Goal: Task Accomplishment & Management: Use online tool/utility

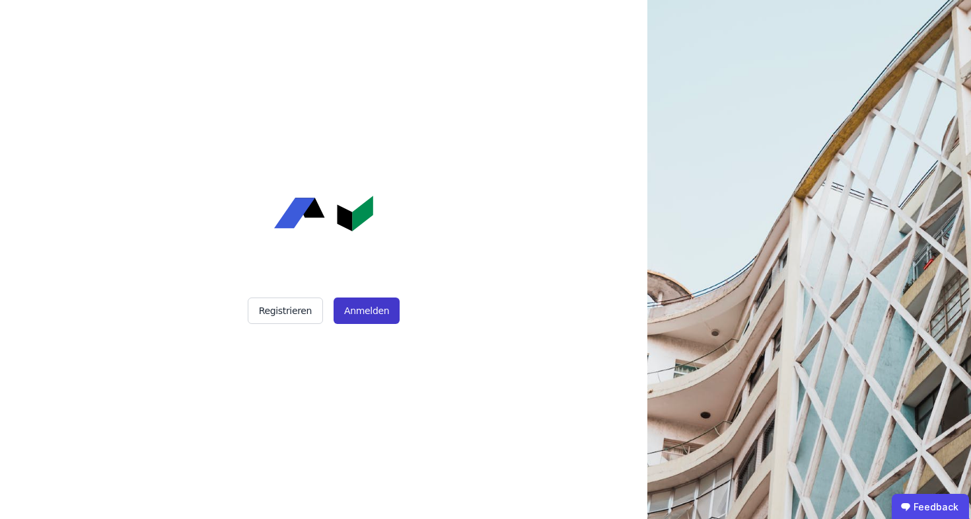
click at [356, 307] on button "Anmelden" at bounding box center [367, 310] width 66 height 26
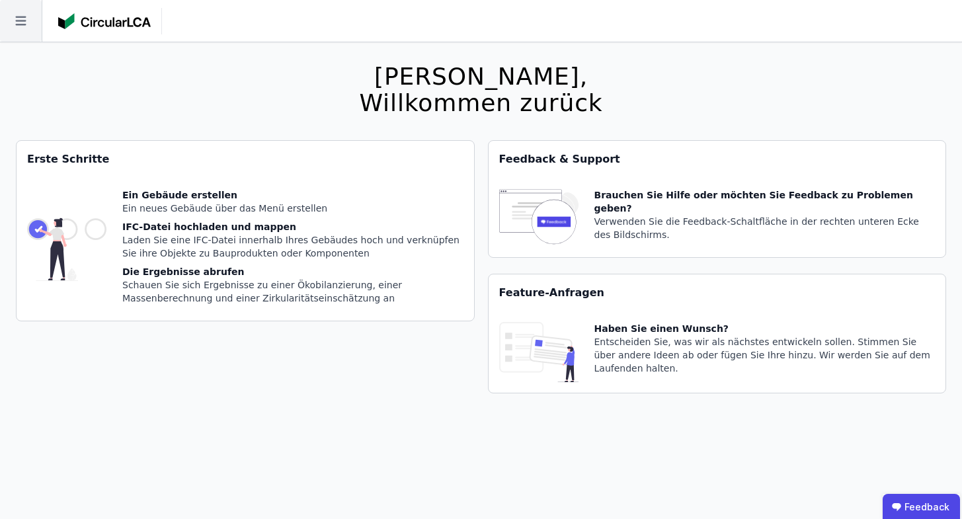
click at [22, 25] on icon at bounding box center [20, 21] width 11 height 9
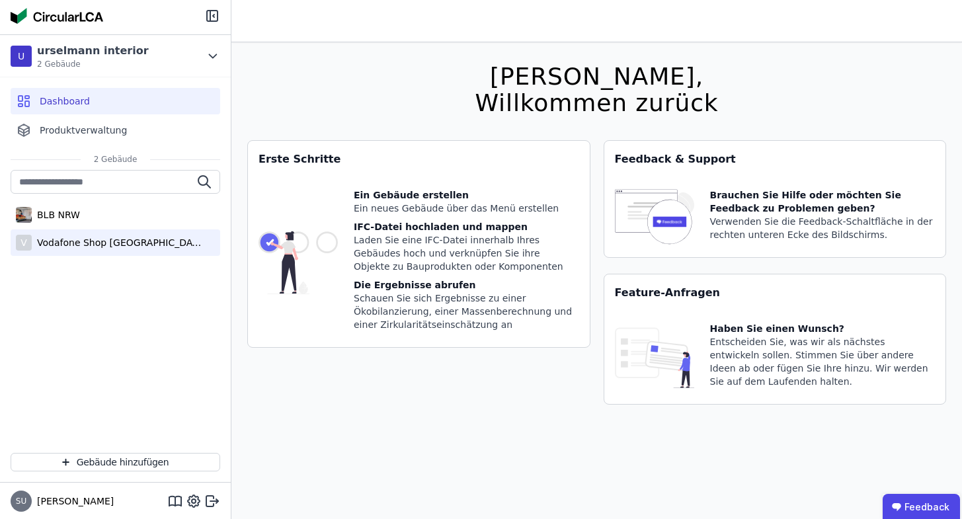
click at [119, 243] on div "Vodafone Shop [GEOGRAPHIC_DATA]" at bounding box center [118, 242] width 172 height 13
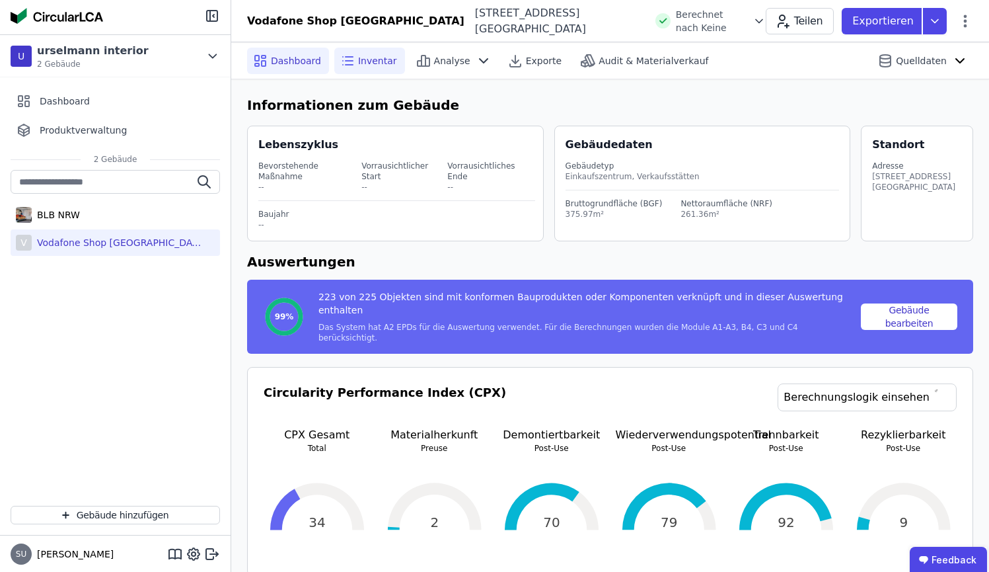
click at [363, 58] on span "Inventar" at bounding box center [377, 60] width 39 height 13
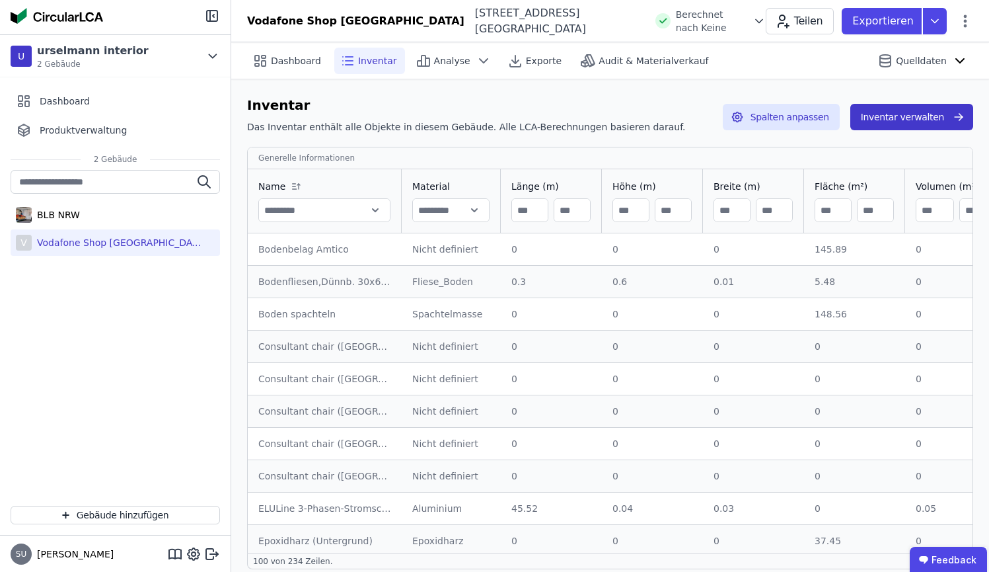
click at [923, 112] on button "Inventar verwalten" at bounding box center [911, 117] width 123 height 26
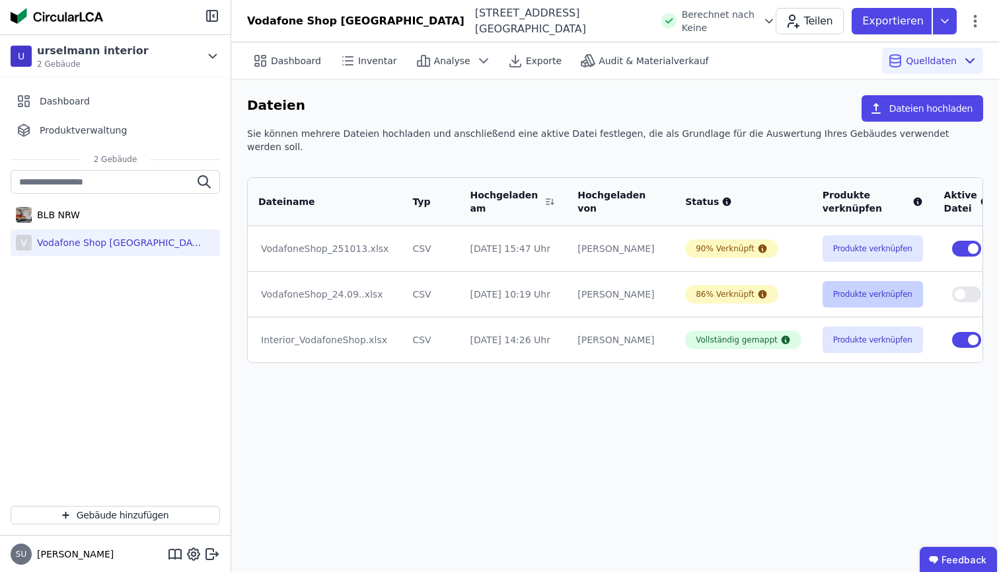
click at [823, 283] on button "Produkte verknüpfen" at bounding box center [873, 294] width 100 height 26
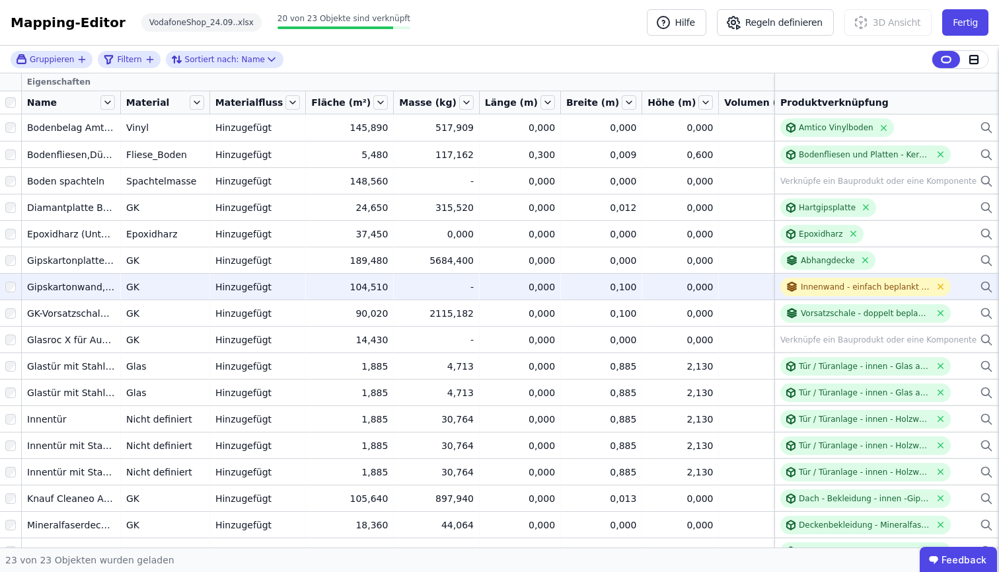
scroll to position [23, 0]
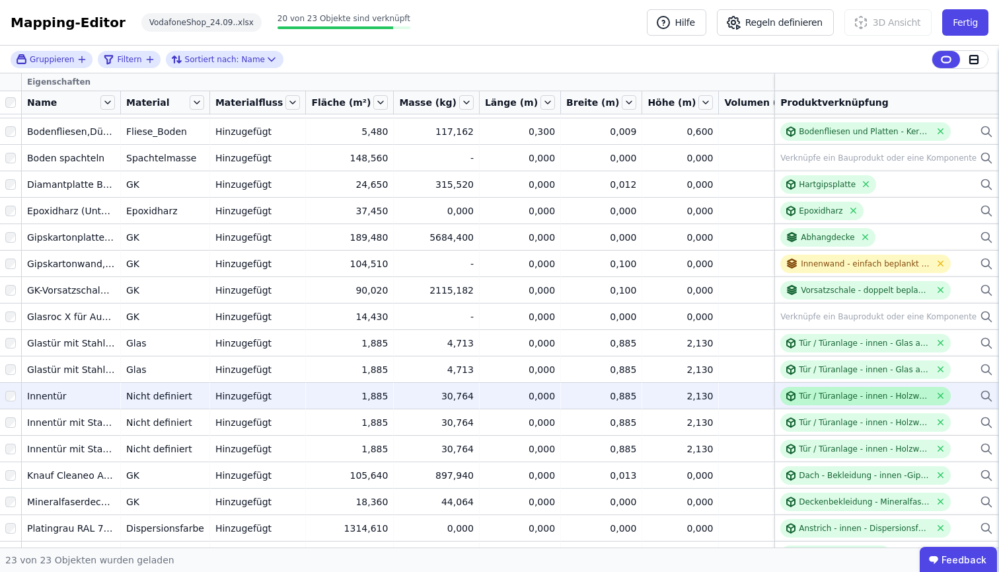
click at [801, 395] on div "Tür / Türanlage - innen - Holzwerkstoff allgemein" at bounding box center [865, 396] width 132 height 11
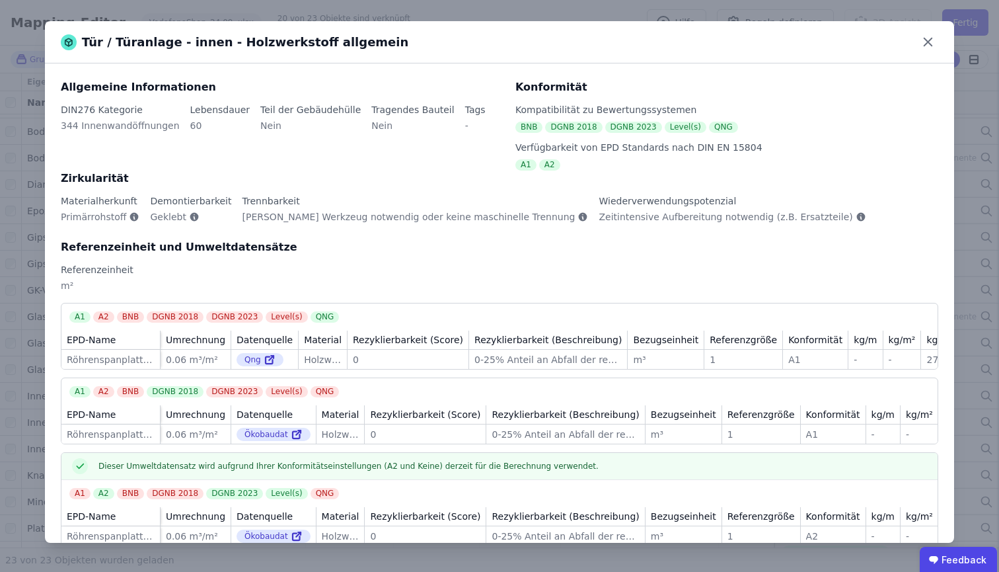
click at [917, 47] on div "Tür / Türanlage - innen - Holzwerkstoff allgemein" at bounding box center [500, 42] width 836 height 19
click at [922, 41] on icon at bounding box center [928, 42] width 20 height 20
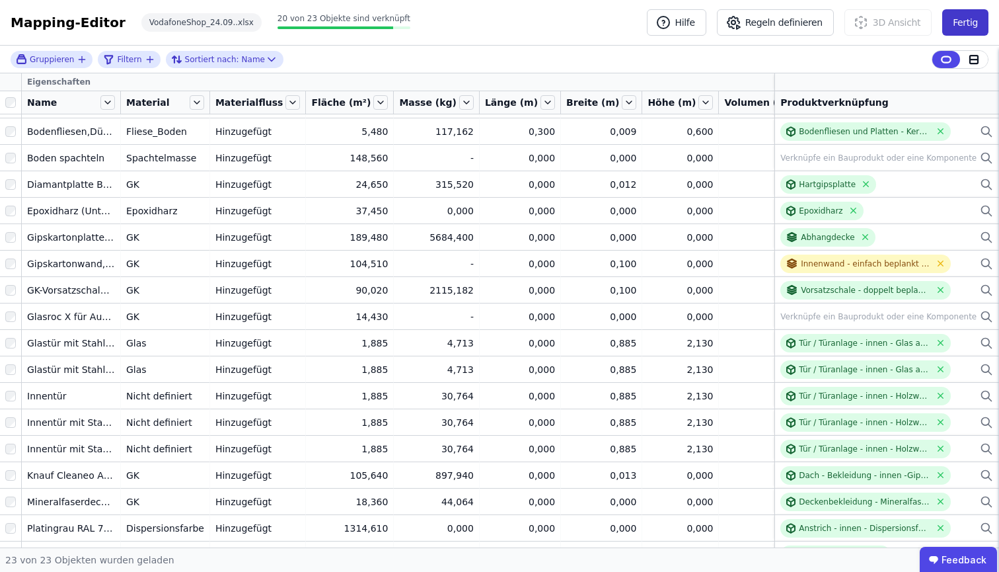
click at [963, 15] on button "Fertig" at bounding box center [965, 22] width 46 height 26
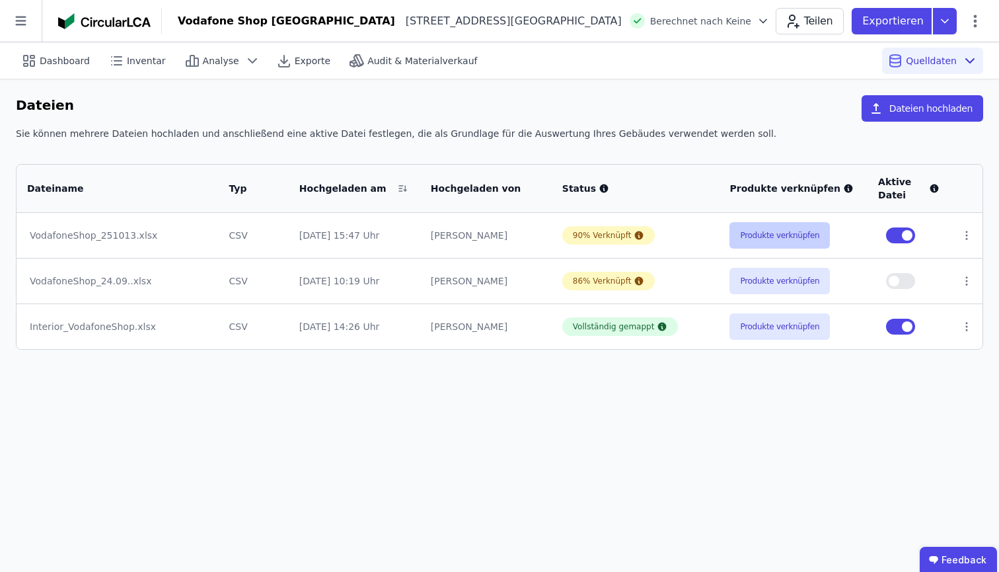
click at [763, 243] on button "Produkte verknüpfen" at bounding box center [780, 235] width 100 height 26
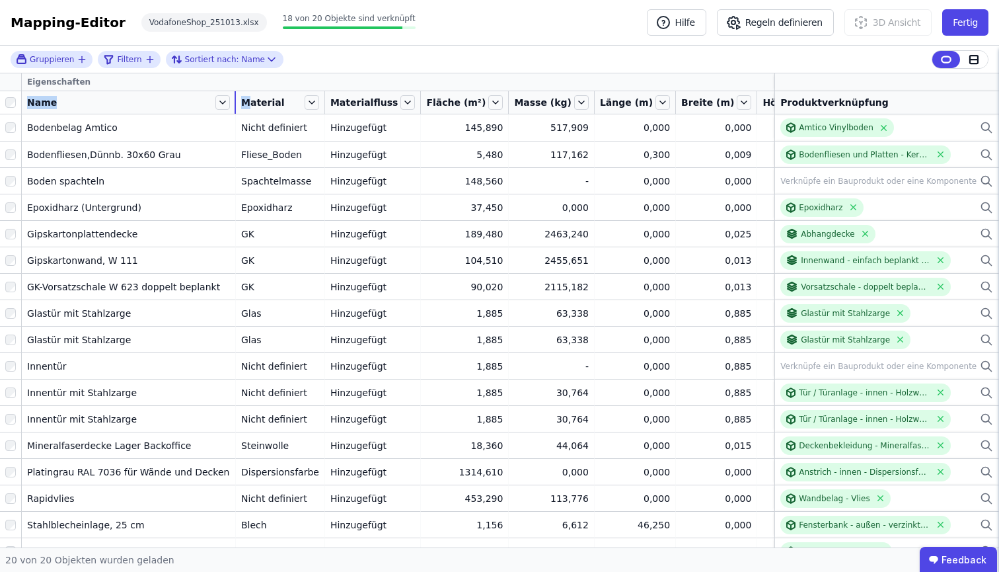
drag, startPoint x: 120, startPoint y: 106, endPoint x: 235, endPoint y: 104, distance: 115.7
click at [235, 104] on tr "Name Material Materialfluss Fläche (m²) Masse (kg) Länge (m) Breite (m) Höhe (m…" at bounding box center [653, 102] width 1306 height 23
click at [388, 42] on div "Mapping-Editor Hilfe Regeln definieren 3D Ansicht Fertig VodafoneShop_251013.xl…" at bounding box center [499, 23] width 999 height 46
click at [728, 85] on div "Eigenschaften" at bounding box center [552, 81] width 1060 height 17
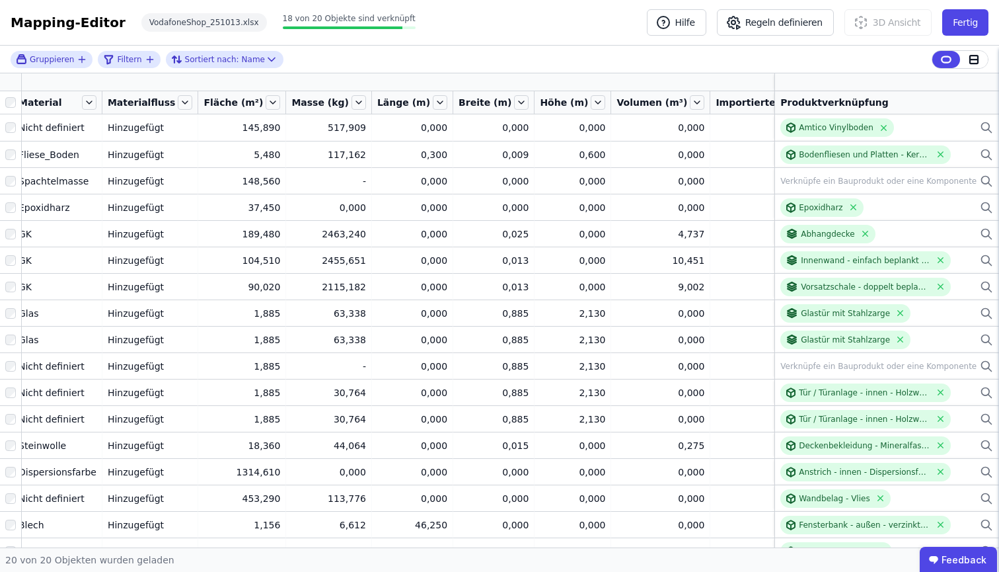
scroll to position [0, 223]
click at [841, 87] on icon at bounding box center [847, 82] width 12 height 12
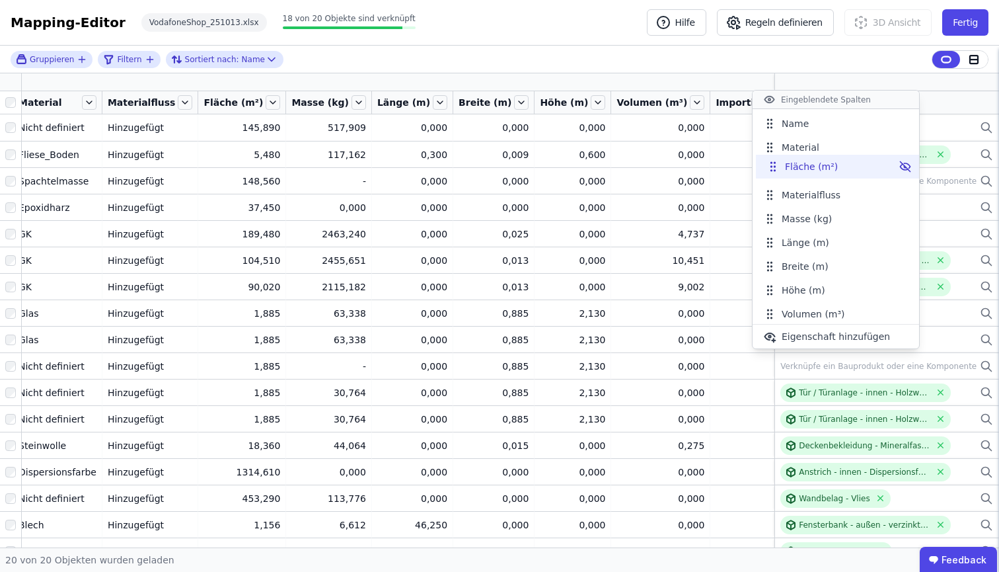
drag, startPoint x: 769, startPoint y: 196, endPoint x: 773, endPoint y: 168, distance: 28.6
click at [773, 168] on icon at bounding box center [773, 166] width 13 height 13
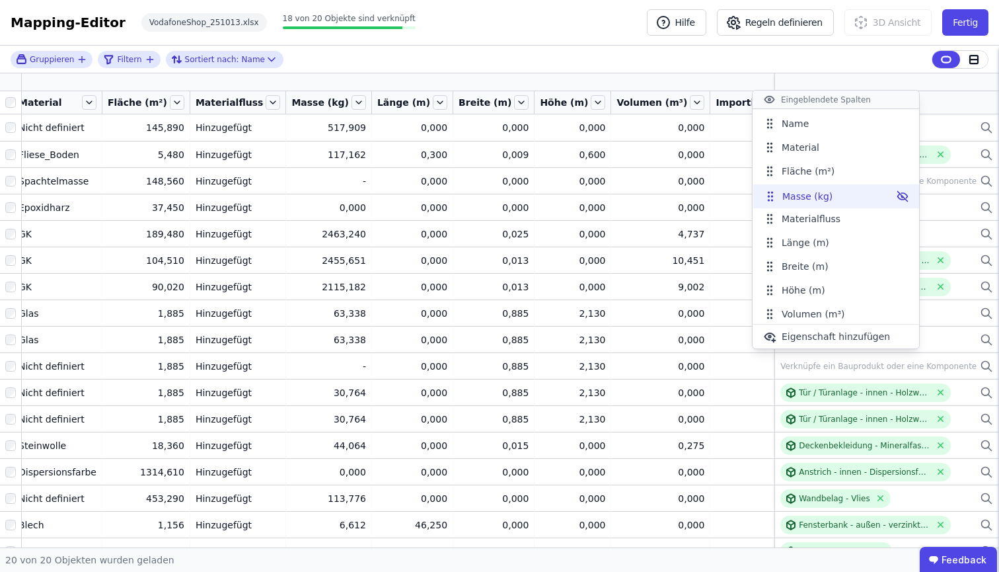
drag, startPoint x: 771, startPoint y: 219, endPoint x: 771, endPoint y: 196, distance: 22.5
click at [772, 196] on icon at bounding box center [772, 196] width 1 height 1
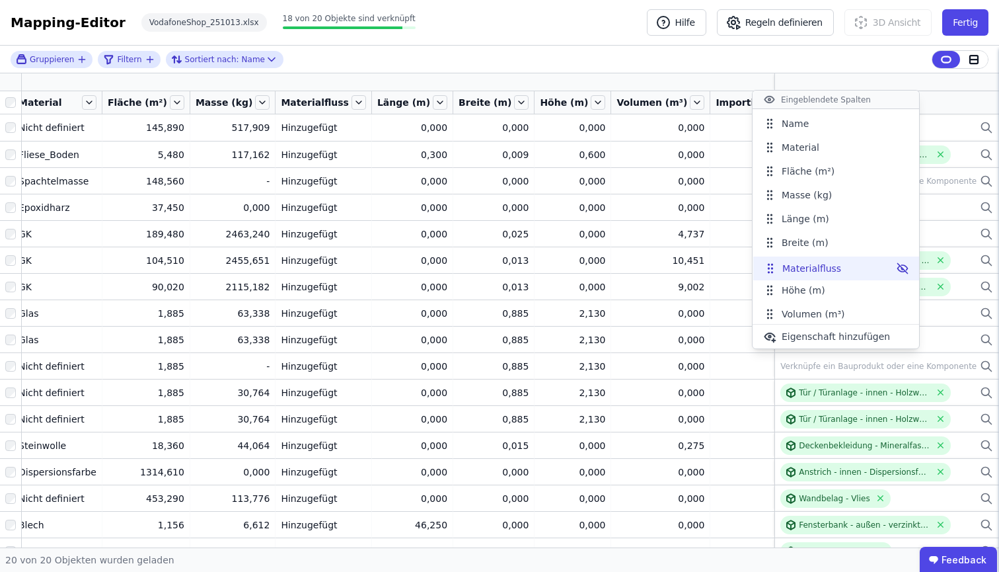
scroll to position [29, 0]
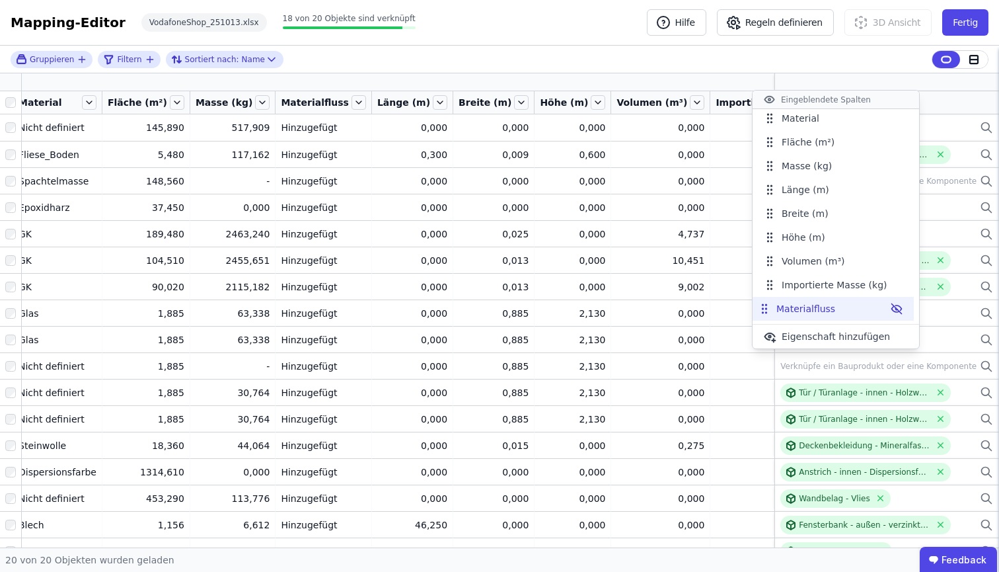
drag, startPoint x: 772, startPoint y: 222, endPoint x: 767, endPoint y: 312, distance: 90.0
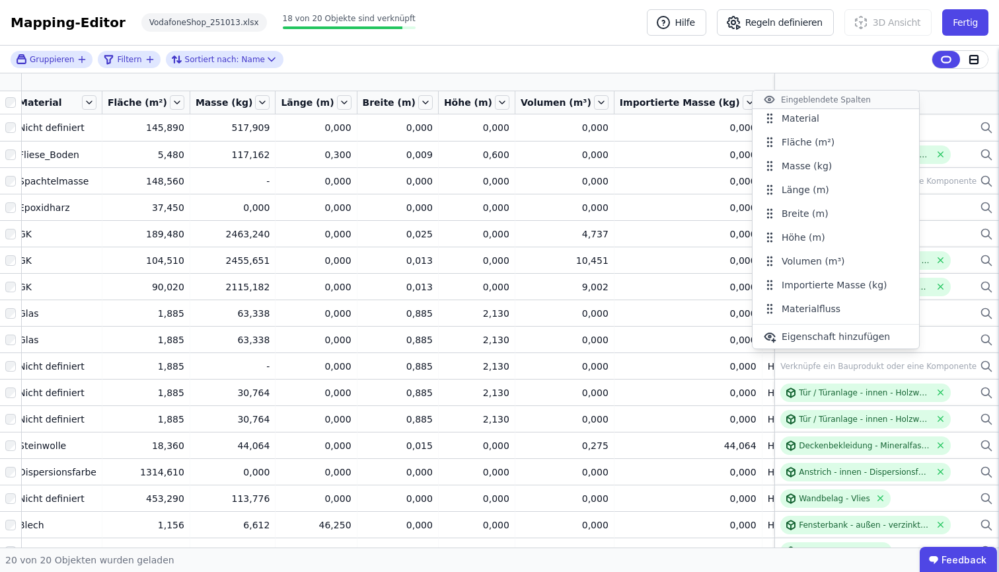
click at [667, 51] on div "Gruppieren Filtern Sortiert nach: Name" at bounding box center [499, 60] width 999 height 28
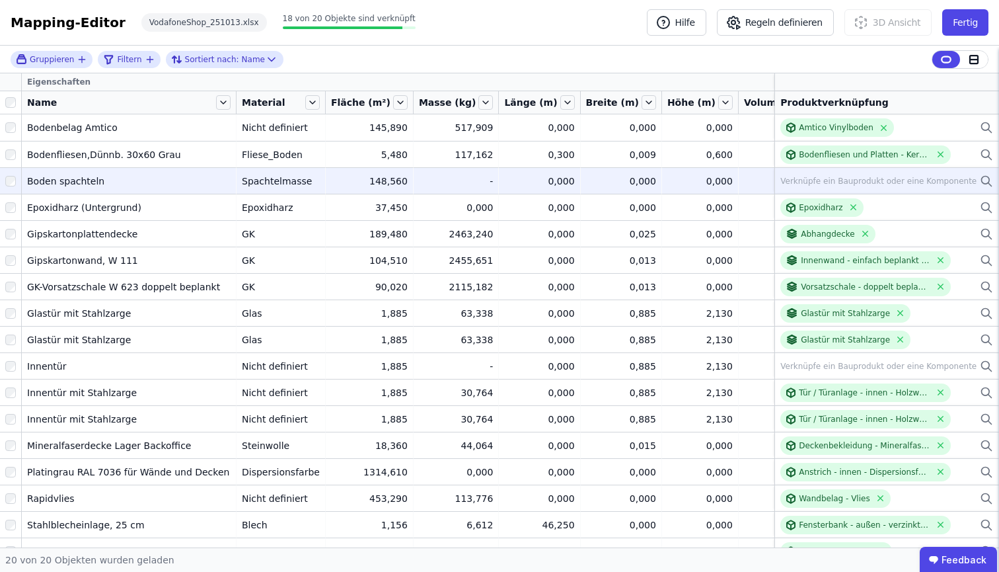
scroll to position [0, 0]
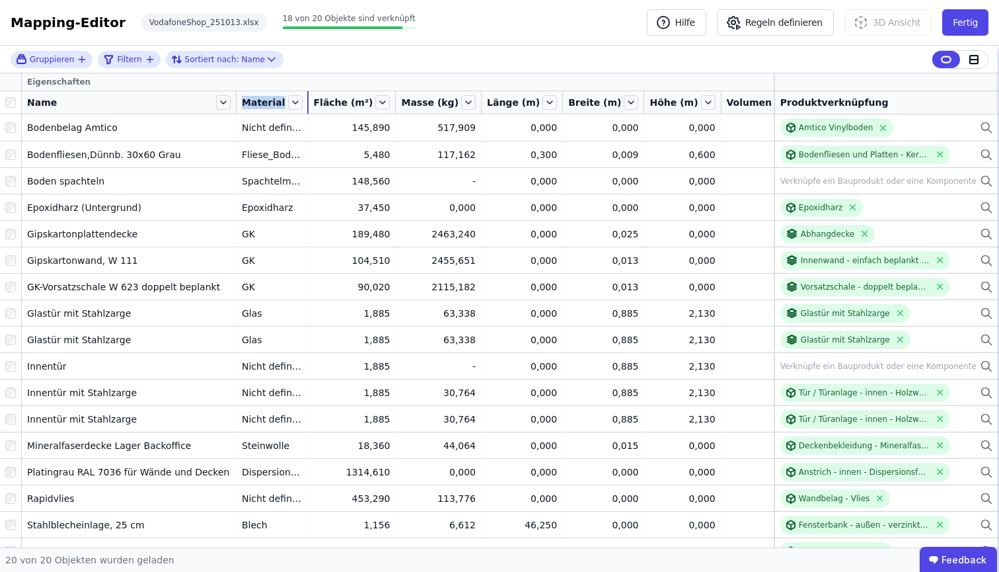
drag, startPoint x: 309, startPoint y: 101, endPoint x: 258, endPoint y: 108, distance: 51.3
click at [258, 108] on div "Material" at bounding box center [272, 102] width 71 height 22
click at [310, 77] on div "Eigenschaften" at bounding box center [543, 81] width 1043 height 17
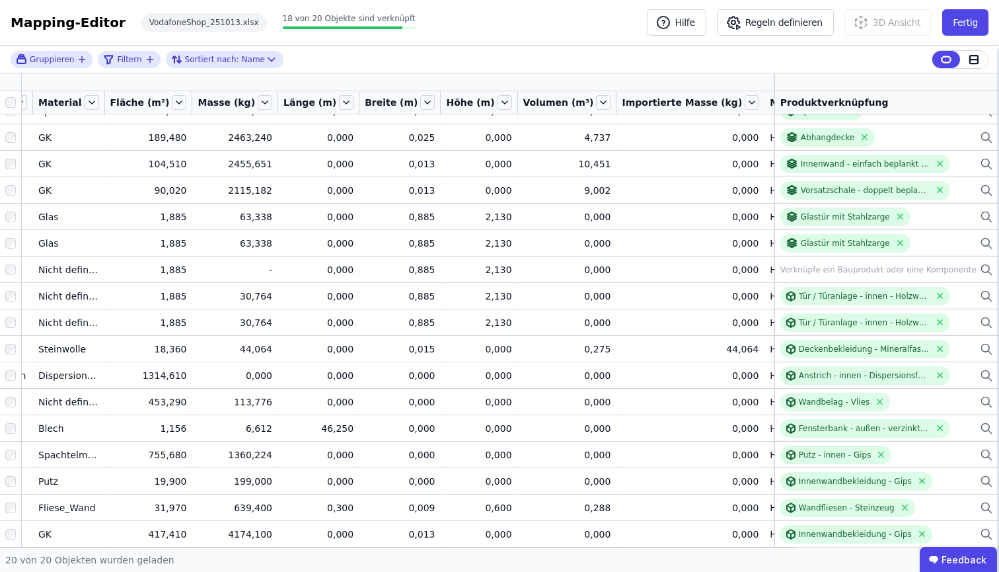
scroll to position [106, 203]
click at [845, 81] on icon at bounding box center [851, 82] width 12 height 12
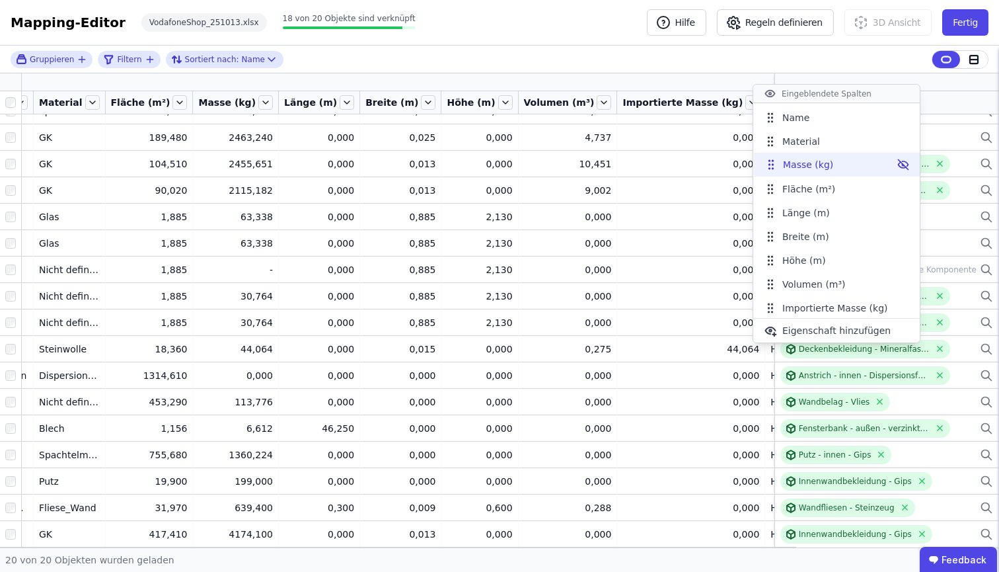
drag, startPoint x: 770, startPoint y: 192, endPoint x: 771, endPoint y: 167, distance: 24.5
click at [771, 167] on icon at bounding box center [771, 164] width 13 height 13
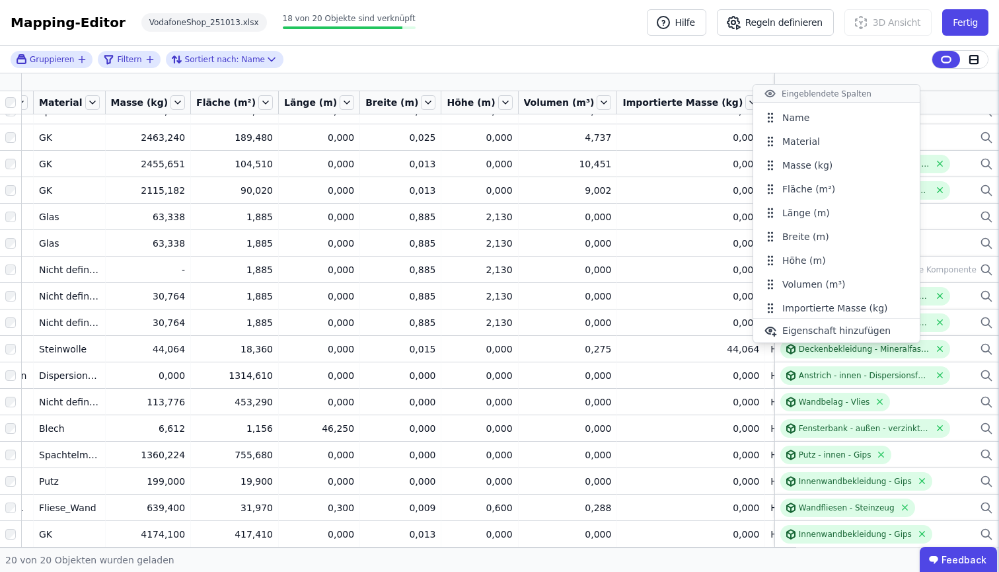
click at [599, 61] on div "Gruppieren Filtern Sortiert nach: Name" at bounding box center [499, 60] width 999 height 28
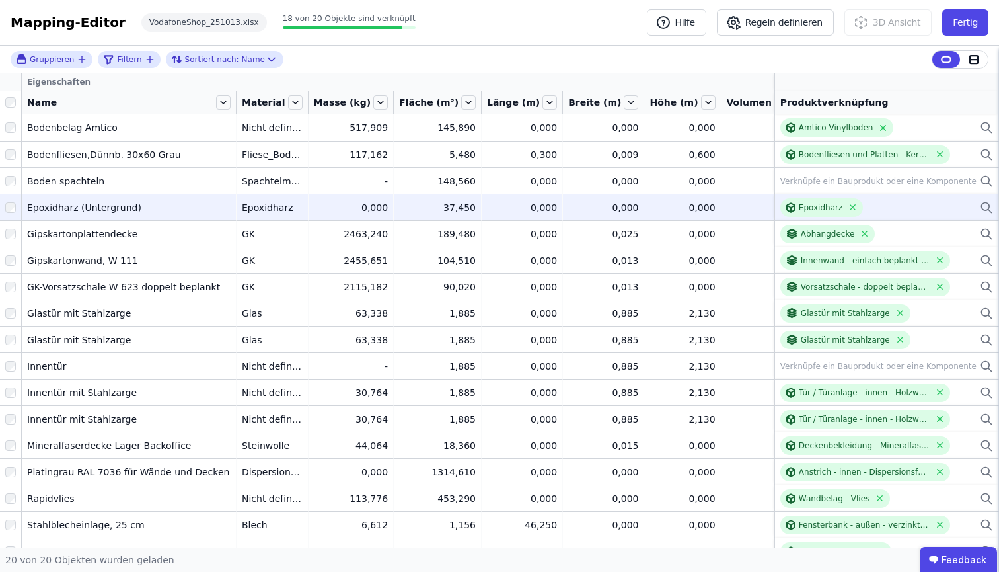
scroll to position [0, 0]
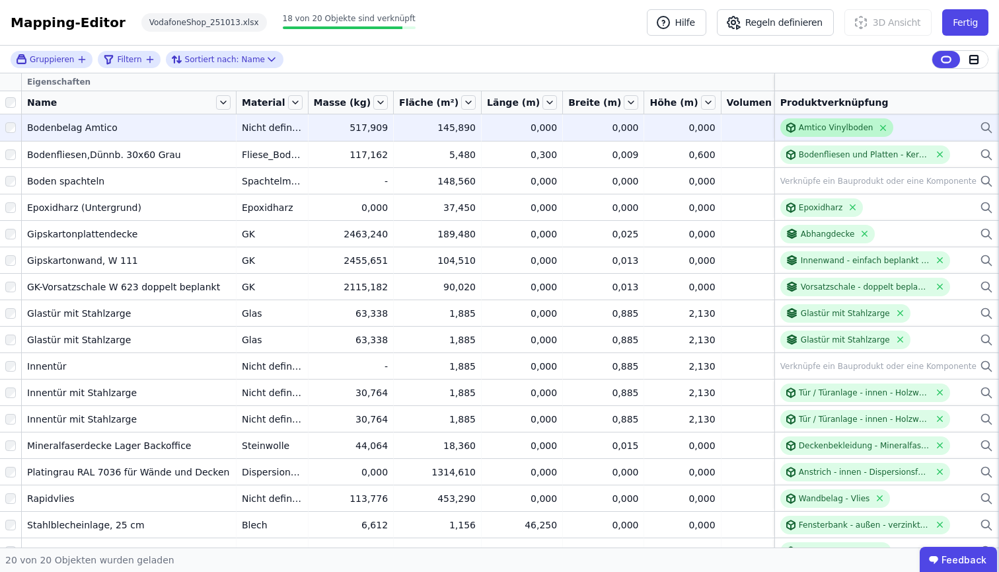
click at [813, 133] on div "Amtico Vinylboden" at bounding box center [837, 127] width 114 height 19
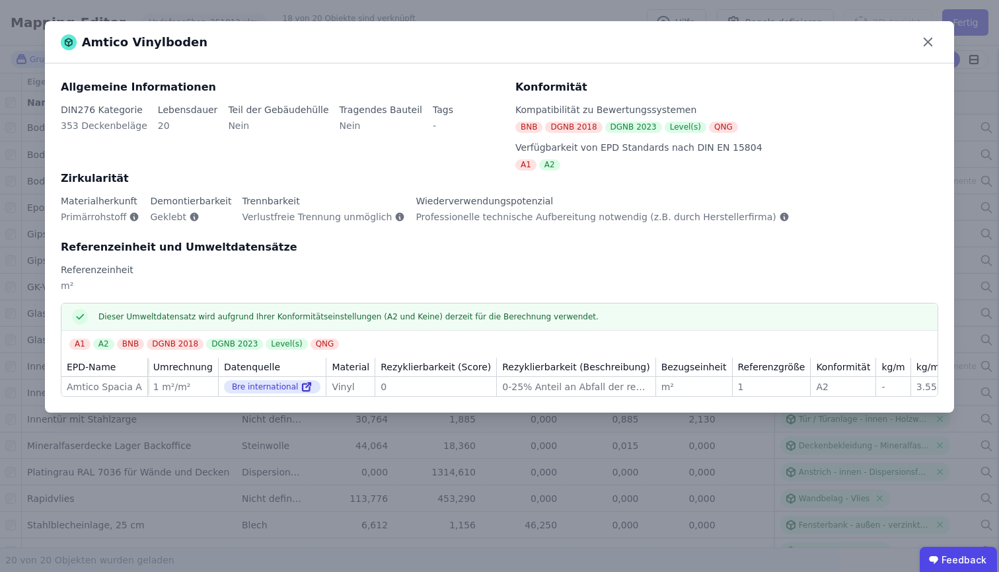
click at [312, 434] on div "Amtico Vinylboden Allgemeine Informationen DIN276 Kategorie 353 Deckenbeläge Le…" at bounding box center [499, 286] width 999 height 572
click at [924, 42] on icon at bounding box center [928, 42] width 20 height 20
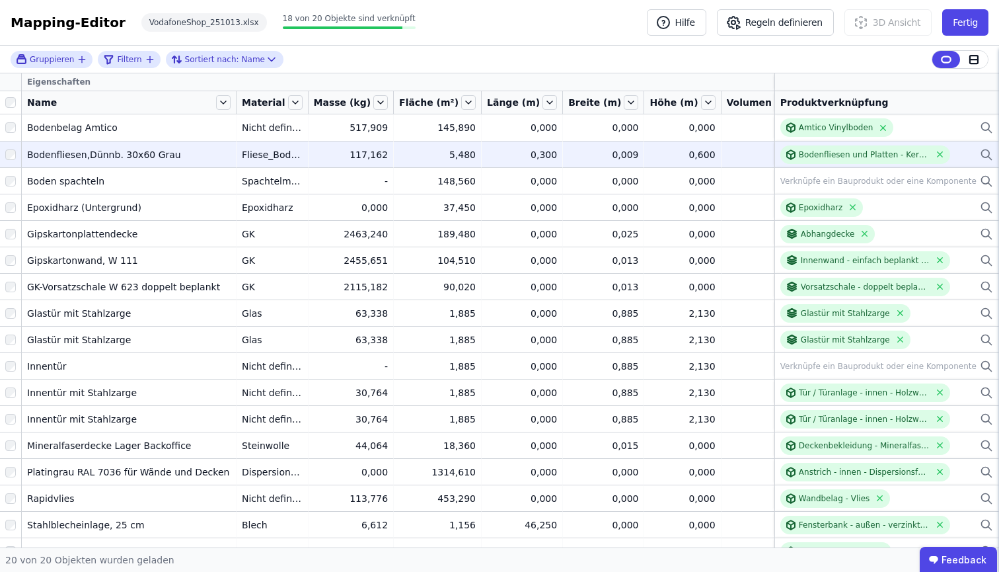
click at [176, 161] on td "Bodenfliesen,Dünnb. 30x60 Grau Bodenfliesen,Dünnb. 30x60 Grau" at bounding box center [129, 154] width 215 height 26
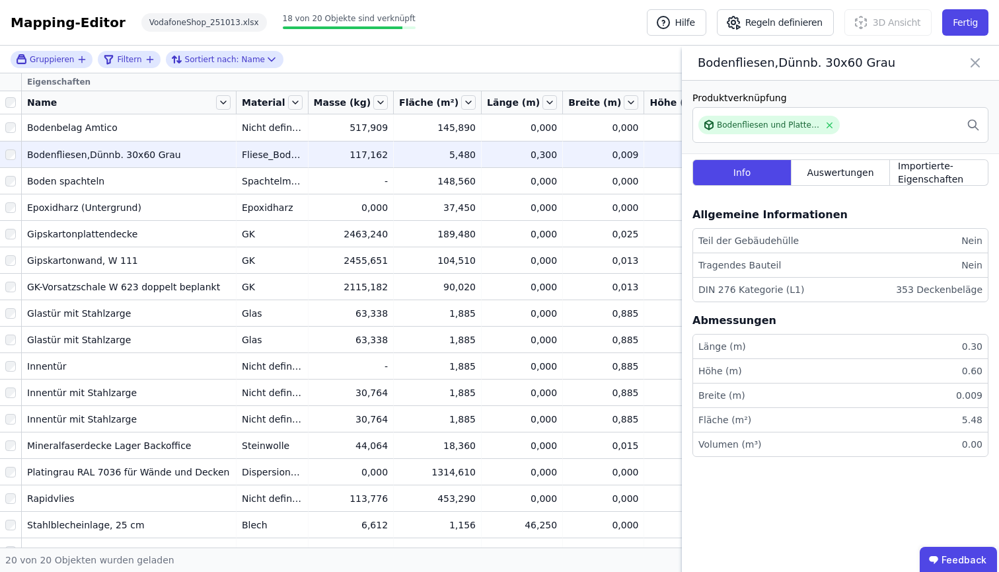
click at [176, 161] on td "Bodenfliesen,Dünnb. 30x60 Grau Bodenfliesen,Dünnb. 30x60 Grau" at bounding box center [129, 154] width 215 height 26
click at [971, 58] on icon at bounding box center [975, 63] width 16 height 19
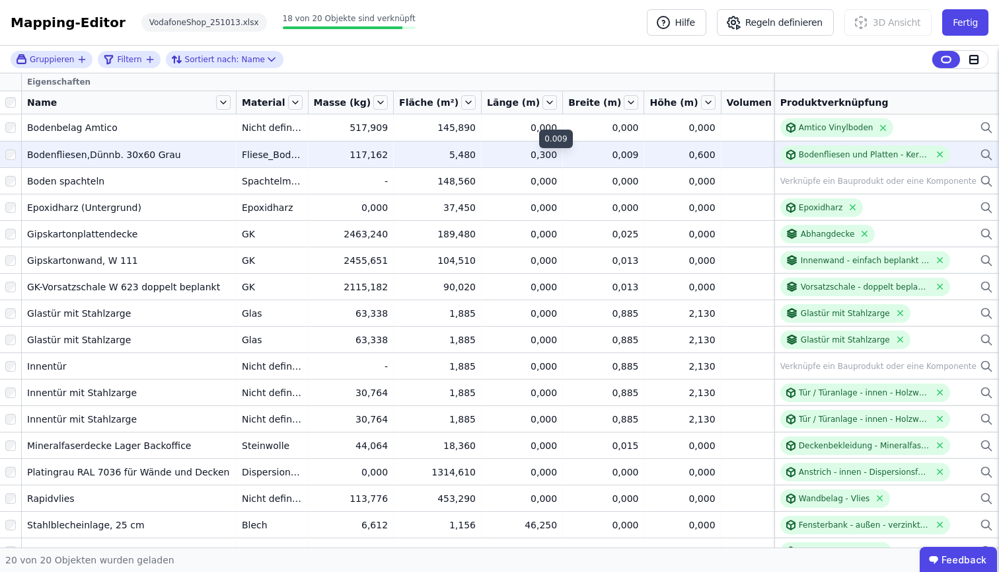
click at [584, 155] on div "0,009" at bounding box center [603, 154] width 70 height 13
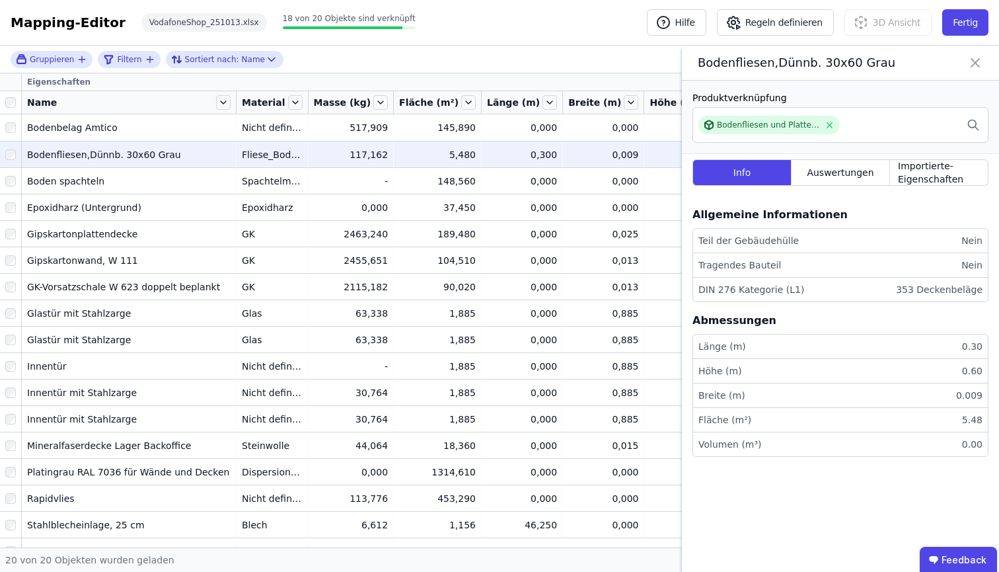
click at [584, 155] on div "0,009" at bounding box center [603, 154] width 70 height 13
click at [971, 58] on icon at bounding box center [975, 63] width 16 height 19
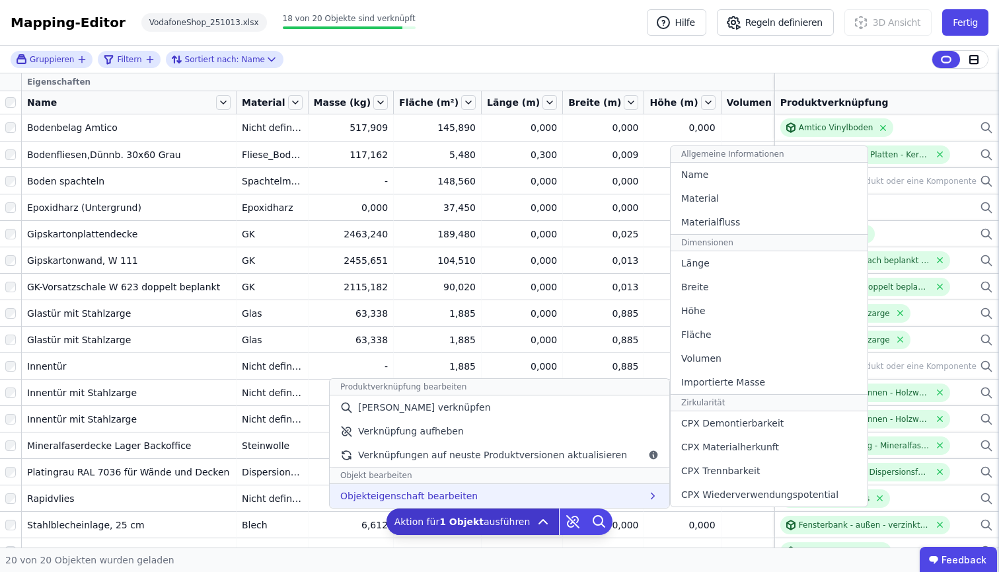
click at [545, 497] on div "Objekteigenschaft bearbeiten Allgemeine Informationen Name Material Materialflu…" at bounding box center [500, 496] width 340 height 24
click at [708, 264] on div "Länge" at bounding box center [769, 263] width 197 height 24
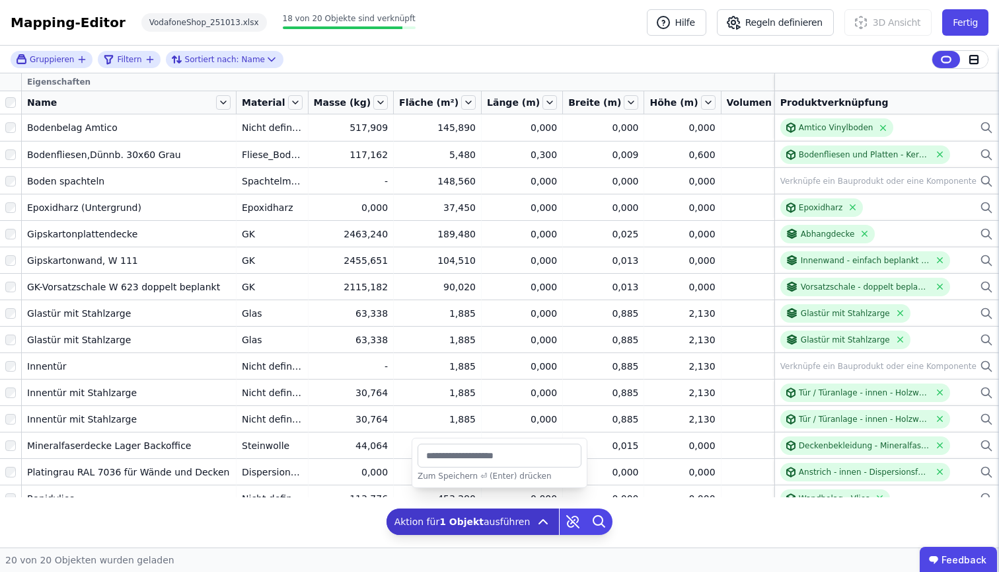
type input "***"
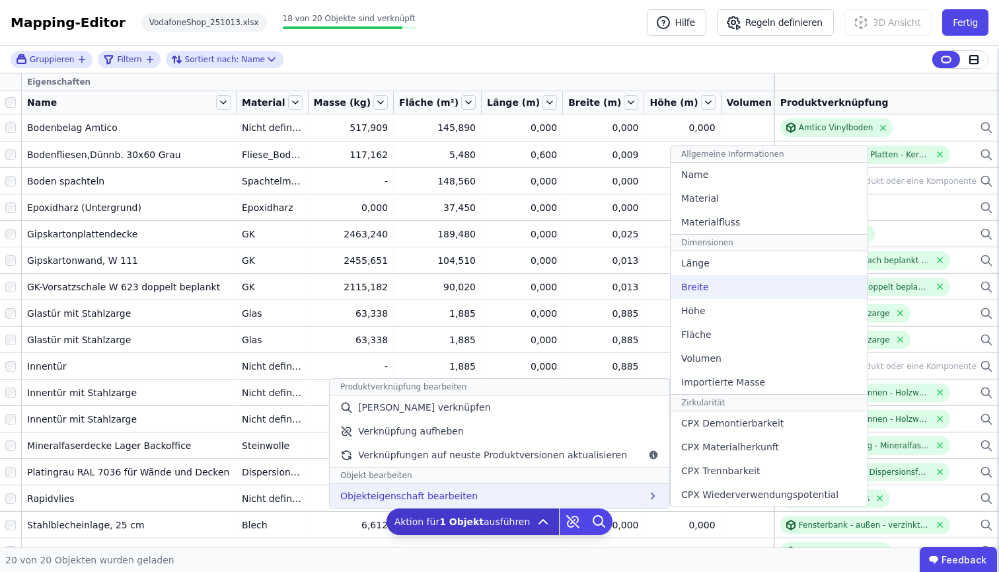
click at [729, 291] on div "Breite" at bounding box center [769, 287] width 197 height 24
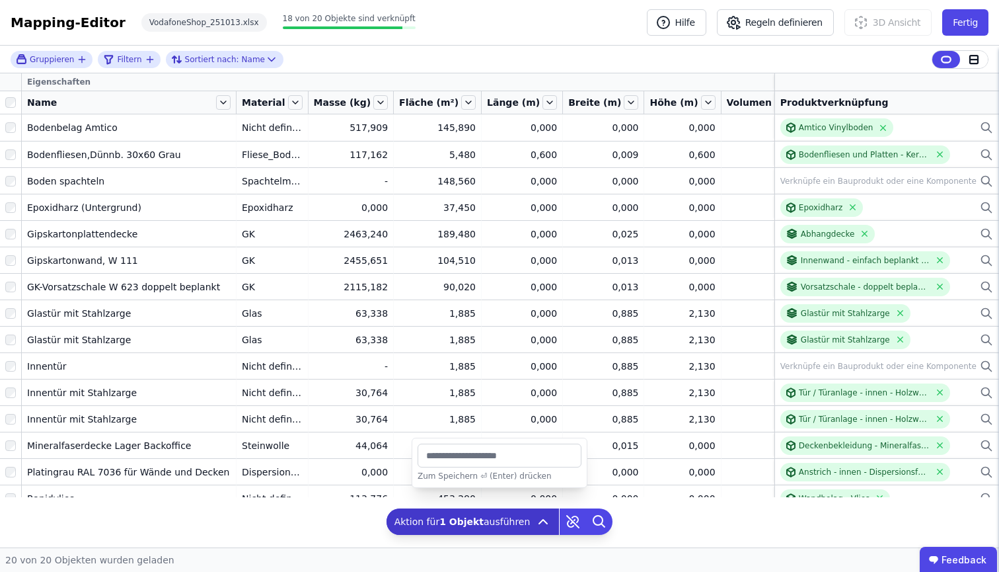
type input "***"
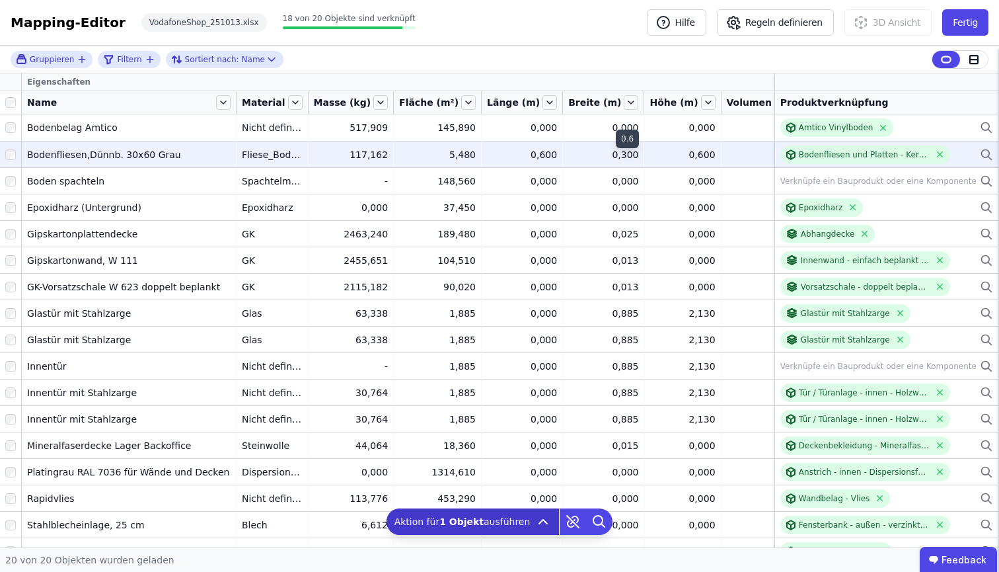
click at [650, 156] on div "0,600" at bounding box center [682, 154] width 65 height 13
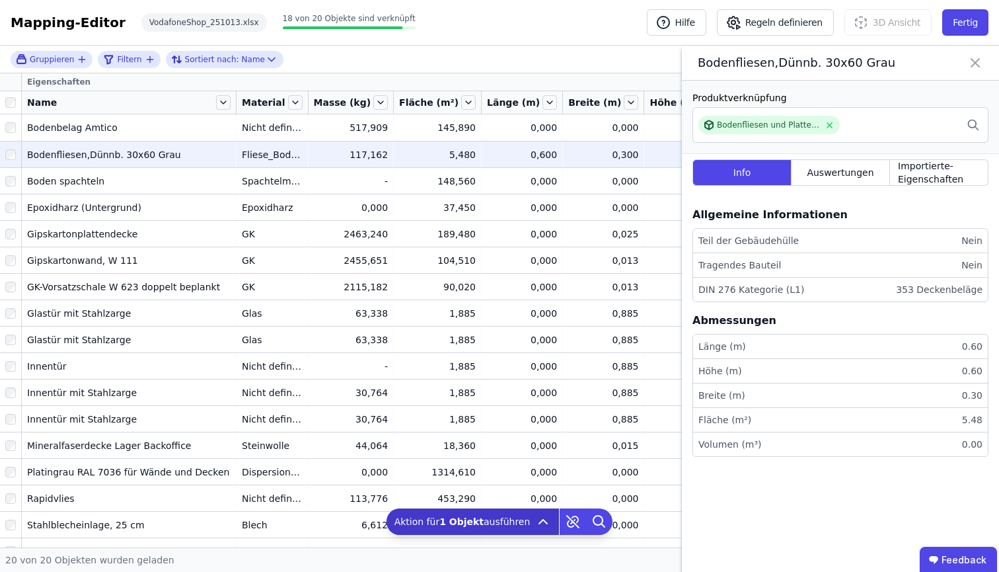
click at [971, 63] on icon at bounding box center [975, 63] width 8 height 8
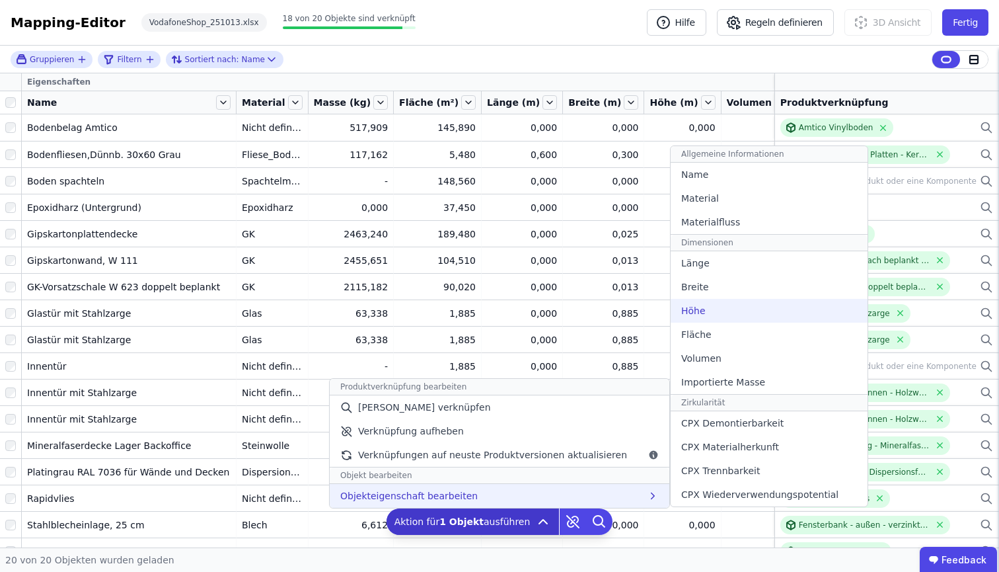
click at [716, 309] on div "Höhe" at bounding box center [769, 311] width 197 height 24
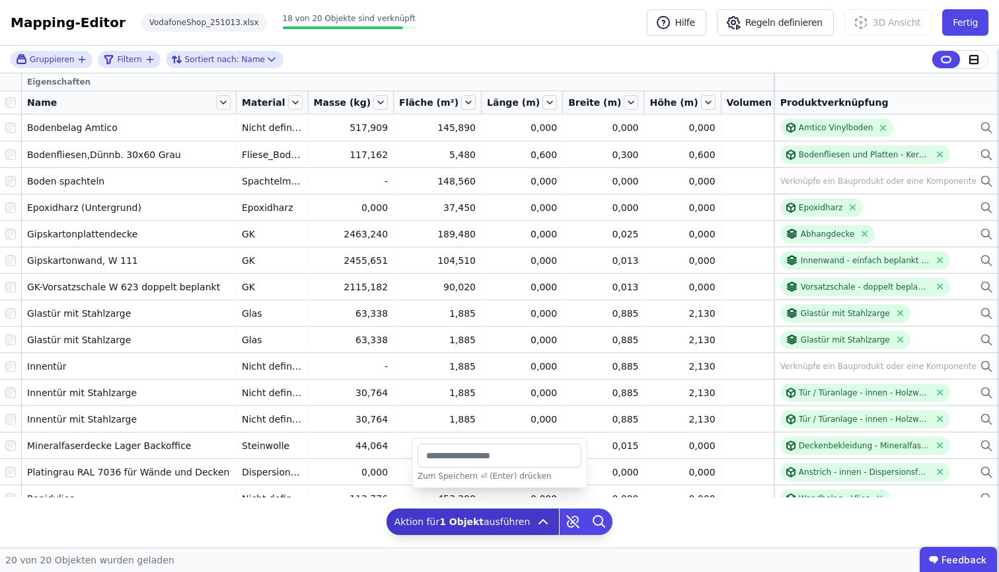
type input "*****"
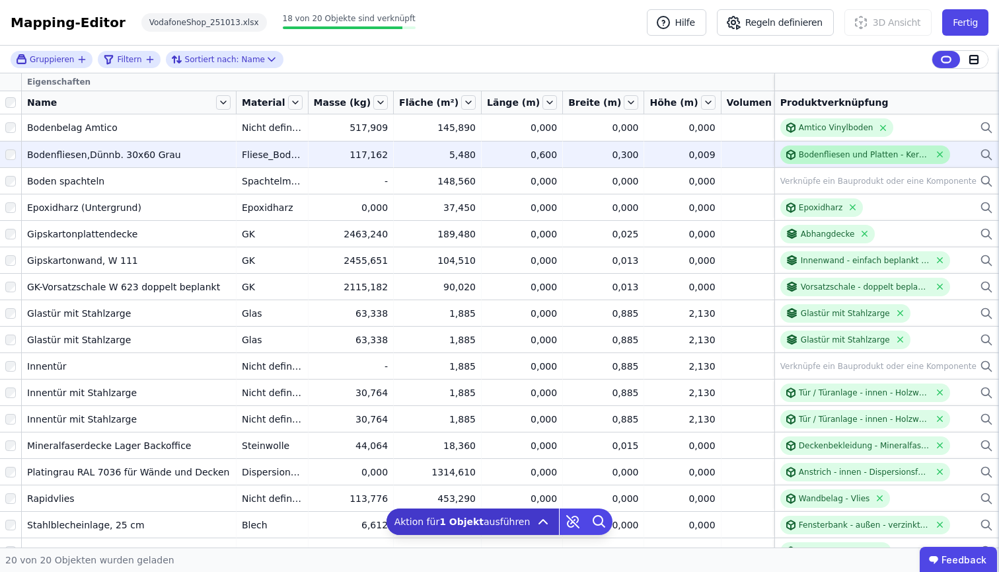
click at [799, 156] on div "Bodenfliesen und Platten - Keramik allgemein" at bounding box center [865, 154] width 132 height 11
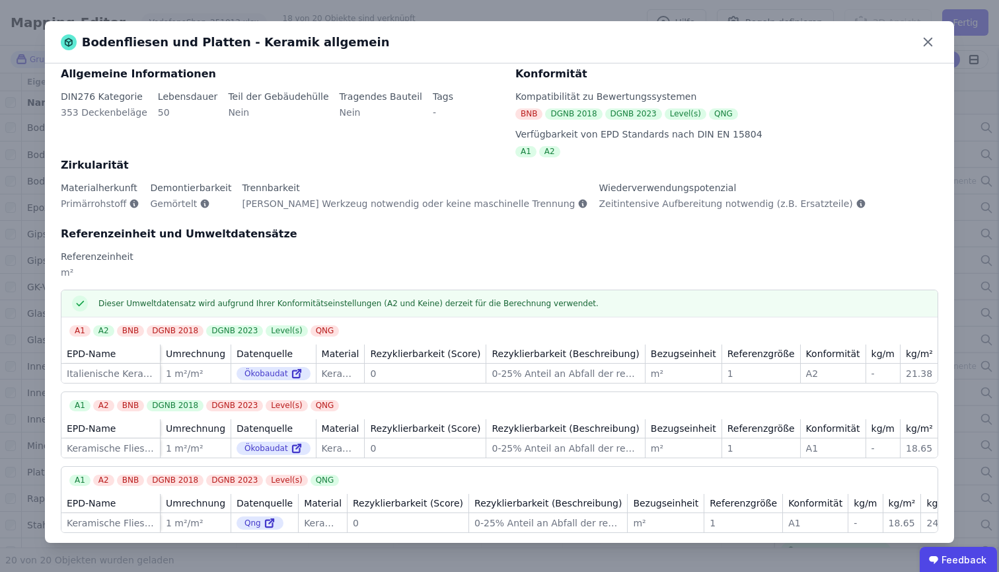
scroll to position [11, 0]
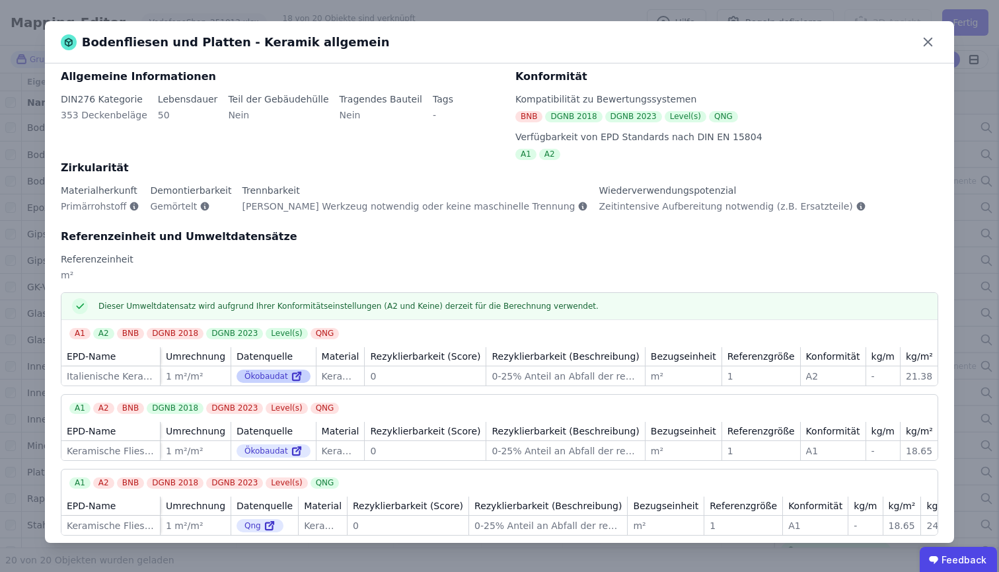
click at [293, 374] on icon at bounding box center [296, 376] width 7 height 7
click at [162, 9] on div "Bodenfliesen und Platten - Keramik allgemein Allgemeine Informationen DIN276 Ka…" at bounding box center [499, 286] width 999 height 572
click at [931, 39] on icon at bounding box center [928, 42] width 8 height 8
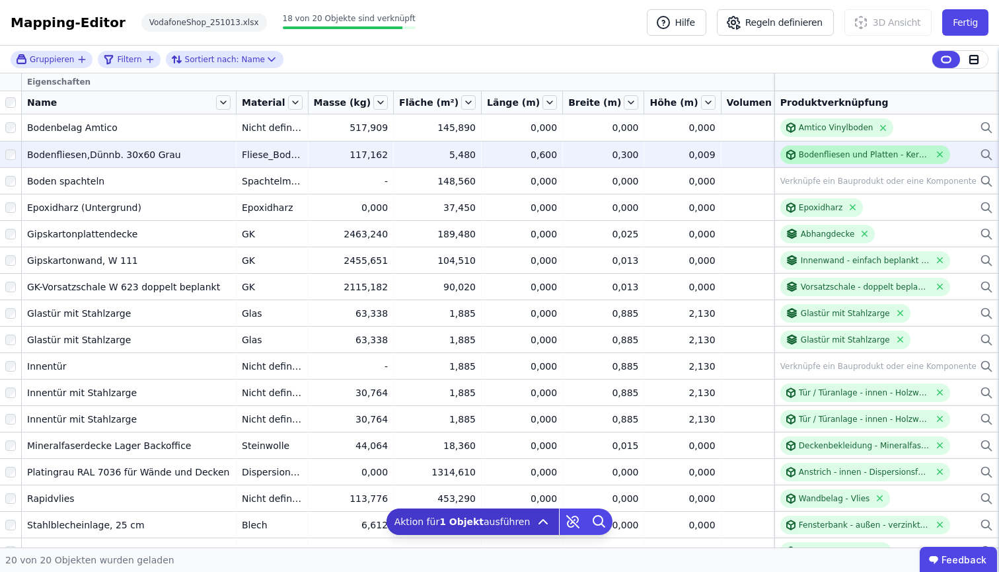
click at [871, 154] on div "Bodenfliesen und Platten - Keramik allgemein" at bounding box center [865, 154] width 132 height 11
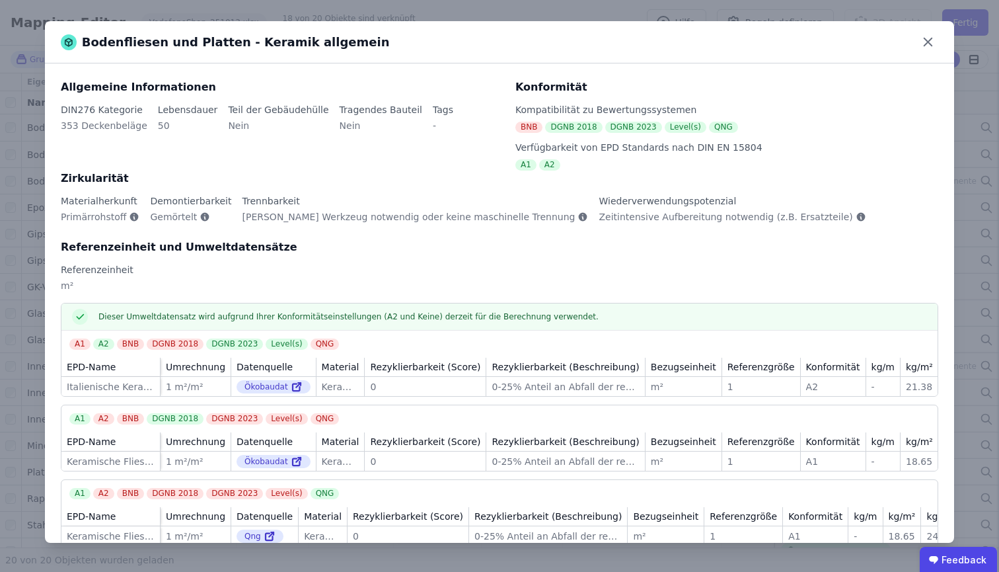
click at [722, 5] on div "Bodenfliesen und Platten - Keramik allgemein Allgemeine Informationen DIN276 Ka…" at bounding box center [499, 286] width 999 height 572
click at [922, 39] on icon at bounding box center [928, 42] width 20 height 20
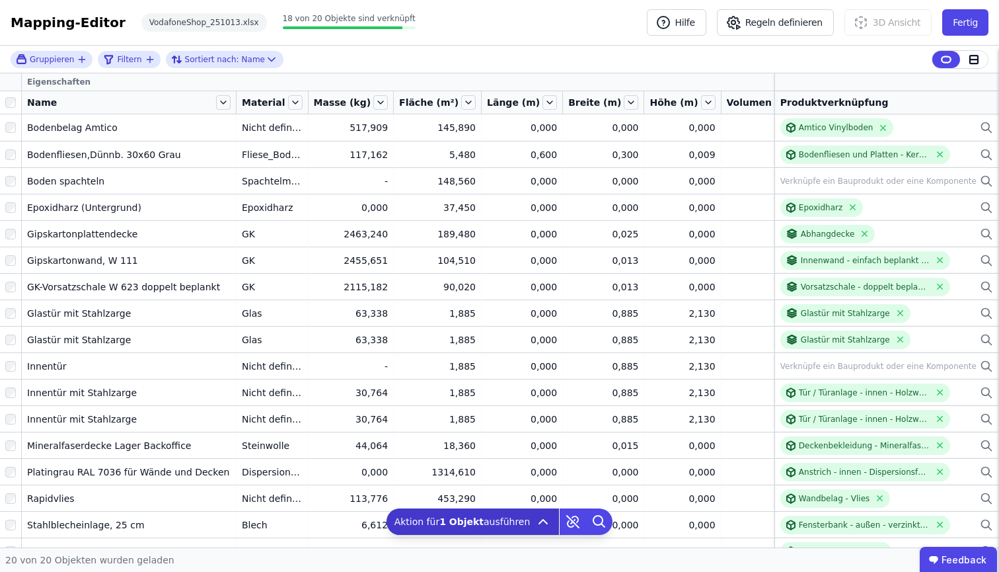
click at [584, 59] on div "Gruppieren Filtern Sortiert nach: Name" at bounding box center [499, 60] width 999 height 28
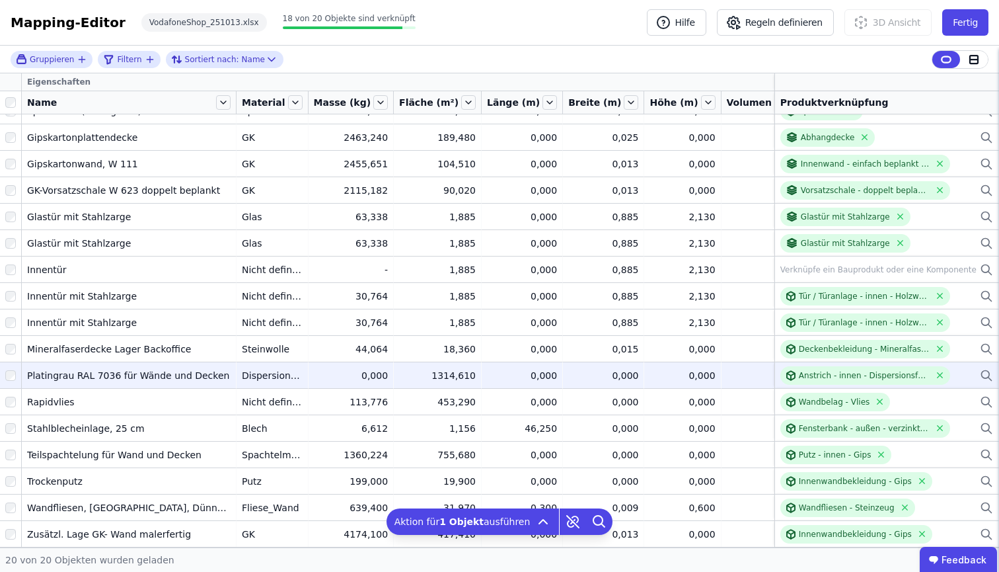
scroll to position [0, 0]
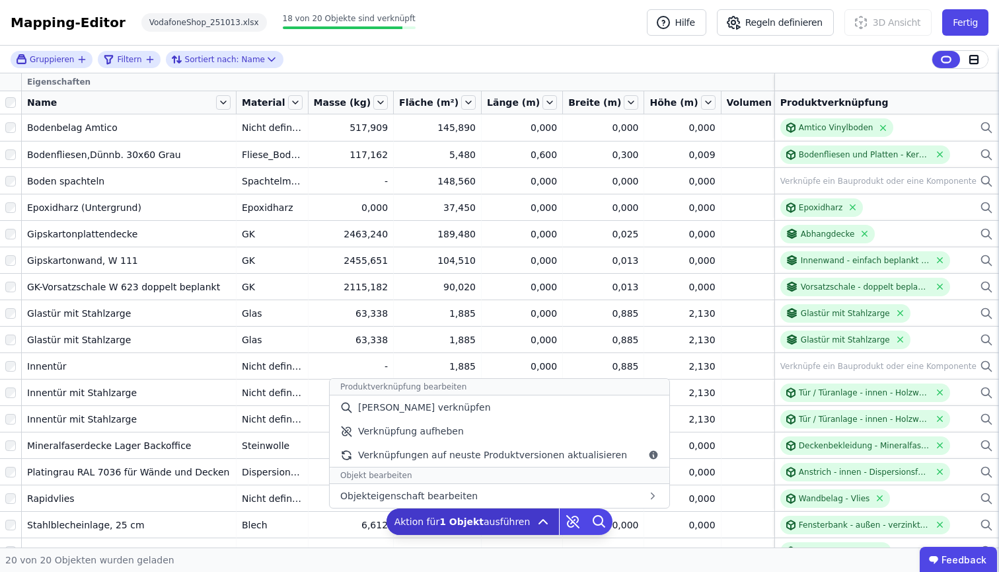
click at [517, 518] on div "Aktion für 1 Objekt ausführen Produktverknüpfung bearbeiten Manuell verknüpfen …" at bounding box center [473, 521] width 173 height 26
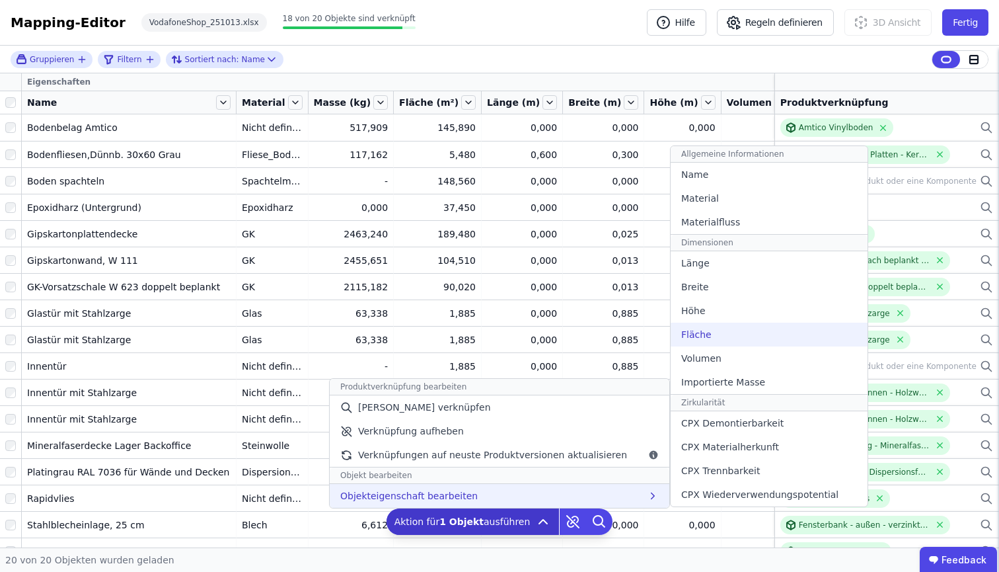
click at [727, 326] on div "Fläche" at bounding box center [769, 334] width 197 height 24
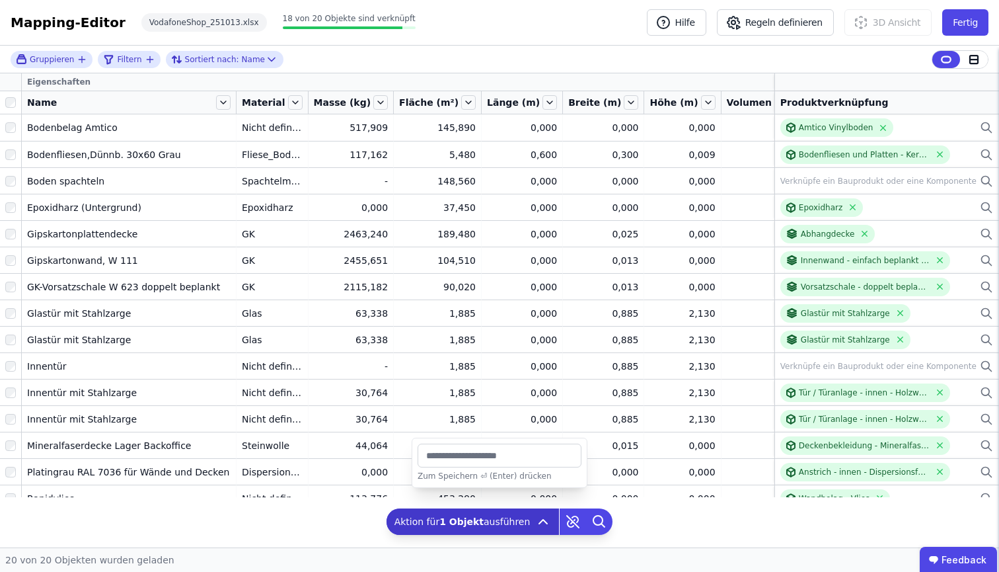
type input "*"
type input "*****"
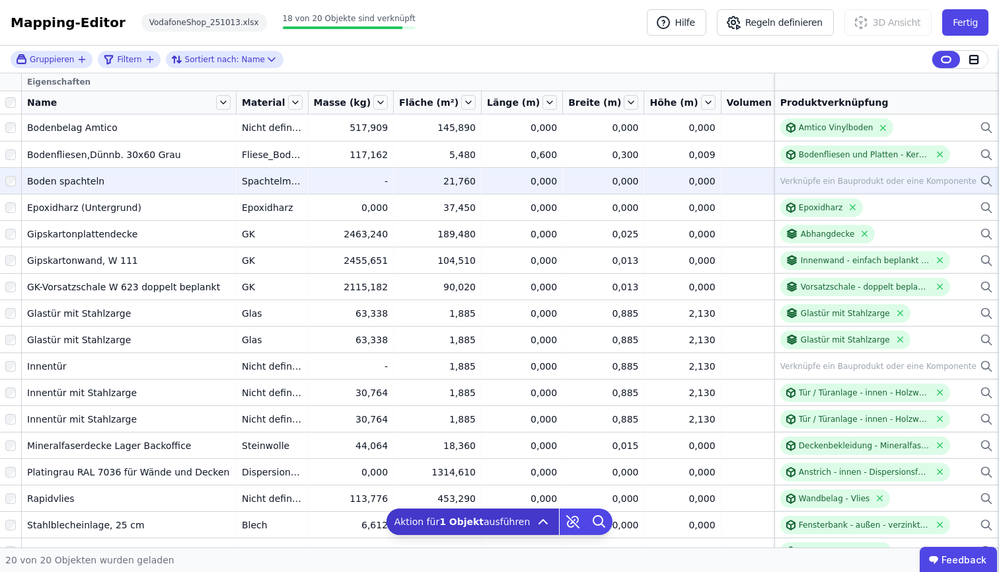
click at [971, 178] on icon at bounding box center [986, 180] width 8 height 8
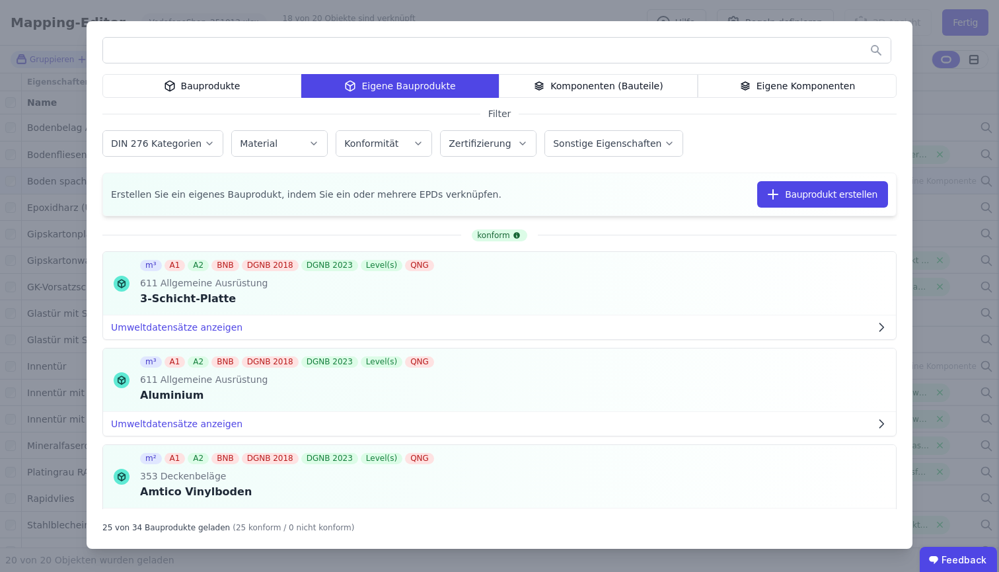
click at [219, 79] on div "Bauprodukte" at bounding box center [201, 86] width 199 height 24
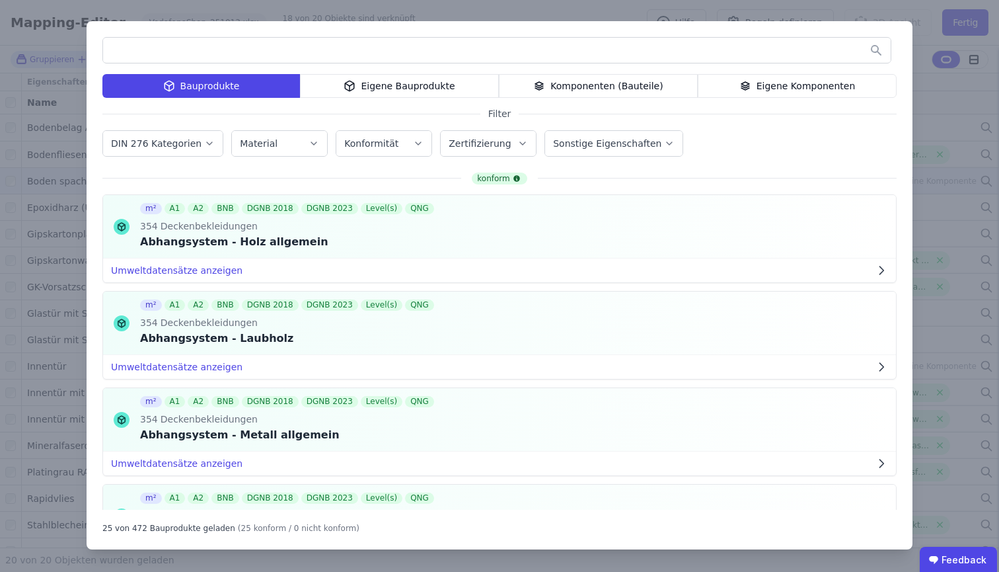
click at [237, 48] on input "text" at bounding box center [497, 50] width 788 height 24
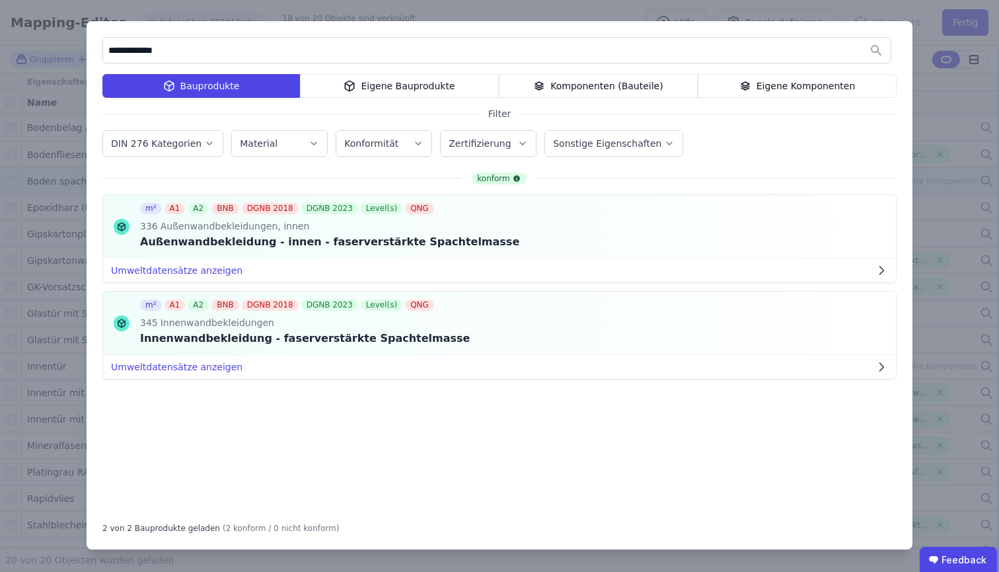
click at [395, 87] on div "Eigene Bauprodukte" at bounding box center [399, 86] width 199 height 24
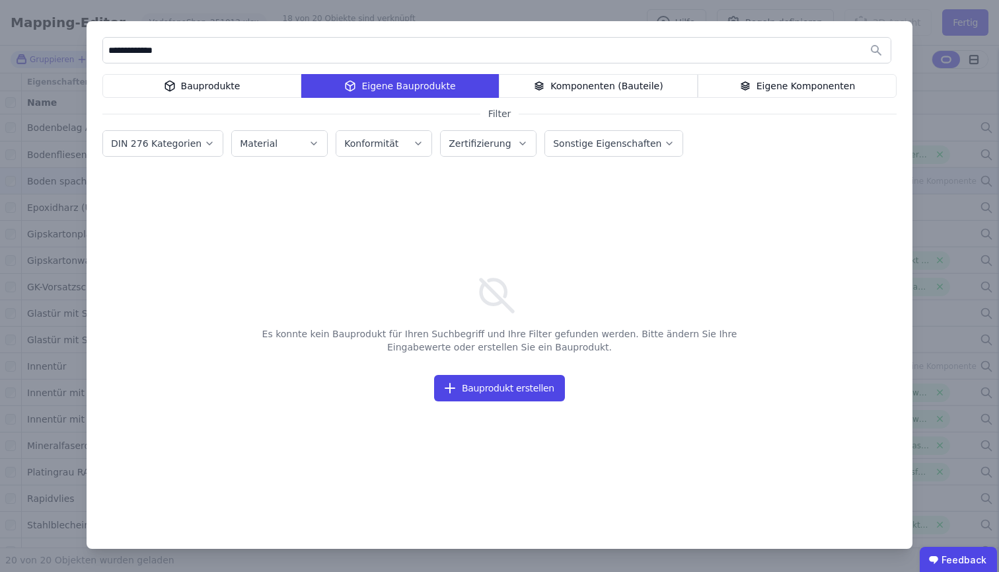
click at [560, 89] on div "Komponenten (Bauteile)" at bounding box center [598, 86] width 199 height 24
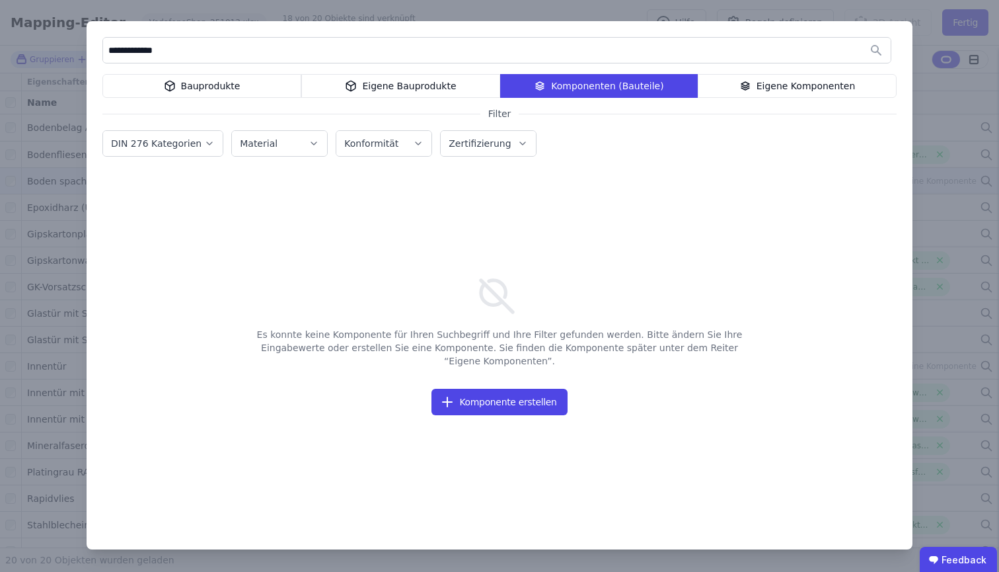
click at [262, 85] on div "Bauprodukte" at bounding box center [201, 86] width 199 height 24
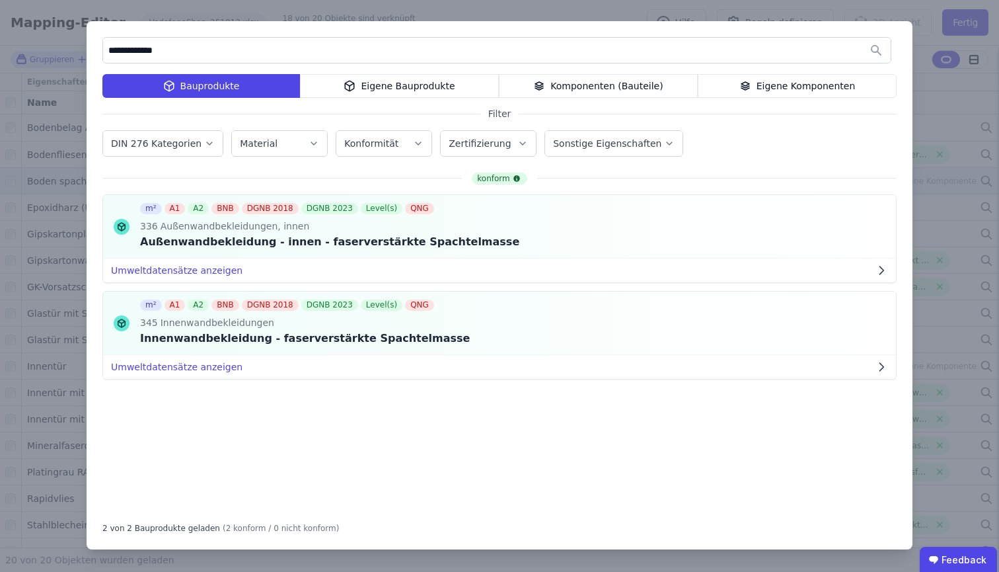
click at [261, 42] on input "**********" at bounding box center [497, 50] width 788 height 24
click at [252, 46] on input "**********" at bounding box center [497, 50] width 788 height 24
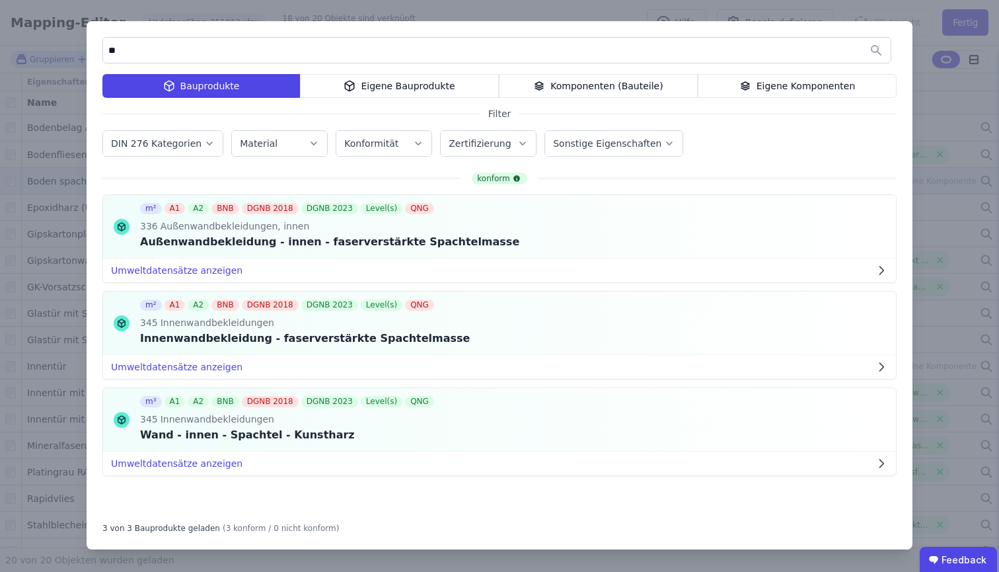
type input "*"
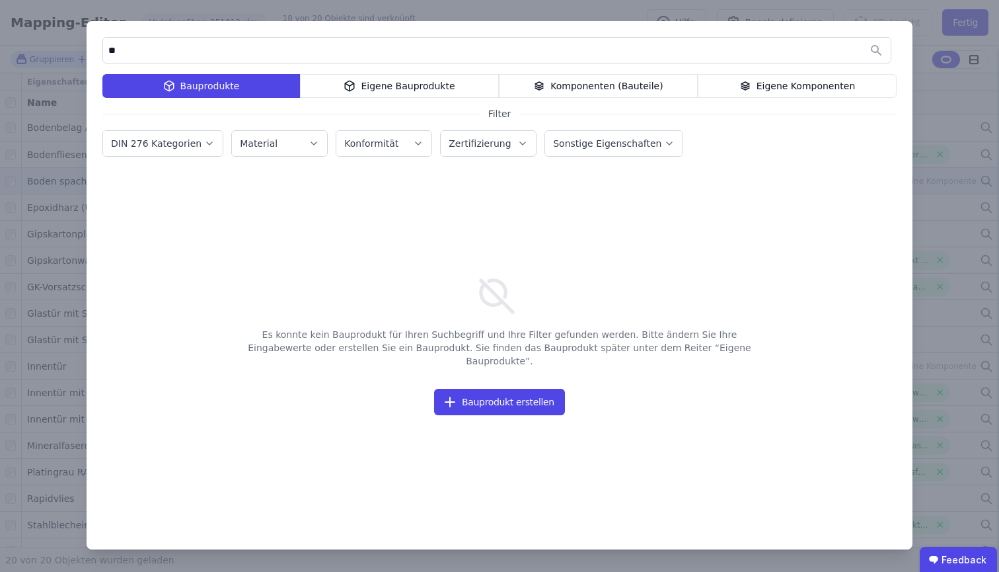
type input "*"
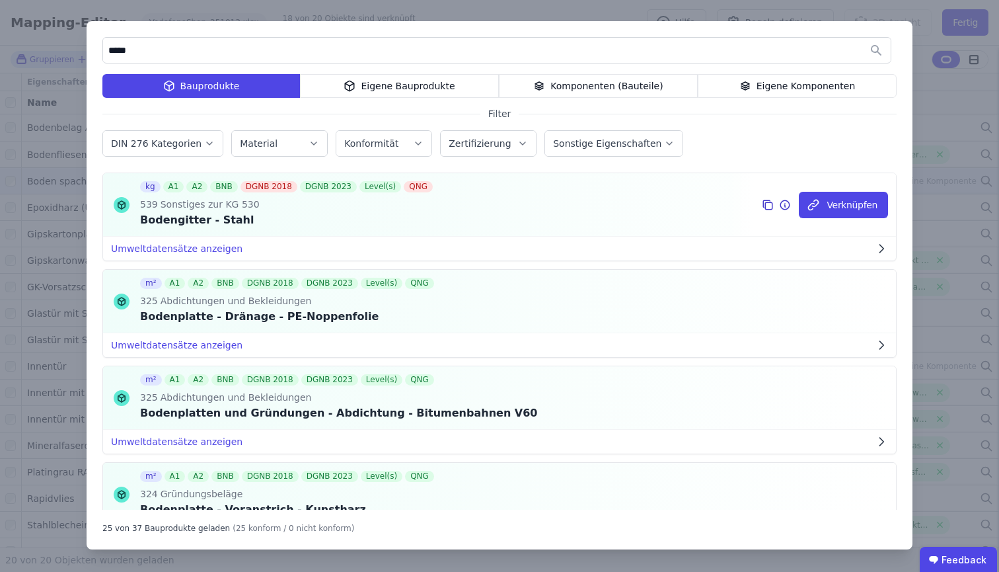
scroll to position [1575, 0]
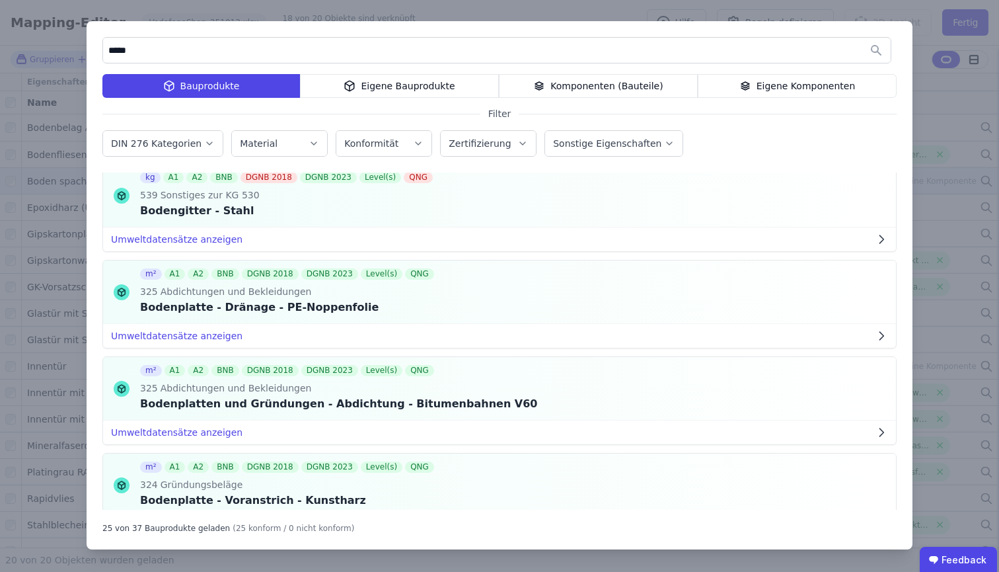
click at [495, 47] on input "*****" at bounding box center [497, 50] width 788 height 24
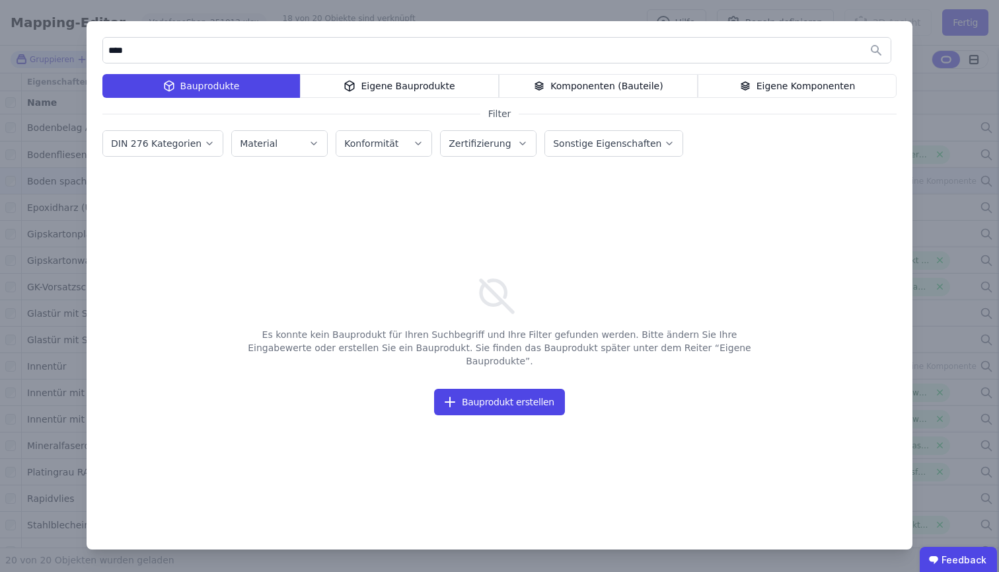
type input "****"
click at [567, 15] on div "**** Bauprodukte Eigene Bauprodukte Komponenten (Bauteile) Eigene Komponenten F…" at bounding box center [499, 286] width 999 height 572
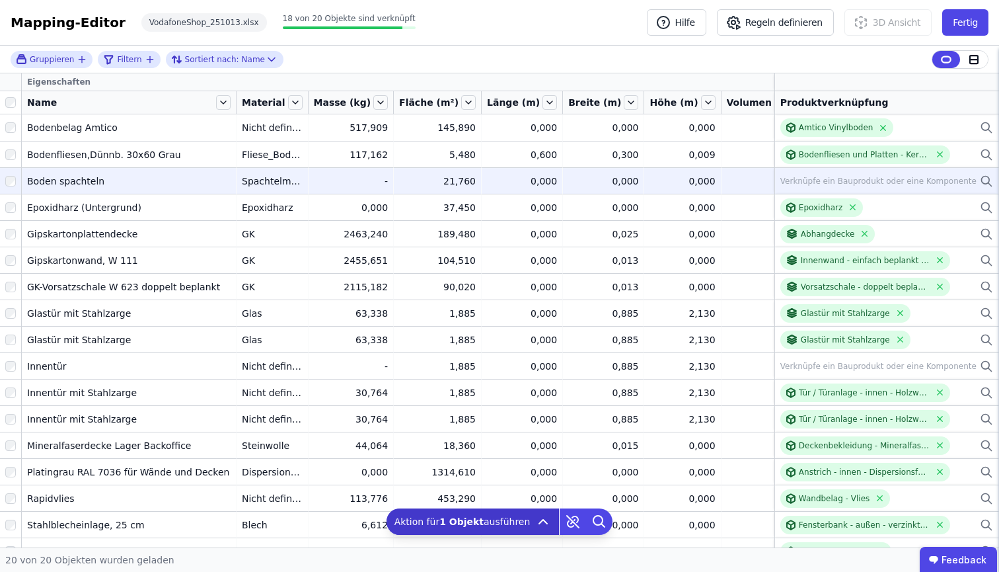
click at [971, 178] on icon at bounding box center [986, 180] width 8 height 8
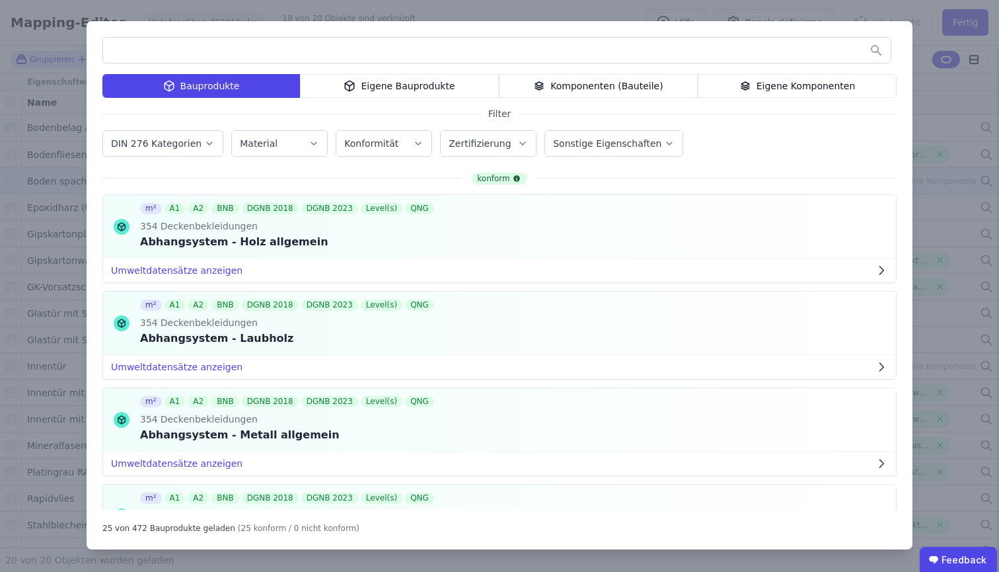
click at [506, 57] on input "text" at bounding box center [497, 50] width 788 height 24
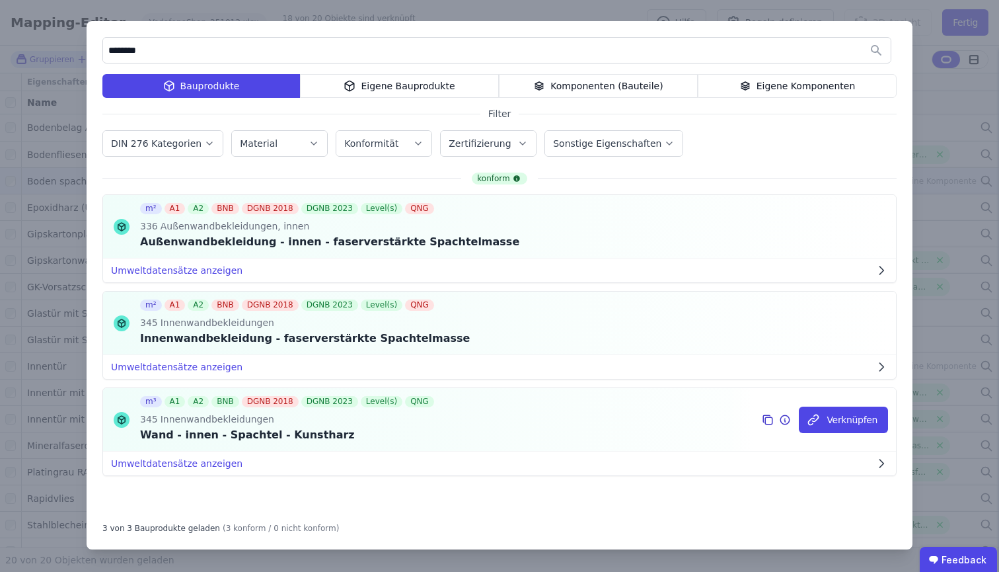
type input "********"
click at [767, 416] on icon at bounding box center [767, 418] width 7 height 7
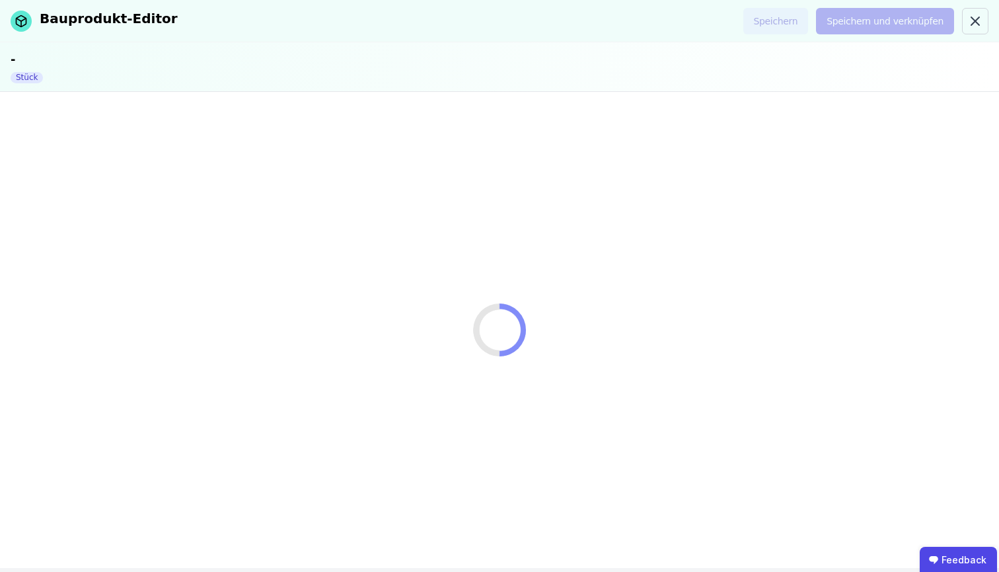
select select "**********"
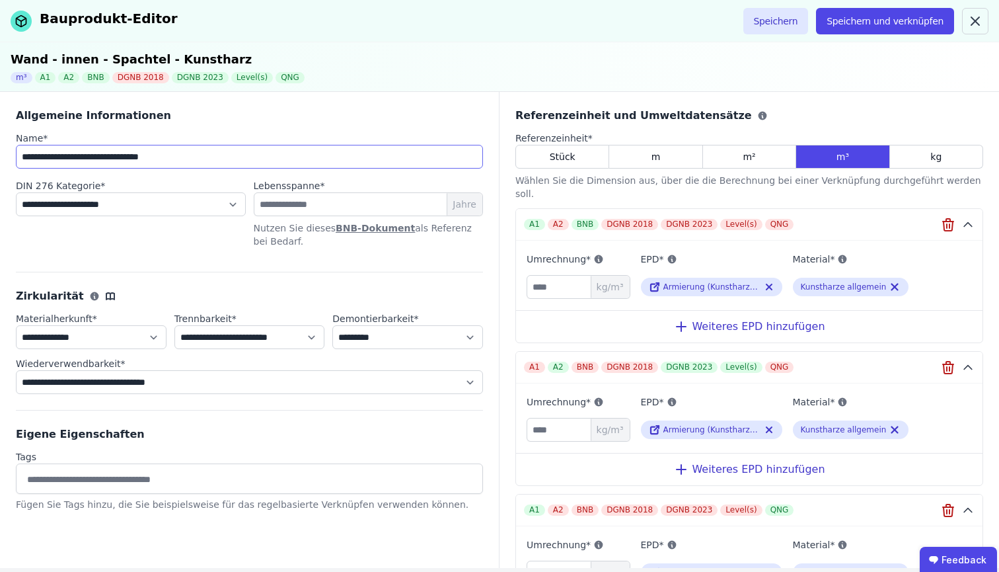
drag, startPoint x: 201, startPoint y: 156, endPoint x: 0, endPoint y: 153, distance: 200.9
click at [0, 153] on div "**********" at bounding box center [250, 330] width 500 height 476
type input "****"
click at [204, 208] on select "**********" at bounding box center [131, 204] width 230 height 24
select select "**********"
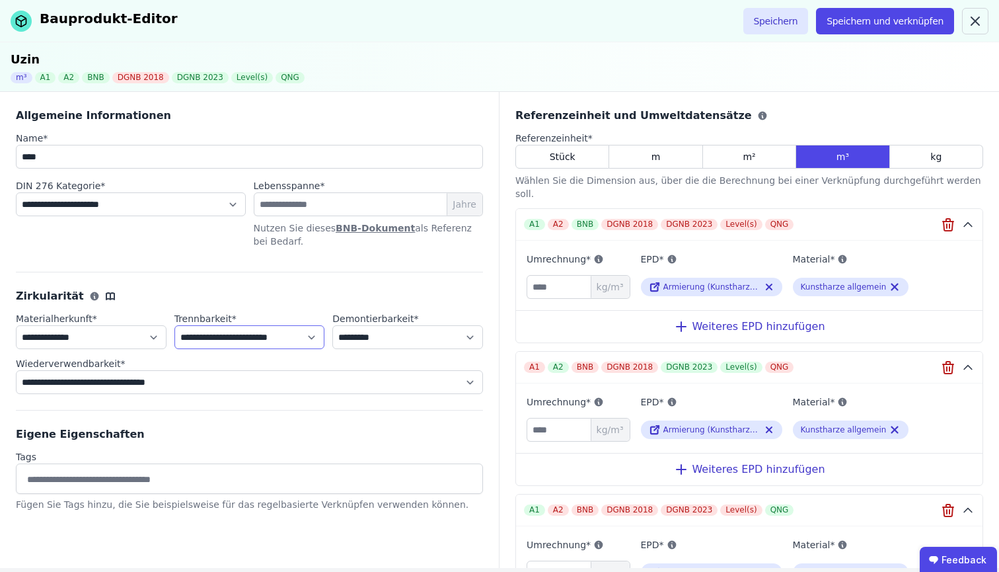
click at [293, 336] on select "**********" at bounding box center [249, 337] width 151 height 24
click at [364, 340] on select "**********" at bounding box center [407, 337] width 151 height 24
click at [942, 217] on icon "button" at bounding box center [948, 225] width 16 height 16
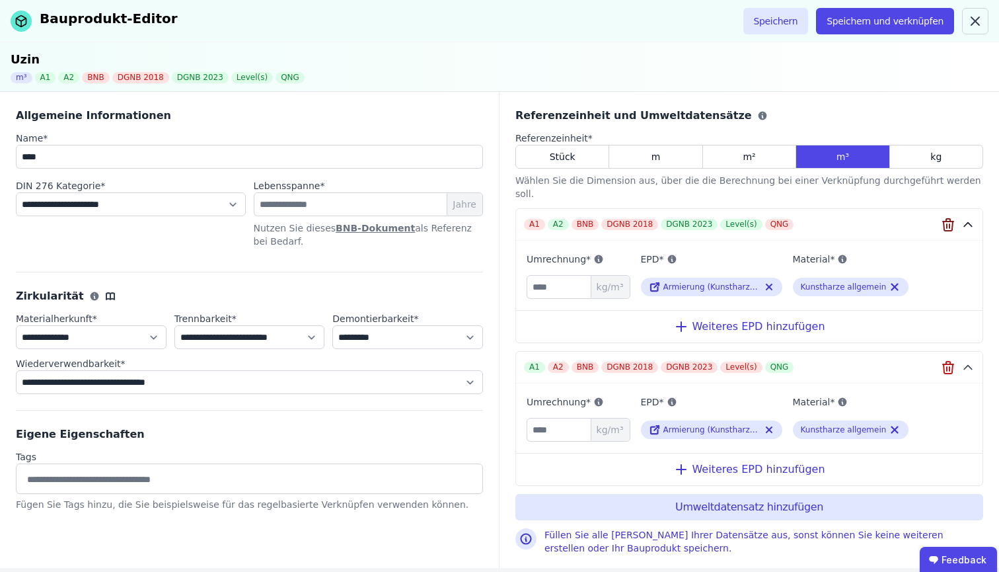
click at [942, 217] on icon "button" at bounding box center [948, 225] width 16 height 16
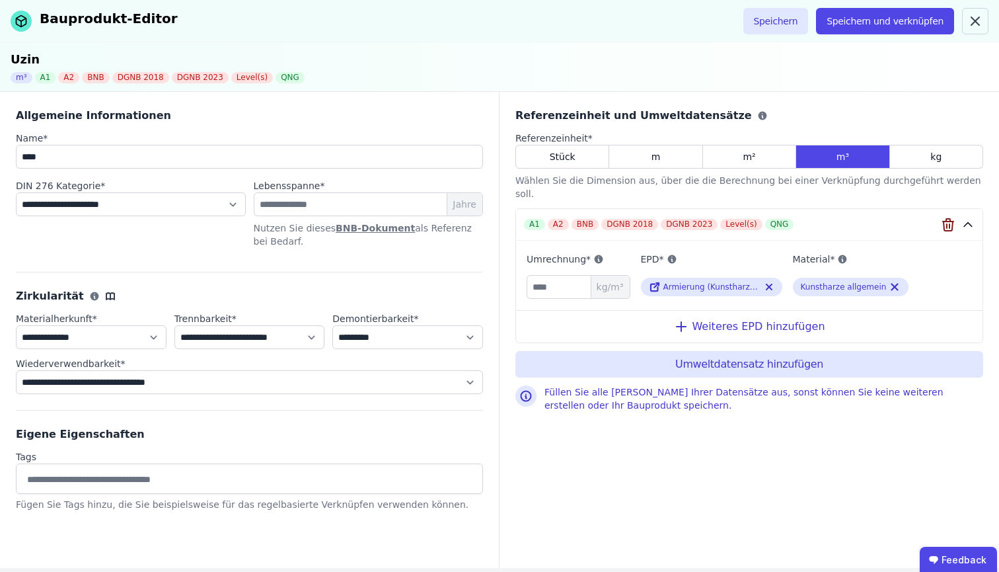
click at [942, 217] on icon "button" at bounding box center [948, 225] width 16 height 16
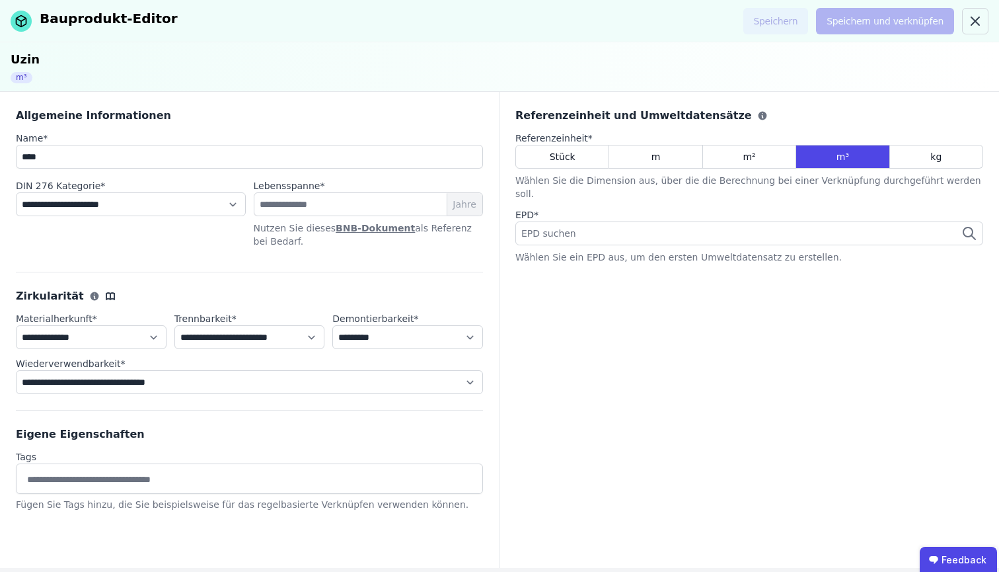
click at [907, 221] on div "EPD suchen" at bounding box center [749, 233] width 468 height 24
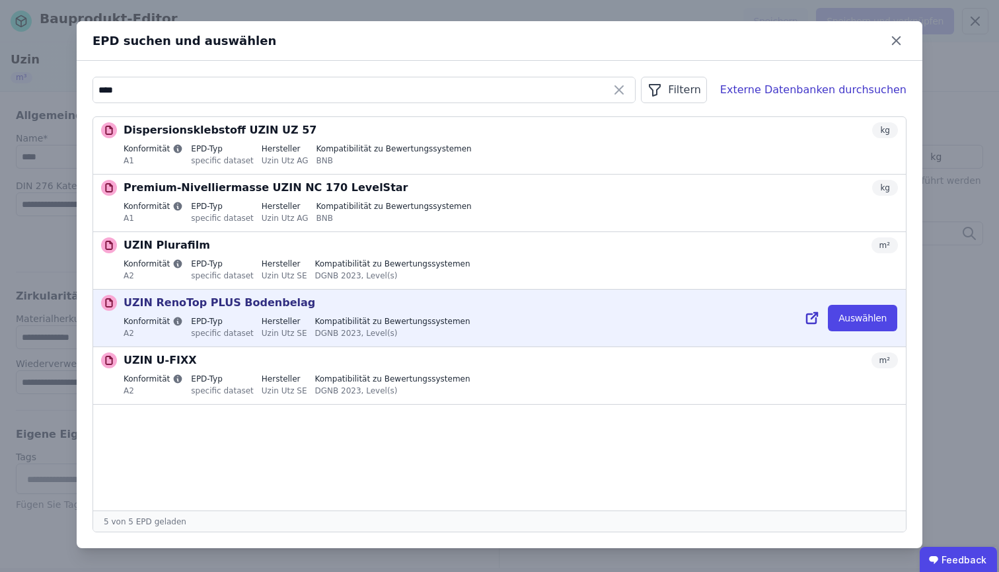
type input "****"
click at [233, 307] on p "UZIN RenoTop PLUS Bodenbelag" at bounding box center [220, 303] width 192 height 16
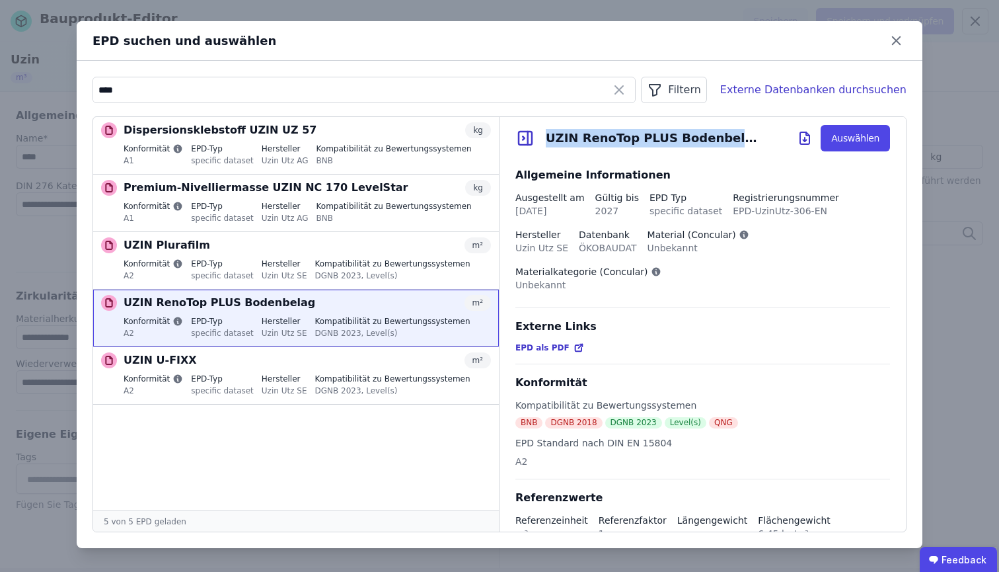
drag, startPoint x: 548, startPoint y: 137, endPoint x: 731, endPoint y: 143, distance: 182.5
click at [731, 143] on div "UZIN RenoTop PLUS Bodenbelag Auswählen" at bounding box center [703, 138] width 406 height 42
copy div "UZIN RenoTop PLUS Bodenbelag"
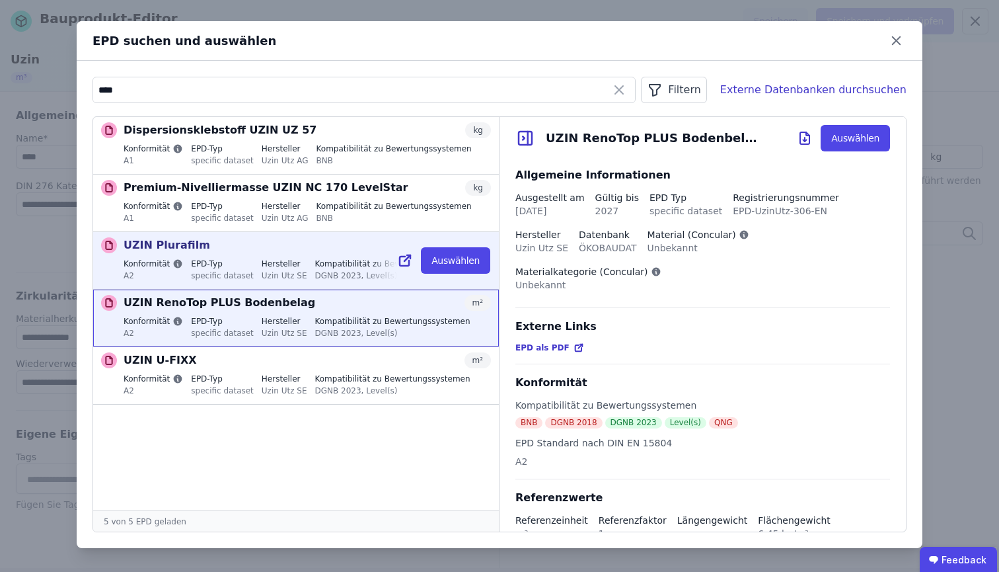
click at [204, 256] on div "UZIN Plurafilm m² Konformität A2 EPD-Typ specific dataset Hersteller Uzin Utz S…" at bounding box center [307, 260] width 367 height 46
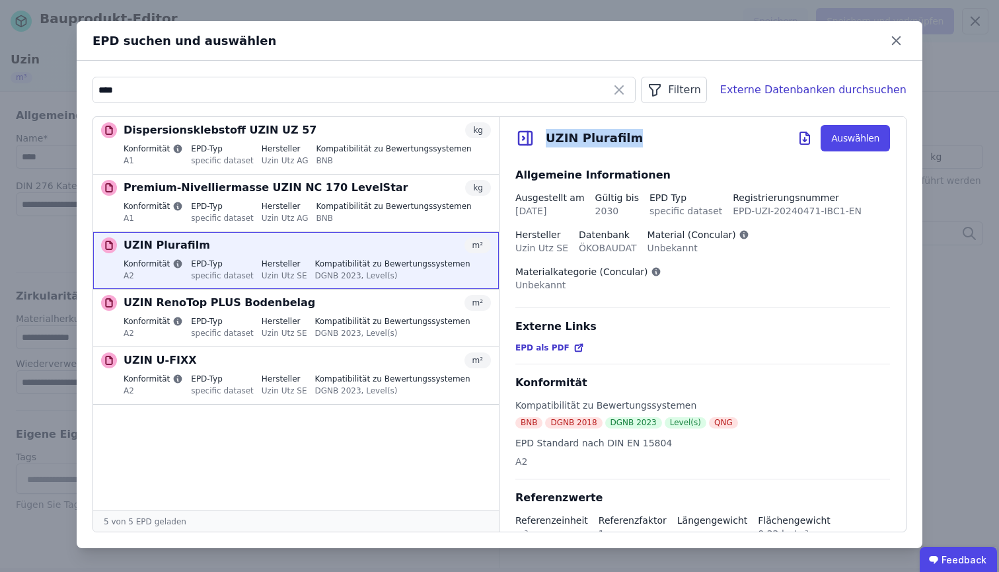
drag, startPoint x: 548, startPoint y: 137, endPoint x: 632, endPoint y: 136, distance: 84.6
click at [632, 136] on div "UZIN Plurafilm Auswählen" at bounding box center [703, 138] width 406 height 42
copy div "UZIN Plurafilm"
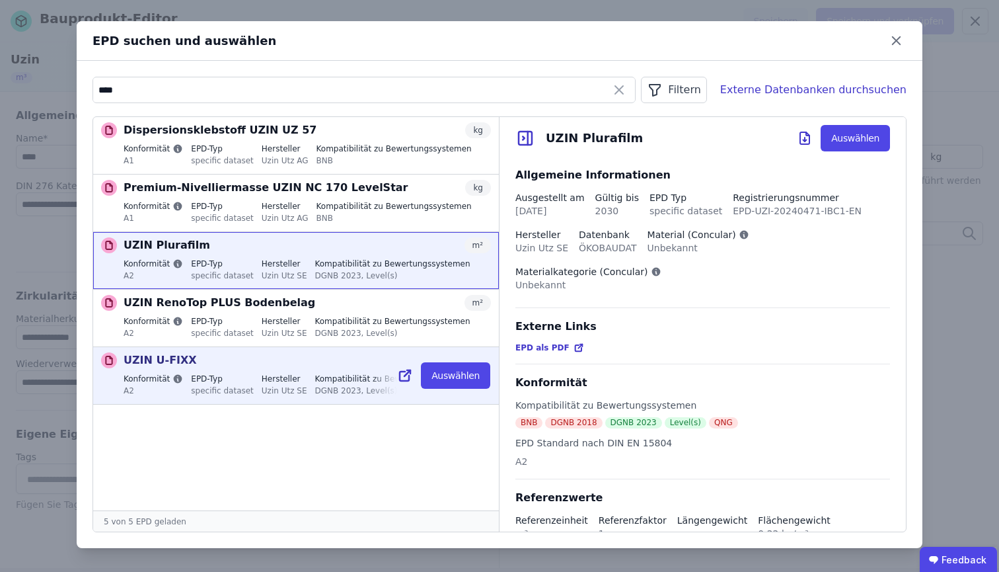
click at [227, 373] on div "UZIN U-FIXX m² Konformität A2 EPD-Typ specific dataset Hersteller Uzin Utz SE K…" at bounding box center [307, 375] width 367 height 46
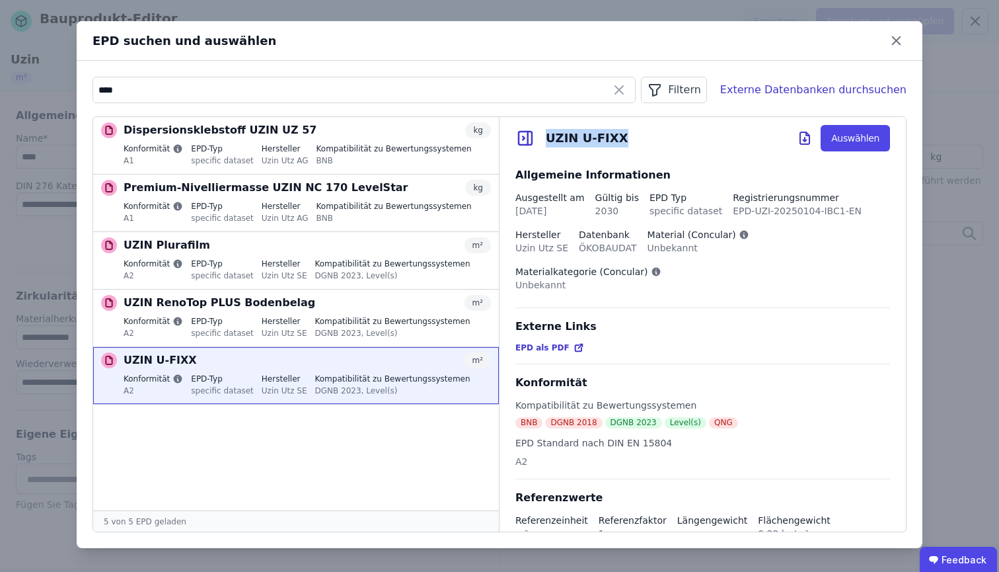
drag, startPoint x: 548, startPoint y: 138, endPoint x: 649, endPoint y: 130, distance: 101.5
click at [649, 130] on div "UZIN U-FIXX Auswählen" at bounding box center [703, 138] width 406 height 42
copy div "UZIN U-FIXX"
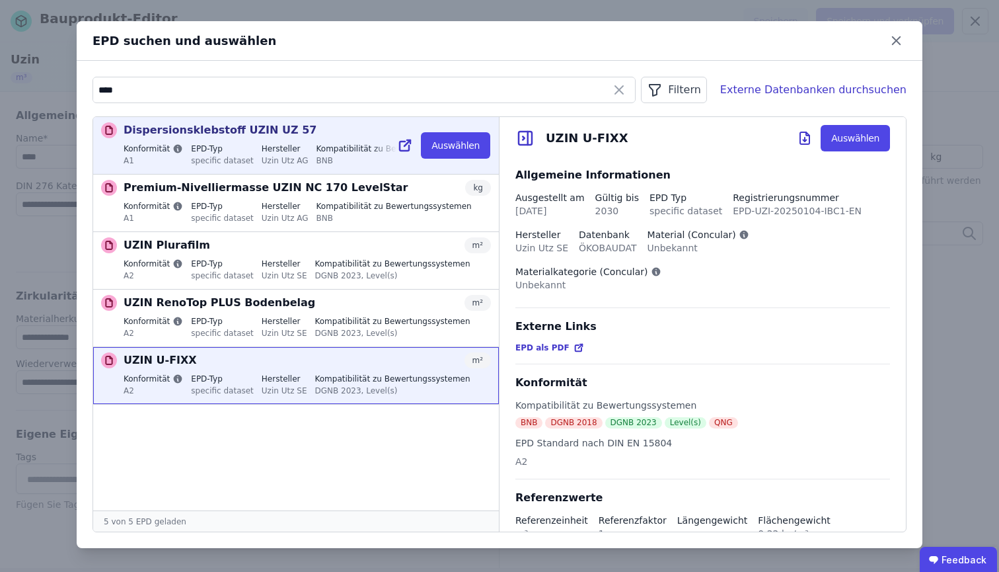
click at [239, 140] on div "Dispersionsklebstoff UZIN UZ 57 kg Konformität A1 EPD-Typ specific dataset Hers…" at bounding box center [307, 145] width 367 height 46
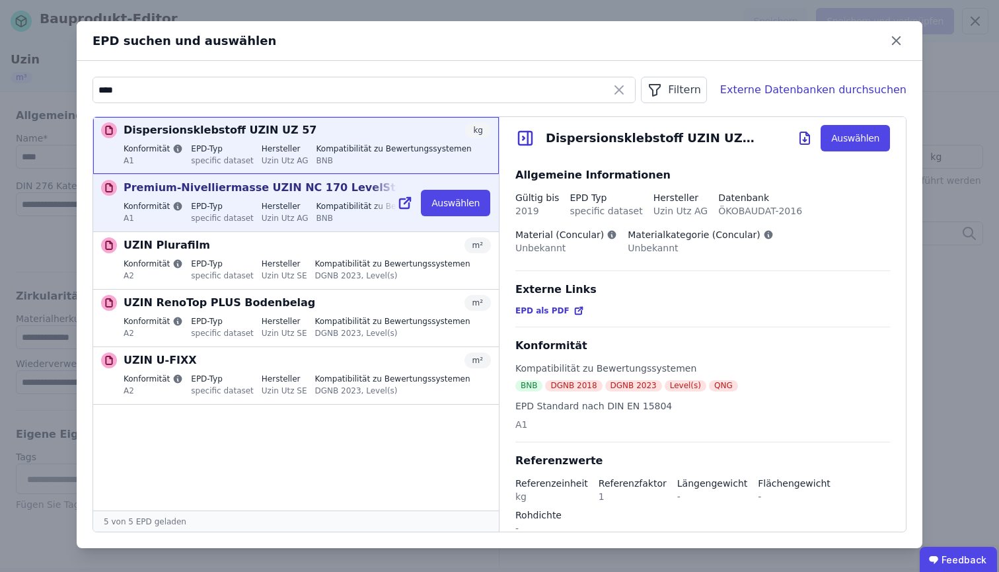
click at [223, 213] on div "specific dataset" at bounding box center [222, 217] width 63 height 12
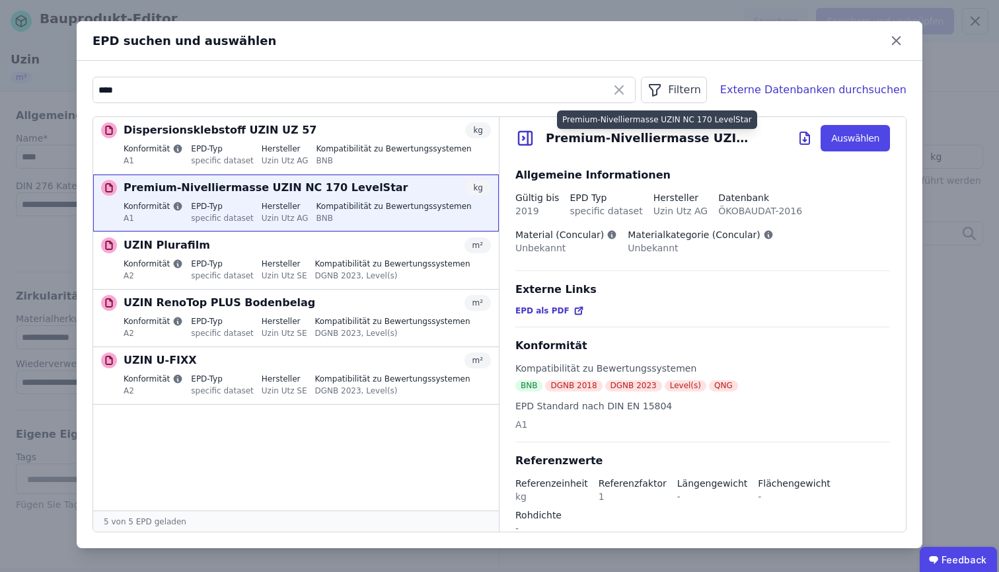
click at [548, 138] on div "Premium-Nivelliermasse UZIN NC 170 LevelStar" at bounding box center [651, 138] width 211 height 19
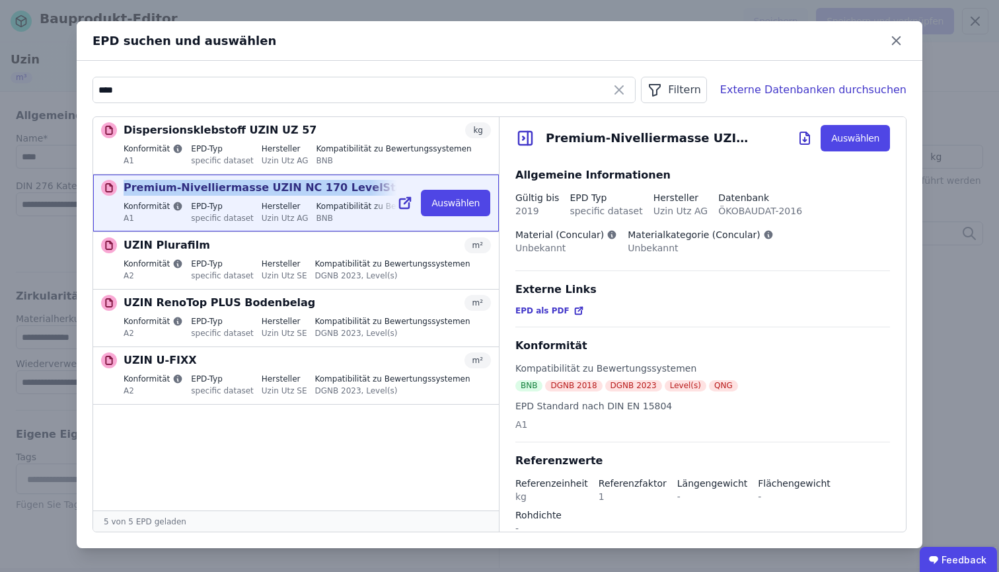
drag, startPoint x: 125, startPoint y: 188, endPoint x: 365, endPoint y: 189, distance: 239.9
click at [365, 189] on div "Premium-Nivelliermasse UZIN NC 170 LevelStar kg" at bounding box center [307, 188] width 367 height 16
copy p "Premium-Nivelliermasse UZIN NC 170 LevelStar"
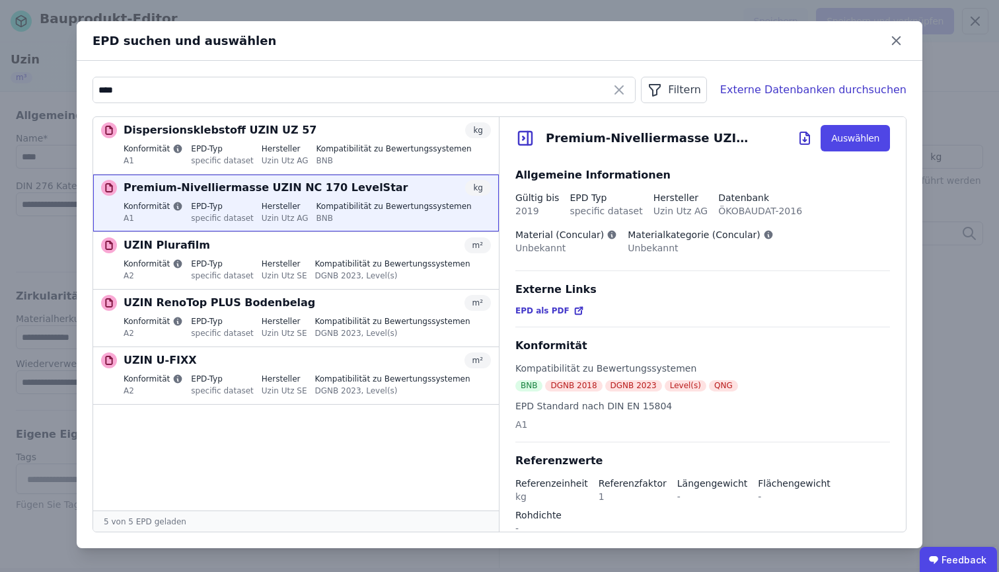
click at [744, 194] on div "Datenbank" at bounding box center [760, 197] width 84 height 13
click at [764, 91] on div "Externe Datenbanken durchsuchen" at bounding box center [813, 90] width 186 height 16
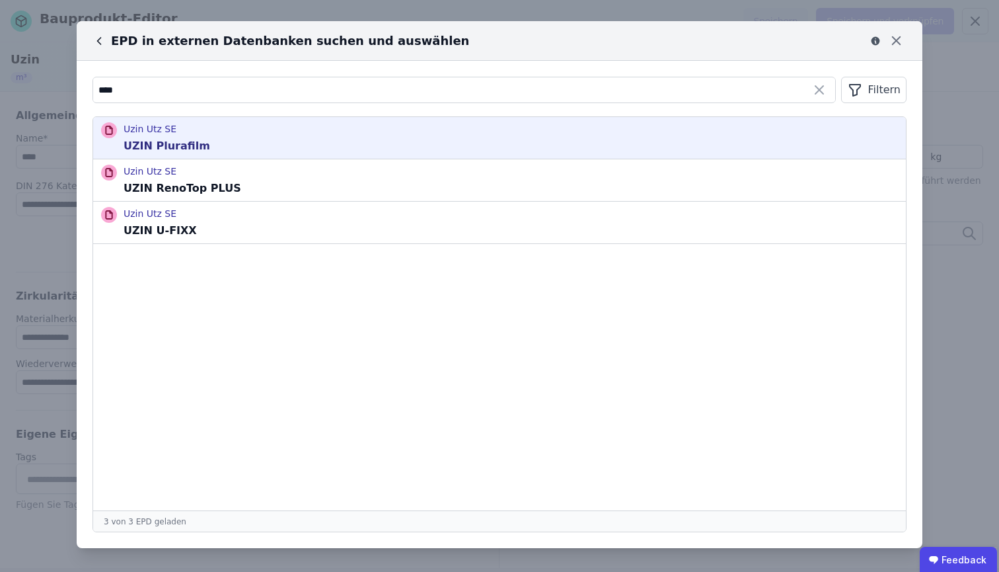
drag, startPoint x: 763, startPoint y: 91, endPoint x: 192, endPoint y: 144, distance: 574.1
click at [192, 144] on p "UZIN Plurafilm" at bounding box center [167, 146] width 87 height 16
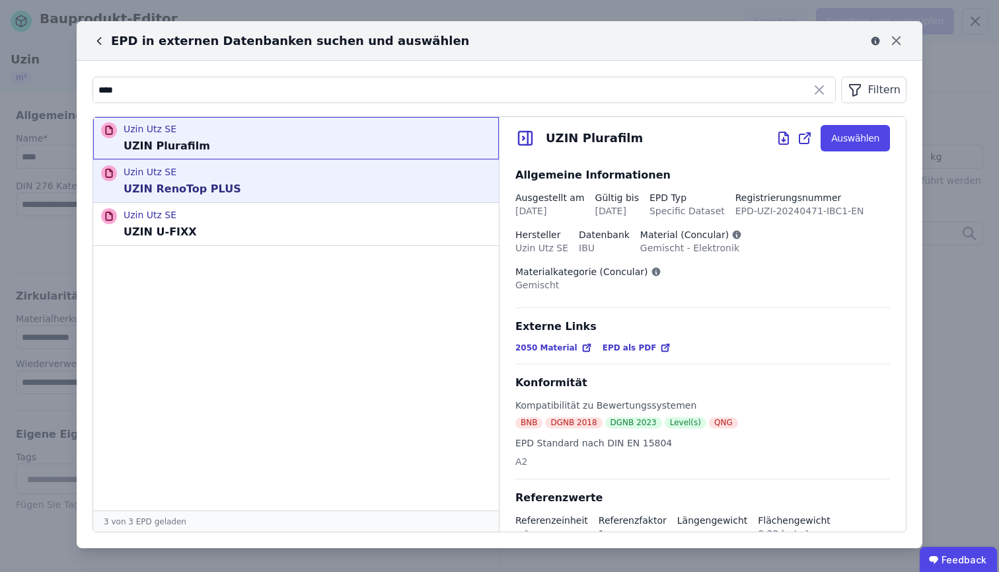
click at [217, 190] on p "UZIN RenoTop PLUS" at bounding box center [183, 189] width 118 height 16
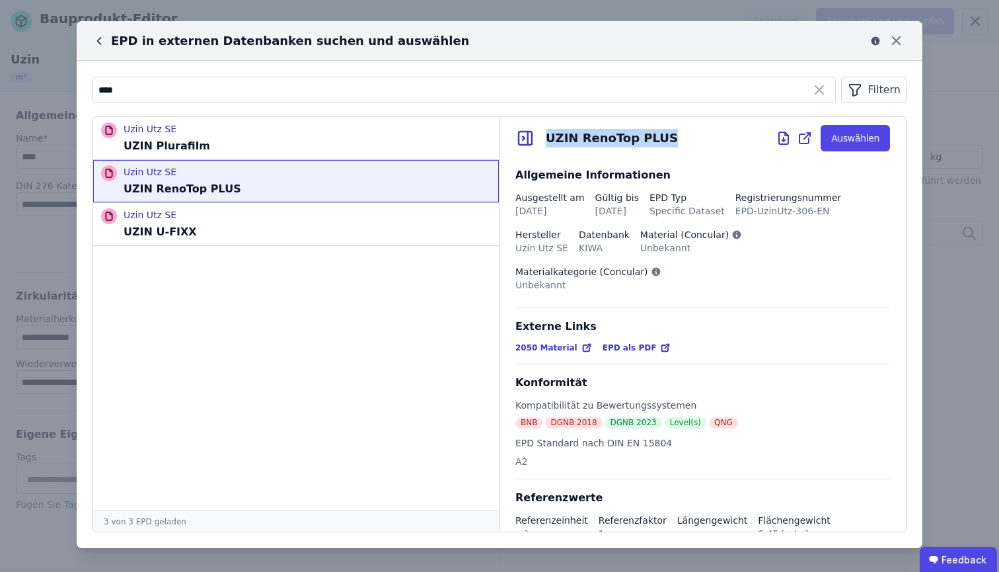
drag, startPoint x: 549, startPoint y: 136, endPoint x: 656, endPoint y: 134, distance: 107.1
click at [656, 134] on div "UZIN RenoTop PLUS" at bounding box center [612, 138] width 132 height 19
copy div "UZIN RenoTop PLUS"
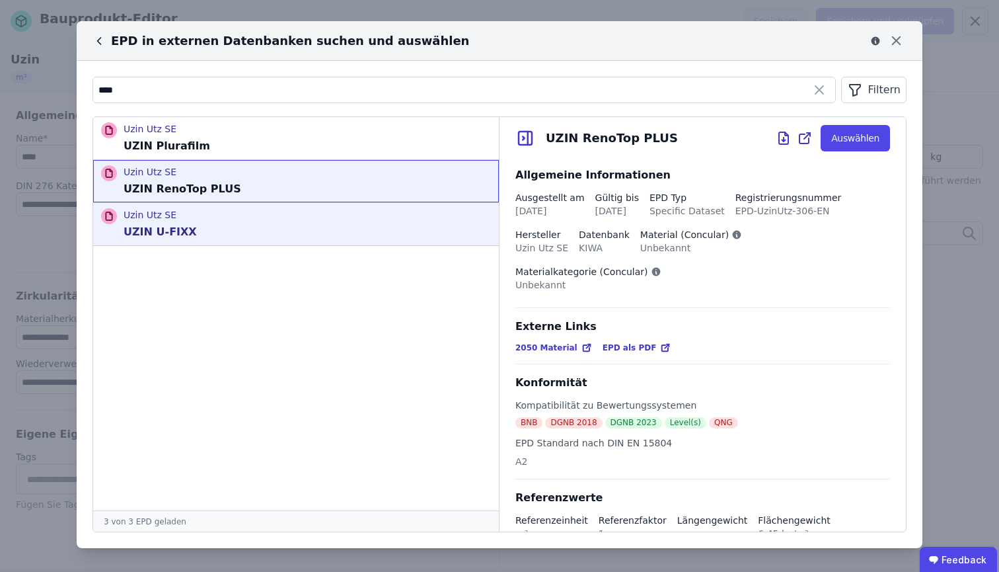
click at [220, 242] on div "Uzin Utz SE UZIN U-FIXX" at bounding box center [296, 224] width 406 height 42
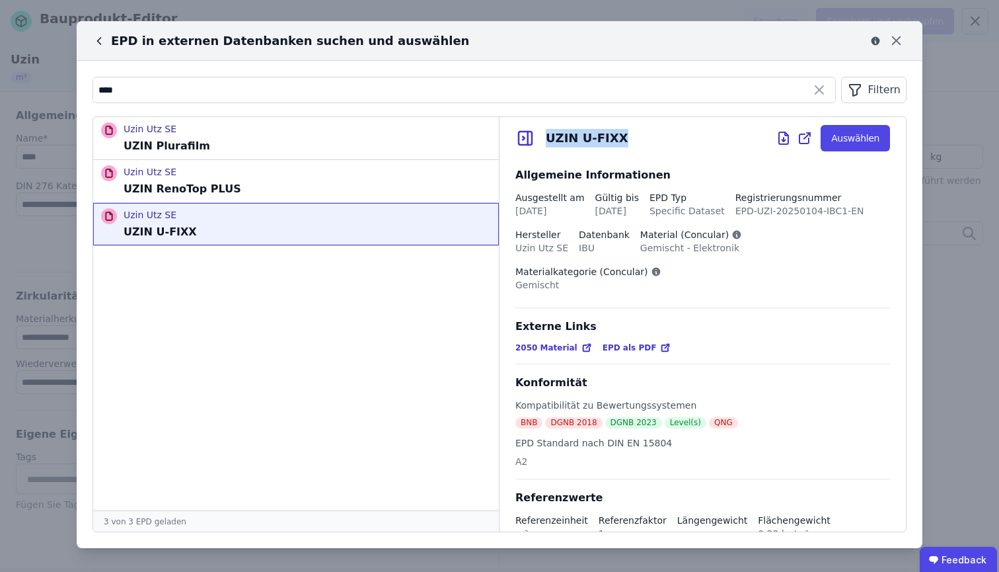
drag, startPoint x: 547, startPoint y: 140, endPoint x: 632, endPoint y: 139, distance: 84.6
click at [632, 139] on div "UZIN U-FIXX Auswählen" at bounding box center [703, 138] width 406 height 42
copy div "UZIN U-FIXX"
click at [101, 40] on icon at bounding box center [99, 40] width 13 height 13
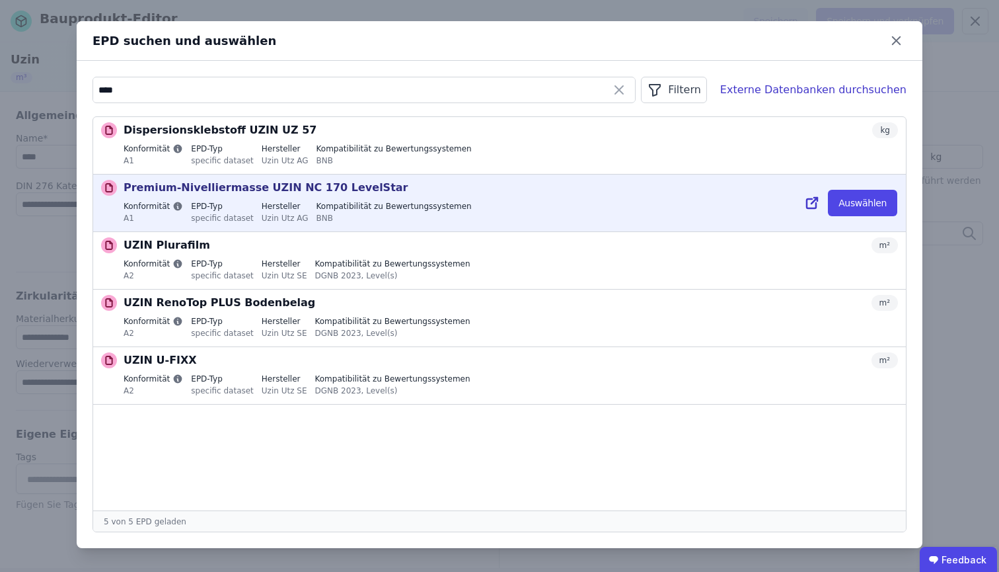
drag, startPoint x: 301, startPoint y: 169, endPoint x: 314, endPoint y: 199, distance: 32.9
click at [314, 199] on div "Premium-Nivelliermasse UZIN NC 170 LevelStar kg Konformität A1 EPD-Typ specific…" at bounding box center [511, 203] width 774 height 46
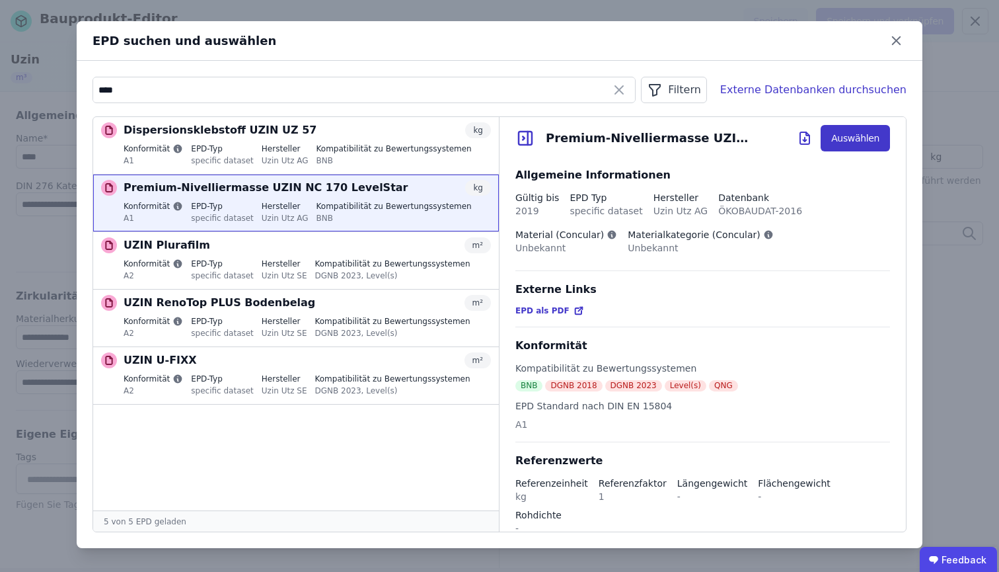
click at [838, 143] on button "Auswählen" at bounding box center [855, 138] width 69 height 26
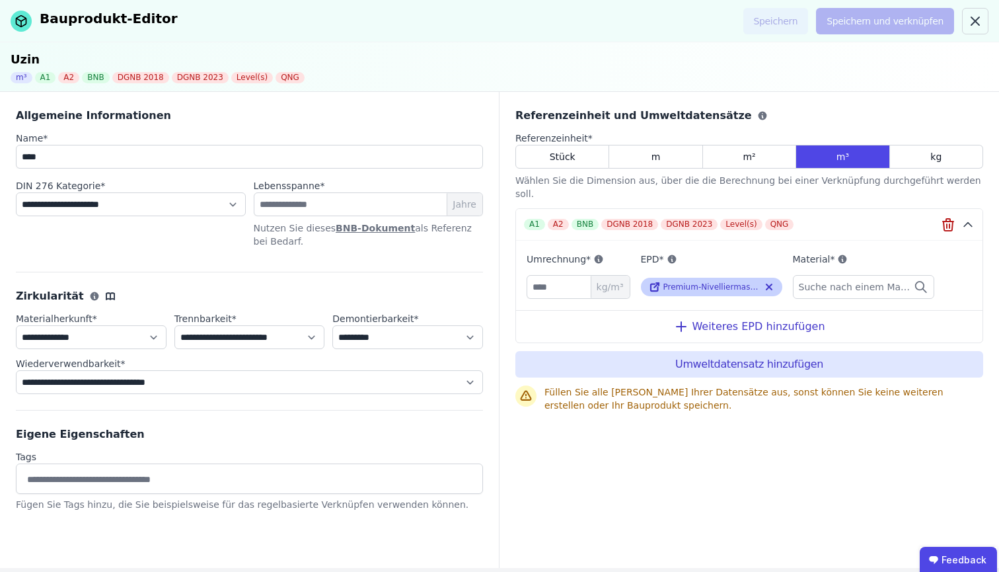
click at [679, 282] on span "Premium-Nivelliermasse UZIN NC 170 LevelStar" at bounding box center [758, 286] width 190 height 9
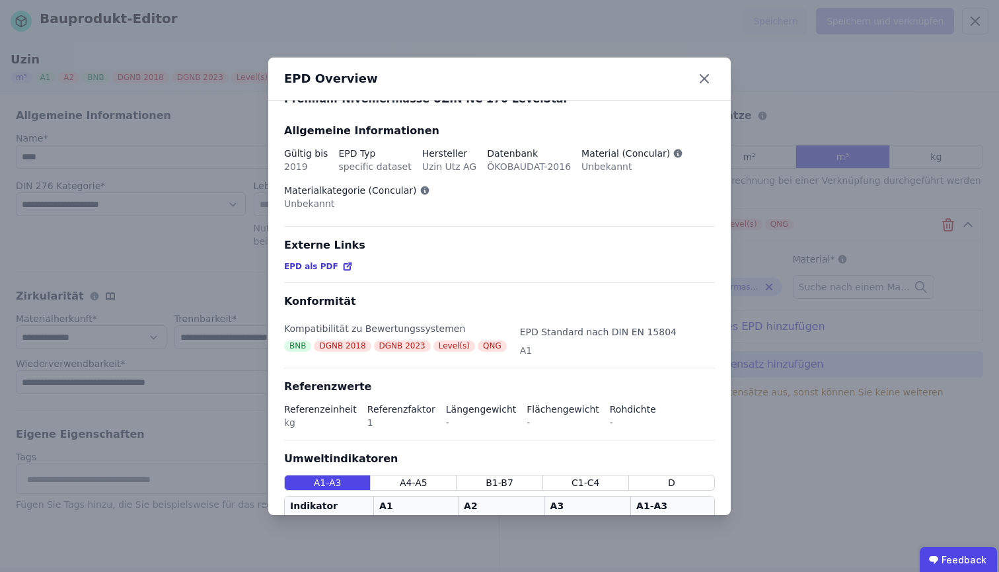
scroll to position [96, 0]
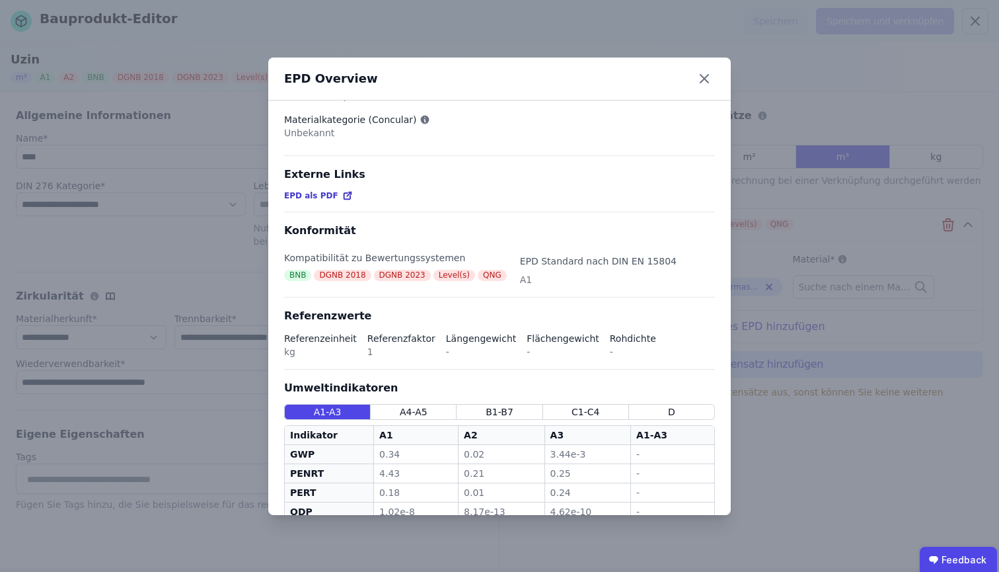
click at [323, 194] on span "EPD als PDF" at bounding box center [311, 195] width 54 height 11
click at [704, 77] on icon at bounding box center [704, 79] width 8 height 8
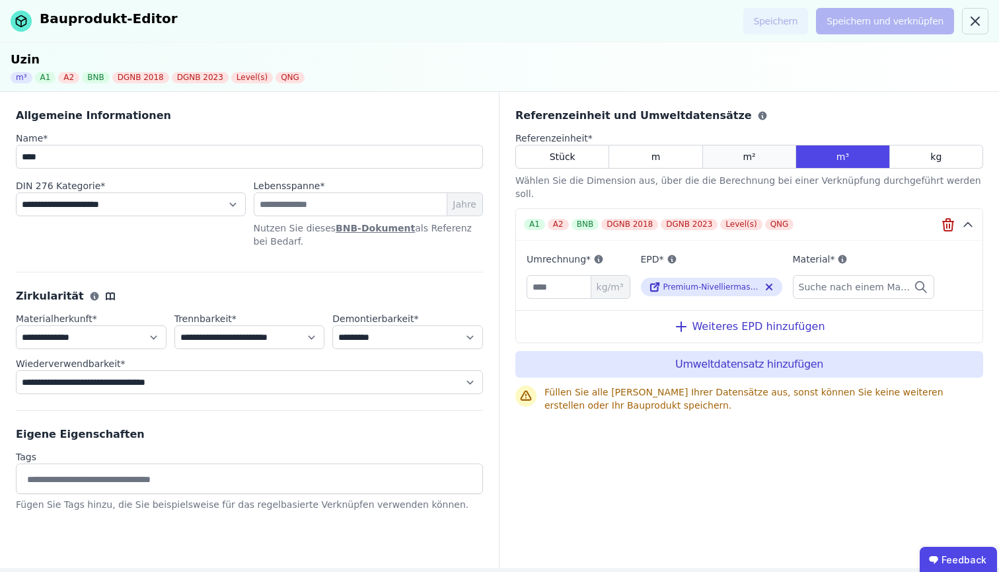
click at [777, 155] on div "m²" at bounding box center [749, 157] width 93 height 24
click at [758, 116] on icon at bounding box center [762, 116] width 9 height 9
click at [760, 310] on div "Weiteres EPD hinzufügen" at bounding box center [749, 326] width 467 height 32
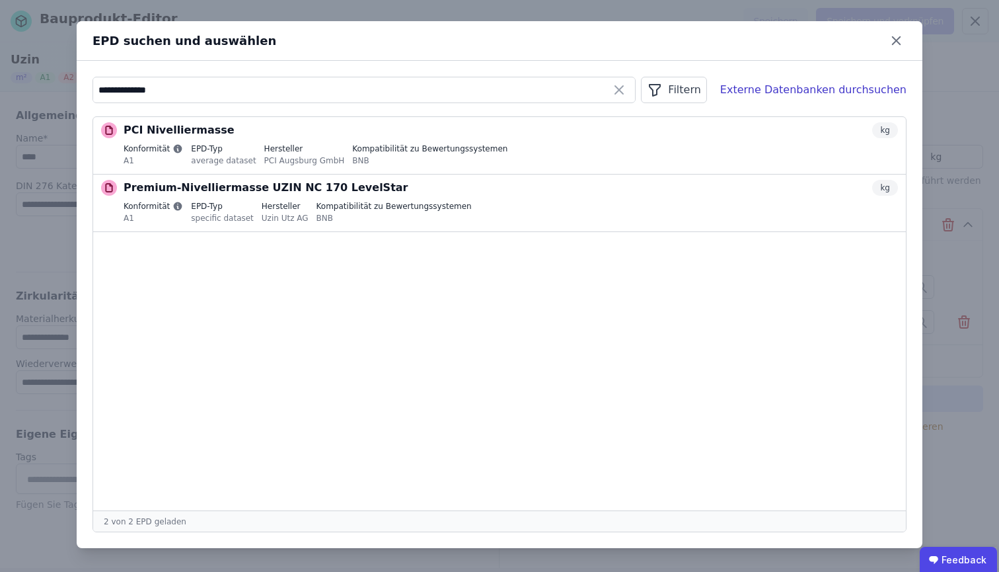
drag, startPoint x: 248, startPoint y: 74, endPoint x: 84, endPoint y: 98, distance: 165.7
click at [84, 98] on div "**********" at bounding box center [500, 304] width 846 height 487
drag, startPoint x: 170, startPoint y: 93, endPoint x: 46, endPoint y: 85, distance: 125.1
click at [46, 85] on div "**********" at bounding box center [499, 286] width 999 height 572
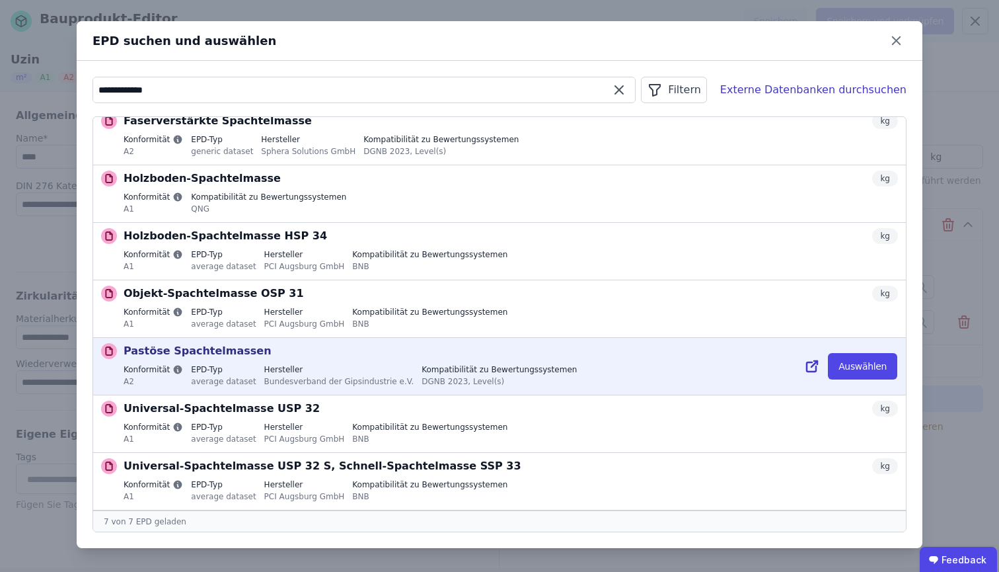
scroll to position [0, 0]
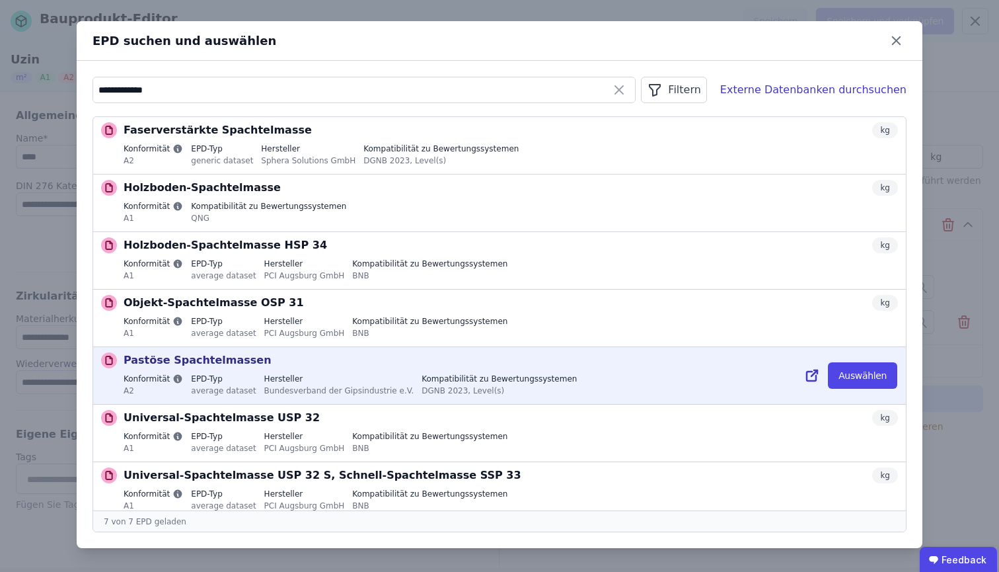
click at [192, 365] on p "Pastöse Spachtelmassen" at bounding box center [198, 360] width 148 height 16
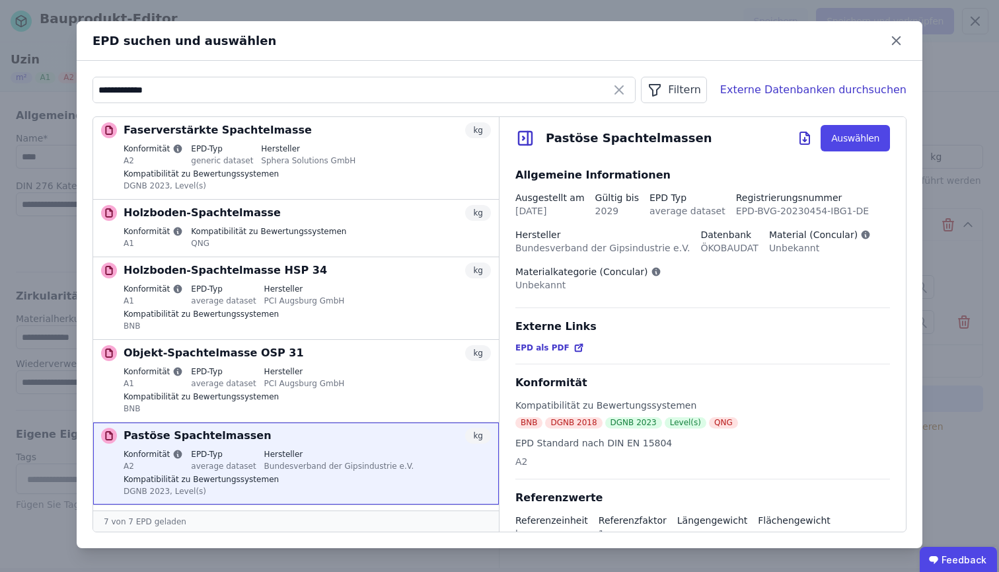
click at [552, 350] on span "EPD als PDF" at bounding box center [542, 347] width 54 height 11
click at [777, 89] on div "Externe Datenbanken durchsuchen" at bounding box center [813, 90] width 186 height 16
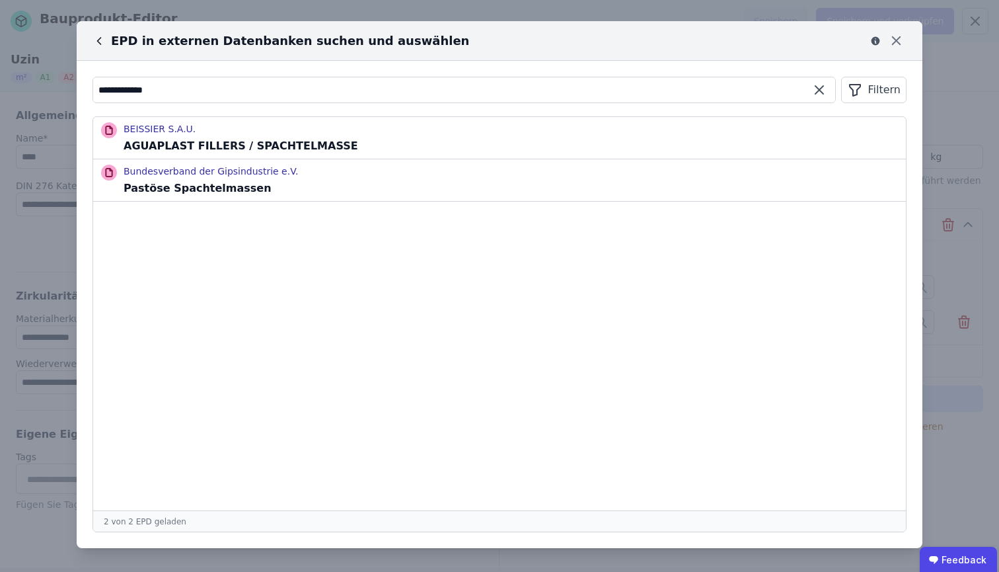
click at [564, 94] on input "**********" at bounding box center [464, 90] width 742 height 24
type input "**********"
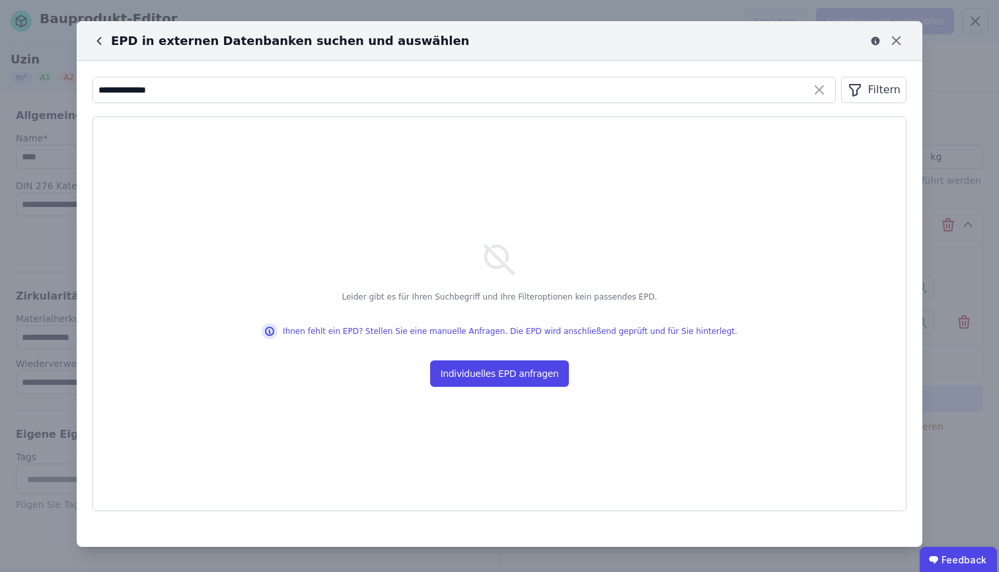
click at [104, 45] on icon at bounding box center [99, 40] width 13 height 13
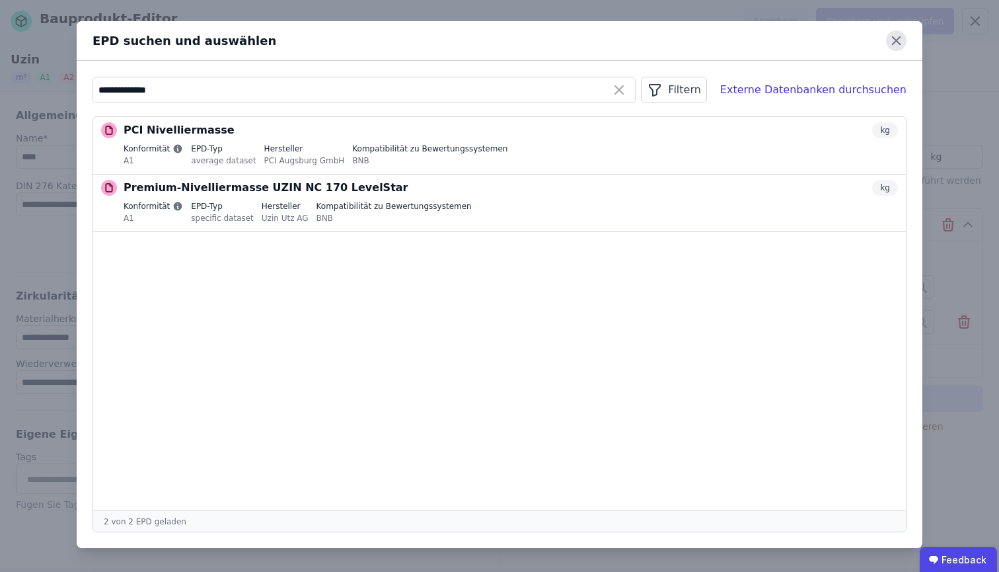
click at [894, 42] on icon at bounding box center [896, 40] width 20 height 20
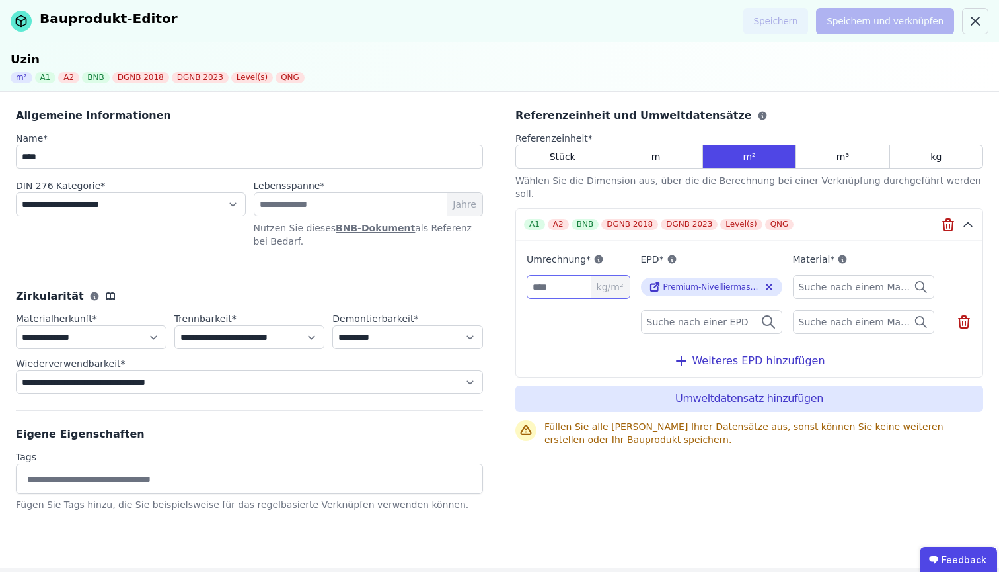
click at [555, 275] on input "number" at bounding box center [579, 287] width 104 height 24
type input "***"
click at [712, 282] on span "Premium-Nivelliermasse UZIN NC 170 LevelStar" at bounding box center [758, 286] width 190 height 9
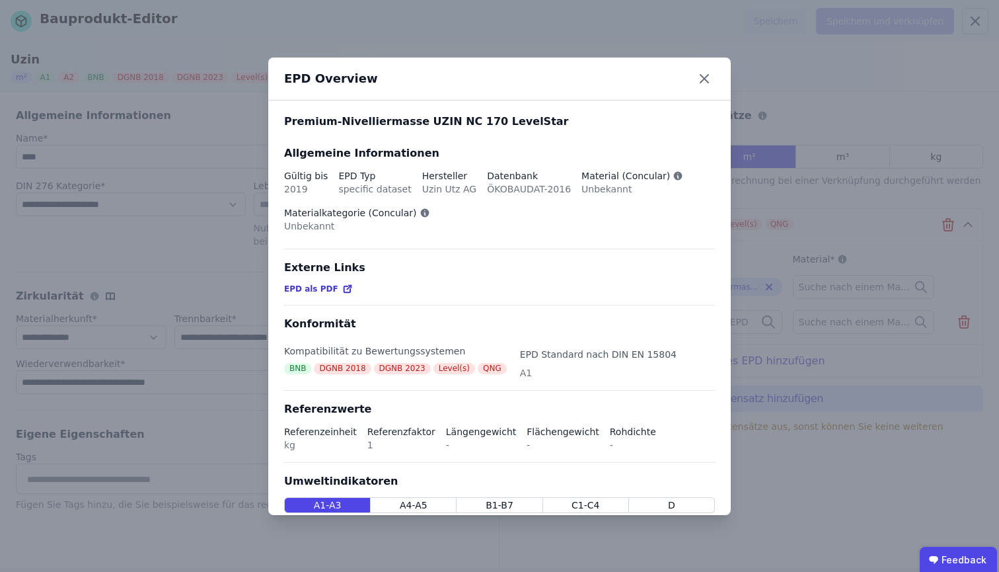
scroll to position [175, 0]
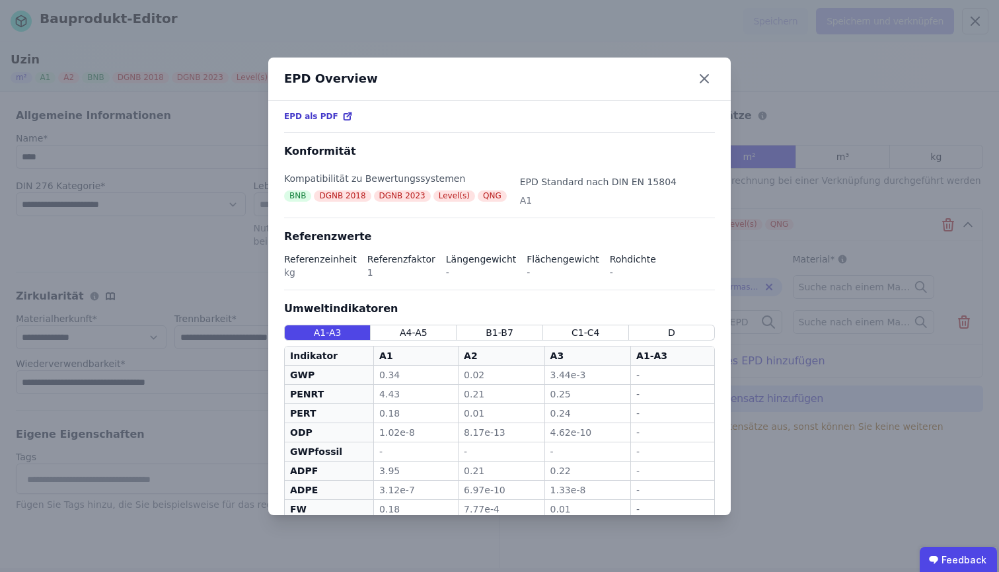
click at [295, 119] on span "EPD als PDF" at bounding box center [311, 116] width 54 height 11
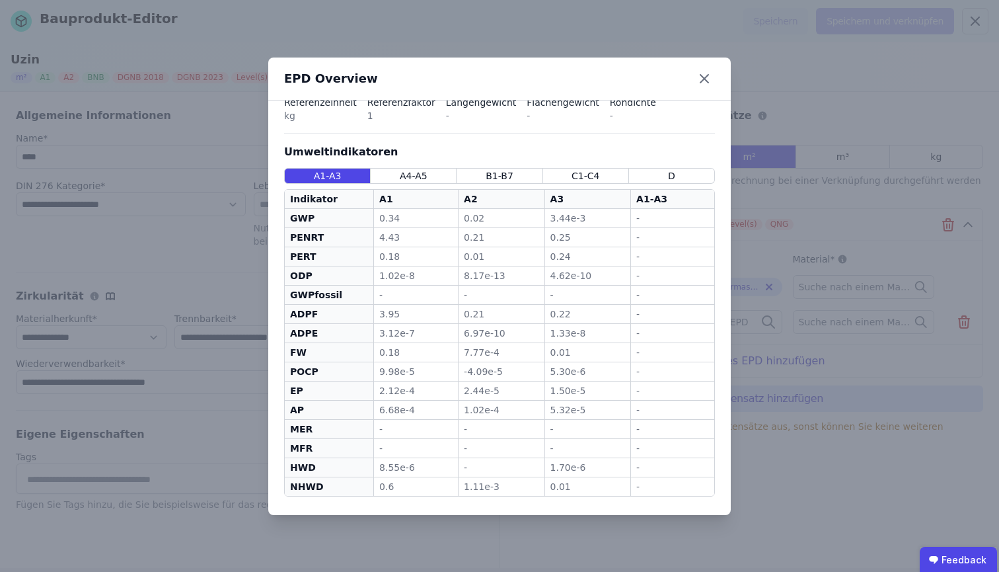
scroll to position [0, 0]
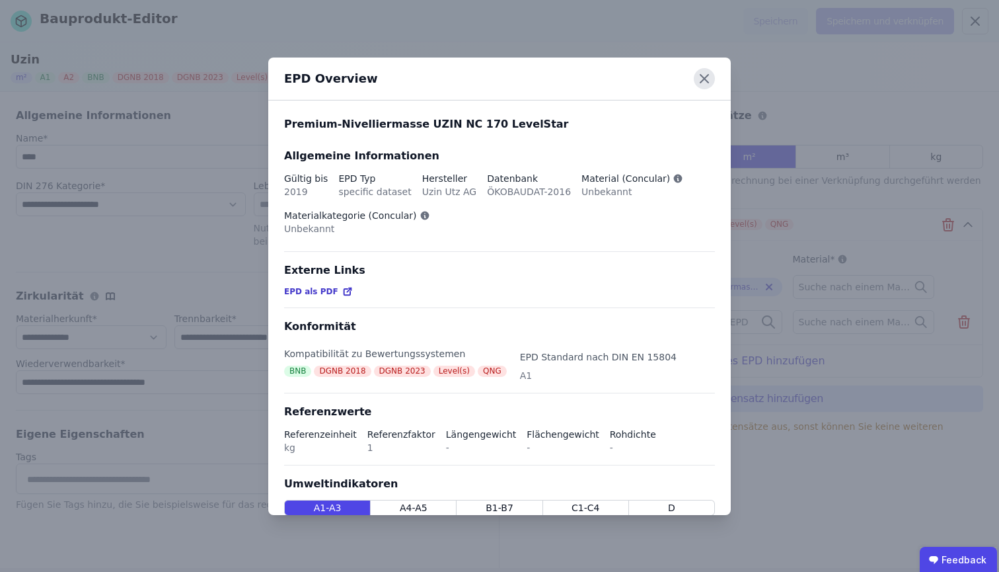
click at [706, 80] on icon at bounding box center [704, 79] width 8 height 8
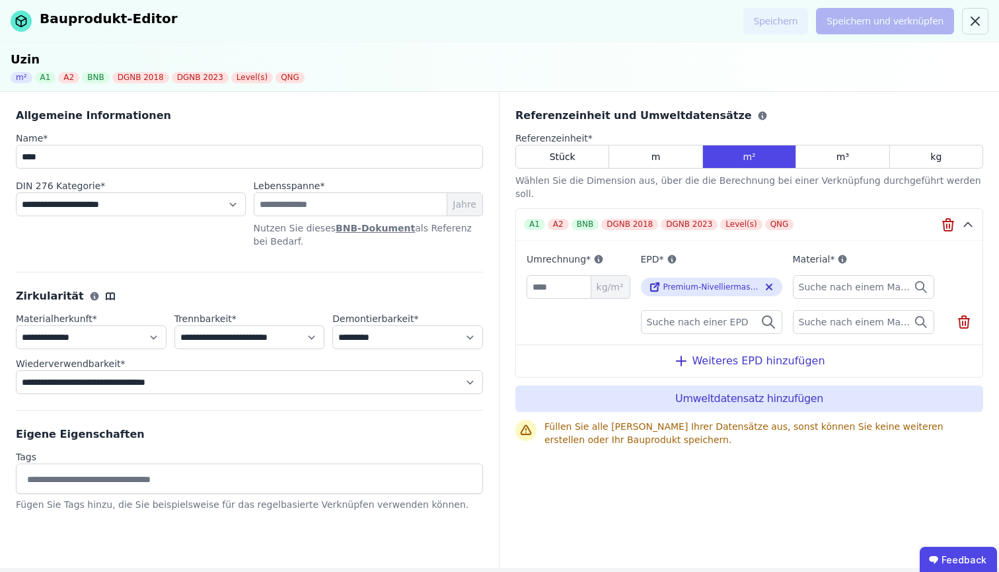
click at [773, 324] on icon at bounding box center [773, 326] width 4 height 4
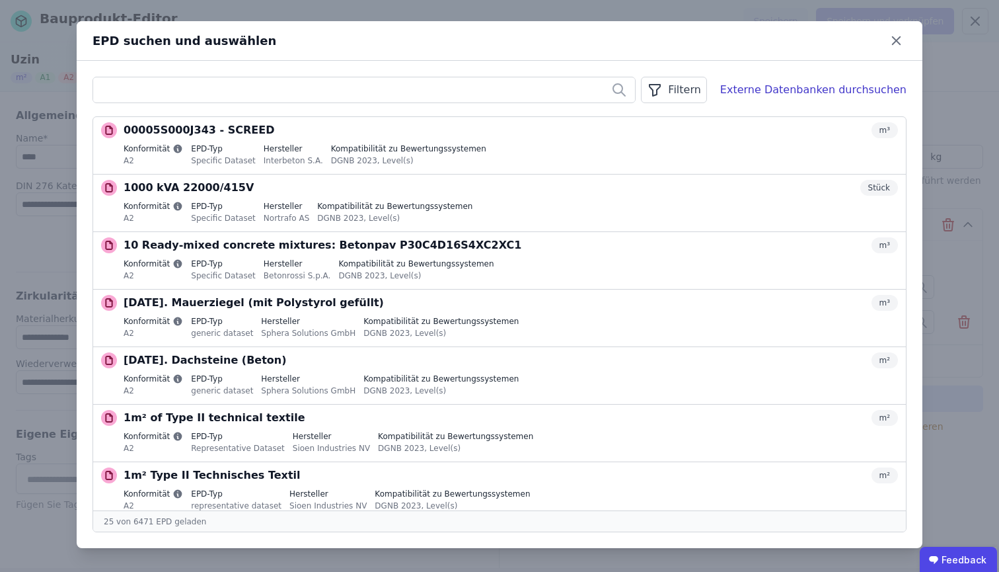
click at [347, 89] on input "text" at bounding box center [364, 90] width 542 height 24
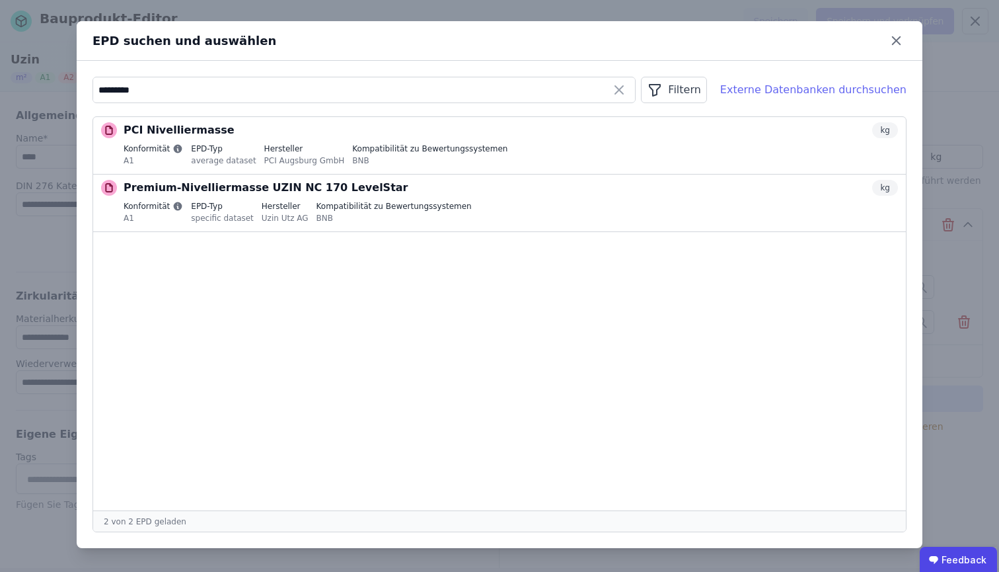
type input "*********"
click at [757, 85] on div "Externe Datenbanken durchsuchen" at bounding box center [813, 90] width 186 height 16
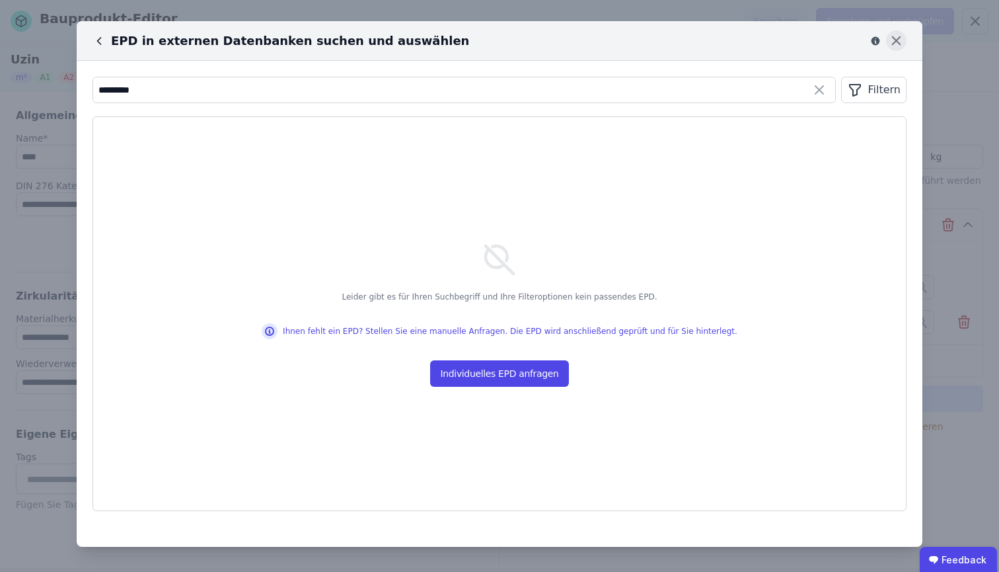
click at [899, 43] on icon at bounding box center [896, 41] width 8 height 8
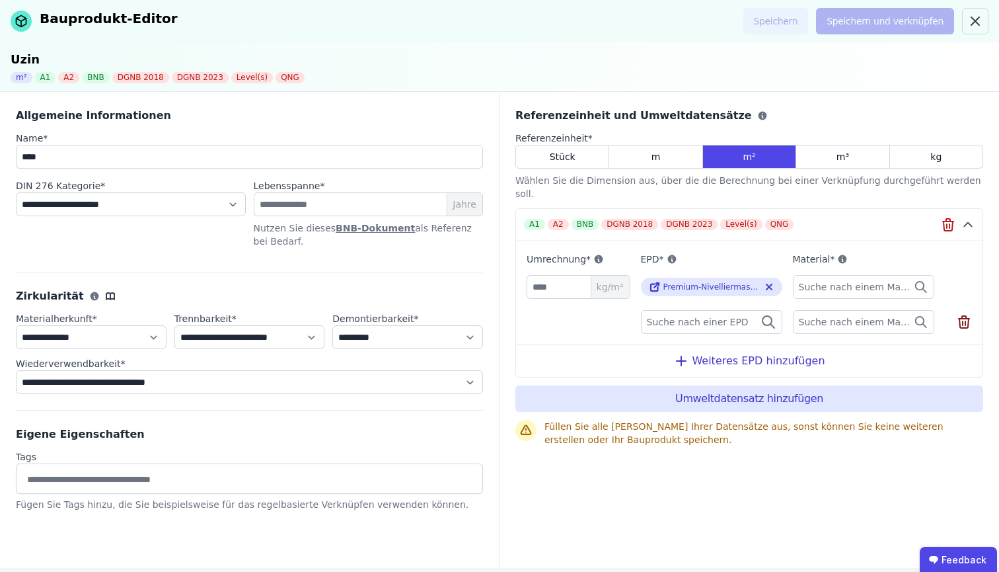
click at [965, 319] on icon at bounding box center [964, 323] width 9 height 9
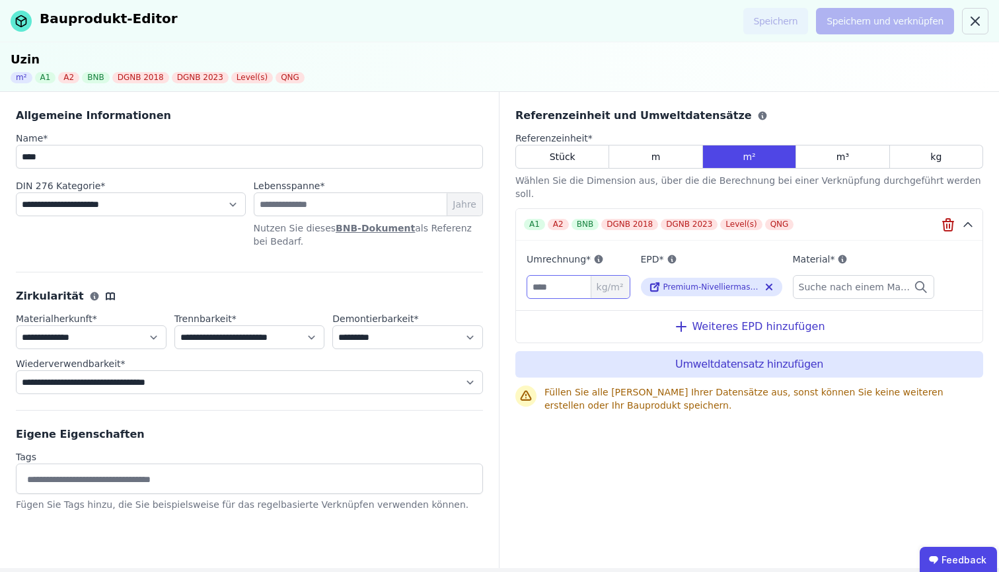
drag, startPoint x: 553, startPoint y: 274, endPoint x: 529, endPoint y: 275, distance: 24.5
click at [529, 275] on input "***" at bounding box center [579, 287] width 104 height 24
type input "*"
click at [870, 280] on span "Suche nach einem Material" at bounding box center [857, 286] width 116 height 13
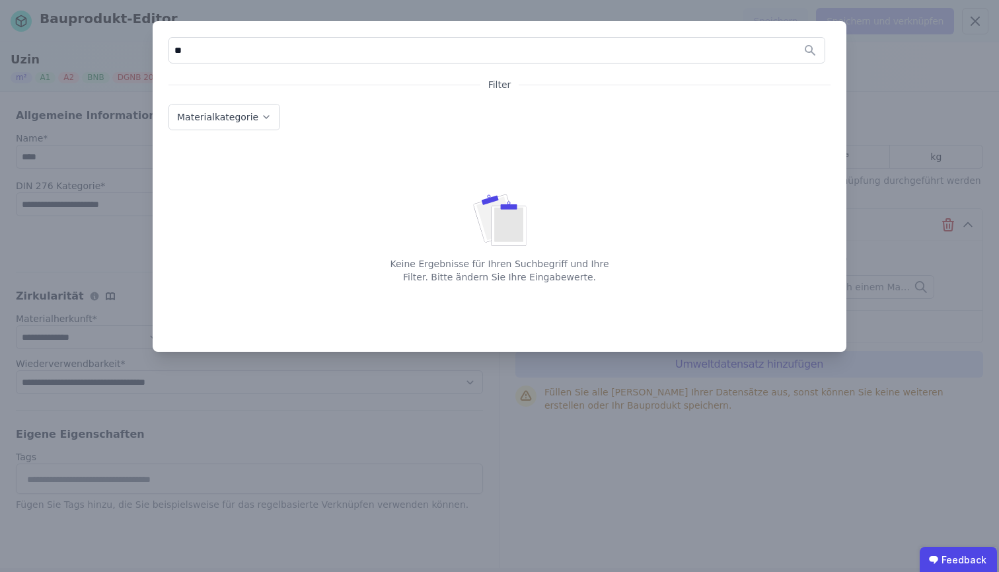
type input "*"
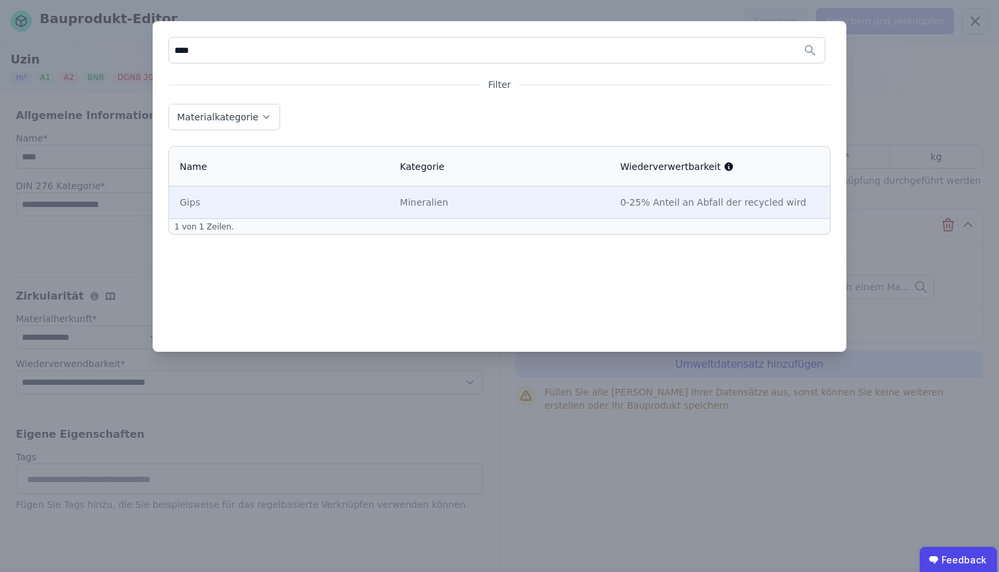
type input "****"
click at [482, 189] on td "Mineralien" at bounding box center [499, 202] width 220 height 32
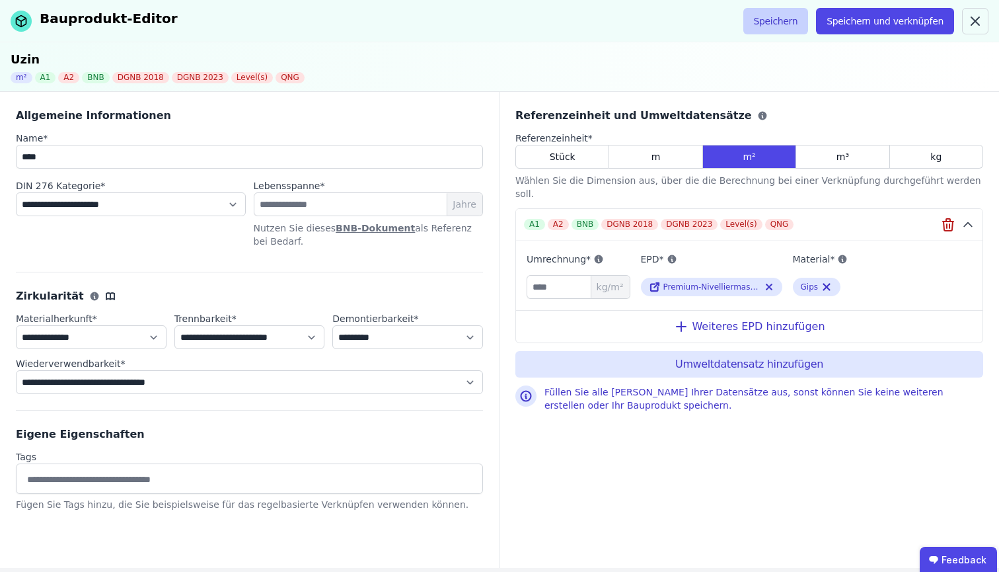
click at [791, 27] on button "Speichern" at bounding box center [775, 21] width 65 height 26
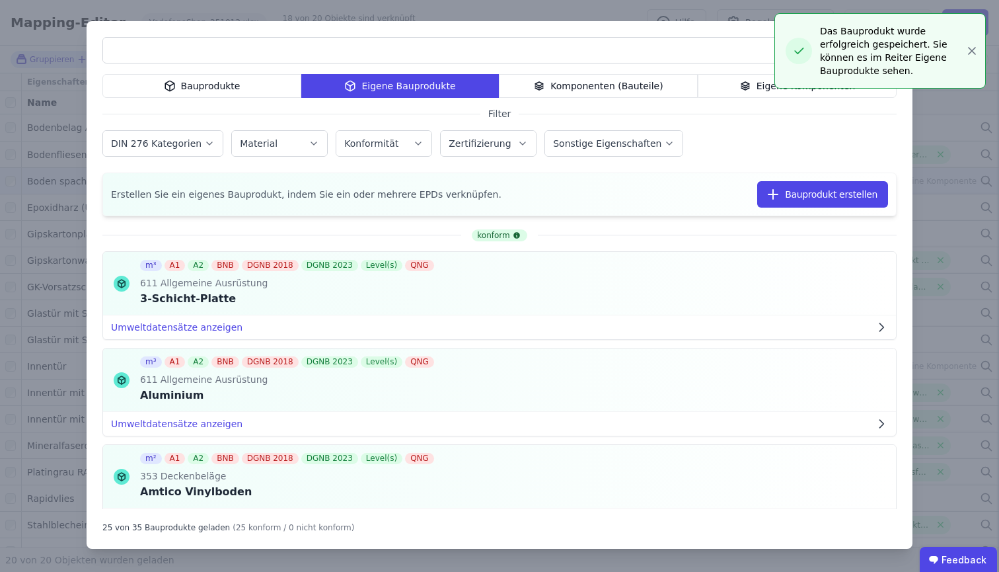
click at [971, 48] on div "Bauprodukte Eigene Bauprodukte Komponenten (Bauteile) Eigene Komponenten Filter…" at bounding box center [499, 286] width 999 height 572
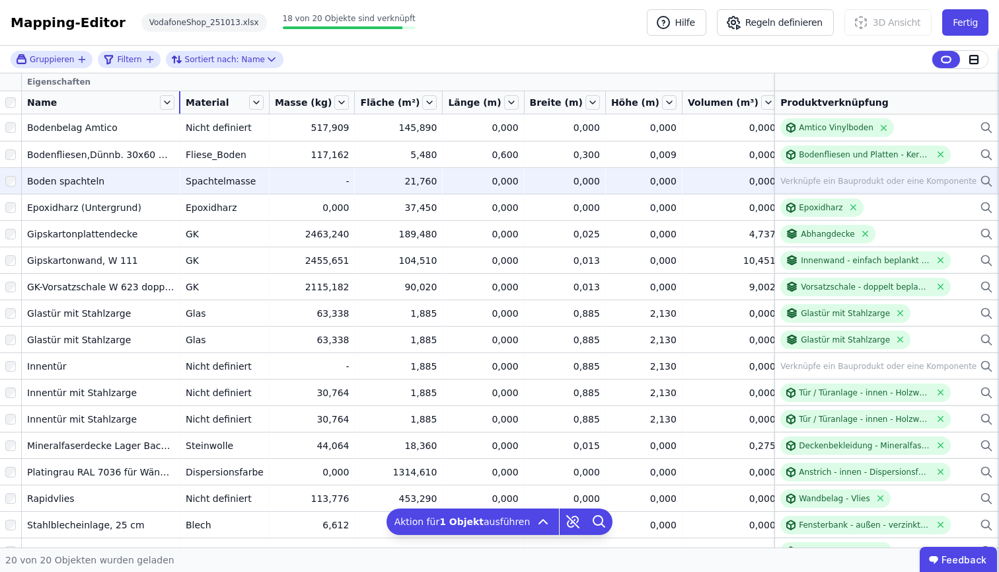
drag, startPoint x: 120, startPoint y: 100, endPoint x: 180, endPoint y: 93, distance: 60.6
click at [180, 93] on div at bounding box center [179, 102] width 1 height 22
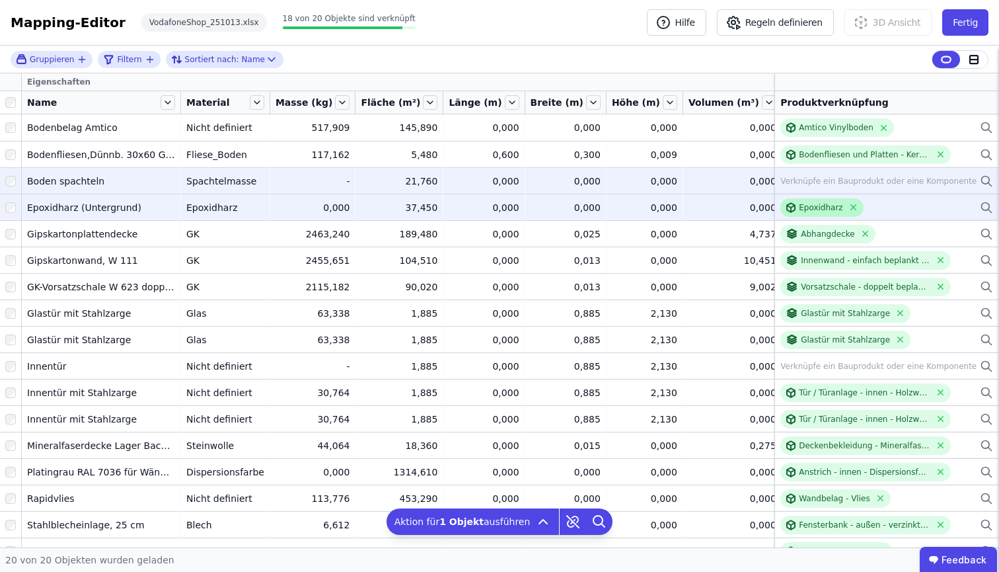
click at [799, 208] on div "Epoxidharz" at bounding box center [821, 207] width 44 height 11
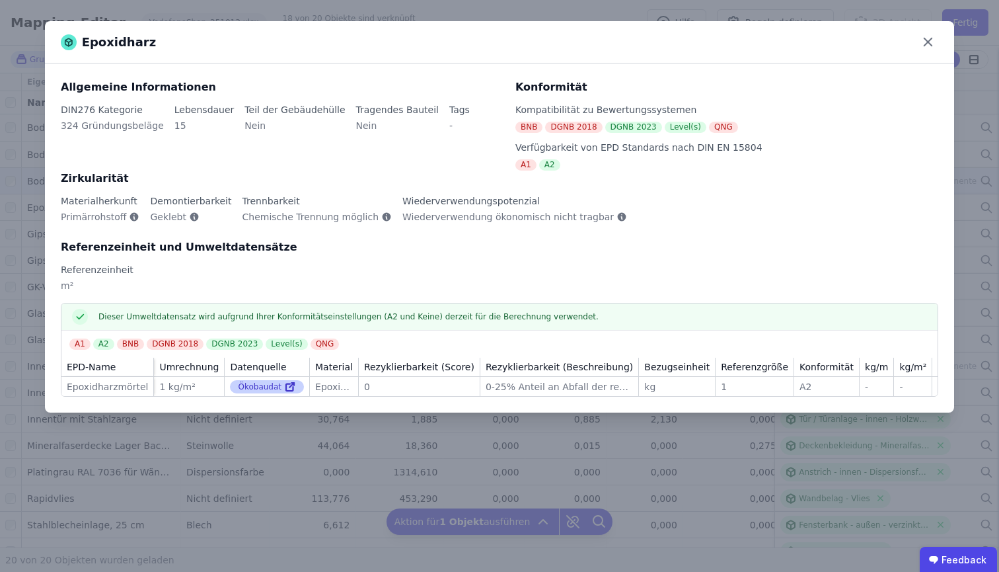
click at [244, 389] on div "Ökobaudat" at bounding box center [267, 386] width 74 height 13
click at [286, 385] on icon at bounding box center [289, 387] width 7 height 7
click at [358, 11] on div "Epoxidharz Allgemeine Informationen DIN276 Kategorie 324 Gründungsbeläge Lebens…" at bounding box center [499, 286] width 999 height 572
click at [925, 44] on icon at bounding box center [928, 42] width 20 height 20
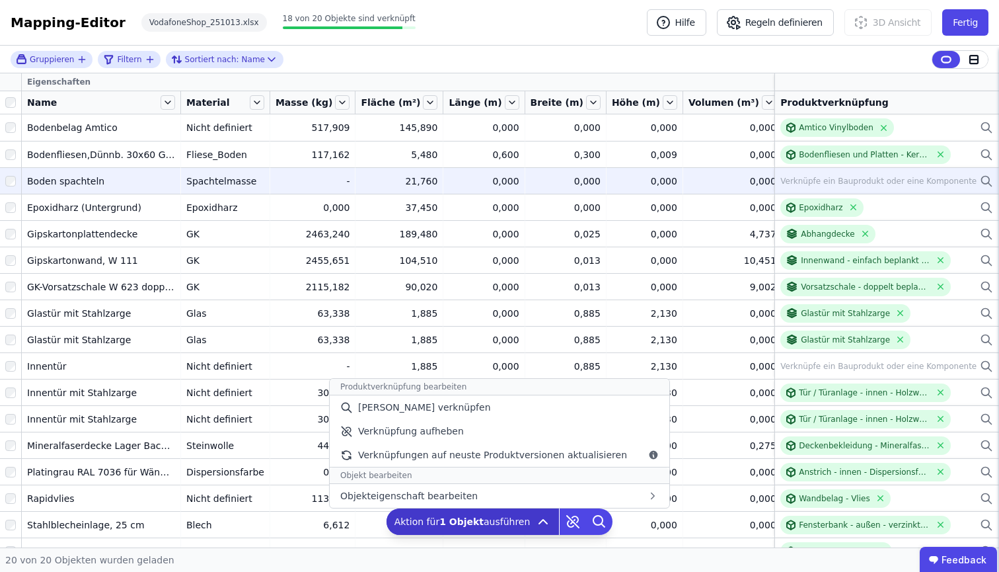
click at [516, 517] on span "Aktion für 1 Objekt ausführen" at bounding box center [463, 521] width 136 height 13
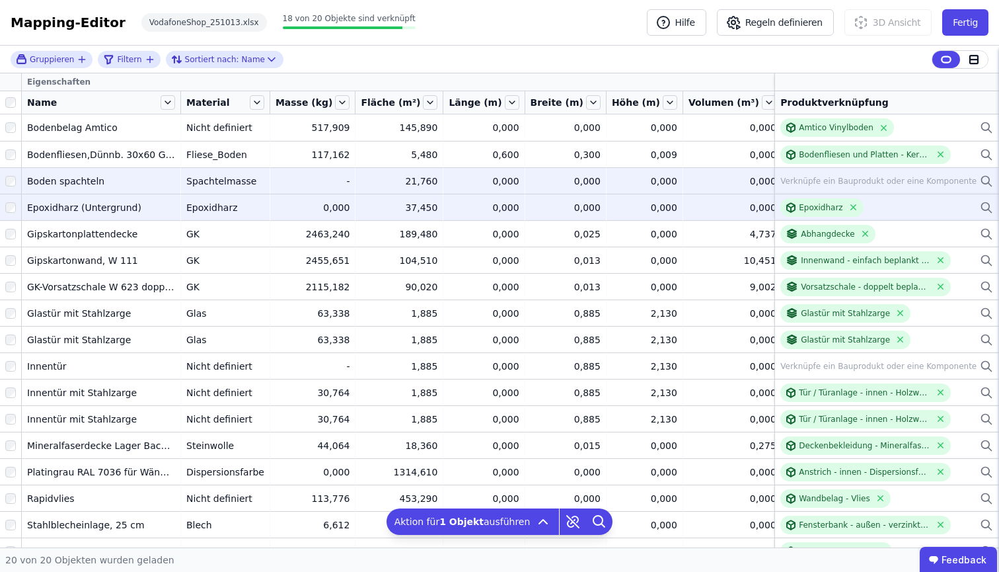
click at [356, 208] on td "37,450 37,450" at bounding box center [400, 207] width 88 height 26
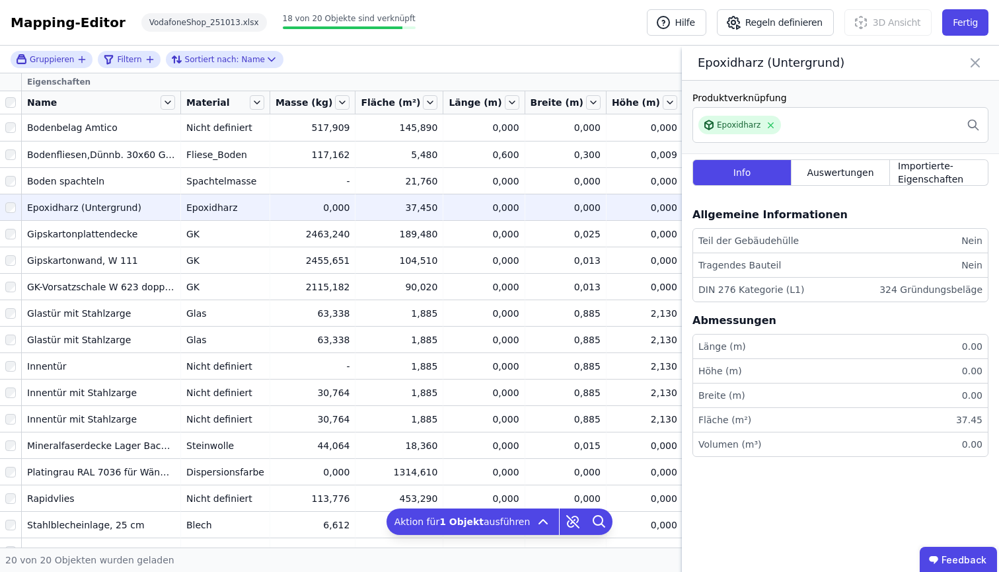
click at [971, 64] on icon at bounding box center [975, 63] width 16 height 19
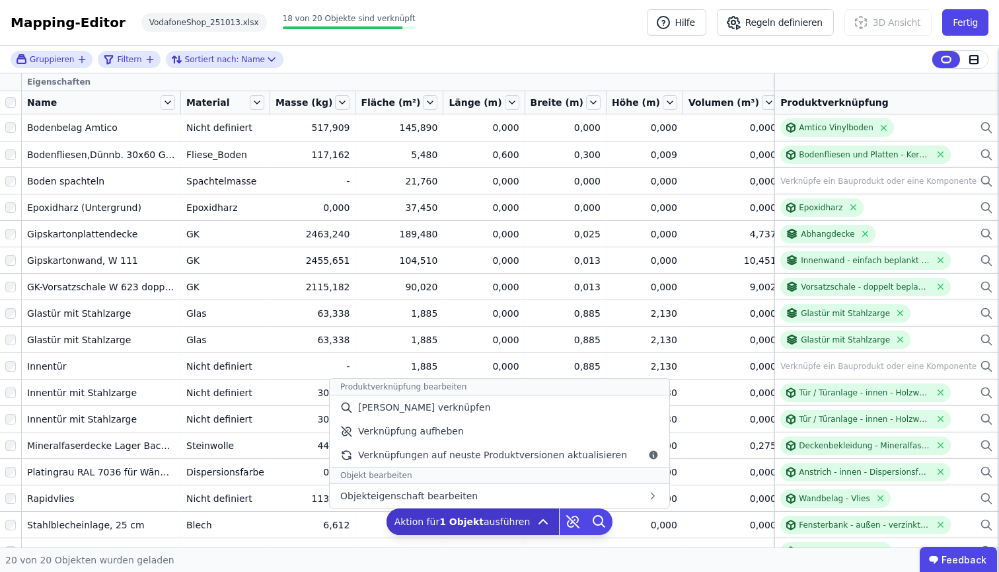
click at [488, 518] on span "Aktion für 1 Objekt ausführen" at bounding box center [463, 521] width 136 height 13
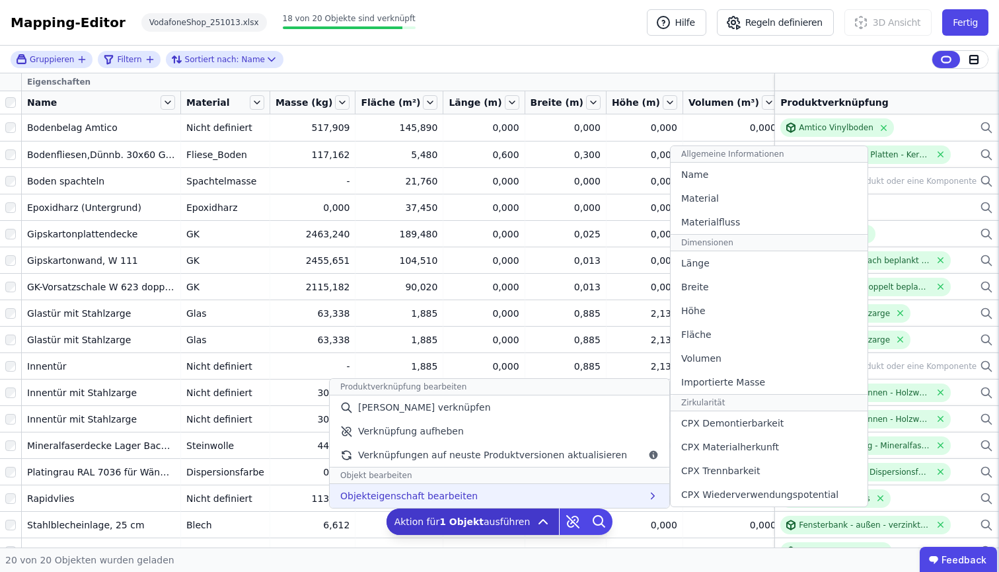
click at [564, 494] on div "Objekteigenschaft bearbeiten Allgemeine Informationen Name Material Materialflu…" at bounding box center [500, 496] width 340 height 24
click at [759, 386] on div "Importierte Masse" at bounding box center [769, 382] width 197 height 24
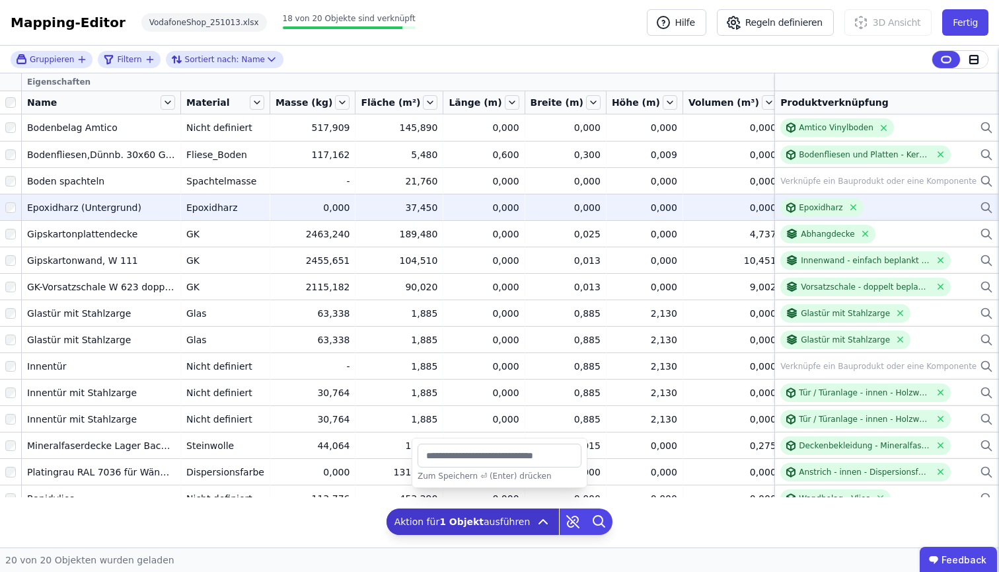
click at [322, 209] on div "0,000" at bounding box center [313, 207] width 75 height 13
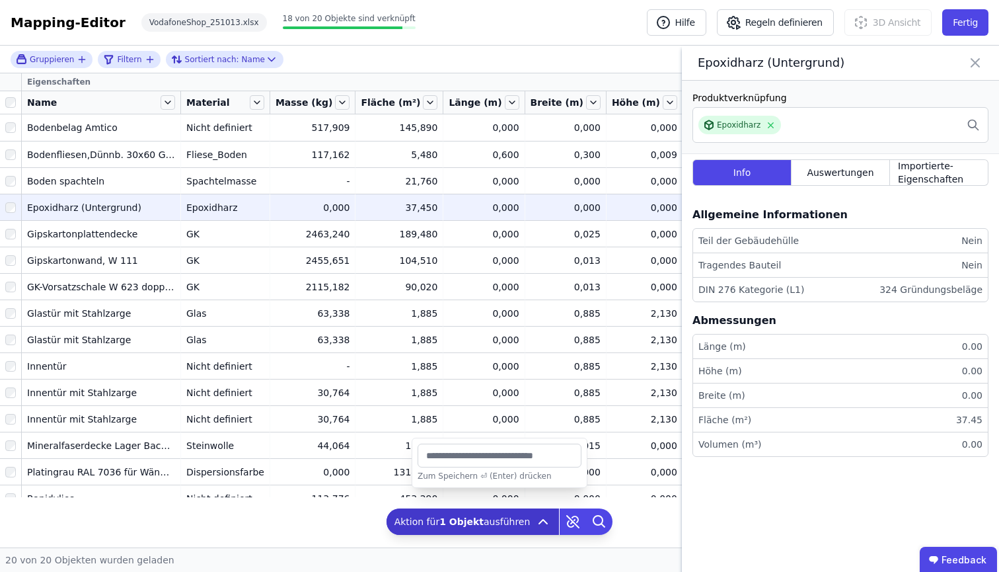
click at [322, 209] on div "0,000" at bounding box center [313, 207] width 75 height 13
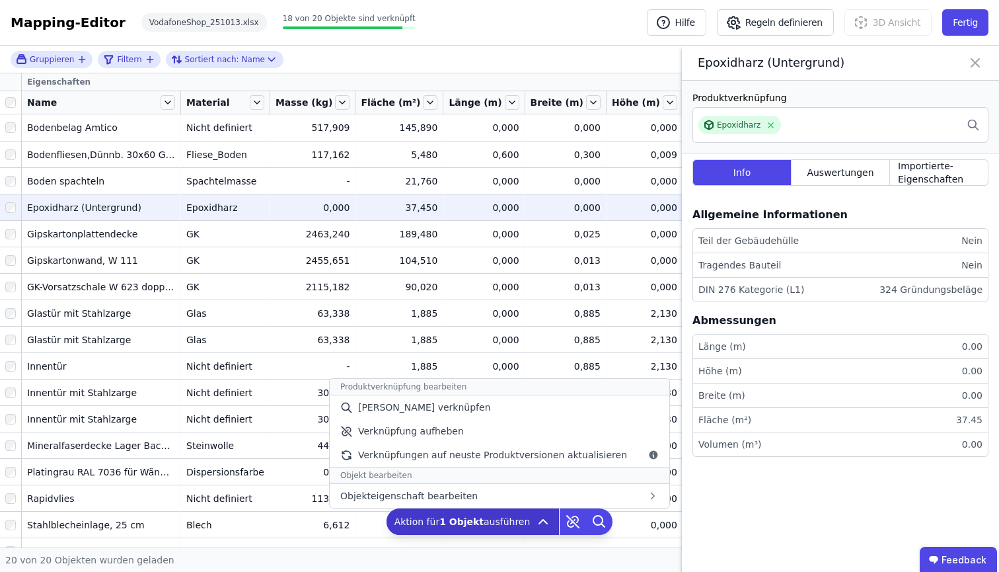
click at [539, 518] on icon at bounding box center [543, 521] width 8 height 4
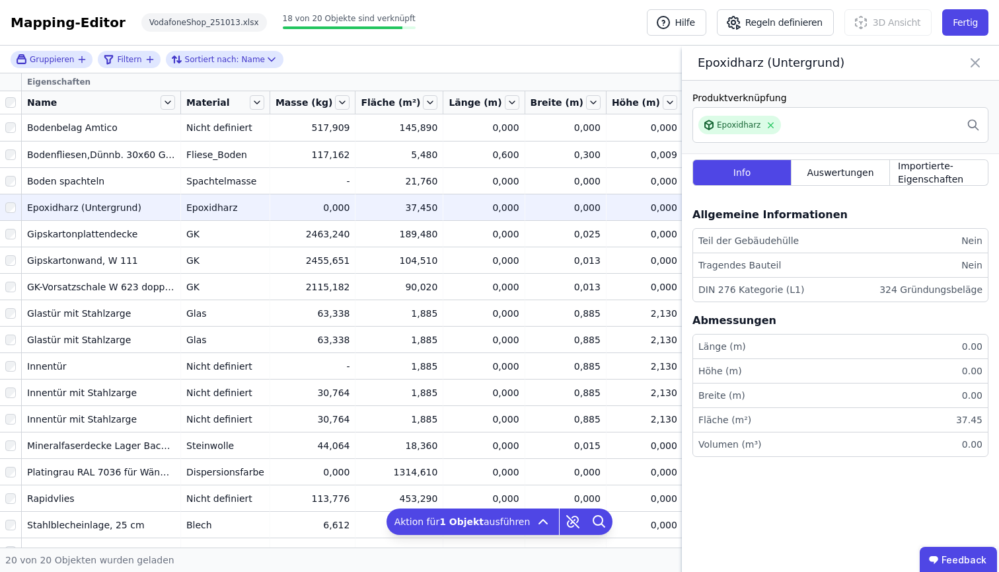
click at [971, 59] on icon at bounding box center [975, 63] width 8 height 8
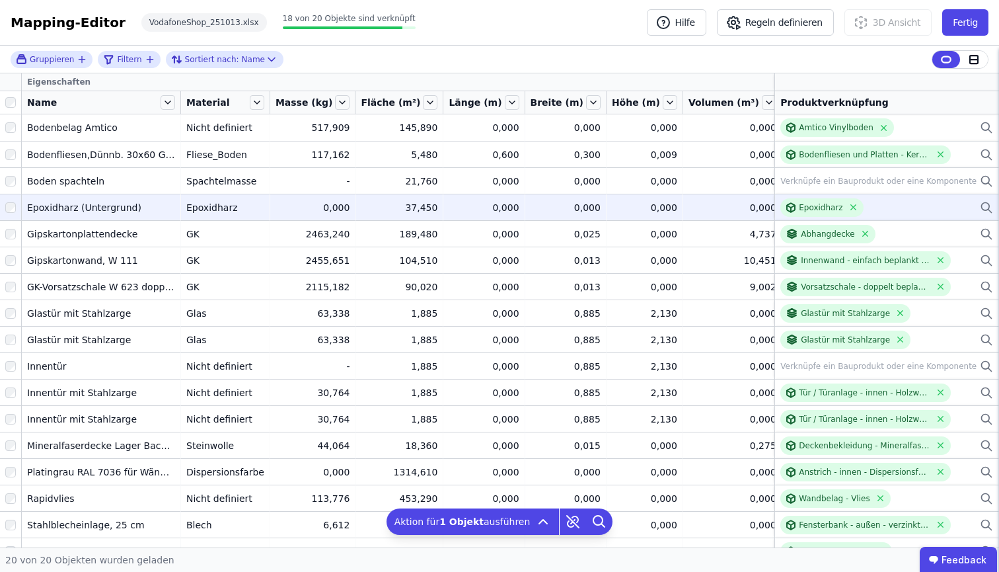
click at [1, 206] on div at bounding box center [10, 208] width 21 height 24
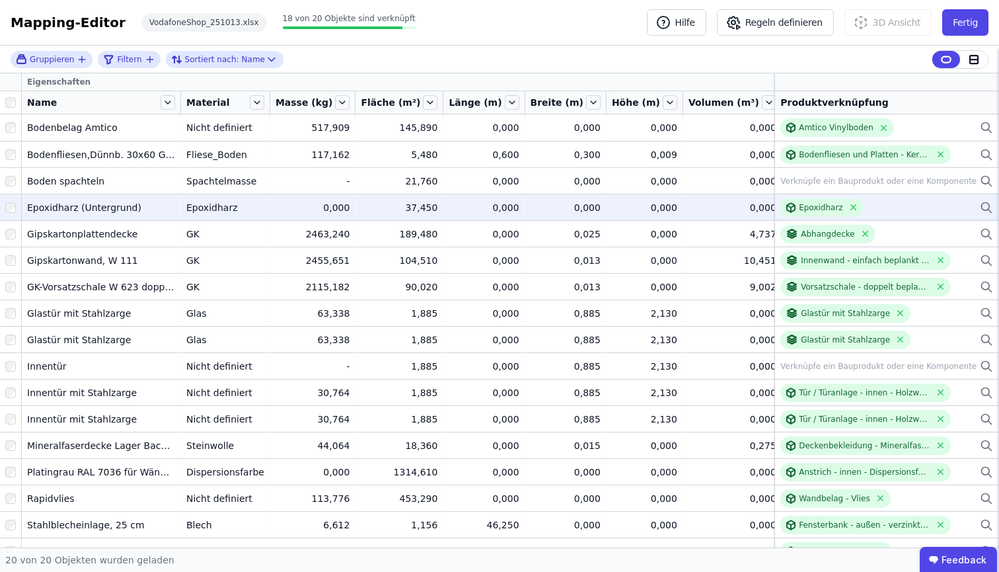
click at [170, 204] on div "Epoxidharz (Untergrund)" at bounding box center [101, 207] width 148 height 13
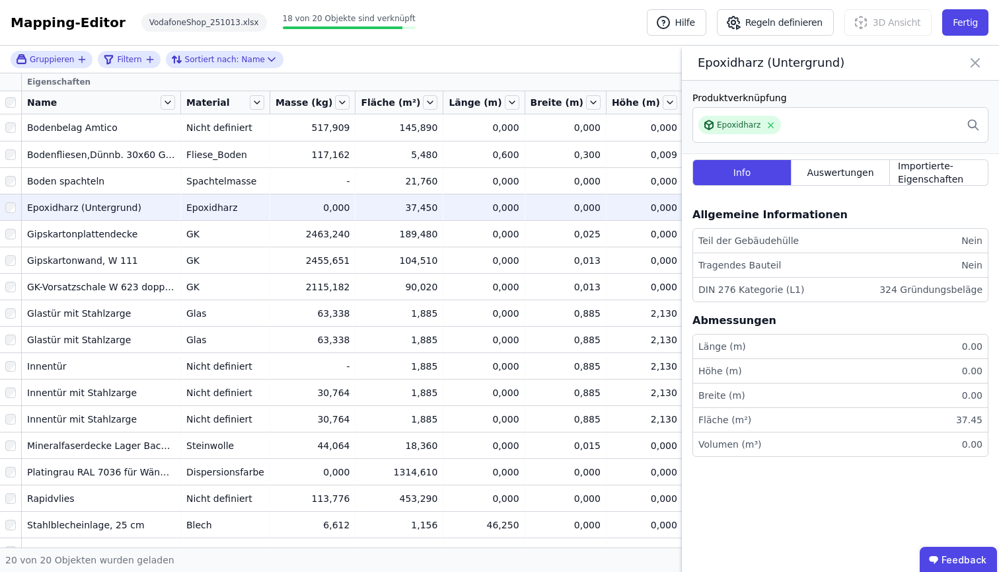
click at [334, 219] on td "0,000 0,000" at bounding box center [313, 207] width 86 height 26
click at [969, 62] on icon at bounding box center [975, 63] width 16 height 19
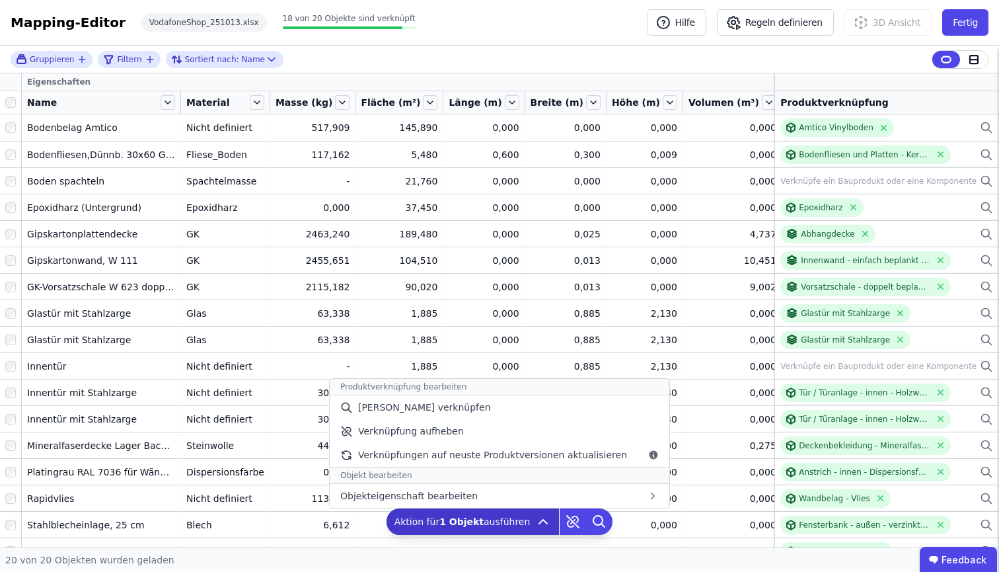
click at [530, 518] on div "Aktion für 1 Objekt ausführen Produktverknüpfung bearbeiten Manuell verknüpfen …" at bounding box center [473, 521] width 173 height 26
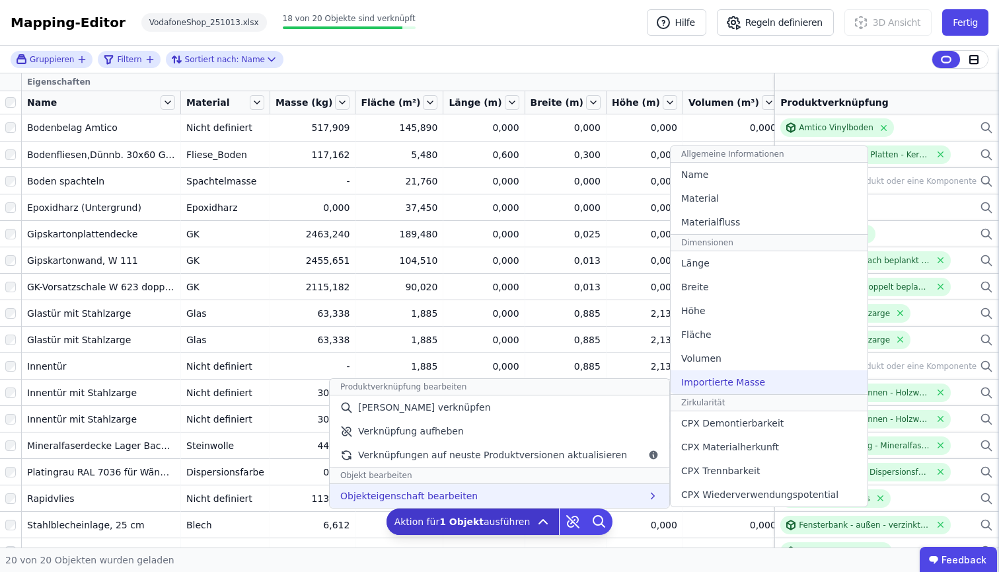
click at [724, 373] on div "Importierte Masse" at bounding box center [769, 382] width 197 height 24
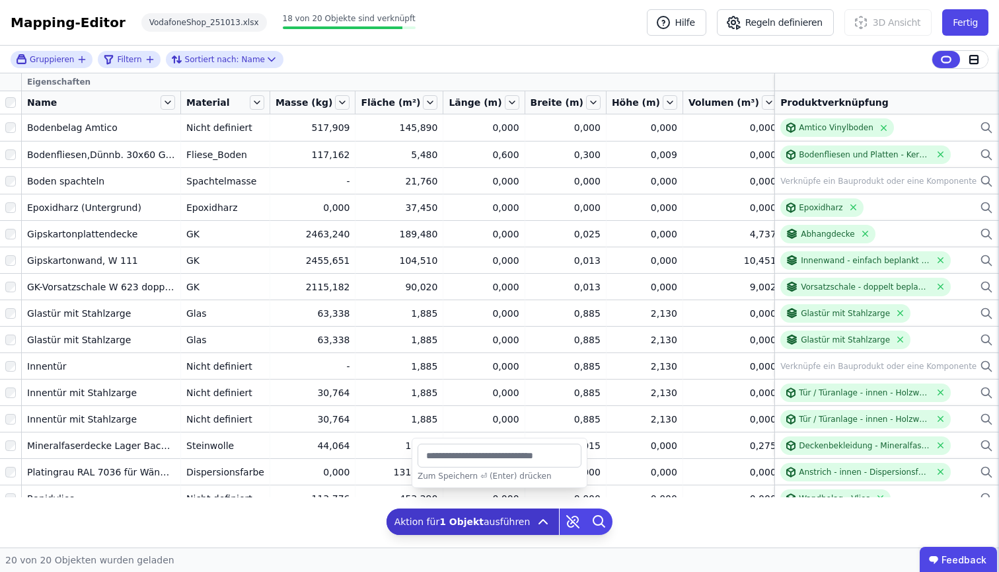
type input "*"
type input "*******"
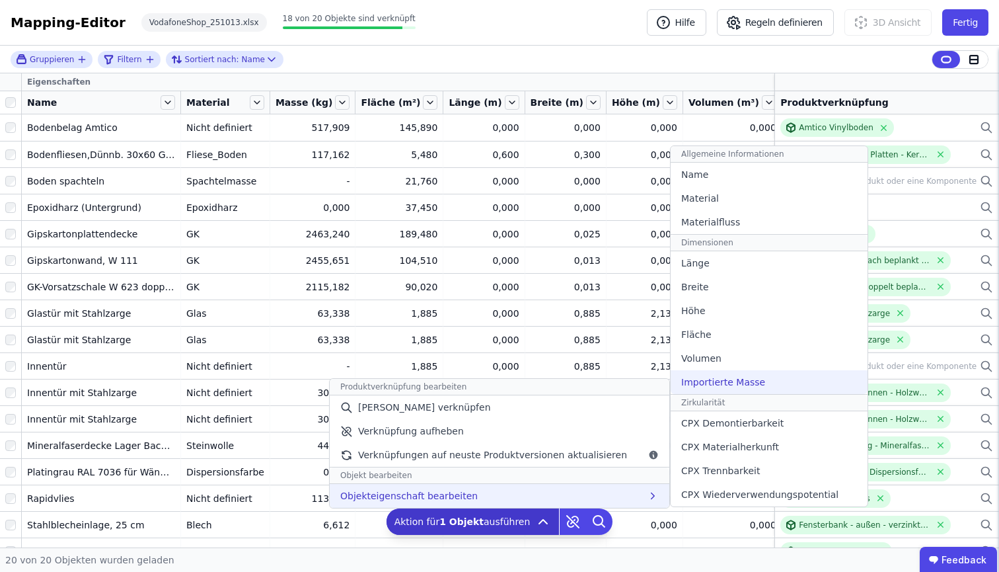
click at [714, 381] on span "Importierte Masse" at bounding box center [723, 381] width 84 height 13
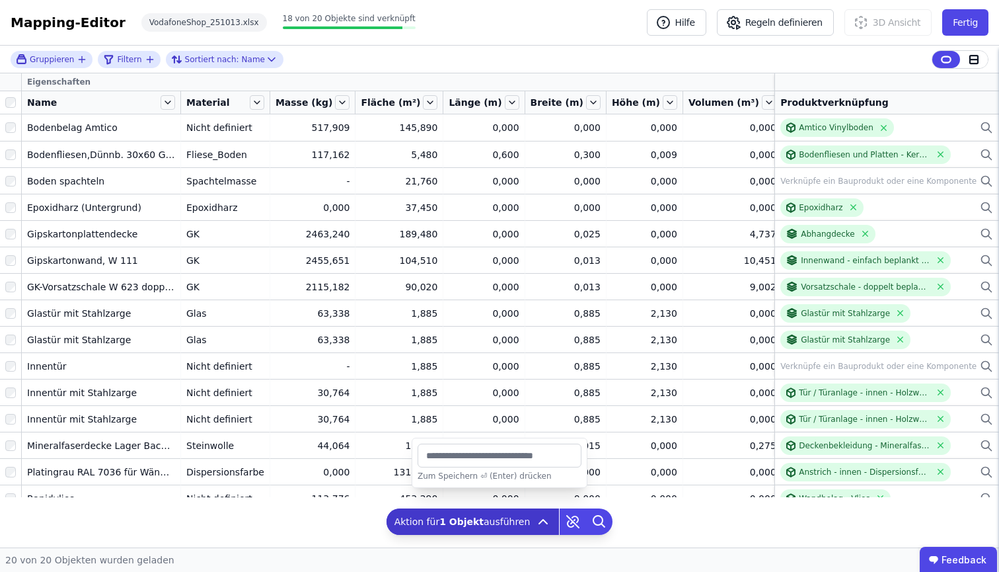
click at [476, 459] on input "*******" at bounding box center [500, 455] width 164 height 24
type input "*"
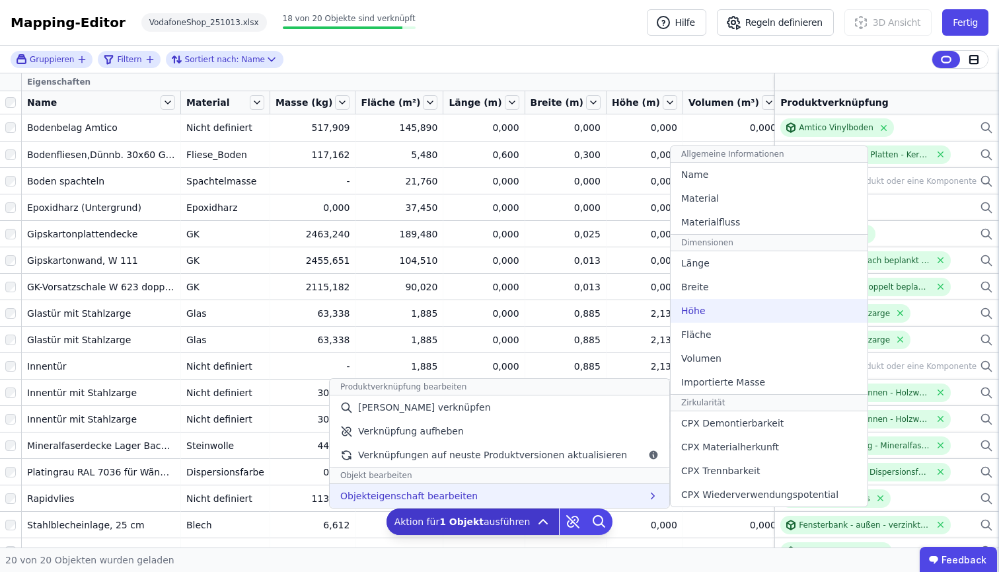
click at [735, 310] on div "Höhe" at bounding box center [769, 311] width 197 height 24
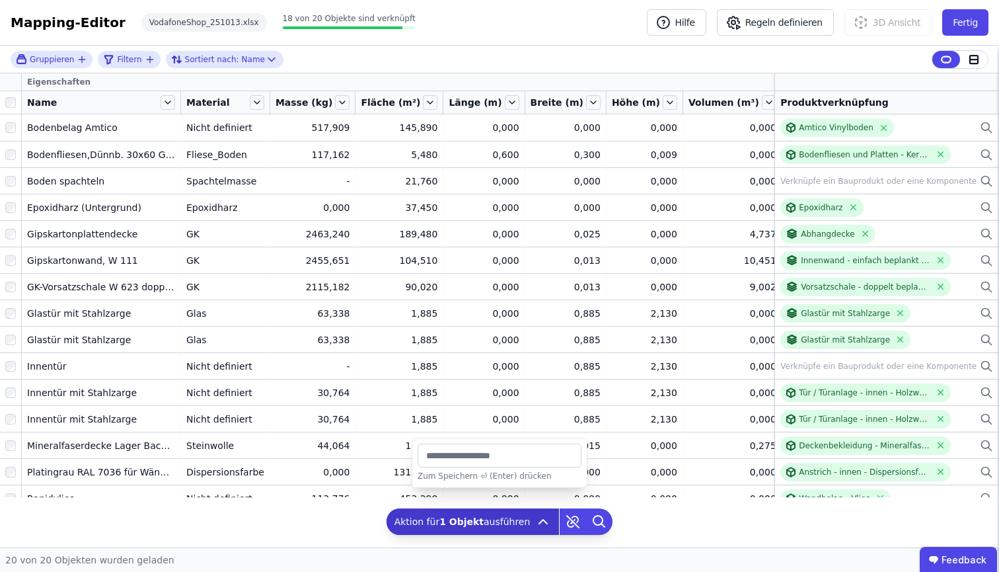
type input "*****"
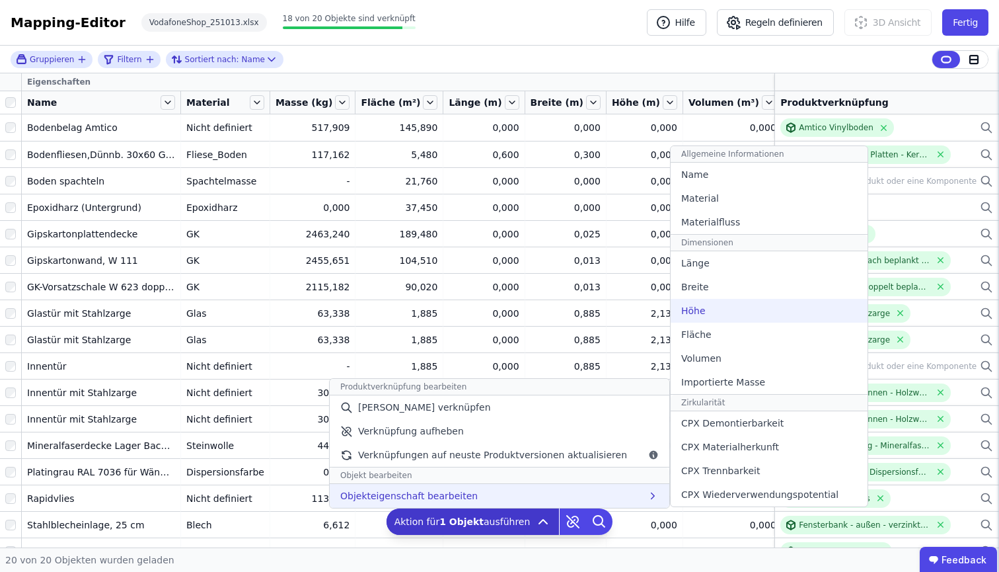
click at [732, 310] on div "Höhe" at bounding box center [769, 311] width 197 height 24
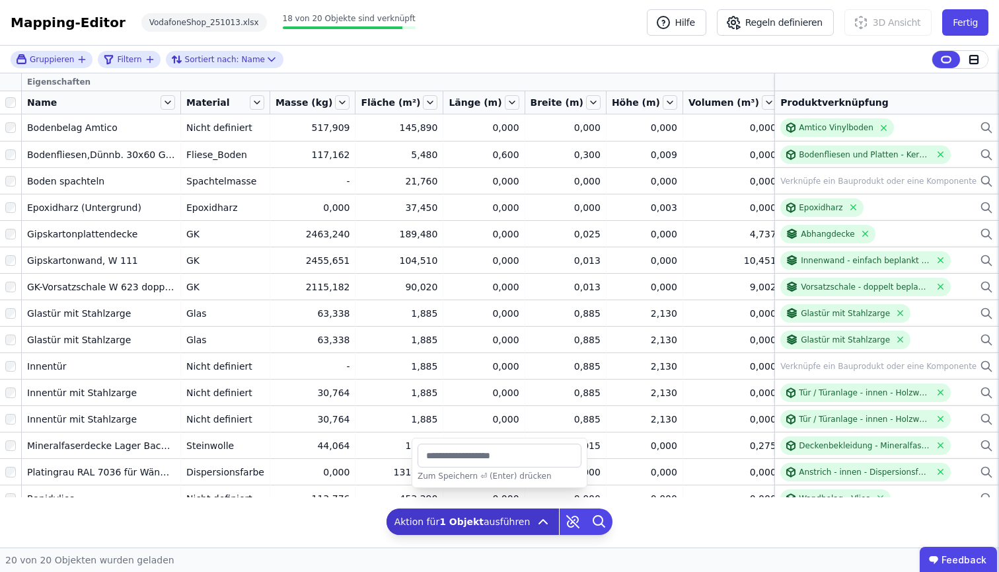
type input "******"
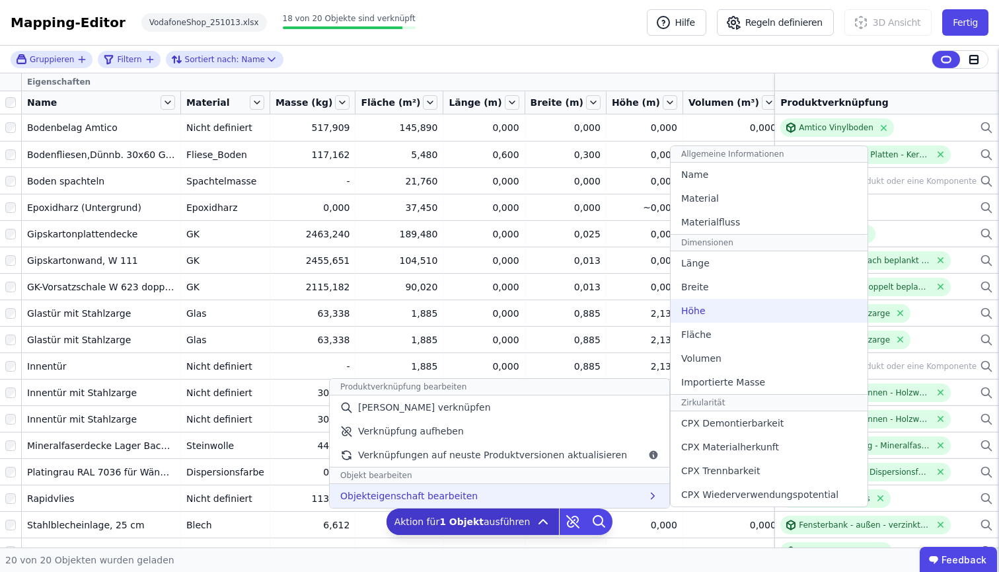
click at [736, 314] on div "Höhe" at bounding box center [769, 311] width 197 height 24
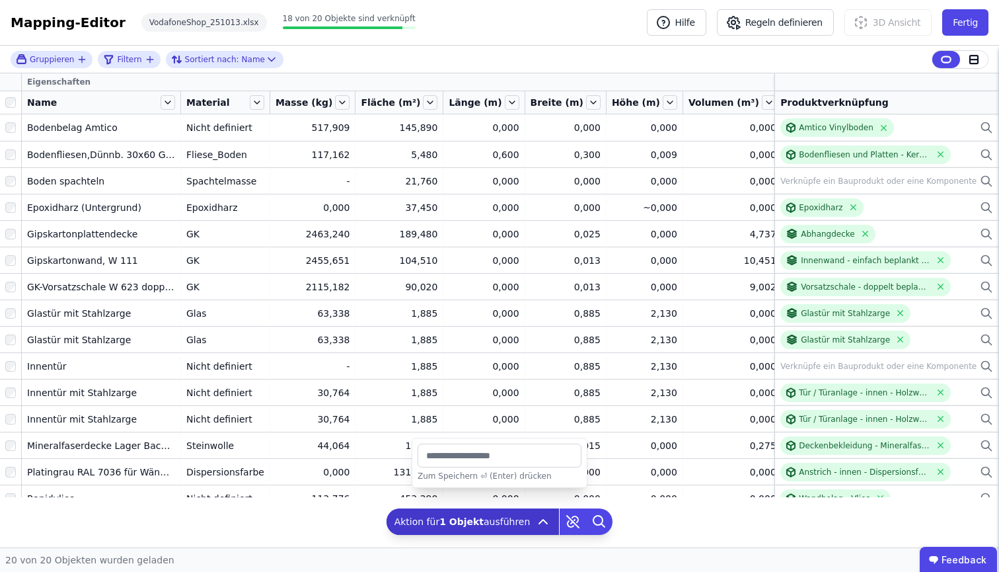
type input "*****"
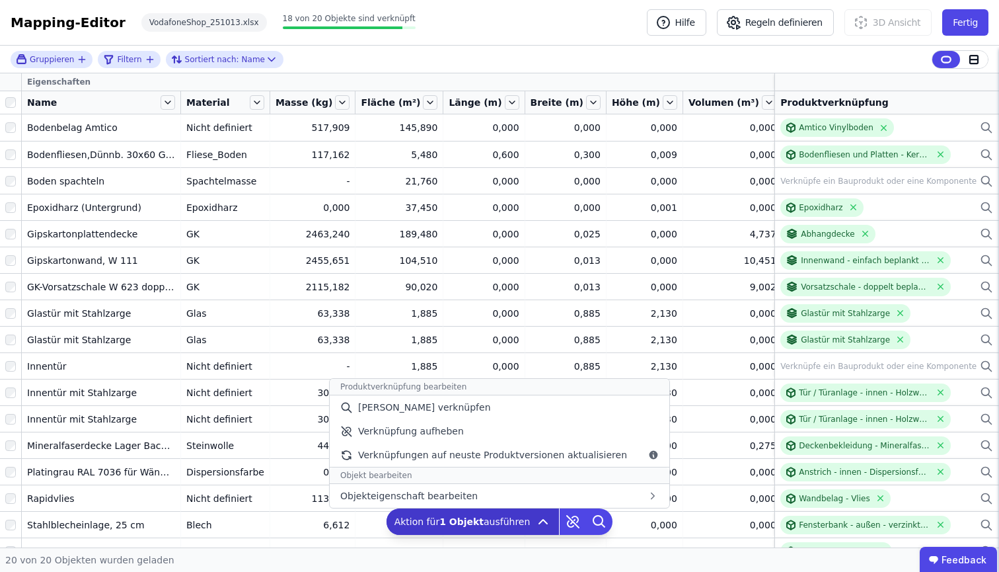
click at [535, 518] on icon at bounding box center [543, 521] width 16 height 16
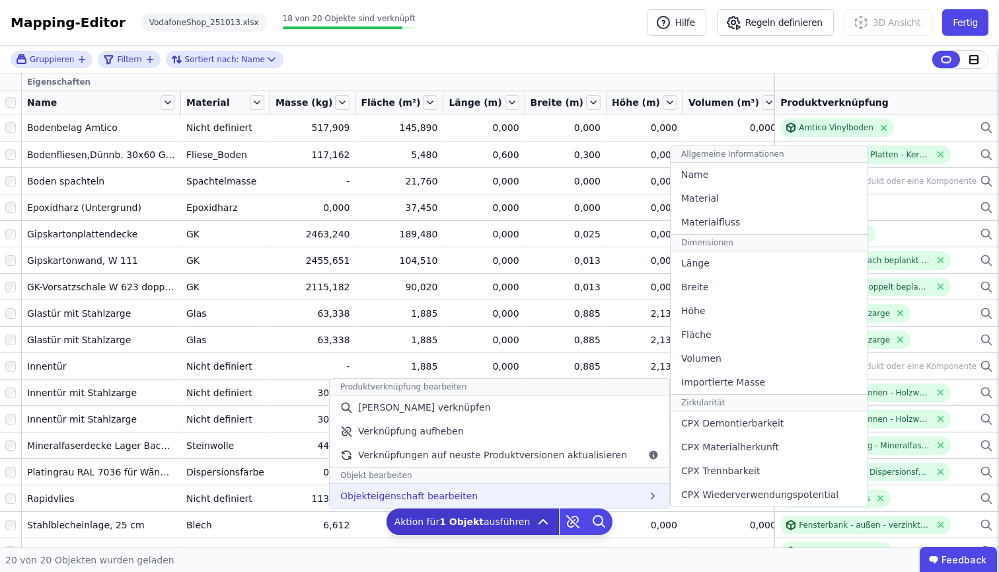
click at [547, 496] on div "Objekteigenschaft bearbeiten Allgemeine Informationen Name Material Materialflu…" at bounding box center [500, 496] width 340 height 24
click at [727, 398] on div "Zirkularität" at bounding box center [769, 403] width 197 height 17
click at [729, 241] on div "Dimensionen" at bounding box center [769, 243] width 197 height 17
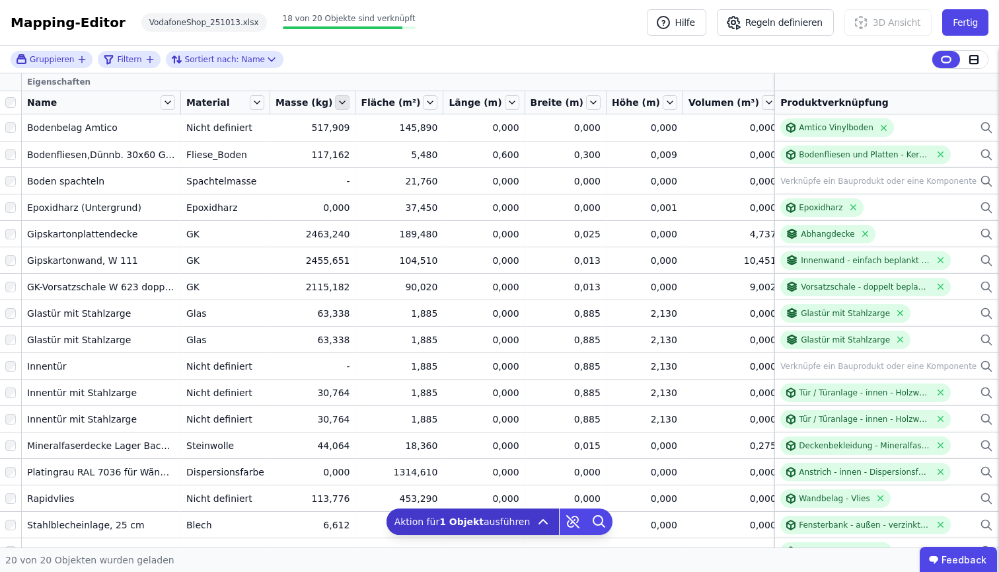
click at [335, 100] on icon at bounding box center [342, 102] width 15 height 15
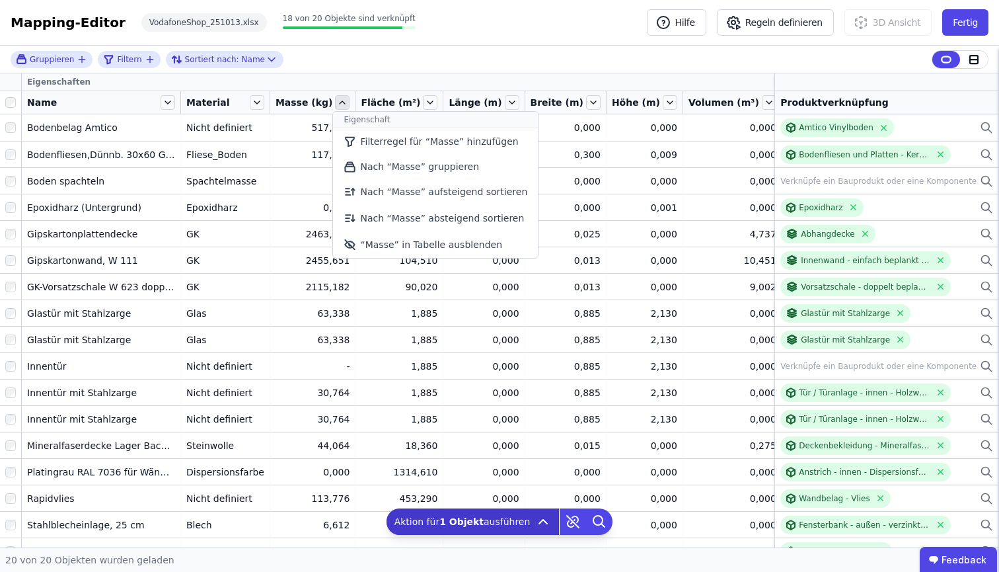
click at [335, 100] on icon at bounding box center [342, 102] width 15 height 15
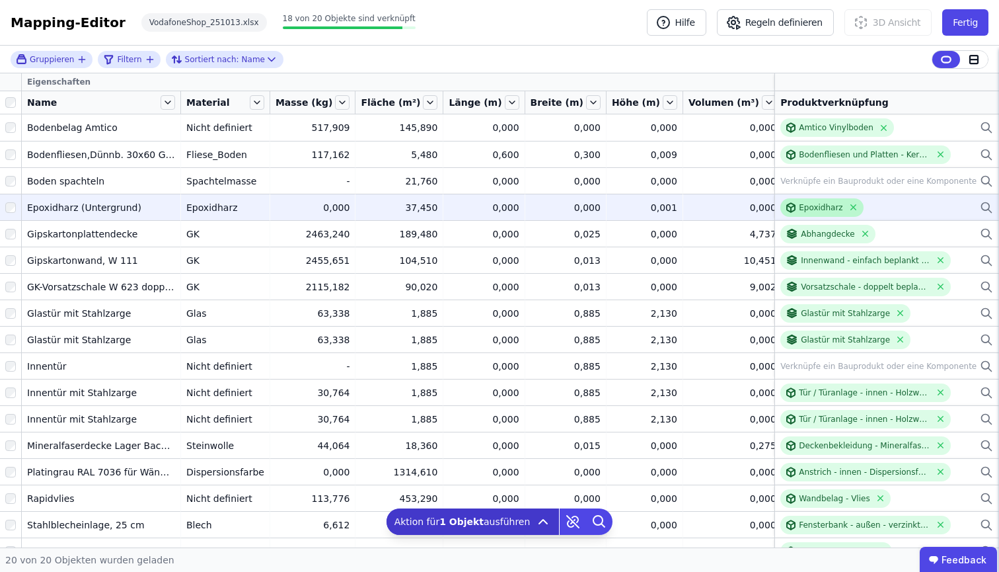
click at [821, 204] on div "Epoxidharz" at bounding box center [821, 207] width 44 height 11
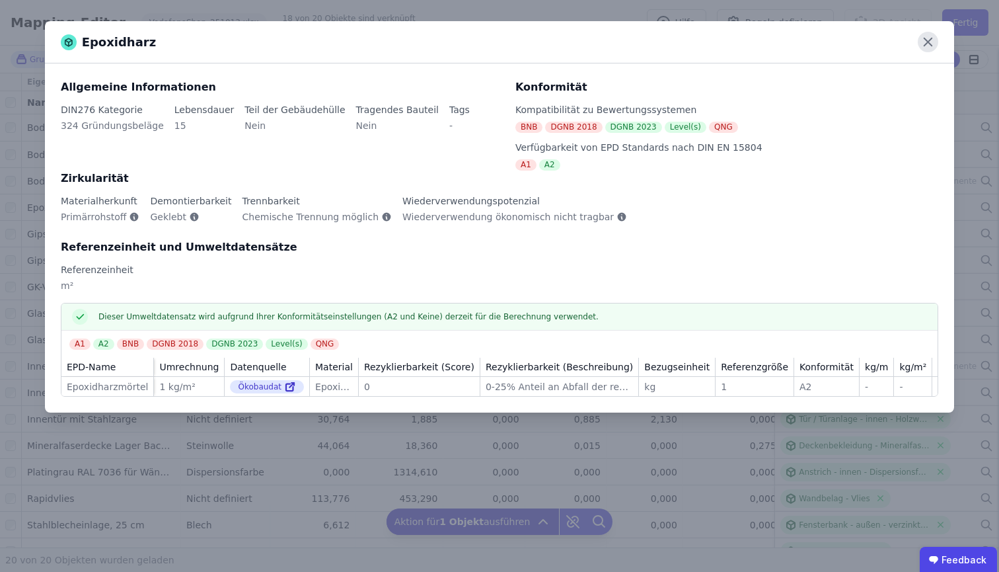
click at [919, 36] on icon at bounding box center [928, 42] width 20 height 20
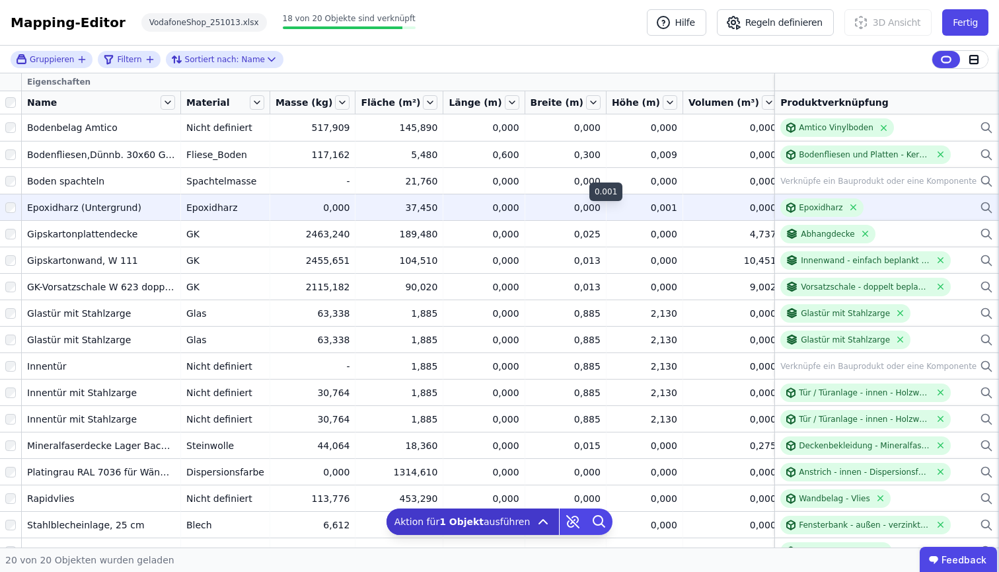
click at [612, 213] on div "0,001" at bounding box center [644, 207] width 65 height 13
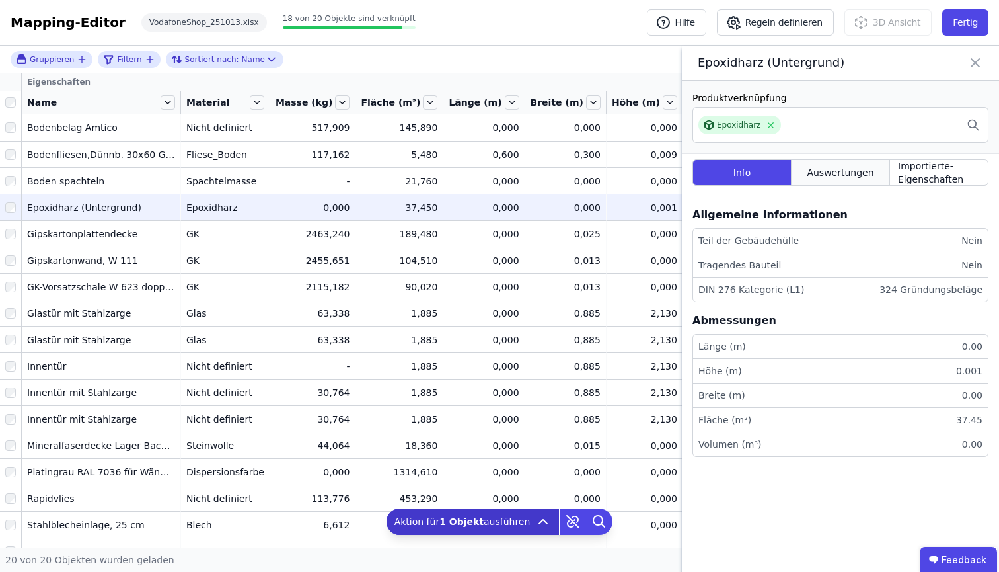
click at [821, 174] on span "Auswertungen" at bounding box center [840, 172] width 67 height 13
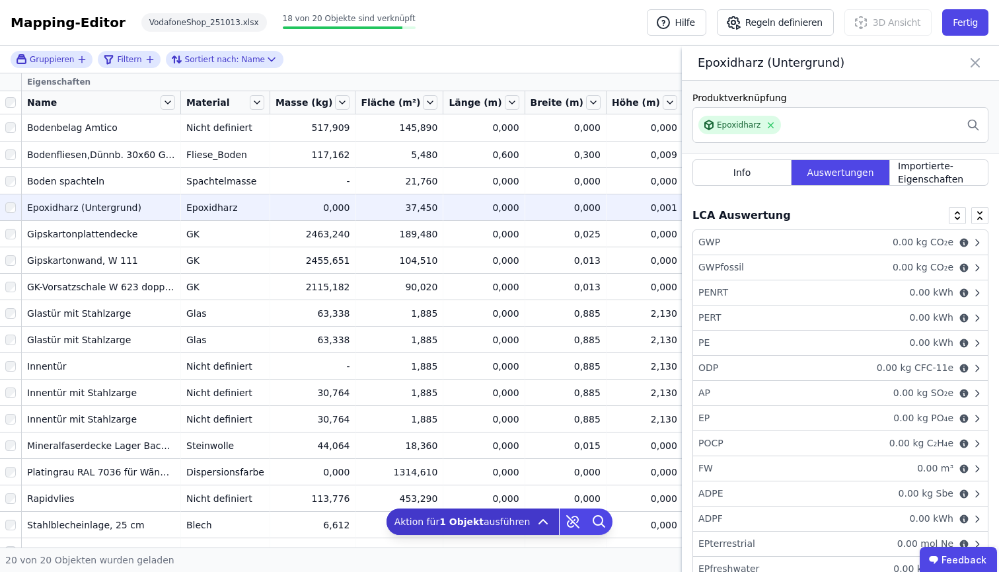
click at [971, 62] on icon at bounding box center [975, 63] width 8 height 8
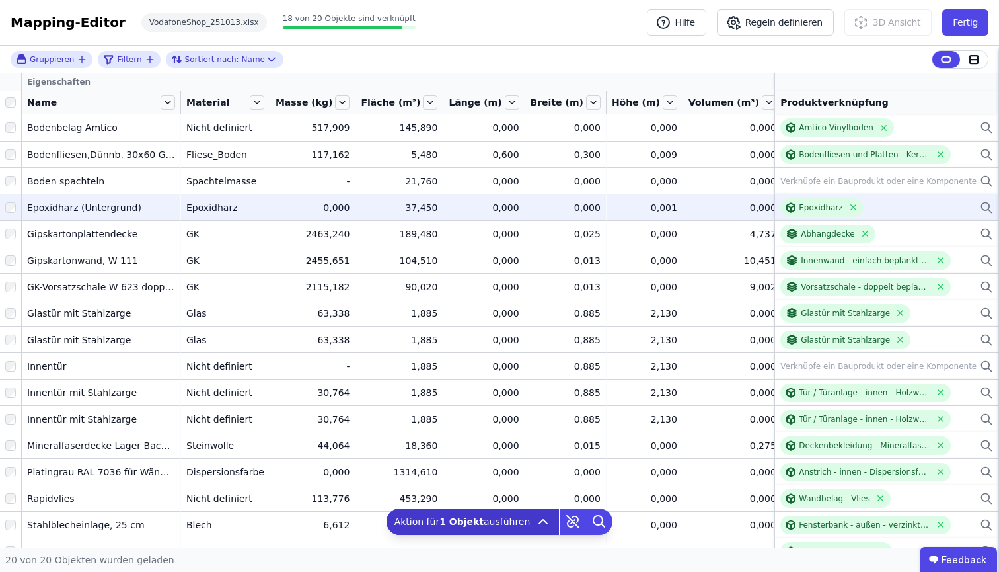
click at [971, 208] on icon at bounding box center [986, 208] width 13 height 16
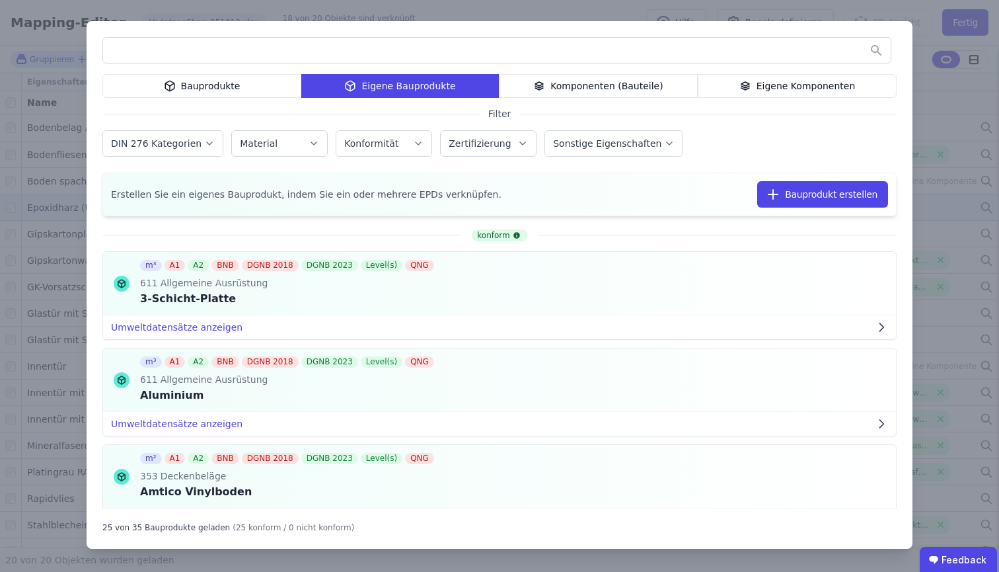
click at [202, 82] on div "Bauprodukte" at bounding box center [201, 86] width 199 height 24
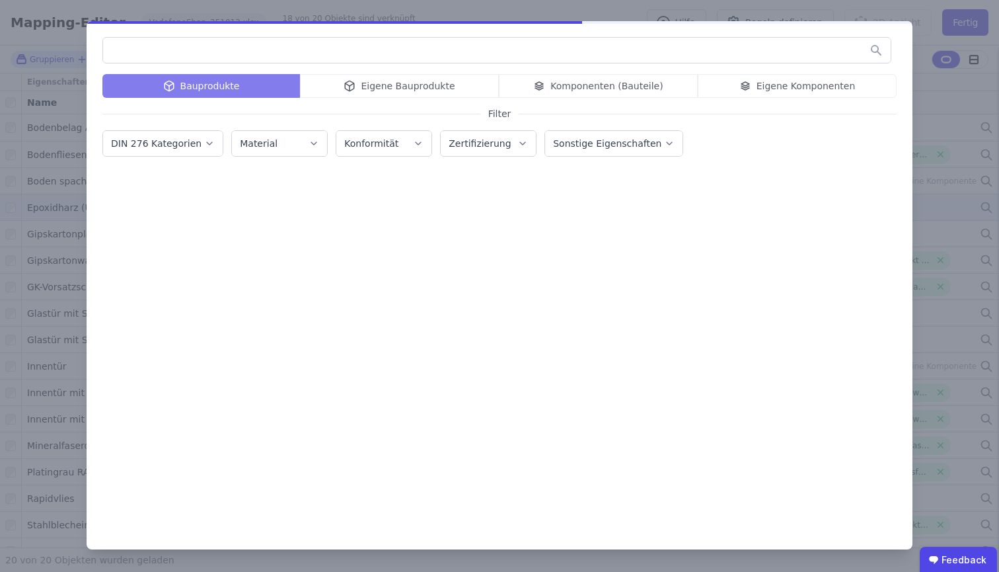
click at [221, 50] on input "text" at bounding box center [497, 50] width 788 height 24
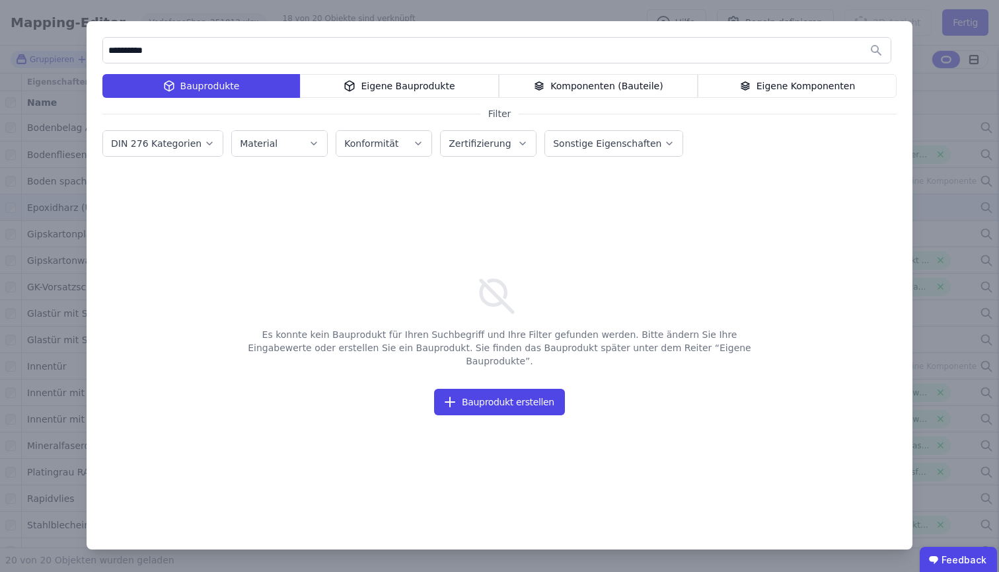
type input "**********"
click at [944, 84] on div "**********" at bounding box center [499, 286] width 999 height 572
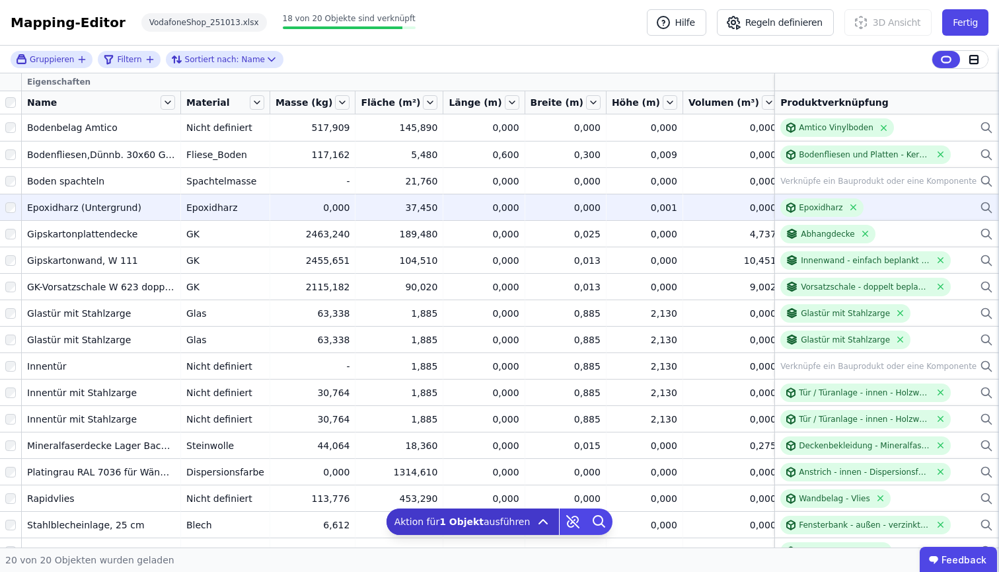
click at [971, 209] on icon at bounding box center [986, 208] width 13 height 16
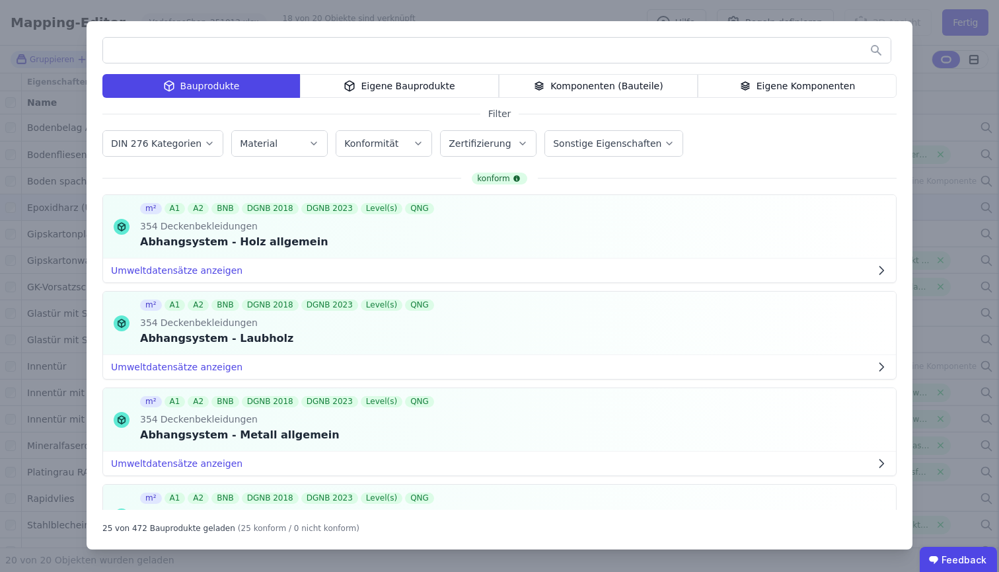
click at [387, 79] on div "Eigene Bauprodukte" at bounding box center [399, 86] width 199 height 24
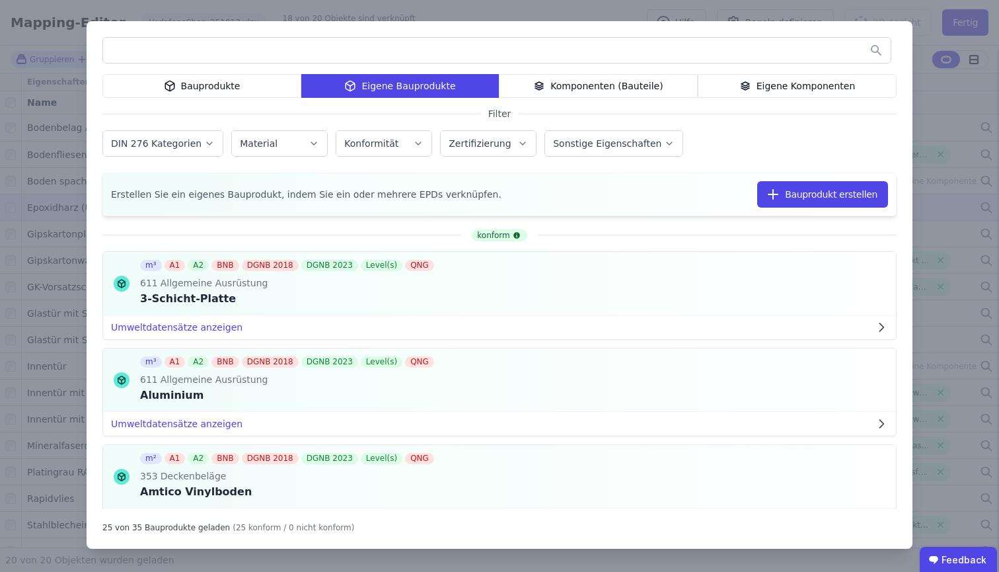
click at [334, 50] on input "text" at bounding box center [497, 50] width 788 height 24
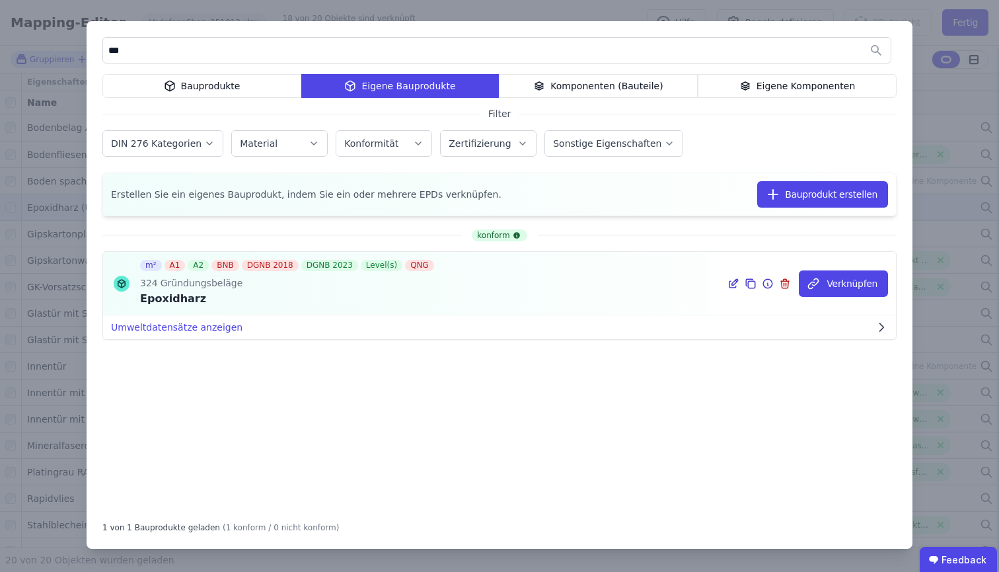
type input "***"
click at [739, 285] on icon at bounding box center [734, 284] width 12 height 16
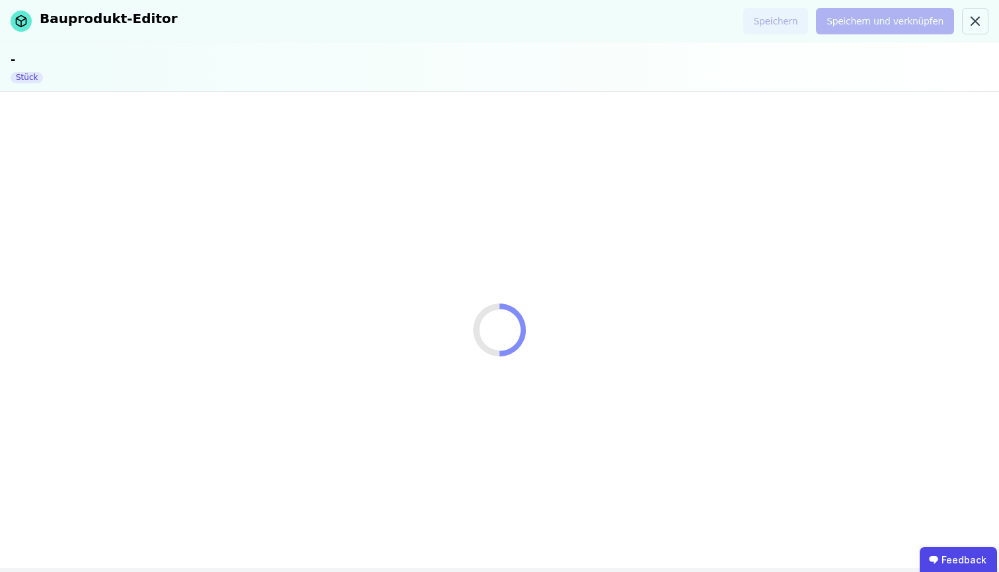
select select "**********"
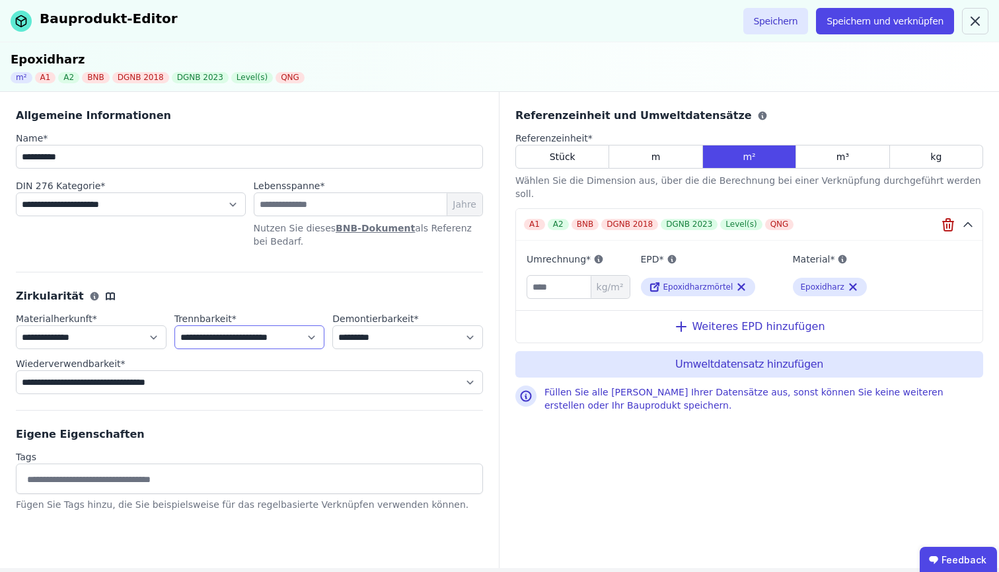
select select "**********"
click at [711, 316] on div "Weiteres EPD hinzufügen" at bounding box center [749, 326] width 467 height 32
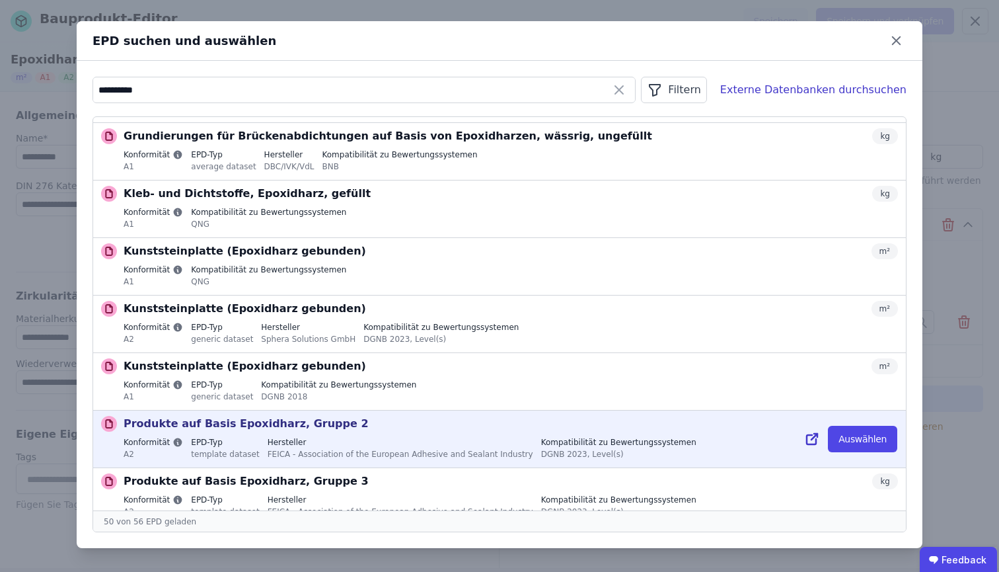
scroll to position [1618, 0]
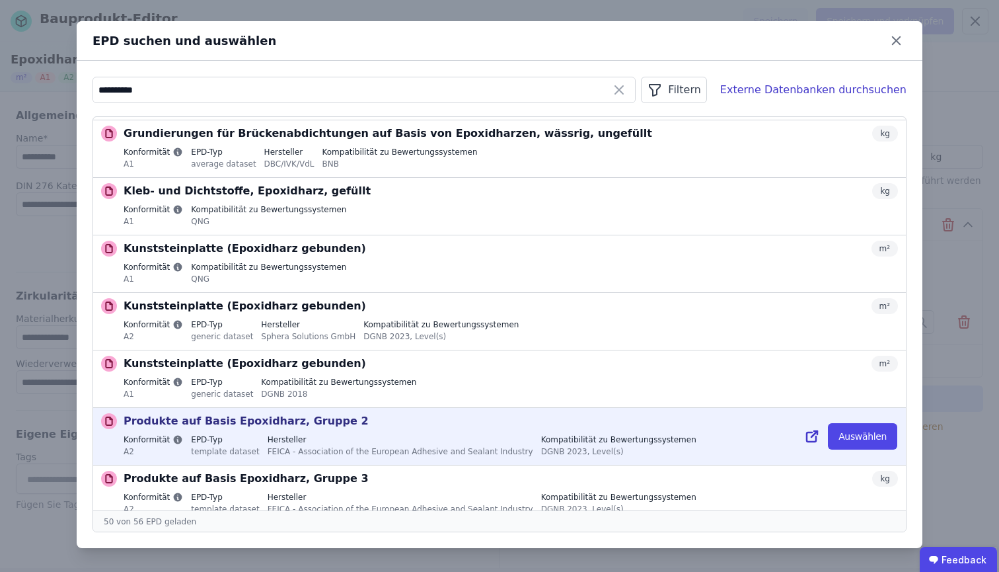
type input "**********"
click at [291, 413] on p "Produkte auf Basis Epoxidharz, Gruppe 2" at bounding box center [246, 421] width 245 height 16
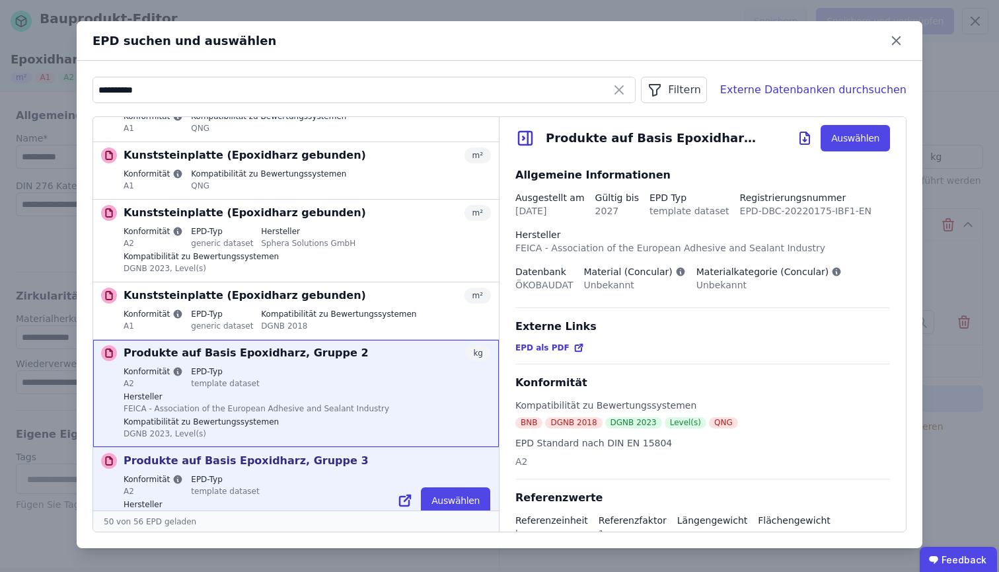
scroll to position [2185, 0]
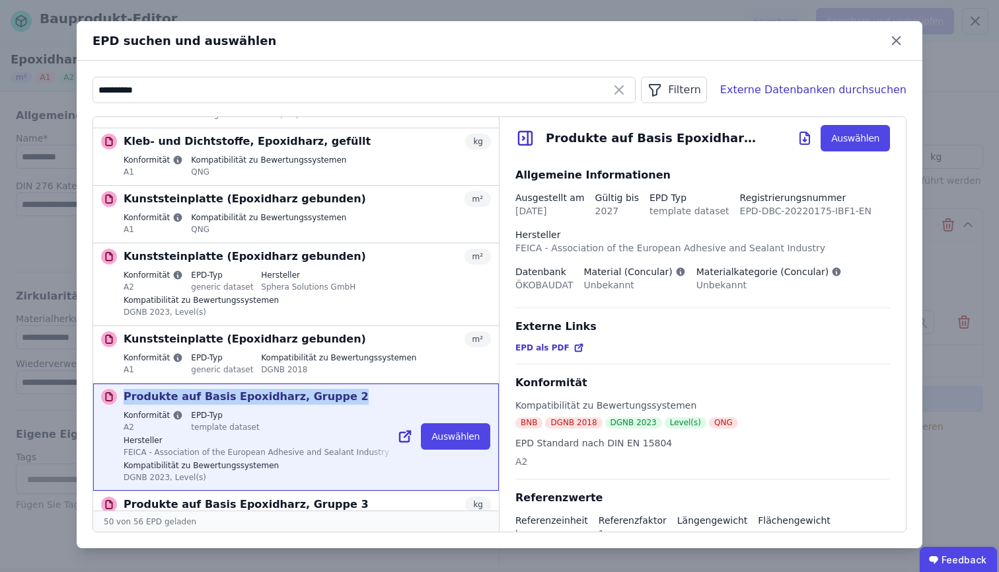
drag, startPoint x: 126, startPoint y: 253, endPoint x: 336, endPoint y: 258, distance: 210.2
click at [336, 389] on div "Produkte auf Basis Epoxidharz, Gruppe 2 kg" at bounding box center [307, 397] width 367 height 16
copy p "Produkte auf Basis Epoxidharz, Gruppe 2"
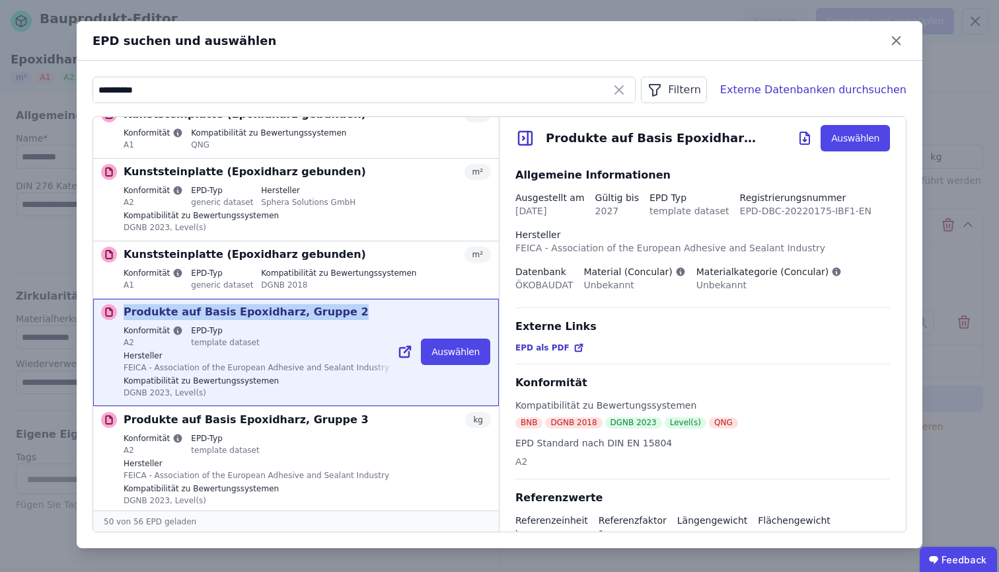
scroll to position [2495, 0]
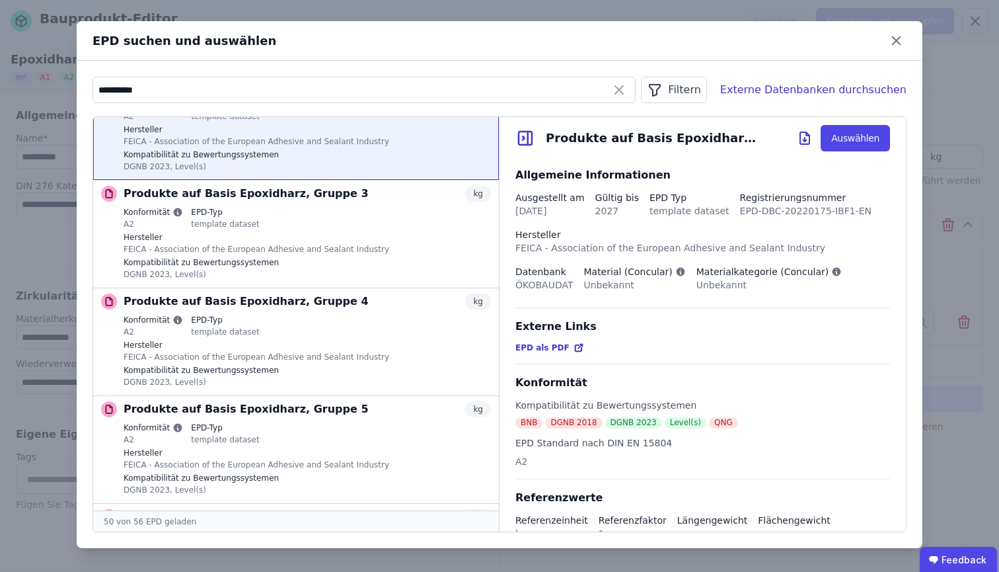
click at [575, 351] on icon at bounding box center [578, 348] width 6 height 6
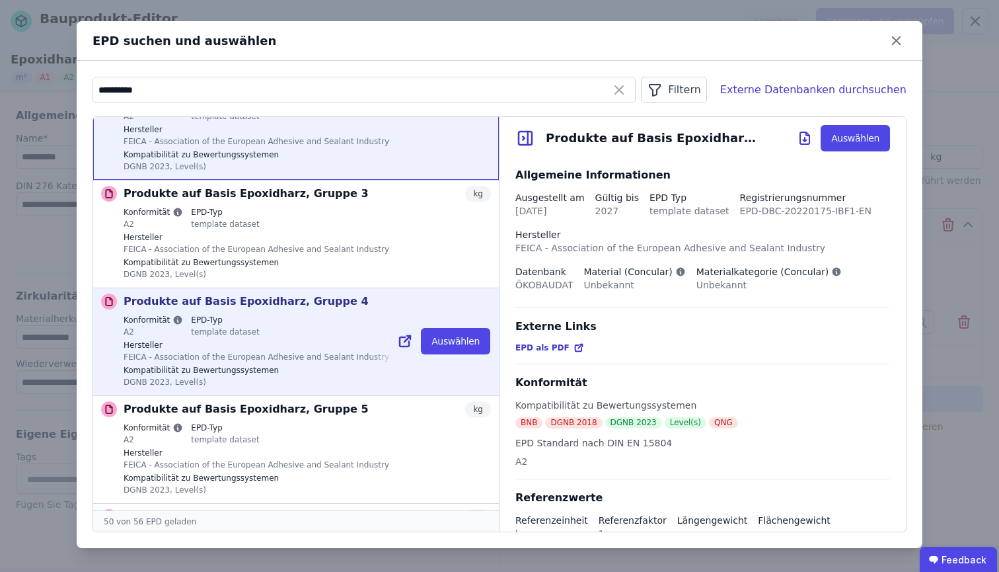
scroll to position [2507, 0]
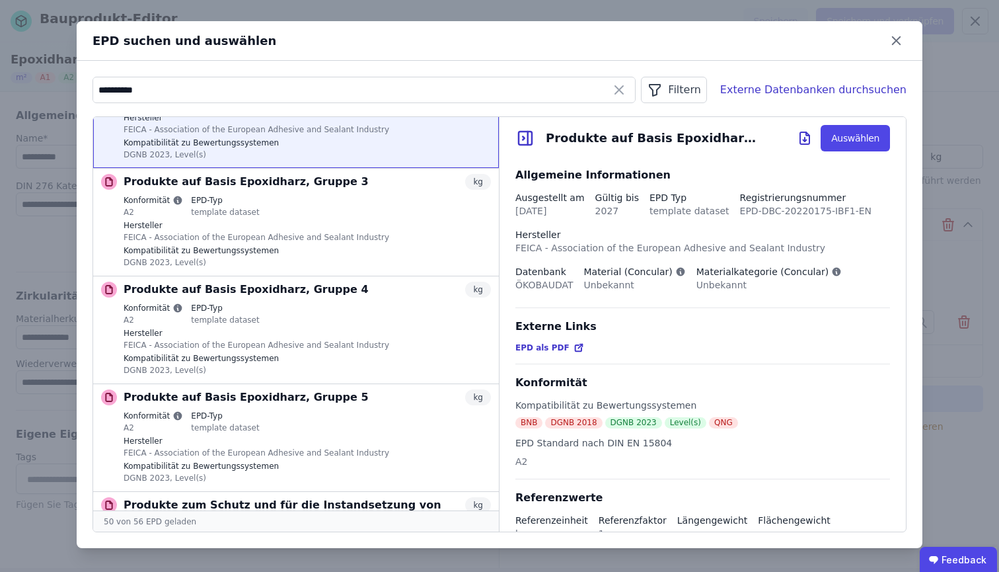
click at [529, 143] on icon at bounding box center [525, 138] width 20 height 20
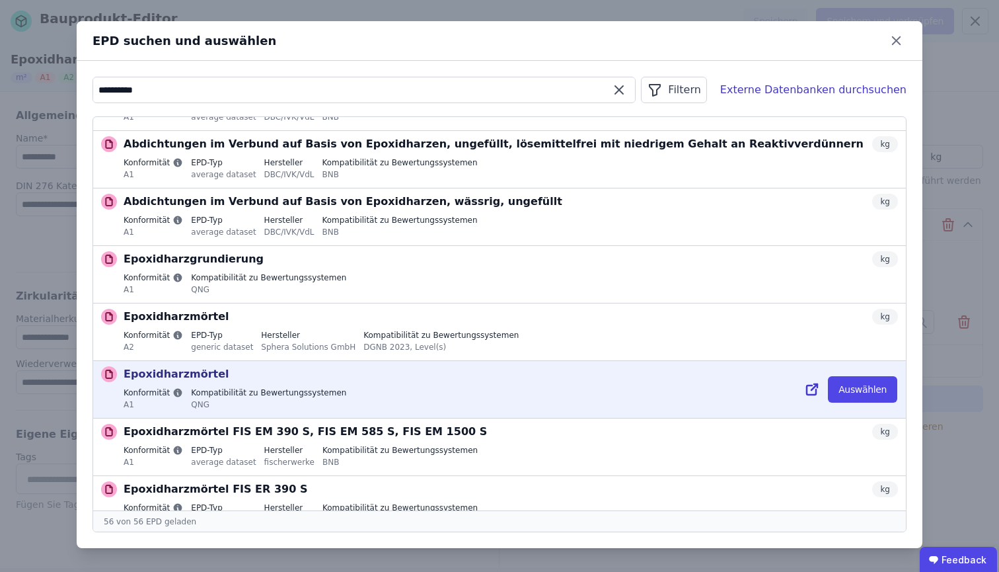
scroll to position [122, 0]
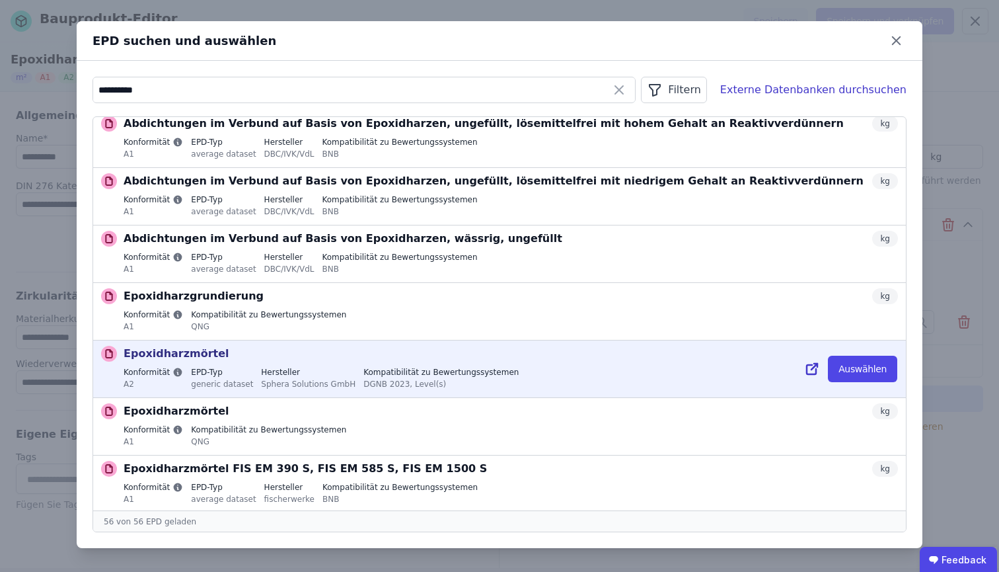
click at [338, 370] on label "Hersteller" at bounding box center [308, 372] width 94 height 11
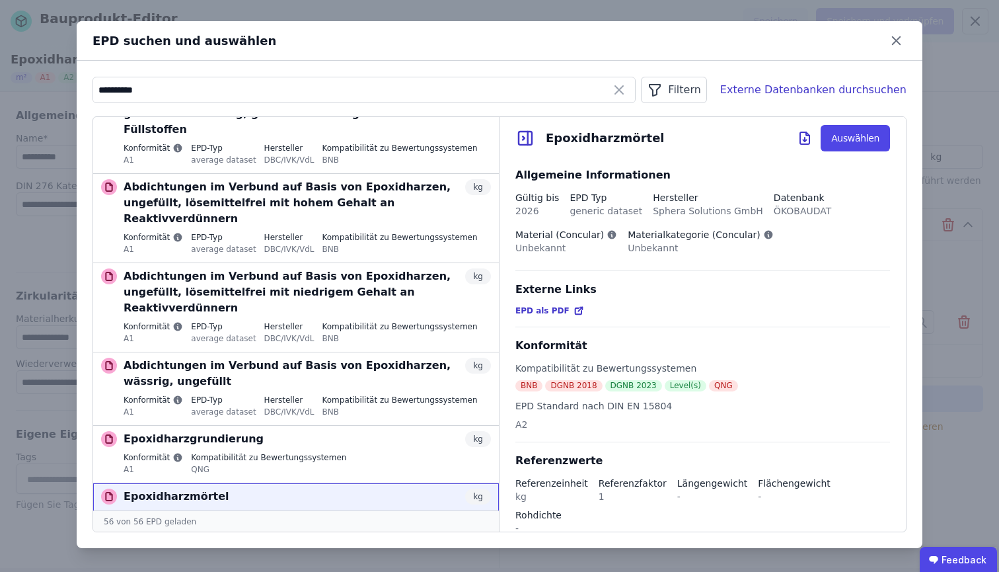
click at [531, 314] on span "EPD als PDF" at bounding box center [542, 310] width 54 height 11
click at [903, 39] on icon at bounding box center [896, 40] width 20 height 20
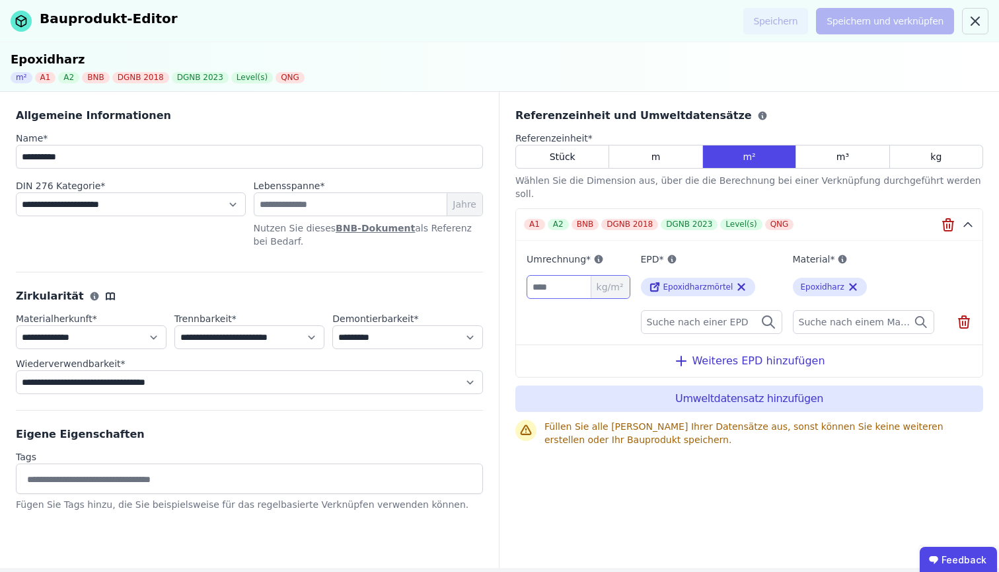
click at [548, 276] on input "*" at bounding box center [579, 287] width 104 height 24
type input "***"
click at [962, 316] on icon at bounding box center [964, 317] width 4 height 3
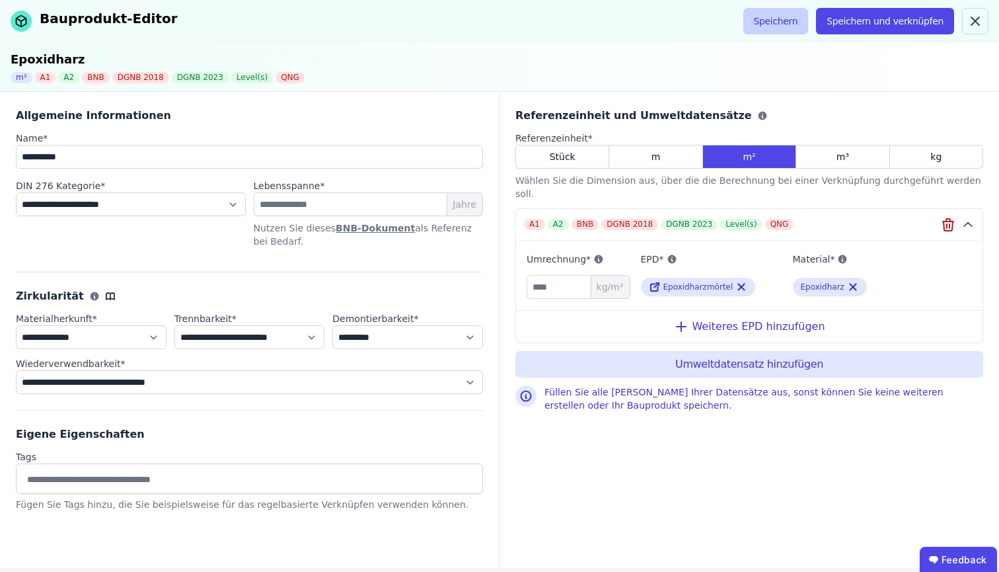
click at [784, 15] on button "Speichern" at bounding box center [775, 21] width 65 height 26
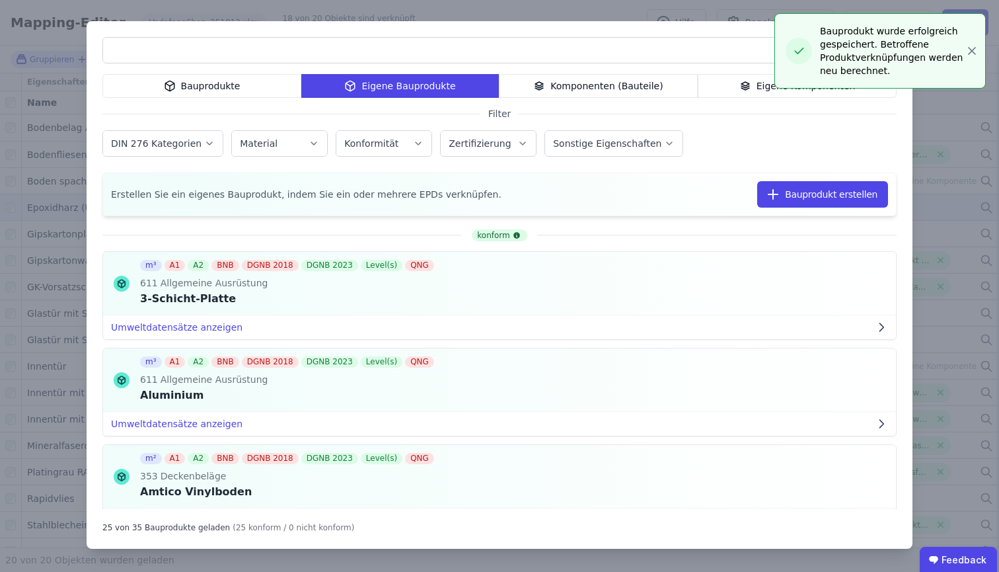
click at [472, 13] on div "Bauprodukte Eigene Bauprodukte Komponenten (Bauteile) Eigene Komponenten Filter…" at bounding box center [499, 286] width 999 height 572
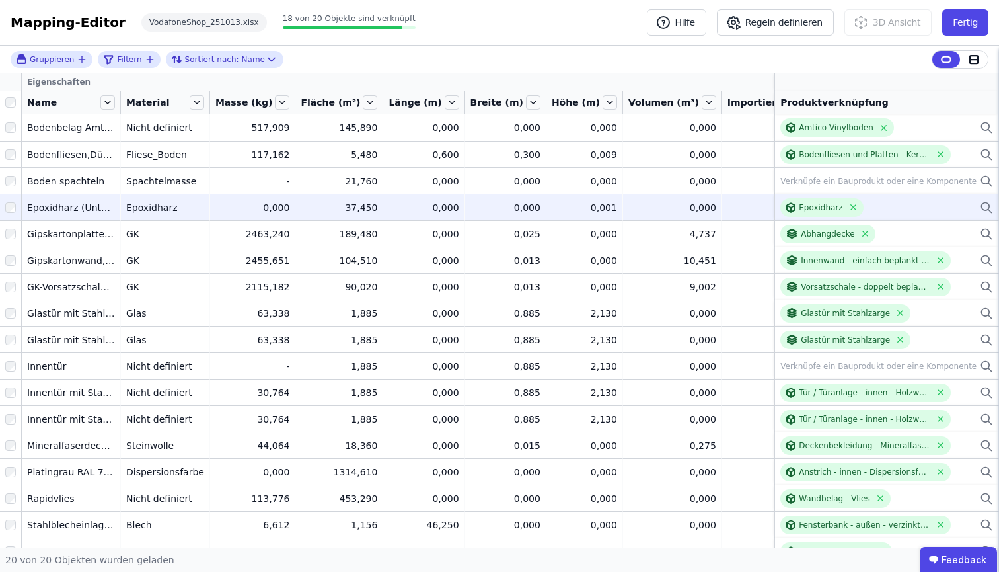
click at [663, 202] on td "0,000 0,000" at bounding box center [672, 207] width 99 height 26
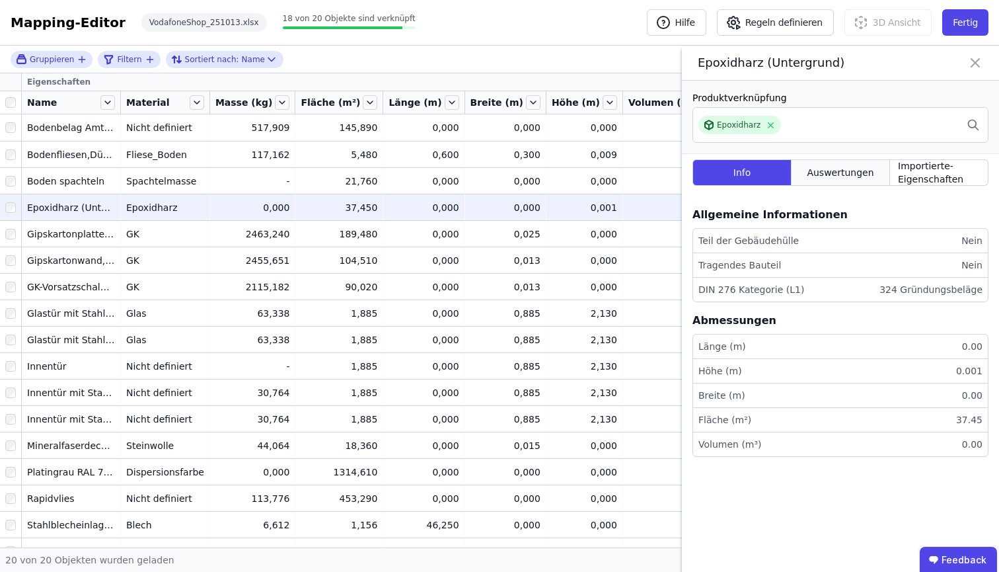
click at [861, 175] on span "Auswertungen" at bounding box center [840, 172] width 67 height 13
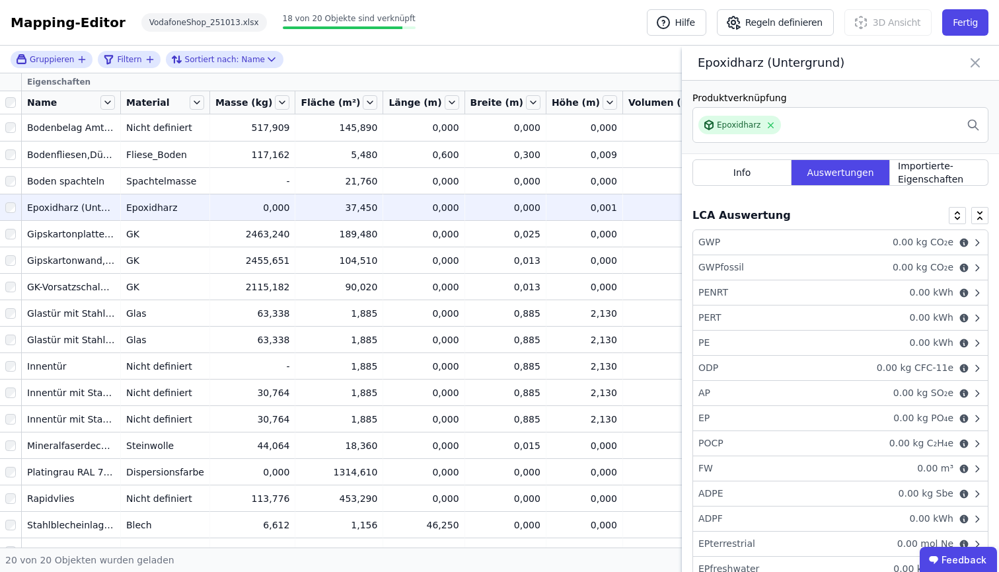
click at [971, 65] on icon at bounding box center [975, 63] width 8 height 8
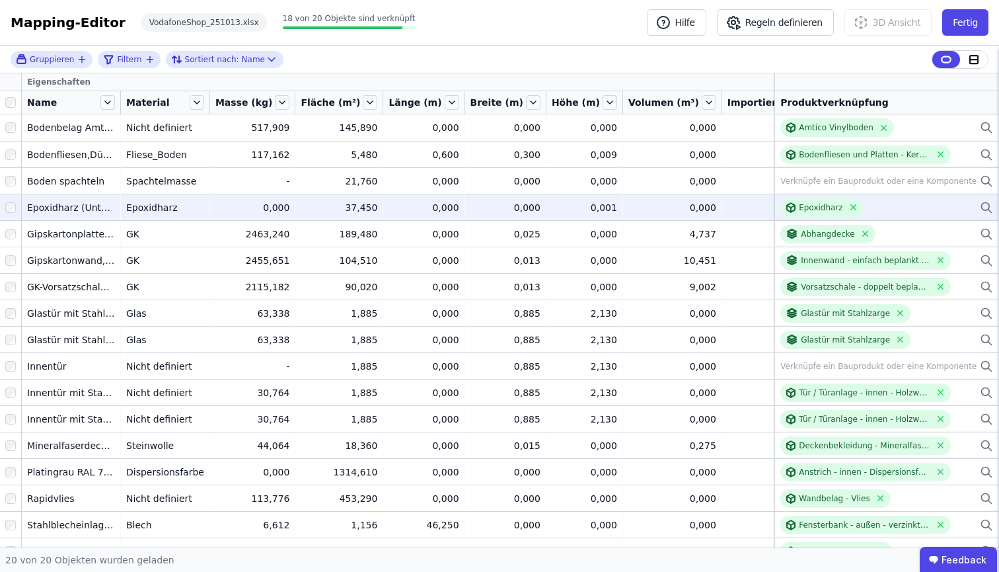
click at [243, 210] on div "0,000" at bounding box center [252, 207] width 75 height 13
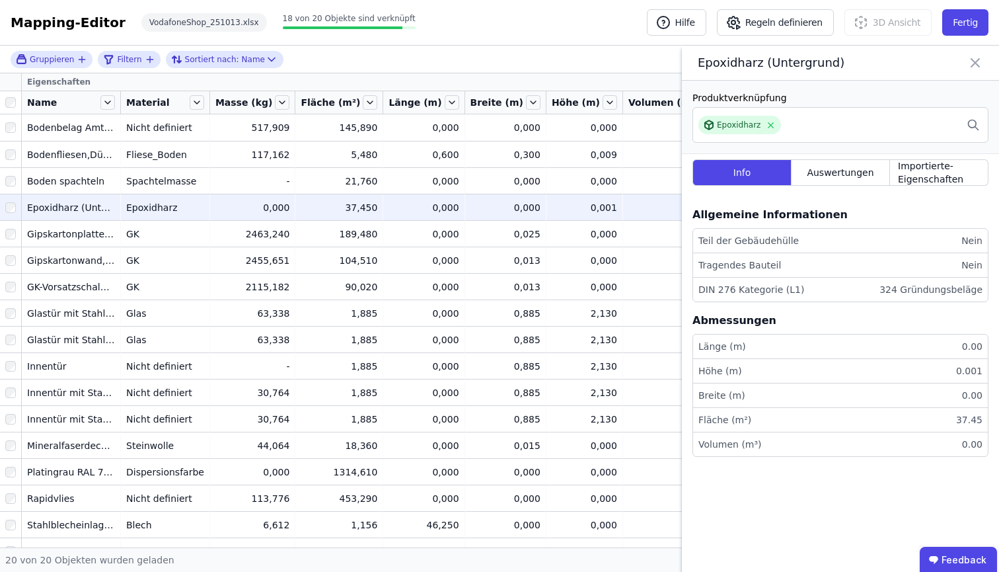
click at [971, 64] on icon at bounding box center [975, 63] width 16 height 19
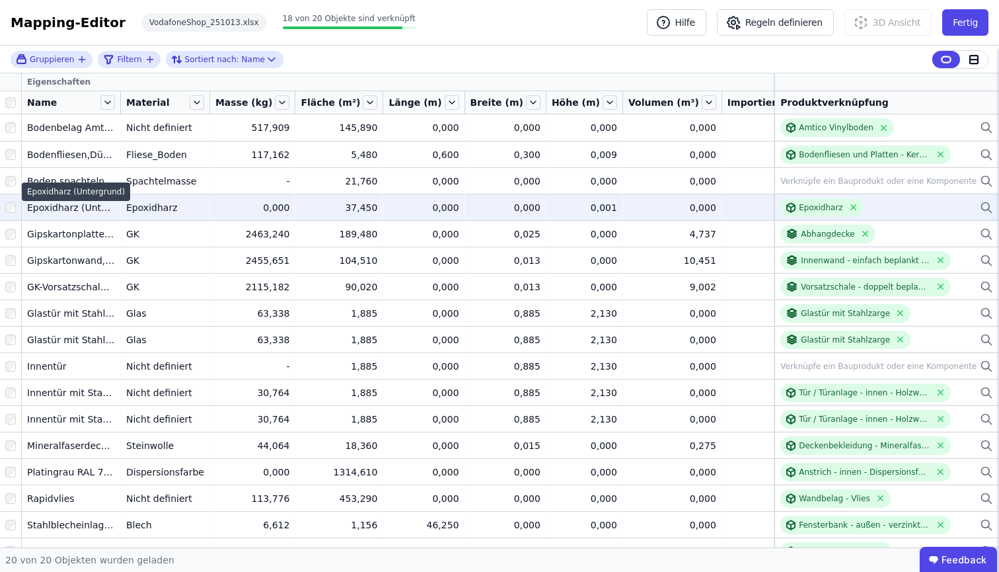
click at [79, 208] on div "Epoxidharz (Untergrund)" at bounding box center [71, 207] width 88 height 13
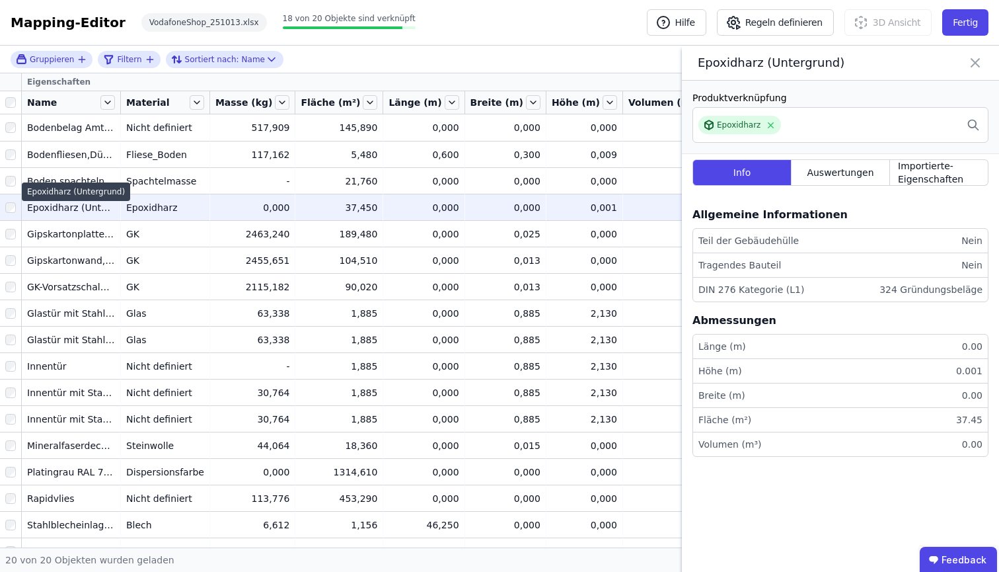
click at [79, 208] on div "Epoxidharz (Untergrund)" at bounding box center [71, 207] width 88 height 13
click at [971, 65] on div "Epoxidharz (Untergrund)" at bounding box center [840, 63] width 317 height 35
click at [971, 59] on icon at bounding box center [975, 63] width 16 height 19
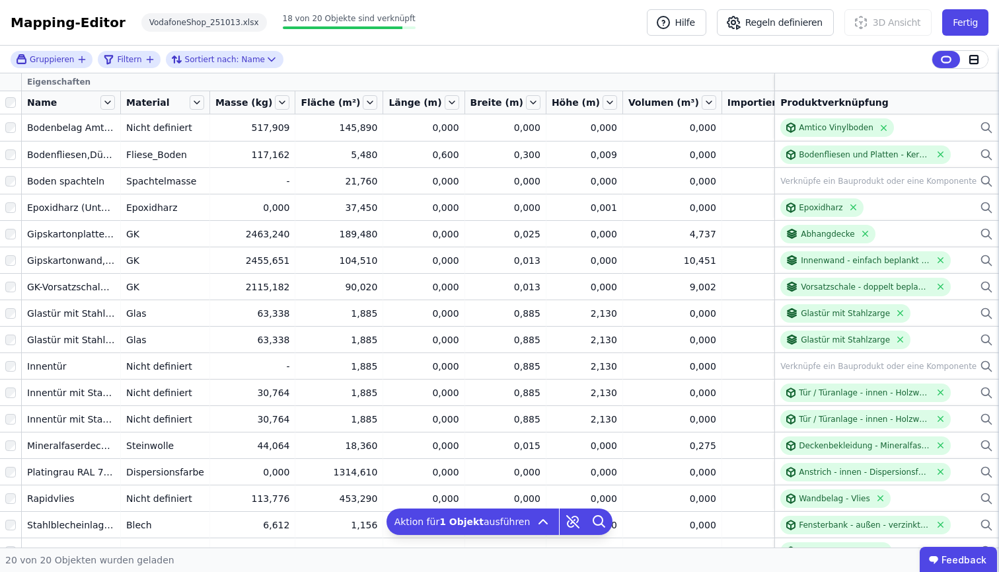
click at [669, 62] on div "Gruppieren Filtern Sortiert nach: Name" at bounding box center [499, 60] width 999 height 28
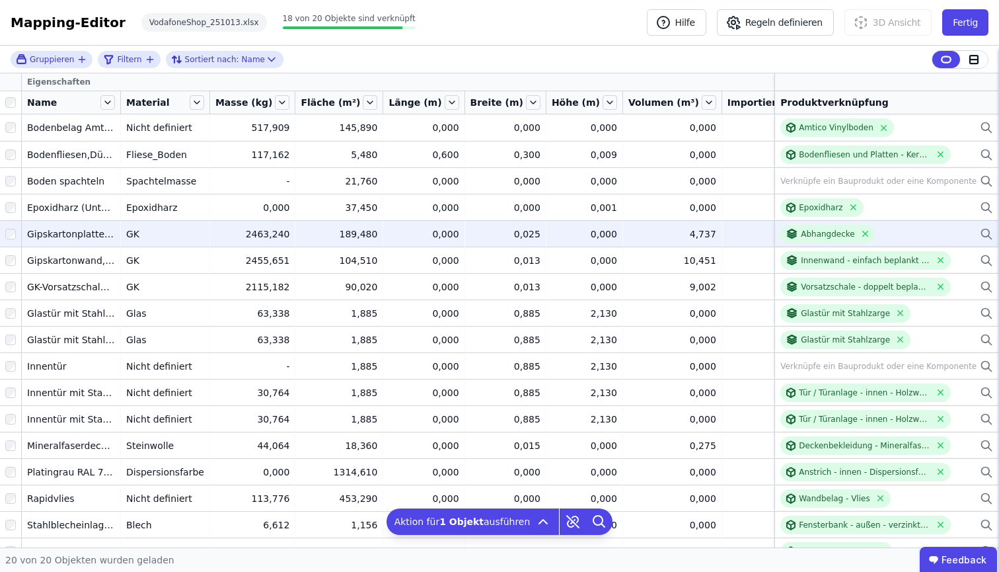
click at [4, 226] on div at bounding box center [10, 234] width 21 height 24
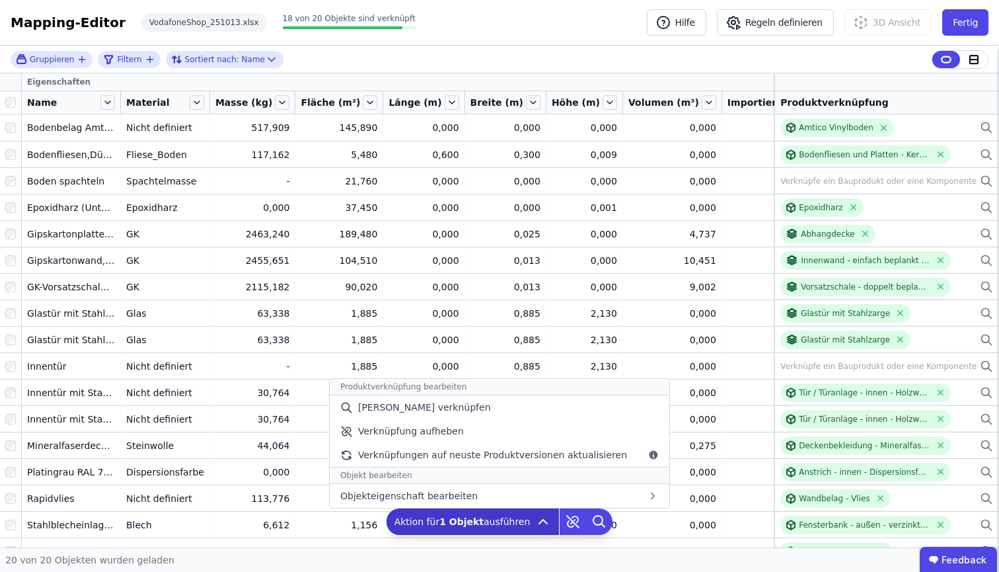
click at [443, 518] on b "1 Objekt" at bounding box center [461, 521] width 44 height 11
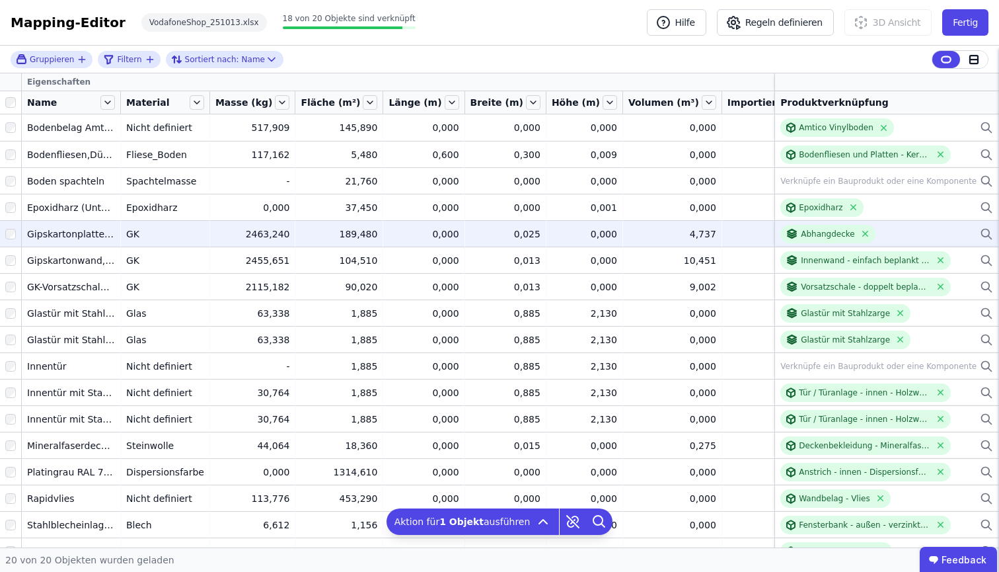
click at [264, 242] on td "2463,240 2463,240" at bounding box center [253, 233] width 86 height 26
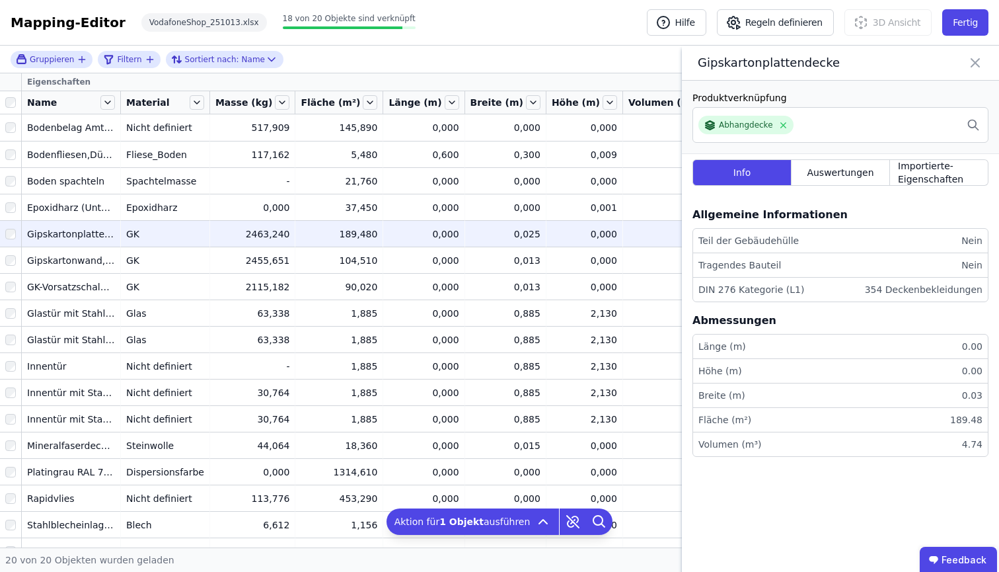
click at [971, 57] on icon at bounding box center [975, 63] width 16 height 19
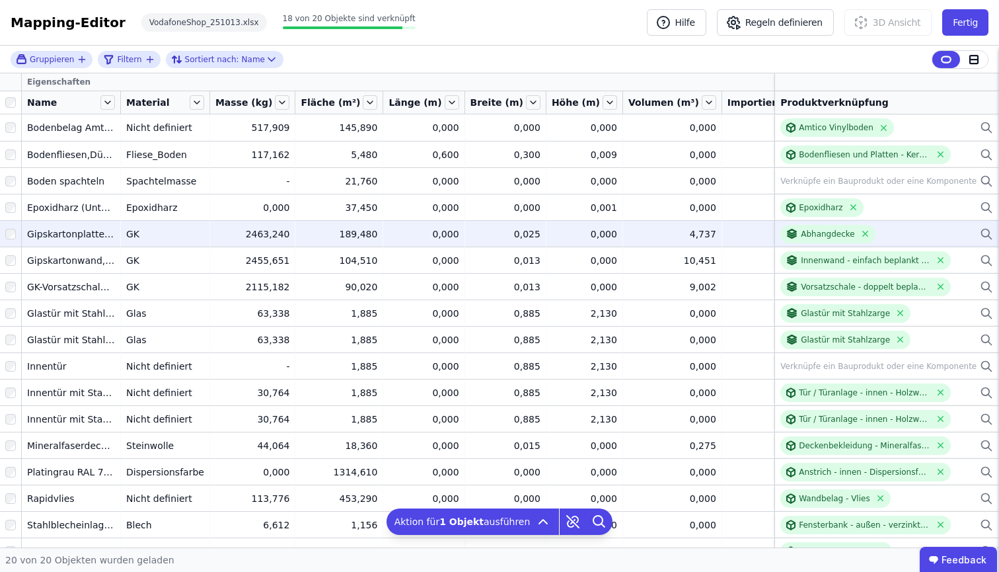
click at [3, 229] on div at bounding box center [10, 234] width 21 height 24
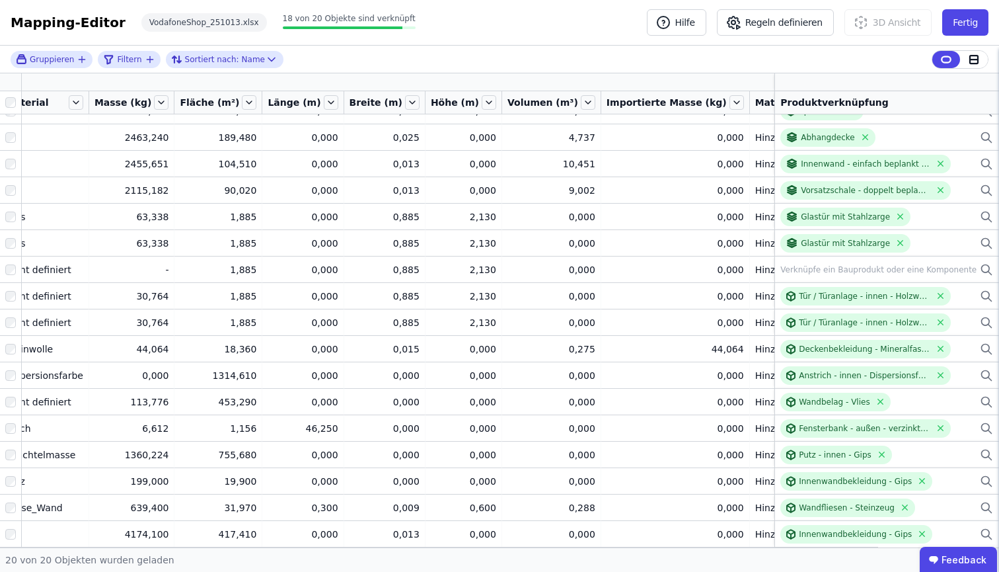
scroll to position [106, 120]
click at [830, 78] on icon at bounding box center [834, 81] width 9 height 9
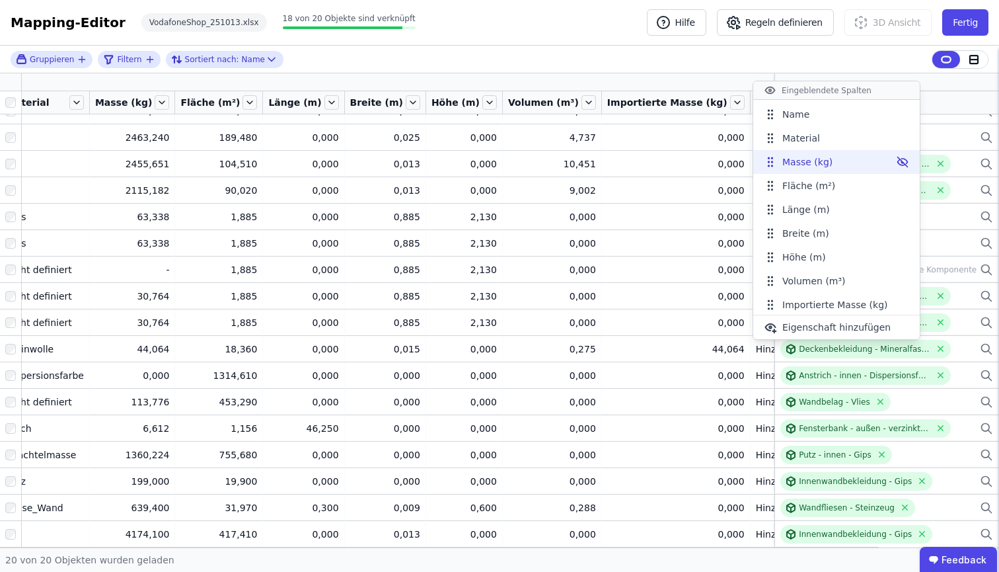
click at [817, 171] on li "Masse (kg)" at bounding box center [836, 162] width 167 height 24
click at [896, 161] on icon at bounding box center [902, 161] width 13 height 13
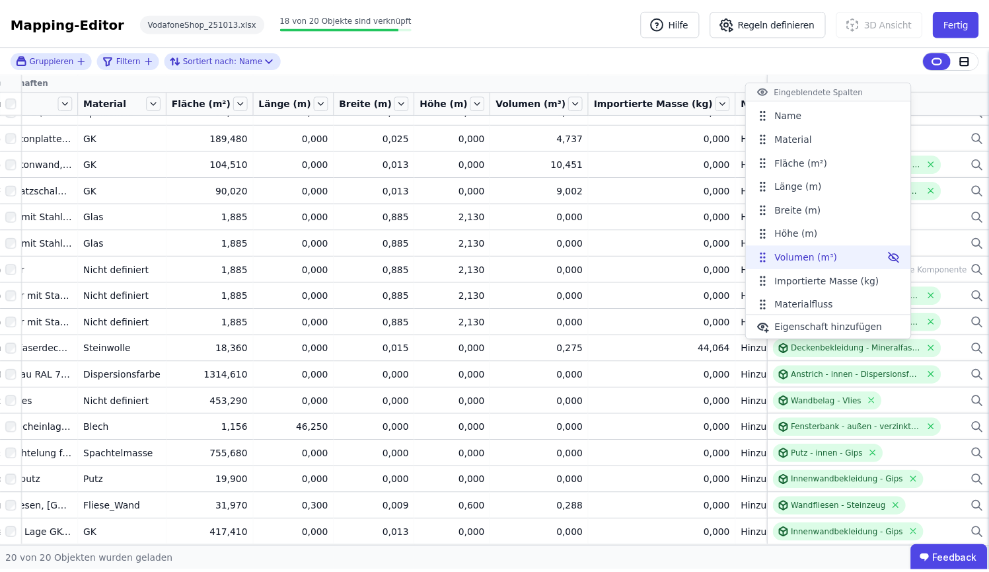
scroll to position [5, 0]
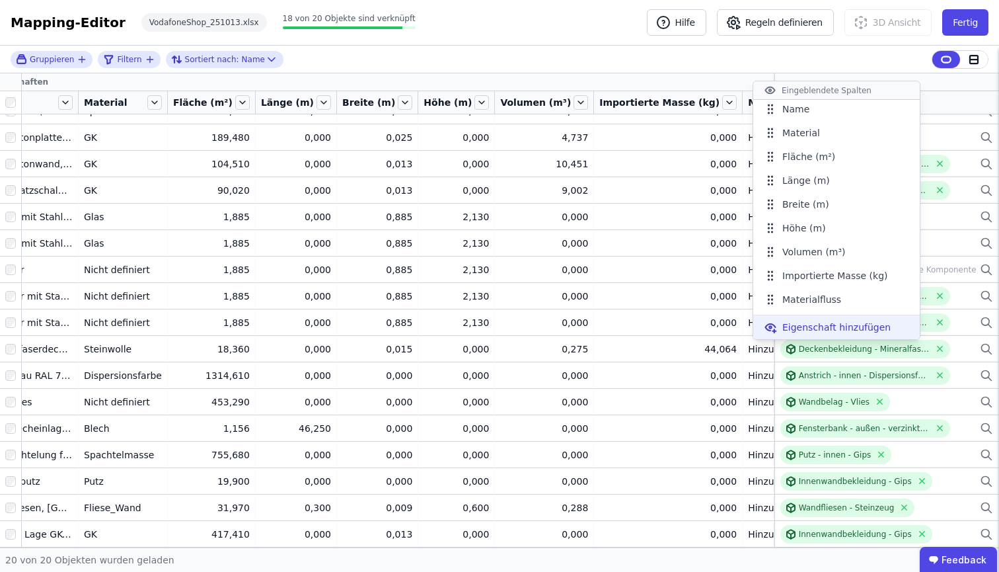
click at [822, 333] on span "Eigenschaft hinzufügen" at bounding box center [836, 327] width 108 height 13
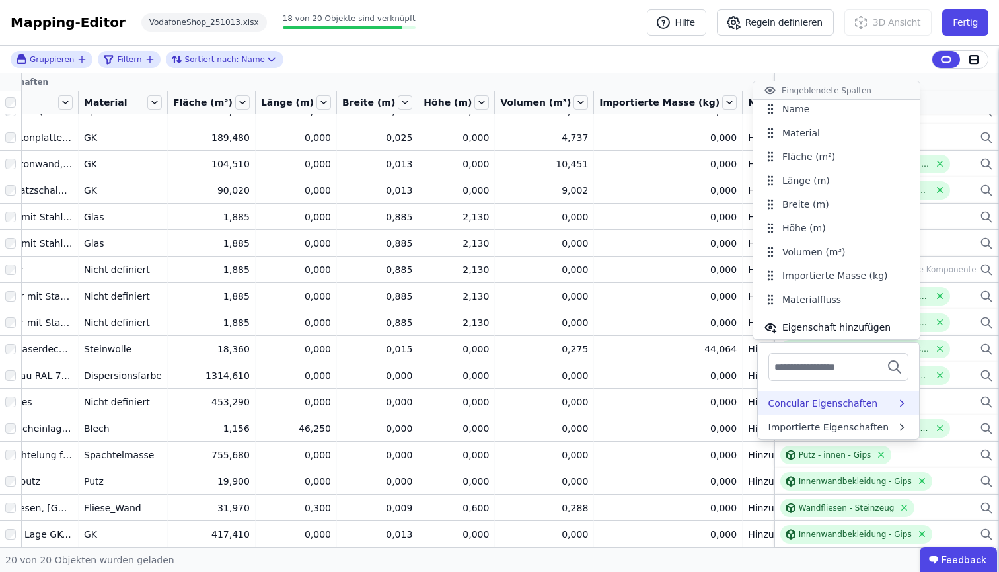
click at [815, 404] on div "Concular Eigenschaften" at bounding box center [824, 403] width 110 height 13
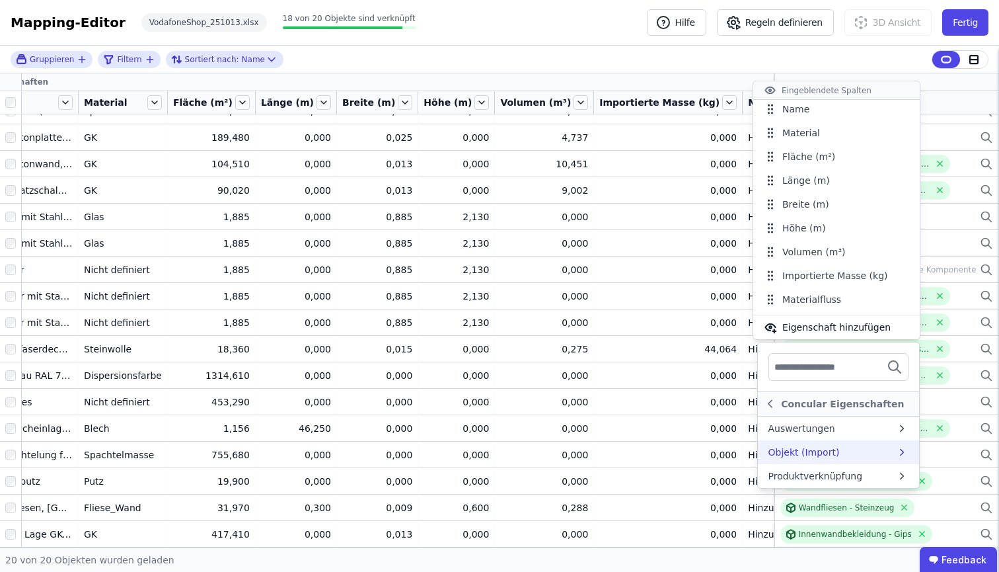
click at [813, 447] on div "Objekt (Import)" at bounding box center [804, 451] width 71 height 13
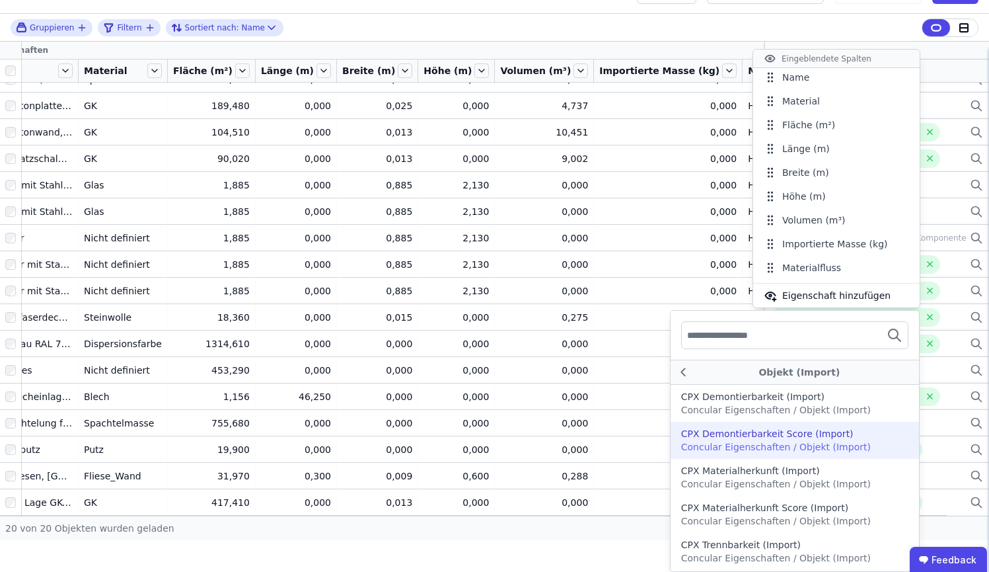
scroll to position [0, 0]
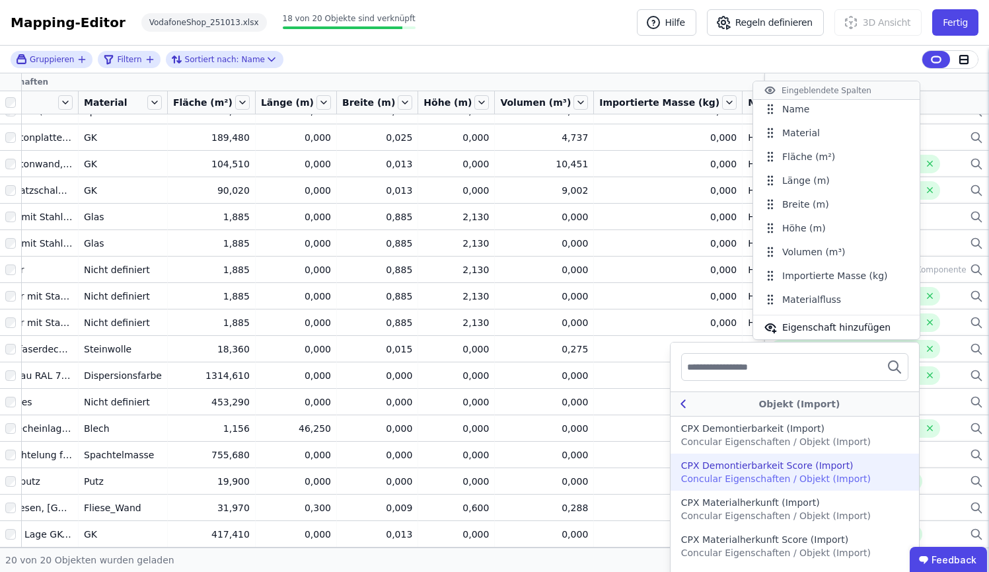
click at [691, 397] on icon at bounding box center [683, 404] width 15 height 16
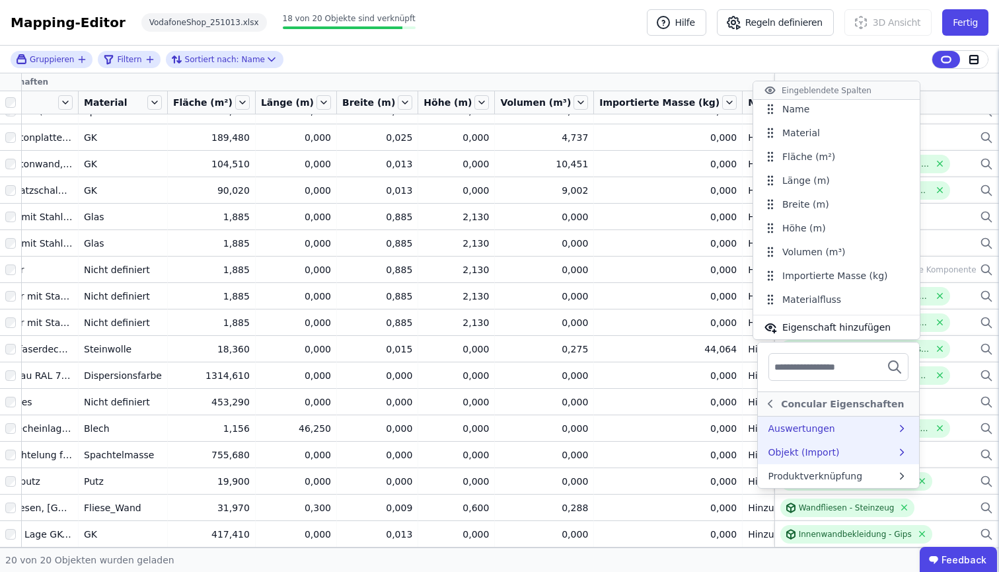
click at [827, 435] on div "Auswertungen" at bounding box center [838, 428] width 161 height 24
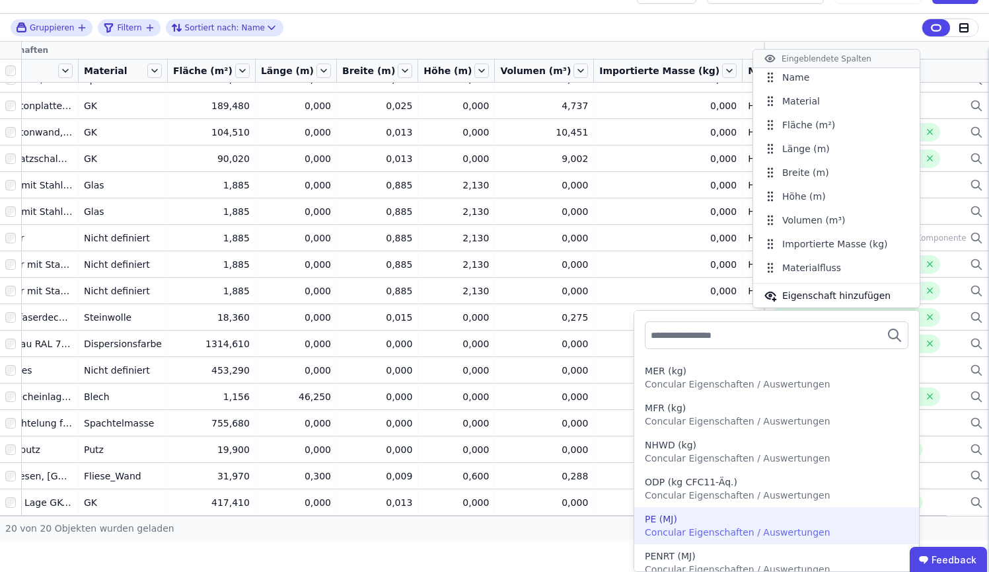
scroll to position [1125, 0]
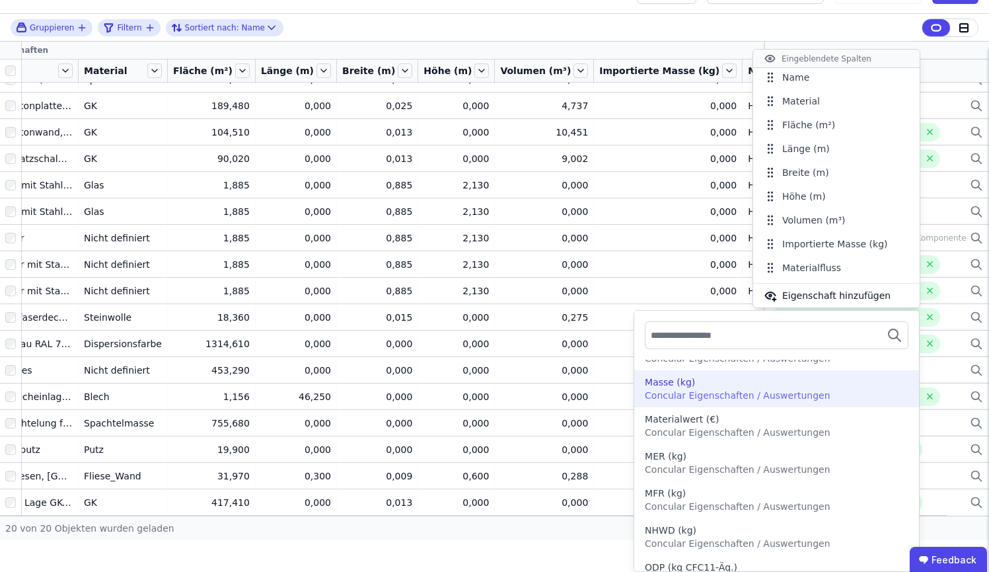
click at [800, 401] on div "Masse (kg) Concular Eigenschaften / Auswertungen" at bounding box center [776, 388] width 263 height 26
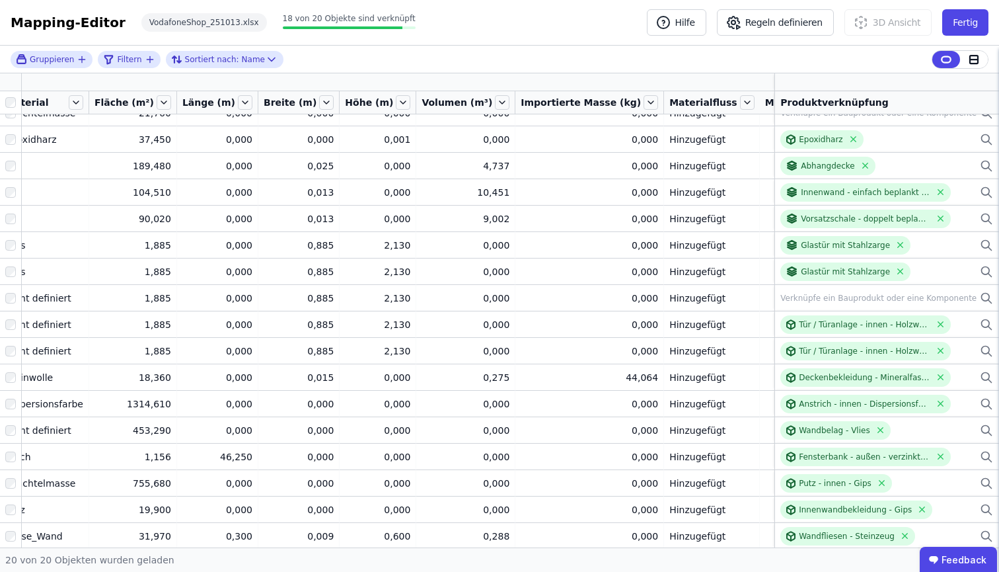
scroll to position [68, 120]
click at [829, 82] on icon at bounding box center [835, 82] width 12 height 12
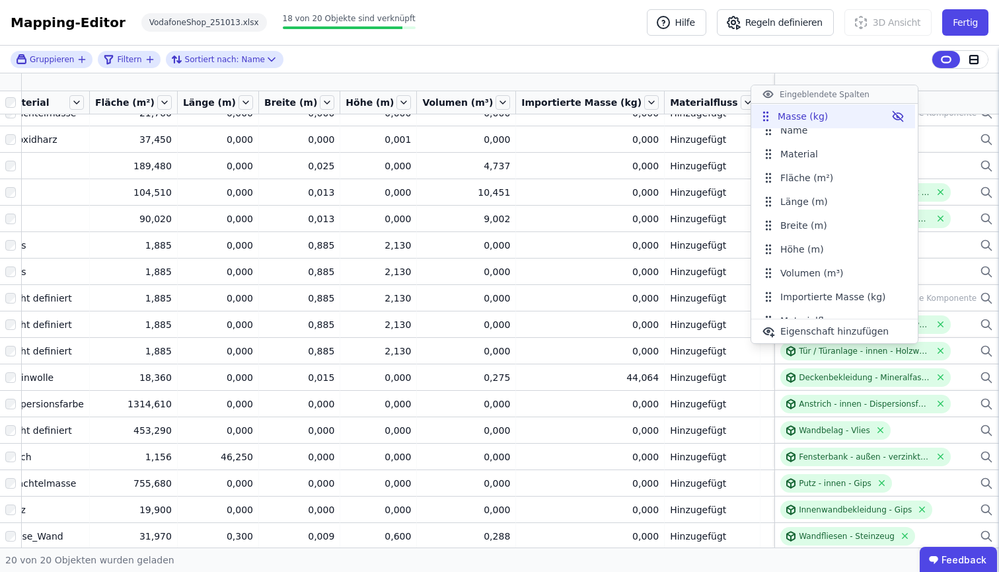
scroll to position [0, 0]
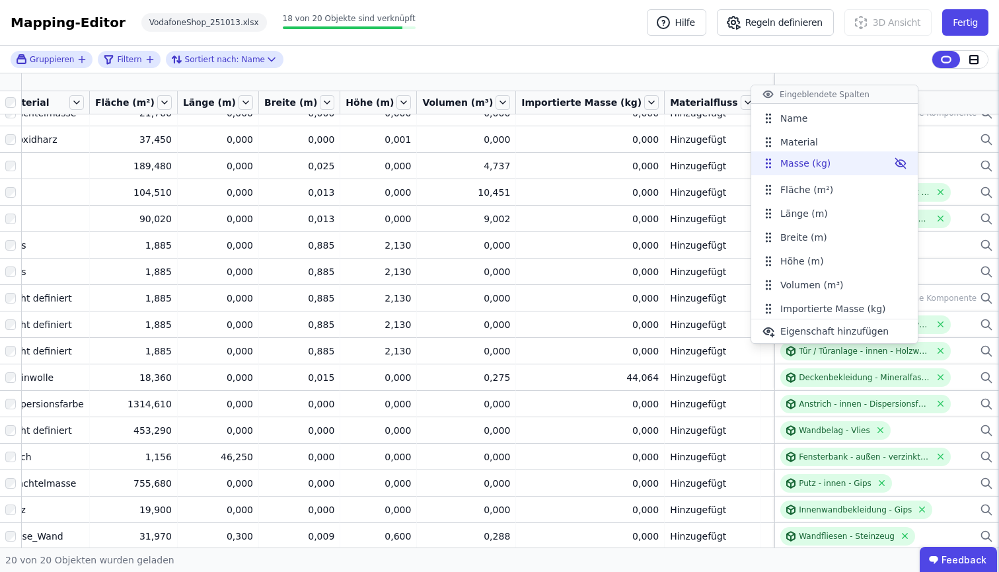
drag, startPoint x: 769, startPoint y: 306, endPoint x: 769, endPoint y: 166, distance: 140.1
click at [769, 166] on icon at bounding box center [768, 163] width 13 height 13
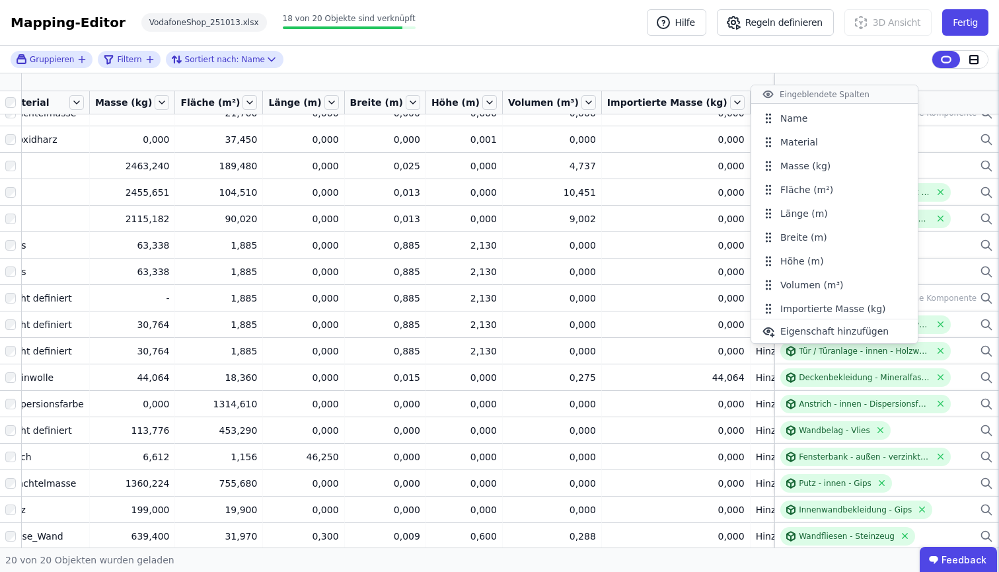
click at [681, 69] on div "Gruppieren Filtern Sortiert nach: Name" at bounding box center [499, 60] width 999 height 28
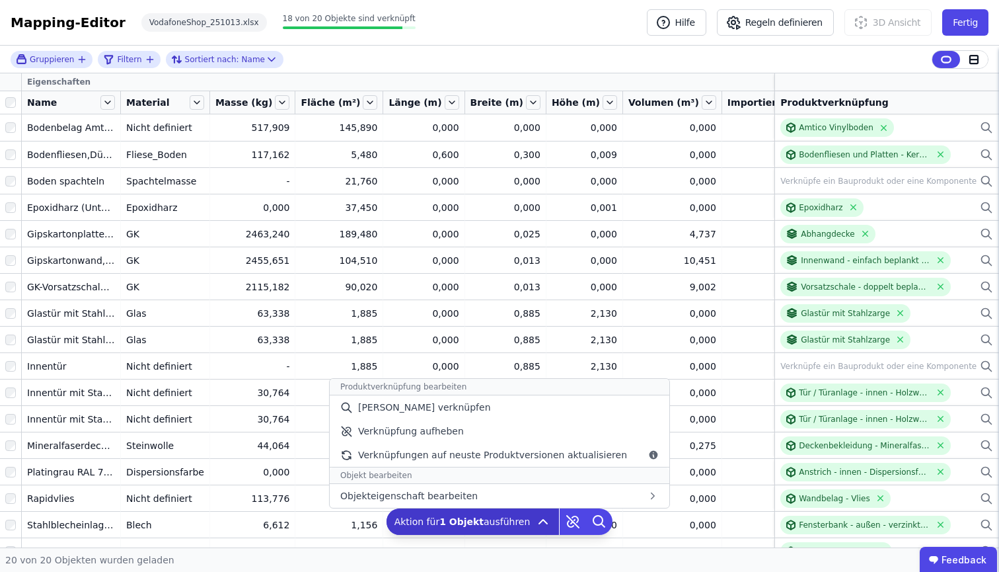
click at [431, 518] on span "Aktion für 1 Objekt ausführen" at bounding box center [463, 521] width 136 height 13
click at [468, 457] on span "Verknüpfungen auf neuste Produktversionen aktualisieren" at bounding box center [492, 454] width 269 height 13
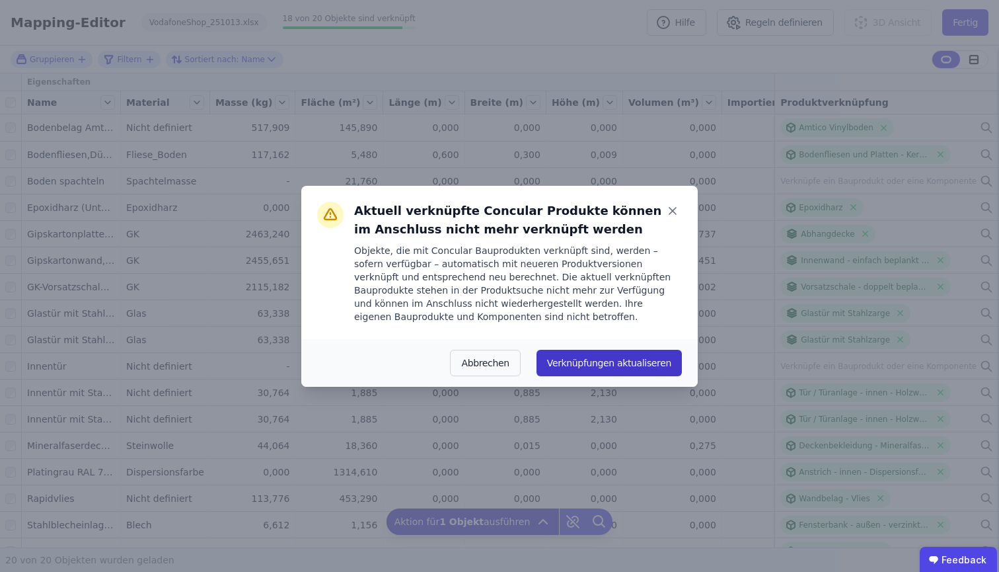
click at [603, 366] on button "Verknüpfungen aktualiseren" at bounding box center [609, 363] width 145 height 26
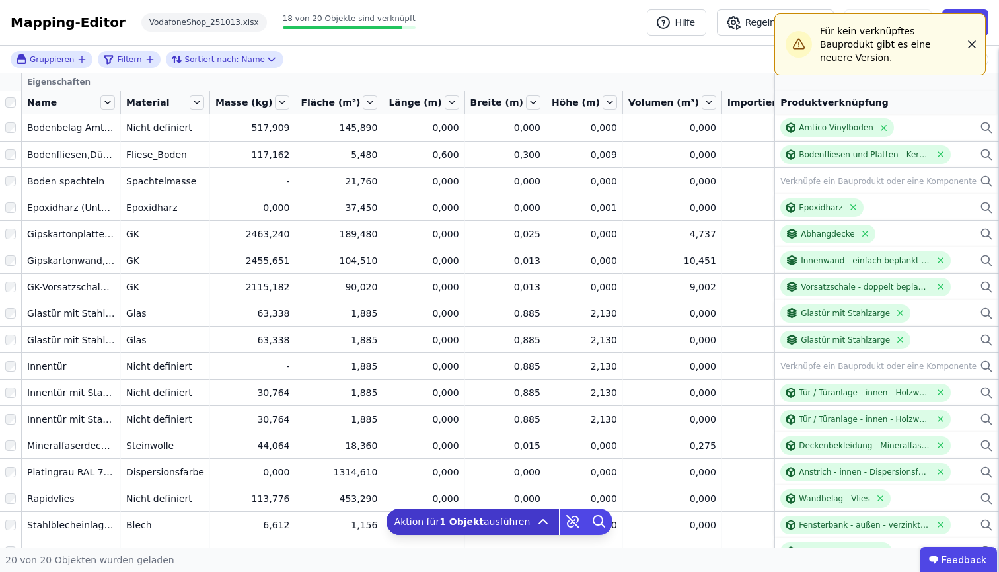
click at [971, 41] on icon "button" at bounding box center [972, 44] width 7 height 7
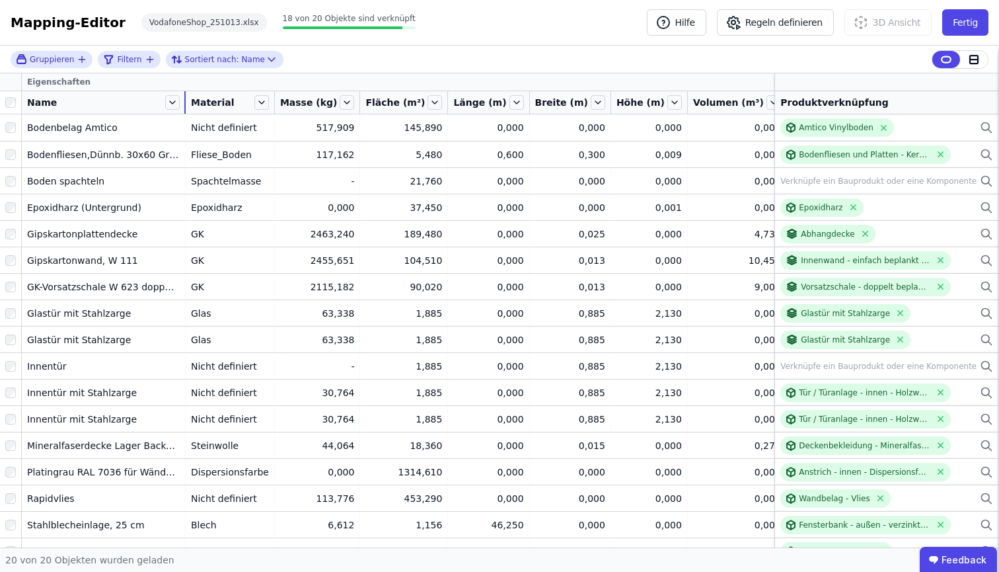
drag, startPoint x: 120, startPoint y: 103, endPoint x: 185, endPoint y: 103, distance: 65.4
click at [185, 103] on div at bounding box center [184, 102] width 1 height 22
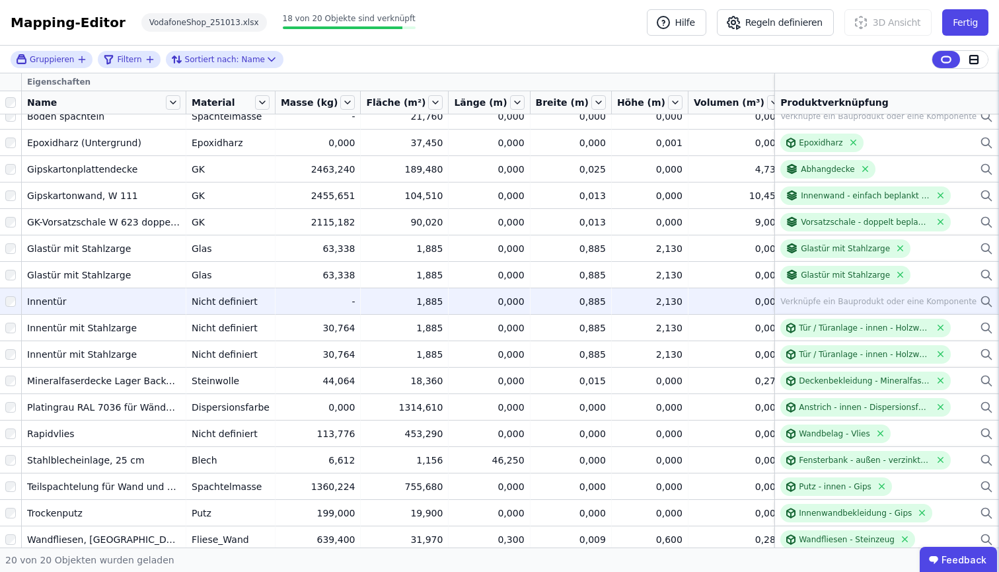
scroll to position [86, 0]
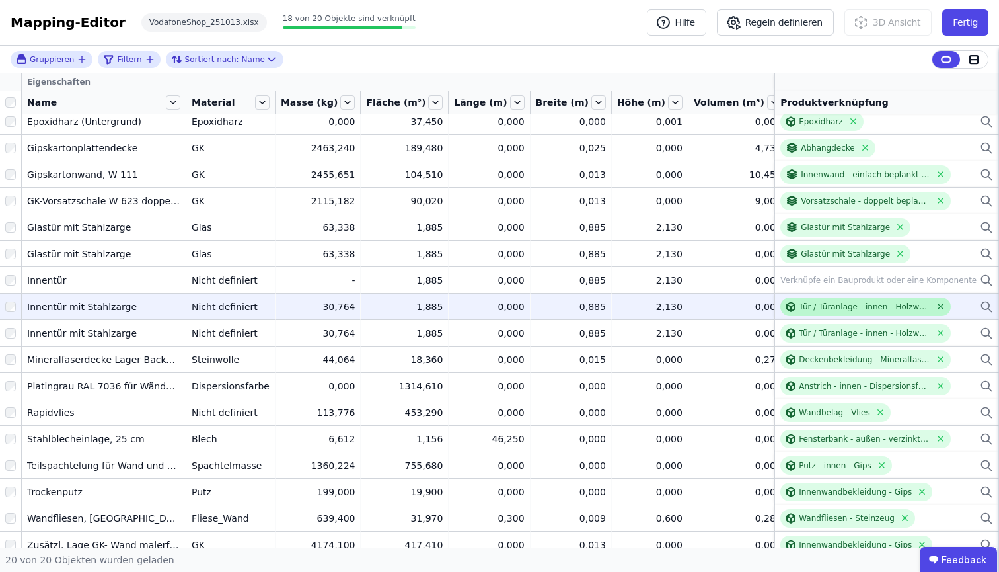
click at [936, 305] on icon at bounding box center [941, 306] width 10 height 10
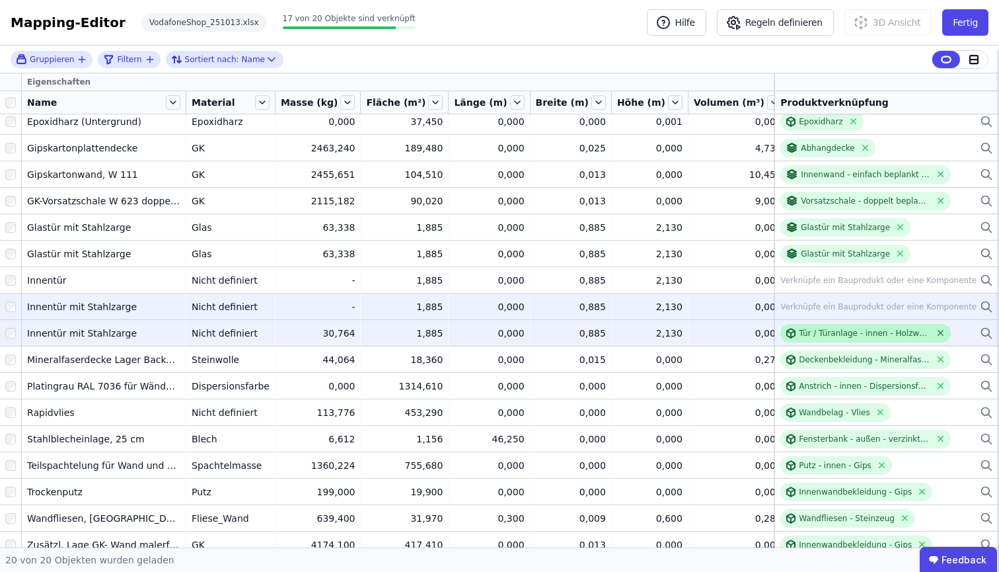
click at [936, 333] on icon at bounding box center [941, 333] width 10 height 10
click at [971, 306] on icon at bounding box center [986, 307] width 13 height 16
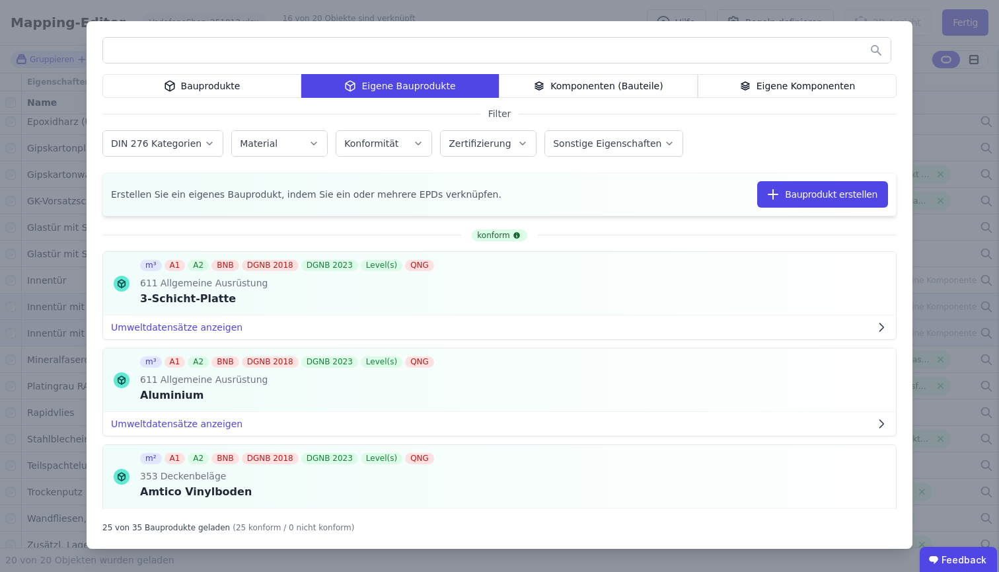
click at [254, 93] on div "Bauprodukte" at bounding box center [201, 86] width 199 height 24
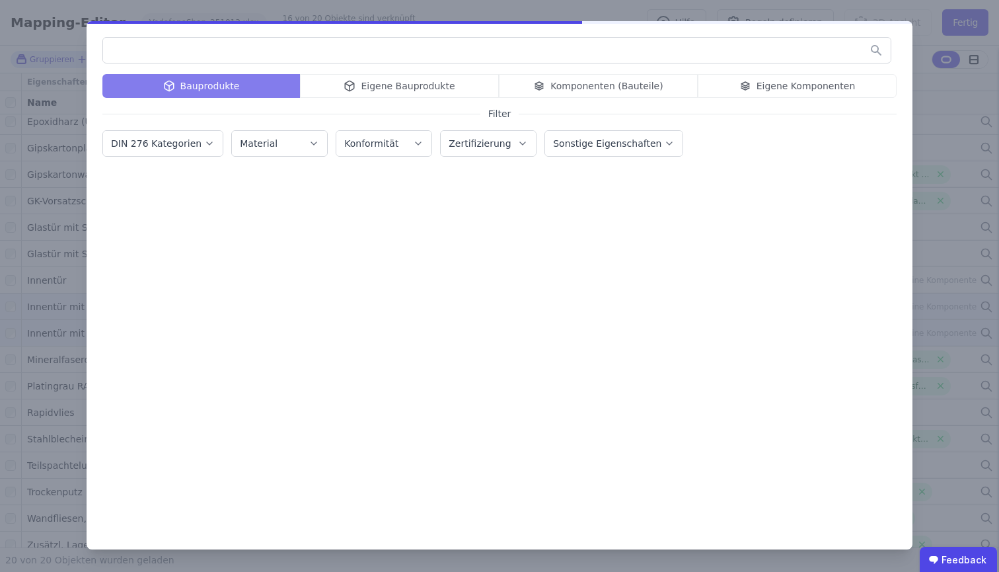
click at [258, 45] on input "text" at bounding box center [497, 50] width 788 height 24
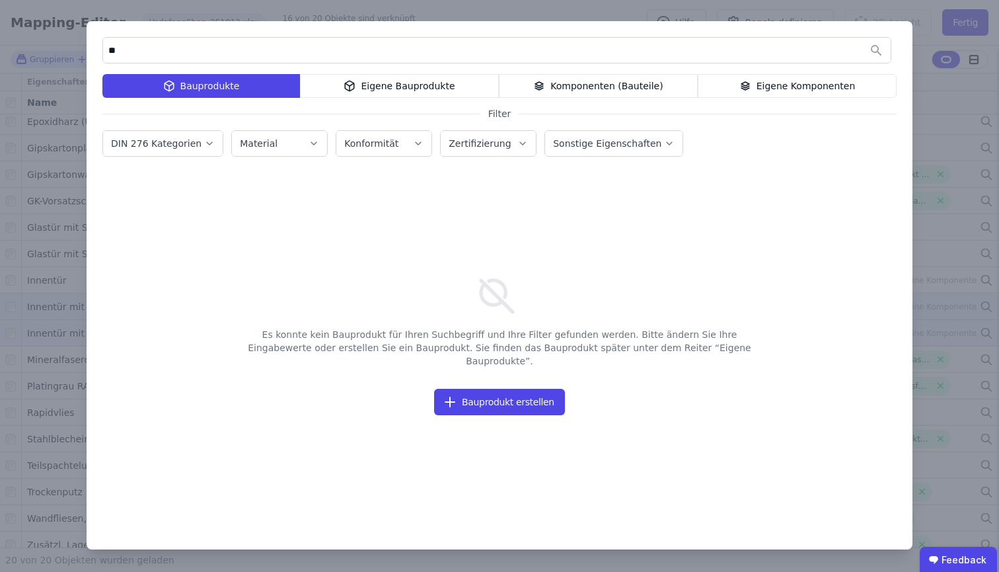
type input "*"
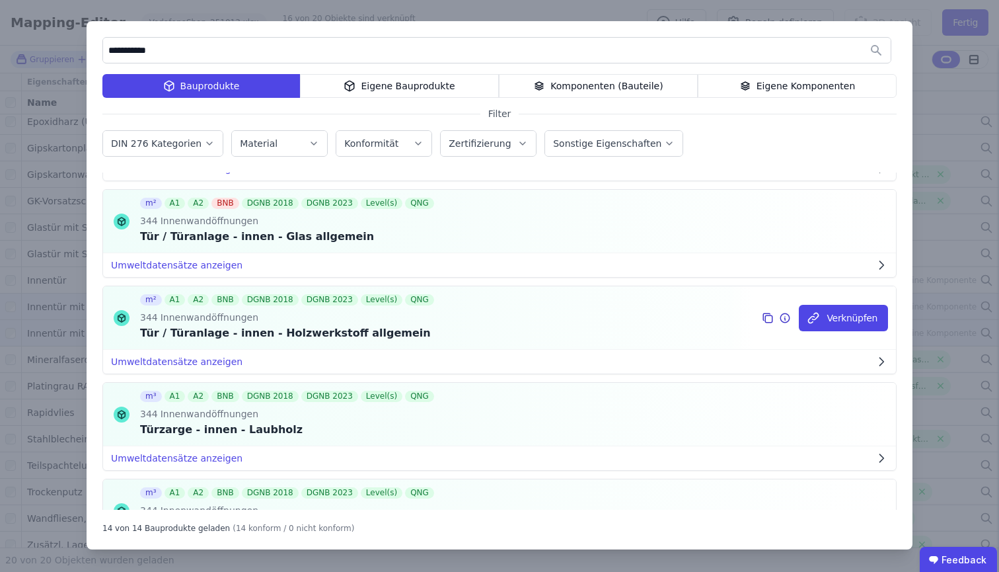
scroll to position [1054, 0]
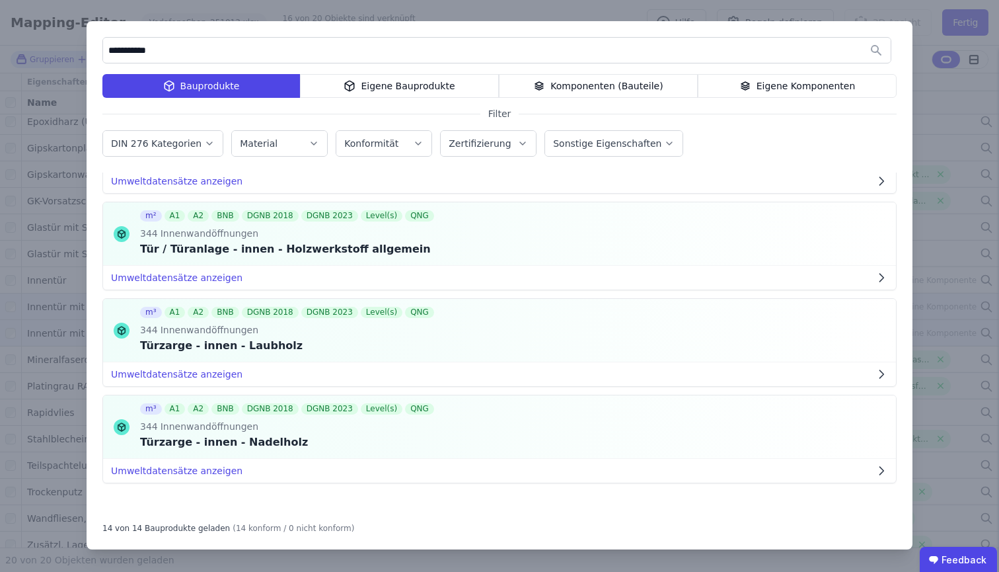
click at [422, 92] on div "Eigene Bauprodukte" at bounding box center [399, 86] width 199 height 24
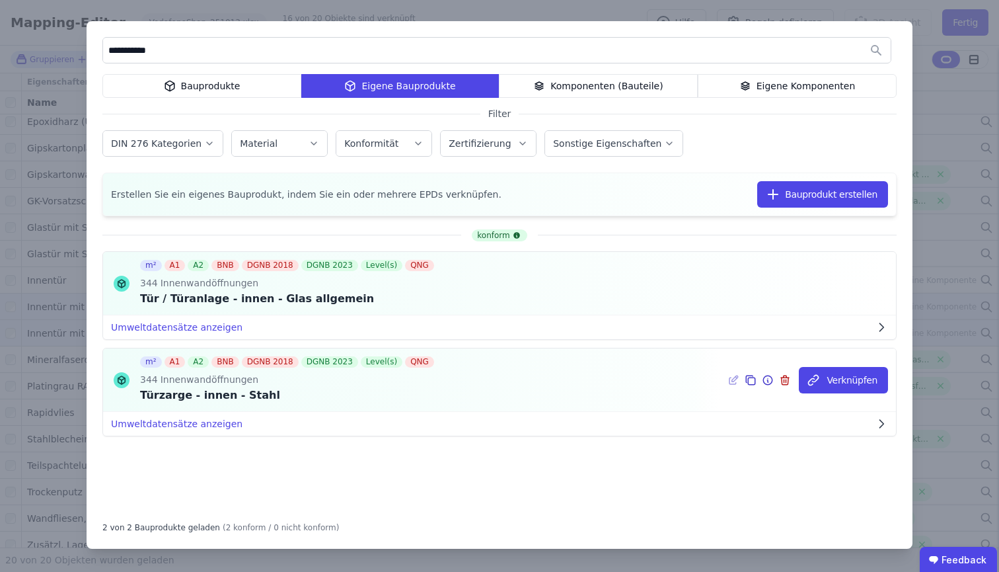
click at [296, 387] on div "344 Innenwandöffnungen" at bounding box center [288, 380] width 297 height 15
click at [835, 83] on div "Eigene Komponenten" at bounding box center [797, 86] width 199 height 24
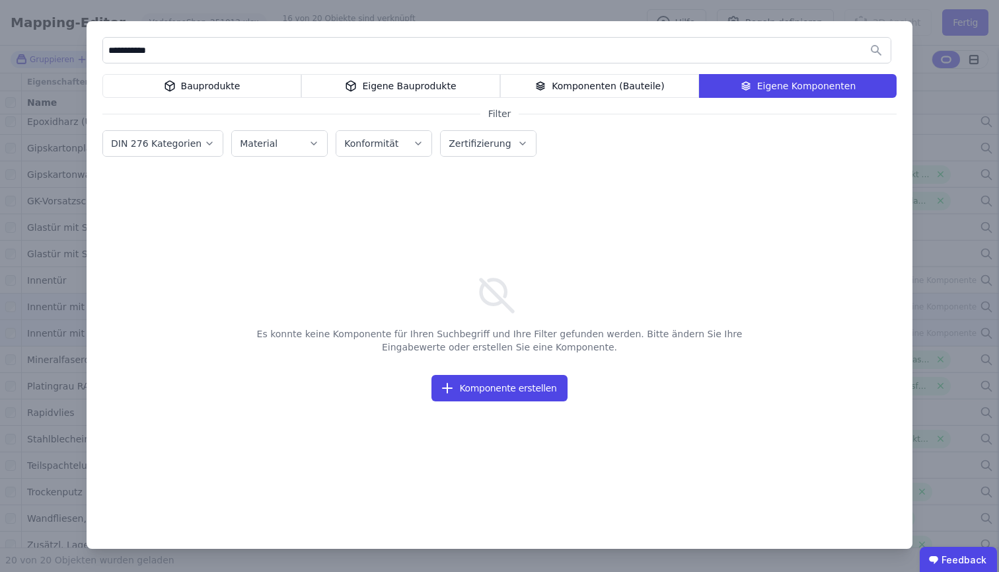
click at [441, 57] on input "**********" at bounding box center [497, 50] width 788 height 24
type input "***"
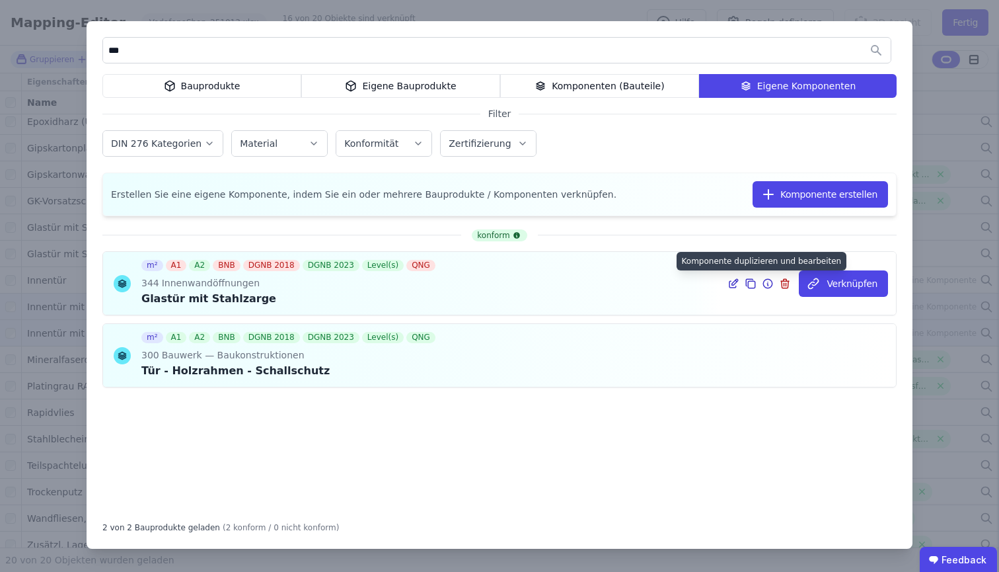
click at [752, 287] on icon at bounding box center [751, 284] width 12 height 16
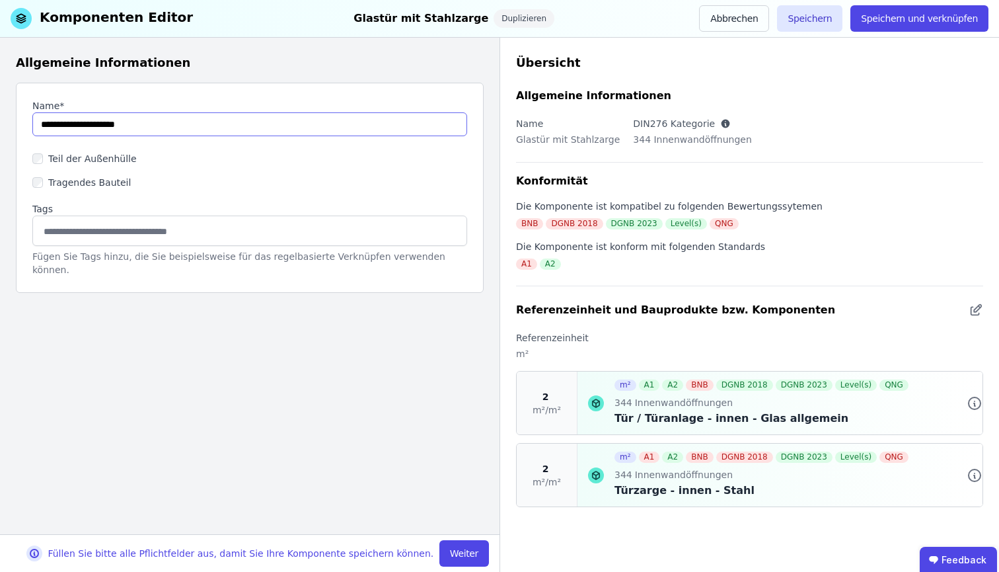
click at [62, 126] on input "string" at bounding box center [249, 124] width 435 height 24
type input "**********"
click at [472, 518] on button "Weiter" at bounding box center [464, 553] width 50 height 26
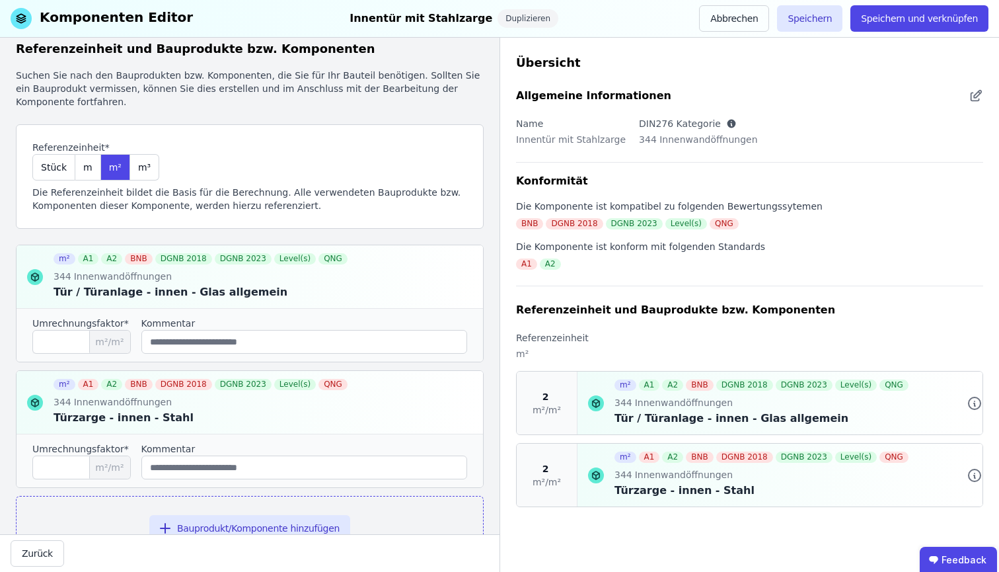
scroll to position [67, 0]
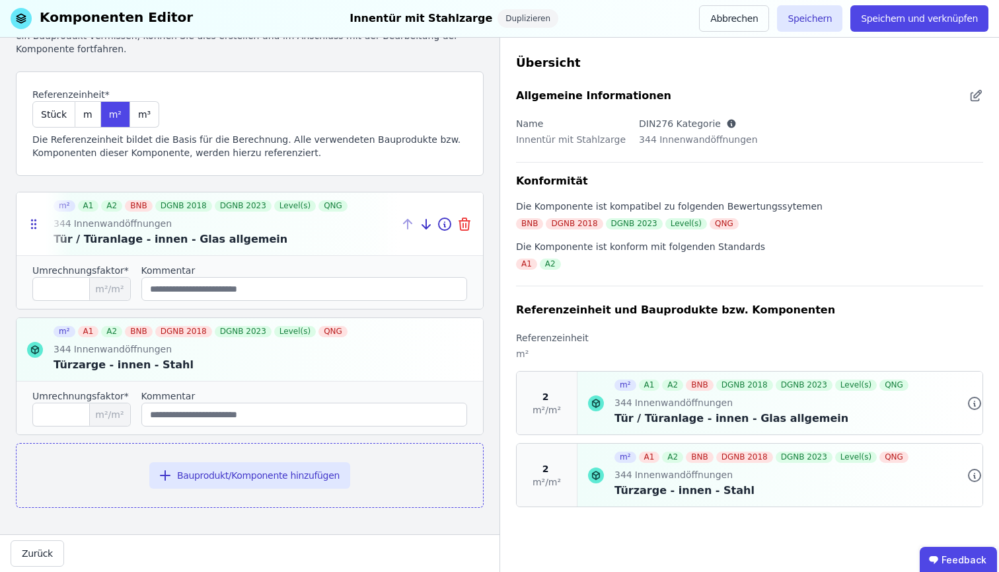
click at [463, 219] on icon at bounding box center [465, 219] width 4 height 3
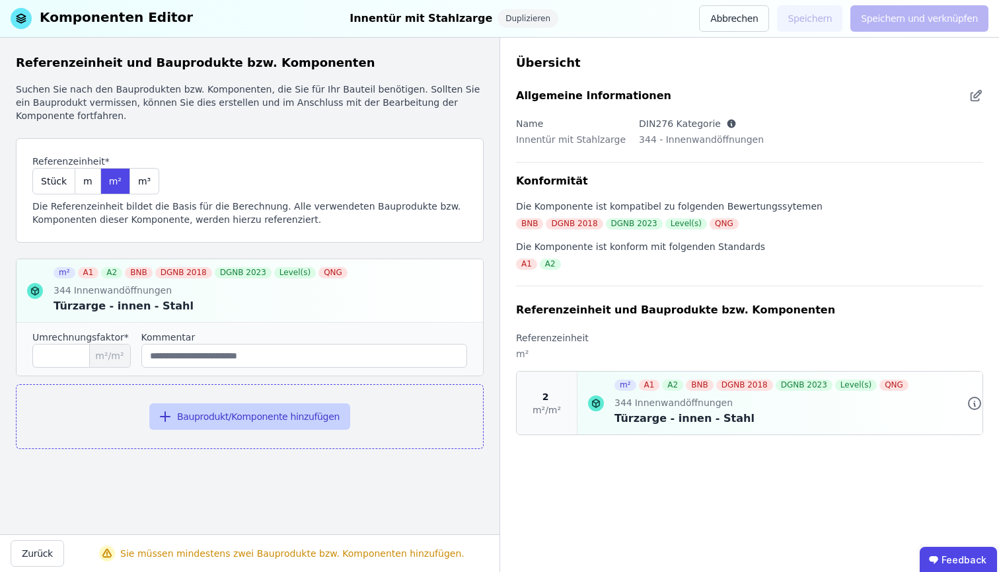
click at [243, 420] on button "Bauprodukt/Komponente hinzufügen" at bounding box center [249, 416] width 201 height 26
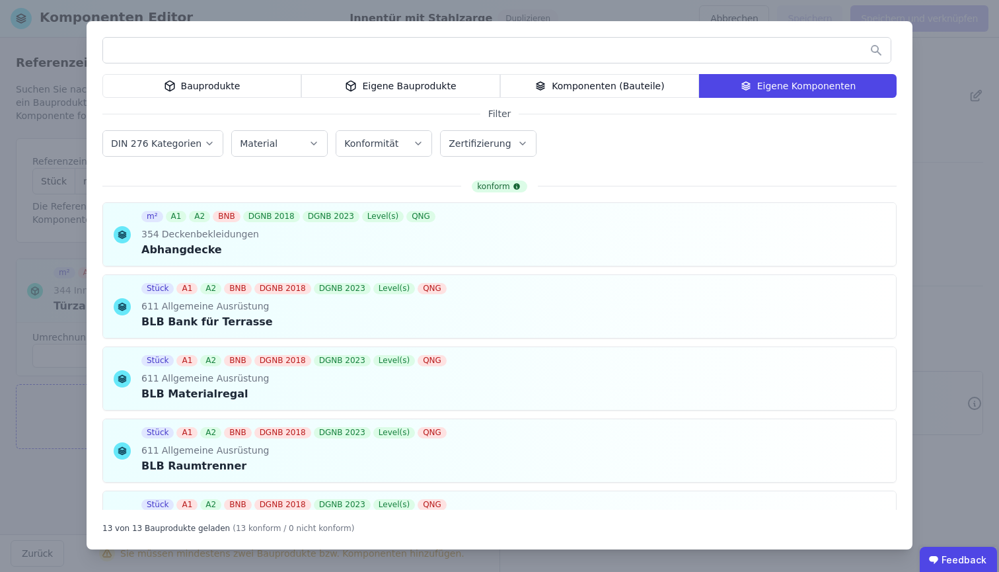
click at [216, 91] on div "Bauprodukte" at bounding box center [201, 86] width 199 height 24
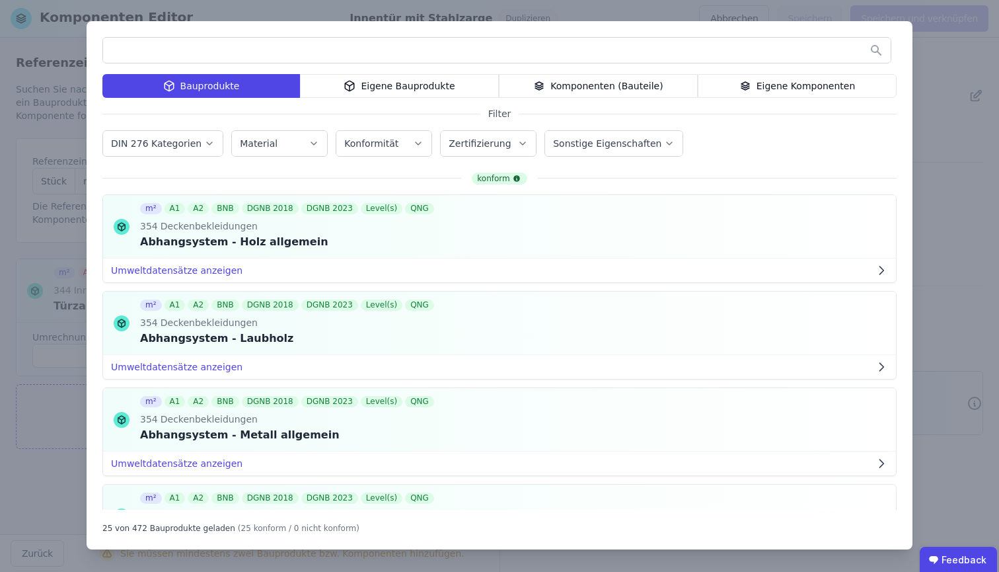
click at [241, 48] on input "text" at bounding box center [497, 50] width 788 height 24
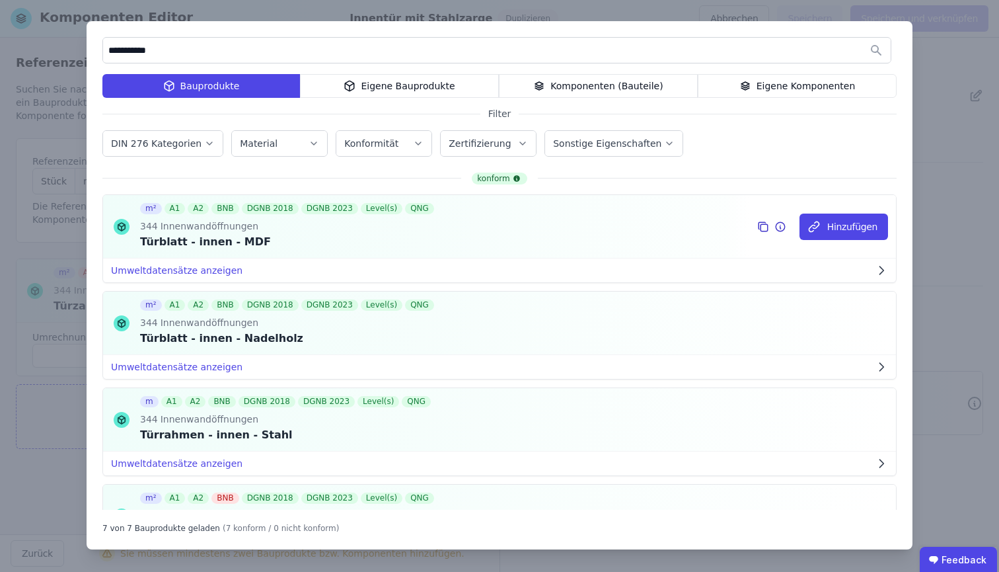
type input "**********"
click at [317, 248] on div "Türblatt - innen - MDF" at bounding box center [288, 242] width 297 height 16
click at [847, 232] on button "Hinzufügen" at bounding box center [844, 226] width 89 height 26
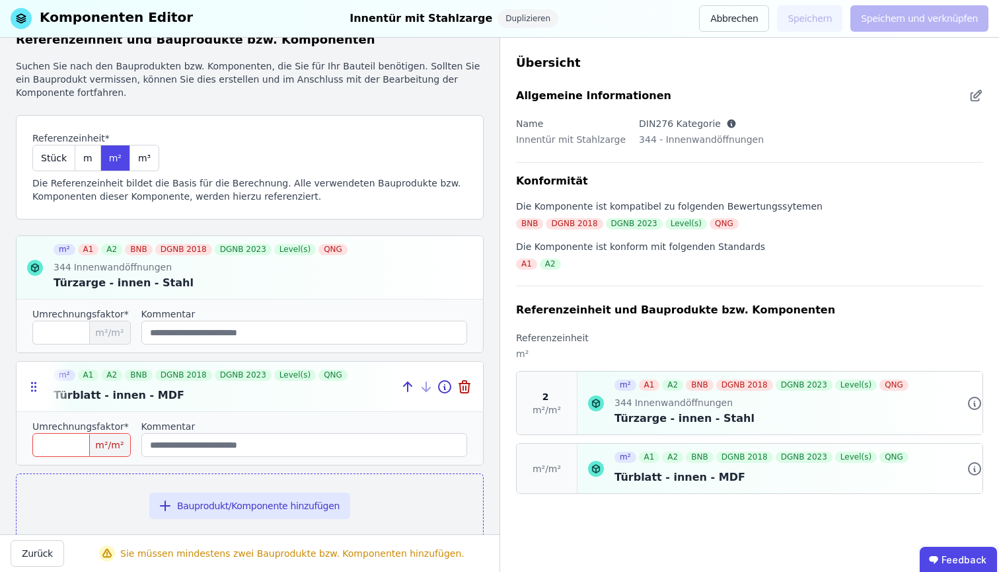
scroll to position [54, 0]
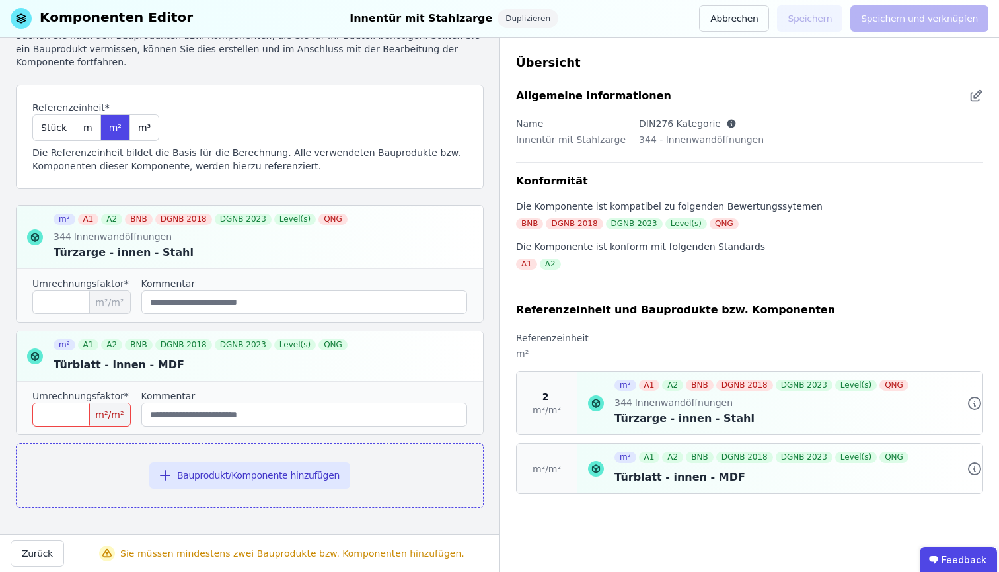
click at [646, 476] on div "Türblatt - innen - MDF" at bounding box center [763, 477] width 297 height 16
click at [598, 472] on icon at bounding box center [596, 469] width 7 height 8
click at [122, 327] on div "m² A1 A2 BNB DGNB 2018 DGNB 2023 Level(s) QNG 344 Innenwandöffnungen Türzarge -…" at bounding box center [250, 356] width 468 height 303
click at [36, 359] on icon at bounding box center [33, 356] width 13 height 13
click at [437, 358] on icon at bounding box center [445, 356] width 16 height 16
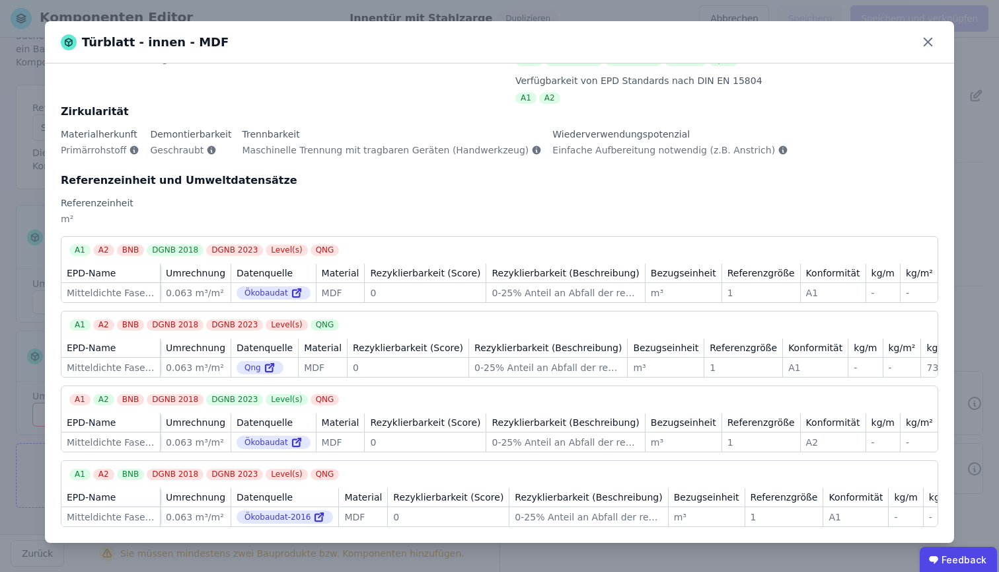
scroll to position [88, 0]
click at [260, 435] on div "Ökobaudat" at bounding box center [274, 441] width 74 height 13
click at [291, 434] on icon at bounding box center [297, 442] width 12 height 16
drag, startPoint x: 348, startPoint y: 446, endPoint x: 369, endPoint y: 446, distance: 21.1
click at [369, 446] on div "EPD-Name Umrechnung Datenquelle Material Rezyklierbarkeit (Score) Rezyklierbark…" at bounding box center [499, 432] width 876 height 38
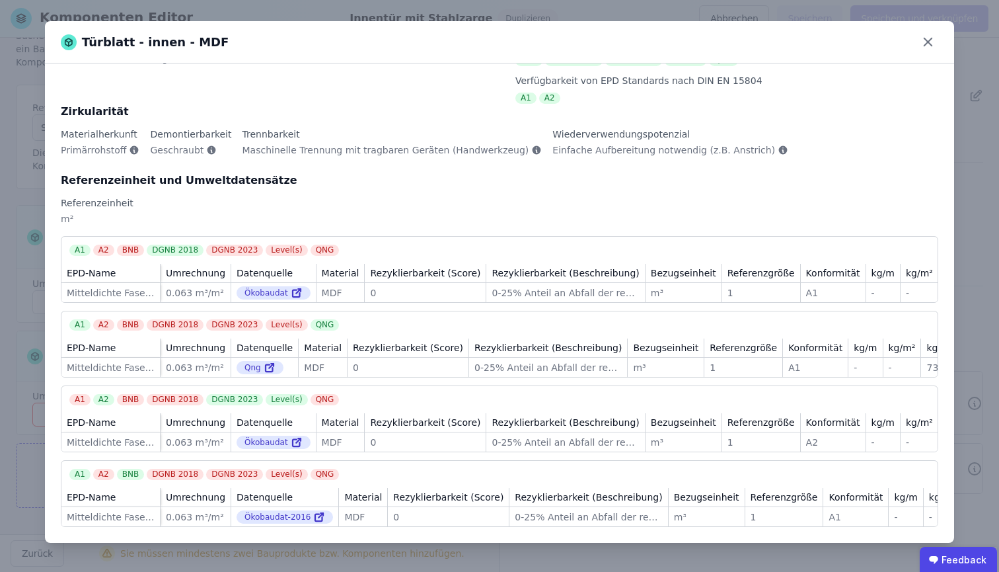
scroll to position [0, 13]
click at [217, 7] on div "Türblatt - innen - MDF Allgemeine Informationen DIN276 Kategorie 344 Innenwandö…" at bounding box center [499, 286] width 999 height 572
click at [927, 46] on icon at bounding box center [928, 42] width 20 height 20
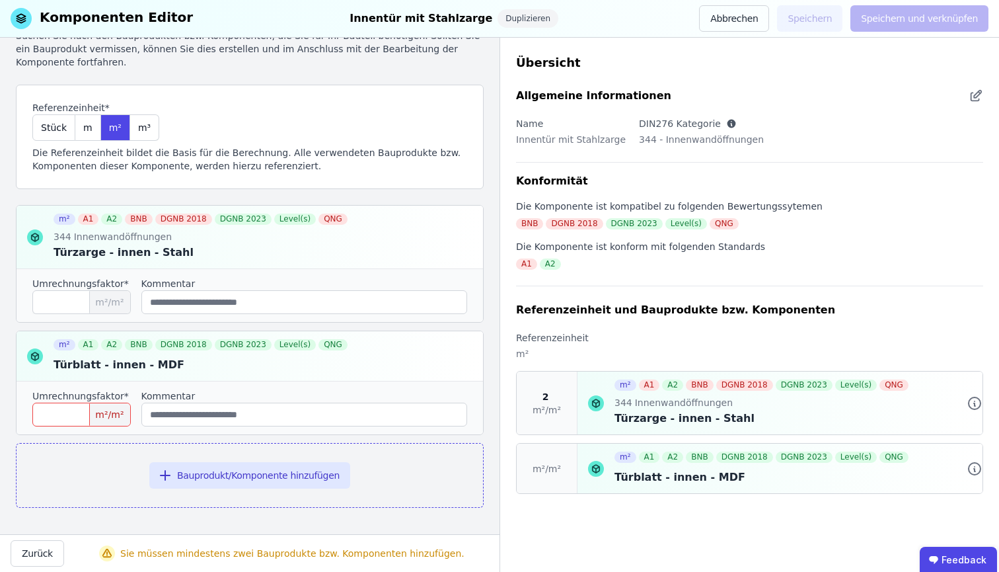
click at [55, 418] on input "number" at bounding box center [81, 414] width 98 height 24
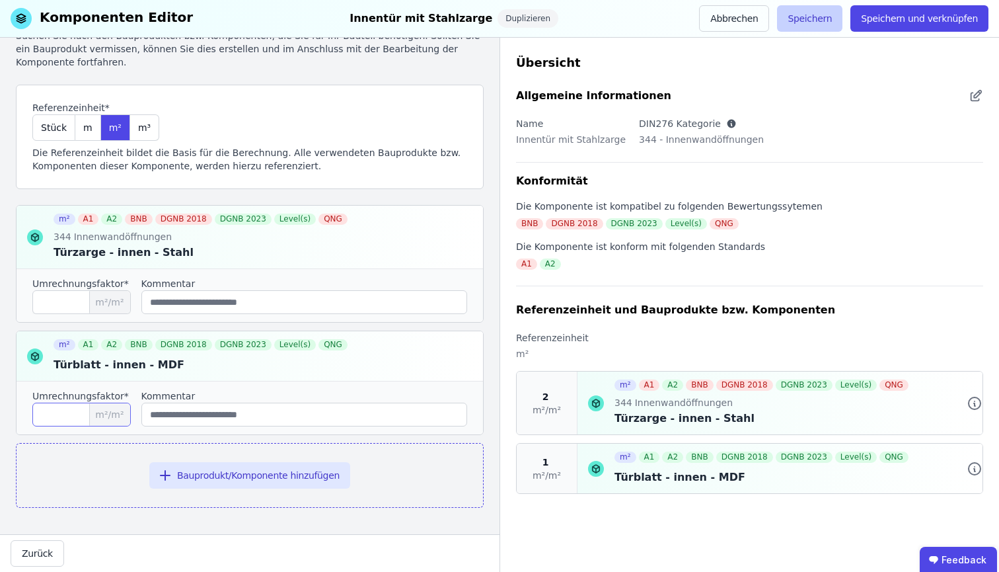
type input "*"
click at [813, 12] on button "Speichern" at bounding box center [809, 18] width 65 height 26
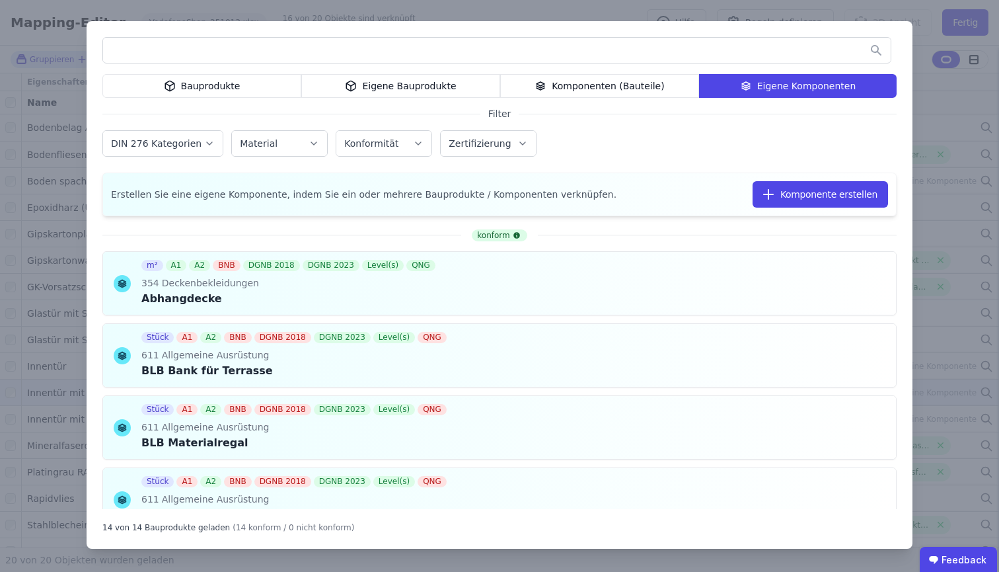
click at [478, 13] on div "Bauprodukte Eigene Bauprodukte Komponenten (Bauteile) Eigene Komponenten Filter…" at bounding box center [499, 286] width 999 height 572
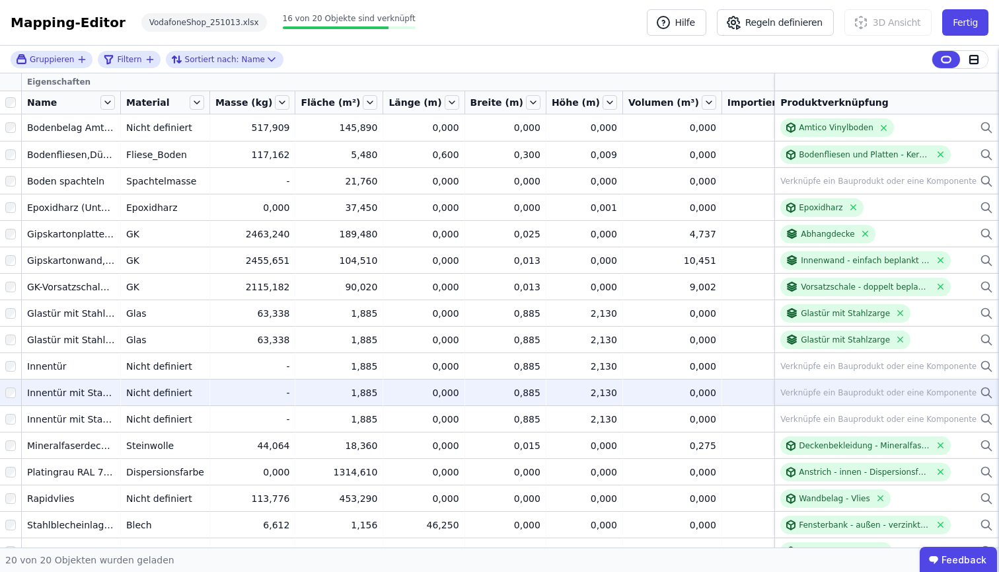
click at [971, 397] on icon at bounding box center [986, 393] width 13 height 16
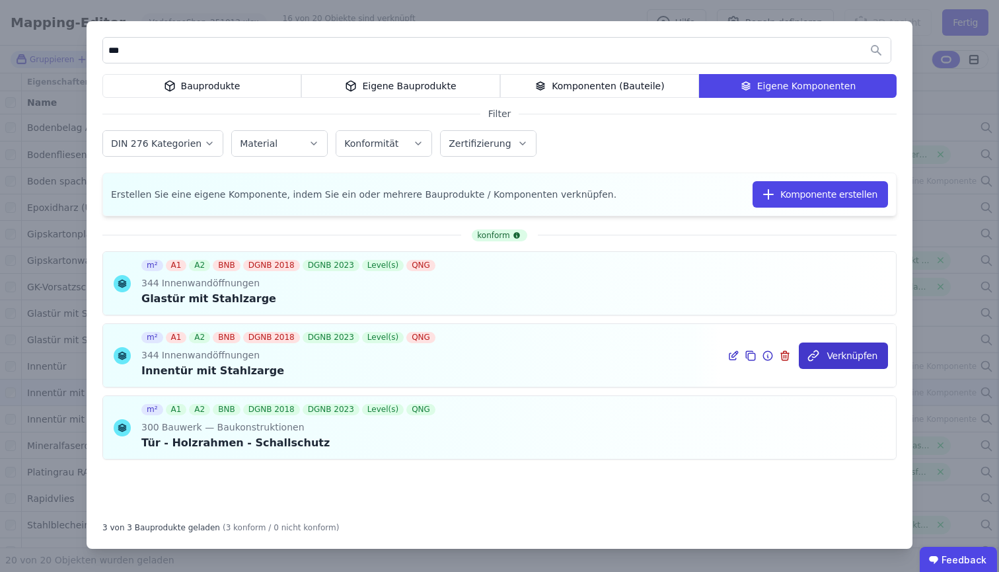
drag, startPoint x: 356, startPoint y: 102, endPoint x: 843, endPoint y: 359, distance: 550.1
click at [843, 359] on div "m² A1 A2 BNB DGNB 2018 DGNB 2023 Level(s) QNG 344 Innenwandöffnungen Innentür m…" at bounding box center [499, 355] width 793 height 63
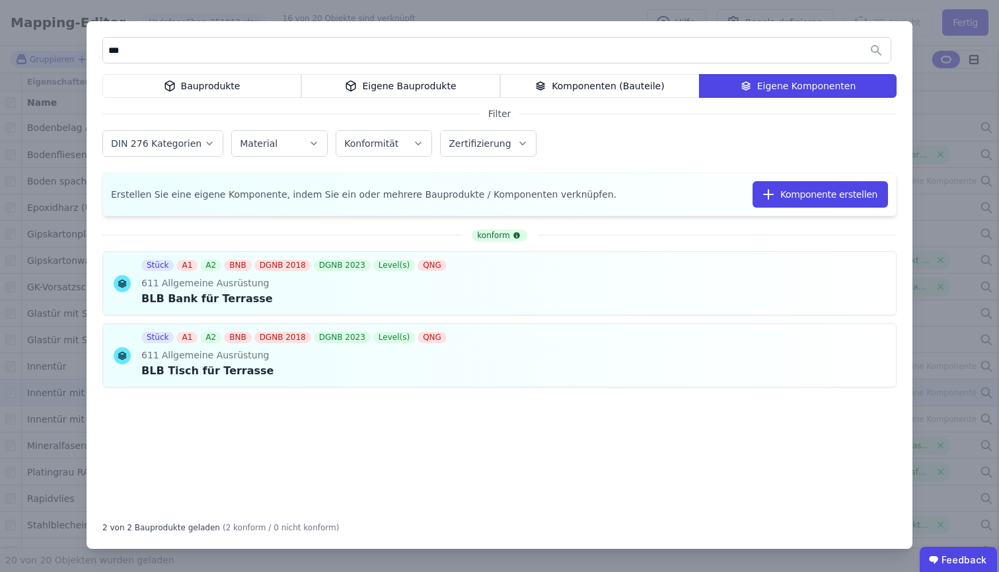
click at [544, 59] on input "***" at bounding box center [497, 50] width 788 height 24
type input "***"
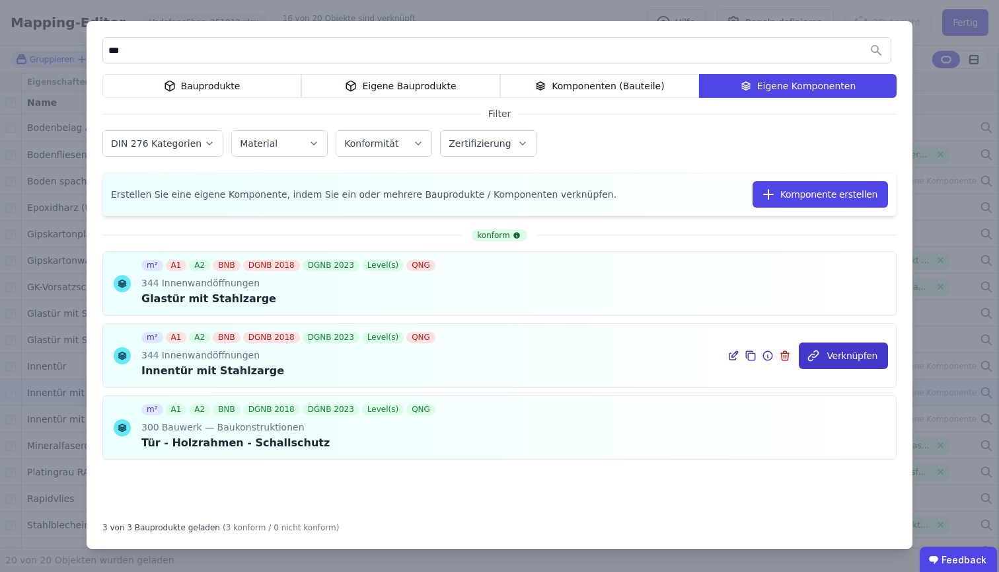
click at [820, 357] on icon "button" at bounding box center [813, 355] width 13 height 13
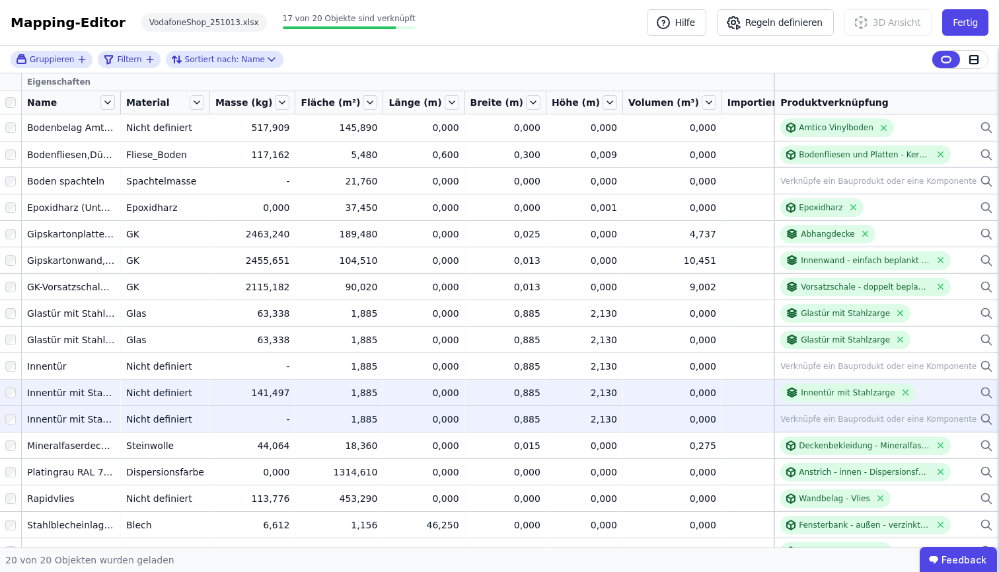
click at [964, 422] on div "Verknüpfe ein Bauprodukt oder eine Komponente" at bounding box center [886, 419] width 213 height 16
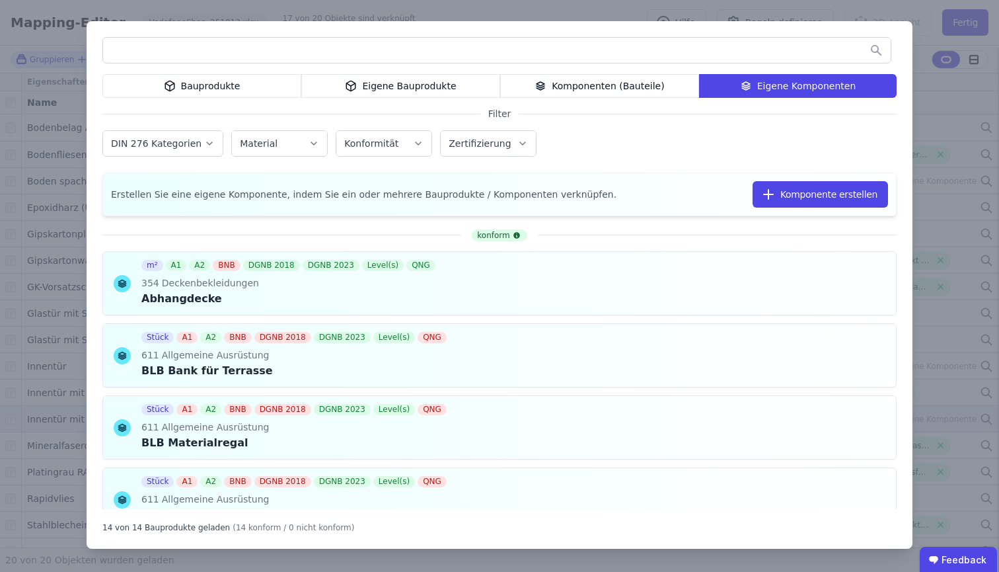
click at [432, 60] on input "text" at bounding box center [497, 50] width 788 height 24
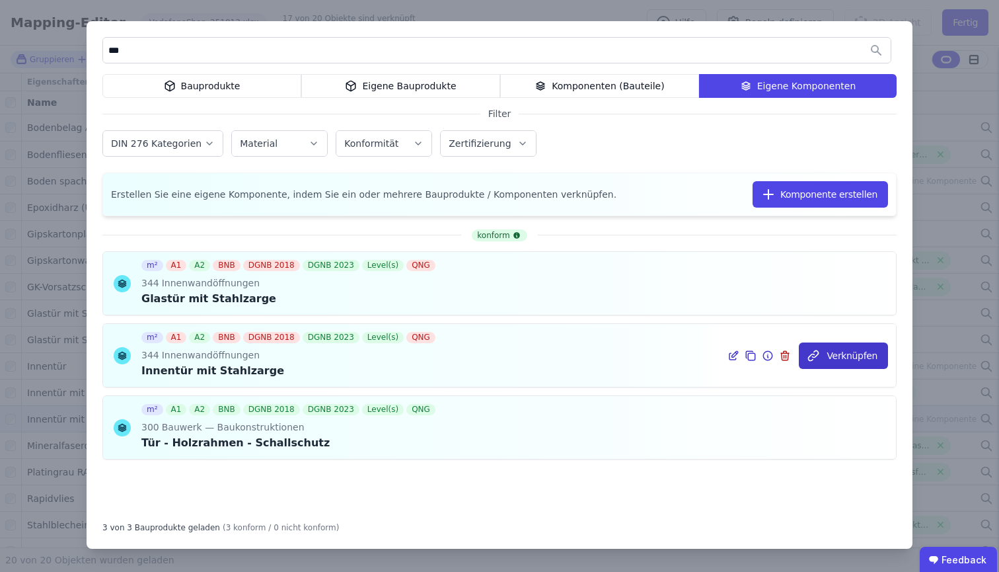
type input "***"
click at [833, 359] on button "Verknüpfen" at bounding box center [843, 355] width 89 height 26
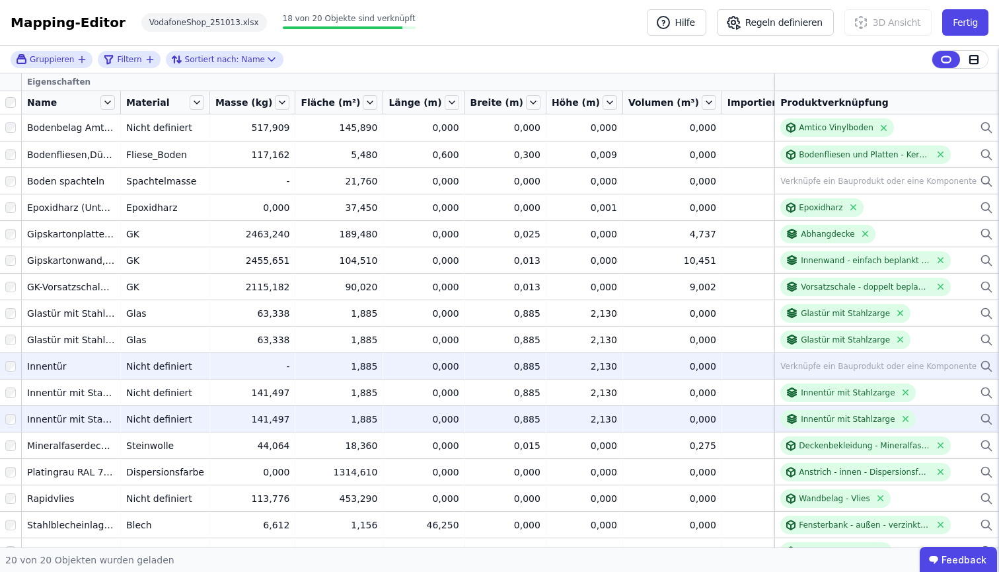
click at [971, 365] on icon at bounding box center [986, 366] width 13 height 16
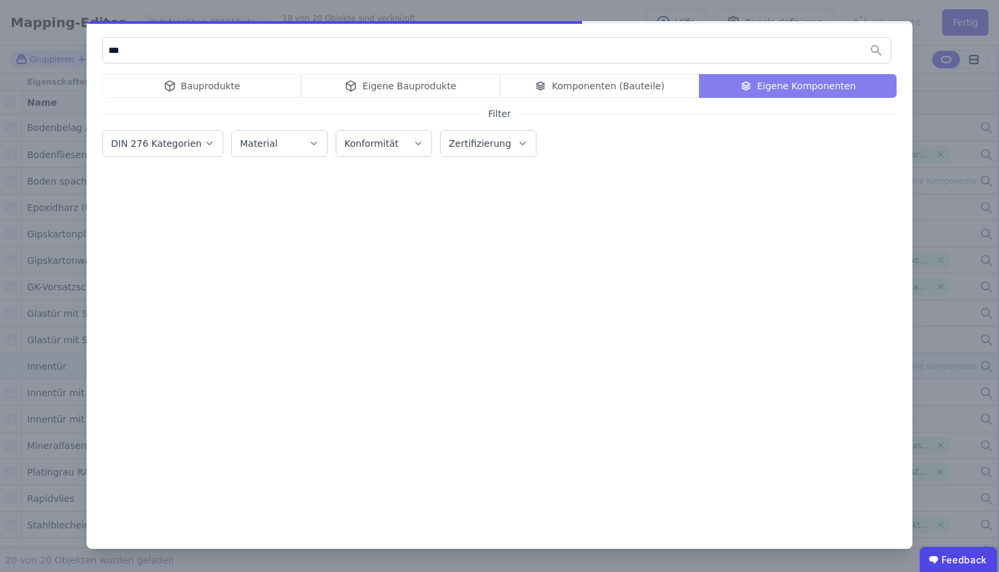
click at [245, 89] on div "Bauprodukte Eigene Bauprodukte Komponenten (Bauteile) Eigene Komponenten" at bounding box center [499, 86] width 794 height 24
click at [221, 85] on div "Bauprodukte Eigene Bauprodukte Komponenten (Bauteile) Eigene Komponenten" at bounding box center [499, 86] width 794 height 24
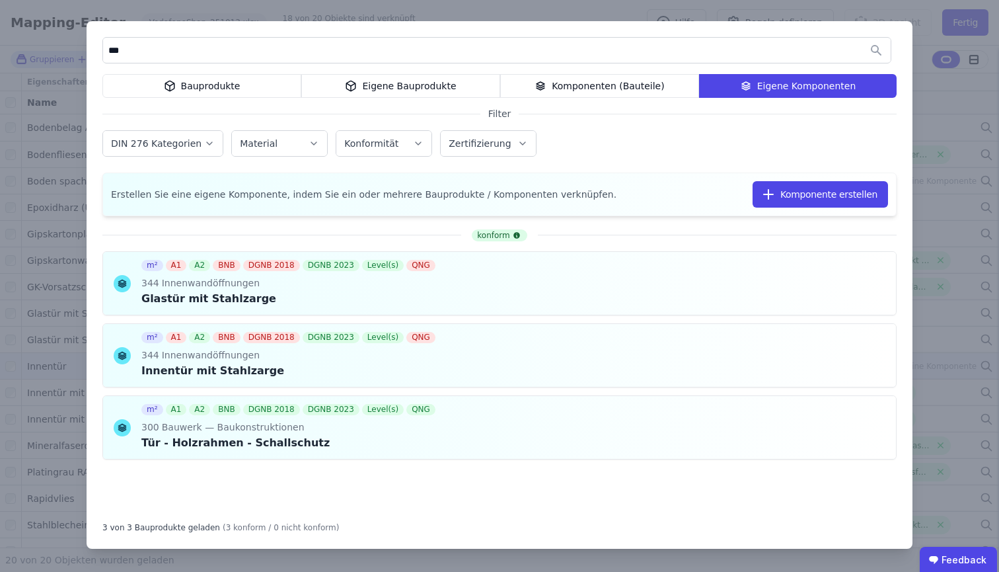
click at [217, 88] on div "Bauprodukte" at bounding box center [201, 86] width 199 height 24
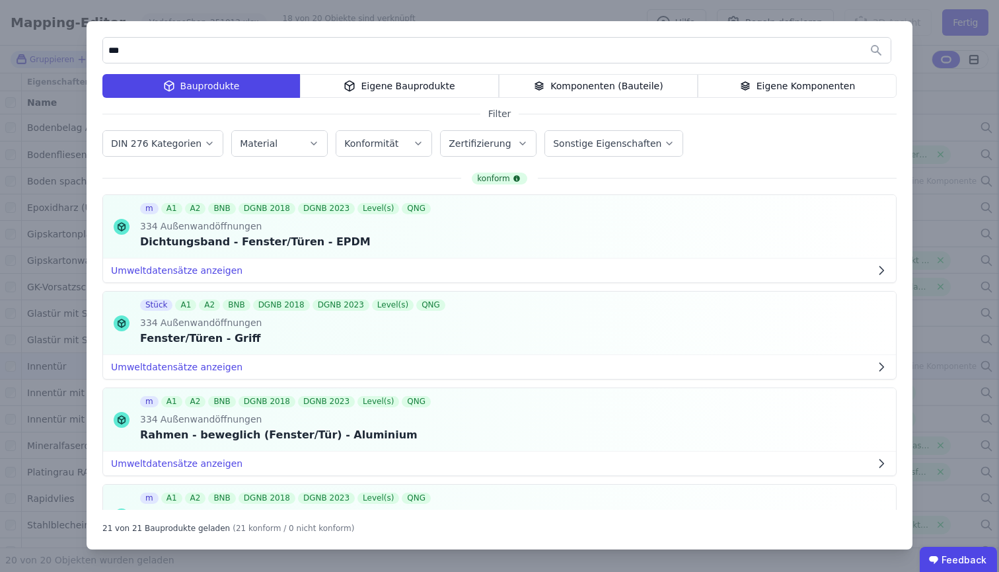
click at [349, 42] on input "***" at bounding box center [497, 50] width 788 height 24
click at [348, 48] on input "***" at bounding box center [497, 50] width 788 height 24
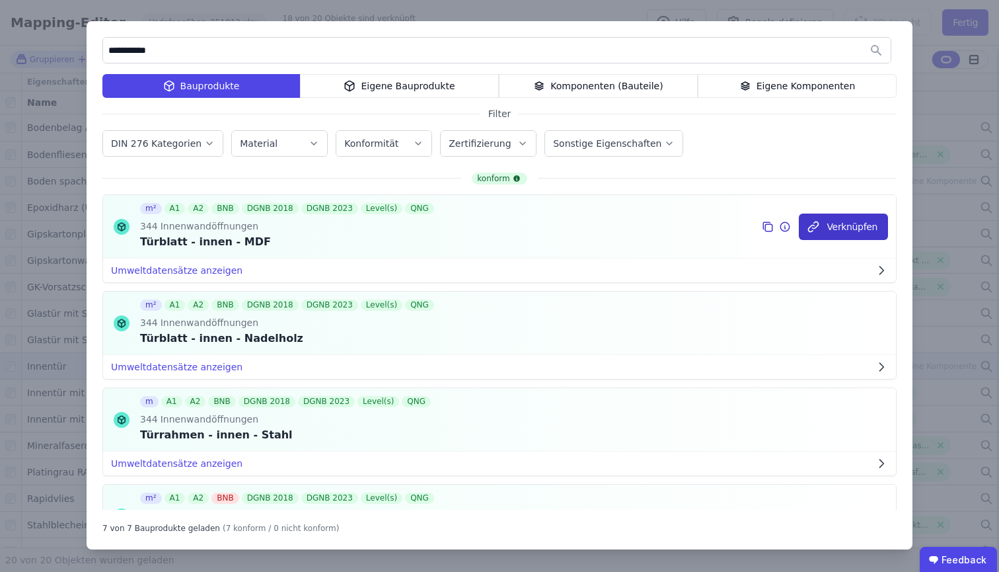
type input "**********"
click at [830, 218] on button "Verknüpfen" at bounding box center [843, 226] width 89 height 26
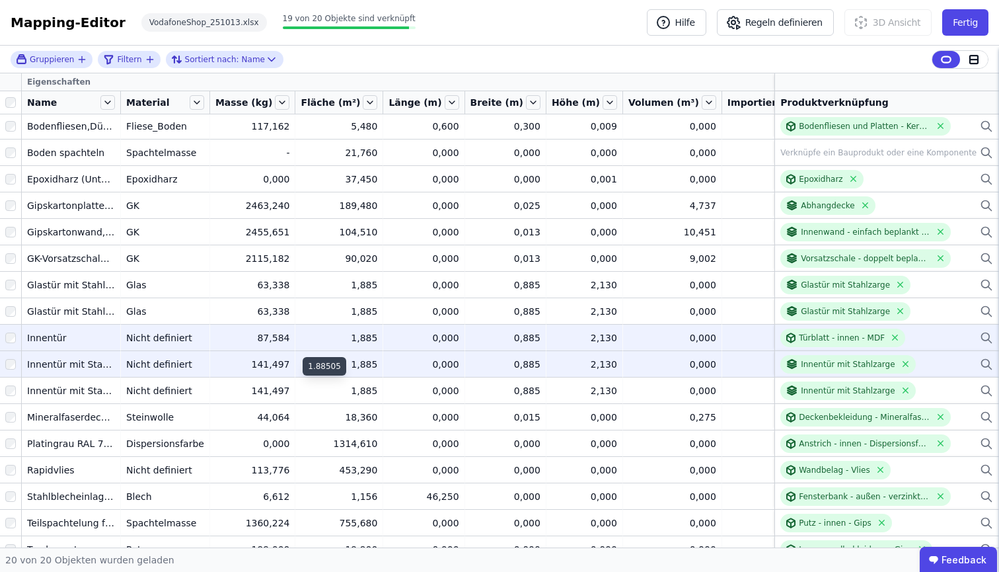
scroll to position [59, 0]
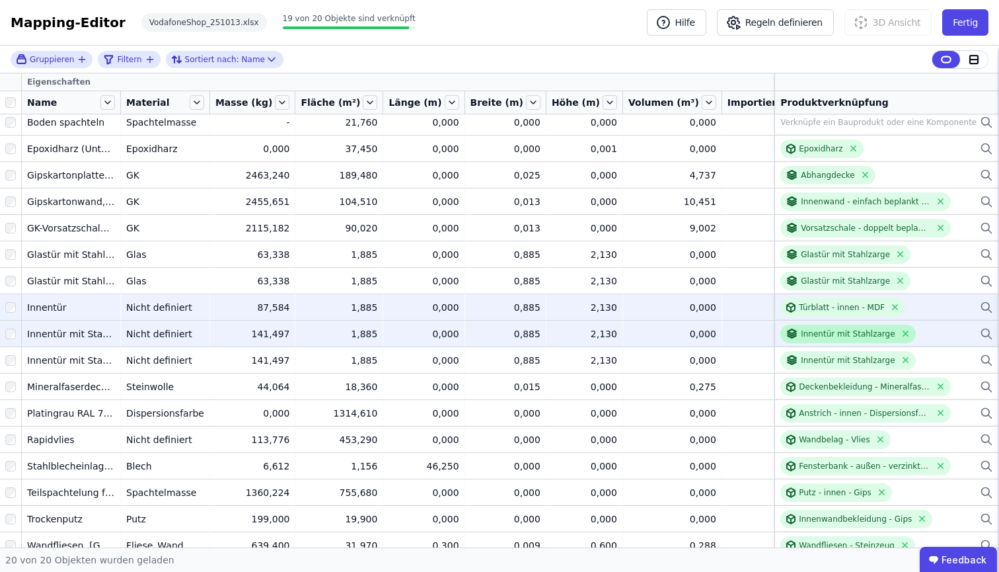
click at [788, 336] on icon at bounding box center [792, 335] width 9 height 2
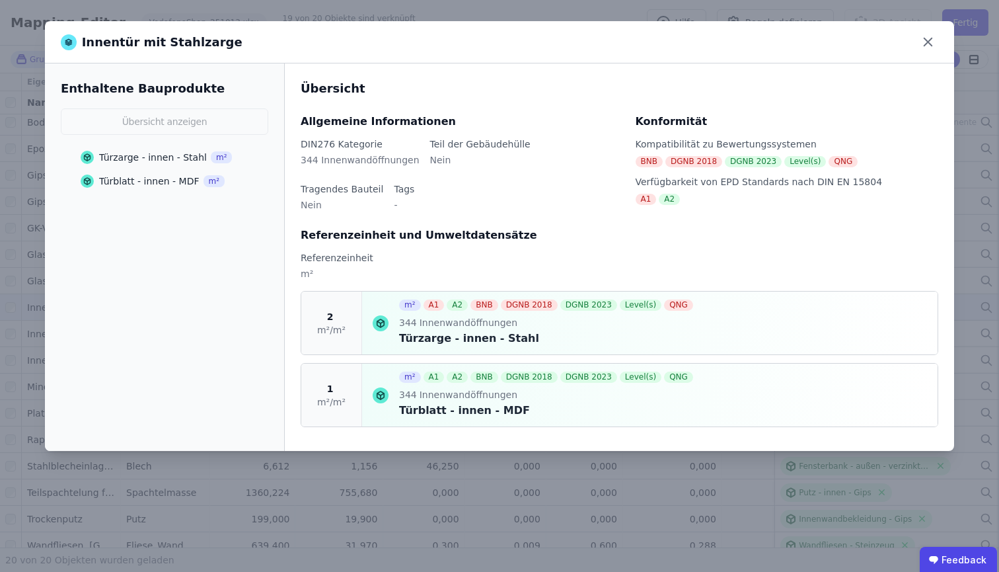
click at [87, 188] on div "Türblatt - innen - MDF m²" at bounding box center [153, 181] width 144 height 24
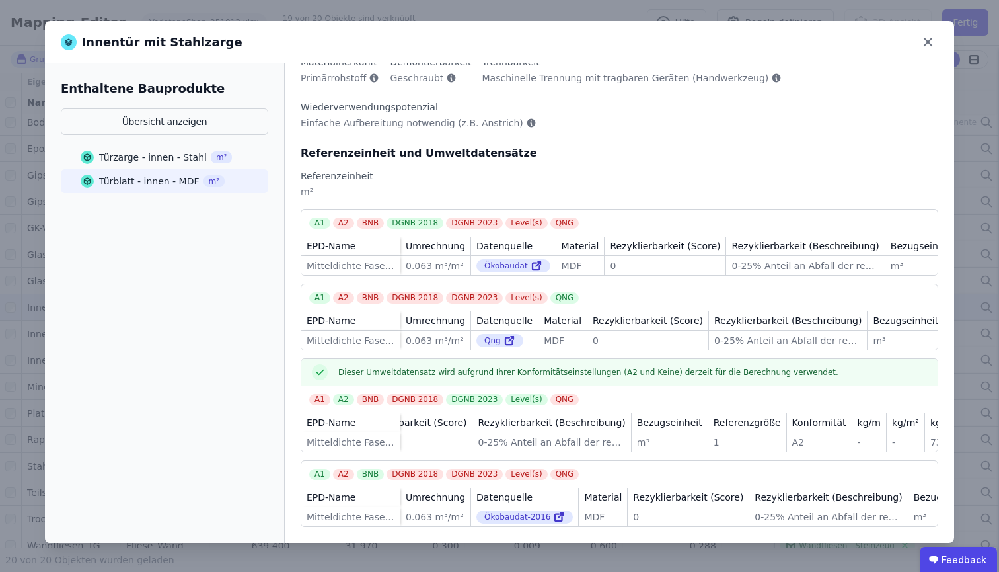
scroll to position [0, 253]
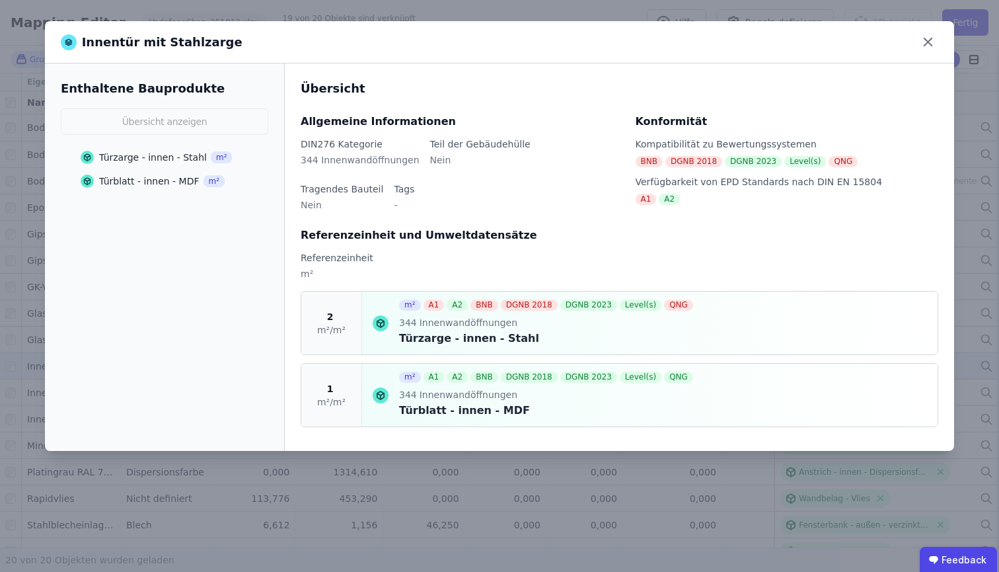
click at [663, 384] on div "m² A1 A2 BNB DGNB 2018 DGNB 2023 Level(s) QNG 344 Innenwandöffnungen Türblatt -…" at bounding box center [547, 394] width 297 height 63
click at [127, 172] on div "Türblatt - innen - MDF m²" at bounding box center [153, 181] width 144 height 24
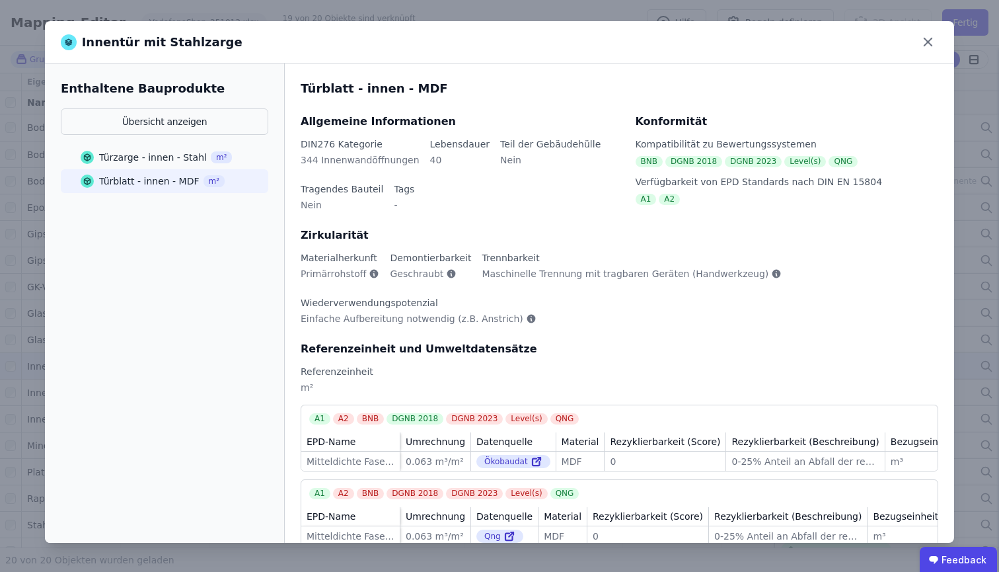
scroll to position [217, 0]
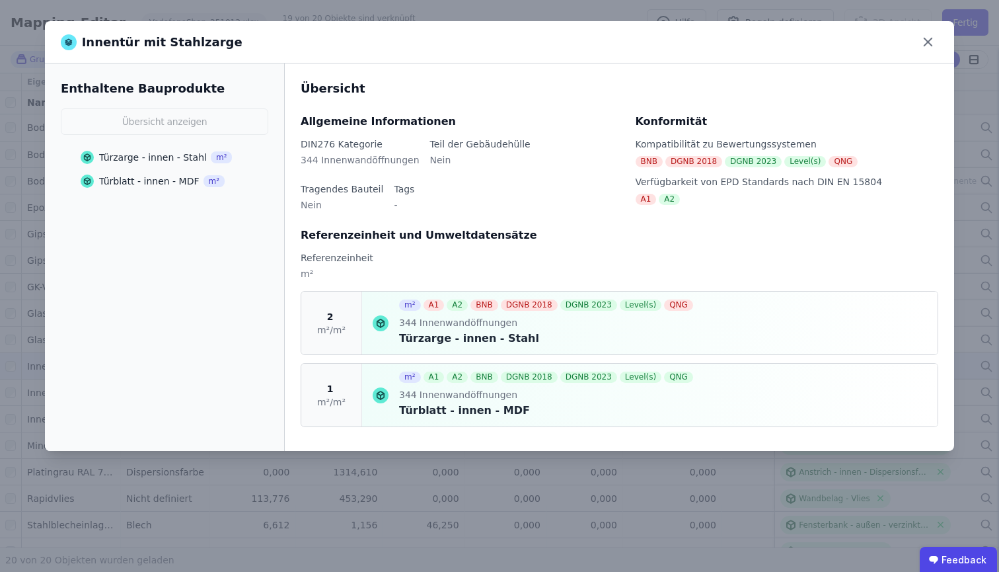
click at [629, 398] on div "344 Innenwandöffnungen" at bounding box center [547, 395] width 297 height 15
click at [932, 43] on icon at bounding box center [928, 42] width 20 height 20
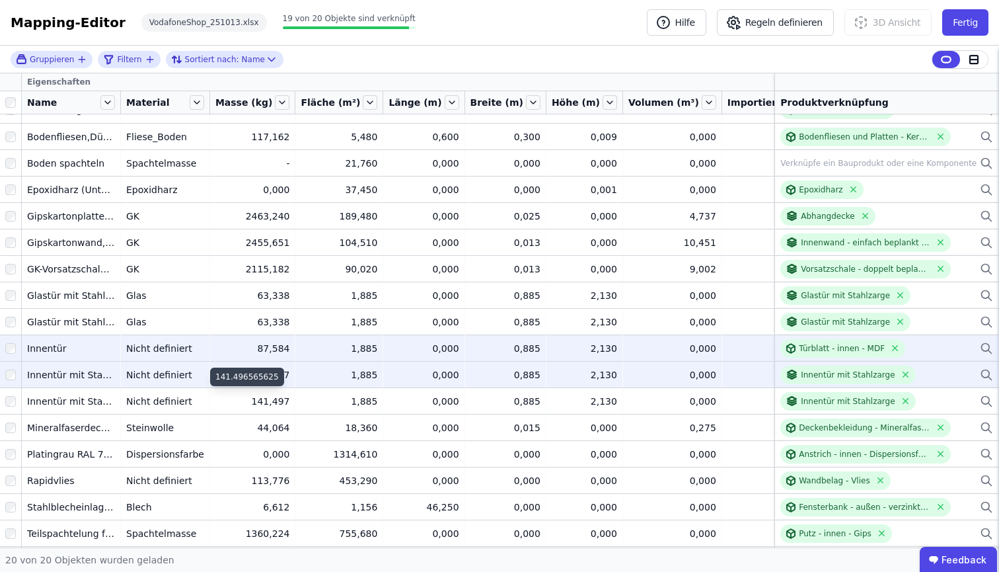
scroll to position [74, 0]
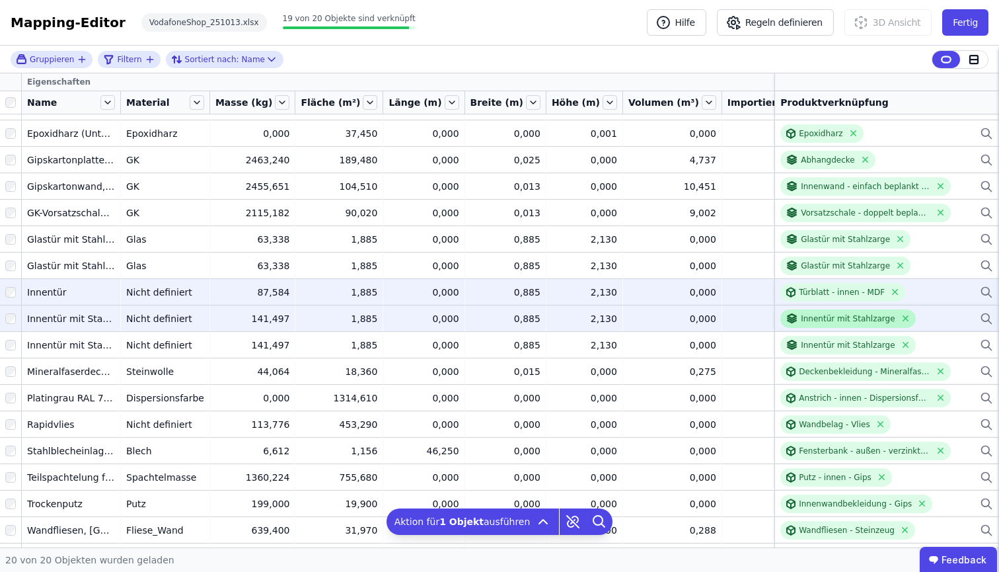
click at [851, 319] on div "Innentür mit Stahlzarge" at bounding box center [848, 318] width 94 height 11
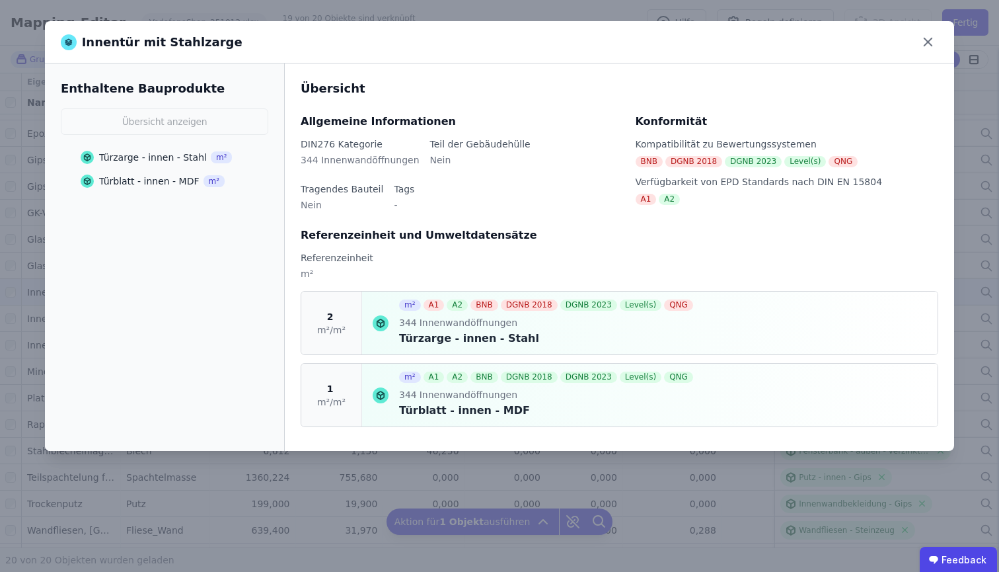
click at [447, 415] on div "Türblatt - innen - MDF" at bounding box center [547, 410] width 297 height 16
click at [145, 186] on div "Türblatt - innen - MDF" at bounding box center [149, 180] width 100 height 13
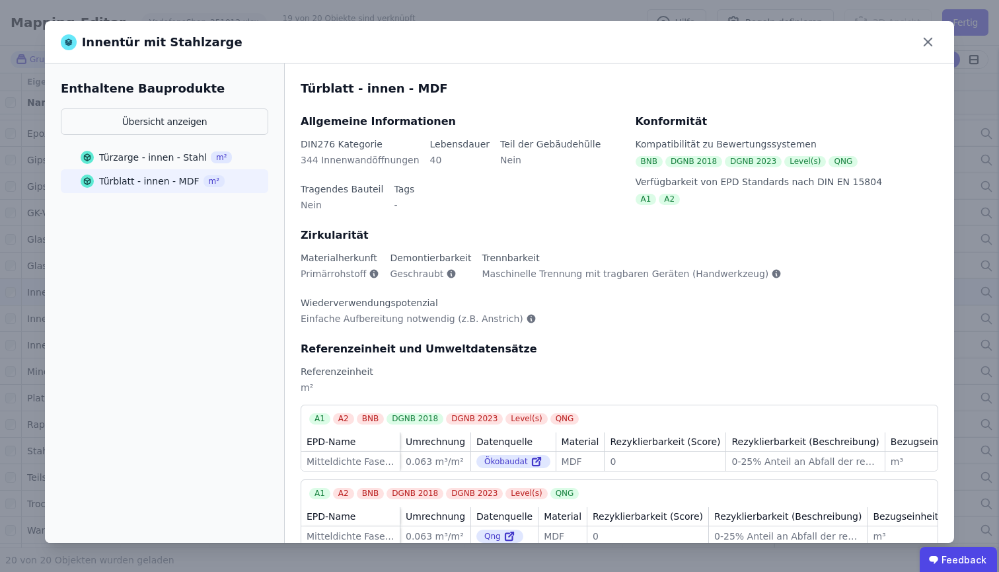
scroll to position [217, 0]
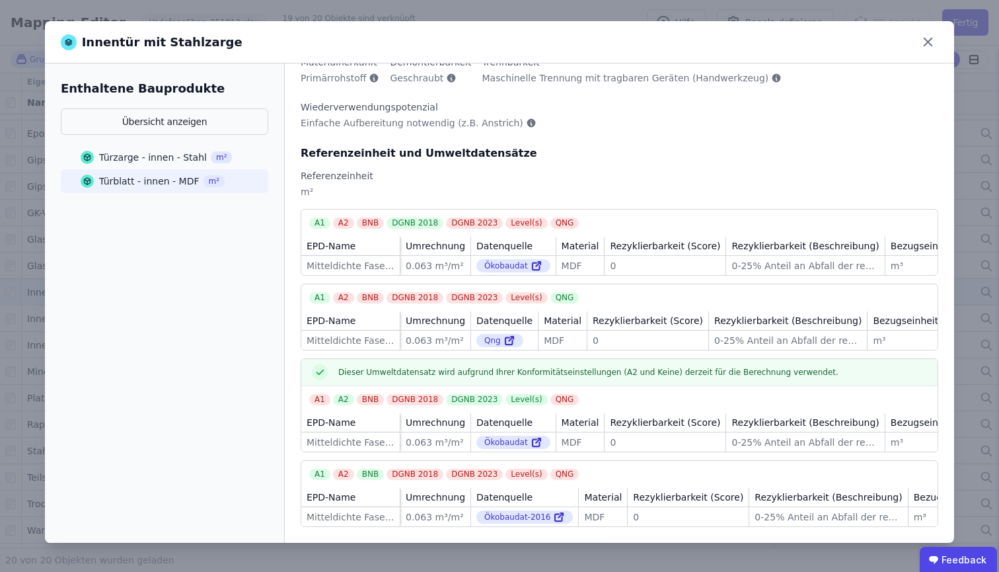
click at [583, 421] on div "Material" at bounding box center [580, 422] width 48 height 19
click at [398, 11] on div "Innentür mit Stahlzarge Enthaltene Bauprodukte Übersicht anzeigen Türzarge - in…" at bounding box center [499, 286] width 999 height 572
click at [932, 39] on icon at bounding box center [928, 42] width 8 height 8
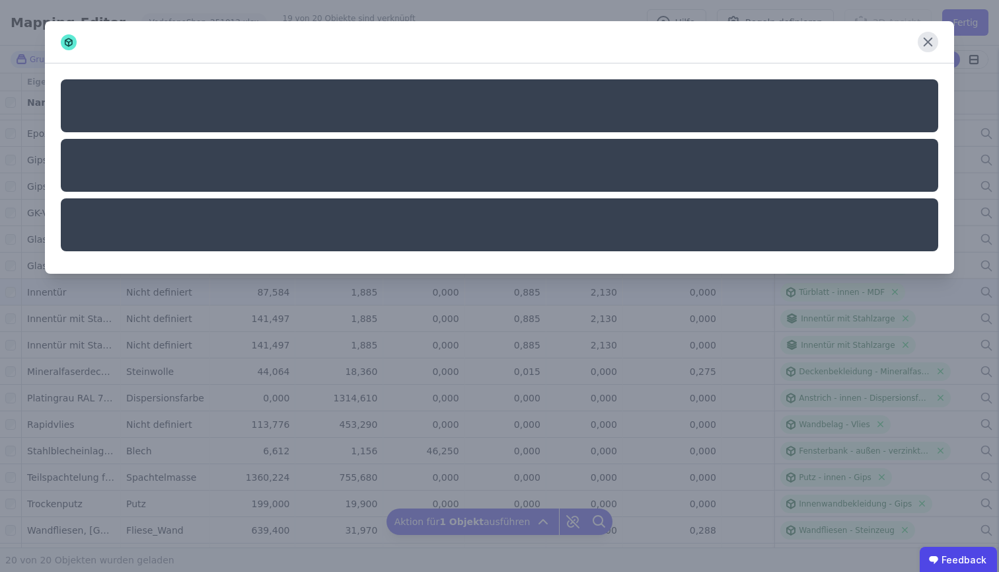
scroll to position [0, 0]
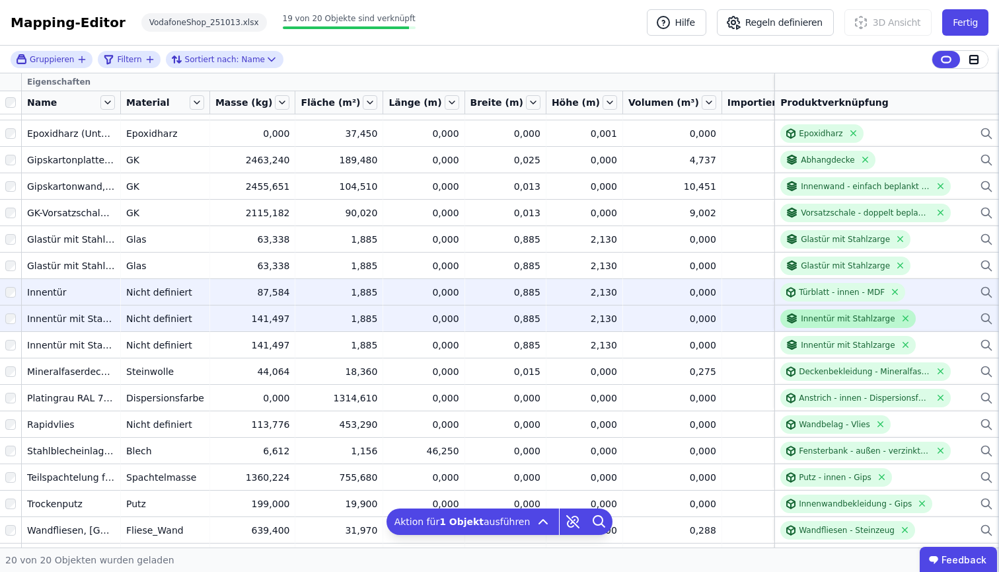
click at [819, 323] on div "Innentür mit Stahlzarge" at bounding box center [848, 318] width 94 height 11
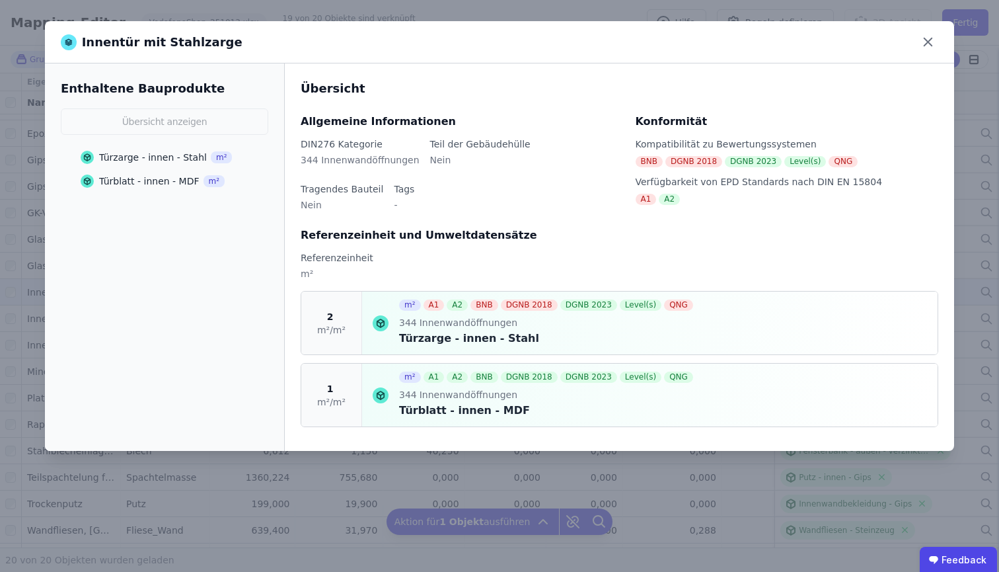
click at [169, 155] on div "Türzarge - innen - Stahl" at bounding box center [153, 157] width 108 height 13
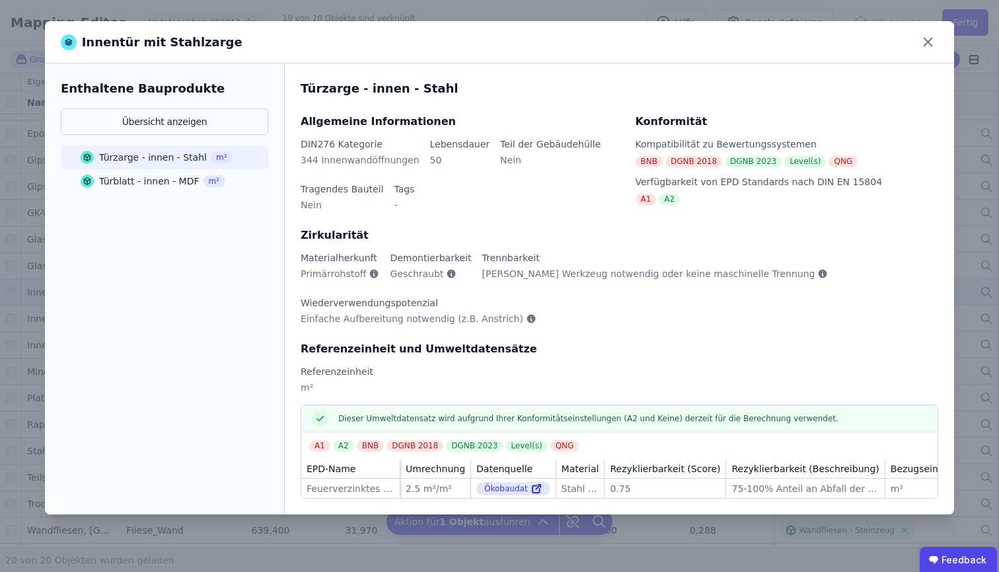
click at [619, 488] on div "0.75" at bounding box center [665, 488] width 110 height 13
click at [593, 13] on div "Innentür mit Stahlzarge Enthaltene Bauprodukte Übersicht anzeigen Türzarge - in…" at bounding box center [499, 286] width 999 height 572
click at [925, 42] on icon at bounding box center [928, 42] width 20 height 20
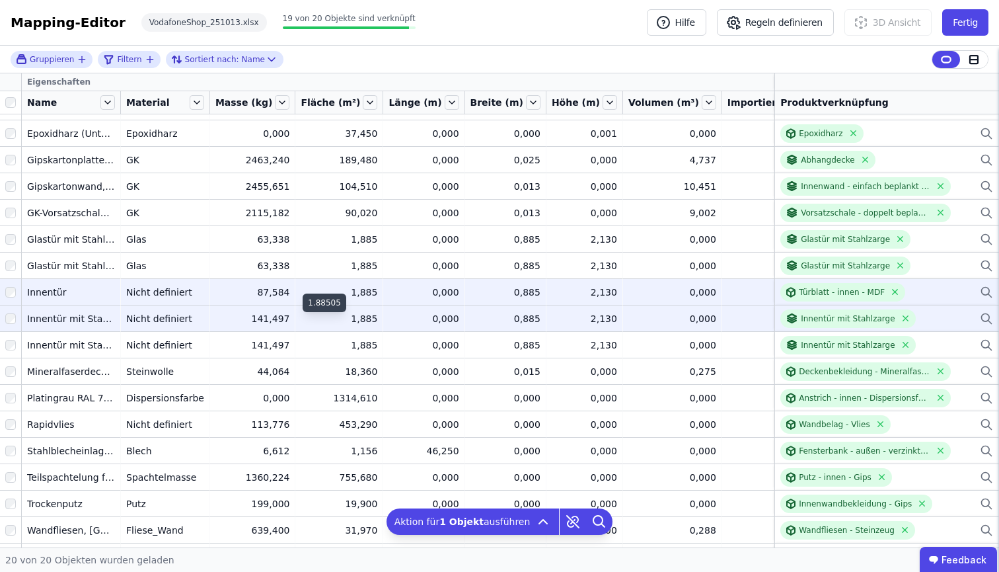
click at [337, 321] on div "1,885" at bounding box center [339, 318] width 77 height 13
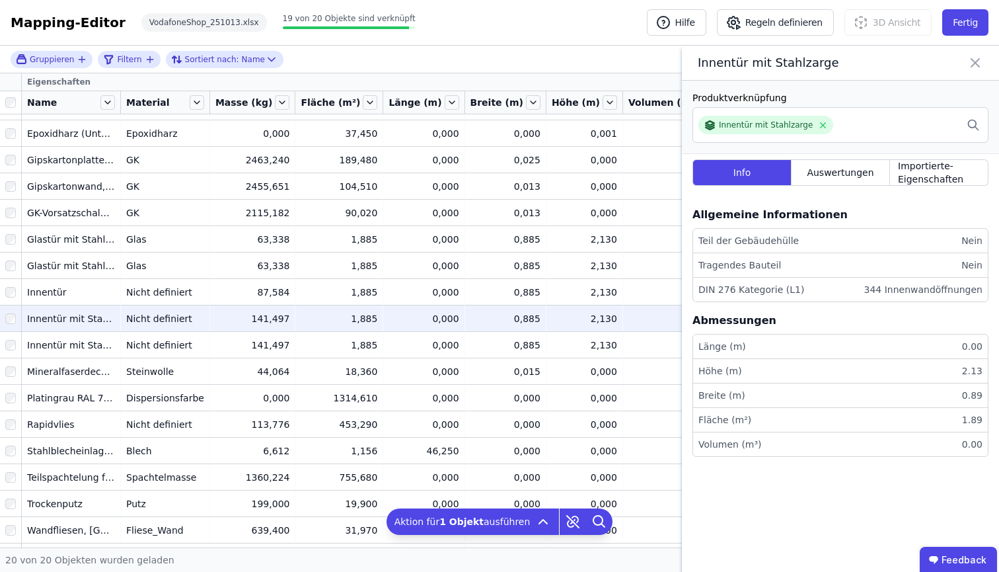
click at [967, 59] on icon at bounding box center [975, 63] width 16 height 19
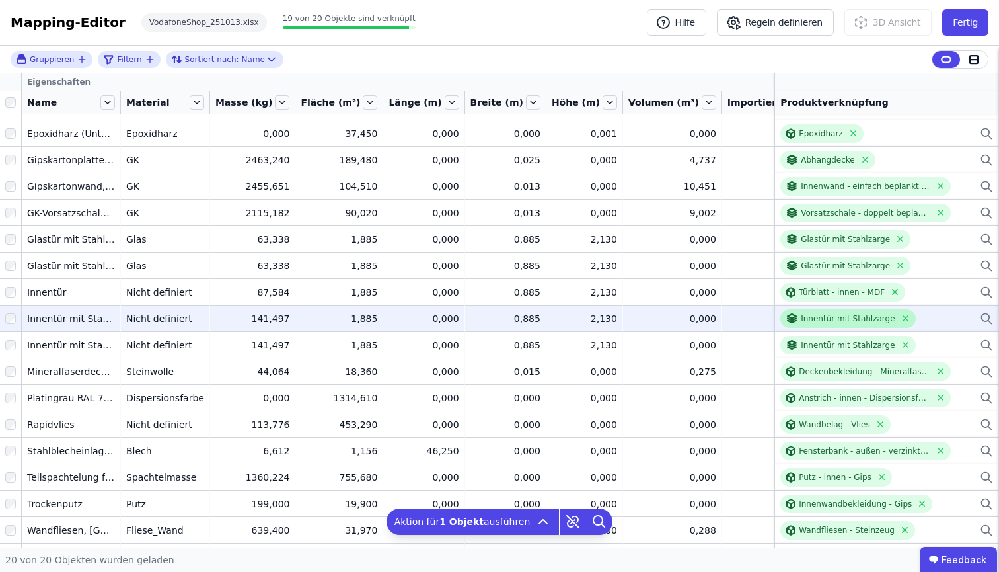
click at [847, 313] on div "Innentür mit Stahlzarge" at bounding box center [848, 318] width 94 height 11
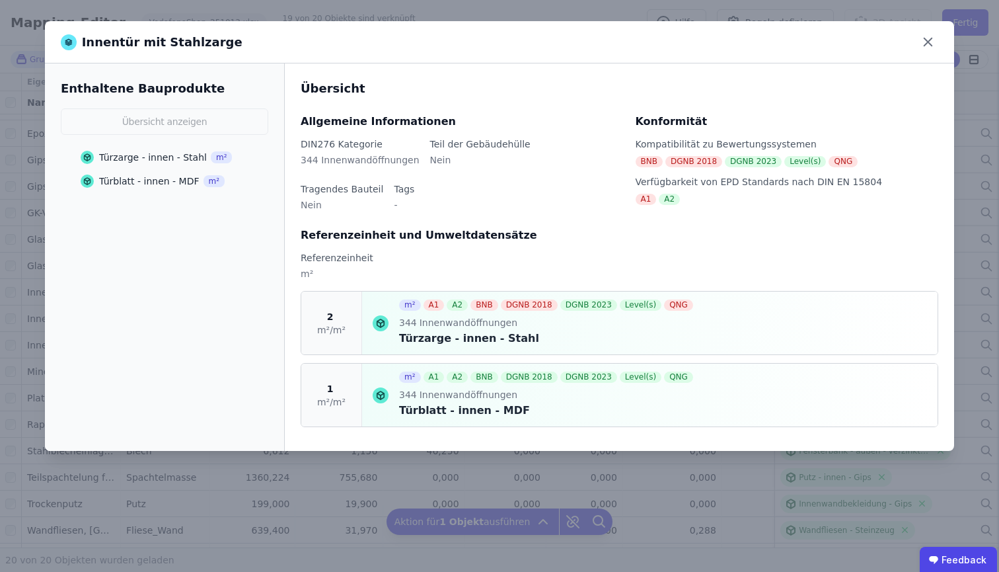
click at [425, 336] on div "Türzarge - innen - Stahl" at bounding box center [547, 338] width 297 height 16
click at [338, 317] on div "2 m²/m²" at bounding box center [331, 322] width 61 height 63
click at [151, 161] on div "Türzarge - innen - Stahl" at bounding box center [153, 157] width 108 height 13
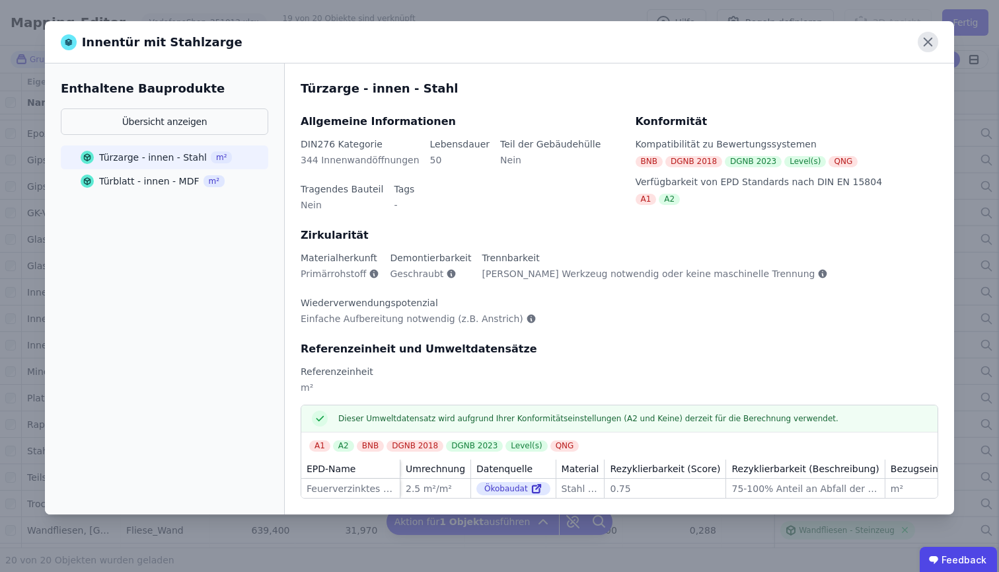
click at [929, 38] on icon at bounding box center [928, 42] width 20 height 20
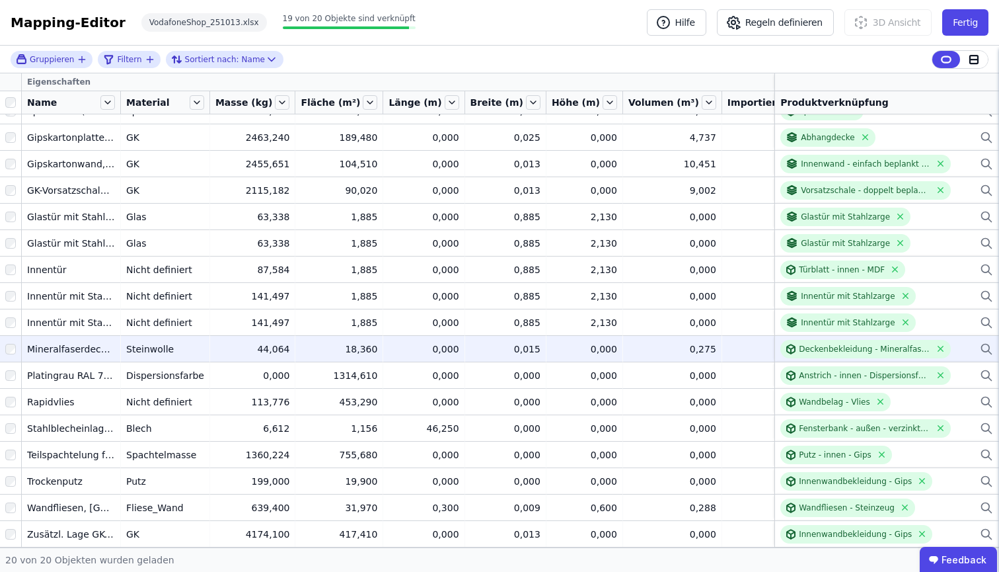
scroll to position [106, 0]
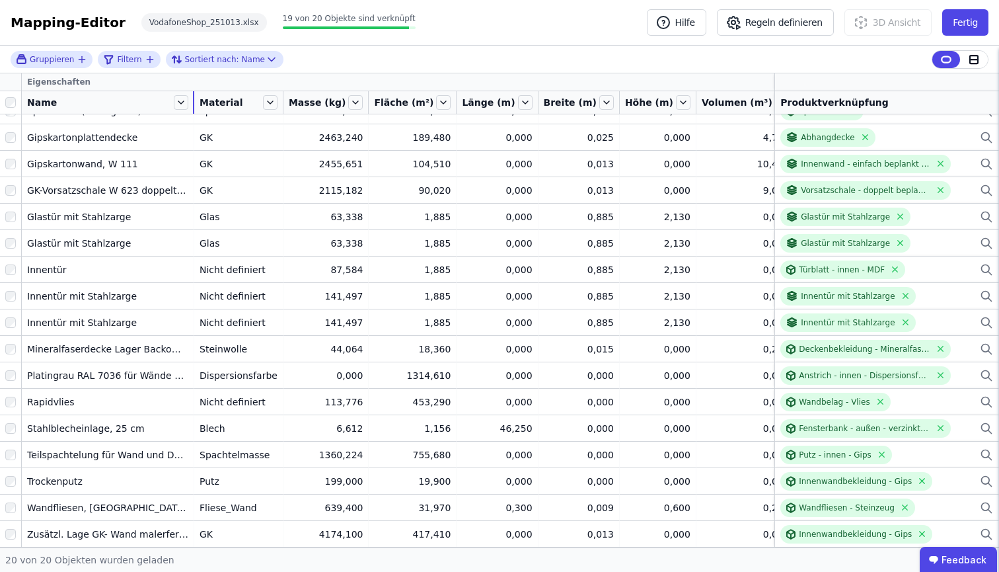
drag, startPoint x: 120, startPoint y: 104, endPoint x: 194, endPoint y: 104, distance: 73.4
click at [194, 104] on div at bounding box center [193, 102] width 1 height 22
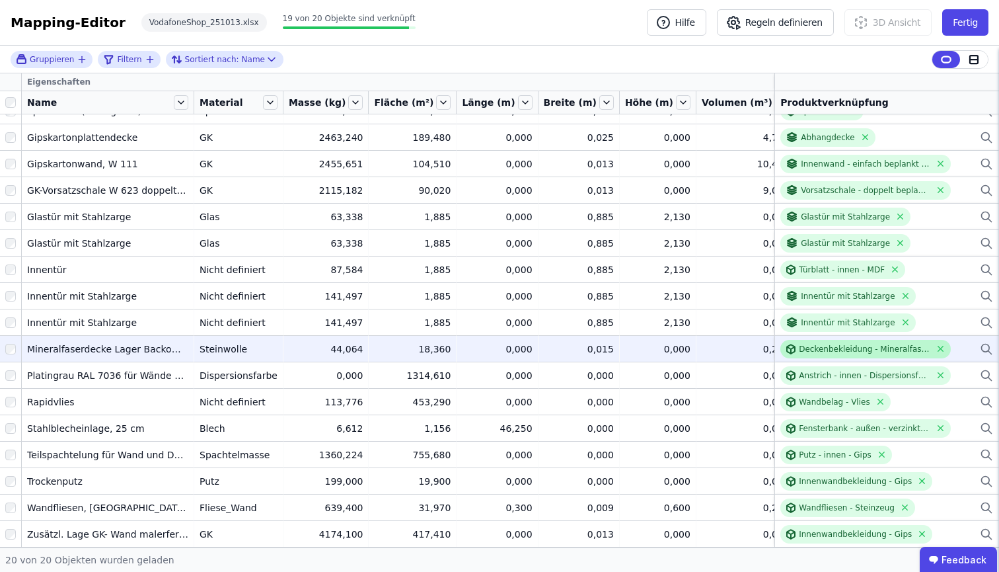
click at [806, 344] on div "Deckenbekleidung - Mineralfaserplatten - 1,5cm" at bounding box center [865, 349] width 132 height 11
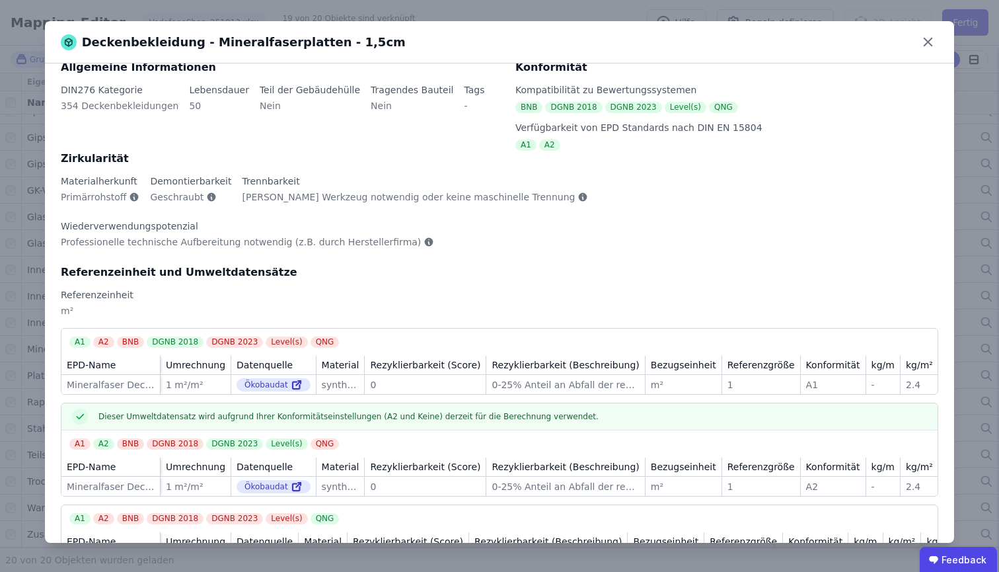
scroll to position [115, 0]
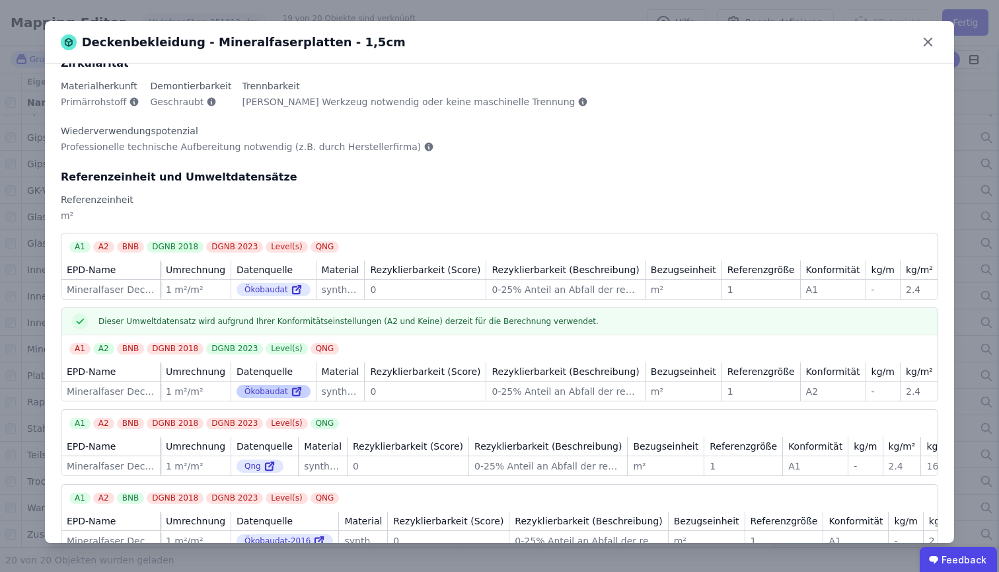
click at [265, 385] on div "Ökobaudat" at bounding box center [274, 391] width 74 height 13
click at [295, 389] on icon at bounding box center [296, 392] width 7 height 7
click at [927, 46] on icon at bounding box center [928, 42] width 20 height 20
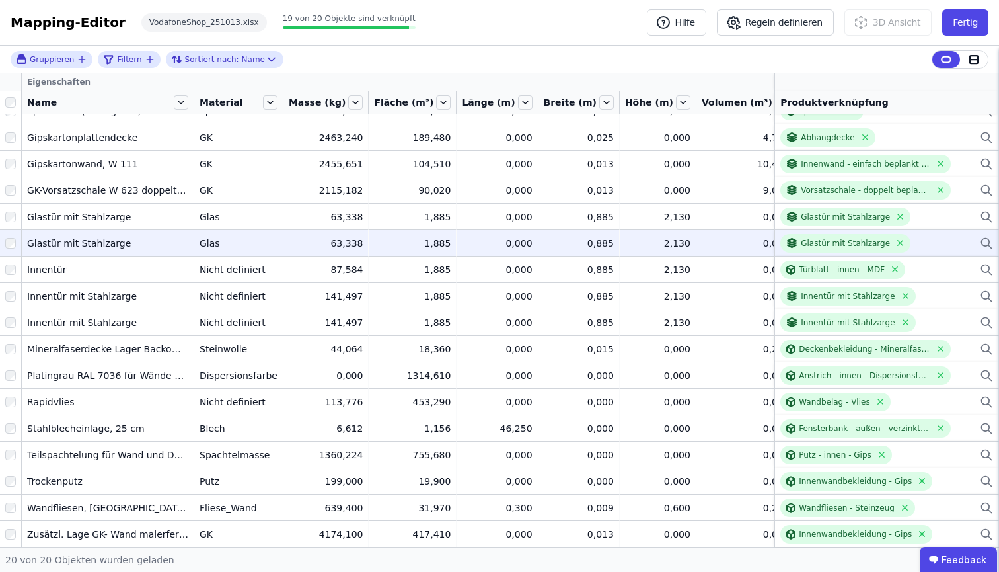
scroll to position [0, 0]
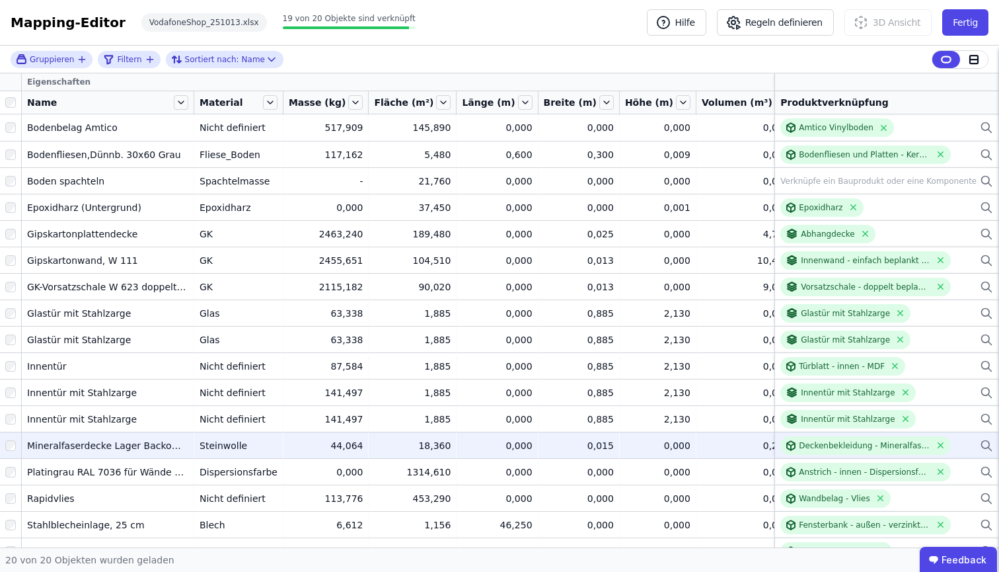
click at [3, 443] on div at bounding box center [10, 446] width 21 height 24
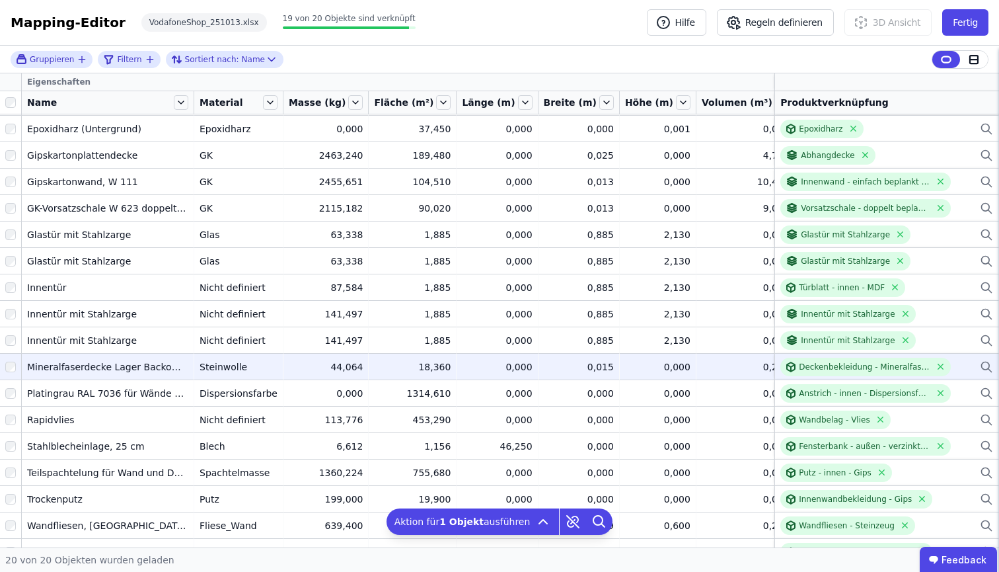
scroll to position [106, 0]
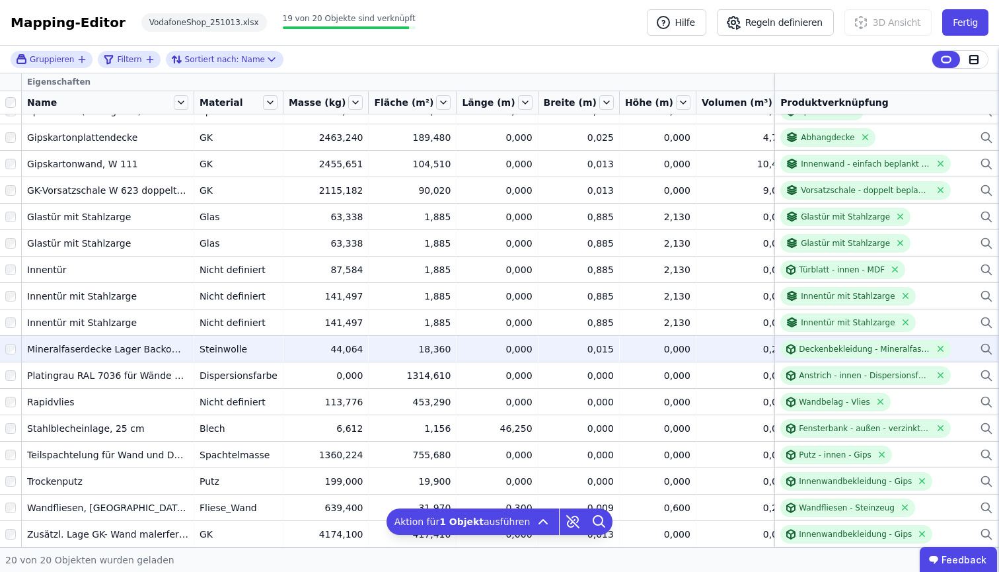
click at [16, 348] on div at bounding box center [10, 349] width 21 height 24
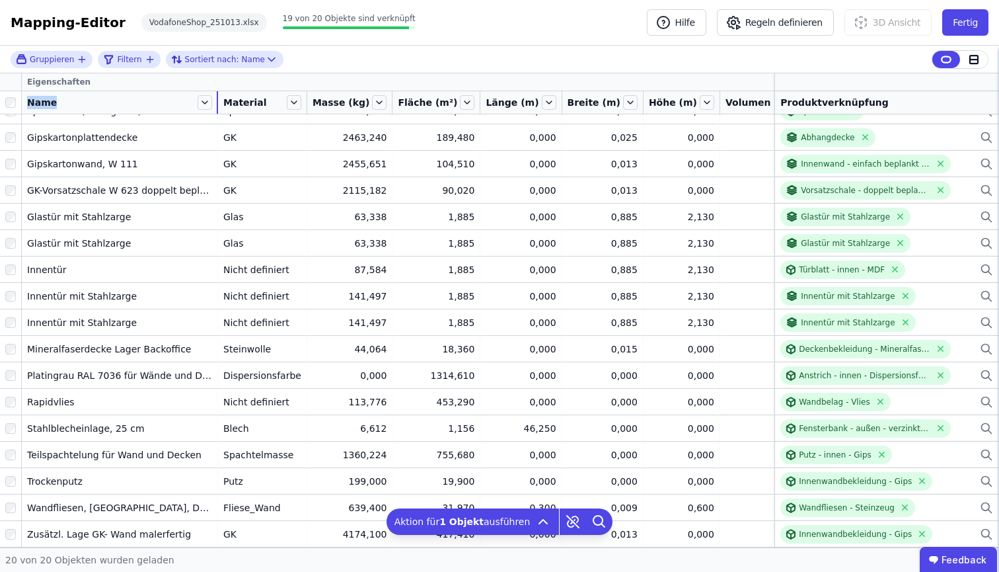
drag, startPoint x: 194, startPoint y: 104, endPoint x: 218, endPoint y: 98, distance: 25.2
click at [218, 98] on tr "Name Material Masse (kg) Fläche (m²) Länge (m) Breite (m) Höhe (m) Volumen (m³)…" at bounding box center [644, 102] width 1288 height 23
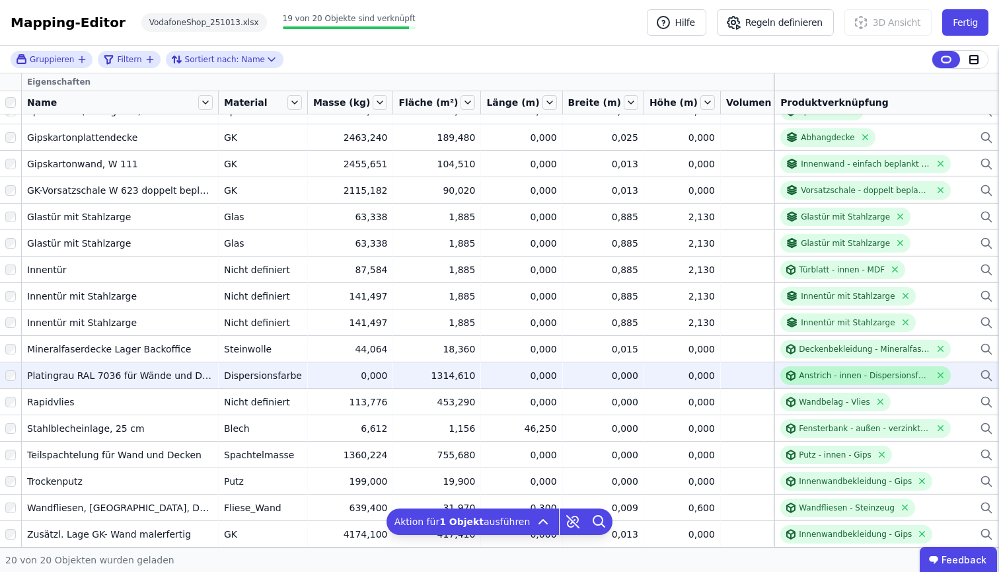
click at [835, 370] on div "Anstrich - innen - Dispersionsfarbe" at bounding box center [865, 375] width 132 height 11
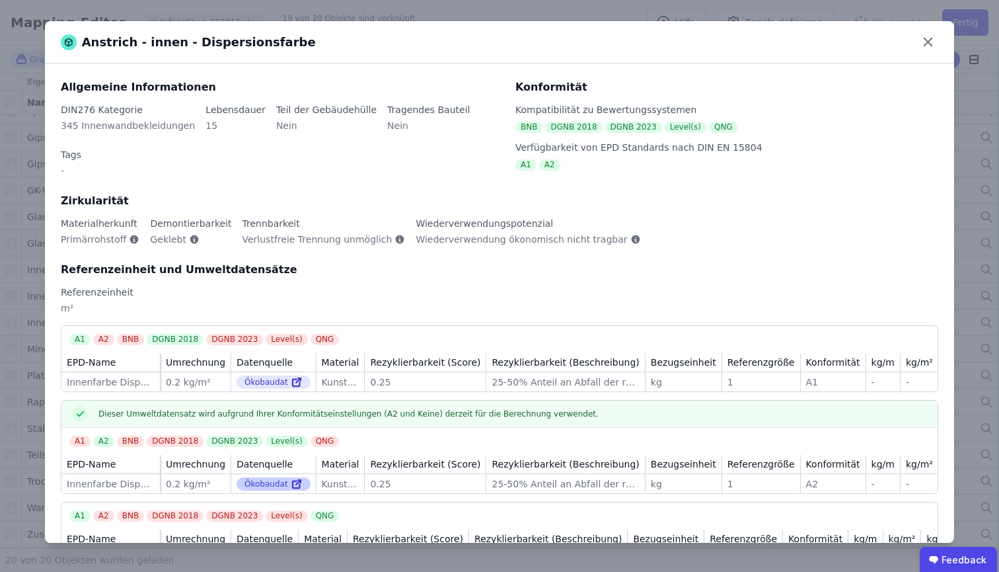
click at [253, 477] on div "Ökobaudat" at bounding box center [274, 483] width 74 height 13
click at [295, 481] on icon at bounding box center [296, 484] width 7 height 7
click at [916, 37] on div "Anstrich - innen - Dispersionsfarbe" at bounding box center [500, 42] width 836 height 19
click at [922, 37] on icon at bounding box center [928, 42] width 20 height 20
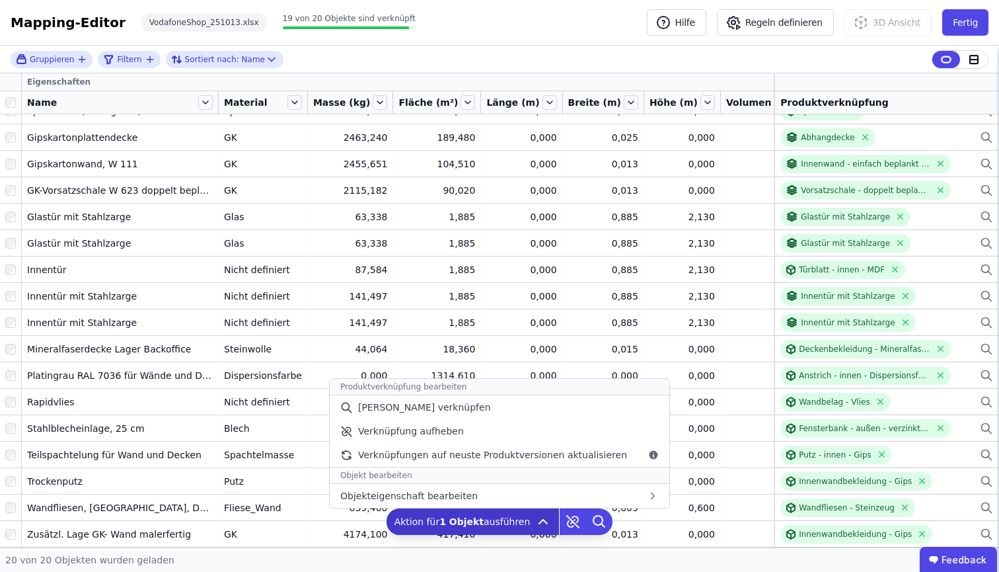
click at [535, 518] on icon at bounding box center [543, 521] width 16 height 16
click at [577, 458] on span "Verknüpfungen auf neuste Produktversionen aktualisieren" at bounding box center [492, 454] width 269 height 13
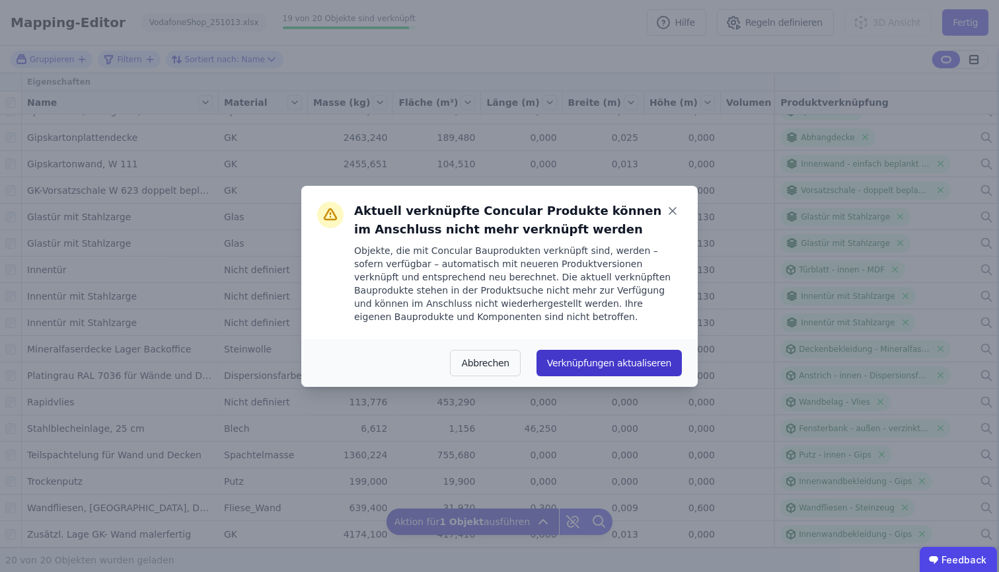
click at [624, 365] on button "Verknüpfungen aktualiseren" at bounding box center [609, 363] width 145 height 26
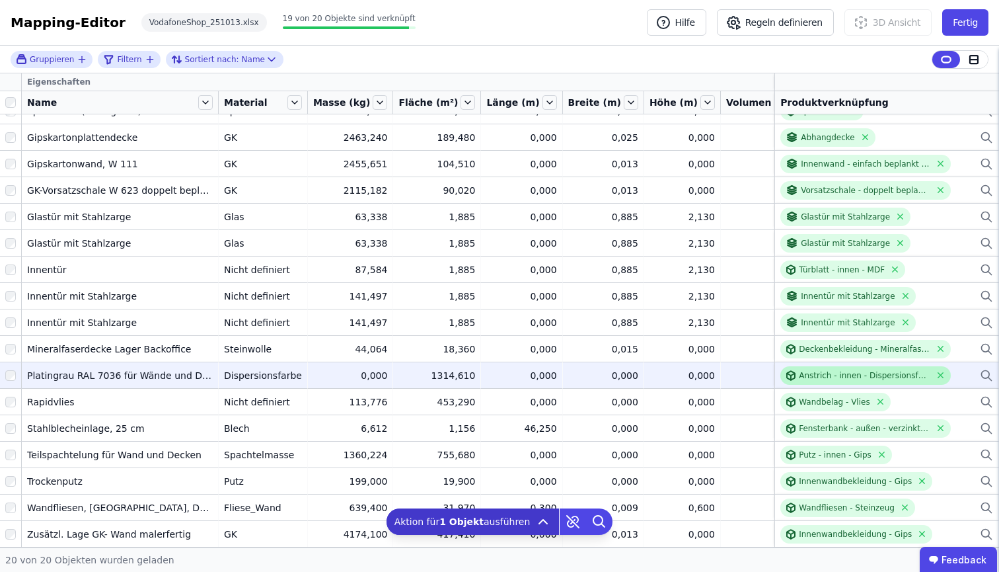
click at [799, 370] on div "Anstrich - innen - Dispersionsfarbe" at bounding box center [865, 375] width 132 height 11
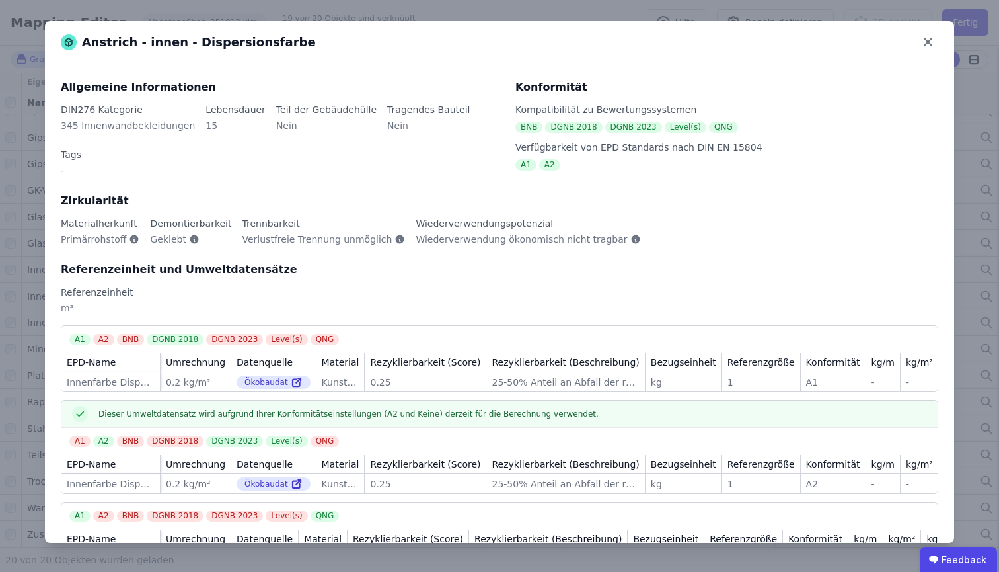
drag, startPoint x: 925, startPoint y: 42, endPoint x: 899, endPoint y: 75, distance: 41.8
click at [925, 43] on icon at bounding box center [928, 42] width 20 height 20
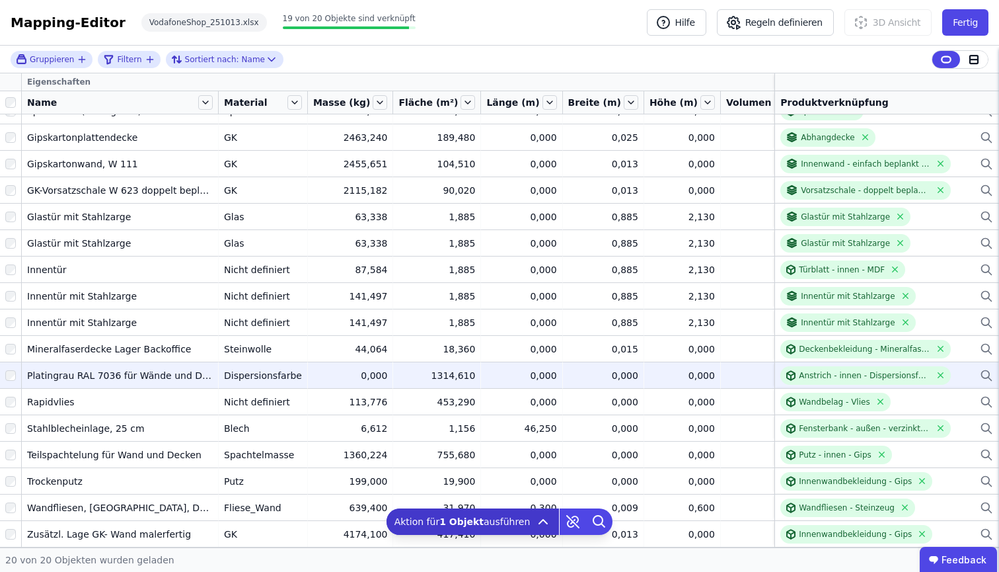
click at [563, 366] on td "0,000 0,000" at bounding box center [603, 374] width 81 height 26
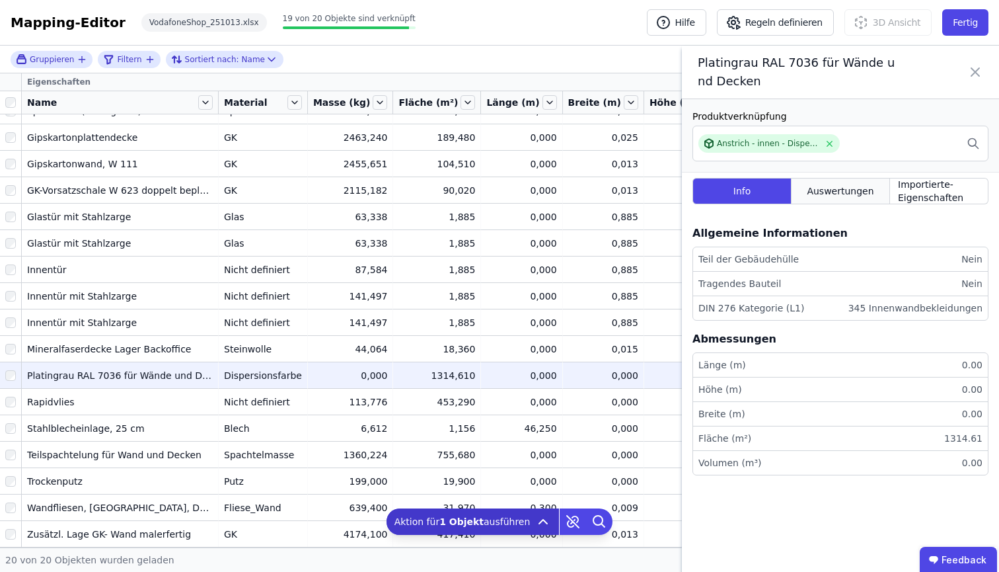
click at [843, 199] on div "Auswertungen" at bounding box center [841, 191] width 98 height 26
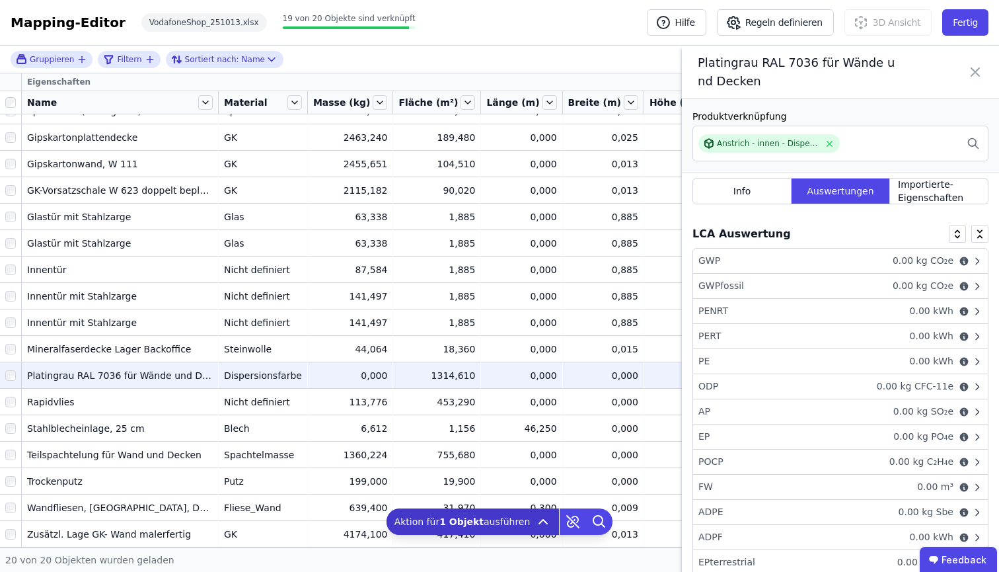
click at [971, 69] on icon at bounding box center [975, 72] width 16 height 37
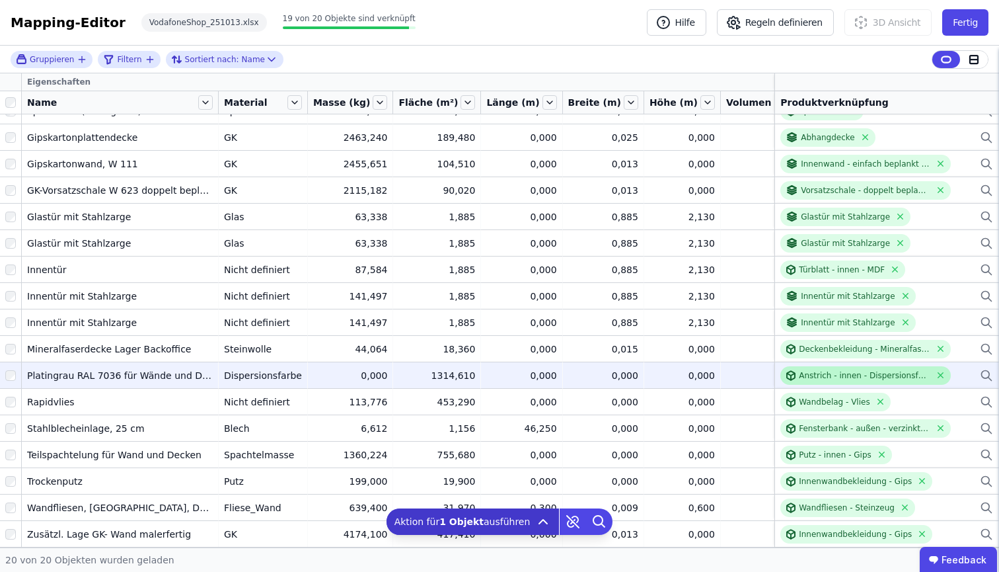
click at [801, 370] on div "Anstrich - innen - Dispersionsfarbe" at bounding box center [865, 375] width 132 height 11
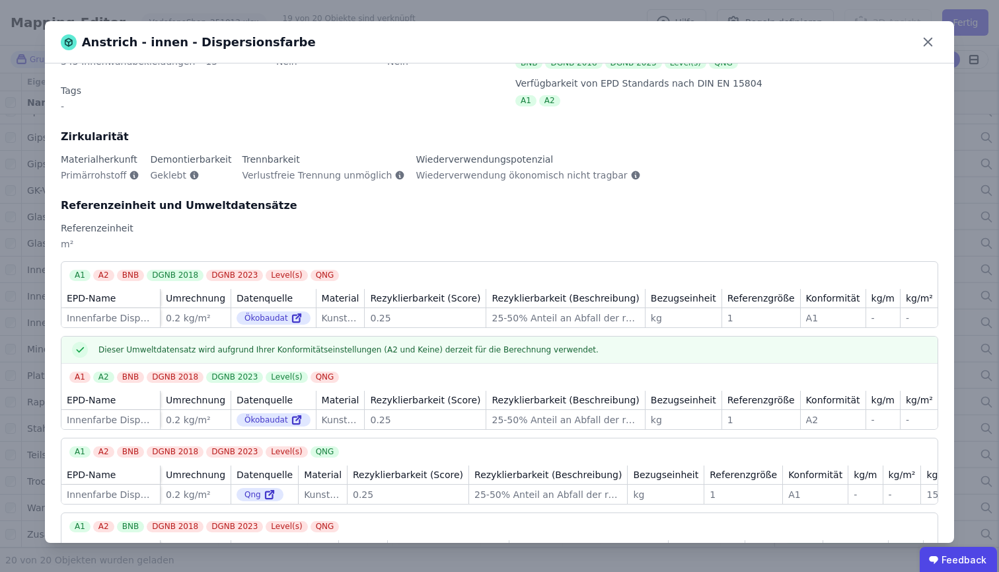
scroll to position [115, 0]
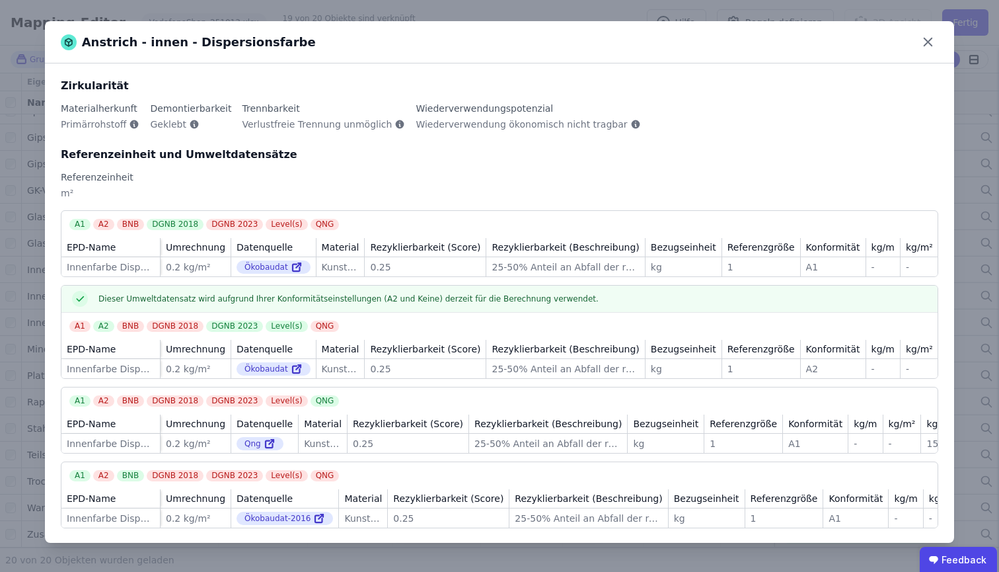
click at [710, 440] on td "1 1" at bounding box center [743, 443] width 79 height 19
click at [769, 340] on div "Referenzgröße" at bounding box center [761, 349] width 78 height 19
click at [766, 361] on td "1 1" at bounding box center [761, 368] width 79 height 19
click at [854, 437] on div "-" at bounding box center [865, 443] width 23 height 13
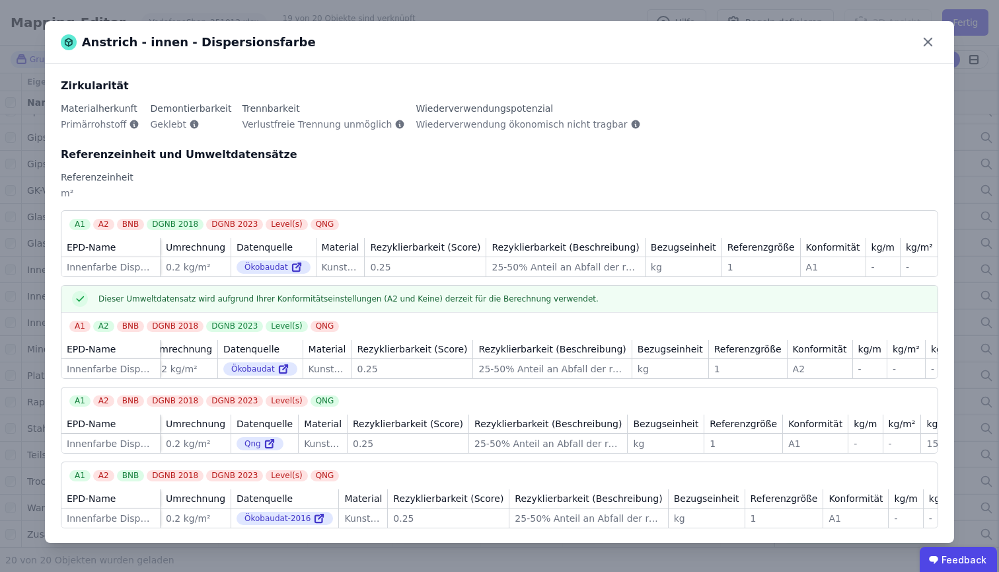
scroll to position [0, 1]
click at [938, 30] on div "Anstrich - innen - Dispersionsfarbe" at bounding box center [499, 42] width 909 height 42
click at [929, 36] on icon at bounding box center [928, 42] width 20 height 20
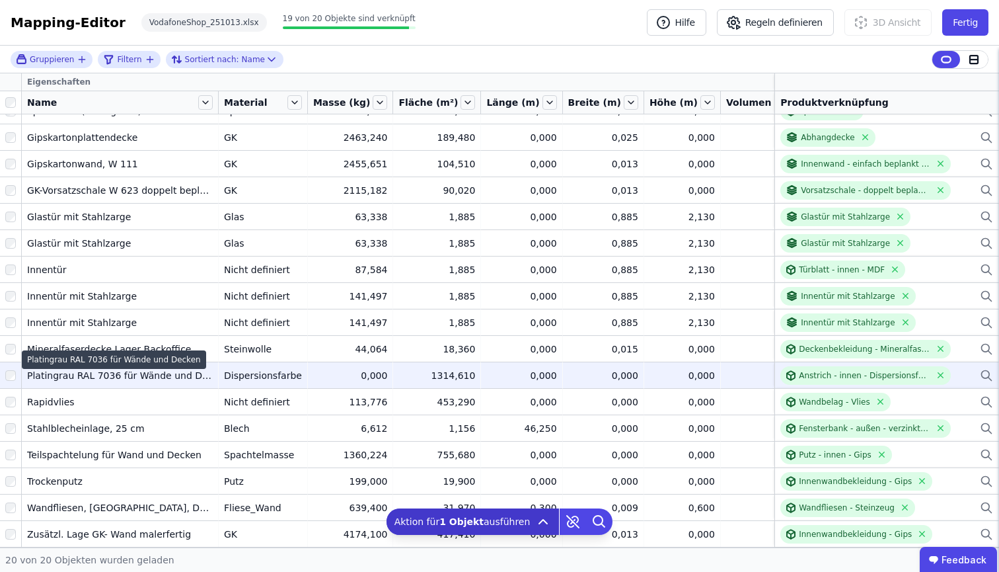
click at [48, 369] on div "Platingrau RAL 7036 für Wände und Decken" at bounding box center [120, 375] width 186 height 13
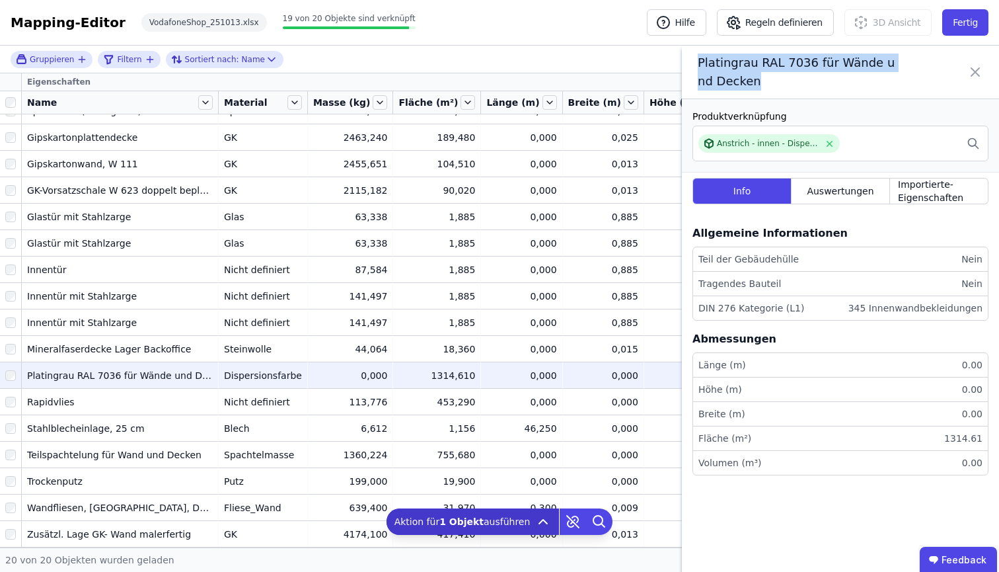
drag, startPoint x: 700, startPoint y: 60, endPoint x: 743, endPoint y: 79, distance: 47.0
click at [743, 79] on span "Platingrau RAL 7036 für Wände und Decken" at bounding box center [797, 72] width 198 height 37
copy span "Platingrau RAL 7036 für Wände und Decken"
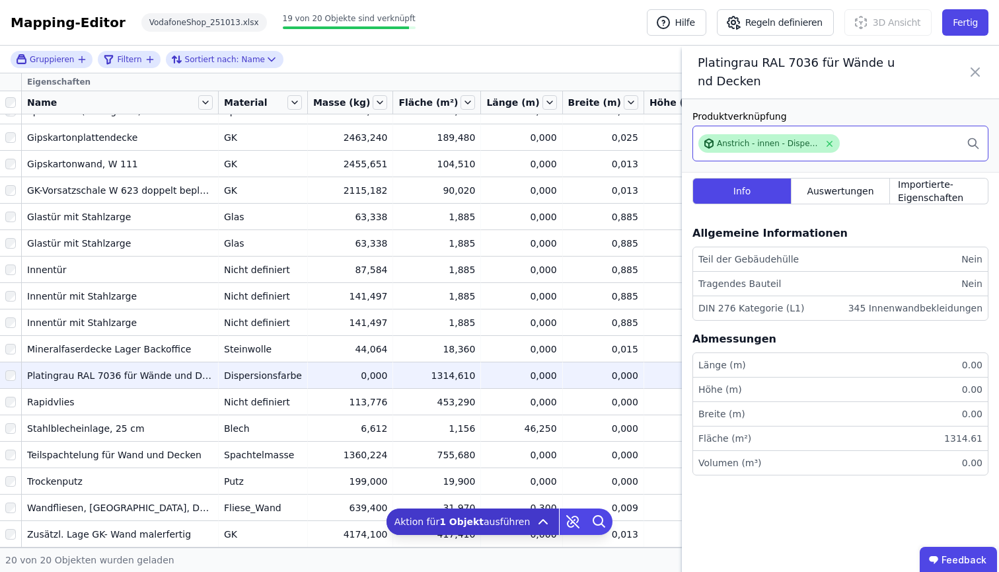
click at [779, 143] on div "Anstrich - innen - Dispersionsfarbe" at bounding box center [768, 143] width 102 height 11
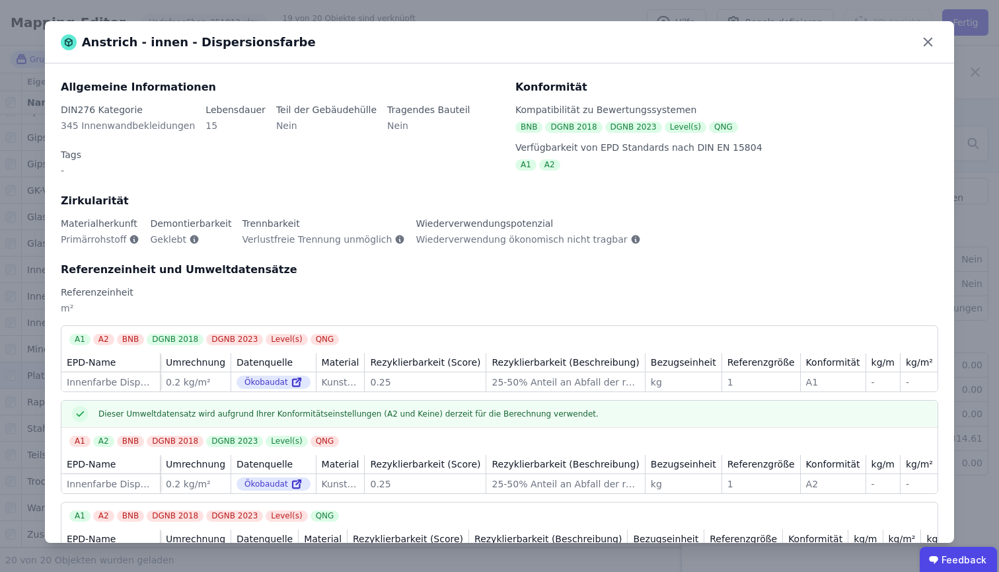
click at [214, 11] on div "Anstrich - innen - Dispersionsfarbe Allgemeine Informationen DIN276 Kategorie 3…" at bounding box center [499, 286] width 999 height 572
click at [931, 43] on icon at bounding box center [928, 42] width 20 height 20
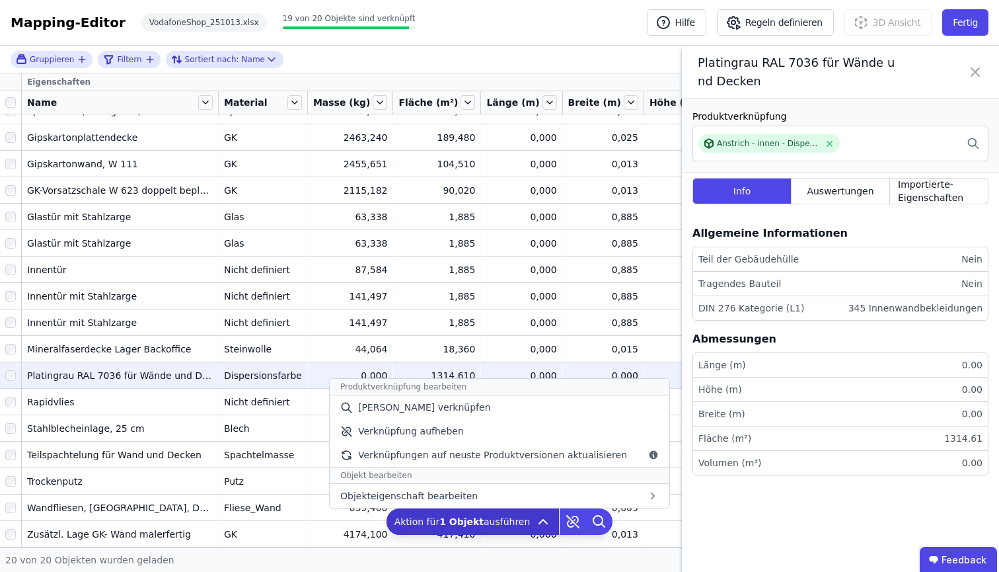
click at [521, 518] on span "Aktion für 1 Objekt ausführen" at bounding box center [463, 521] width 136 height 13
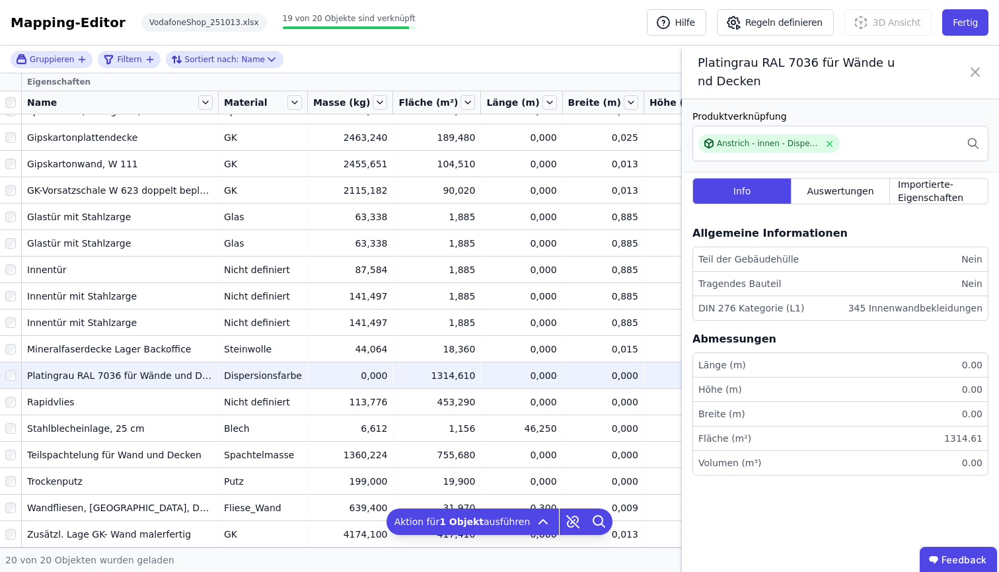
click at [971, 69] on icon at bounding box center [975, 72] width 16 height 37
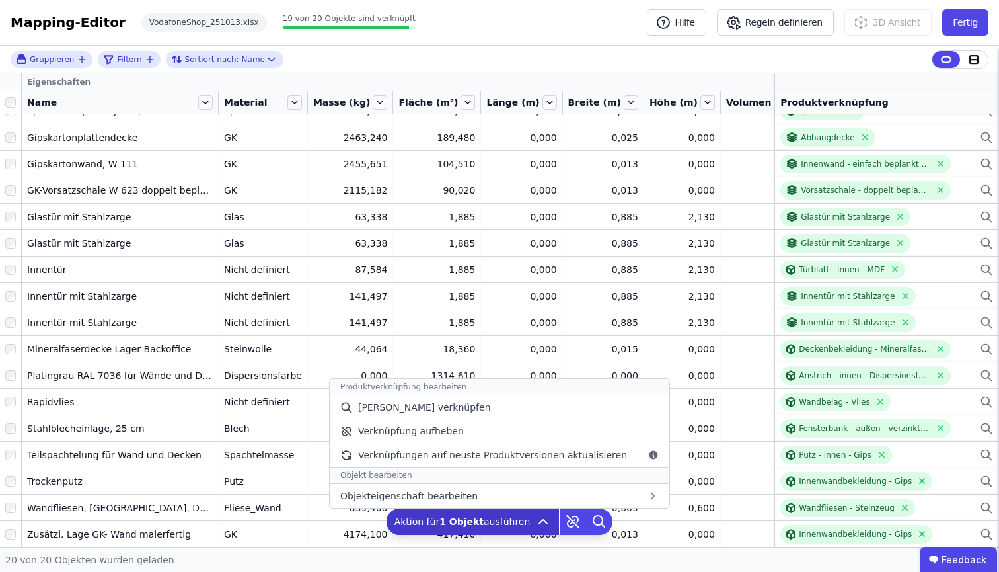
click at [527, 516] on div "Aktion für 1 Objekt ausführen Produktverknüpfung bearbeiten Manuell verknüpfen …" at bounding box center [473, 521] width 173 height 26
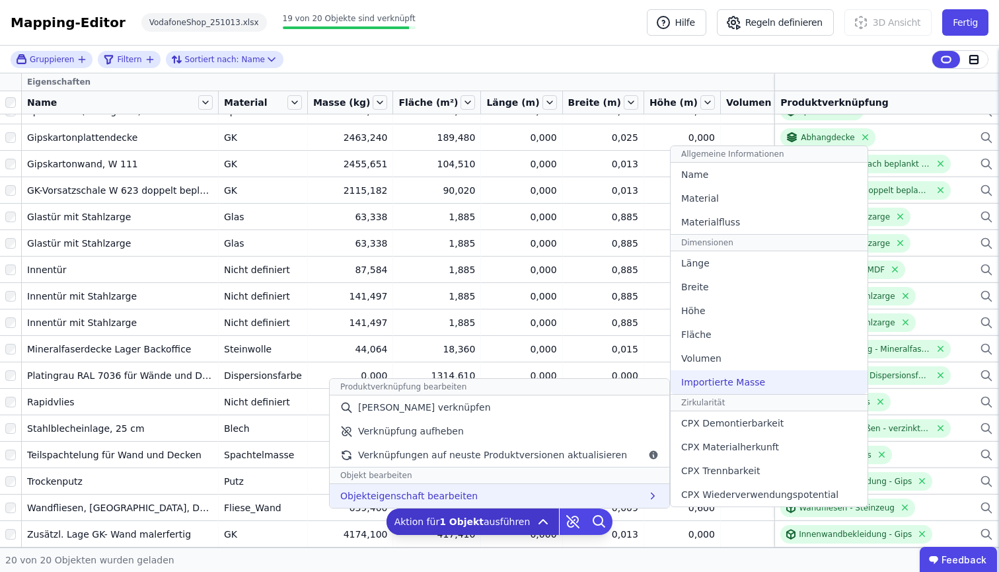
click at [783, 377] on div "Importierte Masse" at bounding box center [769, 382] width 197 height 24
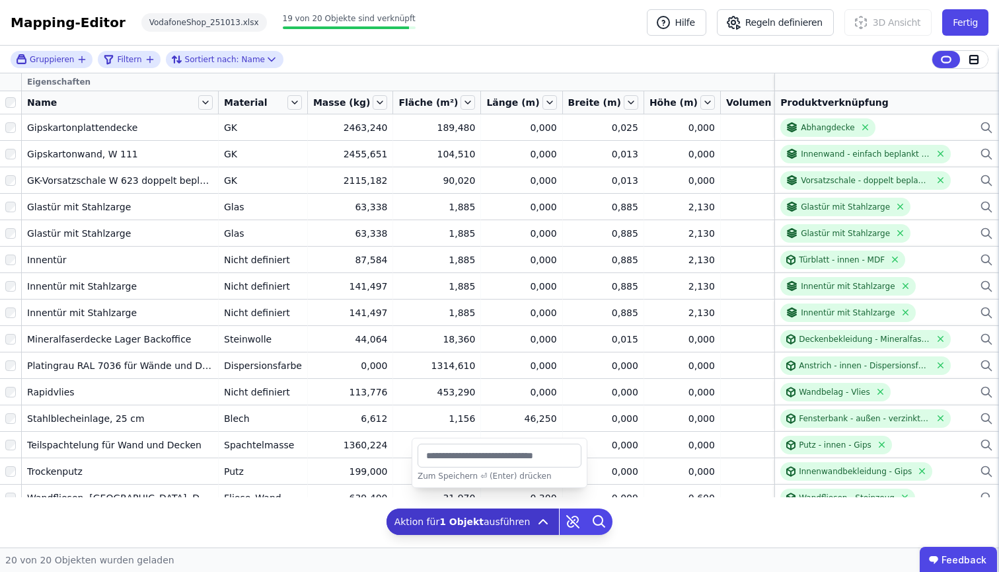
type input "*"
type input "*******"
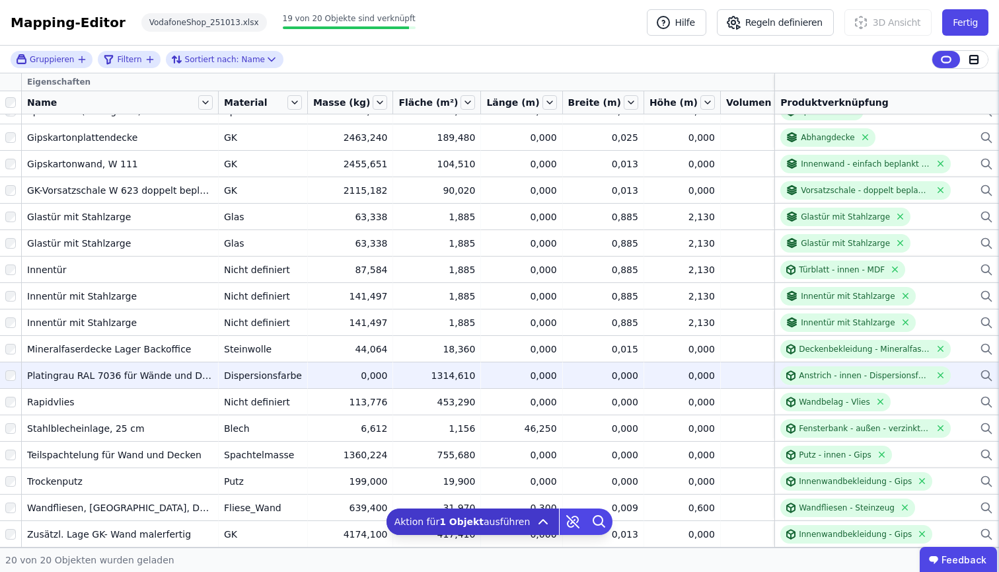
click at [726, 369] on div "0,000" at bounding box center [770, 375] width 88 height 13
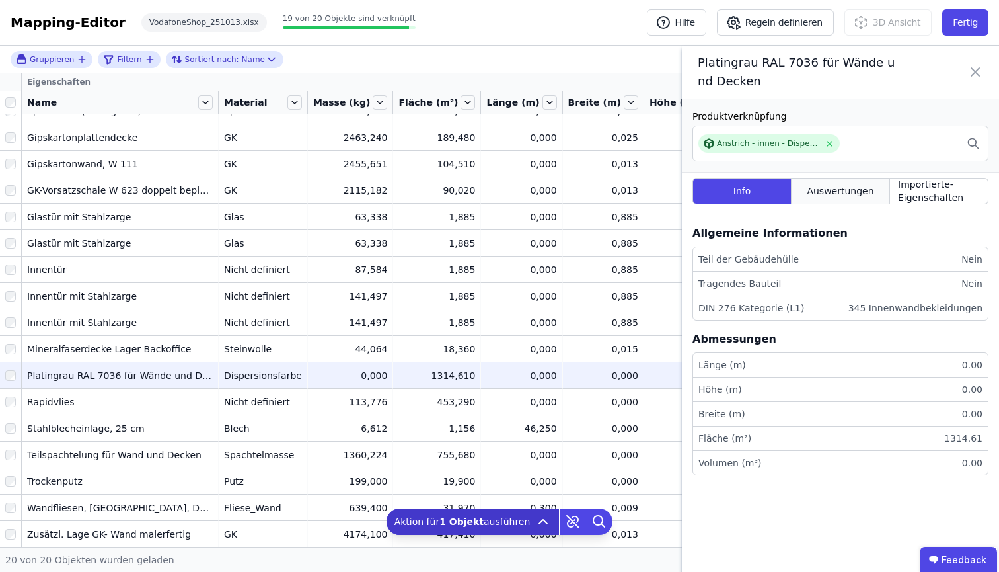
click at [856, 195] on span "Auswertungen" at bounding box center [840, 190] width 67 height 13
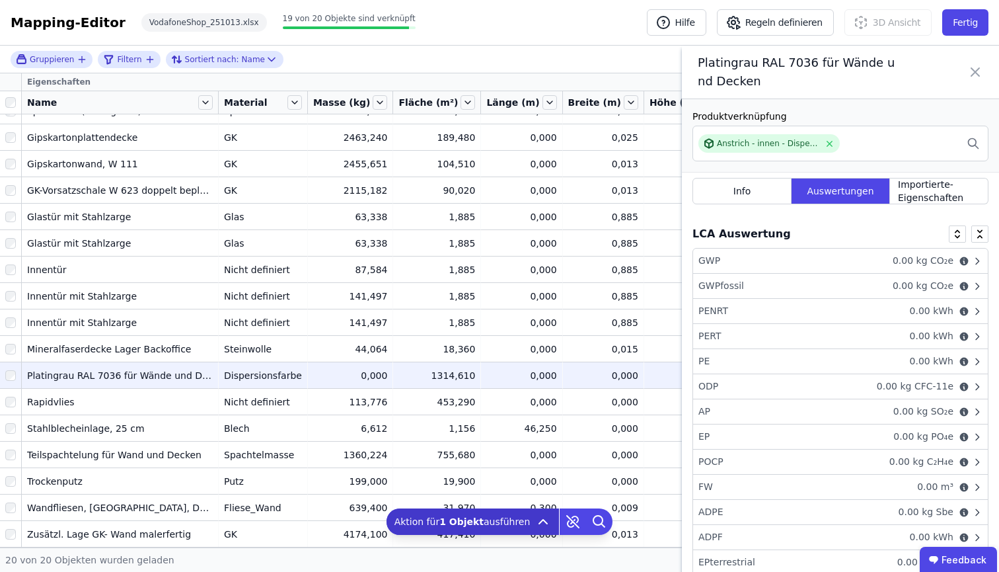
click at [917, 256] on span "kg CO₂e" at bounding box center [935, 260] width 37 height 11
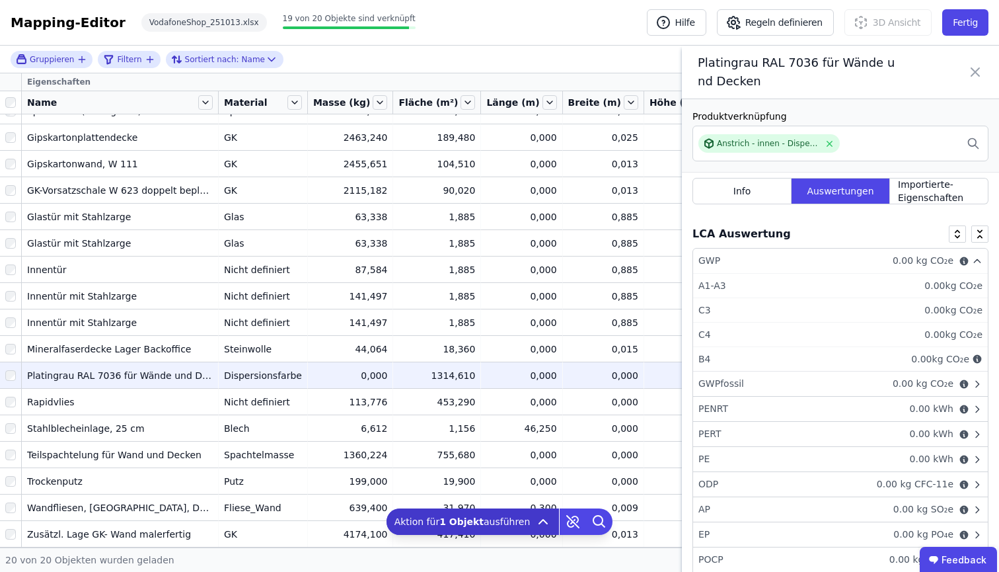
click at [917, 261] on span "kg CO₂e" at bounding box center [935, 260] width 37 height 11
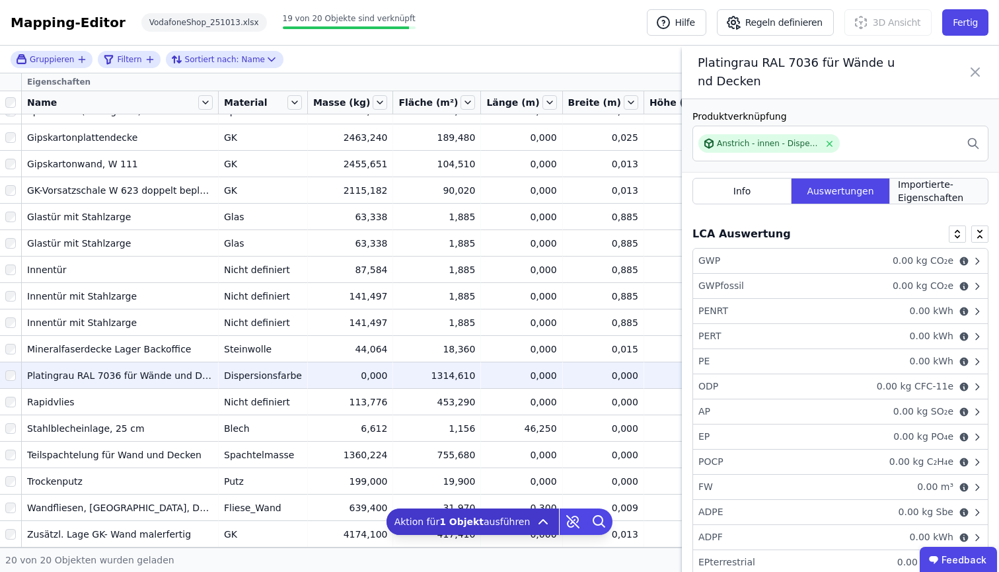
click at [925, 200] on span "Importierte-Eigenschaften" at bounding box center [939, 191] width 82 height 26
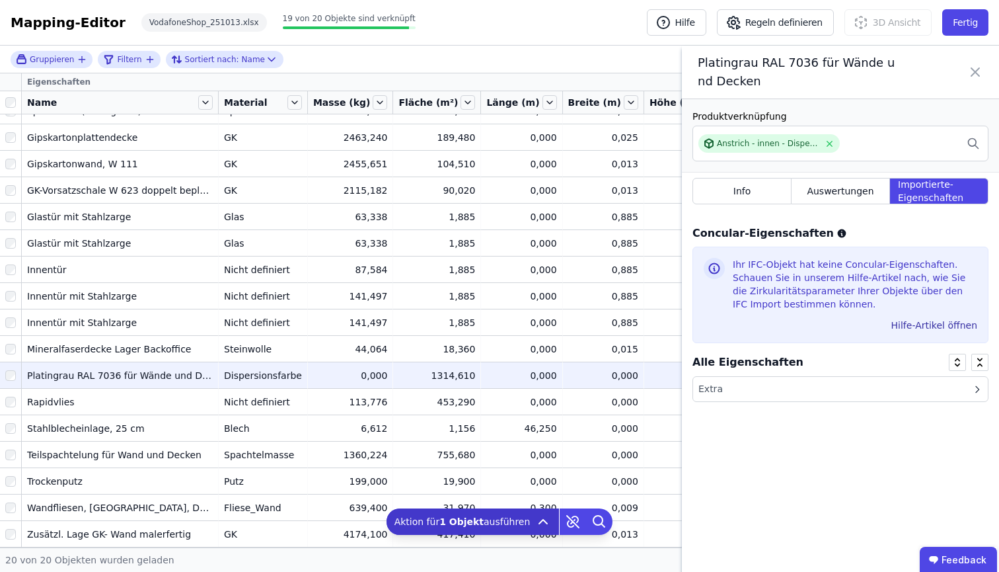
click at [700, 269] on div "Ihr IFC-Objekt hat keine Concular-Eigenschaften. Schauen Sie in unserem Hilfe-A…" at bounding box center [841, 294] width 296 height 96
click at [718, 267] on icon at bounding box center [714, 268] width 16 height 16
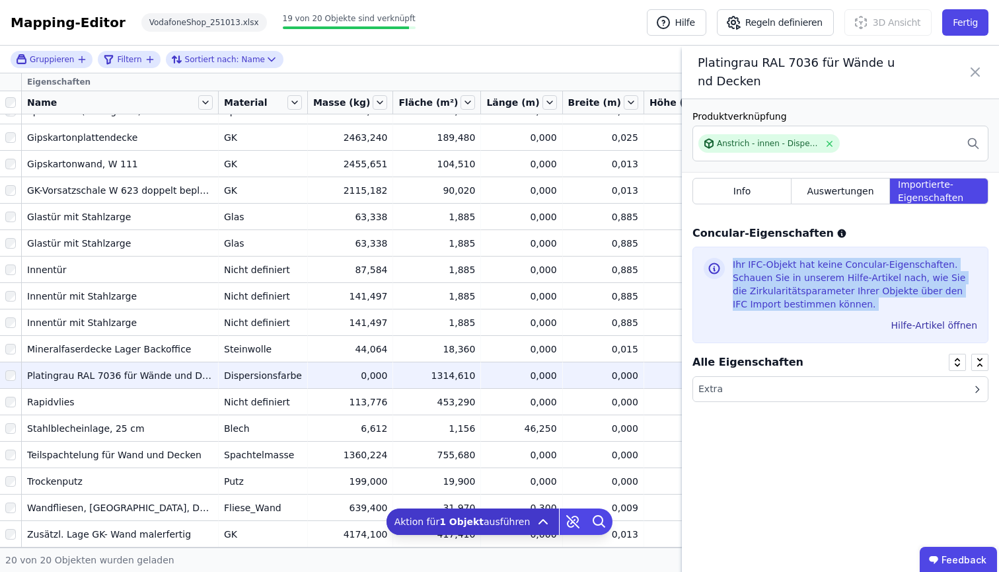
click at [718, 267] on icon at bounding box center [714, 268] width 16 height 16
click at [718, 266] on icon at bounding box center [714, 268] width 16 height 16
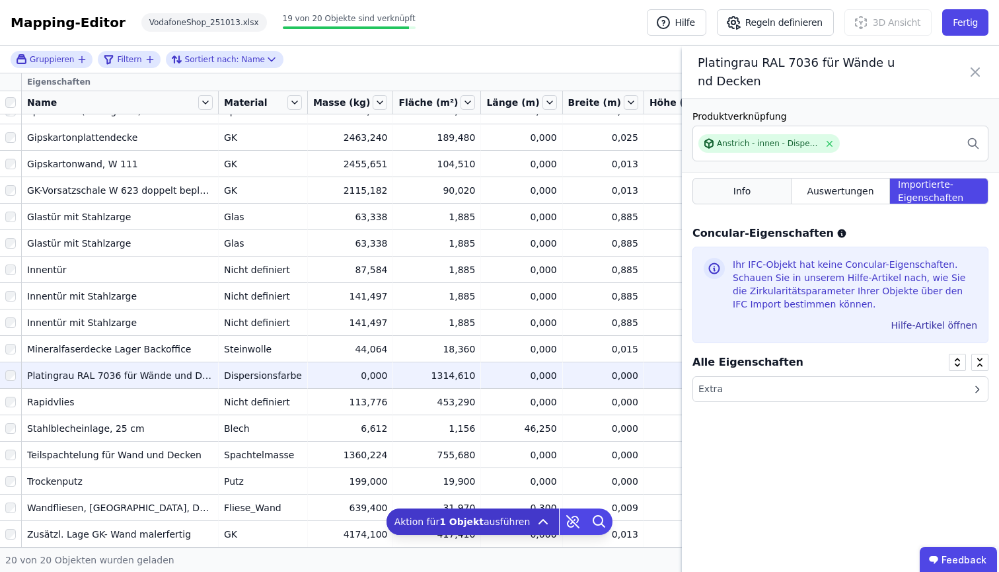
click at [747, 198] on div "Info" at bounding box center [742, 191] width 99 height 26
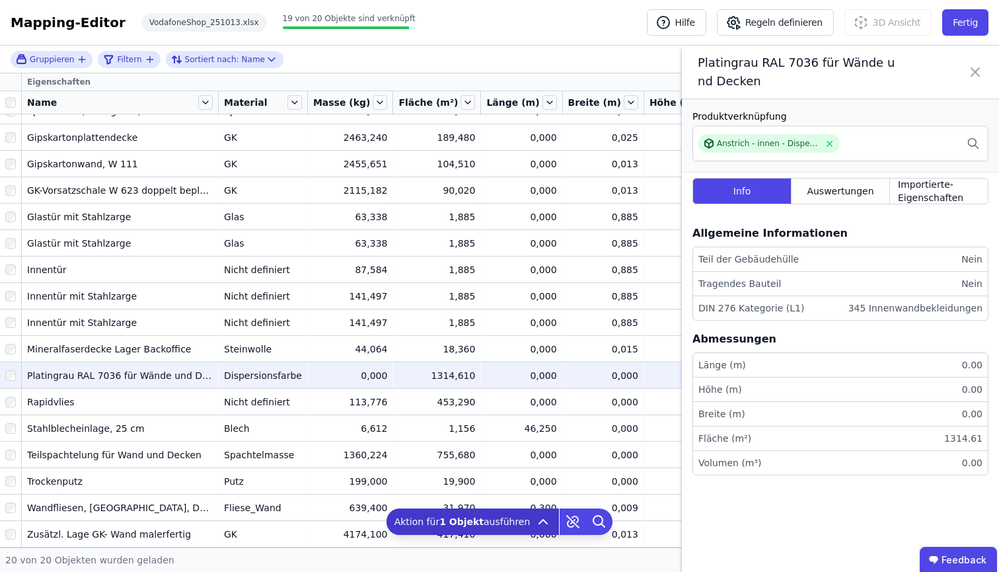
click at [971, 68] on icon at bounding box center [975, 72] width 16 height 37
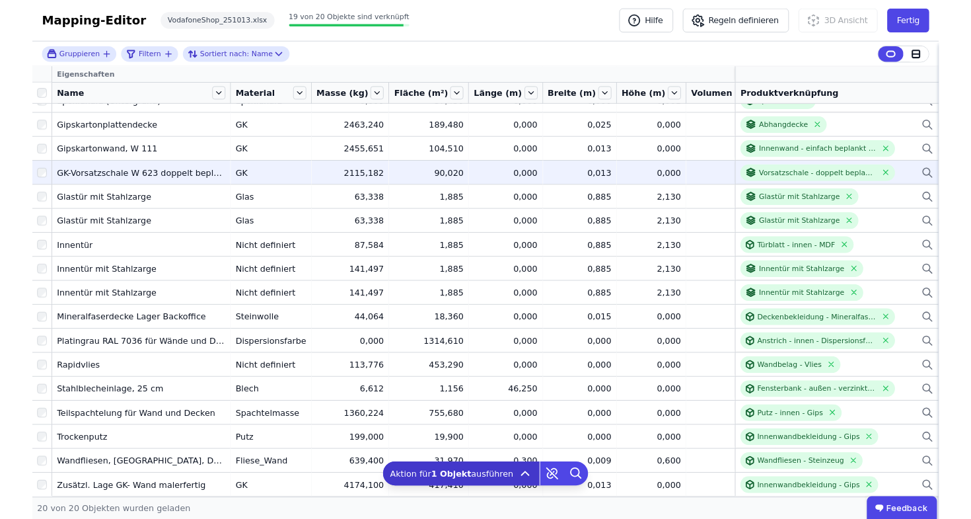
scroll to position [0, 0]
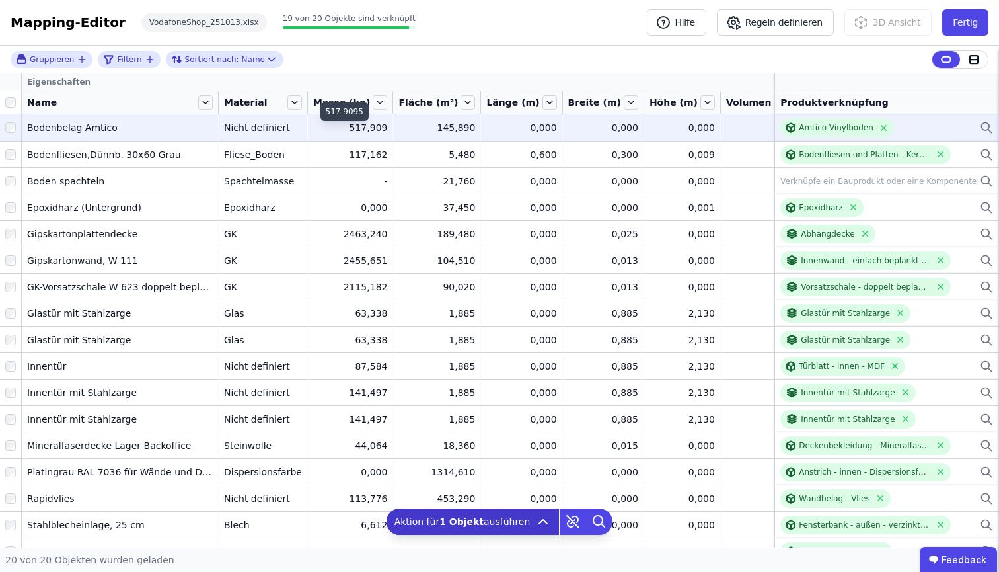
click at [349, 130] on div "517,909" at bounding box center [350, 127] width 75 height 13
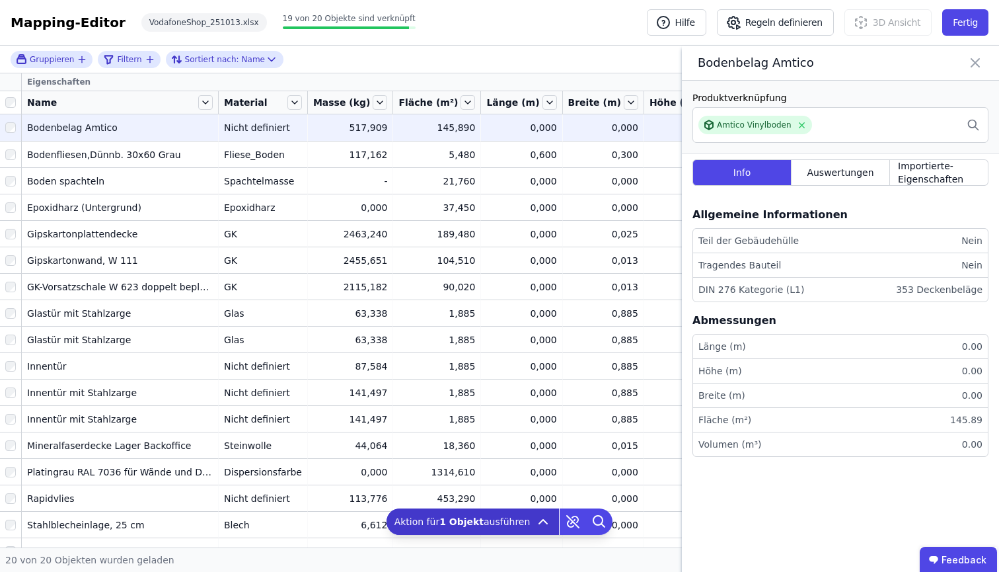
click at [755, 328] on div "Abmessungen" at bounding box center [735, 321] width 84 height 16
drag, startPoint x: 347, startPoint y: 112, endPoint x: 322, endPoint y: 110, distance: 25.2
click at [322, 110] on div "517.9095" at bounding box center [345, 111] width 48 height 19
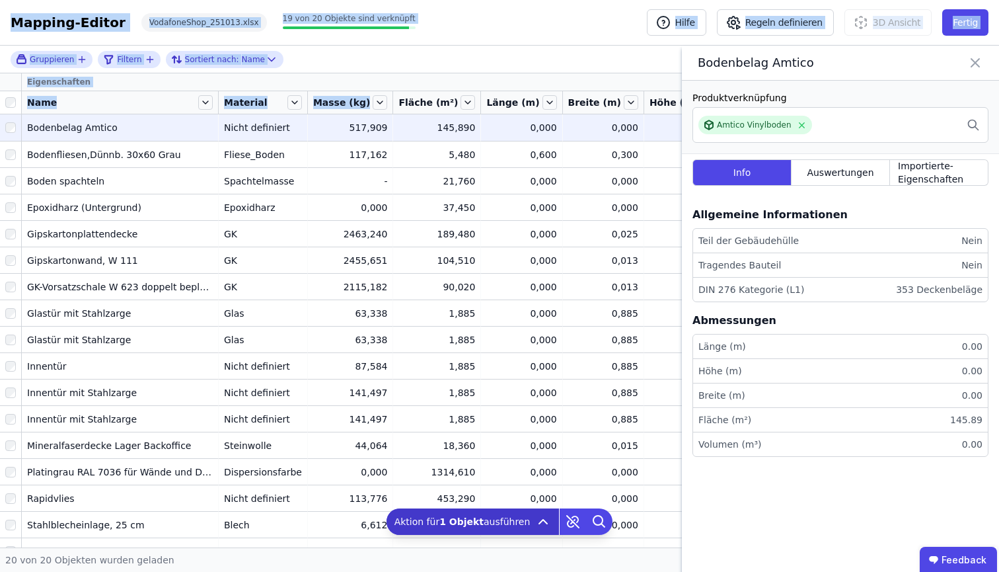
drag, startPoint x: 326, startPoint y: 110, endPoint x: 371, endPoint y: 110, distance: 44.9
click at [971, 62] on icon at bounding box center [975, 63] width 16 height 19
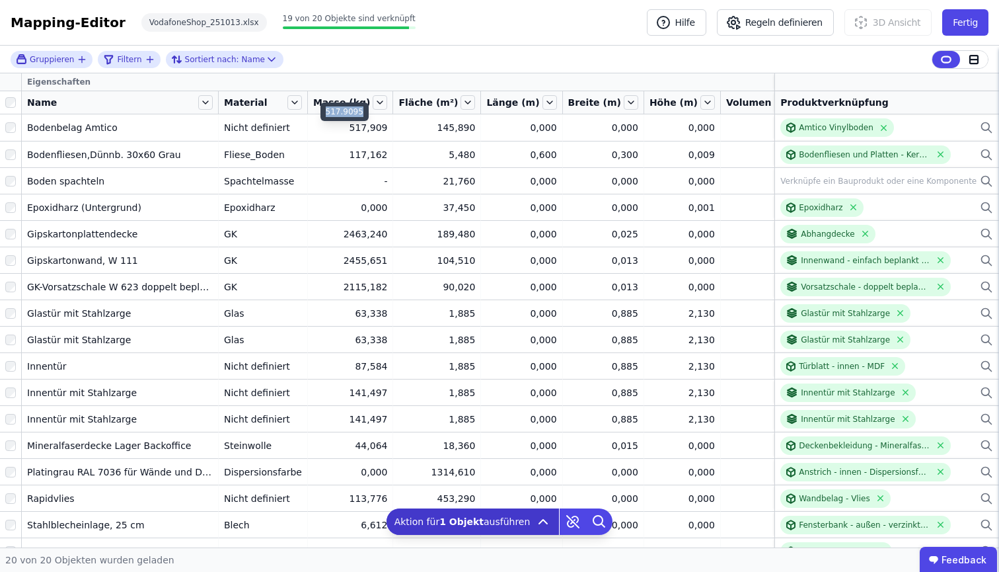
drag, startPoint x: 326, startPoint y: 112, endPoint x: 358, endPoint y: 112, distance: 32.4
click at [359, 112] on div "517.9095" at bounding box center [345, 111] width 48 height 19
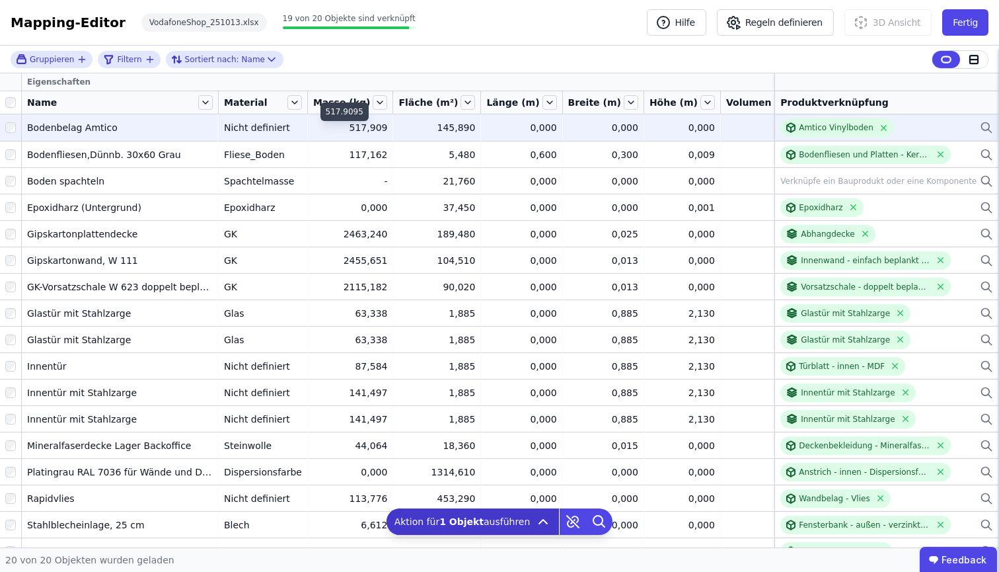
click at [346, 126] on div "517,909" at bounding box center [350, 127] width 75 height 13
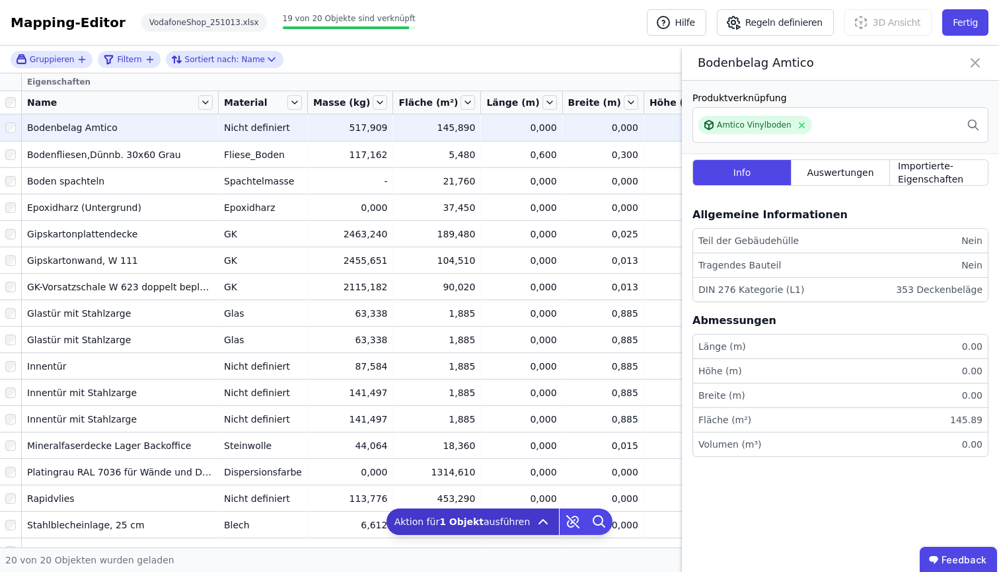
click at [966, 67] on div "Bodenbelag Amtico" at bounding box center [840, 63] width 317 height 35
click at [971, 69] on icon at bounding box center [975, 63] width 16 height 19
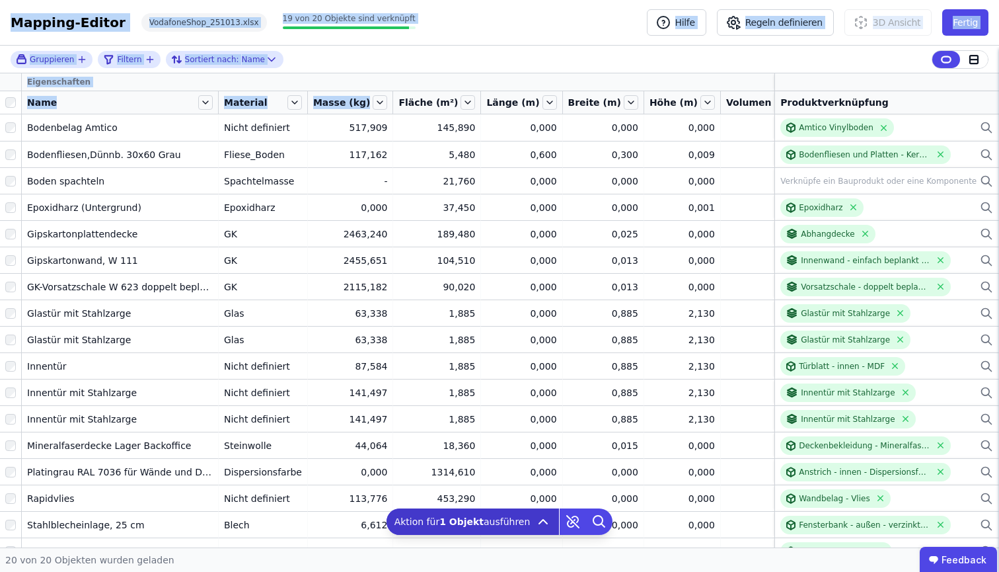
drag, startPoint x: 326, startPoint y: 110, endPoint x: 358, endPoint y: 110, distance: 31.7
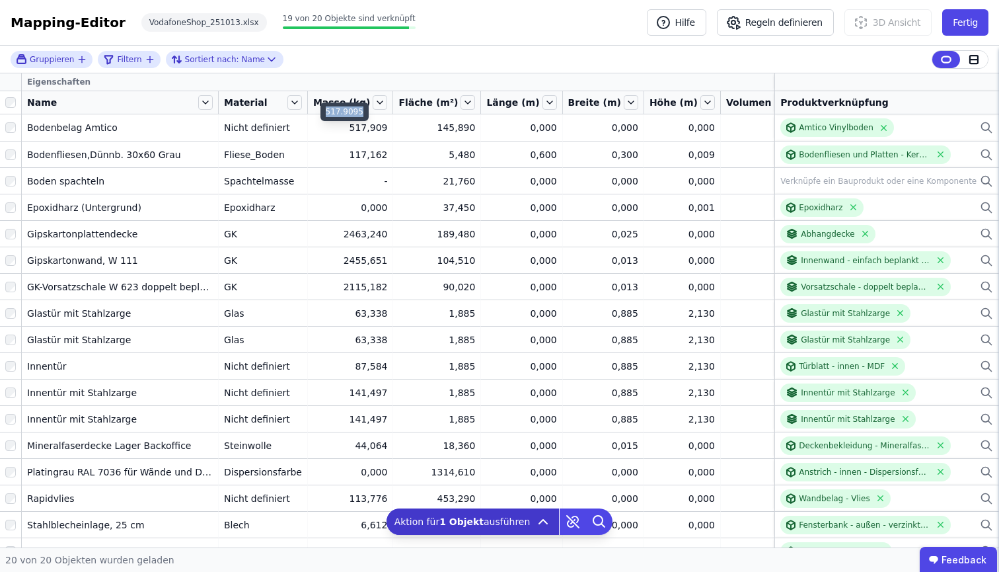
drag, startPoint x: 326, startPoint y: 108, endPoint x: 358, endPoint y: 109, distance: 31.1
click at [358, 109] on div "517.9095" at bounding box center [345, 111] width 48 height 19
copy div "517.9095"
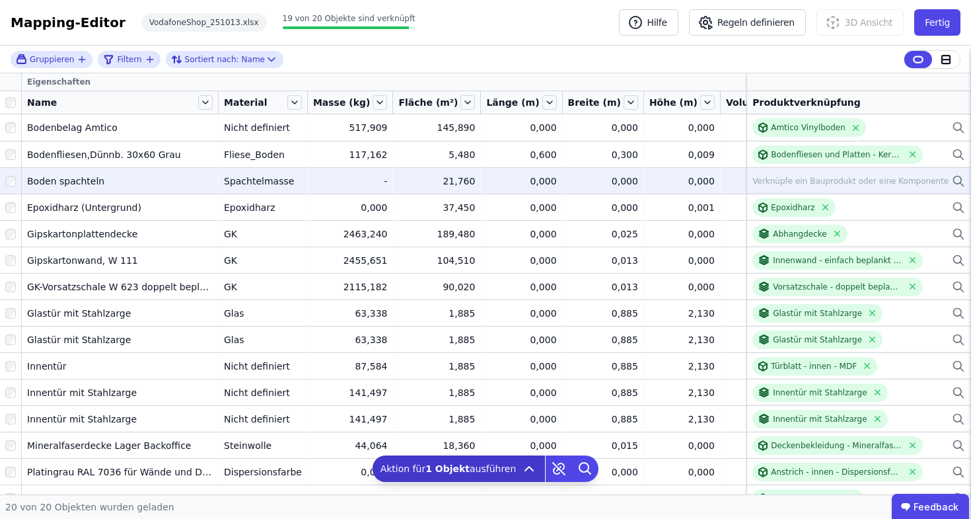
click at [404, 174] on div "21,760" at bounding box center [436, 180] width 77 height 13
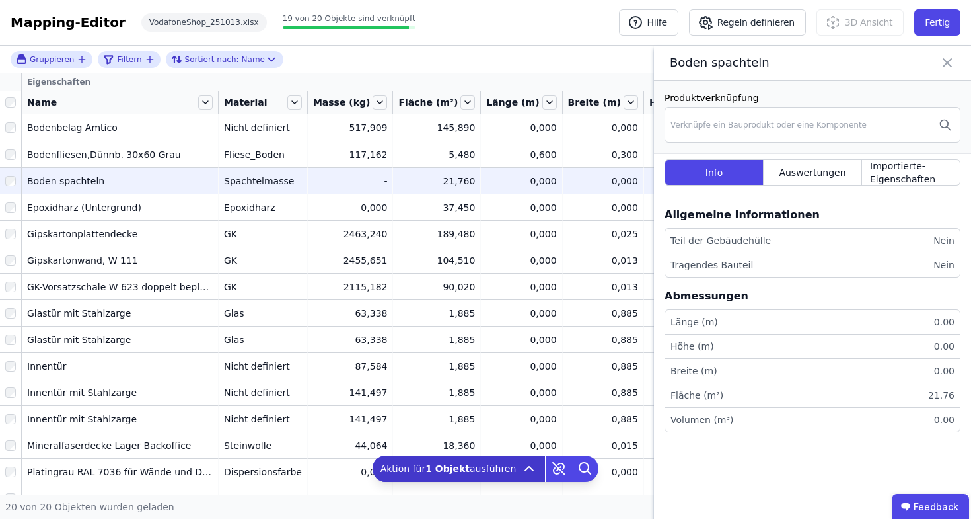
click at [953, 72] on icon at bounding box center [948, 63] width 16 height 19
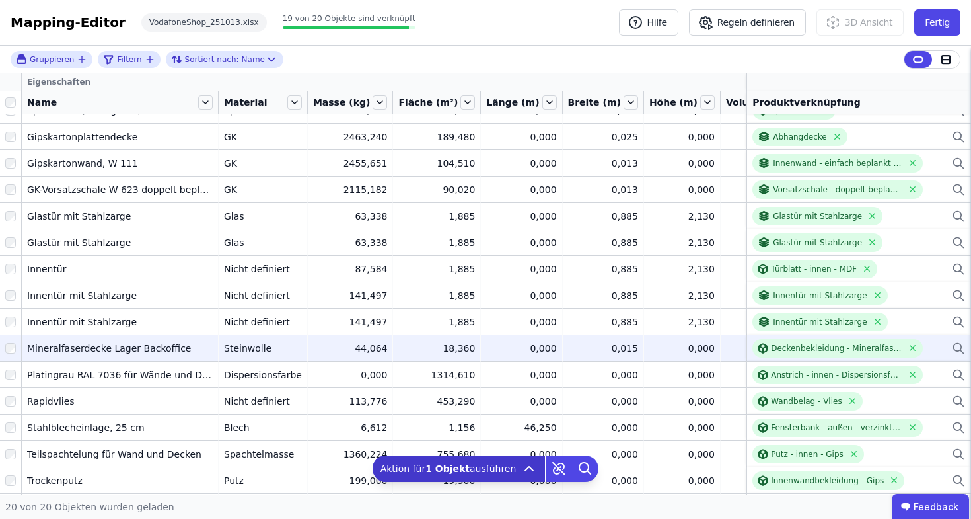
scroll to position [159, 0]
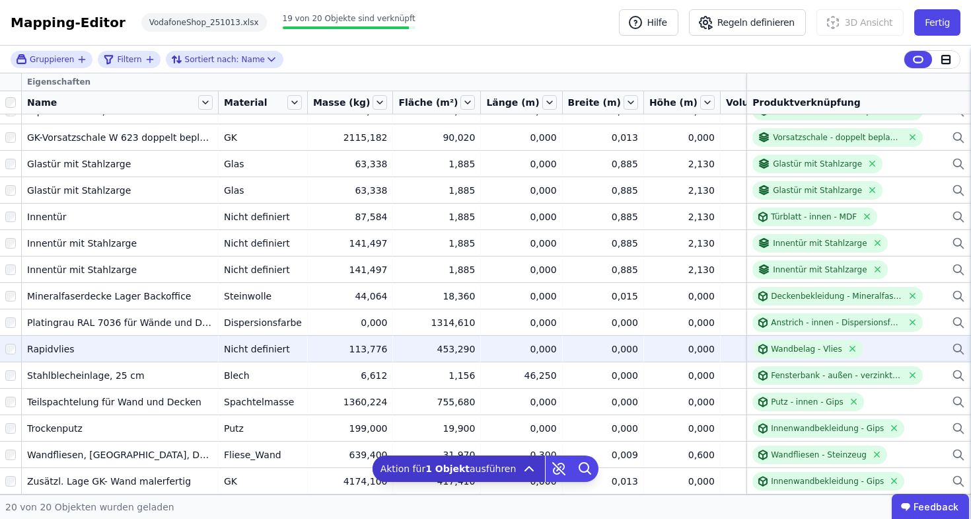
click at [130, 335] on td "Rapidvlies Rapidvlies" at bounding box center [120, 348] width 197 height 26
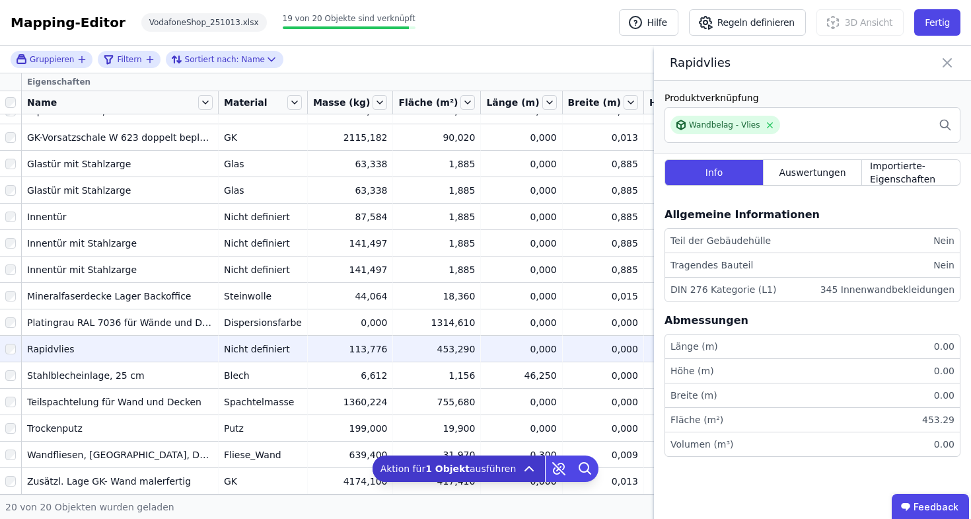
click at [87, 342] on div "Rapidvlies" at bounding box center [120, 348] width 186 height 13
click at [270, 342] on div "Nicht definiert" at bounding box center [263, 348] width 78 height 13
click at [950, 67] on icon at bounding box center [948, 63] width 8 height 8
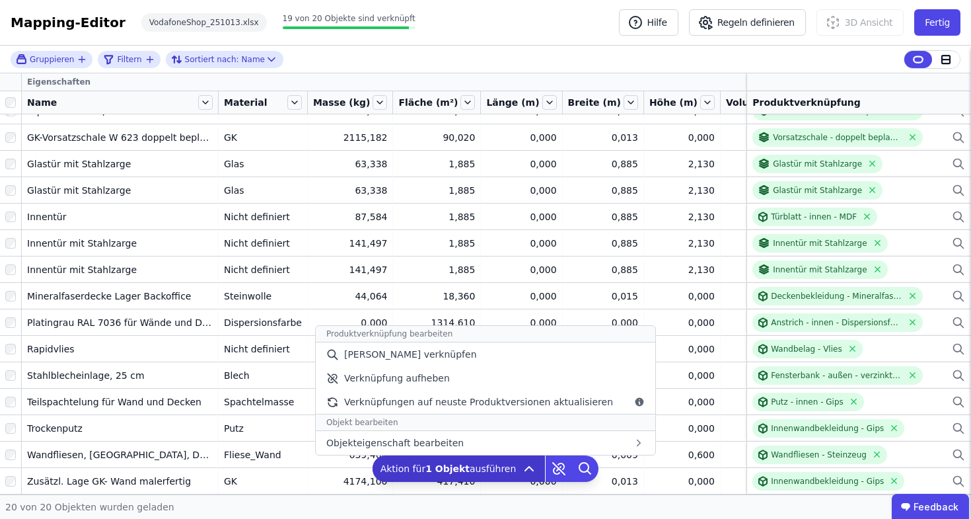
click at [500, 461] on div "Aktion für 1 Objekt ausführen Produktverknüpfung bearbeiten Manuell verknüpfen …" at bounding box center [459, 468] width 173 height 26
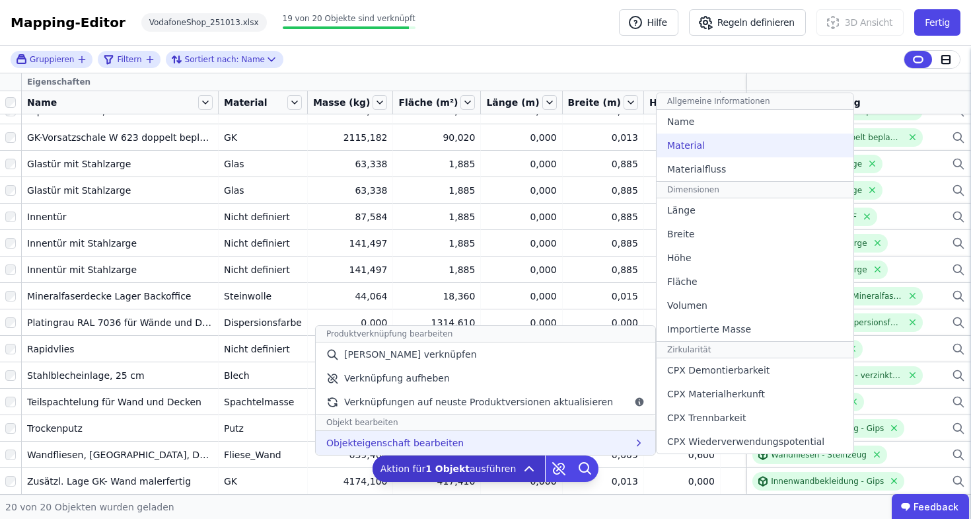
click at [723, 142] on div "Material" at bounding box center [755, 145] width 197 height 24
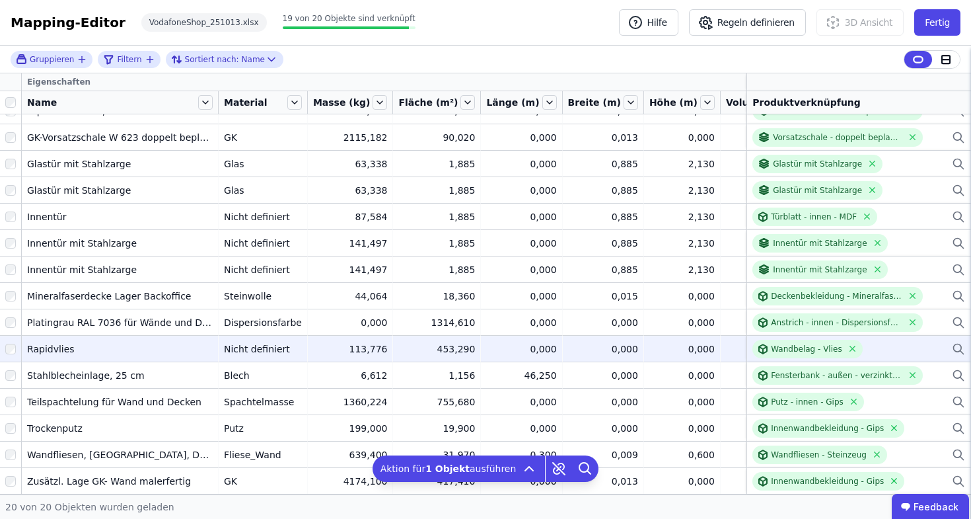
click at [248, 342] on div "Nicht definiert" at bounding box center [263, 348] width 78 height 13
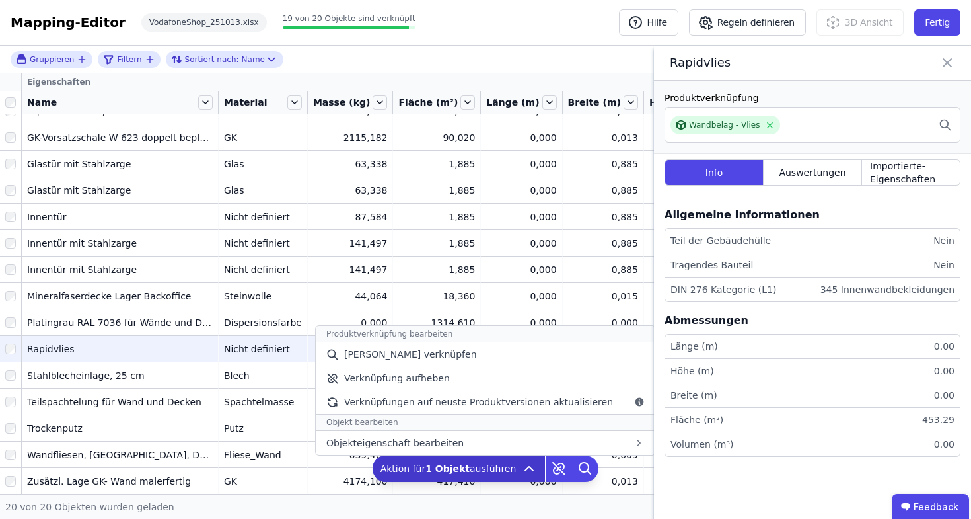
click at [515, 474] on div "Aktion für 1 Objekt ausführen Produktverknüpfung bearbeiten Manuell verknüpfen …" at bounding box center [459, 468] width 173 height 26
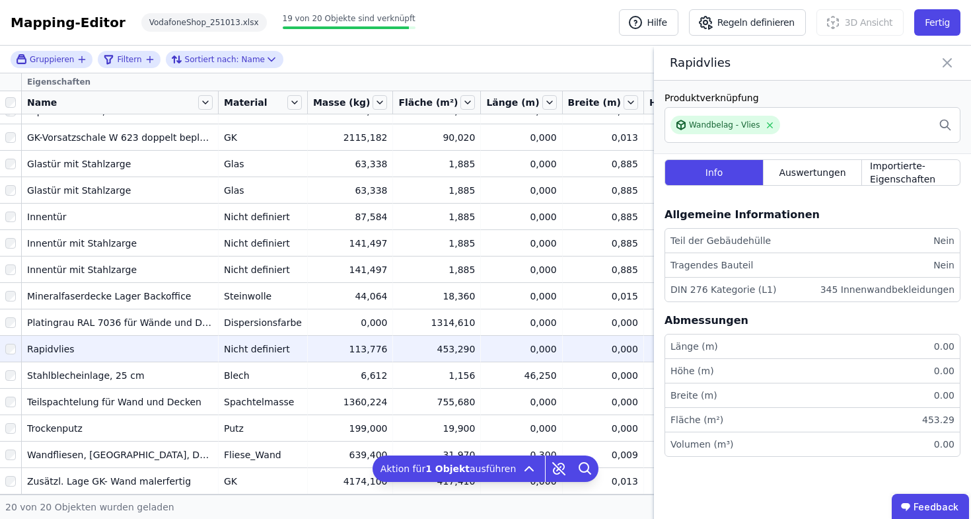
click at [953, 70] on icon at bounding box center [948, 63] width 16 height 19
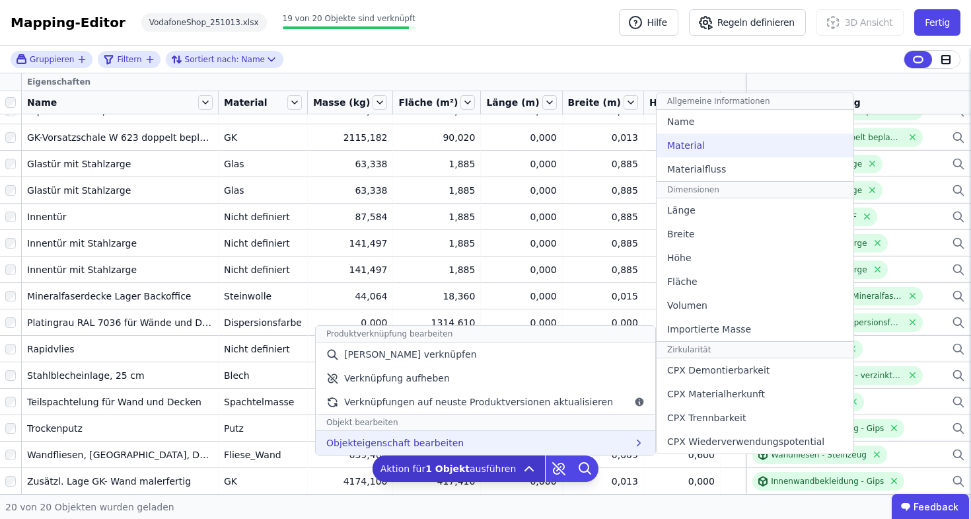
click at [734, 149] on div "Material" at bounding box center [755, 145] width 197 height 24
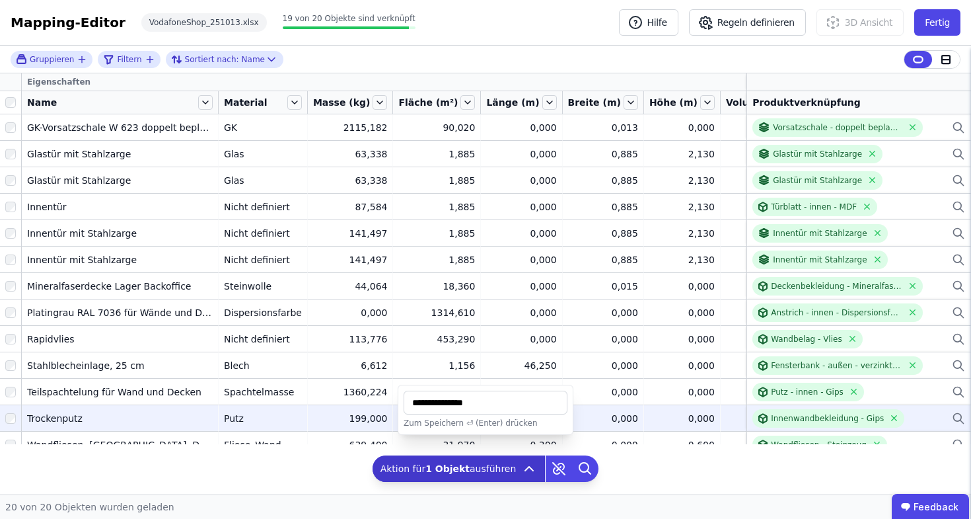
drag, startPoint x: 404, startPoint y: 404, endPoint x: 376, endPoint y: 406, distance: 28.5
click at [376, 406] on div "Gruppieren Filtern Sortiert nach: Name Eigenschaften Name Material Masse (kg) F…" at bounding box center [485, 270] width 971 height 449
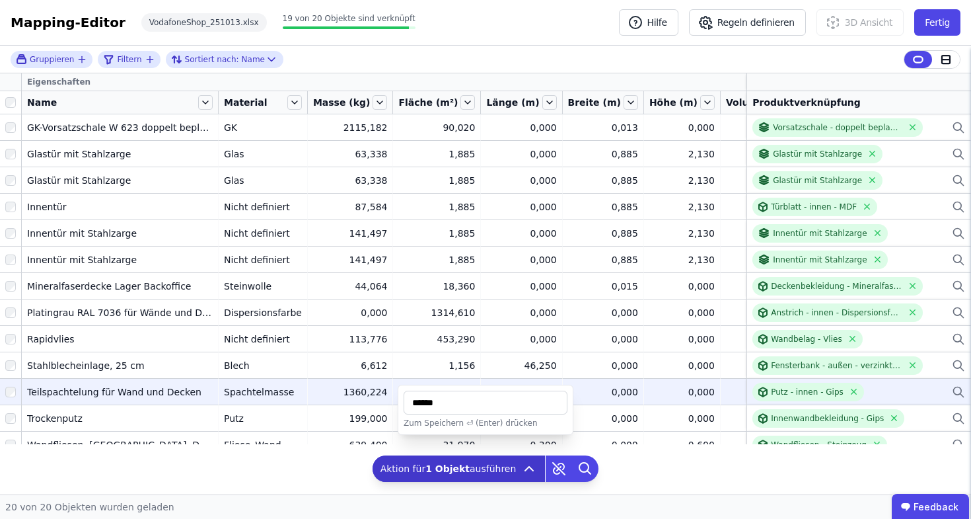
type input "******"
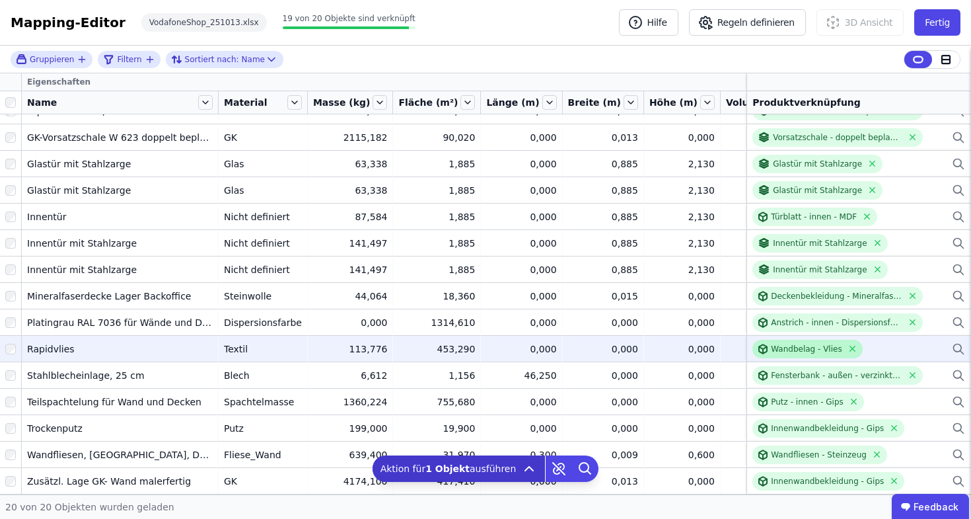
click at [774, 344] on div "Wandbelag - Vlies" at bounding box center [806, 349] width 71 height 11
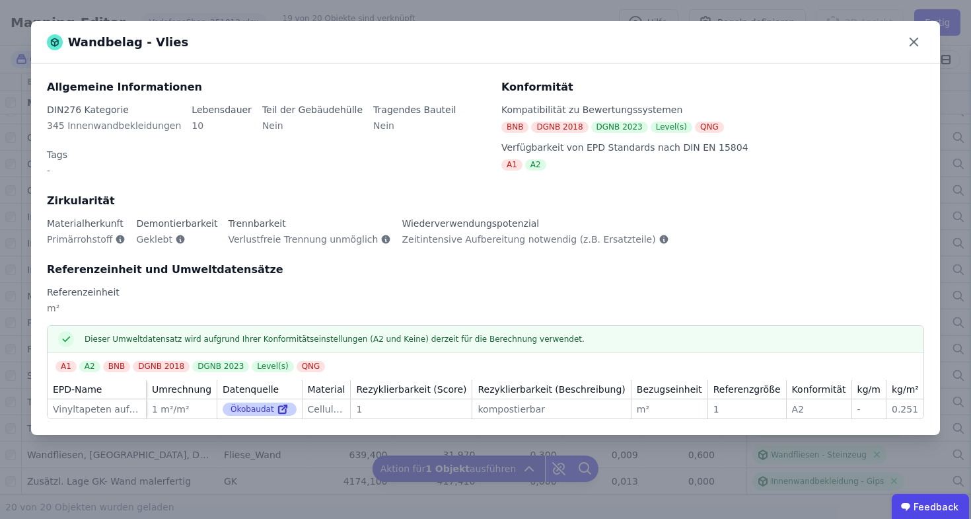
click at [253, 402] on div "Ökobaudat" at bounding box center [260, 408] width 74 height 13
click at [281, 406] on icon at bounding box center [282, 409] width 7 height 7
click at [915, 43] on icon at bounding box center [914, 42] width 8 height 8
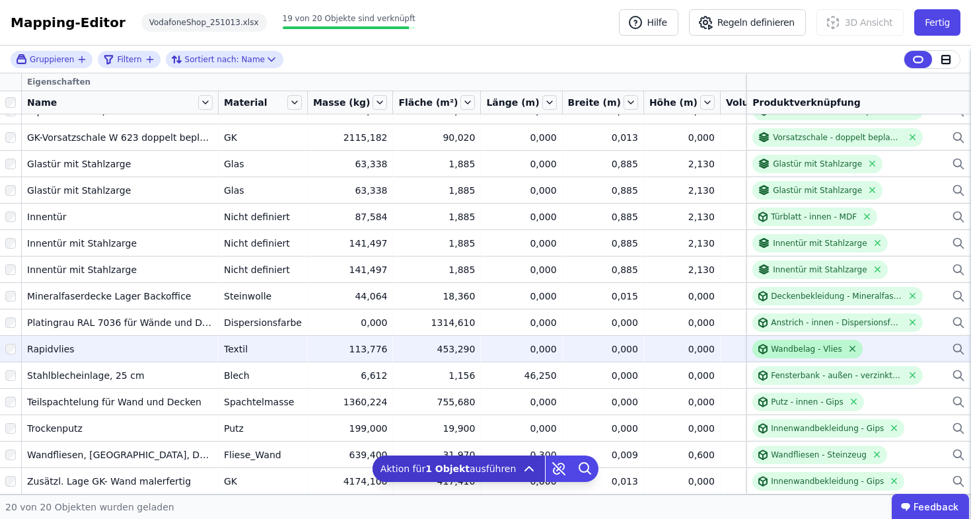
click at [850, 346] on icon at bounding box center [852, 348] width 5 height 5
click at [954, 344] on icon at bounding box center [958, 348] width 8 height 8
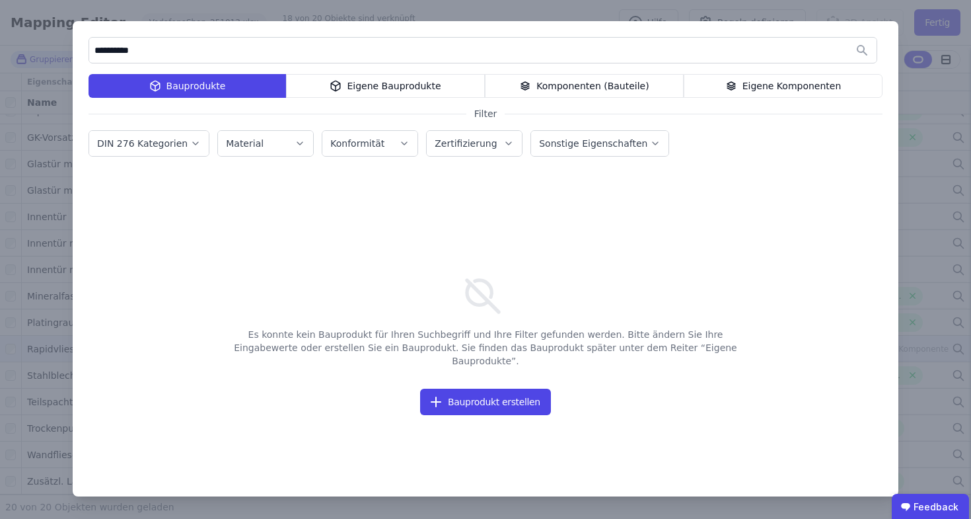
drag, startPoint x: 154, startPoint y: 50, endPoint x: 69, endPoint y: 48, distance: 85.3
click at [69, 48] on div "**********" at bounding box center [485, 259] width 971 height 519
paste input "**********"
click at [251, 48] on input "**********" at bounding box center [483, 50] width 788 height 24
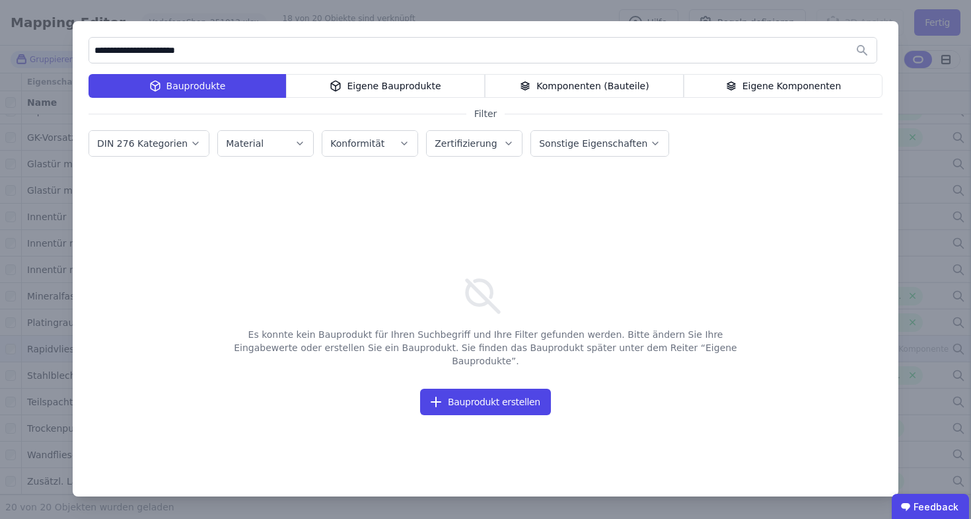
click at [251, 48] on input "**********" at bounding box center [483, 50] width 788 height 24
paste input "text"
drag, startPoint x: 209, startPoint y: 56, endPoint x: 114, endPoint y: 43, distance: 96.1
click at [114, 43] on input "**********" at bounding box center [483, 50] width 788 height 24
click at [229, 48] on input "**********" at bounding box center [483, 50] width 788 height 24
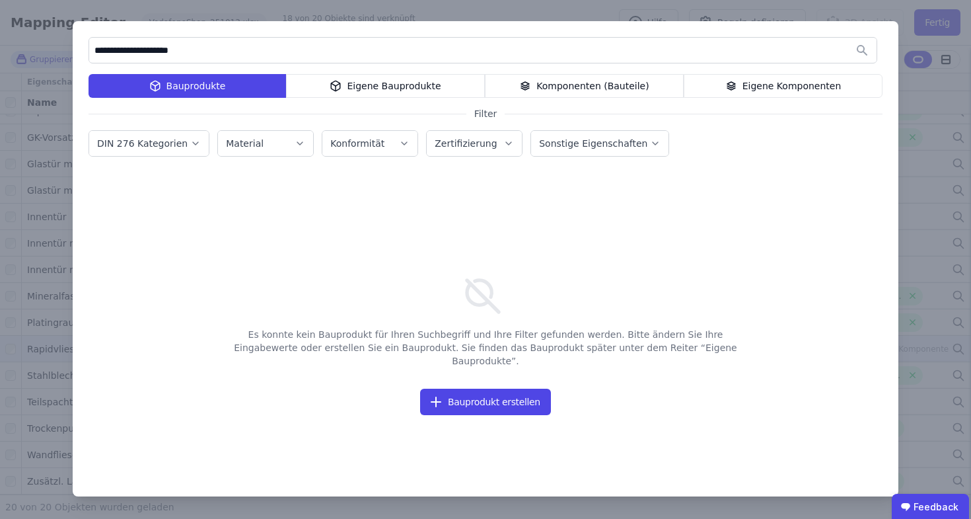
drag, startPoint x: 115, startPoint y: 49, endPoint x: 249, endPoint y: 48, distance: 134.2
click at [249, 48] on input "**********" at bounding box center [483, 50] width 788 height 24
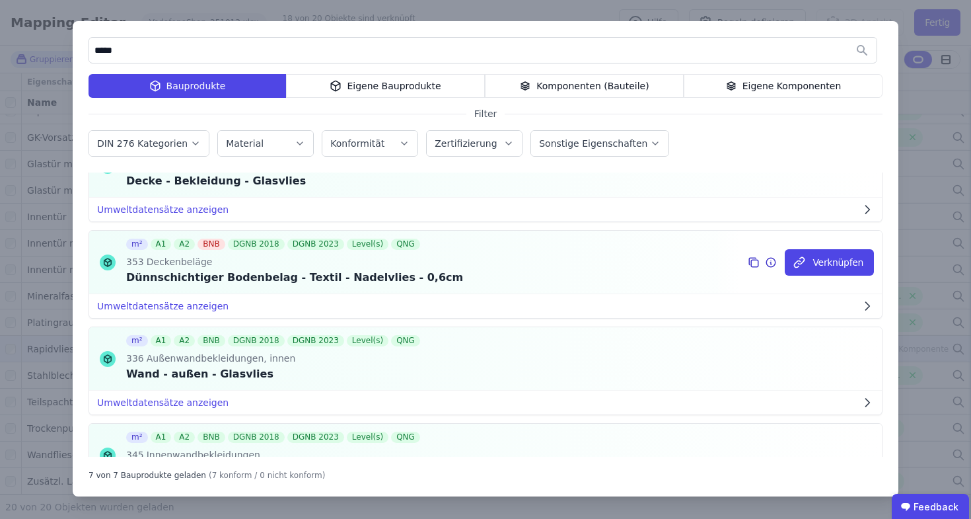
scroll to position [432, 0]
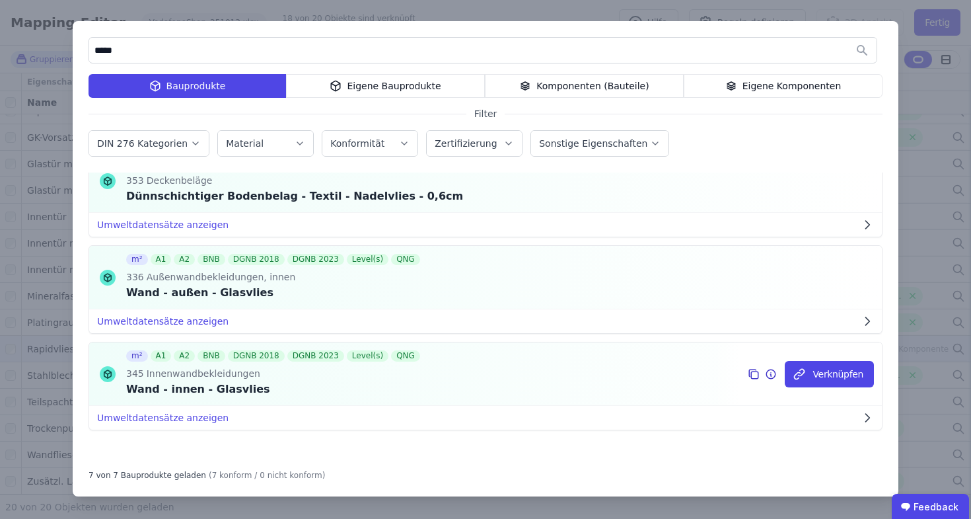
click at [241, 397] on div "Wand - innen - Glasvlies" at bounding box center [274, 389] width 297 height 16
click at [246, 391] on div "Wand - innen - Glasvlies" at bounding box center [274, 389] width 297 height 16
click at [767, 377] on icon at bounding box center [771, 374] width 12 height 16
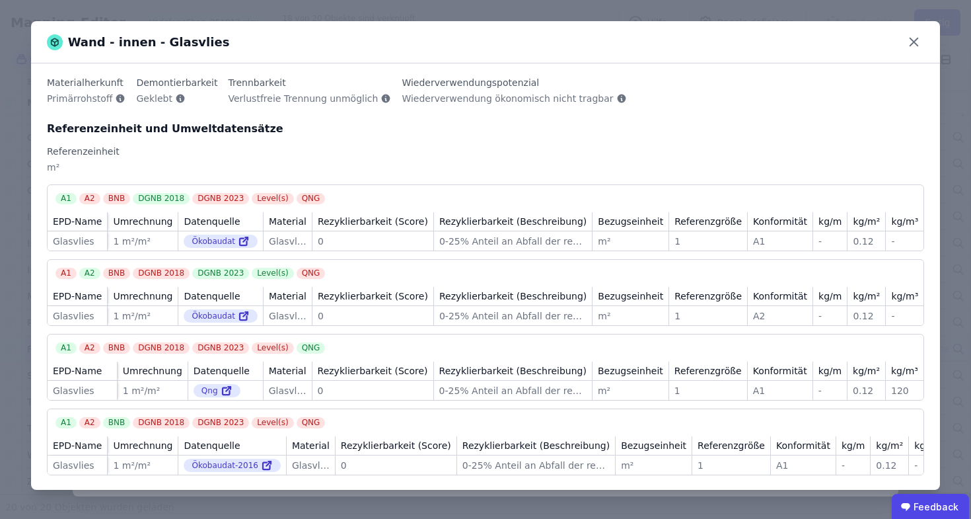
scroll to position [0, 0]
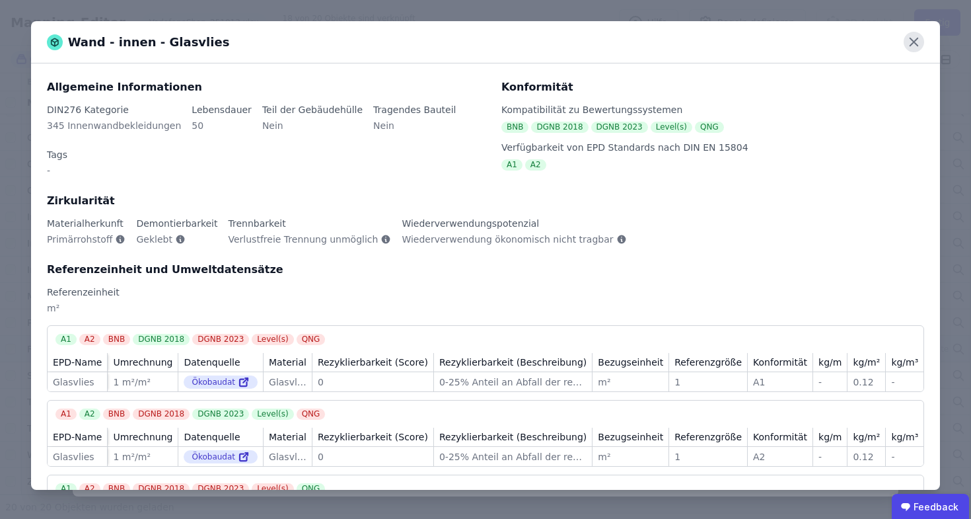
click at [906, 38] on icon at bounding box center [914, 42] width 20 height 20
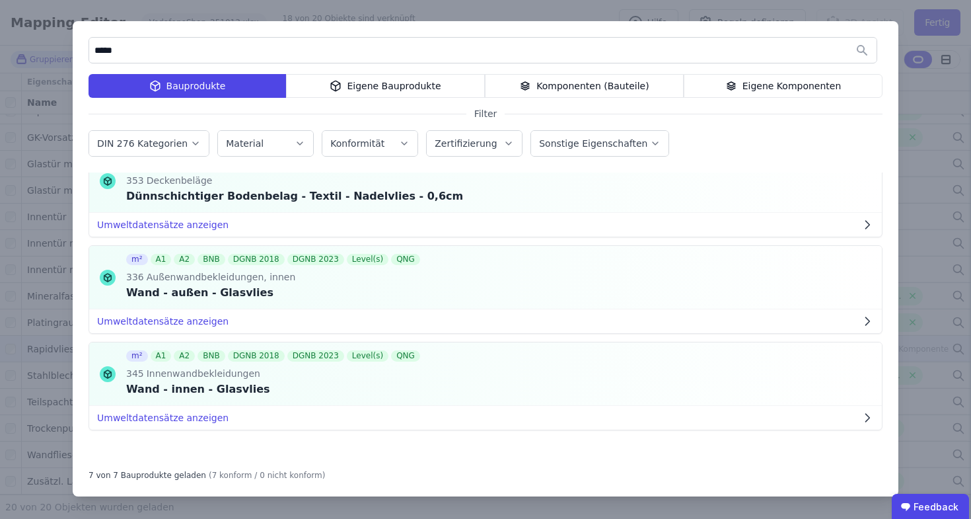
click at [358, 36] on div "***** Bauprodukte Eigene Bauprodukte Komponenten (Bauteile) Eigene Komponenten …" at bounding box center [486, 258] width 826 height 475
click at [108, 51] on input "*****" at bounding box center [483, 50] width 788 height 24
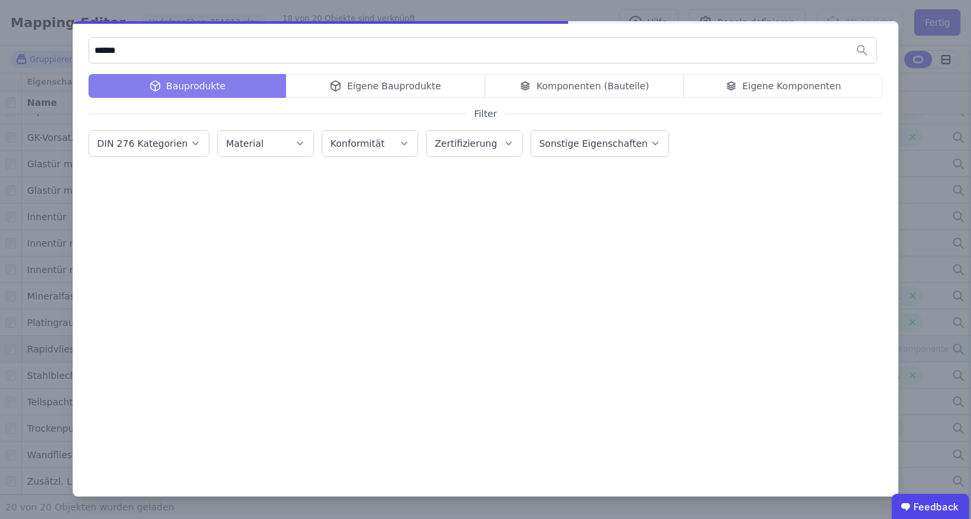
type input "******"
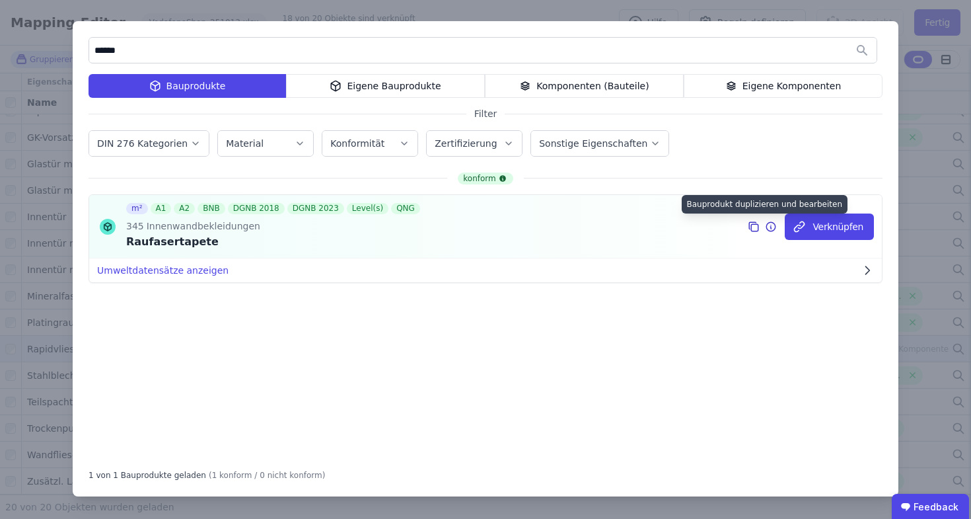
click at [759, 225] on icon at bounding box center [755, 227] width 7 height 7
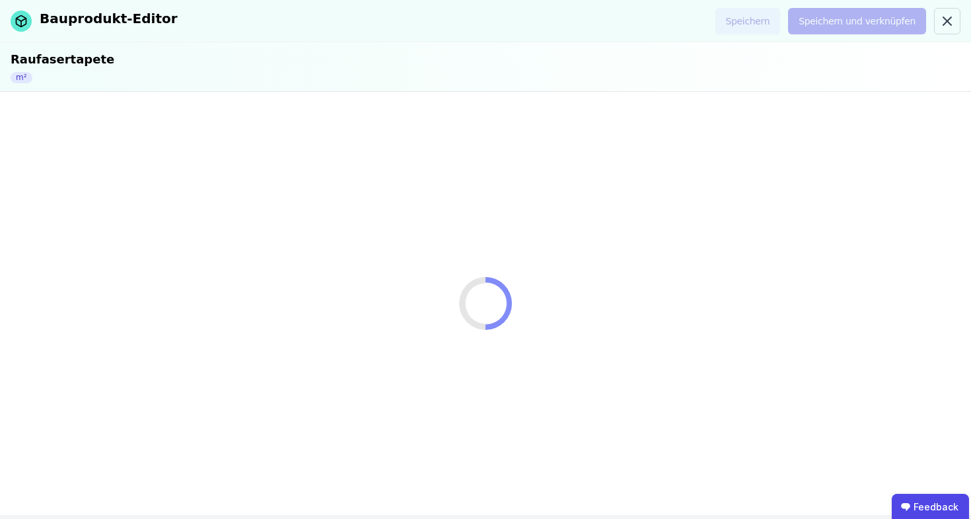
select select "**********"
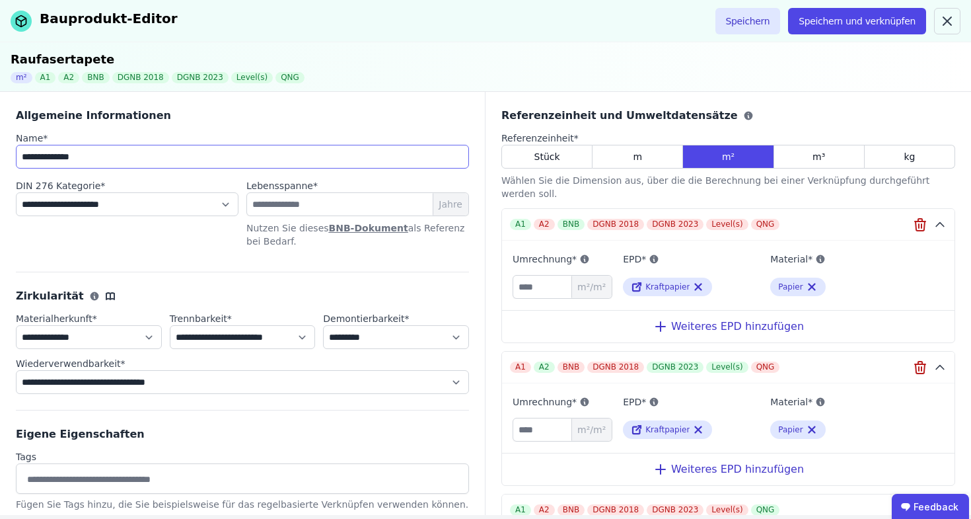
click at [114, 163] on input "**********" at bounding box center [242, 157] width 453 height 24
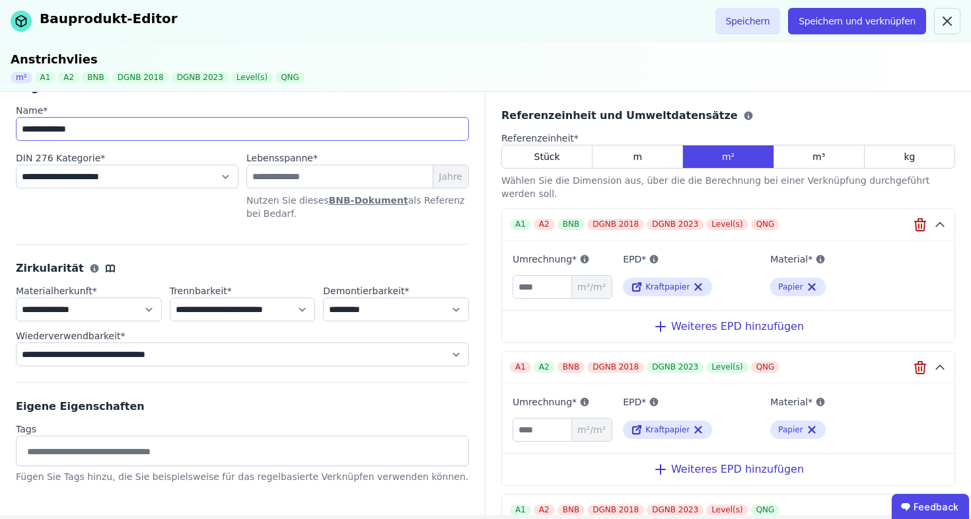
type input "**********"
click at [913, 223] on icon "button" at bounding box center [921, 225] width 16 height 16
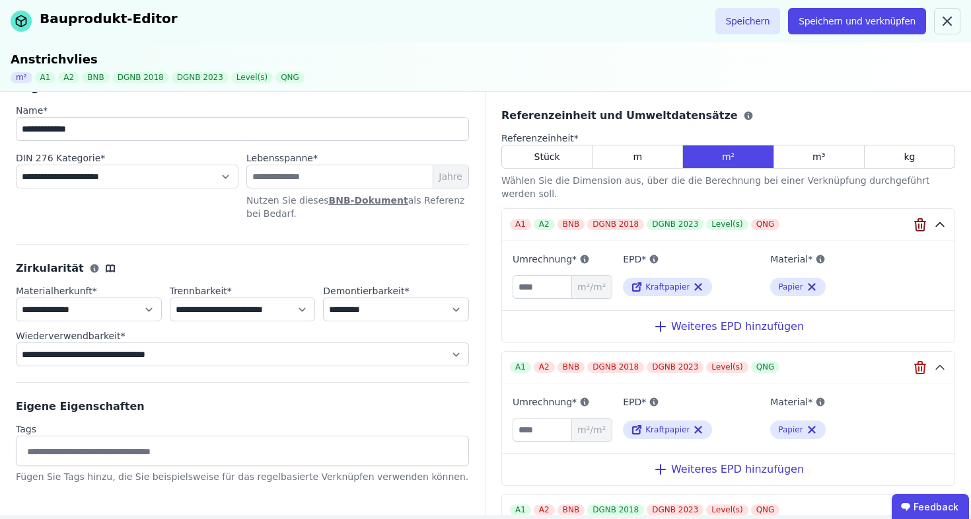
click at [913, 223] on icon "button" at bounding box center [921, 225] width 16 height 16
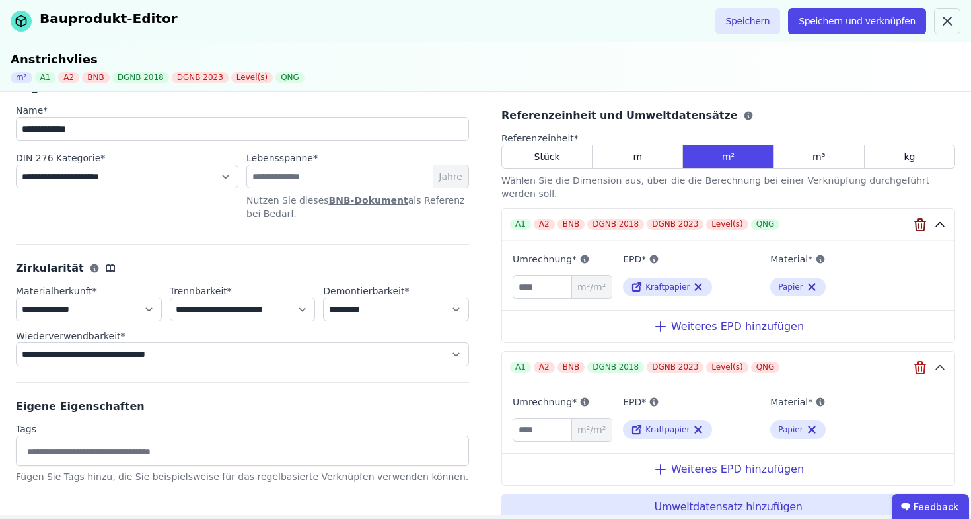
click at [913, 223] on icon "button" at bounding box center [921, 225] width 16 height 16
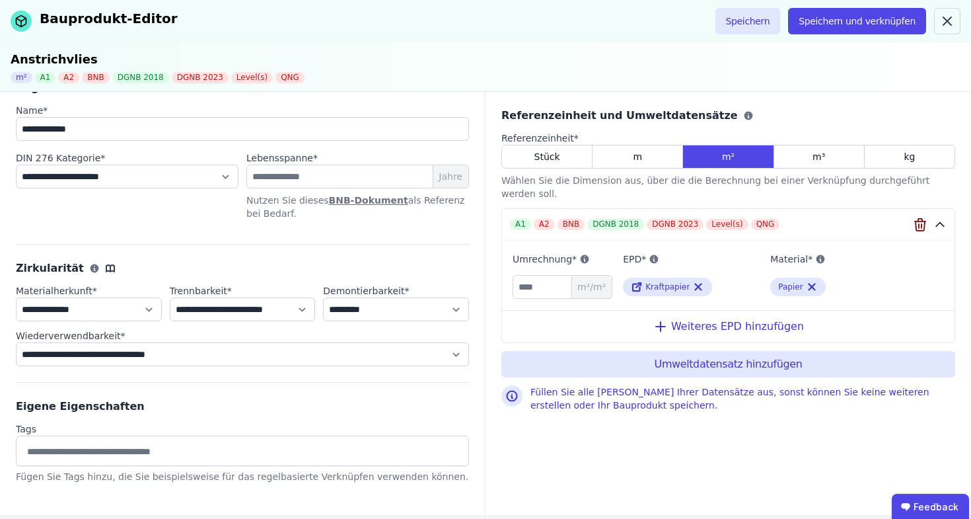
click at [913, 223] on button "A1 A2 BNB DGNB 2018 DGNB 2023 Level(s) QNG" at bounding box center [728, 225] width 453 height 32
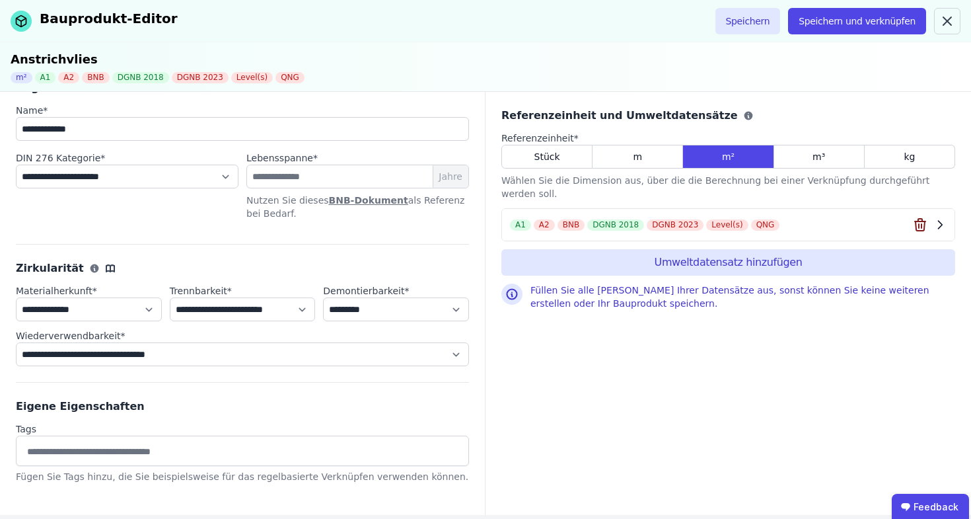
click at [925, 221] on icon "button" at bounding box center [920, 225] width 9 height 9
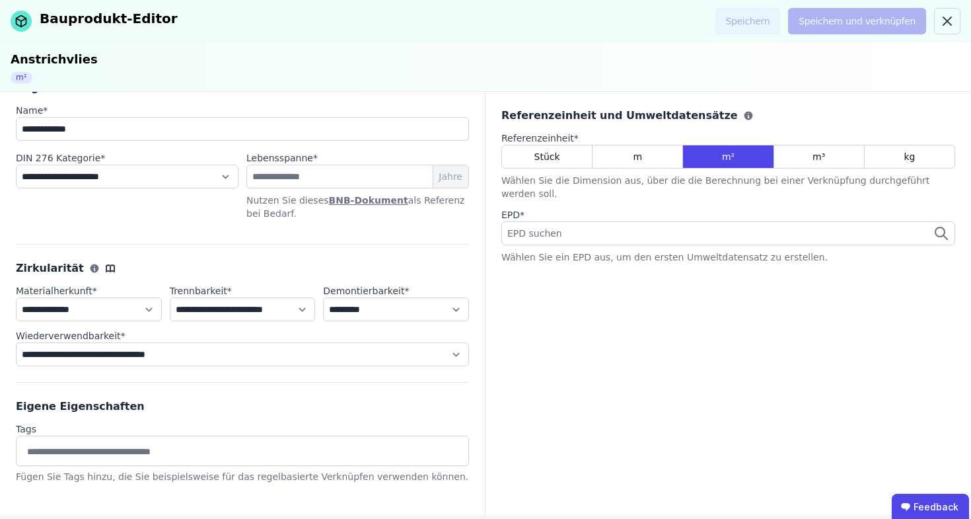
click at [665, 229] on div "EPD suchen" at bounding box center [729, 233] width 454 height 24
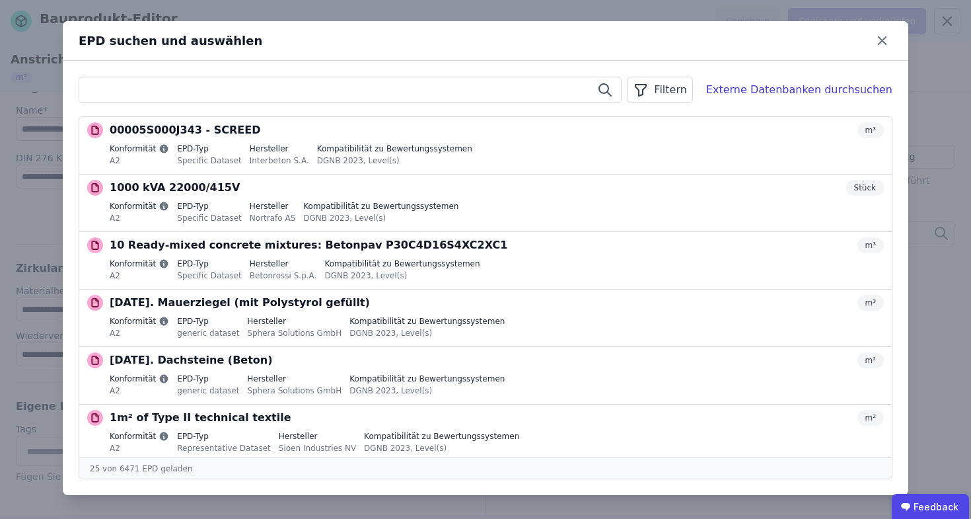
click at [227, 98] on input "text" at bounding box center [350, 90] width 542 height 24
paste input "**********"
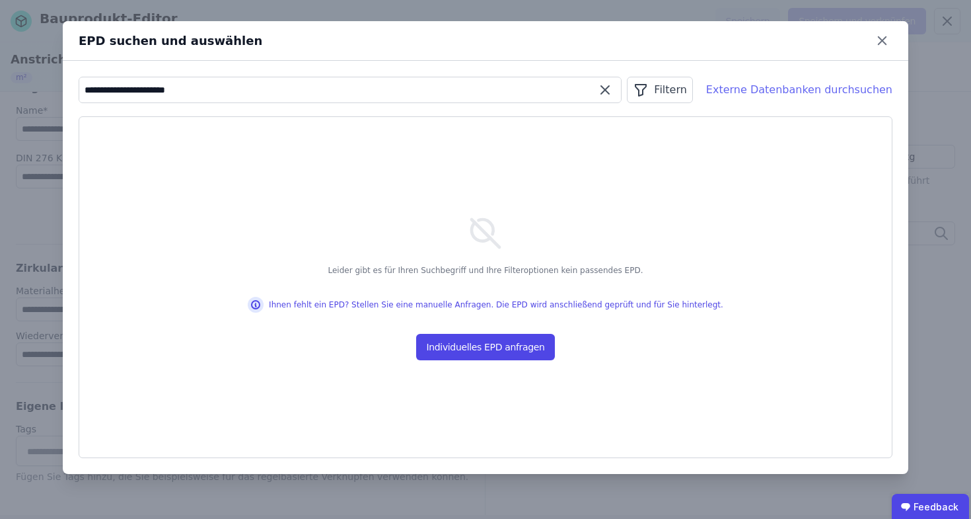
type input "**********"
click at [753, 92] on div "Externe Datenbanken durchsuchen" at bounding box center [799, 90] width 186 height 16
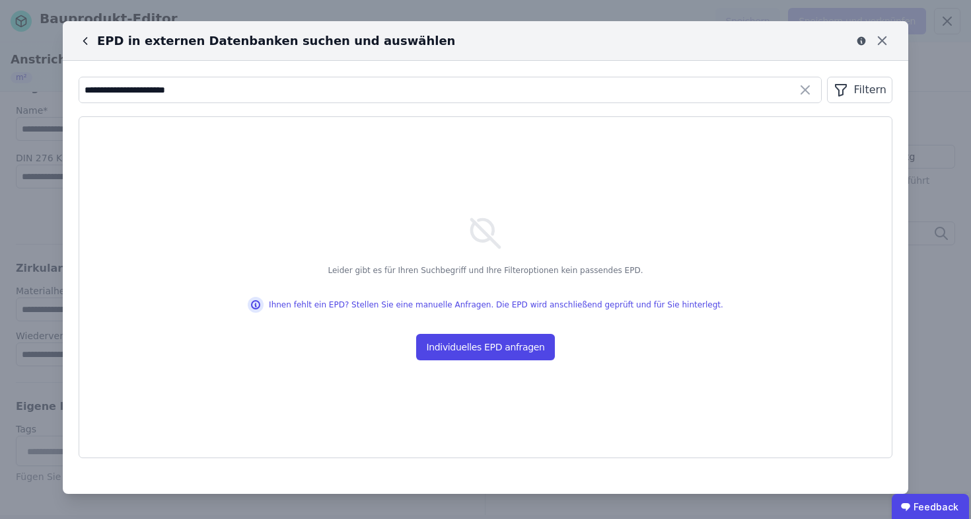
click at [86, 36] on icon at bounding box center [85, 40] width 13 height 13
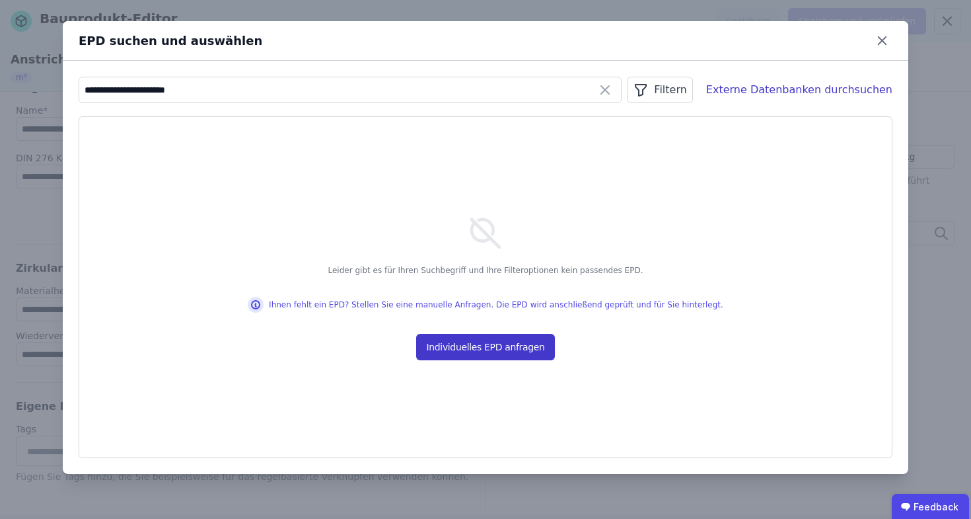
click at [452, 346] on button "Individuelles EPD anfragen" at bounding box center [485, 347] width 139 height 26
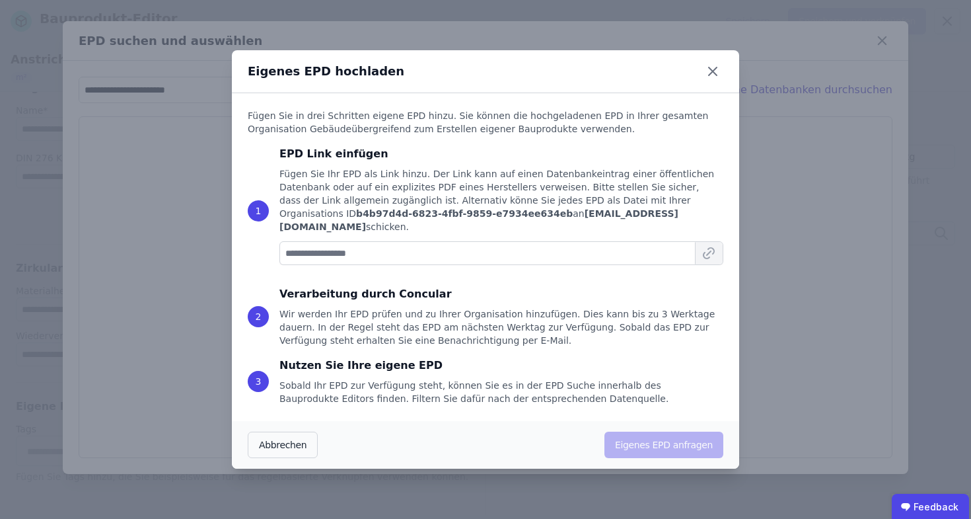
click at [428, 247] on input at bounding box center [502, 253] width 444 height 24
type input "**********"
click at [711, 82] on icon at bounding box center [712, 71] width 21 height 21
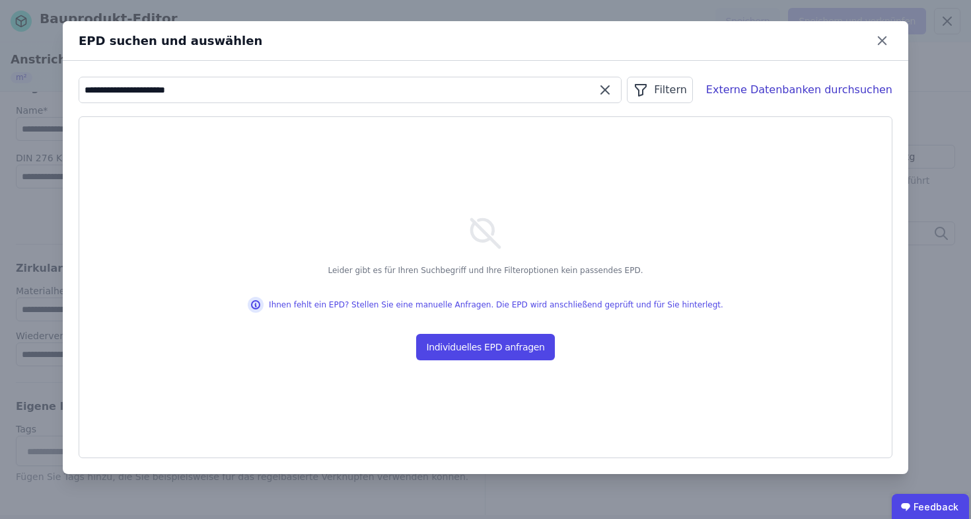
click at [238, 84] on input "**********" at bounding box center [350, 90] width 542 height 24
type input "*"
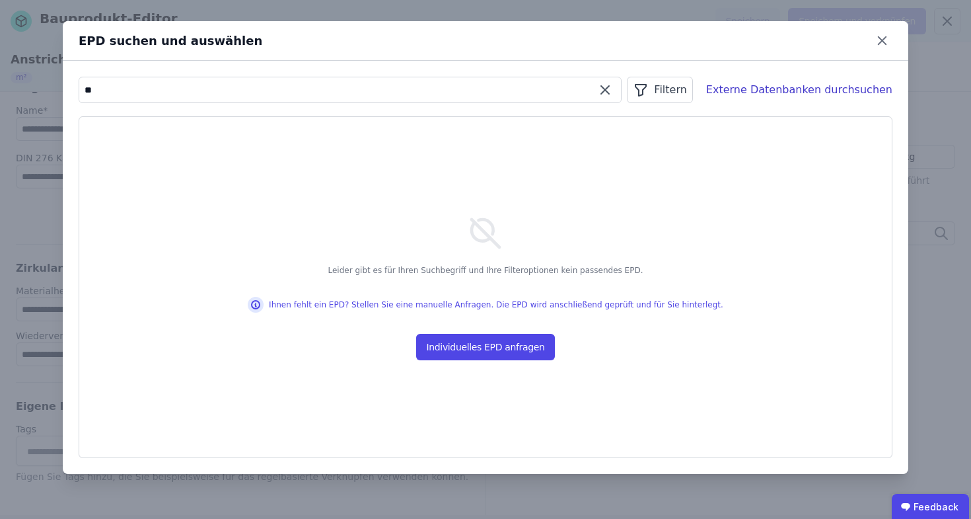
type input "*"
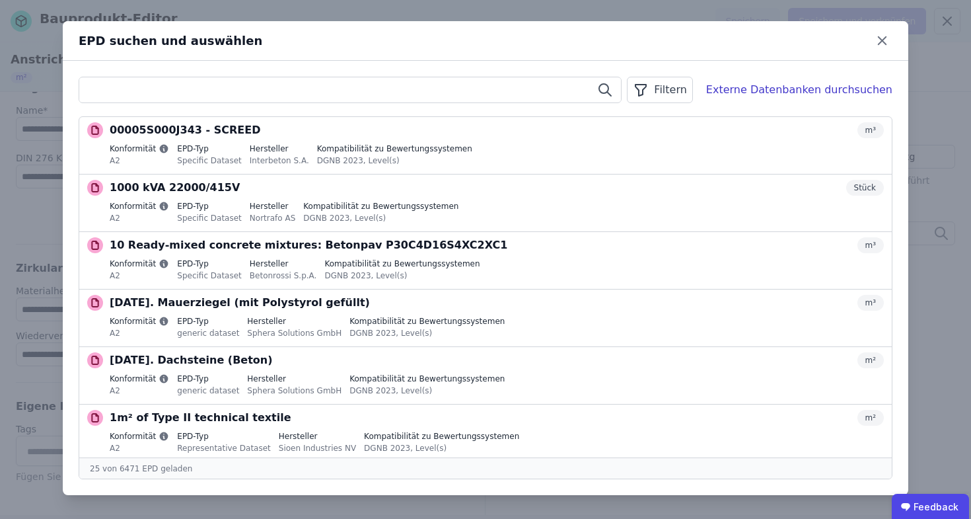
click at [137, 96] on input "text" at bounding box center [350, 90] width 542 height 24
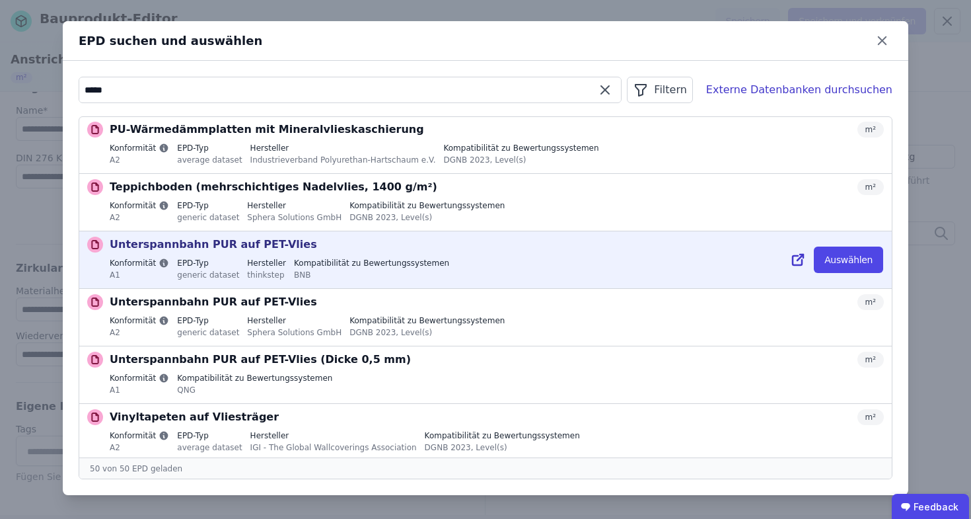
scroll to position [2645, 0]
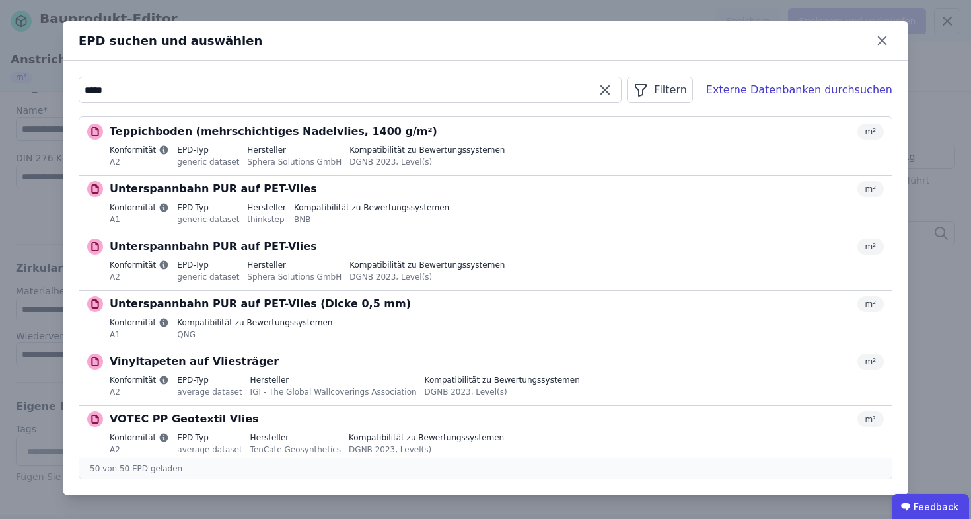
type input "*****"
click at [231, 469] on p "Wandbekleidungen auf Vliesstoffbasis" at bounding box center [224, 477] width 228 height 16
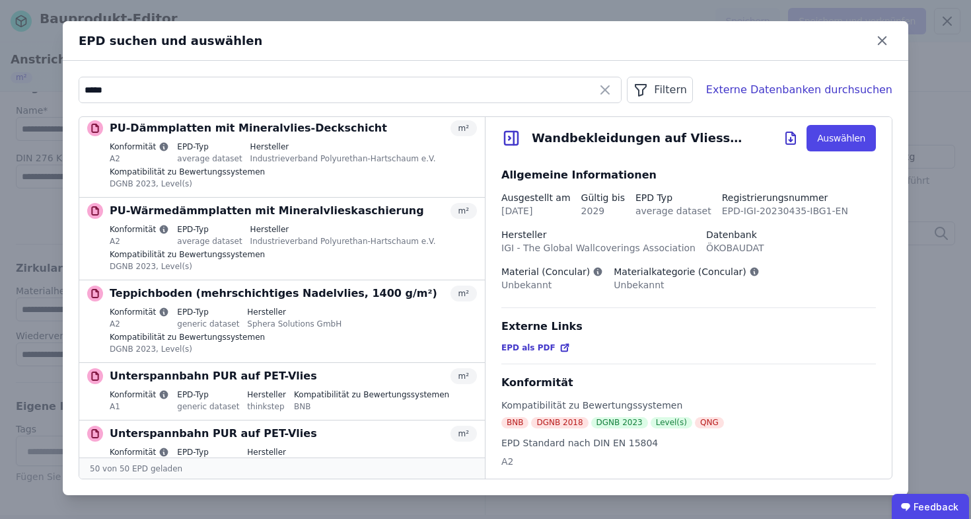
scroll to position [3773, 0]
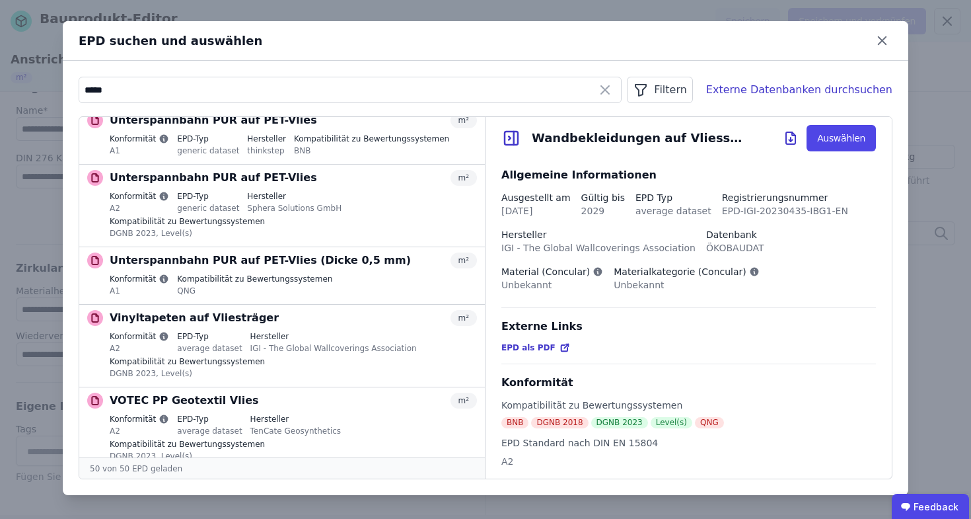
drag, startPoint x: 112, startPoint y: 388, endPoint x: 303, endPoint y: 385, distance: 190.3
click at [303, 475] on div "Wandbekleidungen auf Vliesstoffbasis m²" at bounding box center [293, 483] width 367 height 16
copy p "Wandbekleidungen auf Vliesstoffbasis"
click at [852, 143] on button "Auswählen" at bounding box center [841, 138] width 69 height 26
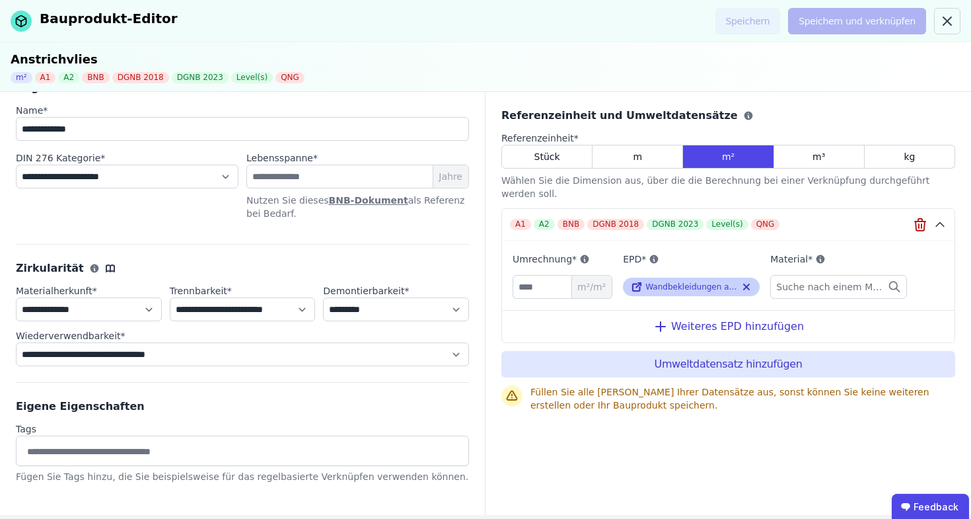
click at [712, 282] on span "Wandbekleidungen auf Vliesstoffbasis" at bounding box center [721, 286] width 151 height 9
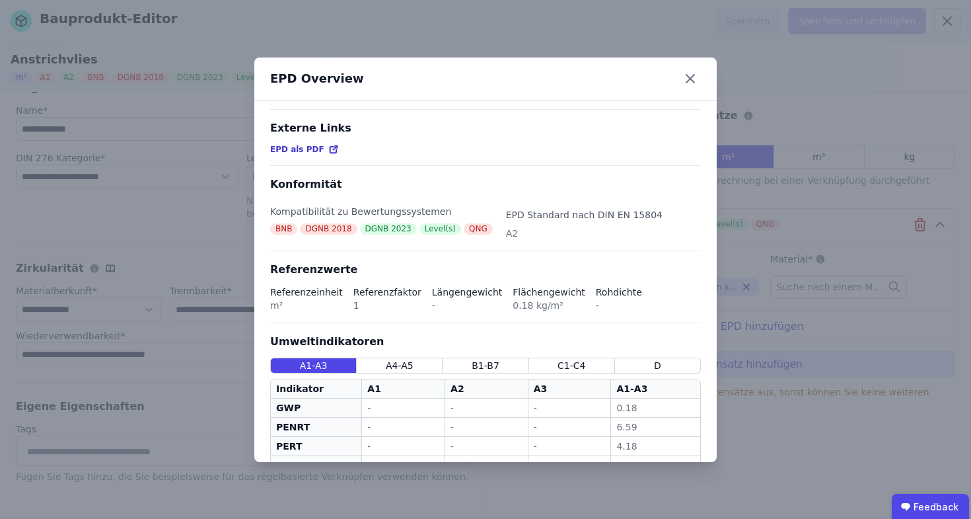
scroll to position [67, 0]
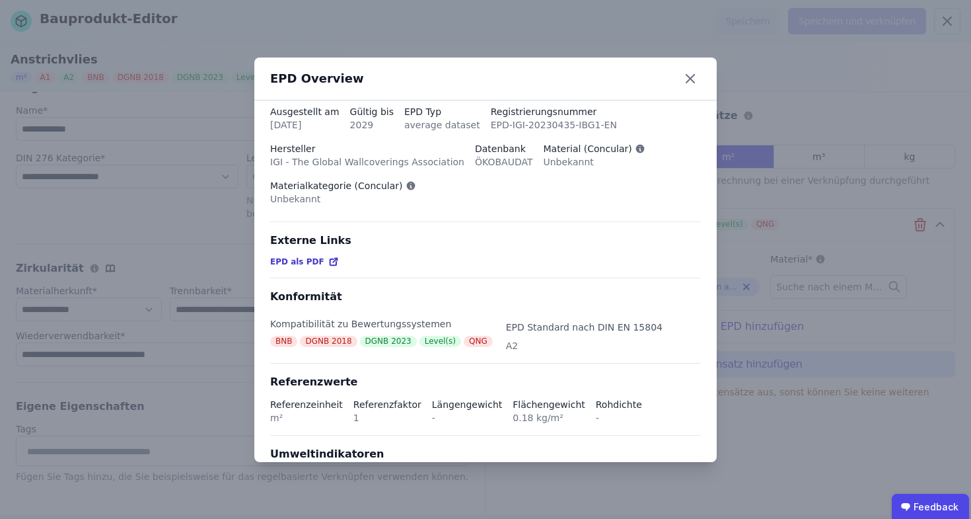
click at [319, 262] on div "EPD als PDF" at bounding box center [304, 261] width 69 height 11
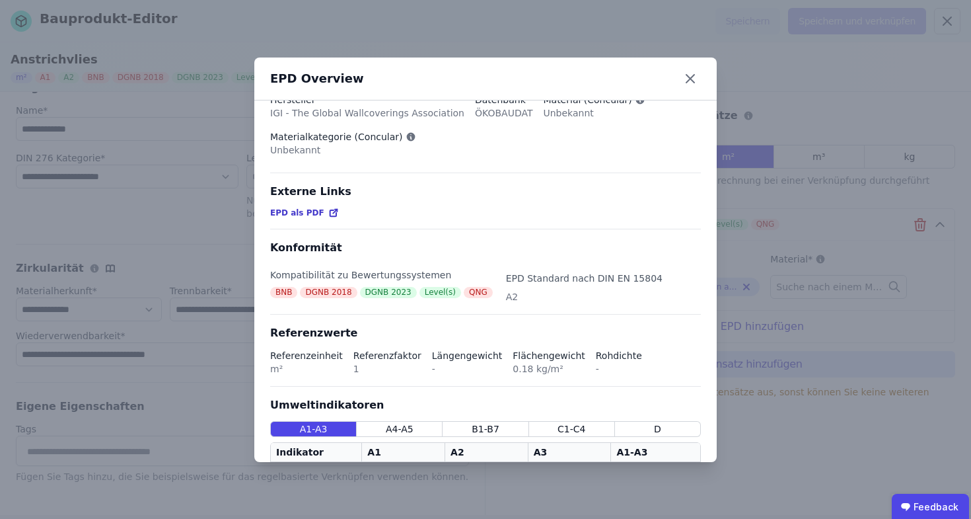
scroll to position [118, 0]
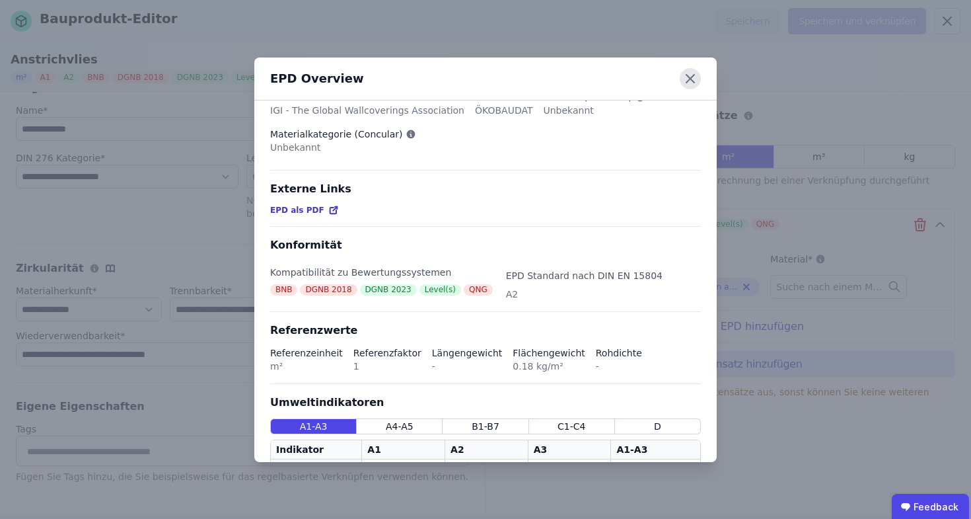
click at [687, 79] on icon at bounding box center [690, 78] width 21 height 21
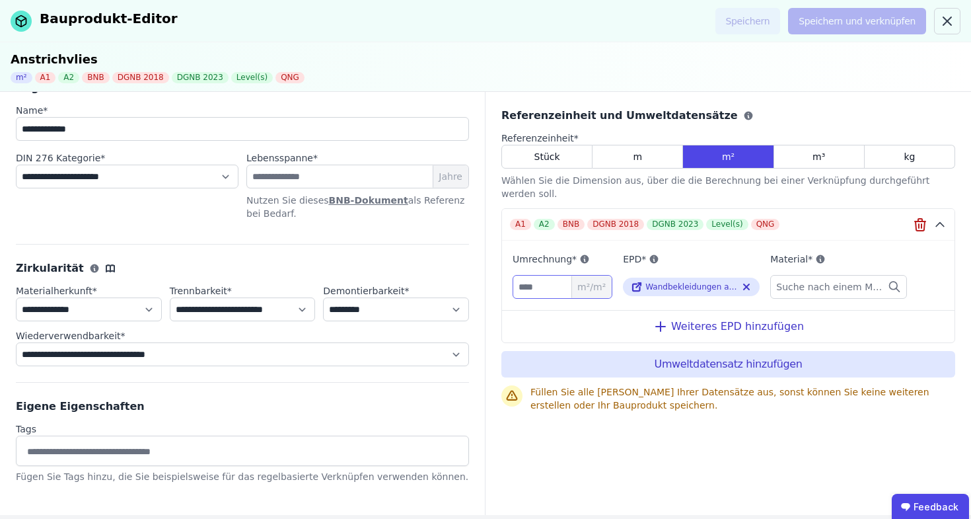
click at [535, 283] on input "number" at bounding box center [563, 287] width 100 height 24
type input "*"
click at [849, 275] on div "Suche nach einem Material" at bounding box center [839, 287] width 137 height 24
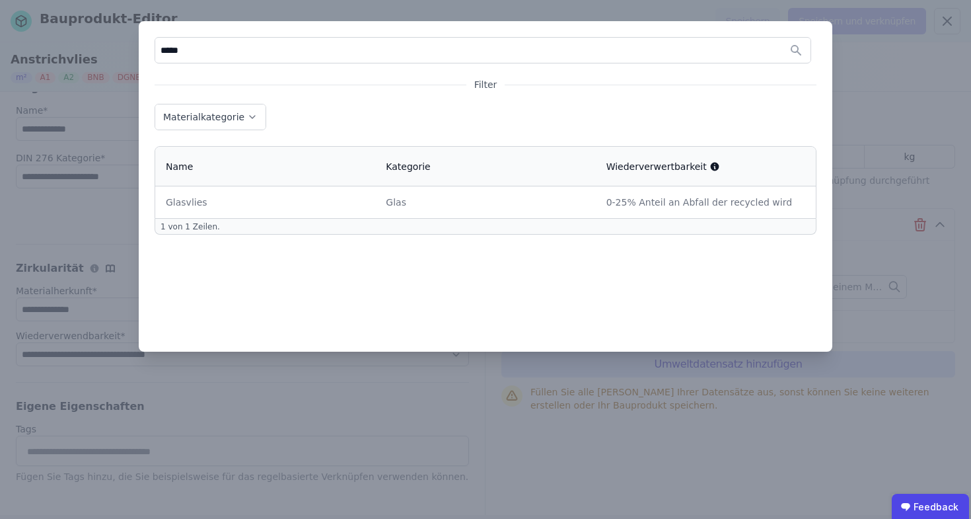
click at [256, 47] on input "*****" at bounding box center [483, 50] width 656 height 24
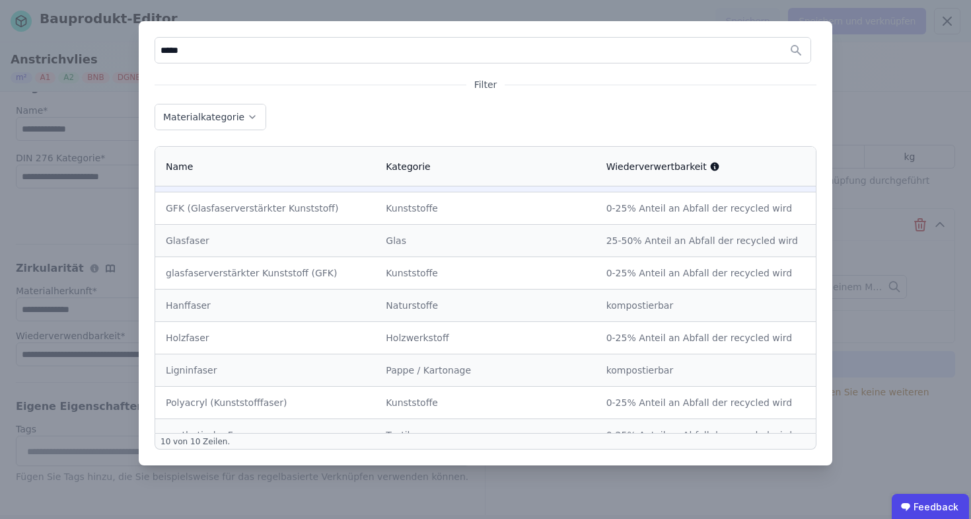
scroll to position [77, 0]
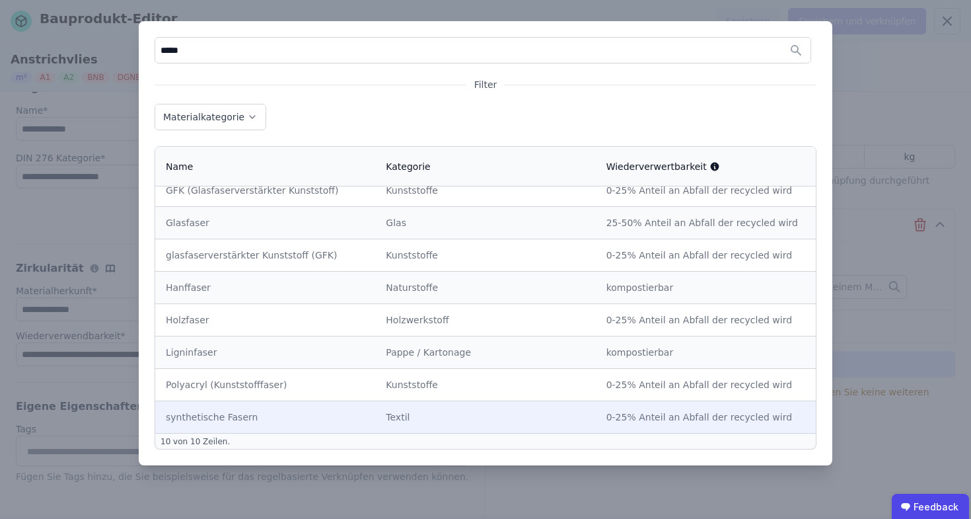
type input "*****"
click at [430, 425] on td "Textil" at bounding box center [485, 416] width 220 height 32
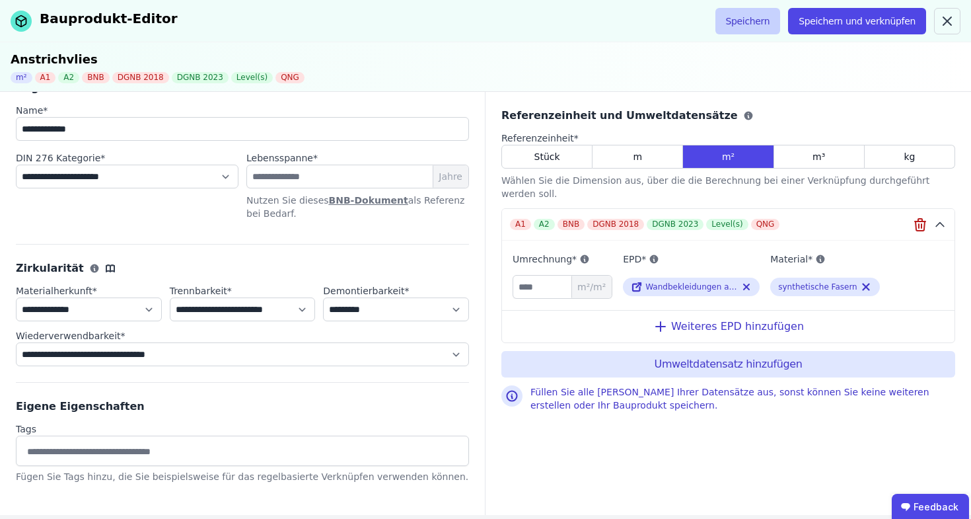
click at [760, 22] on button "Speichern" at bounding box center [748, 21] width 65 height 26
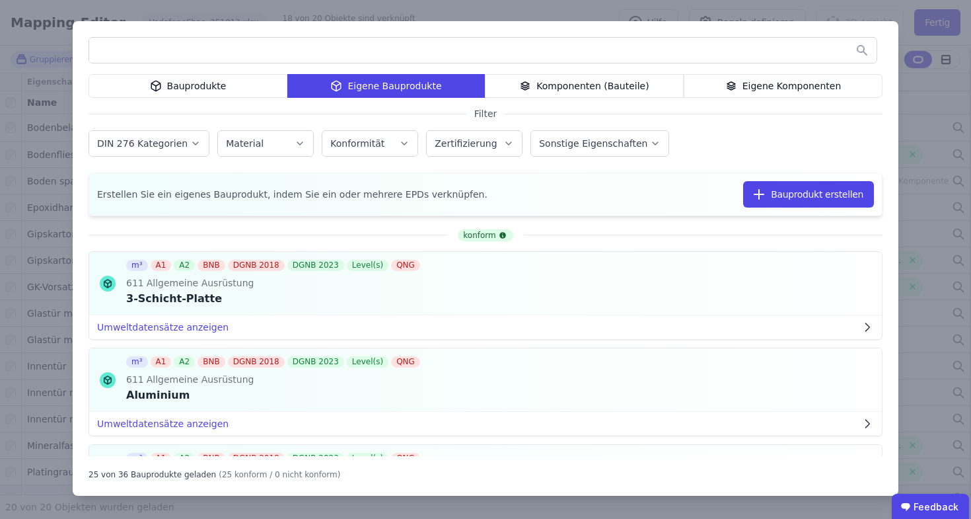
click at [845, 19] on div "Bauprodukte Eigene Bauprodukte Komponenten (Bauteile) Eigene Komponenten Filter…" at bounding box center [485, 259] width 971 height 519
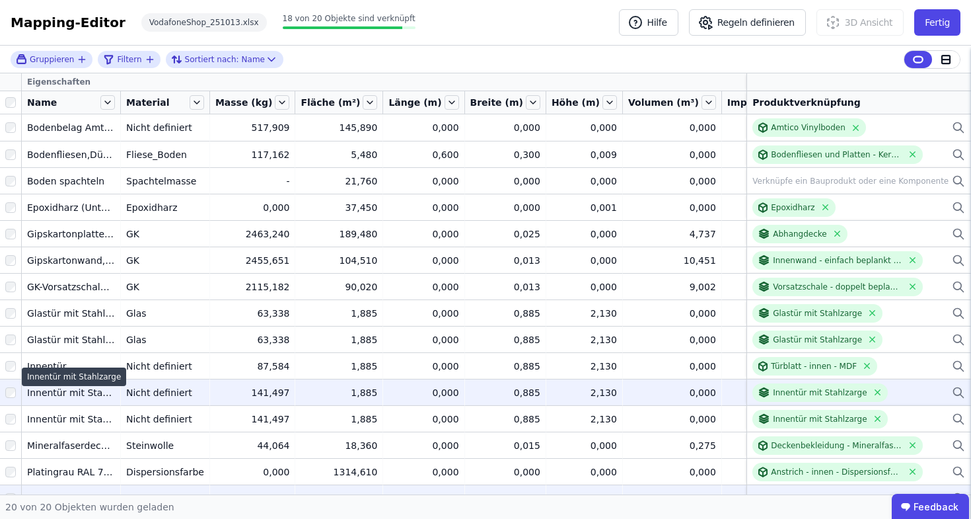
scroll to position [159, 0]
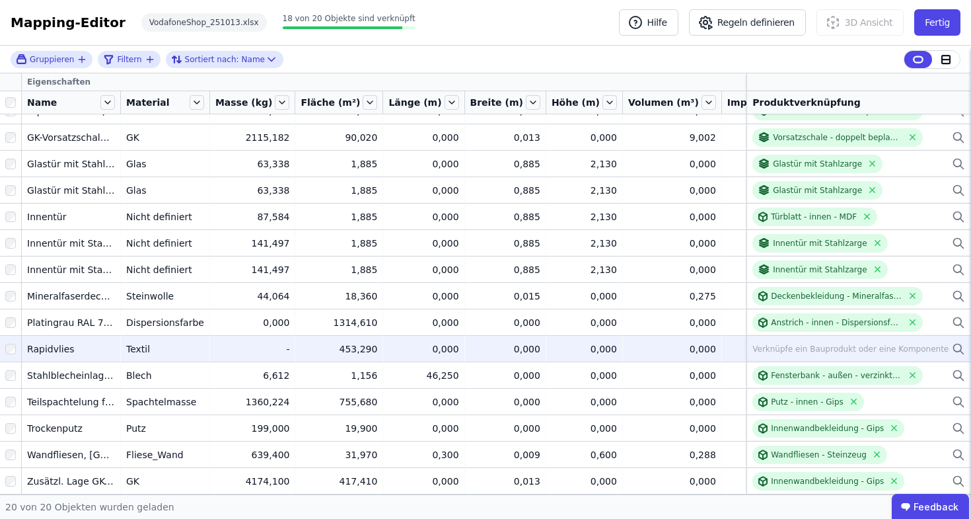
click at [952, 341] on icon at bounding box center [958, 349] width 13 height 16
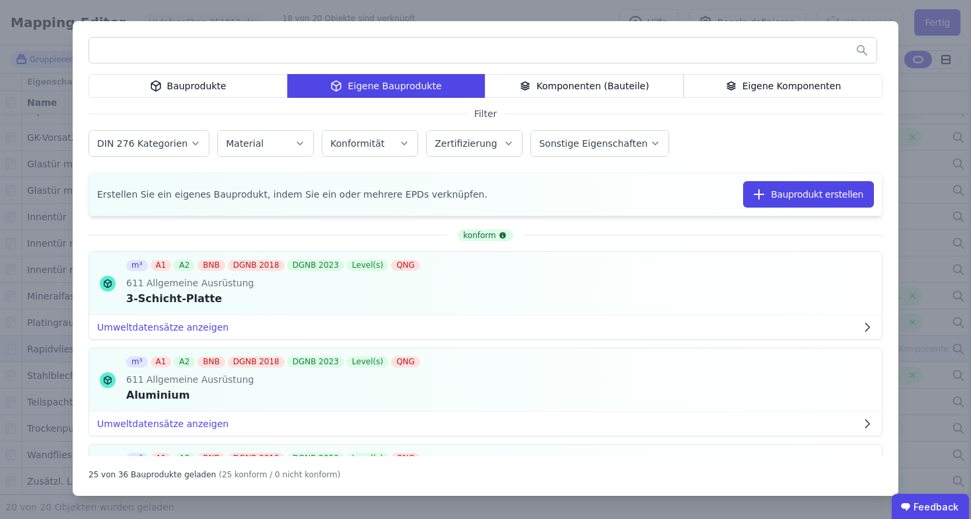
click at [359, 40] on input "text" at bounding box center [483, 50] width 788 height 24
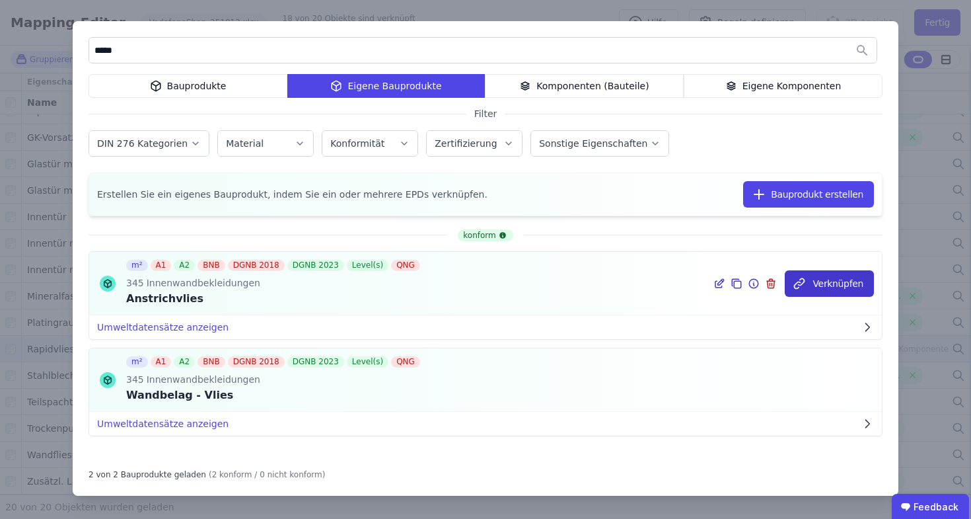
type input "*****"
click at [832, 280] on button "Verknüpfen" at bounding box center [829, 283] width 89 height 26
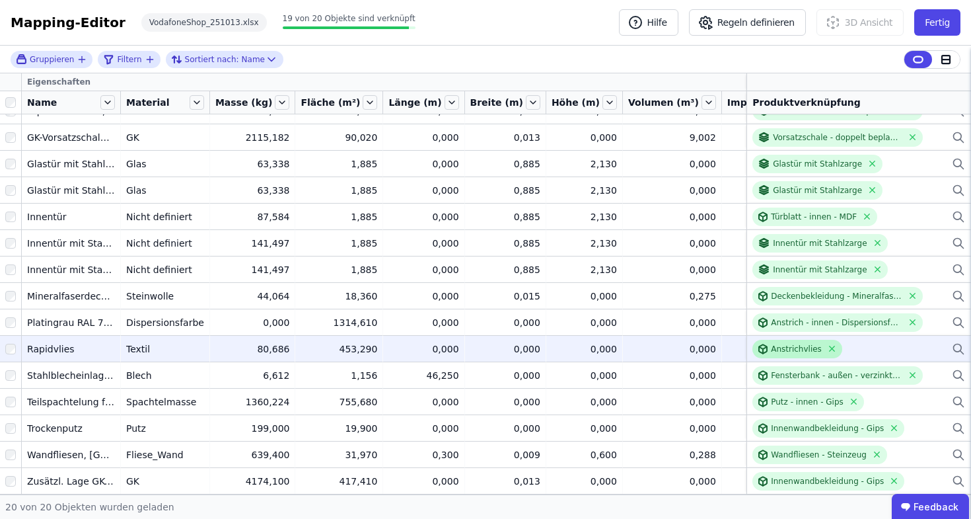
click at [774, 344] on div "Anstrichvlies" at bounding box center [796, 349] width 51 height 11
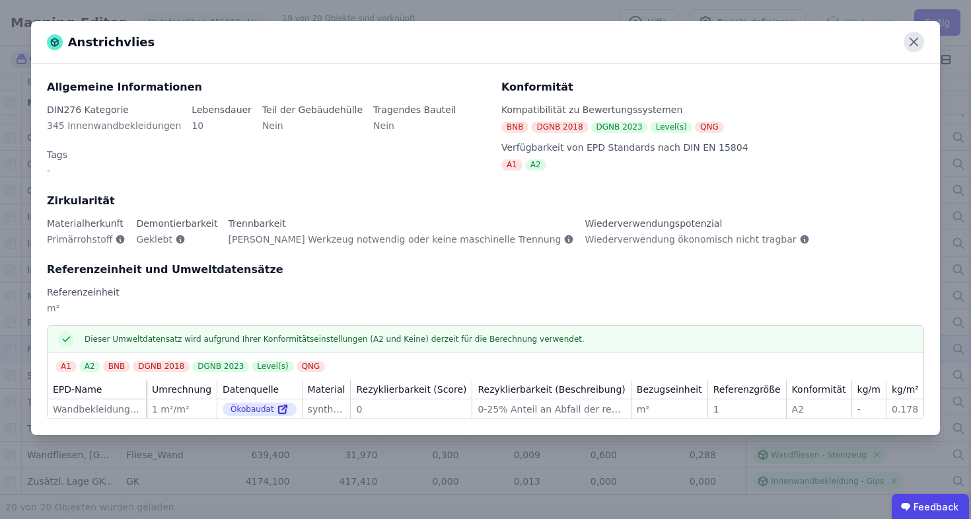
click at [919, 49] on icon at bounding box center [914, 42] width 20 height 20
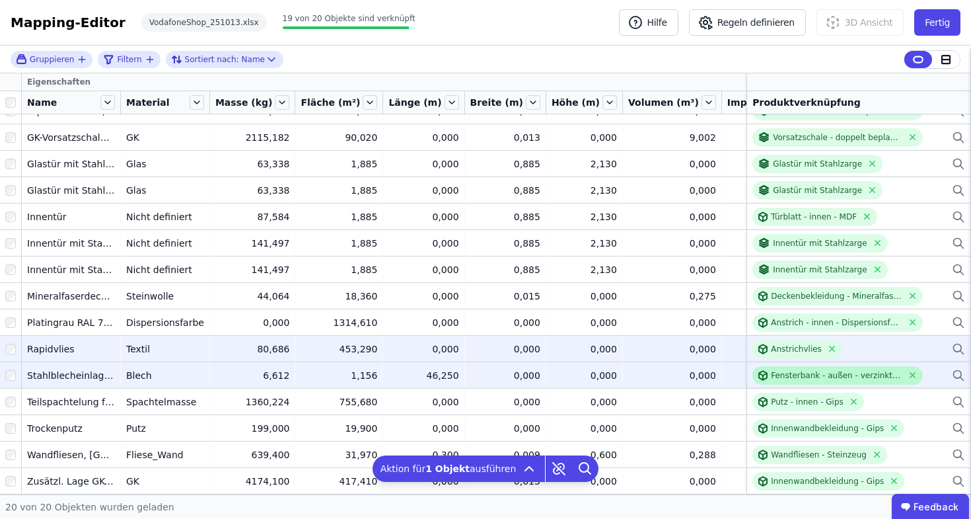
click at [806, 370] on div "Fensterbank - außen - verzinktes Stahlblech" at bounding box center [837, 375] width 132 height 11
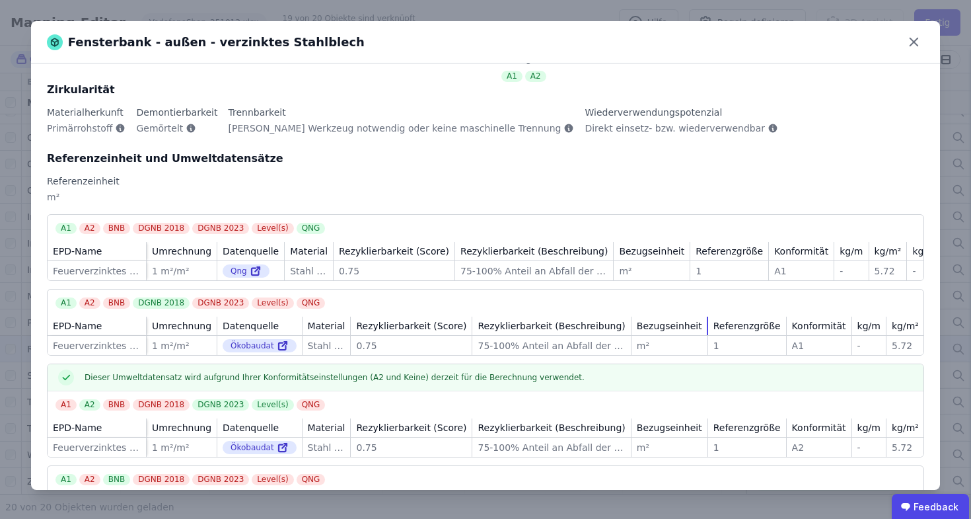
scroll to position [168, 0]
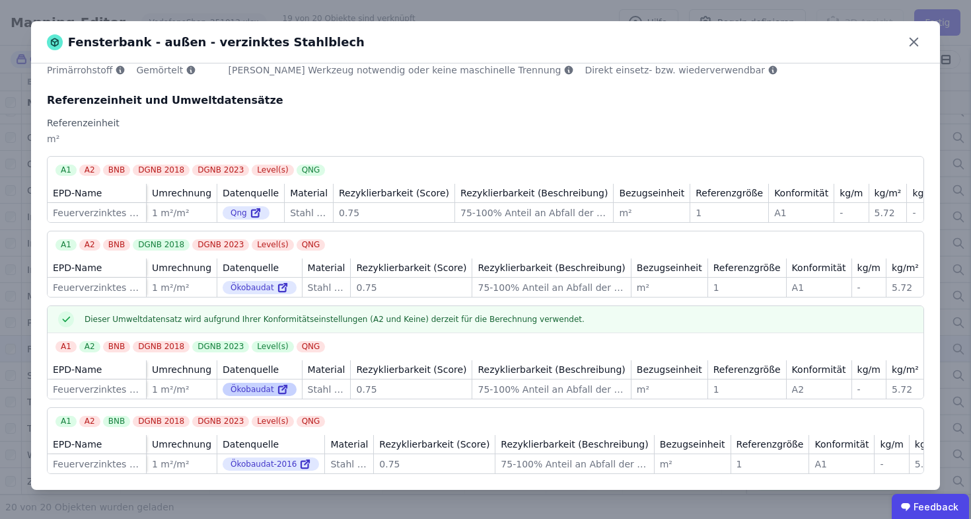
click at [250, 383] on div "Ökobaudat" at bounding box center [260, 389] width 74 height 13
click at [279, 387] on icon at bounding box center [282, 390] width 7 height 7
click at [922, 42] on icon at bounding box center [914, 42] width 20 height 20
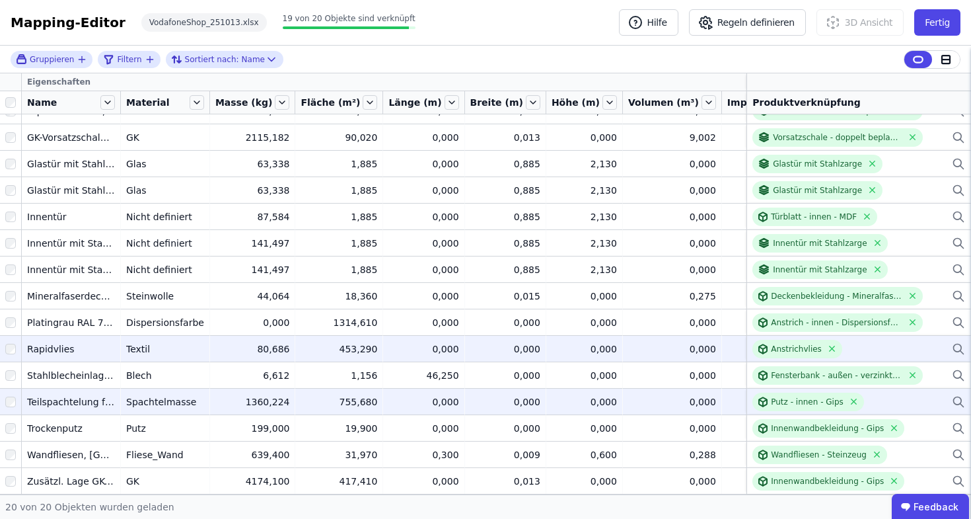
click at [5, 394] on div at bounding box center [10, 402] width 21 height 24
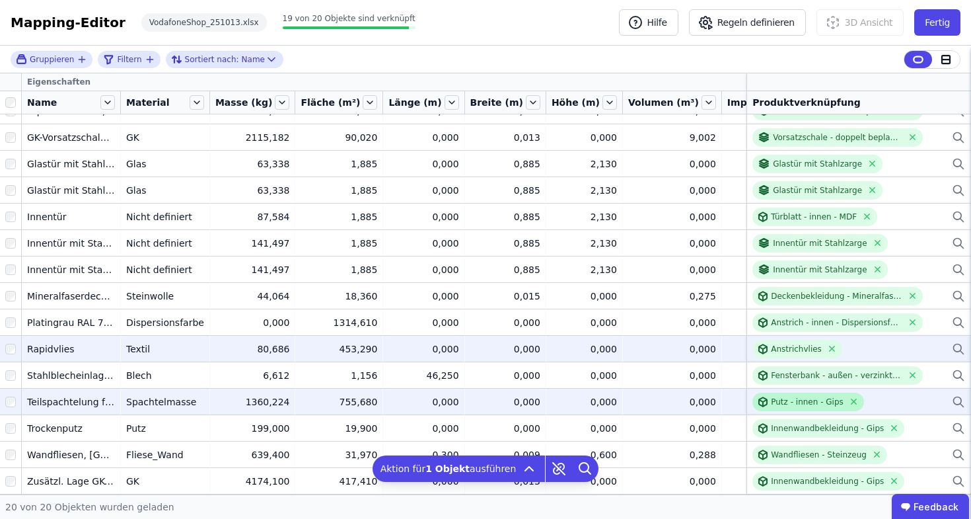
click at [771, 397] on div "Putz - innen - Gips" at bounding box center [807, 402] width 73 height 11
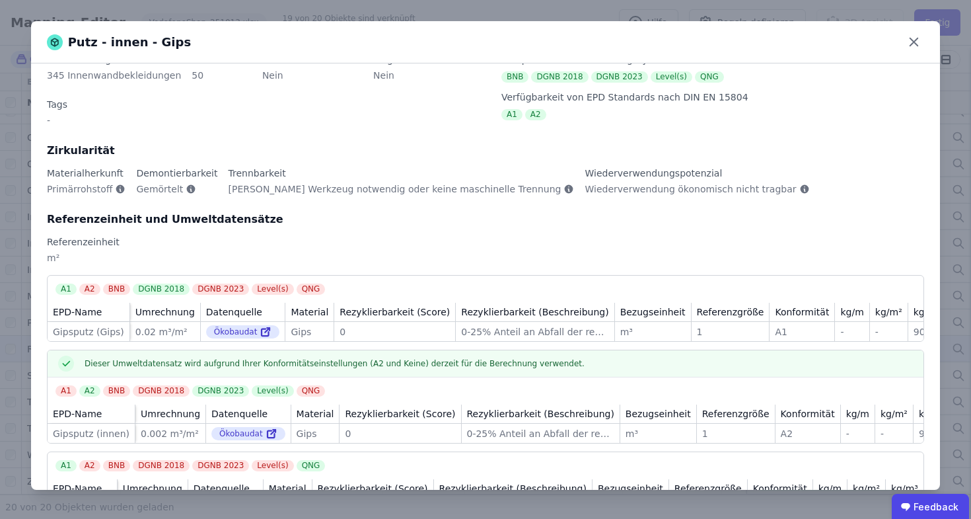
scroll to position [139, 0]
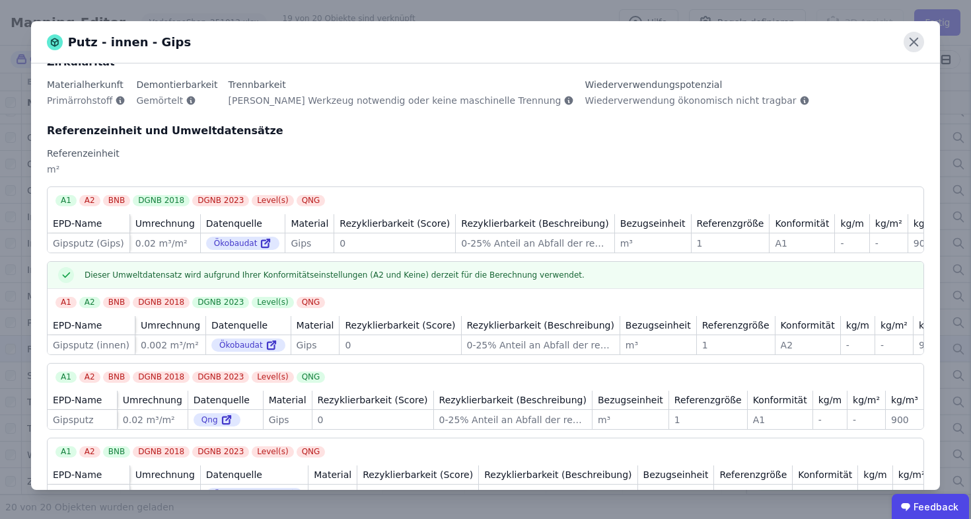
click at [910, 49] on icon at bounding box center [914, 42] width 20 height 20
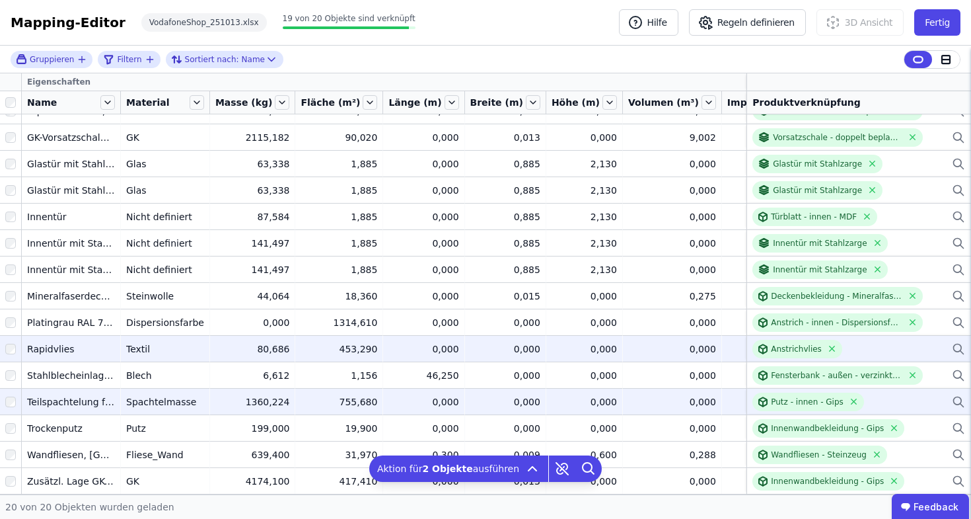
click at [12, 397] on div at bounding box center [10, 402] width 21 height 24
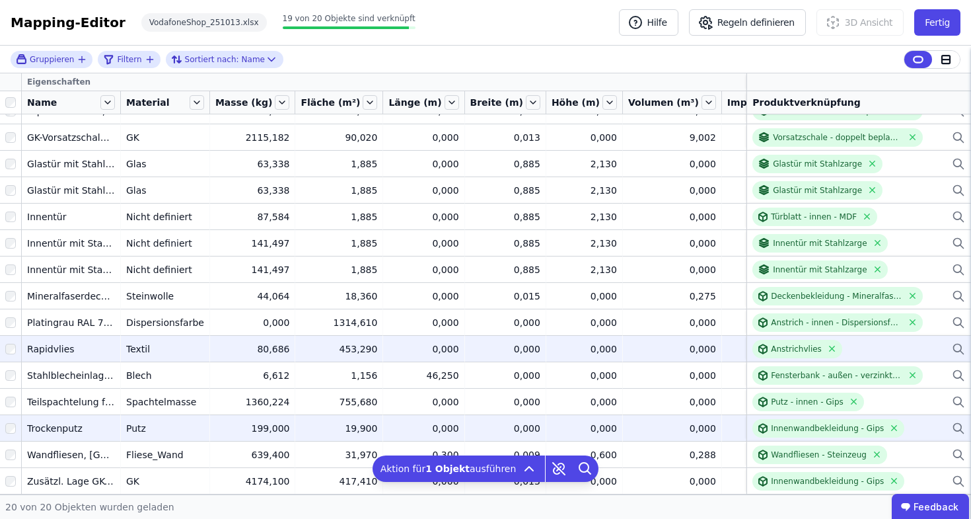
click at [5, 417] on div at bounding box center [10, 428] width 21 height 24
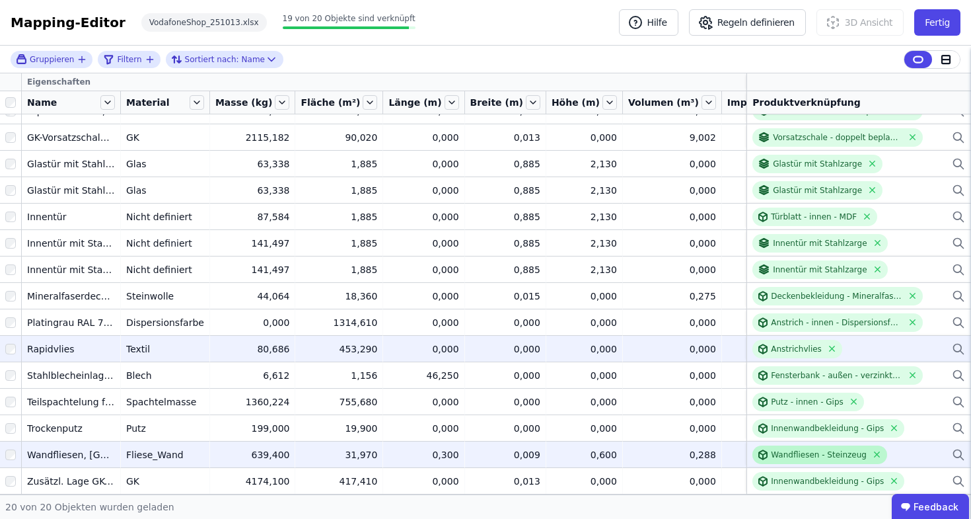
click at [821, 449] on div "Wandfliesen - Steinzeug" at bounding box center [819, 454] width 96 height 11
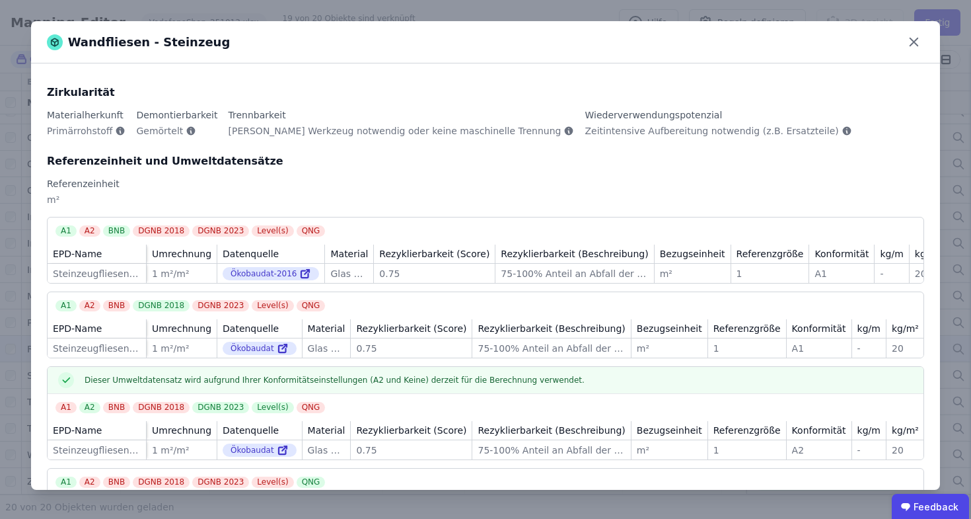
scroll to position [168, 0]
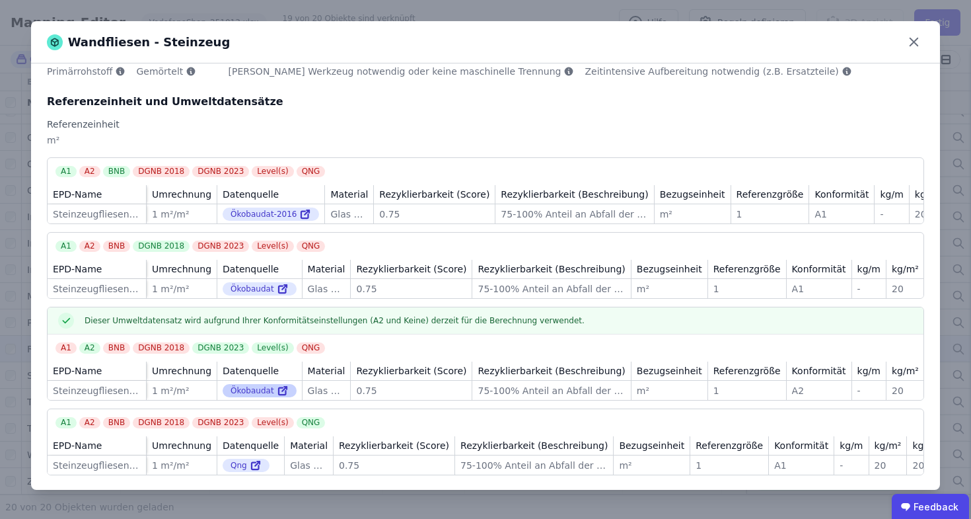
click at [282, 387] on icon at bounding box center [284, 389] width 5 height 5
click at [904, 39] on icon at bounding box center [914, 42] width 20 height 20
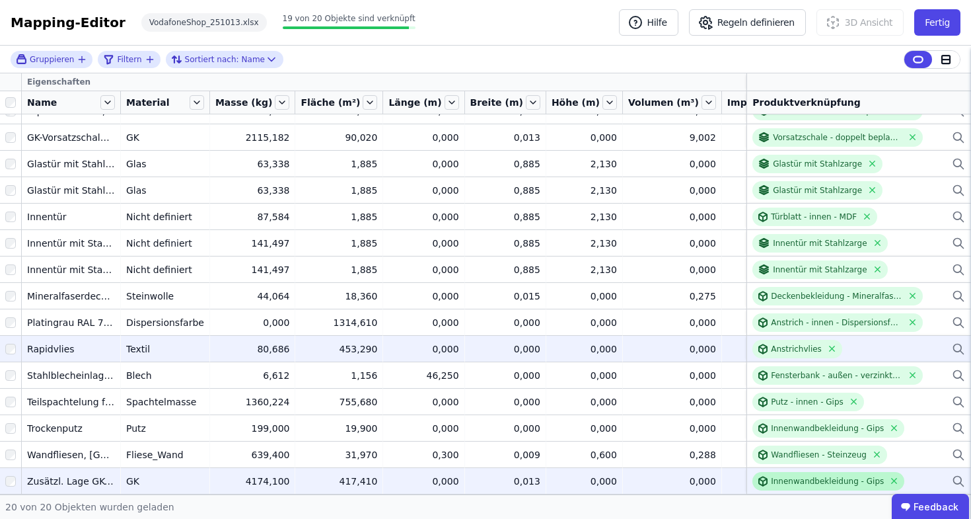
click at [808, 476] on div "Innenwandbekleidung - Gips" at bounding box center [827, 481] width 113 height 11
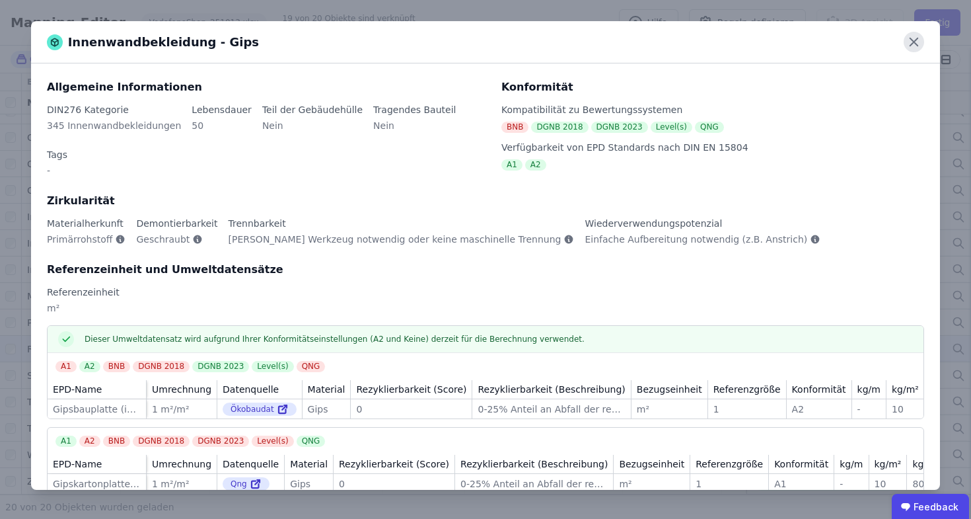
click at [906, 44] on icon at bounding box center [914, 42] width 20 height 20
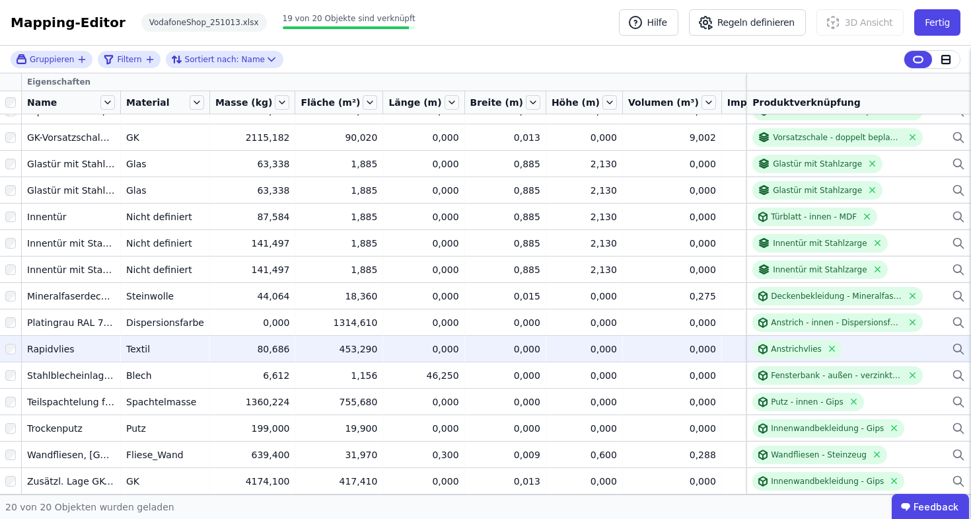
click at [336, 0] on div "Mapping-Editor Hilfe Regeln definieren 3D Ansicht Fertig VodafoneShop_251013.xl…" at bounding box center [485, 23] width 971 height 46
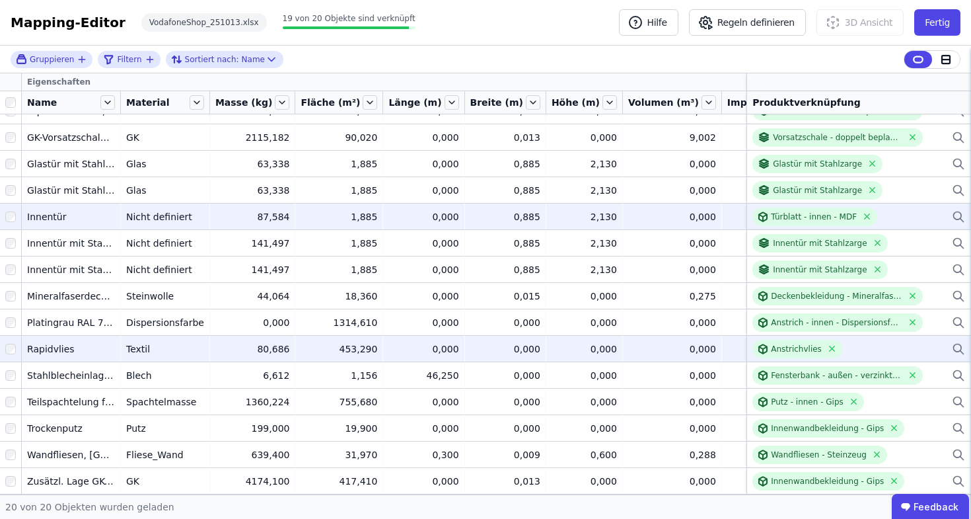
scroll to position [0, 0]
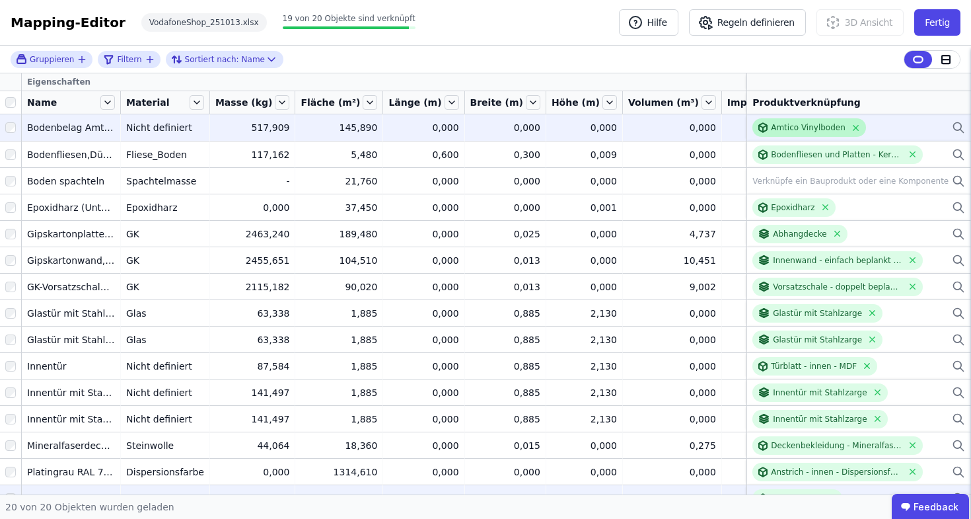
click at [789, 126] on div "Amtico Vinylboden" at bounding box center [808, 127] width 75 height 11
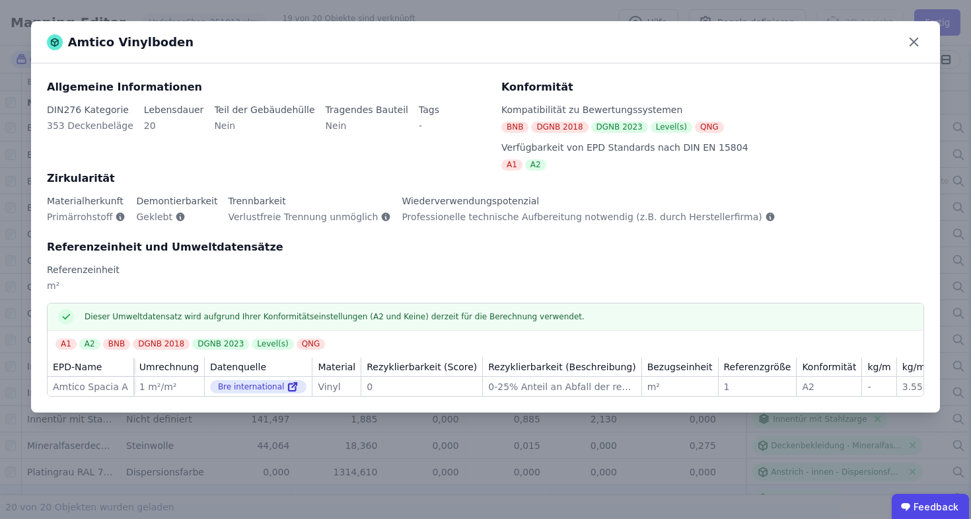
click at [307, 16] on div "Amtico Vinylboden Allgemeine Informationen DIN276 Kategorie 353 Deckenbeläge Le…" at bounding box center [485, 259] width 971 height 519
click at [912, 39] on icon at bounding box center [914, 42] width 8 height 8
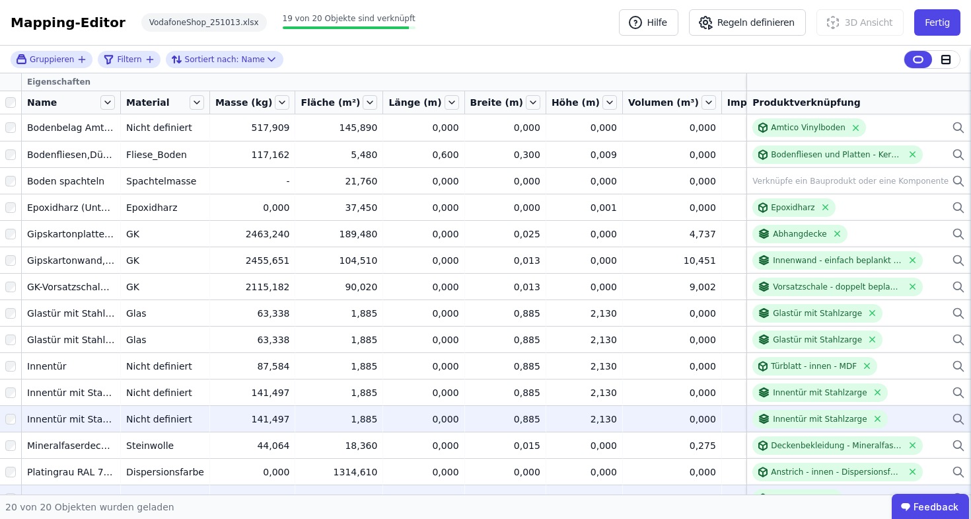
scroll to position [159, 0]
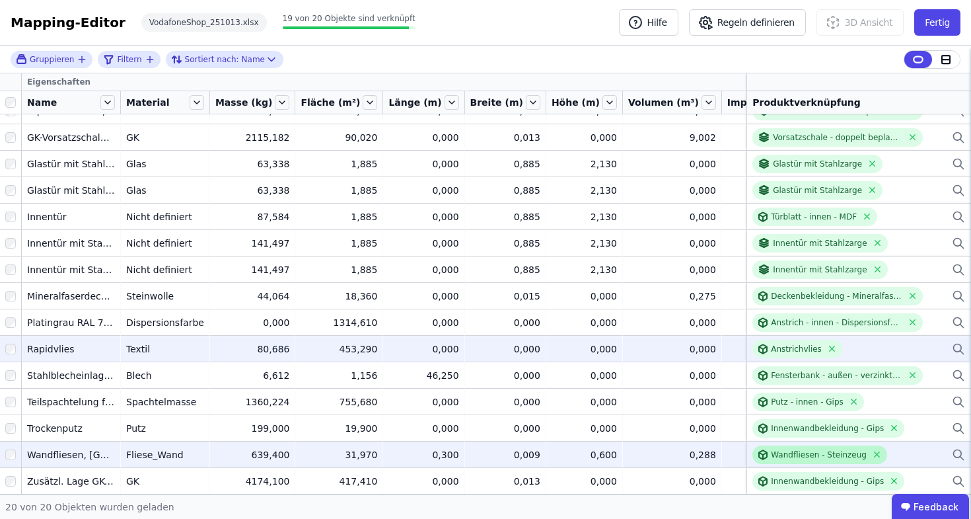
click at [846, 449] on div "Wandfliesen - Steinzeug" at bounding box center [819, 454] width 96 height 11
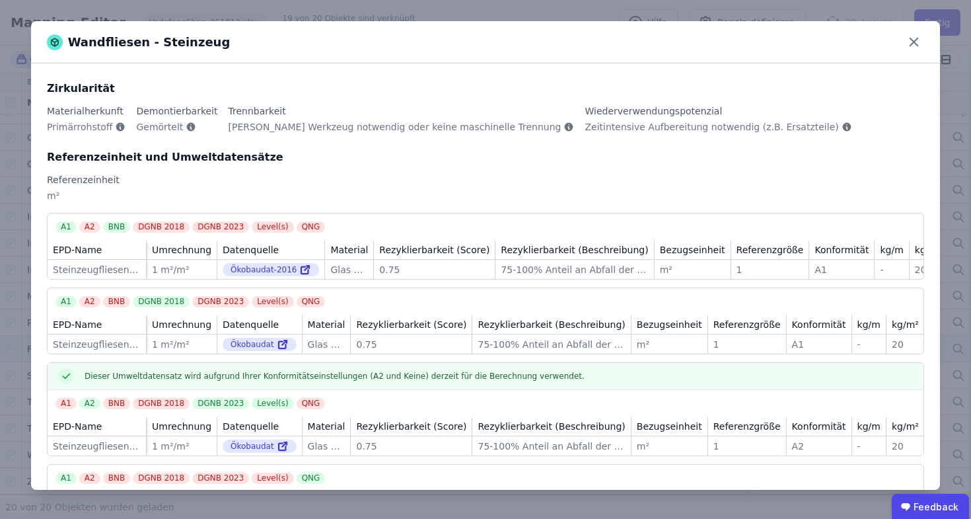
scroll to position [168, 0]
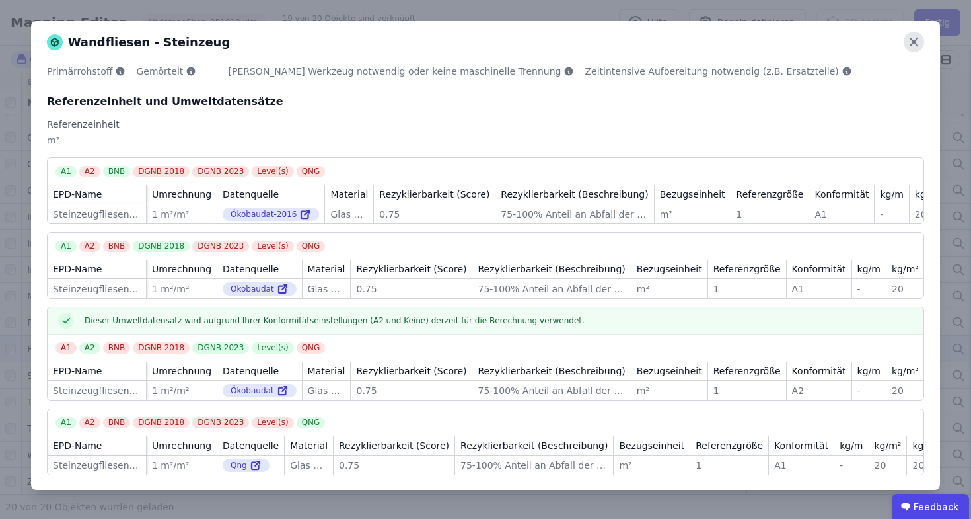
click at [909, 44] on icon at bounding box center [914, 42] width 20 height 20
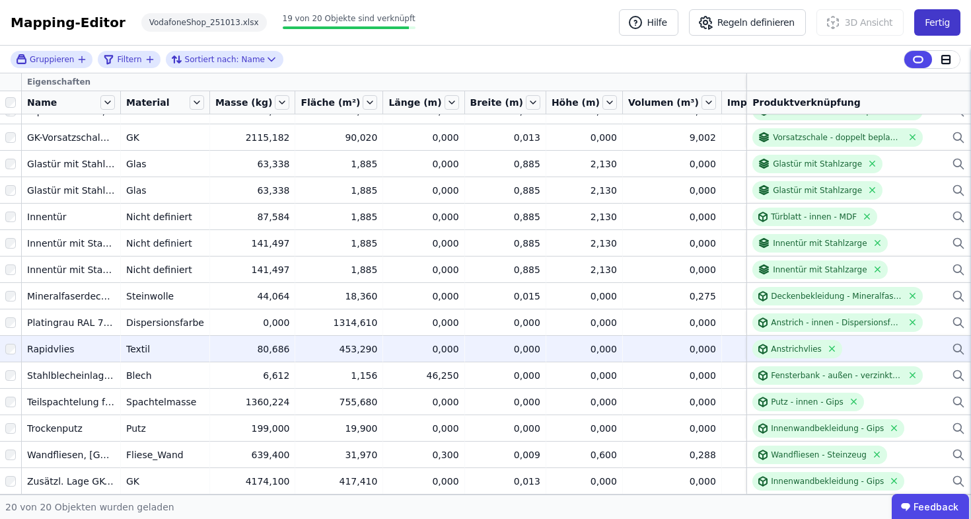
click at [952, 19] on button "Fertig" at bounding box center [938, 22] width 46 height 26
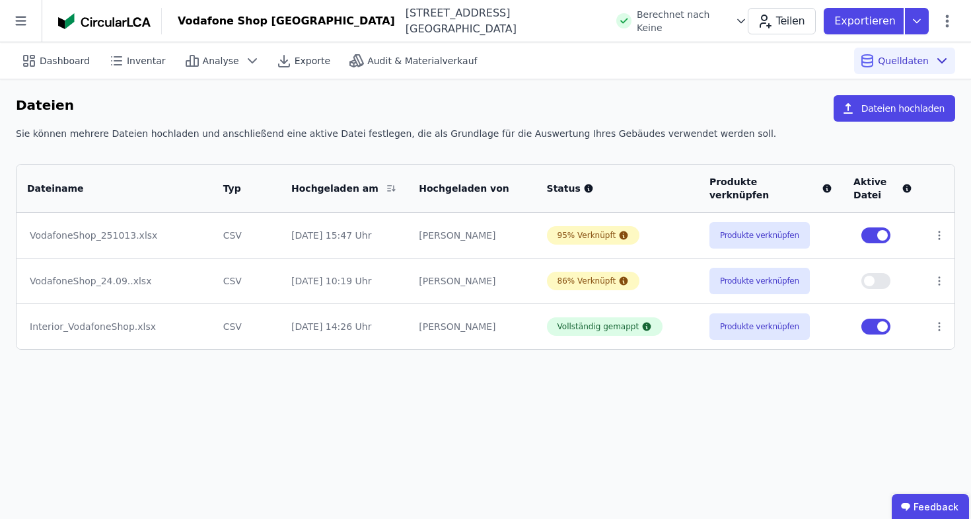
click at [873, 236] on button "button" at bounding box center [876, 235] width 29 height 16
click at [907, 106] on button "Dateien hochladen" at bounding box center [895, 108] width 122 height 26
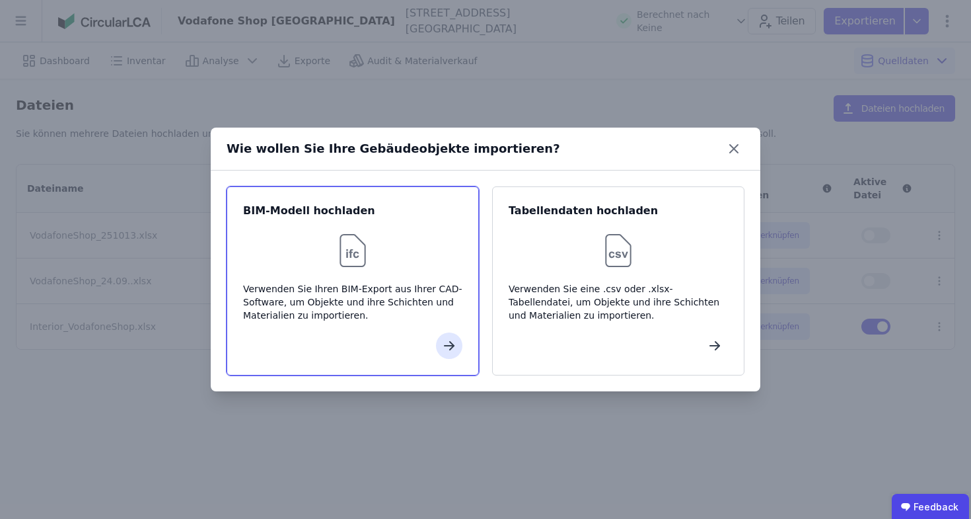
click at [354, 258] on img at bounding box center [353, 250] width 42 height 42
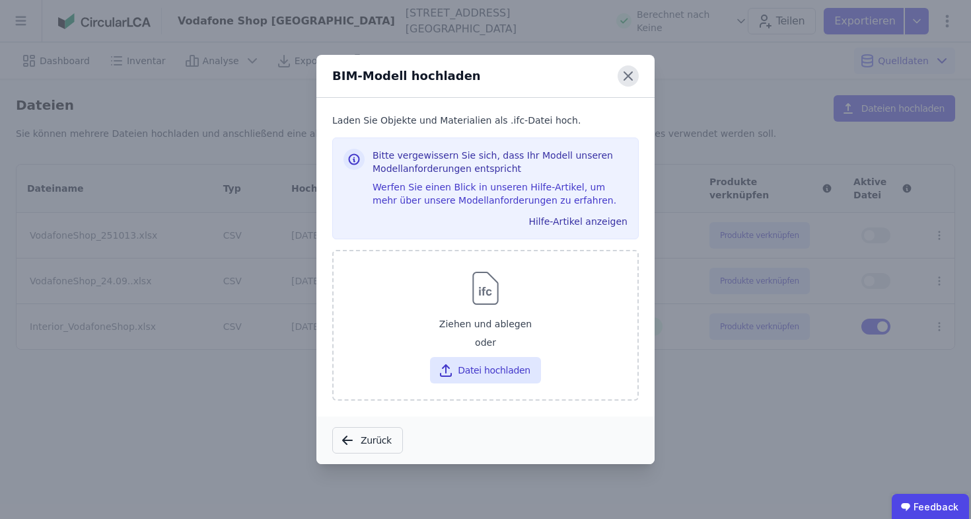
click at [634, 75] on icon at bounding box center [628, 75] width 21 height 21
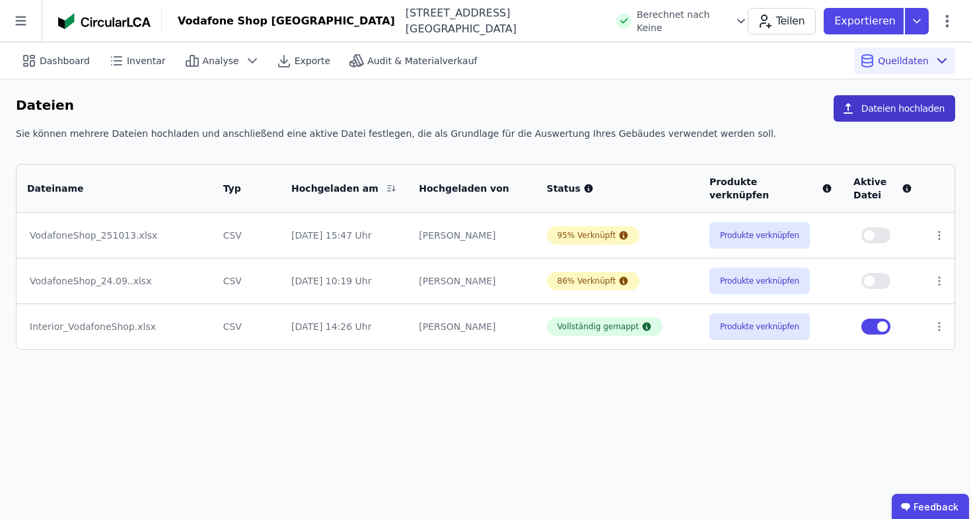
click at [899, 103] on button "Dateien hochladen" at bounding box center [895, 108] width 122 height 26
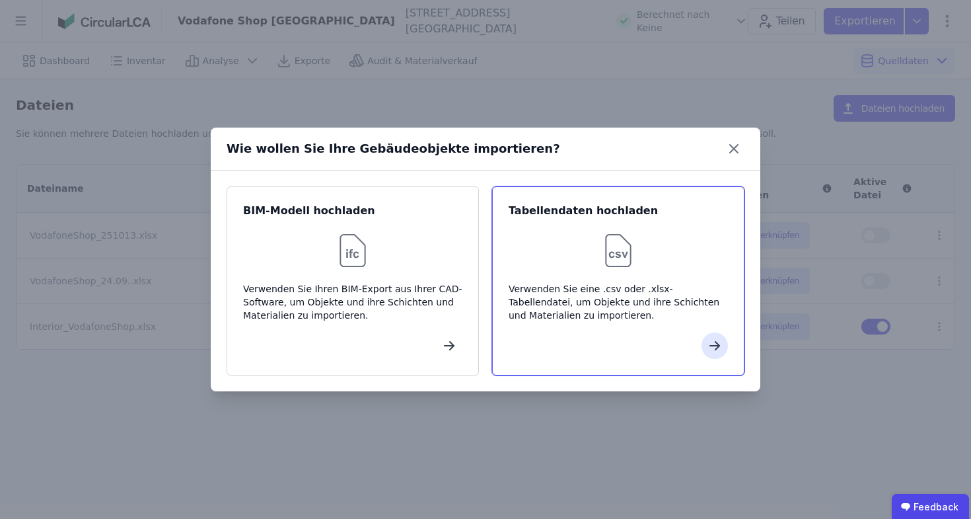
click at [698, 230] on div at bounding box center [618, 250] width 219 height 42
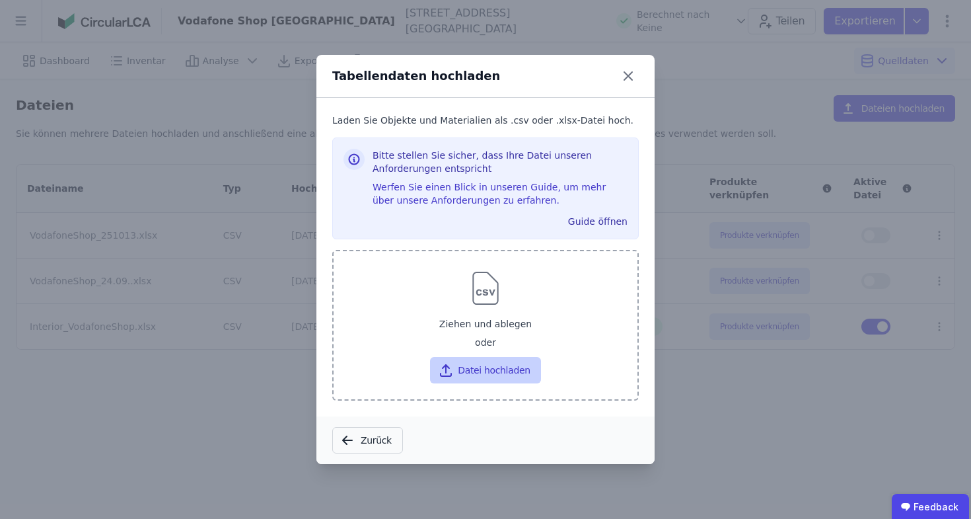
click at [497, 361] on button "Datei hochladen" at bounding box center [485, 370] width 110 height 26
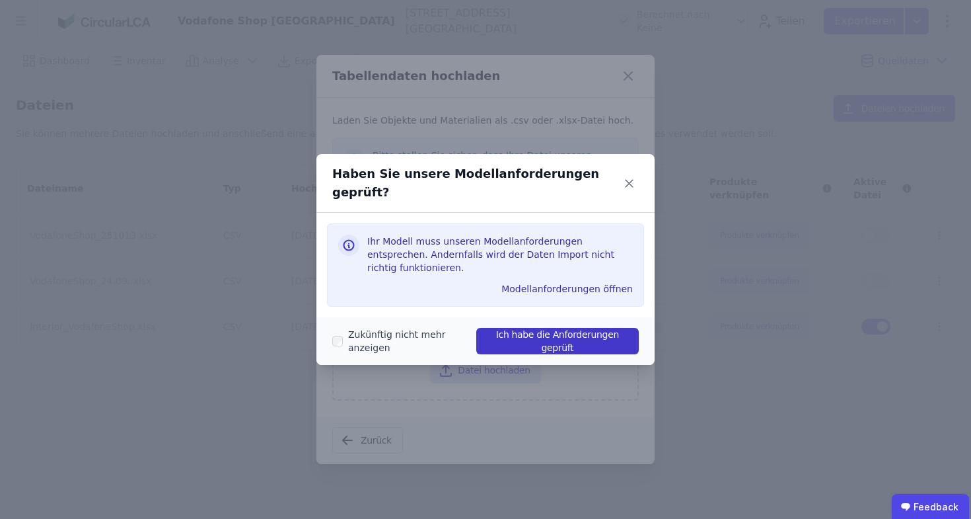
click at [534, 328] on button "Ich habe die Anforderungen geprüft" at bounding box center [557, 341] width 163 height 26
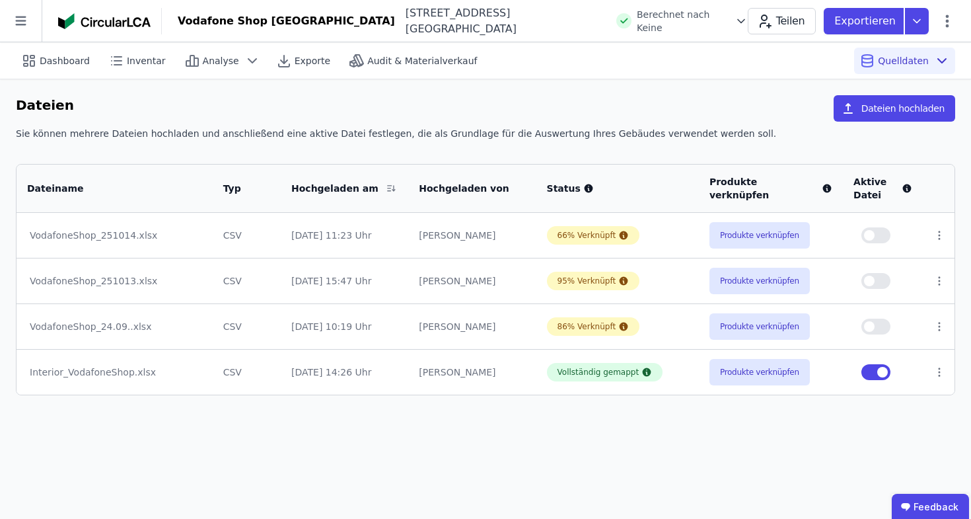
click at [872, 238] on span "button" at bounding box center [869, 235] width 11 height 11
click at [598, 234] on div "66% Verknüpft" at bounding box center [587, 235] width 59 height 11
click at [791, 233] on button "Produkte verknüpfen" at bounding box center [760, 235] width 100 height 26
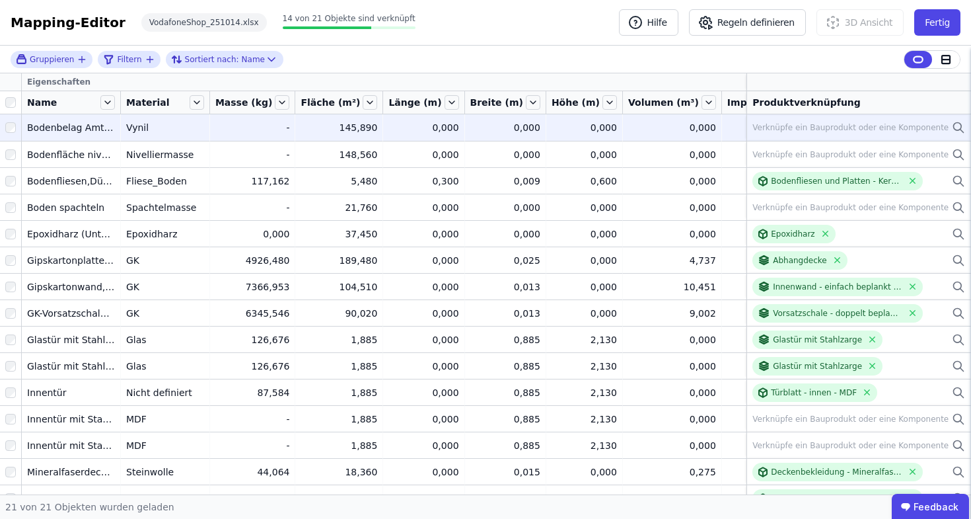
click at [955, 127] on icon at bounding box center [958, 128] width 13 height 16
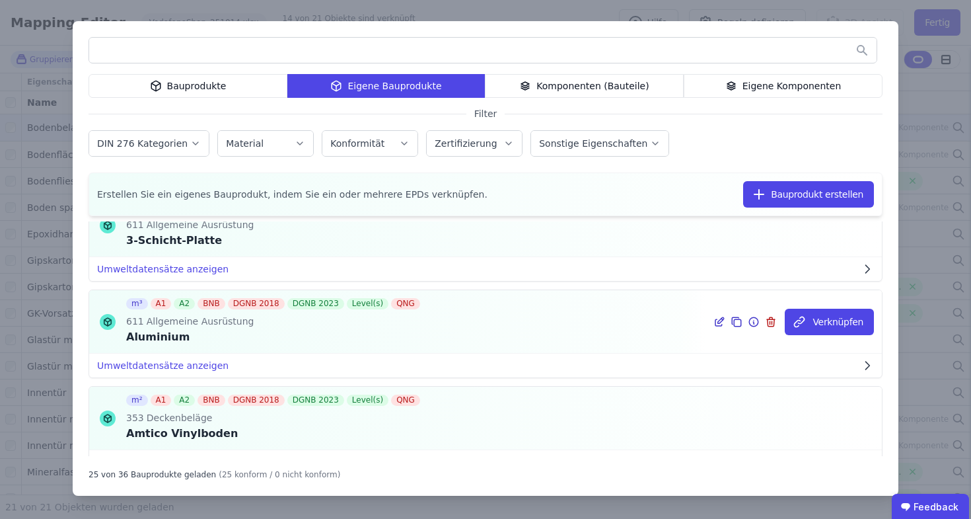
scroll to position [93, 0]
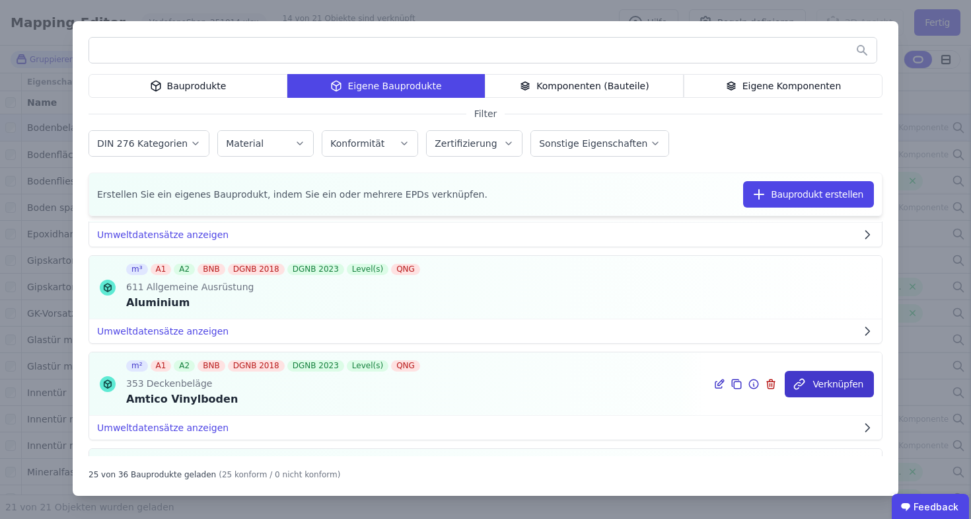
click at [837, 385] on button "Verknüpfen" at bounding box center [829, 384] width 89 height 26
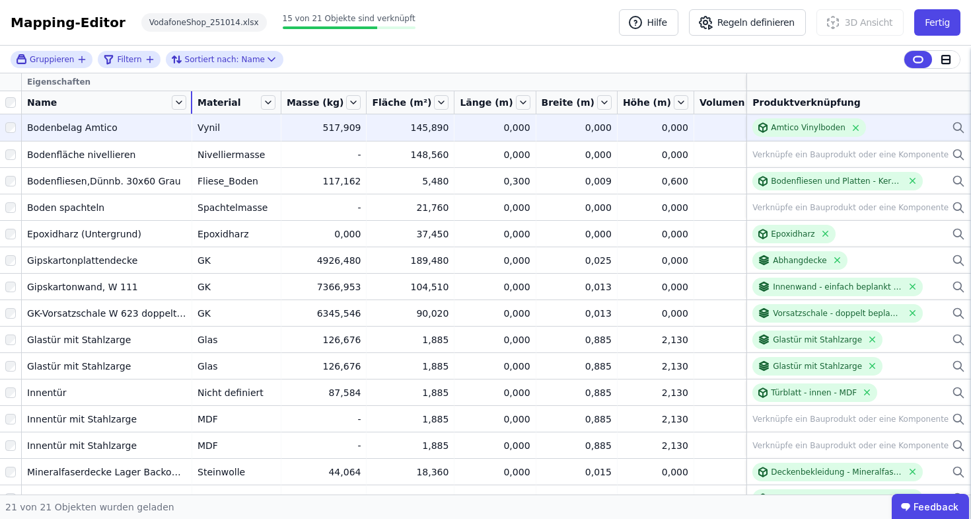
drag, startPoint x: 120, startPoint y: 101, endPoint x: 192, endPoint y: 100, distance: 71.4
click at [192, 100] on div at bounding box center [191, 102] width 1 height 22
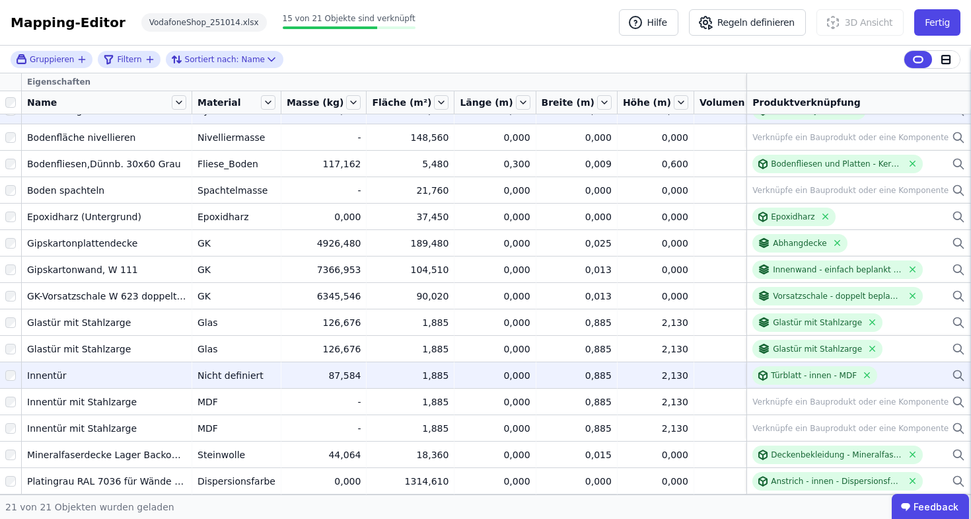
scroll to position [95, 0]
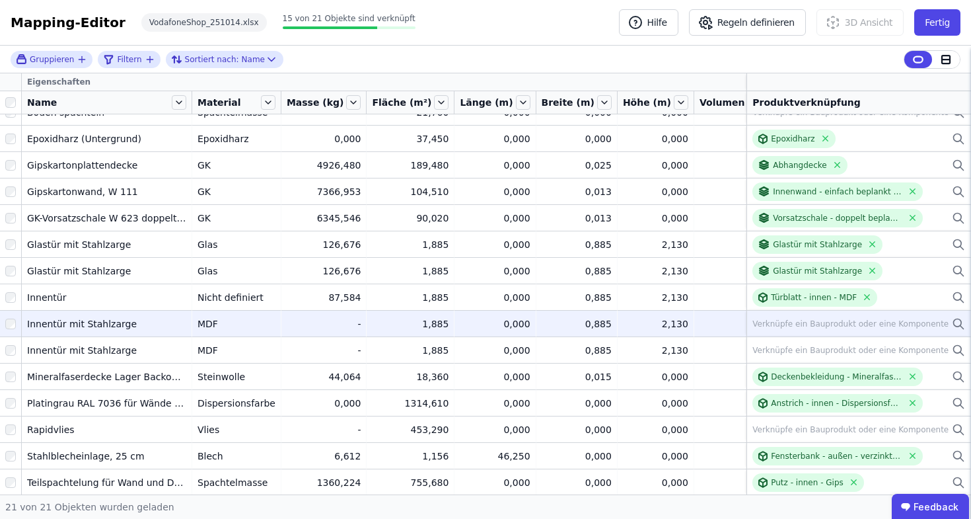
click at [954, 326] on icon at bounding box center [958, 323] width 8 height 8
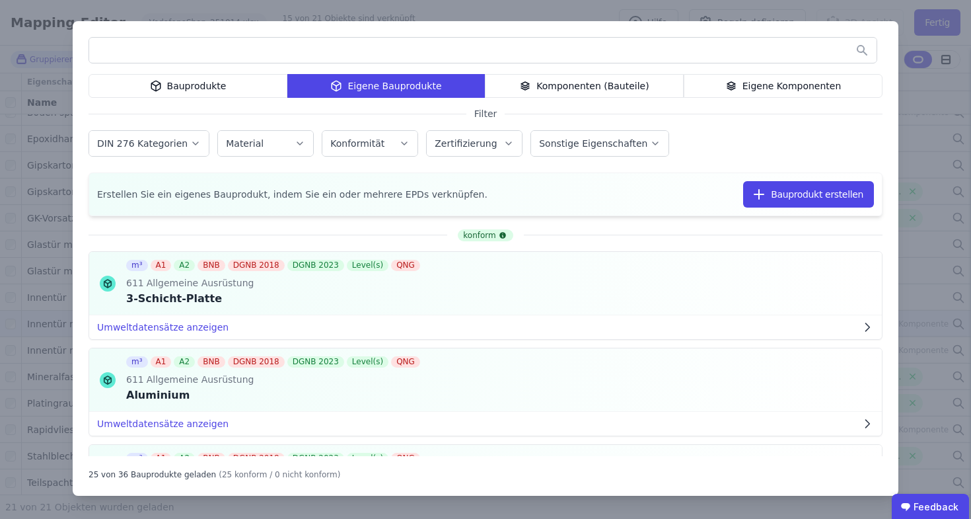
click at [728, 86] on div "Eigene Komponenten" at bounding box center [783, 86] width 199 height 24
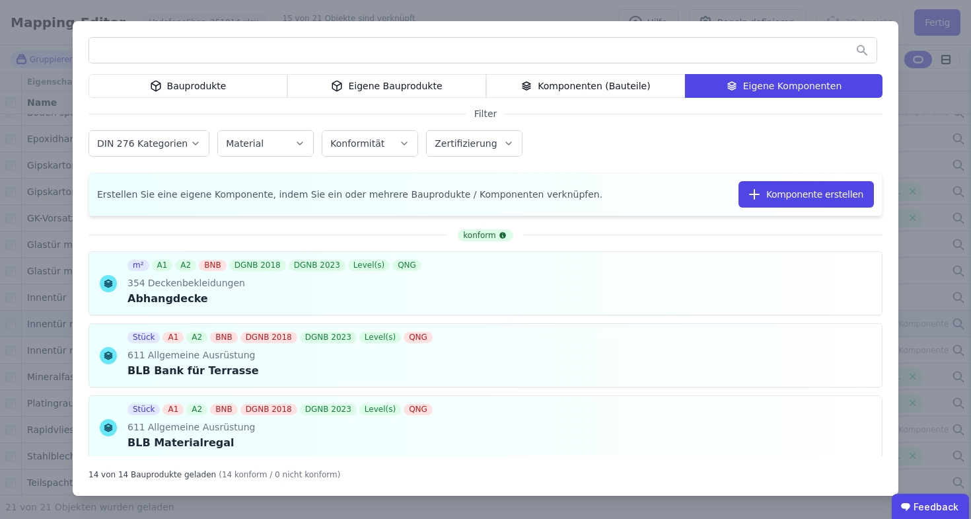
click at [571, 56] on input "text" at bounding box center [483, 50] width 788 height 24
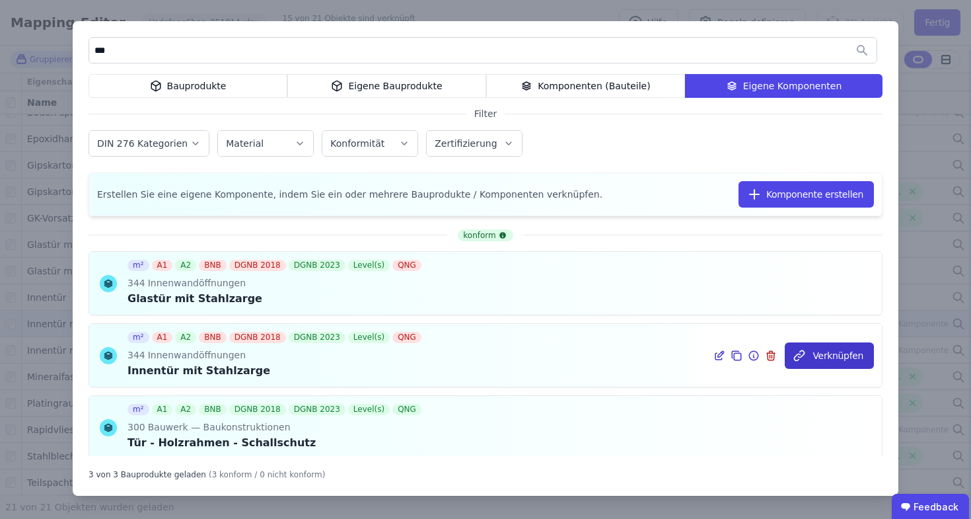
type input "***"
click at [836, 359] on button "Verknüpfen" at bounding box center [829, 355] width 89 height 26
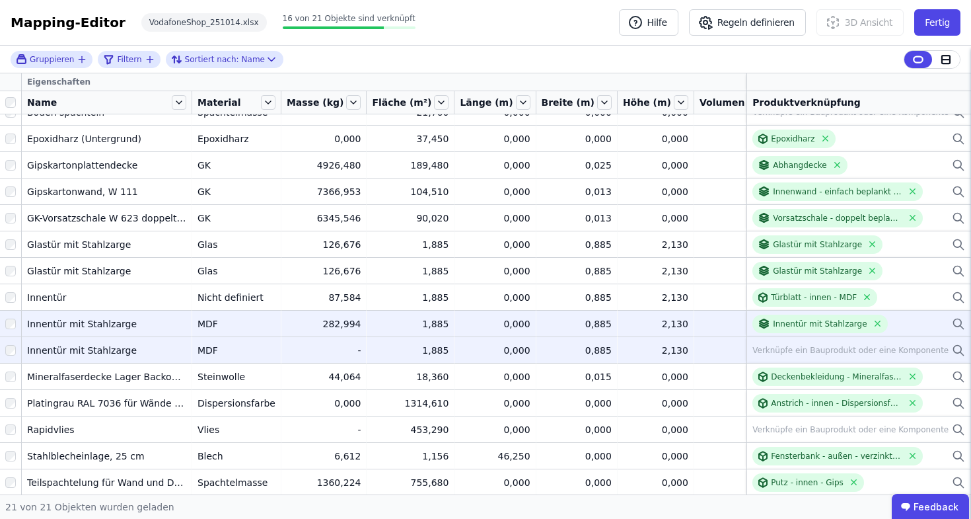
click at [952, 345] on icon at bounding box center [958, 350] width 13 height 16
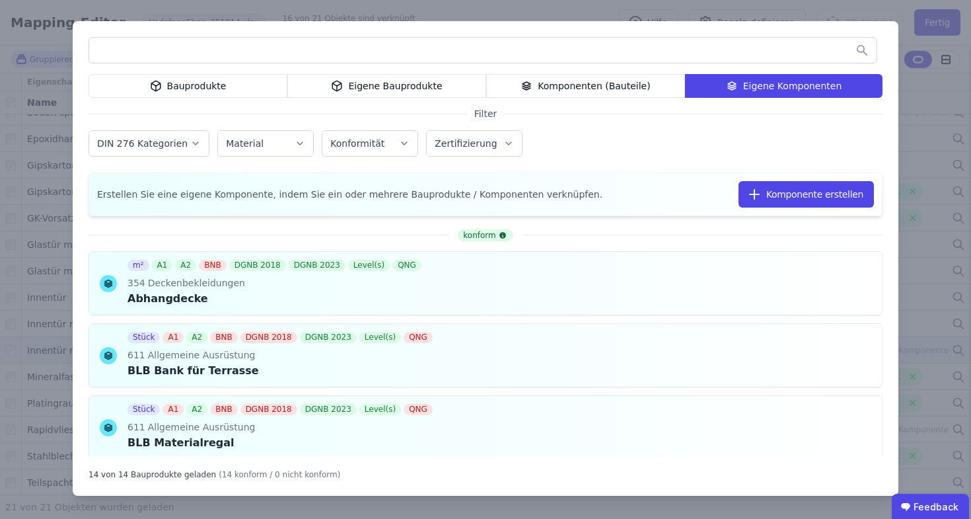
click at [695, 54] on input "text" at bounding box center [483, 50] width 788 height 24
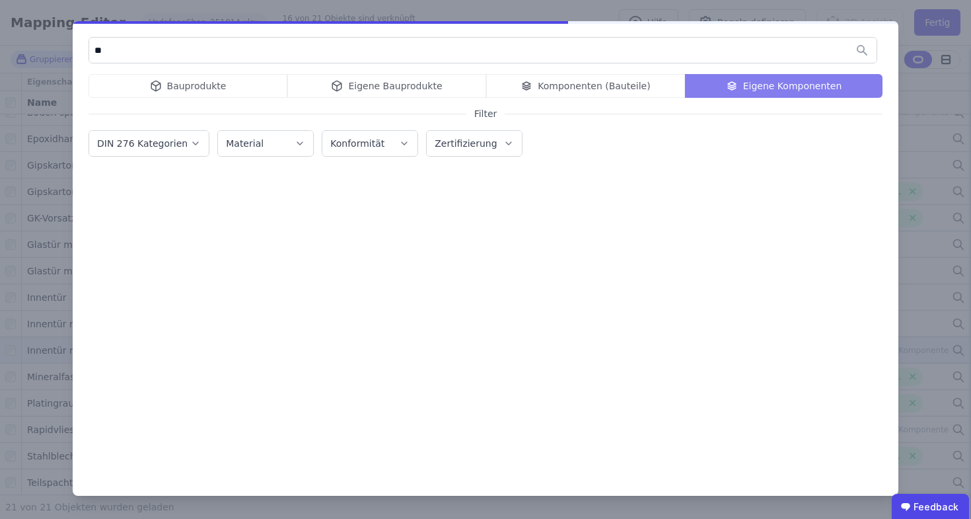
click at [694, 42] on input "**" at bounding box center [483, 50] width 788 height 24
type input "***"
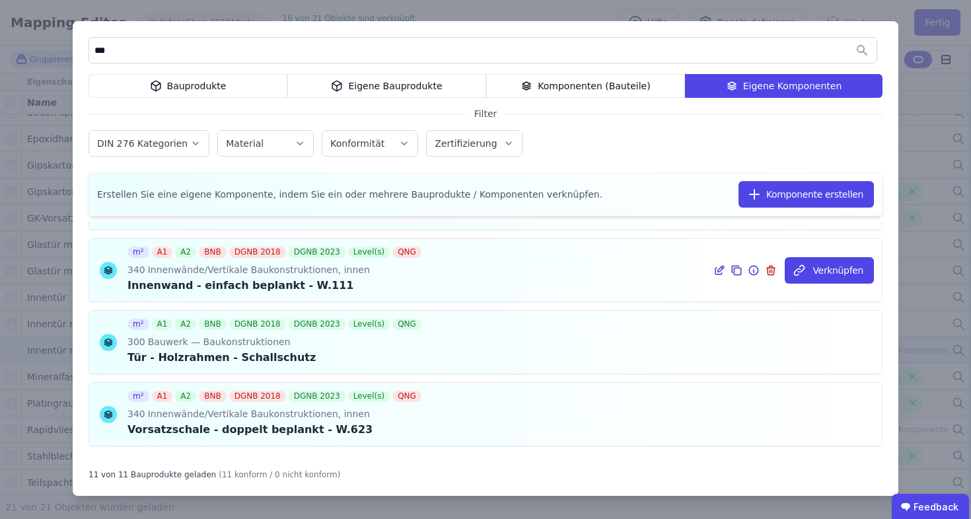
scroll to position [0, 0]
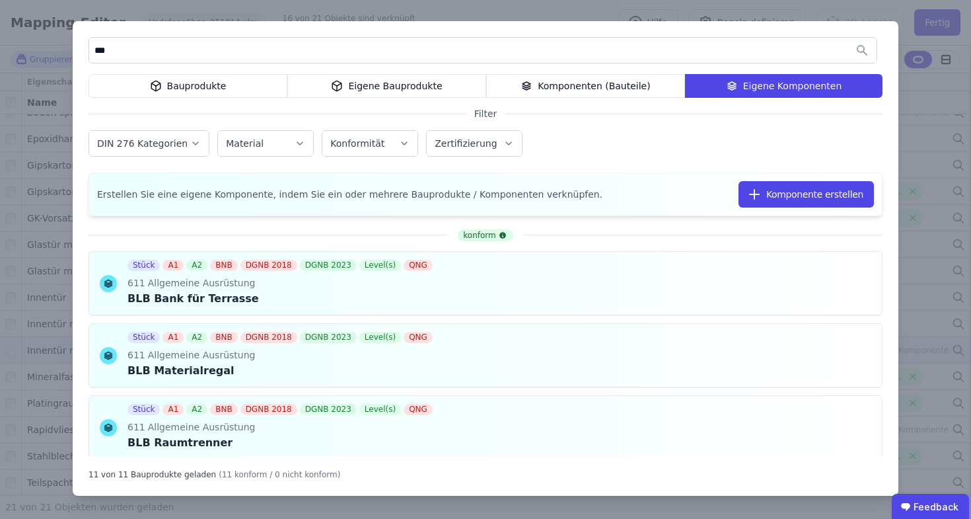
click at [595, 95] on div "Komponenten (Bauteile)" at bounding box center [585, 86] width 199 height 24
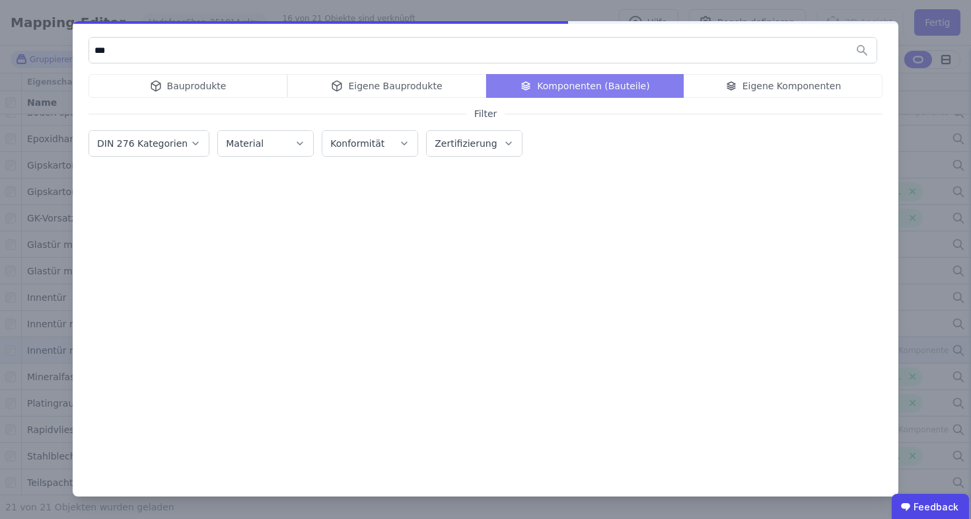
click at [696, 88] on div "Bauprodukte Eigene Bauprodukte Komponenten (Bauteile) Eigene Komponenten" at bounding box center [486, 86] width 794 height 24
click at [718, 87] on div "Bauprodukte Eigene Bauprodukte Komponenten (Bauteile) Eigene Komponenten" at bounding box center [486, 86] width 794 height 24
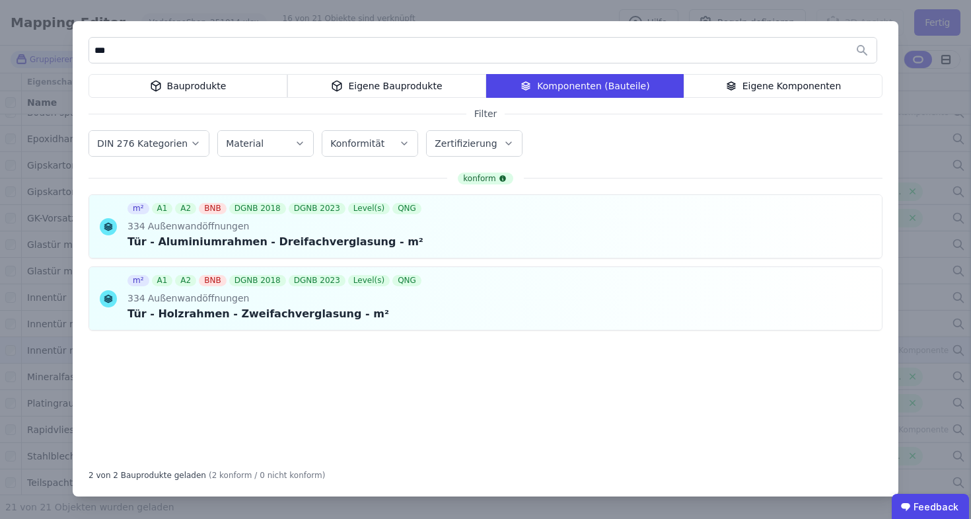
click at [817, 85] on div "Eigene Komponenten" at bounding box center [783, 86] width 199 height 24
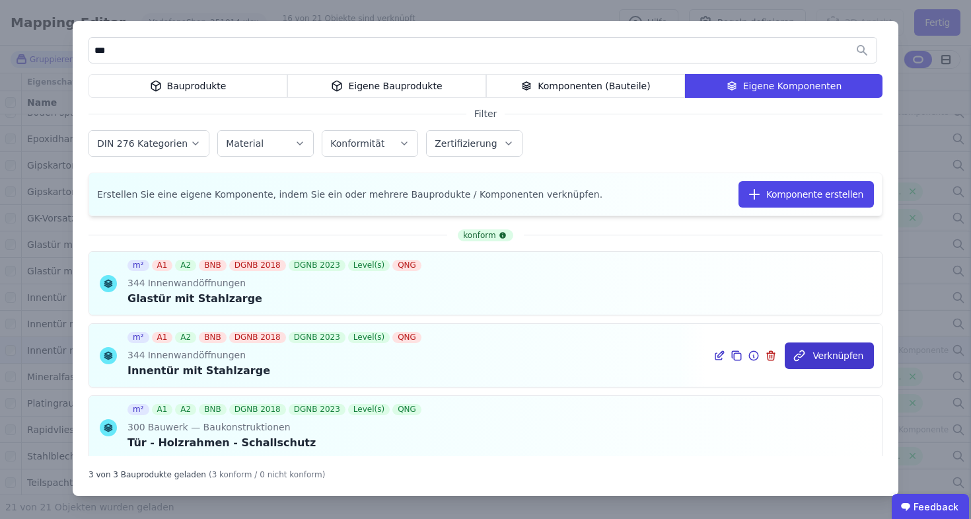
click at [813, 356] on button "Verknüpfen" at bounding box center [829, 355] width 89 height 26
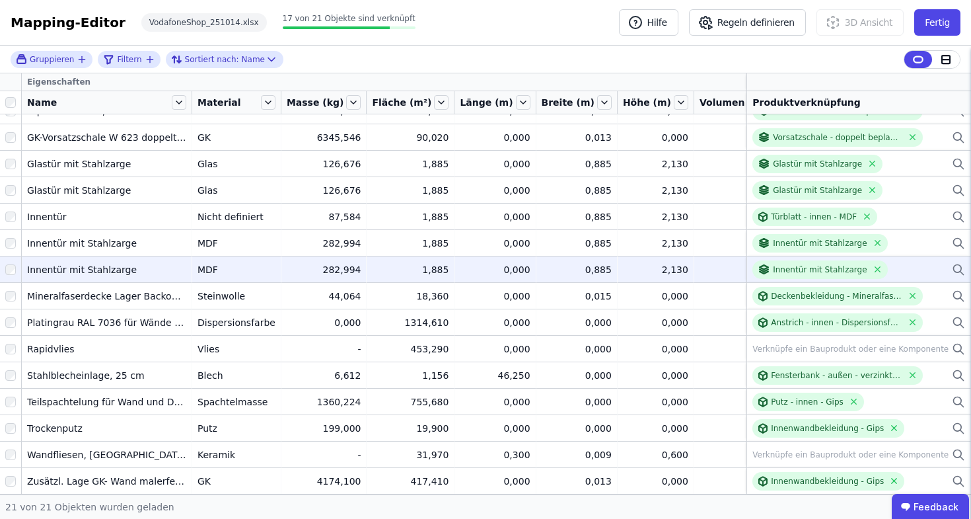
scroll to position [186, 0]
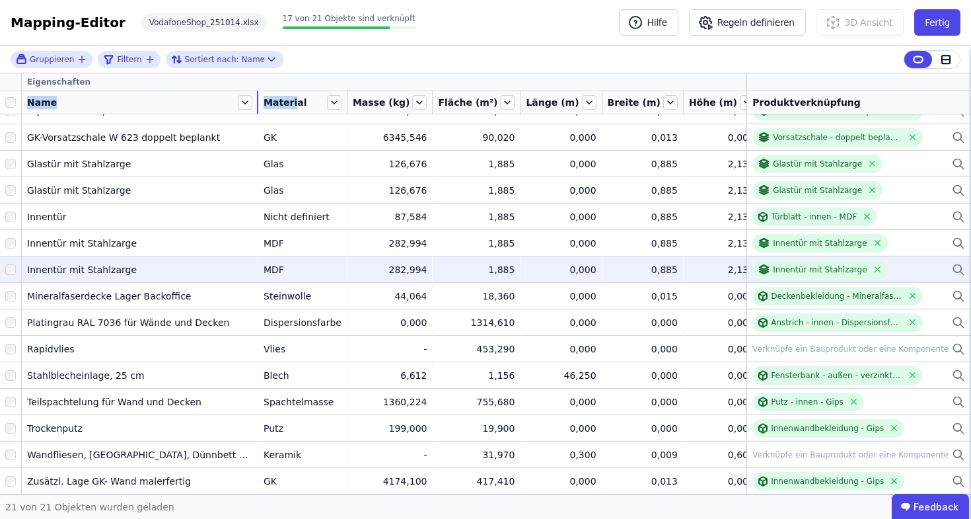
drag, startPoint x: 192, startPoint y: 97, endPoint x: 258, endPoint y: 97, distance: 66.1
click at [258, 97] on tr "Name Material Masse (kg) Fläche (m²) Länge (m) Breite (m) Höhe (m) Volumen (m³)…" at bounding box center [664, 102] width 1328 height 23
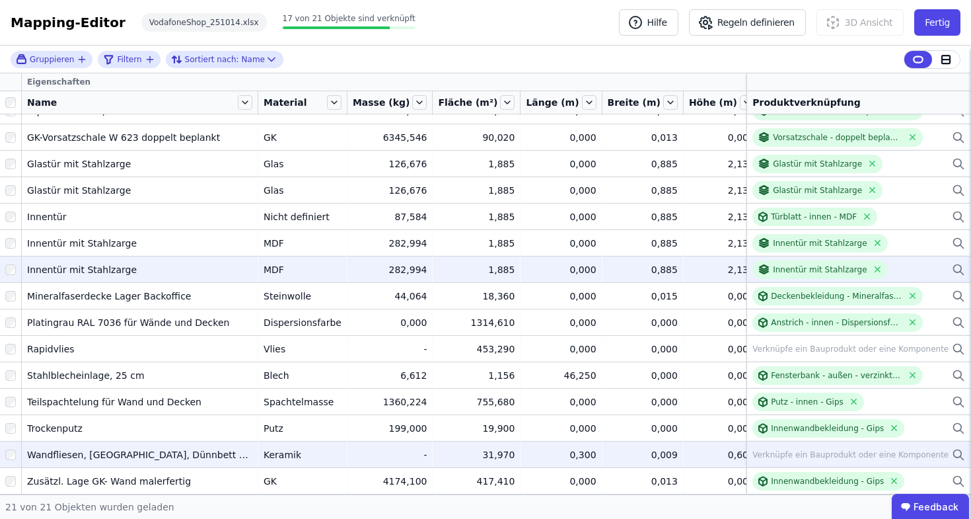
click at [952, 447] on icon at bounding box center [958, 455] width 13 height 16
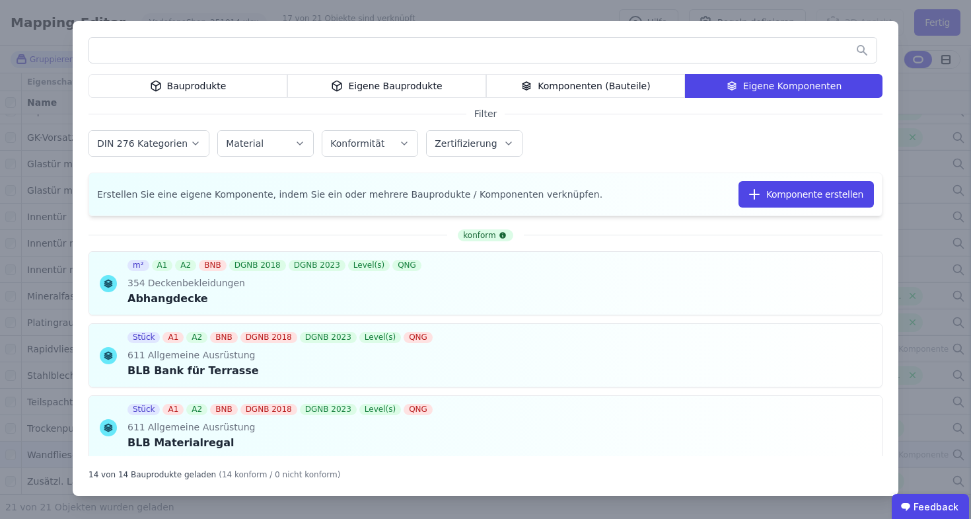
click at [427, 85] on div "Eigene Bauprodukte" at bounding box center [386, 86] width 199 height 24
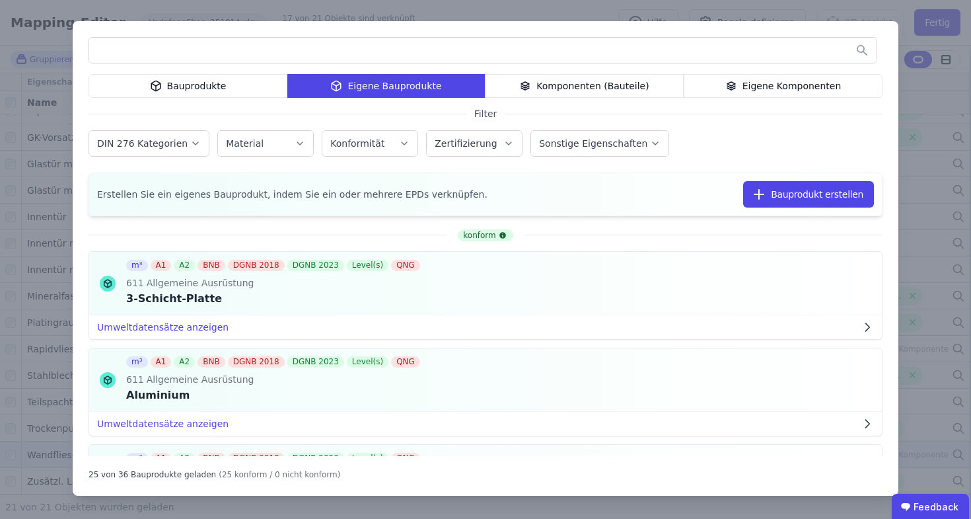
click at [472, 40] on input "text" at bounding box center [483, 50] width 788 height 24
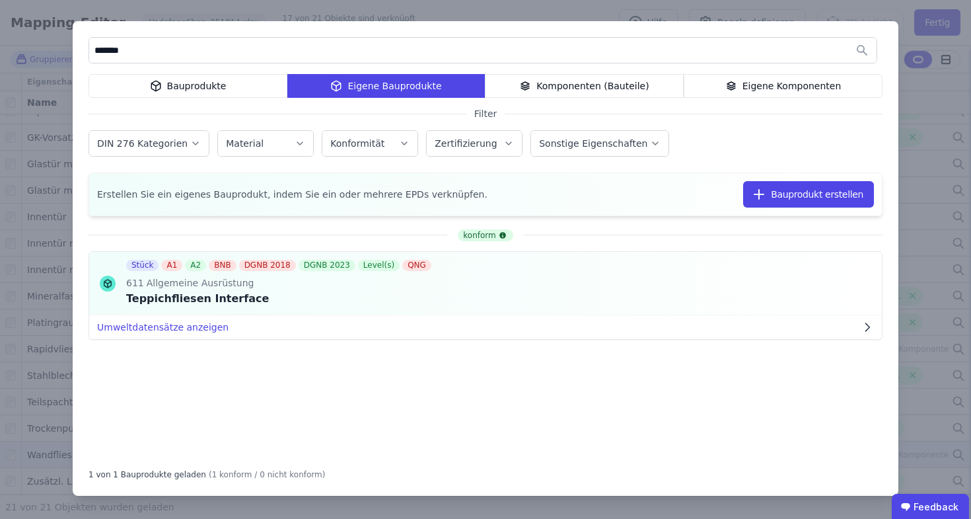
type input "*******"
click at [548, 2] on div "******* Bauprodukte Eigene Bauprodukte Komponenten (Bauteile) Eigene Komponente…" at bounding box center [485, 259] width 971 height 519
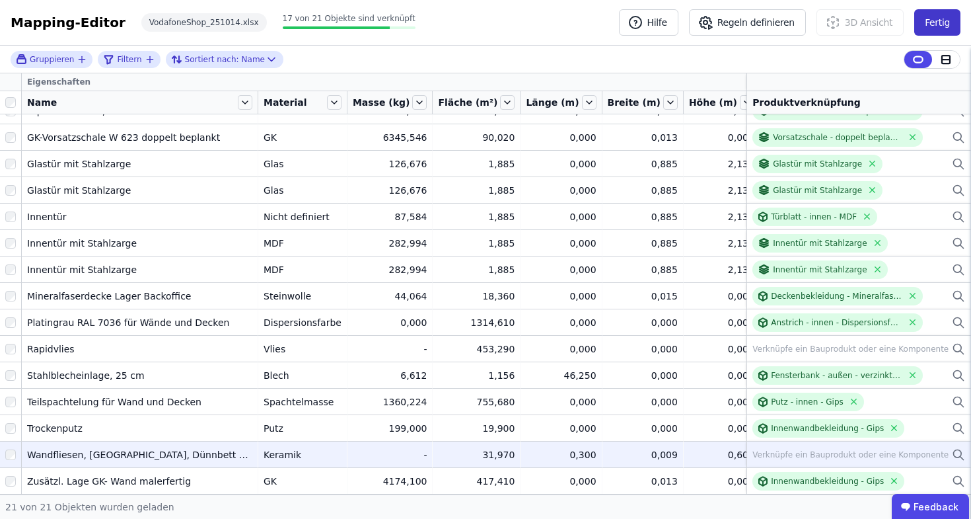
click at [920, 26] on button "Fertig" at bounding box center [938, 22] width 46 height 26
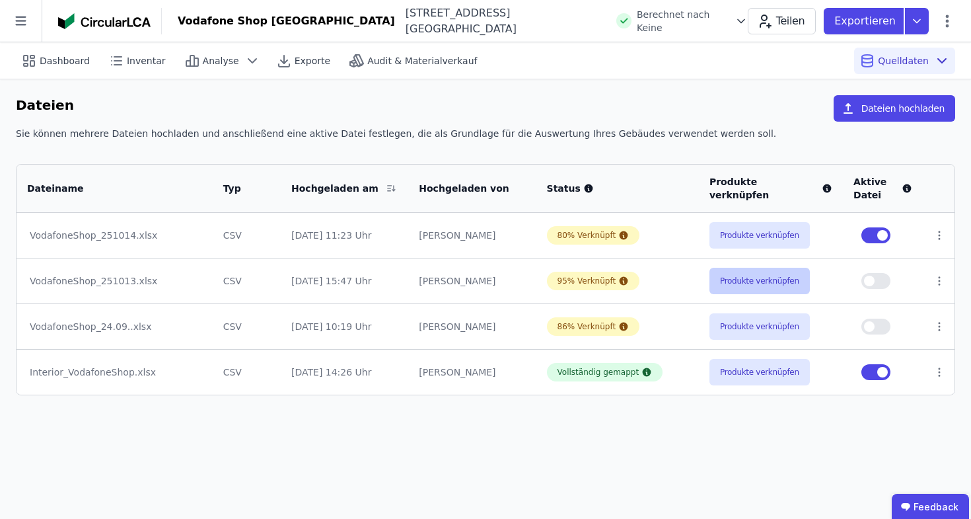
click at [791, 272] on button "Produkte verknüpfen" at bounding box center [760, 281] width 100 height 26
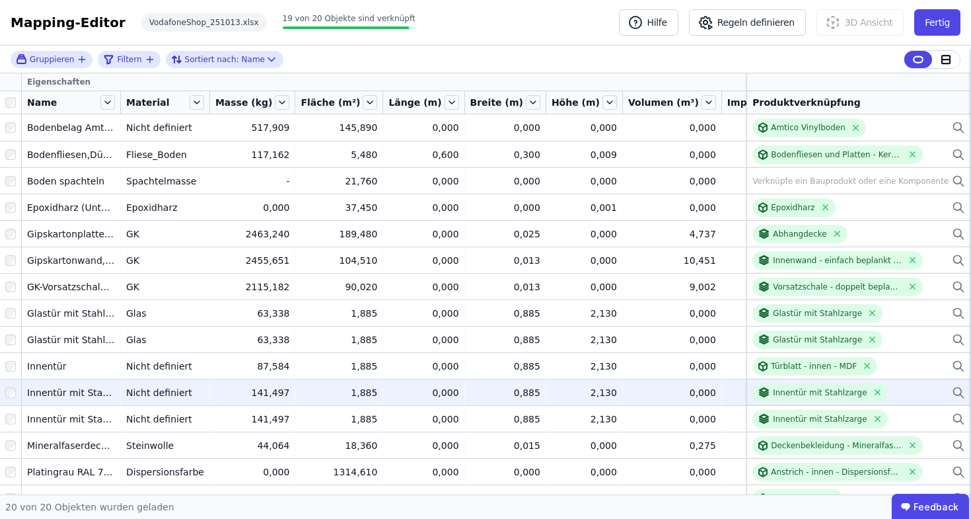
scroll to position [159, 0]
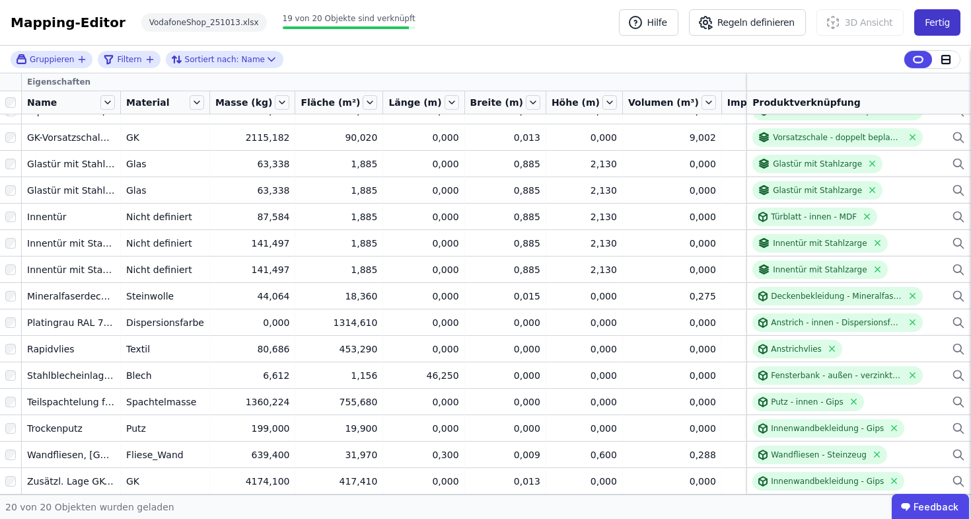
click at [933, 22] on button "Fertig" at bounding box center [938, 22] width 46 height 26
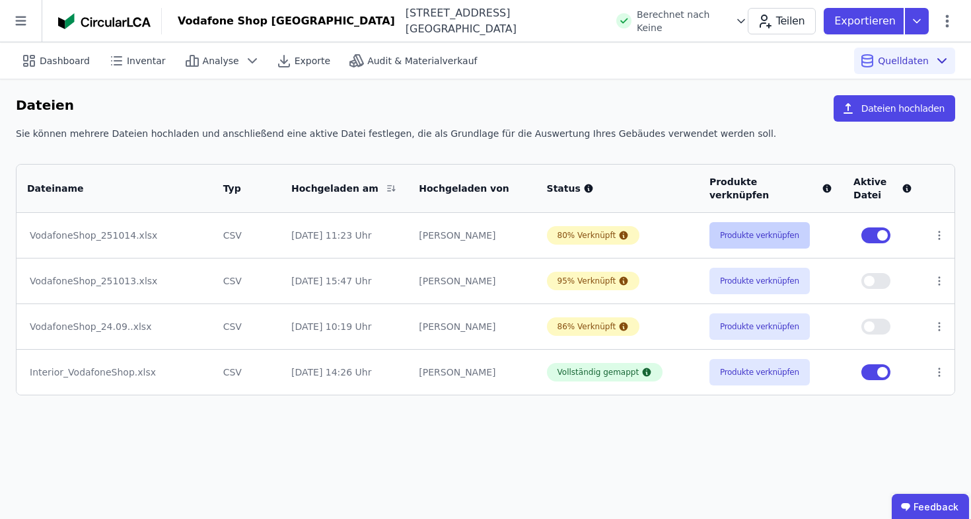
click at [737, 239] on button "Produkte verknüpfen" at bounding box center [760, 235] width 100 height 26
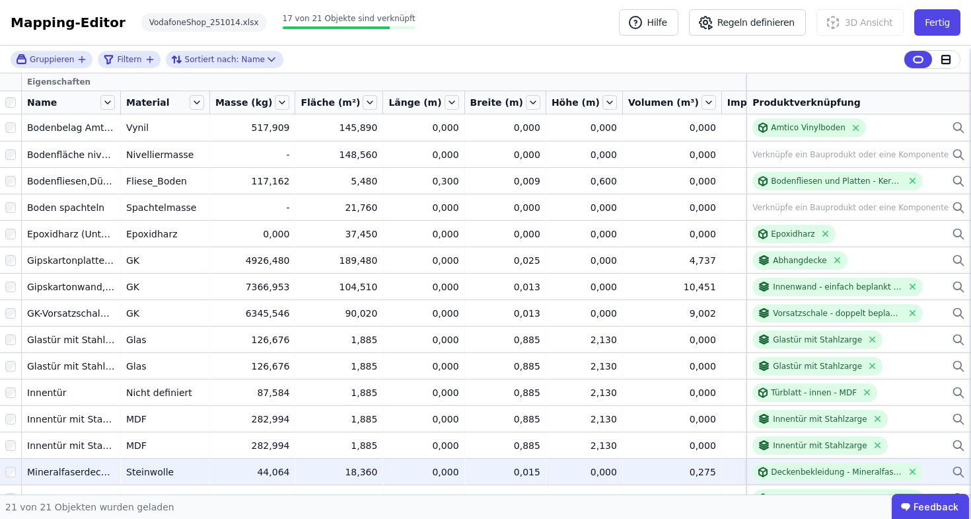
scroll to position [186, 0]
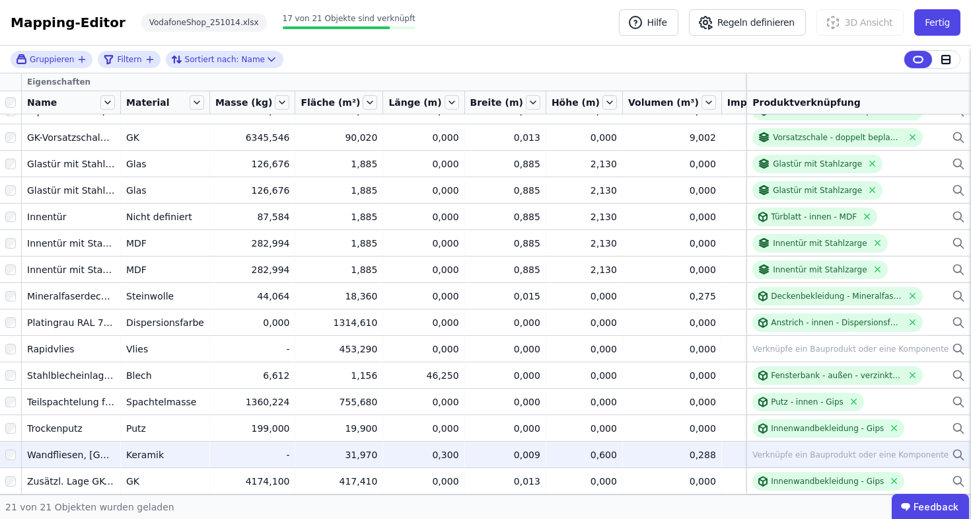
click at [959, 449] on td "Verknüpfe ein Bauprodukt oder eine Komponente Verknüpfe ein Bauprodukt oder ein…" at bounding box center [859, 454] width 225 height 26
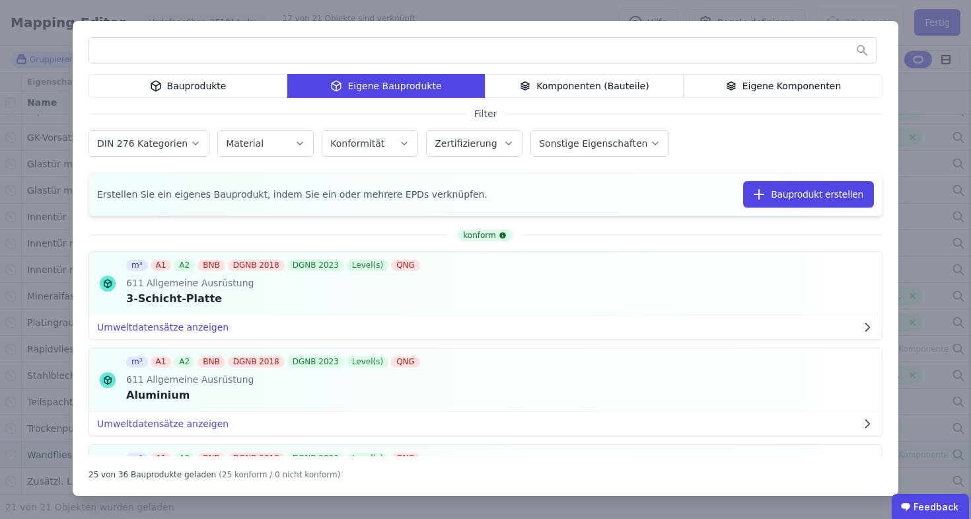
click at [437, 54] on input "text" at bounding box center [483, 50] width 788 height 24
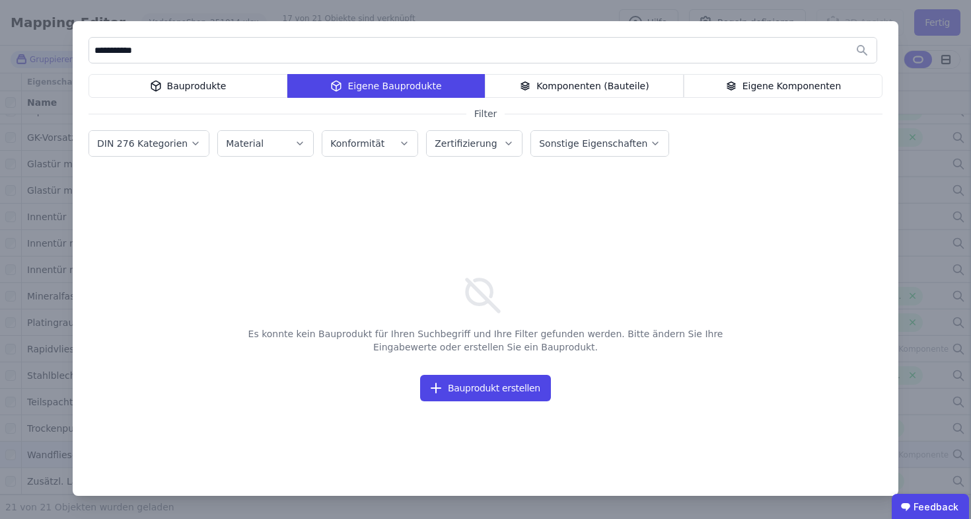
type input "**********"
click at [225, 89] on div "Bauprodukte" at bounding box center [188, 86] width 199 height 24
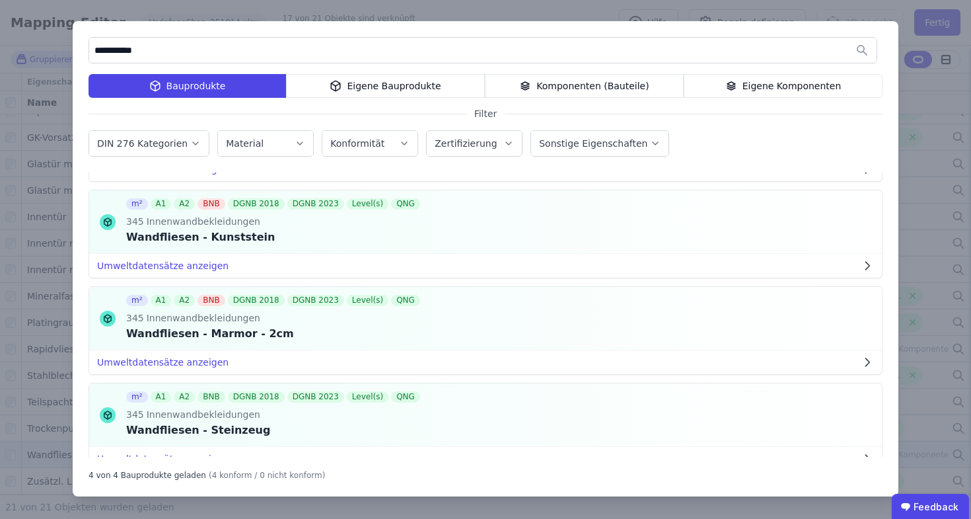
scroll to position [142, 0]
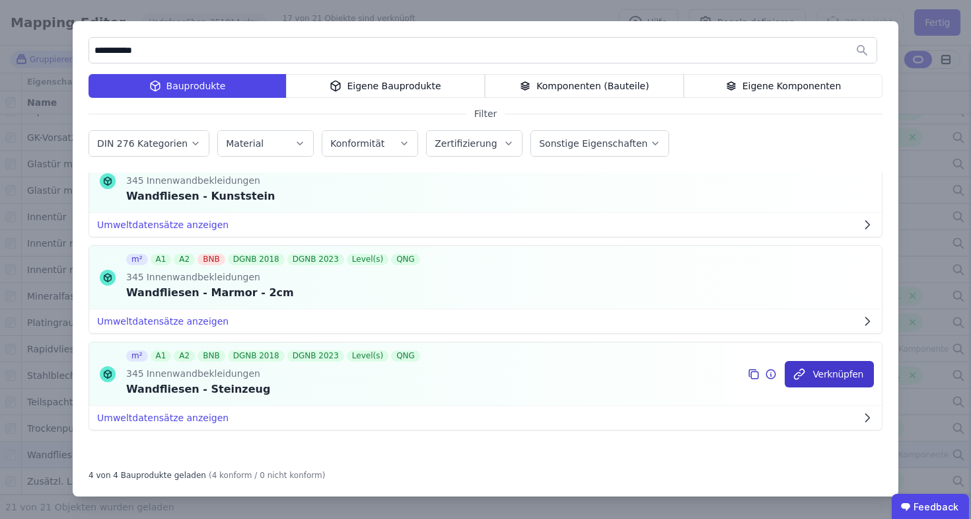
click at [804, 371] on button "Verknüpfen" at bounding box center [829, 374] width 89 height 26
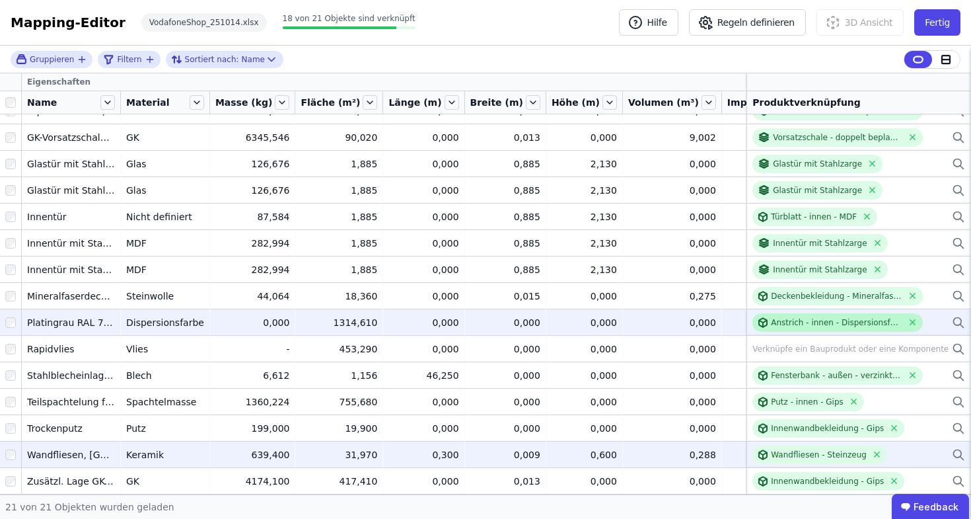
click at [782, 317] on div "Anstrich - innen - Dispersionsfarbe" at bounding box center [837, 322] width 132 height 11
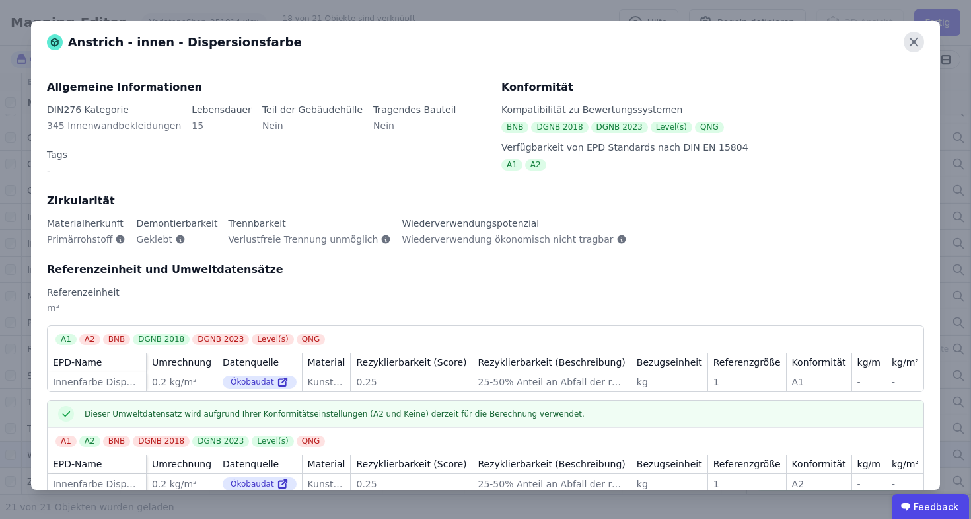
click at [916, 46] on icon at bounding box center [914, 42] width 20 height 20
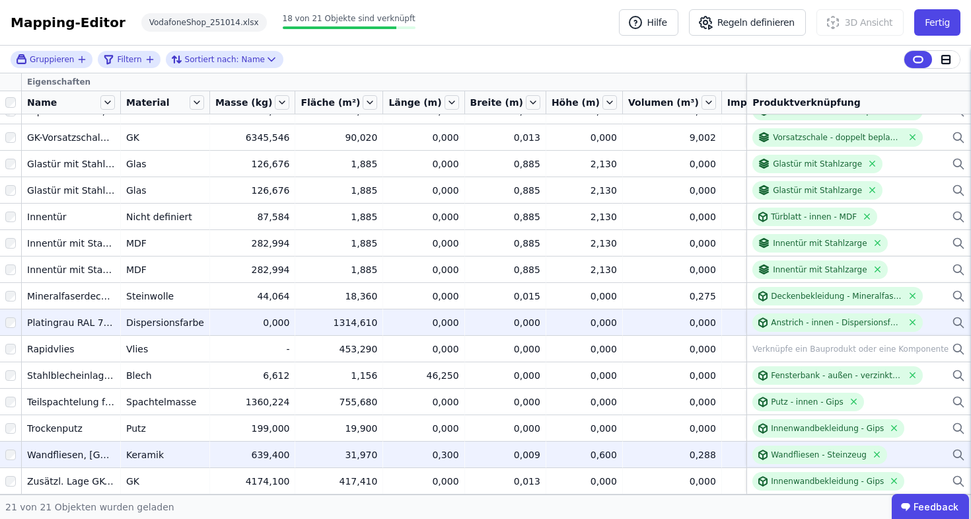
click at [562, 316] on div "0,000" at bounding box center [584, 322] width 65 height 13
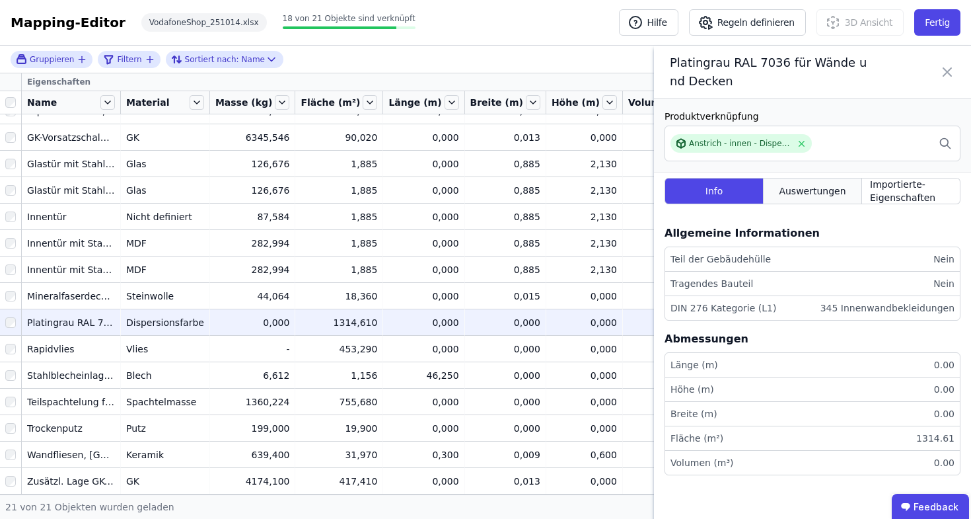
click at [818, 194] on span "Auswertungen" at bounding box center [812, 190] width 67 height 13
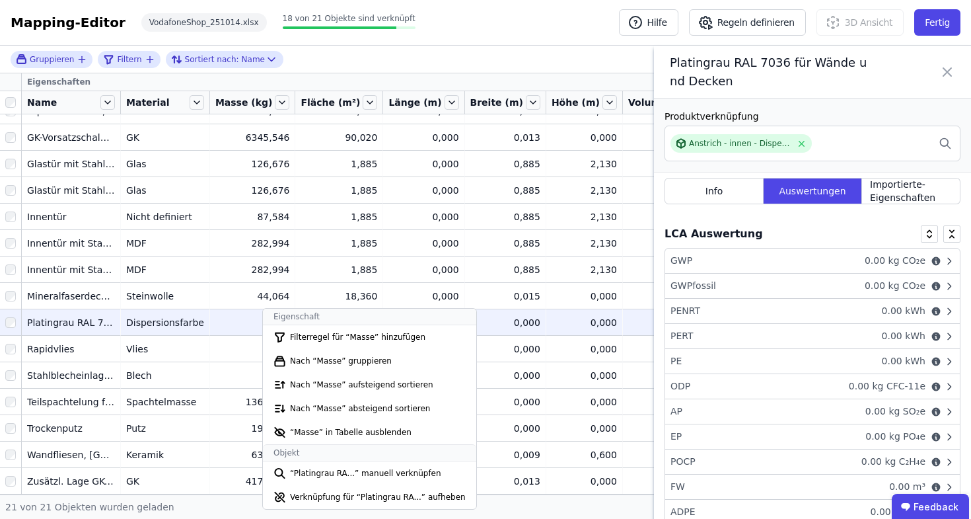
click at [262, 316] on div "0,000" at bounding box center [252, 322] width 75 height 13
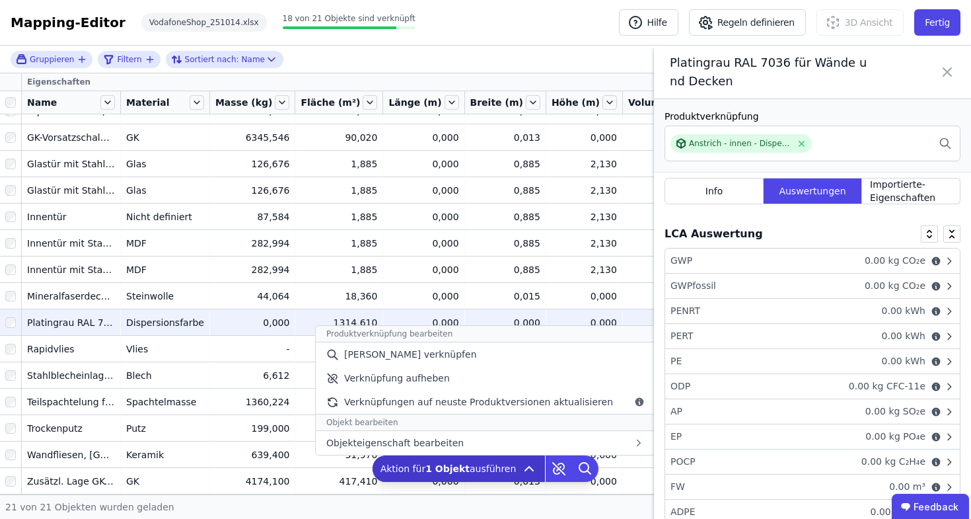
click at [445, 469] on b "1 Objekt" at bounding box center [448, 468] width 44 height 11
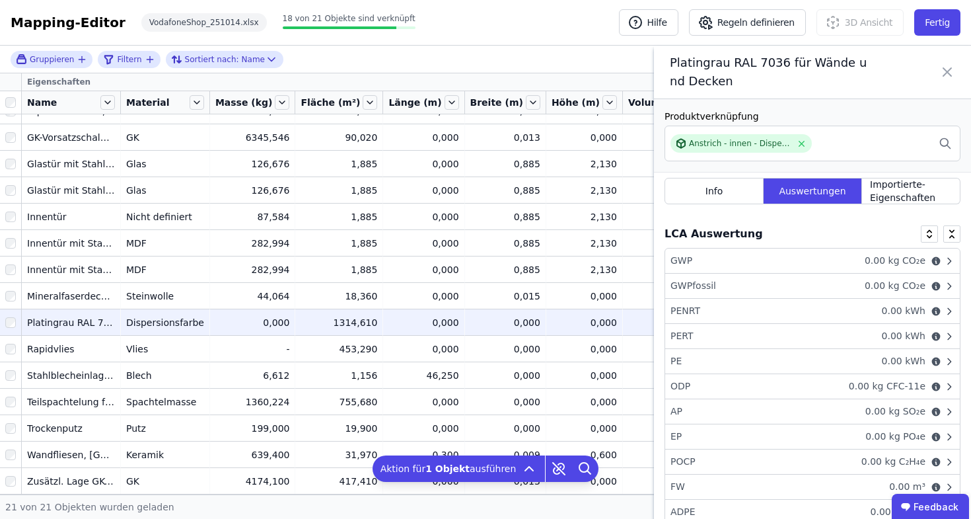
click at [946, 61] on icon at bounding box center [948, 72] width 16 height 37
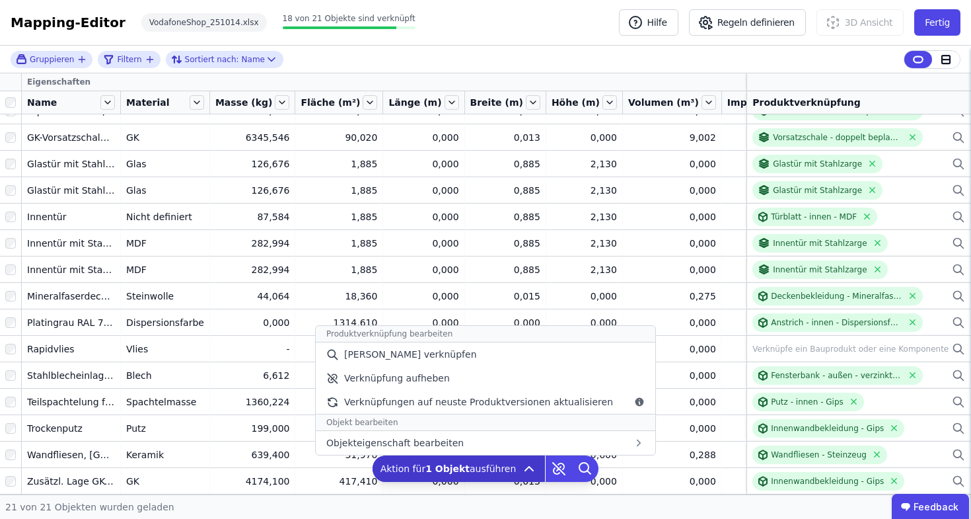
click at [531, 474] on icon at bounding box center [529, 469] width 16 height 16
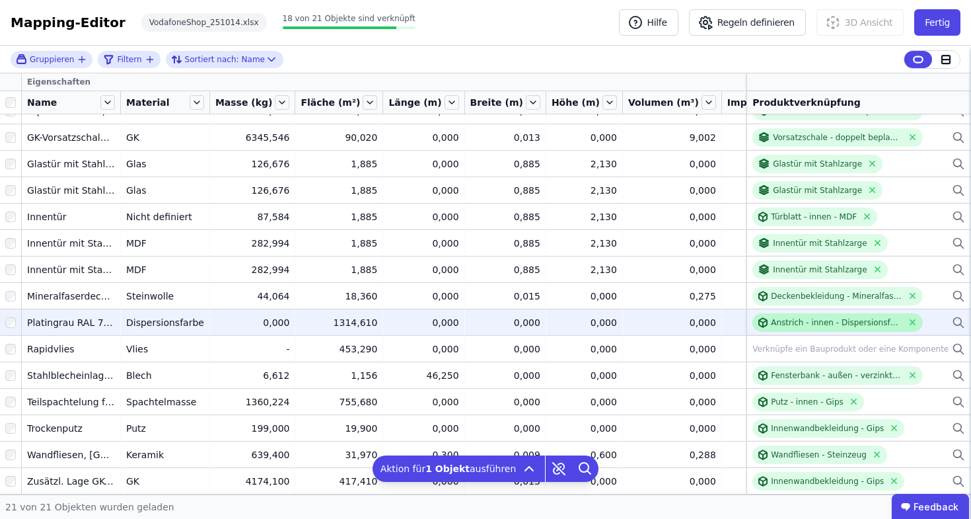
click at [802, 317] on div "Anstrich - innen - Dispersionsfarbe" at bounding box center [837, 322] width 132 height 11
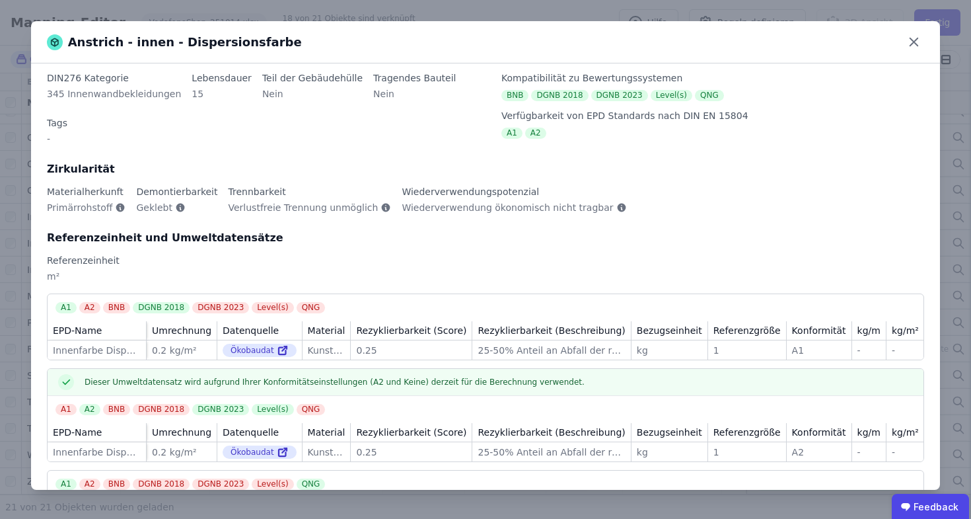
scroll to position [75, 0]
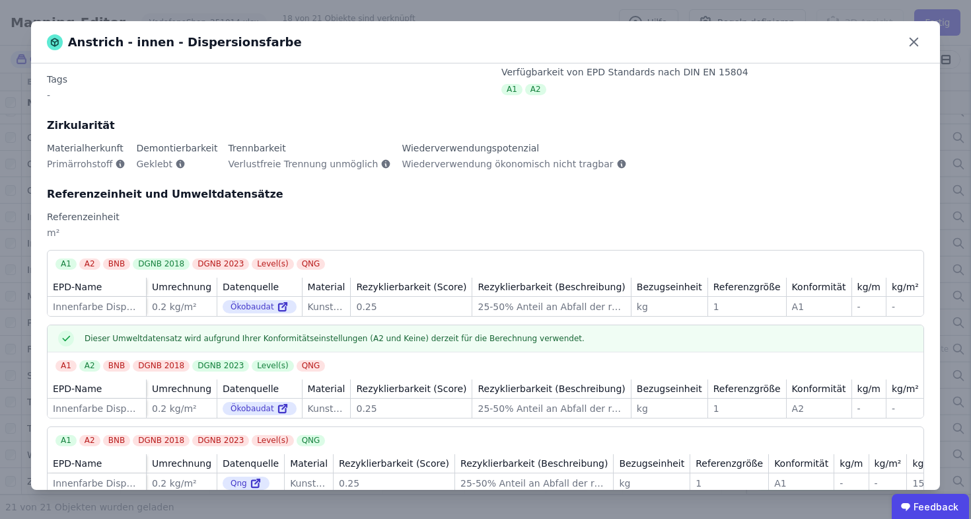
click at [892, 402] on div "-" at bounding box center [905, 408] width 27 height 13
click at [887, 398] on td "- -" at bounding box center [906, 407] width 38 height 19
click at [892, 382] on div "kg/m²" at bounding box center [905, 388] width 27 height 13
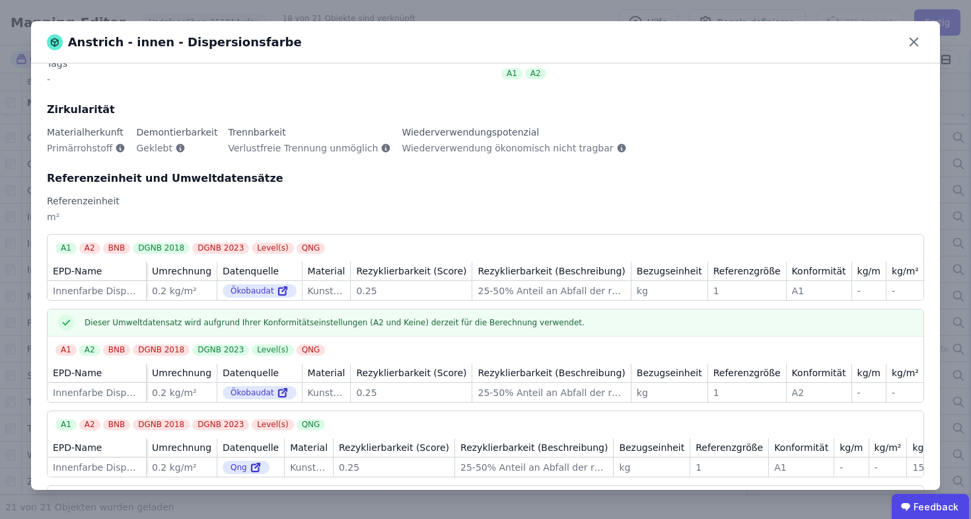
scroll to position [168, 0]
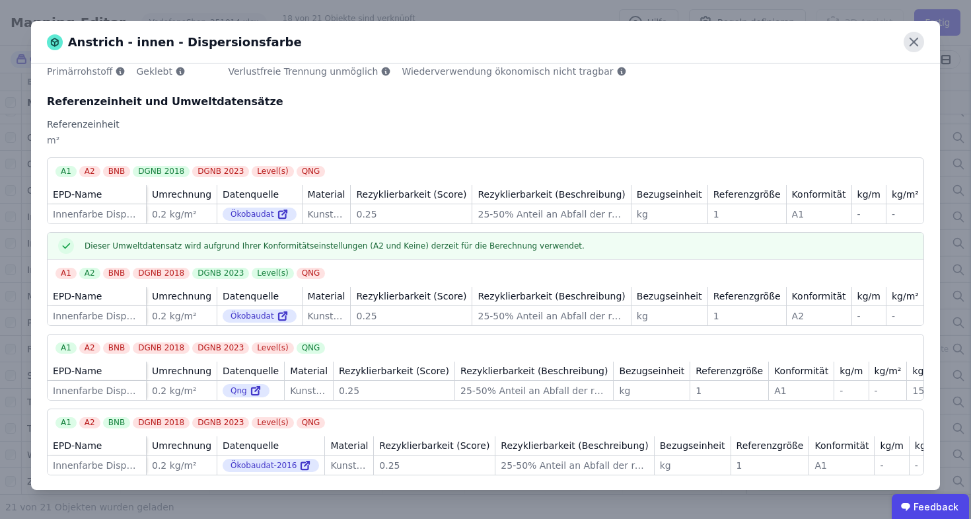
click at [909, 44] on icon at bounding box center [914, 42] width 20 height 20
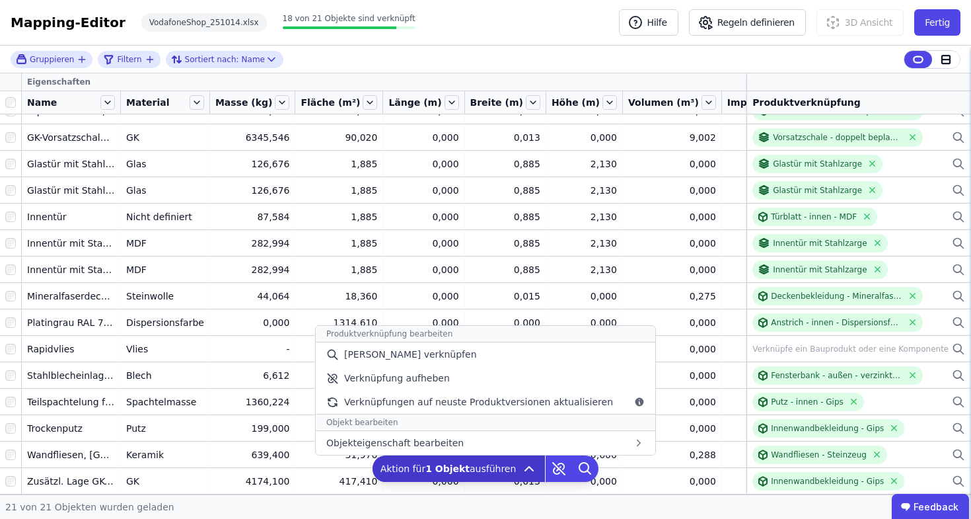
click at [528, 468] on icon at bounding box center [529, 469] width 16 height 16
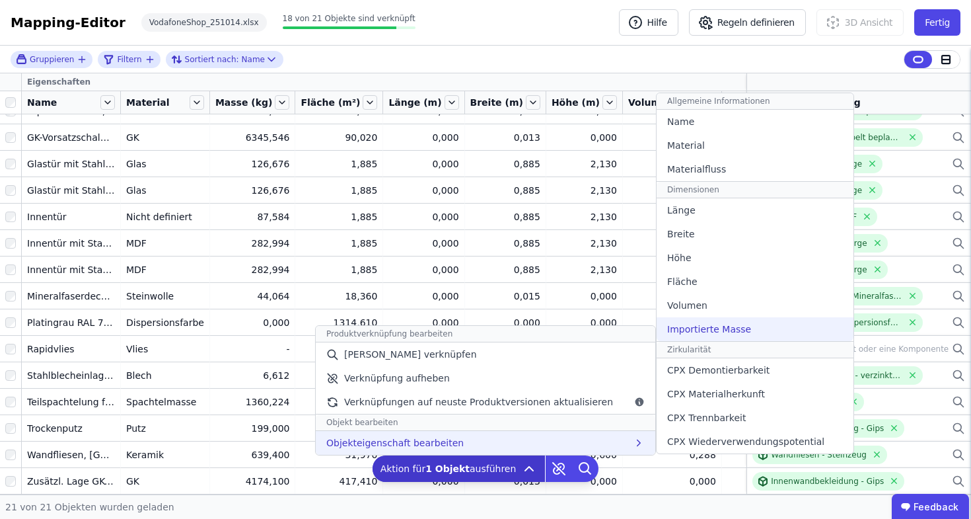
click at [687, 324] on span "Importierte Masse" at bounding box center [709, 328] width 84 height 13
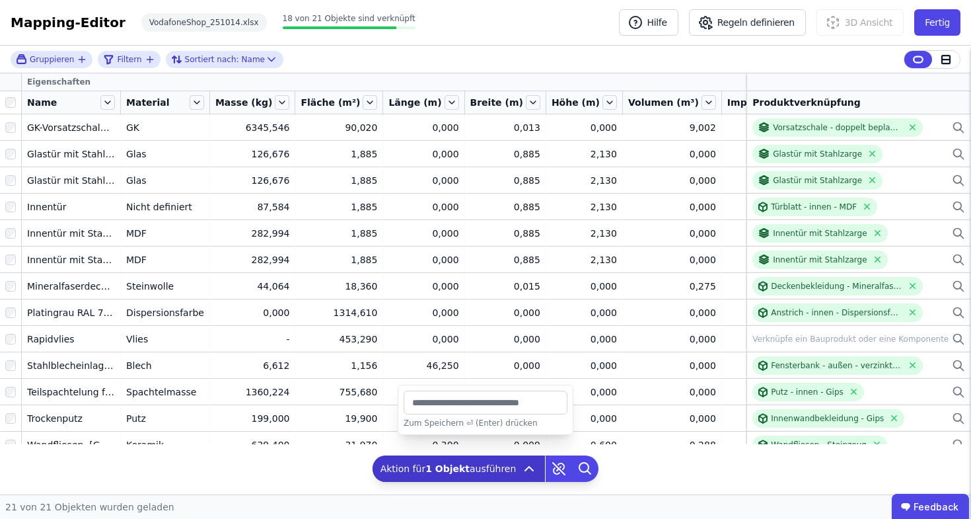
type input "*******"
click at [629, 472] on div "Gruppieren Filtern Sortiert nach: Name Eigenschaften Name Material Masse (kg) F…" at bounding box center [485, 270] width 971 height 449
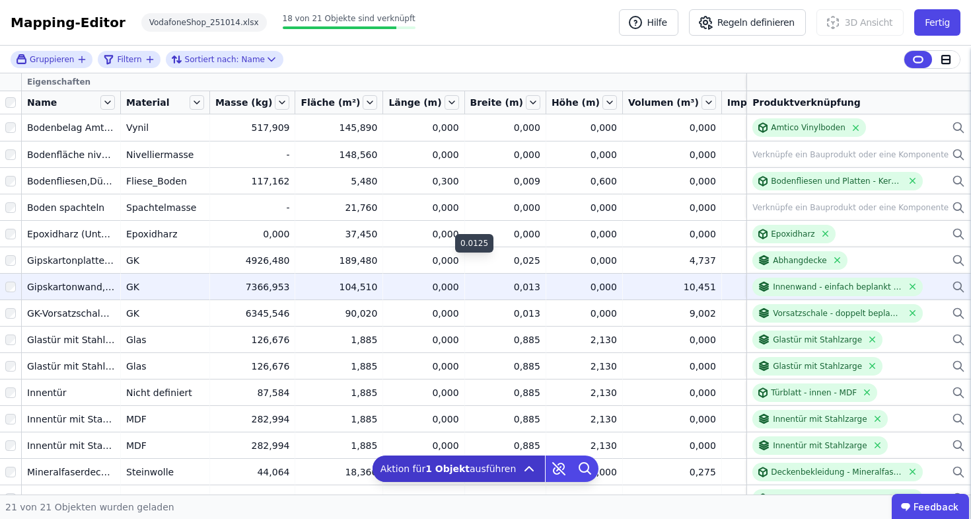
scroll to position [0, 0]
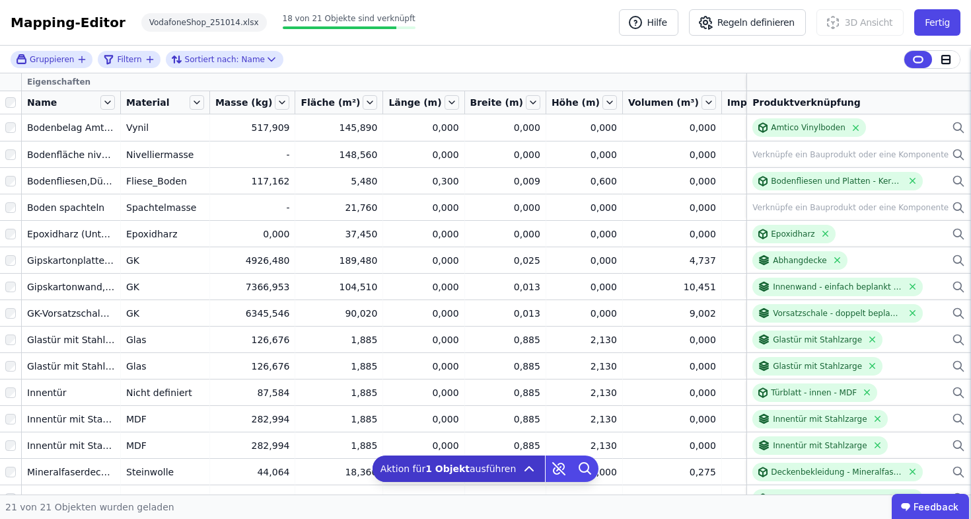
click at [479, 24] on div "Mapping-Editor Hilfe Regeln definieren 3D Ansicht Fertig VodafoneShop_251014.xl…" at bounding box center [485, 23] width 971 height 46
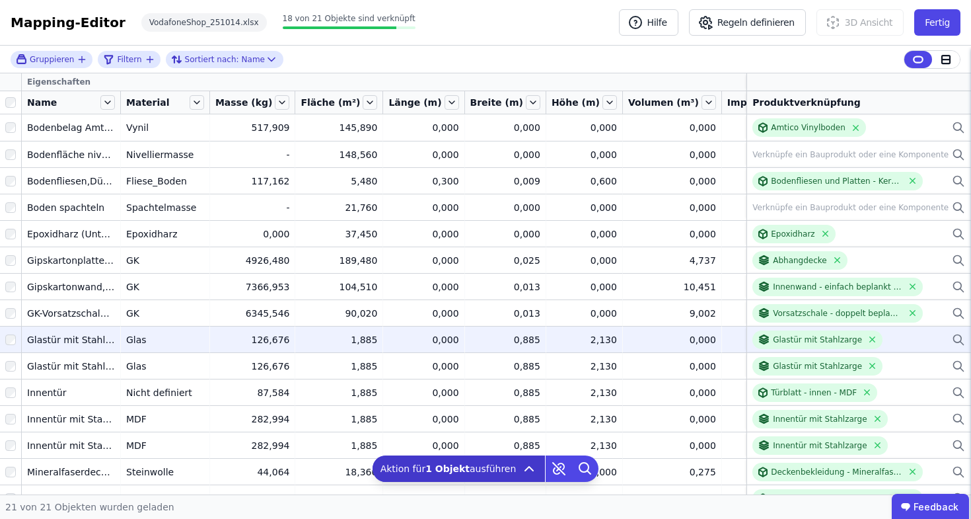
scroll to position [186, 0]
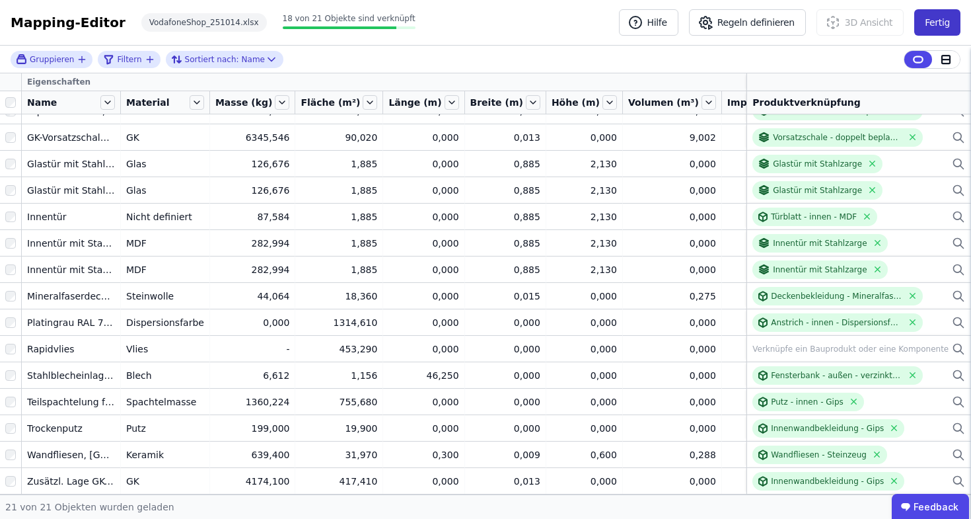
click at [932, 15] on button "Fertig" at bounding box center [938, 22] width 46 height 26
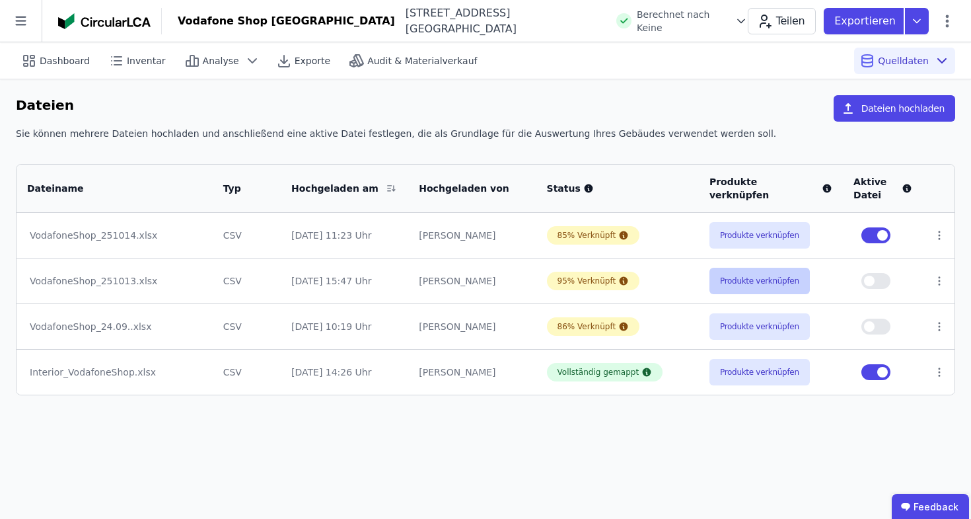
click at [783, 285] on button "Produkte verknüpfen" at bounding box center [760, 281] width 100 height 26
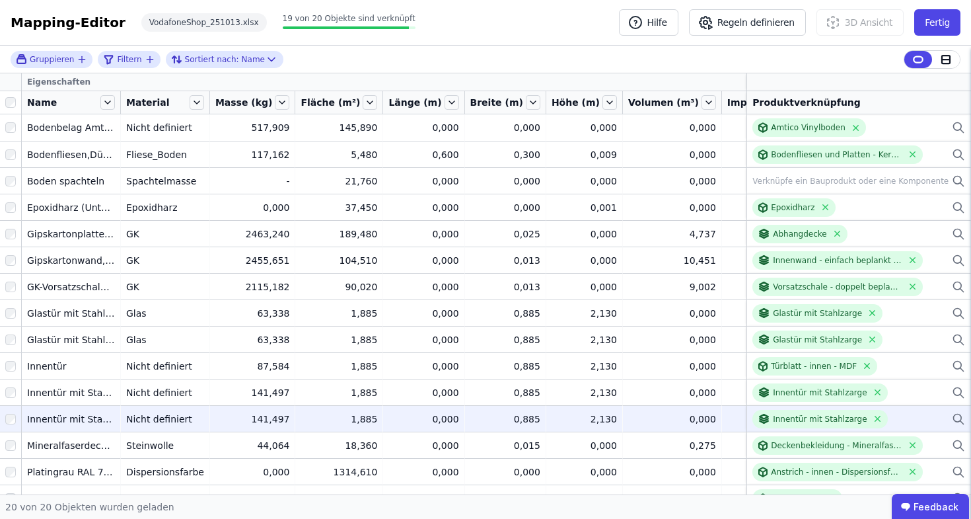
scroll to position [159, 0]
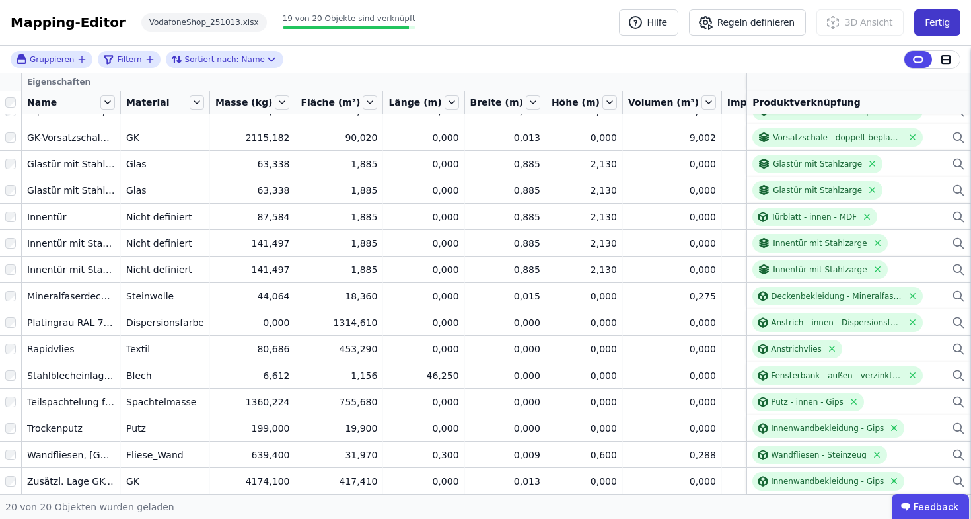
click at [950, 24] on button "Fertig" at bounding box center [938, 22] width 46 height 26
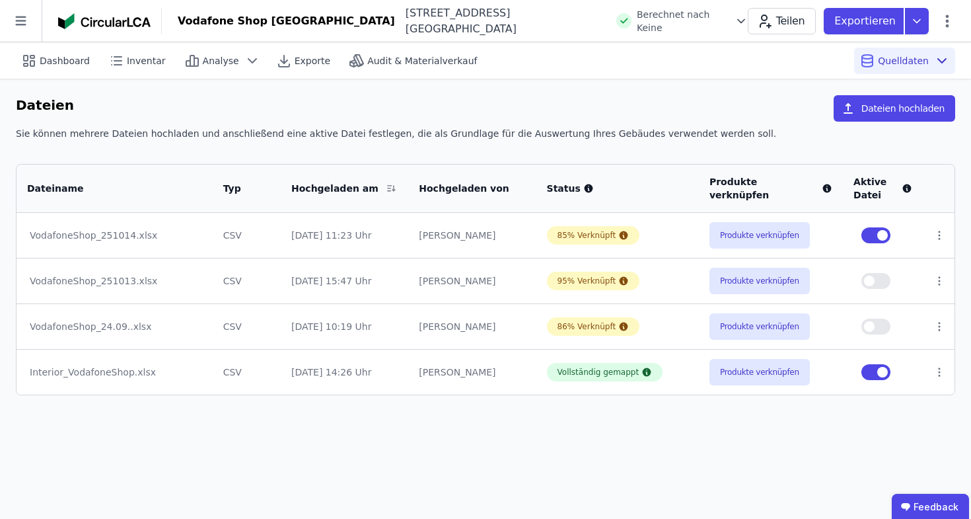
click at [765, 220] on td "Produkte verknüpfen" at bounding box center [771, 235] width 144 height 45
click at [765, 235] on button "Produkte verknüpfen" at bounding box center [760, 235] width 100 height 26
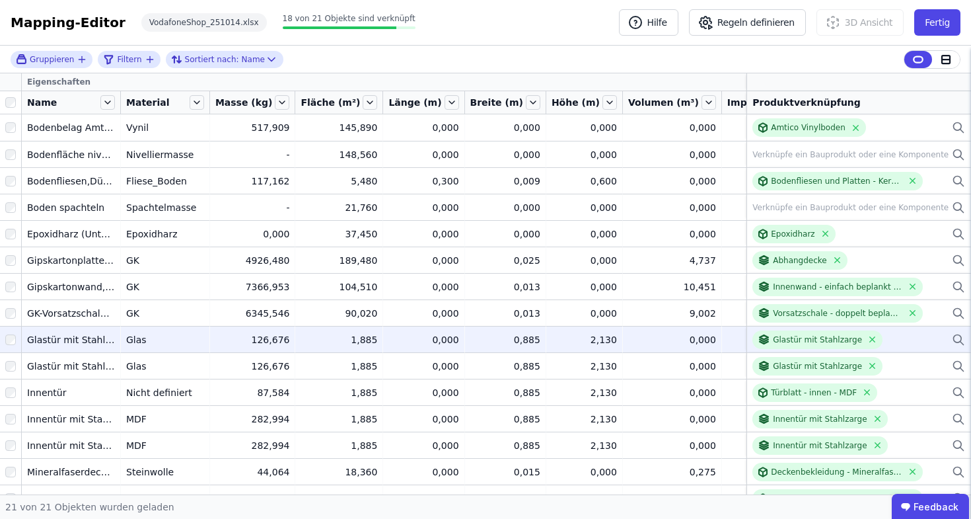
scroll to position [186, 0]
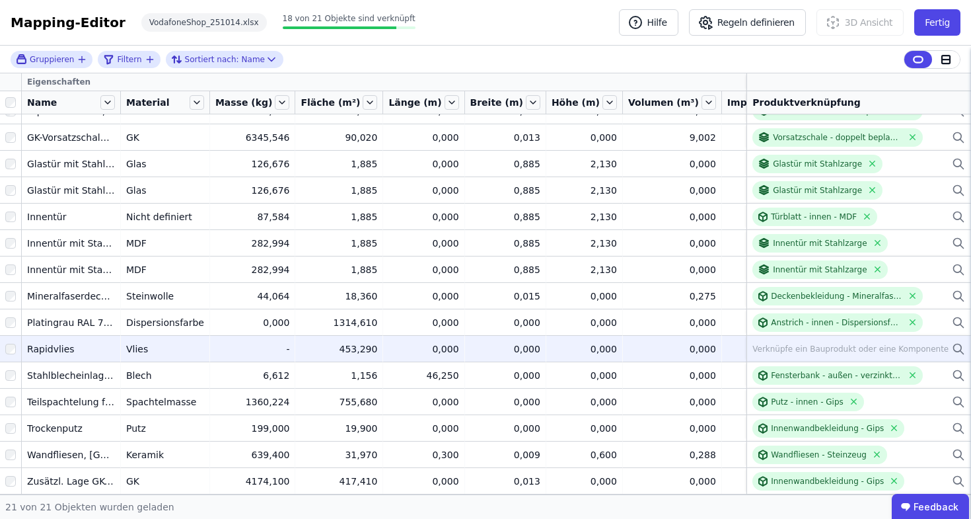
click at [952, 341] on icon at bounding box center [958, 349] width 13 height 16
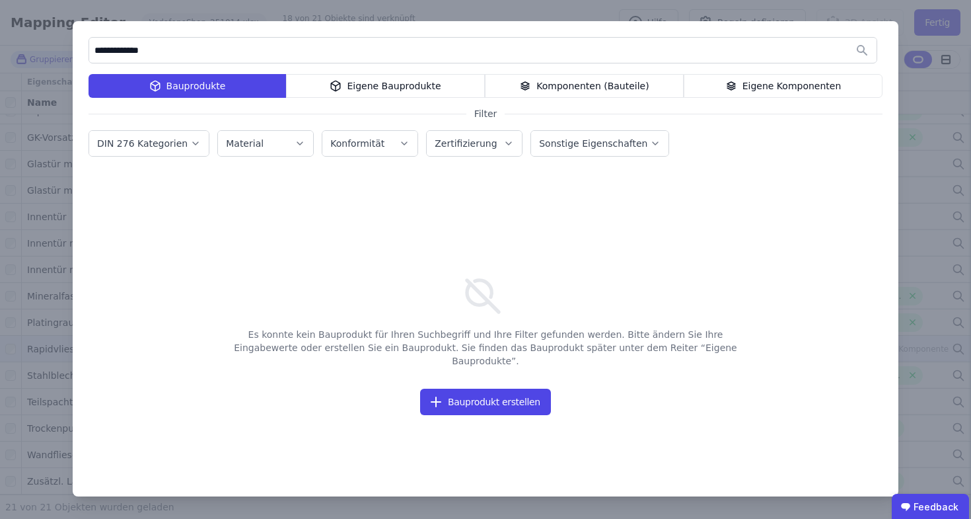
click at [108, 52] on input "**********" at bounding box center [483, 50] width 788 height 24
type input "**********"
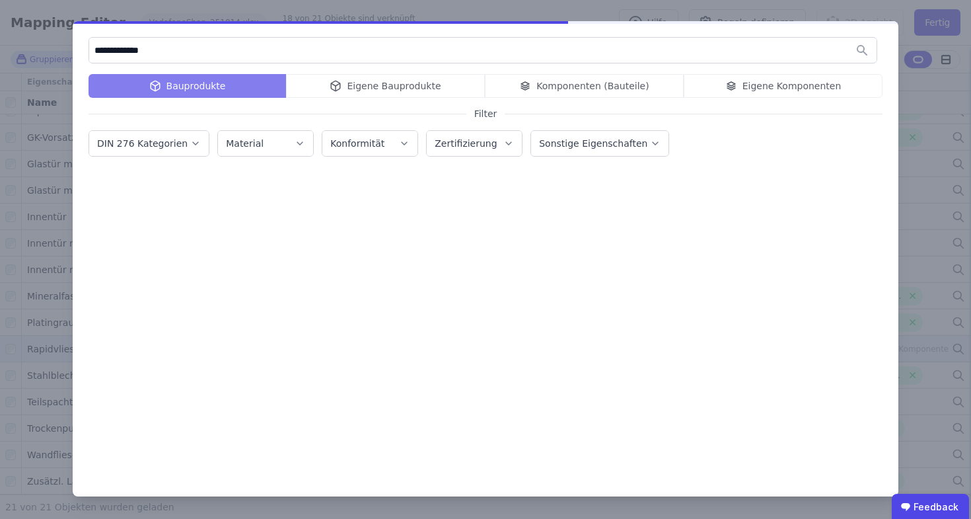
click at [427, 90] on div "Eigene Bauprodukte" at bounding box center [385, 86] width 199 height 24
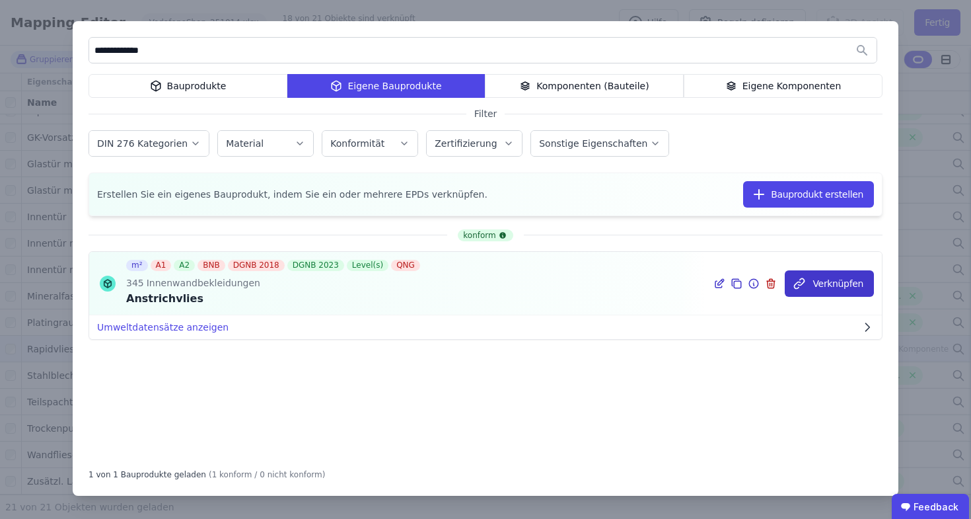
click at [815, 287] on button "Verknüpfen" at bounding box center [829, 283] width 89 height 26
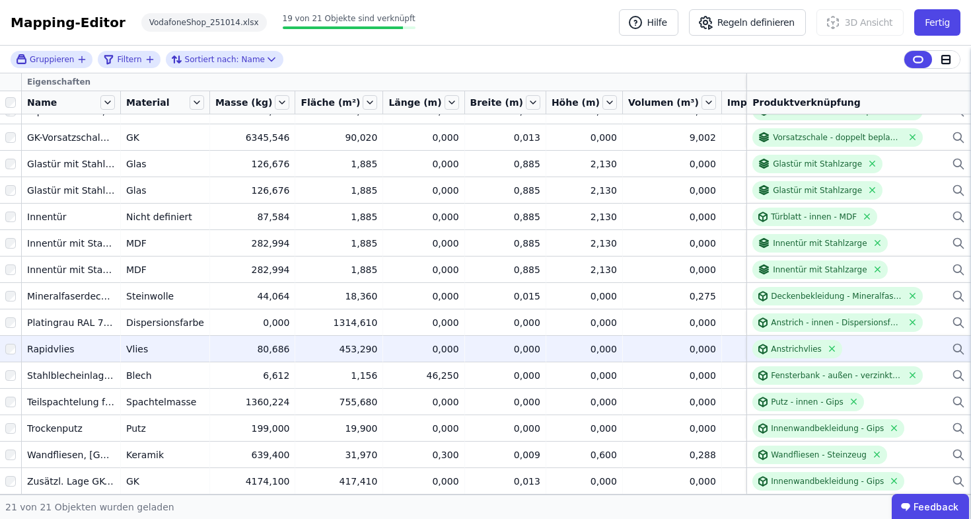
scroll to position [0, 0]
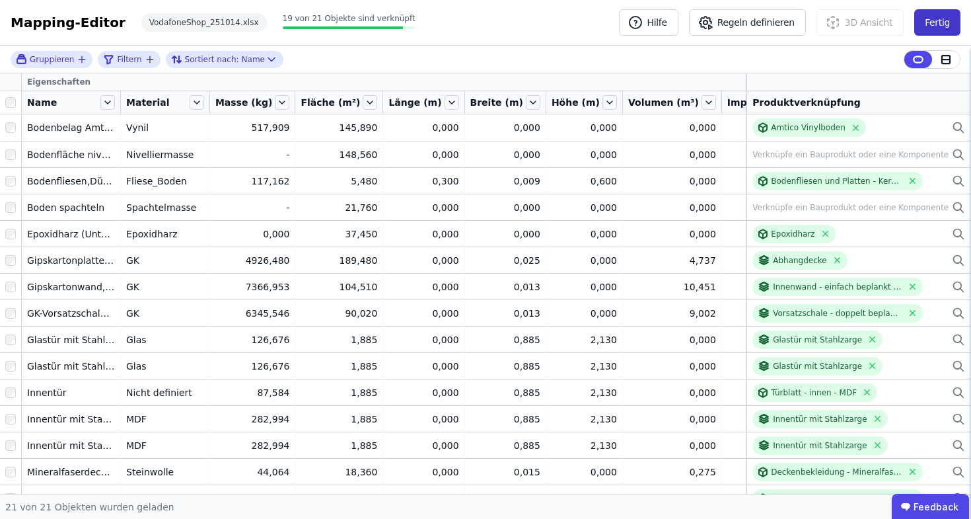
click at [942, 15] on button "Fertig" at bounding box center [938, 22] width 46 height 26
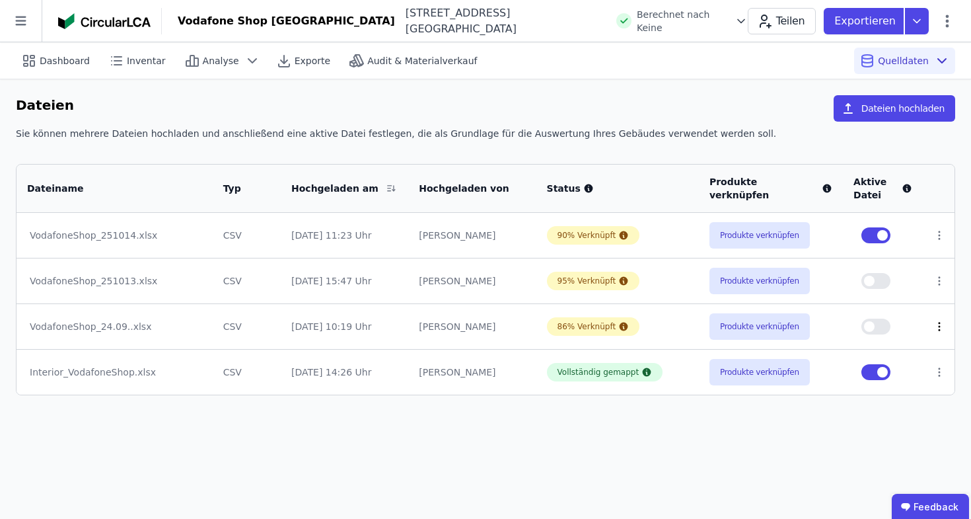
click at [940, 324] on icon at bounding box center [940, 327] width 12 height 12
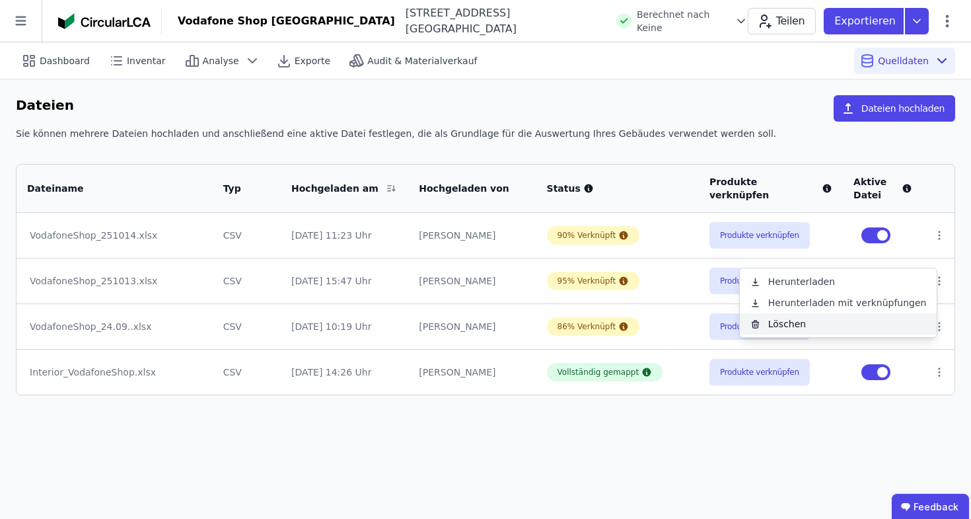
click at [793, 320] on div "Löschen" at bounding box center [839, 323] width 198 height 21
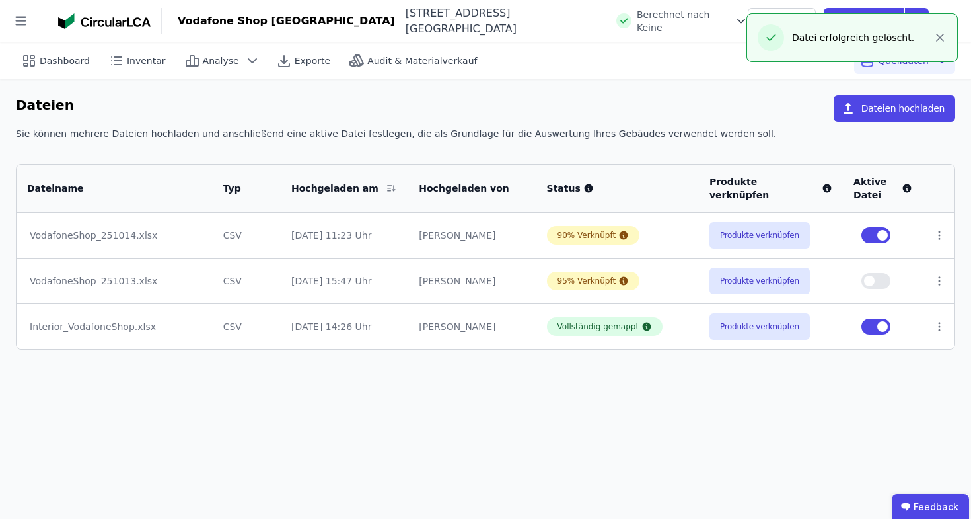
click at [767, 406] on div "Dashboard Inventar Analyse Exporte Audit & Materialverkauf Quelldaten Dateien D…" at bounding box center [485, 280] width 971 height 476
click at [940, 280] on icon at bounding box center [940, 281] width 1 height 8
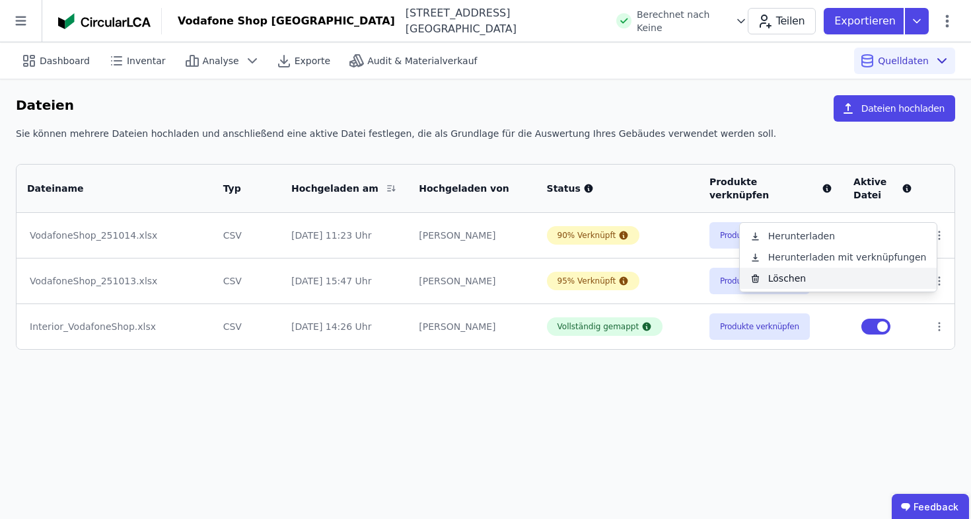
click at [794, 278] on div "Löschen" at bounding box center [839, 278] width 198 height 21
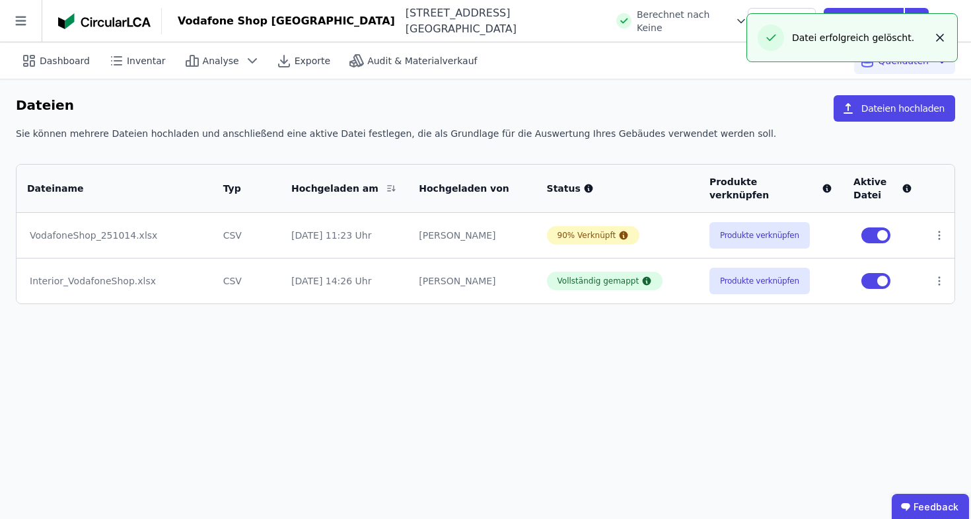
click at [945, 42] on icon "button" at bounding box center [940, 37] width 13 height 13
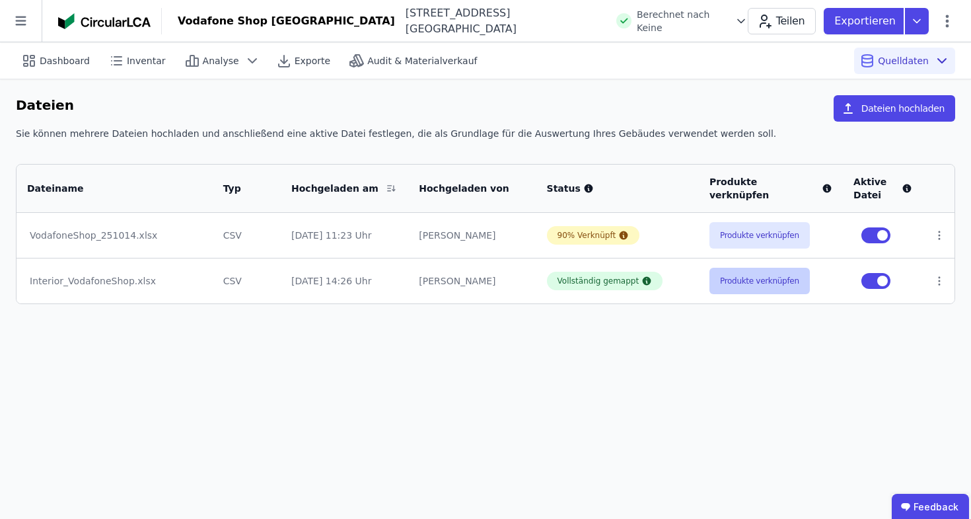
click at [765, 285] on button "Produkte verknüpfen" at bounding box center [760, 281] width 100 height 26
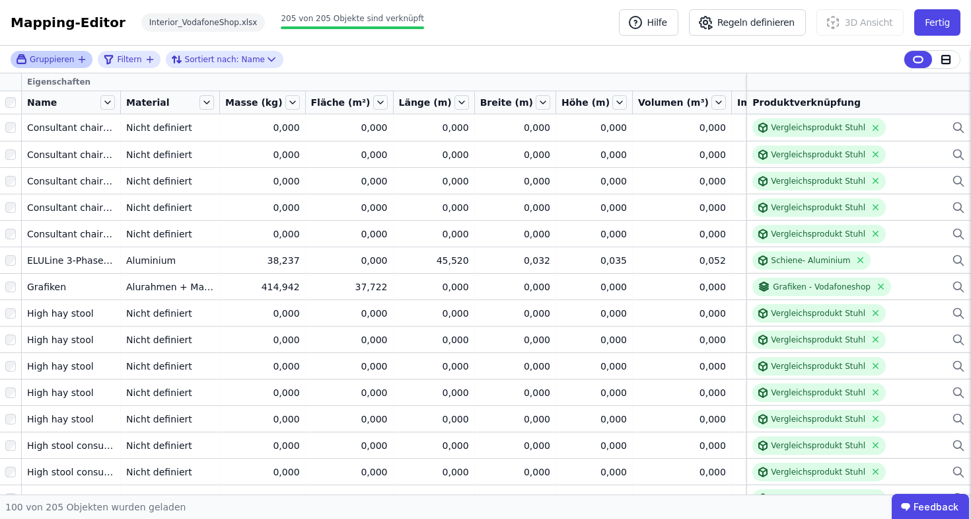
click at [83, 58] on icon "button" at bounding box center [82, 59] width 11 height 11
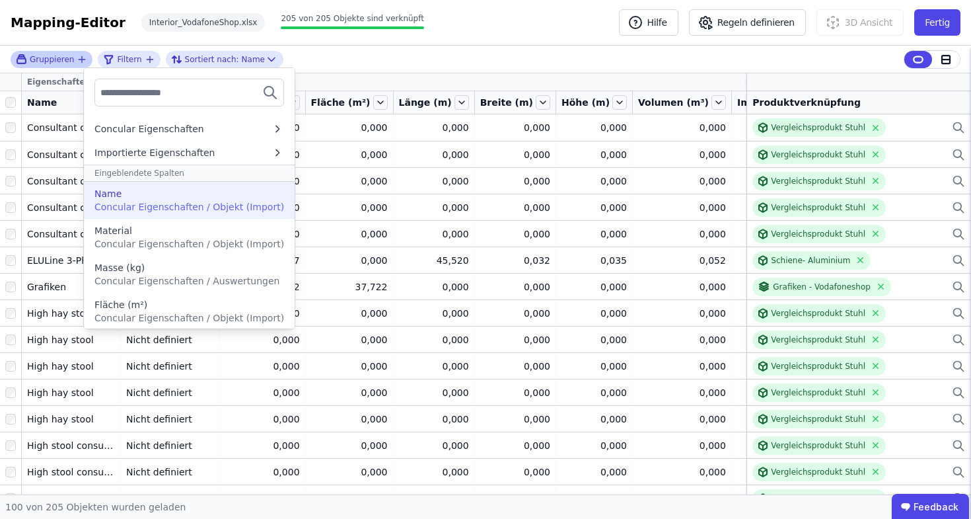
click at [122, 194] on div "Name" at bounding box center [189, 193] width 190 height 13
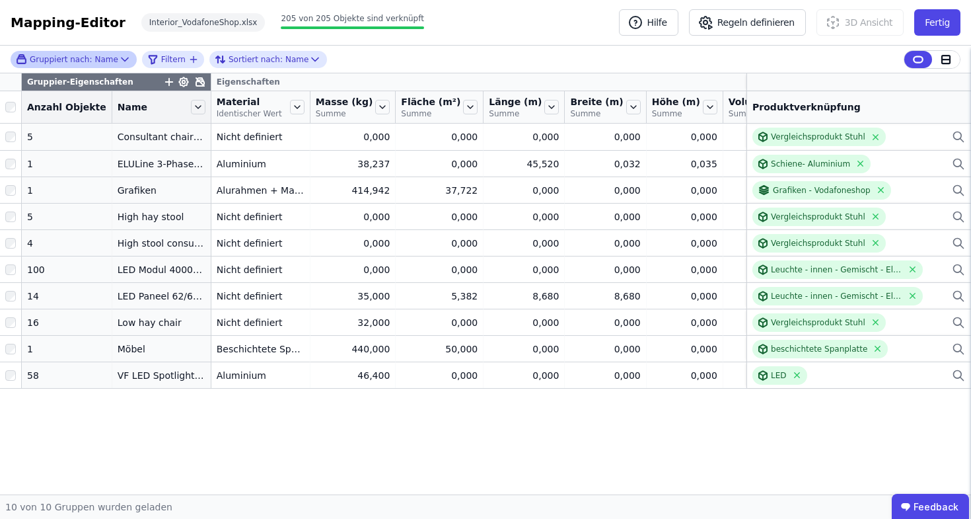
click at [365, 56] on div "Gruppiert nach: Name Filtern Sortiert nach: Name" at bounding box center [485, 60] width 971 height 28
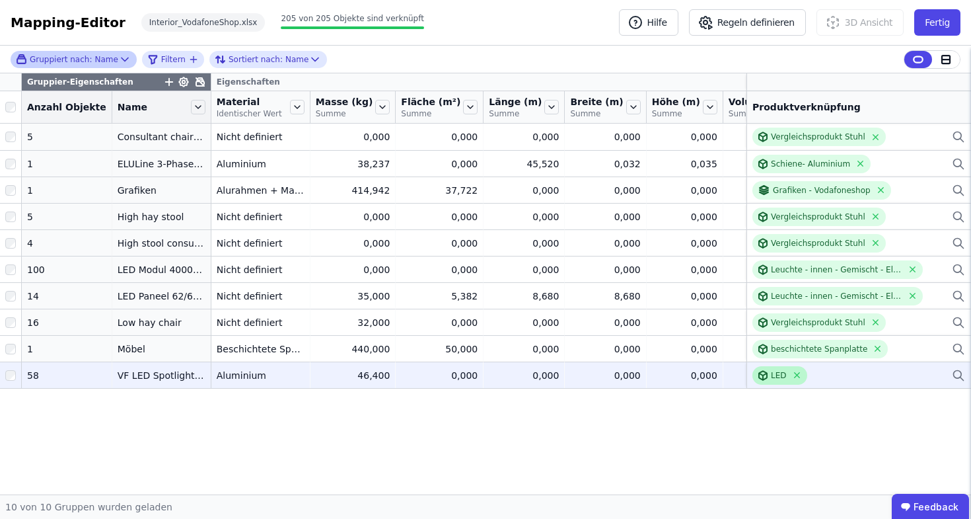
click at [758, 381] on icon at bounding box center [763, 375] width 11 height 11
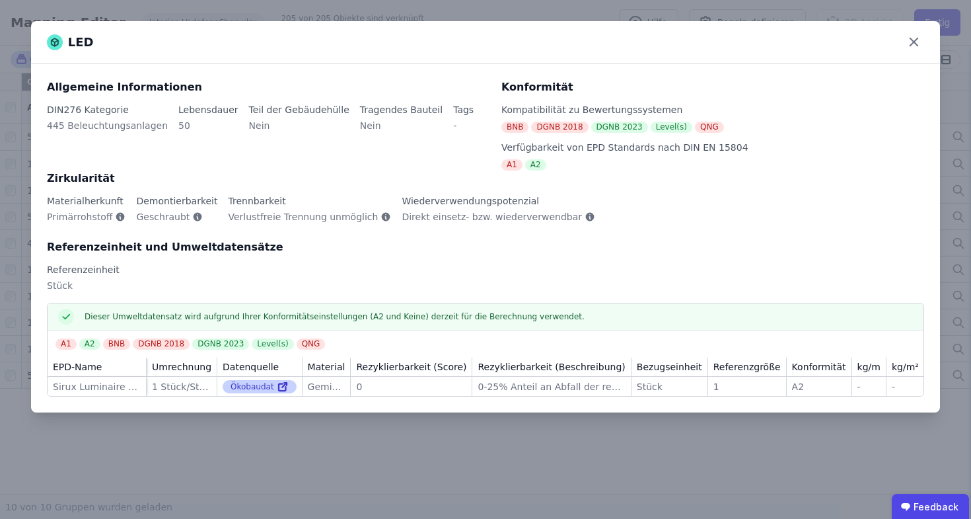
click at [274, 388] on link at bounding box center [281, 387] width 15 height 16
click at [287, 12] on div "LED Allgemeine Informationen DIN276 Kategorie 445 Beleuchtungsanlagen Lebensdau…" at bounding box center [485, 259] width 971 height 519
click at [912, 42] on icon at bounding box center [914, 42] width 20 height 20
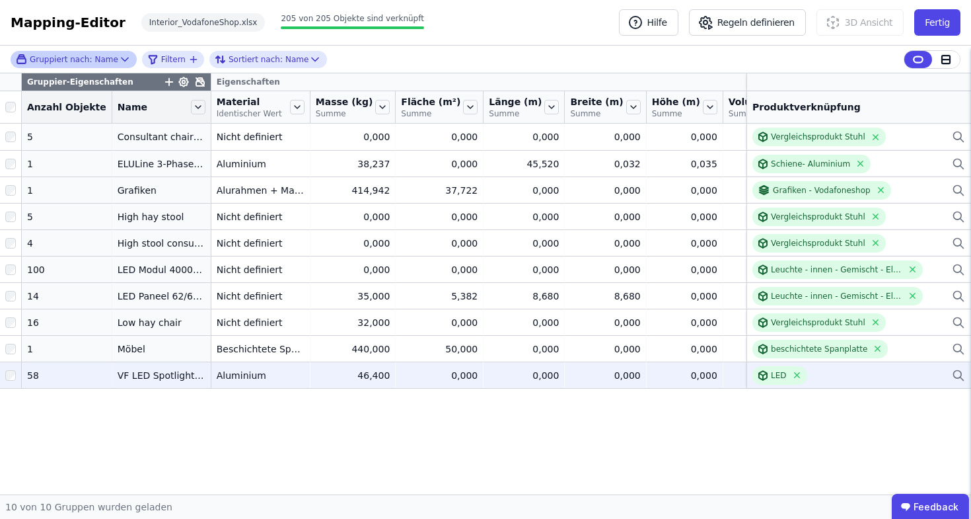
click at [800, 372] on td "LED LED" at bounding box center [859, 374] width 225 height 26
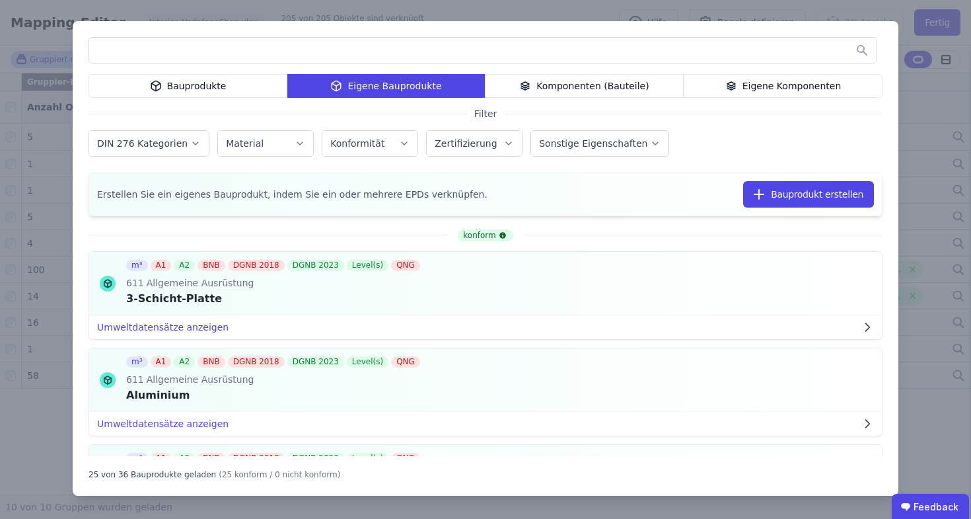
click at [939, 66] on div "Bauprodukte Eigene Bauprodukte Komponenten (Bauteile) Eigene Komponenten Filter…" at bounding box center [485, 259] width 971 height 519
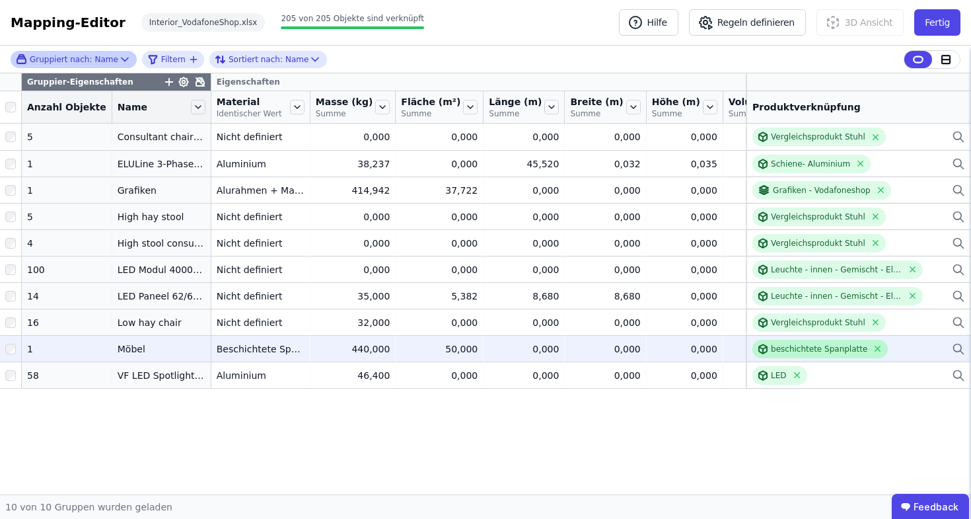
click at [837, 354] on div "beschichtete Spanplatte" at bounding box center [819, 349] width 96 height 11
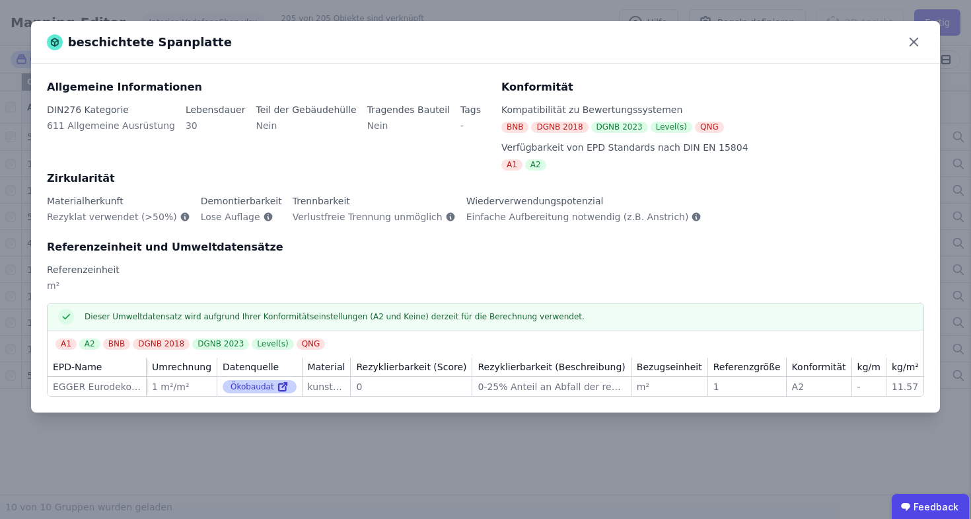
click at [279, 387] on icon at bounding box center [282, 387] width 7 height 7
click at [243, 10] on div "beschichtete Spanplatte Allgemeine Informationen DIN276 Kategorie 611 Allgemein…" at bounding box center [485, 259] width 971 height 519
click at [917, 43] on icon at bounding box center [914, 42] width 20 height 20
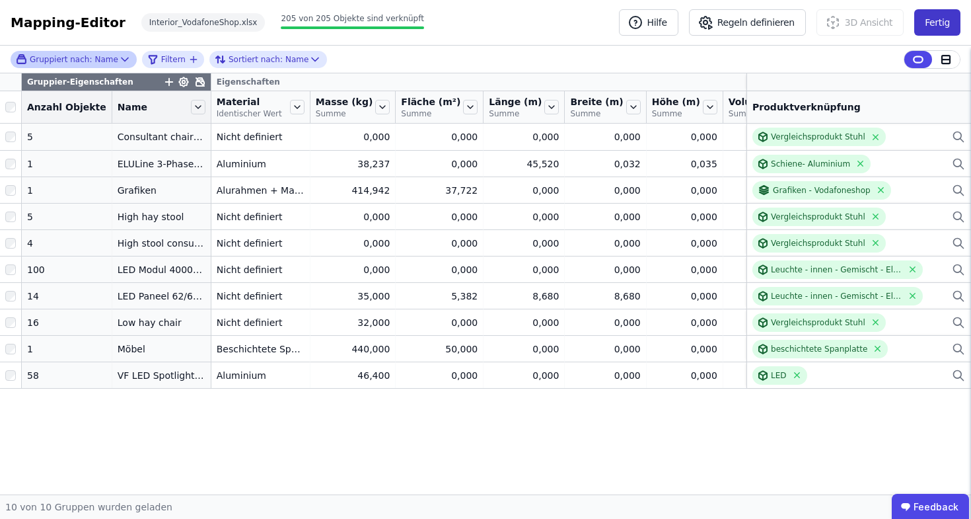
click at [958, 26] on button "Fertig" at bounding box center [938, 22] width 46 height 26
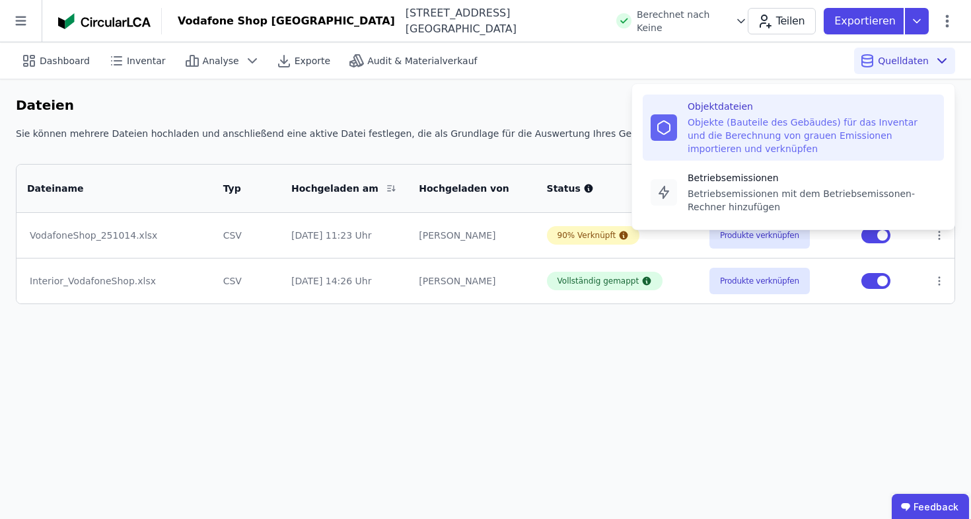
click at [717, 69] on div "Dashboard Inventar Analyse Exporte Audit & Materialverkauf Quelldaten Objektdat…" at bounding box center [486, 60] width 940 height 36
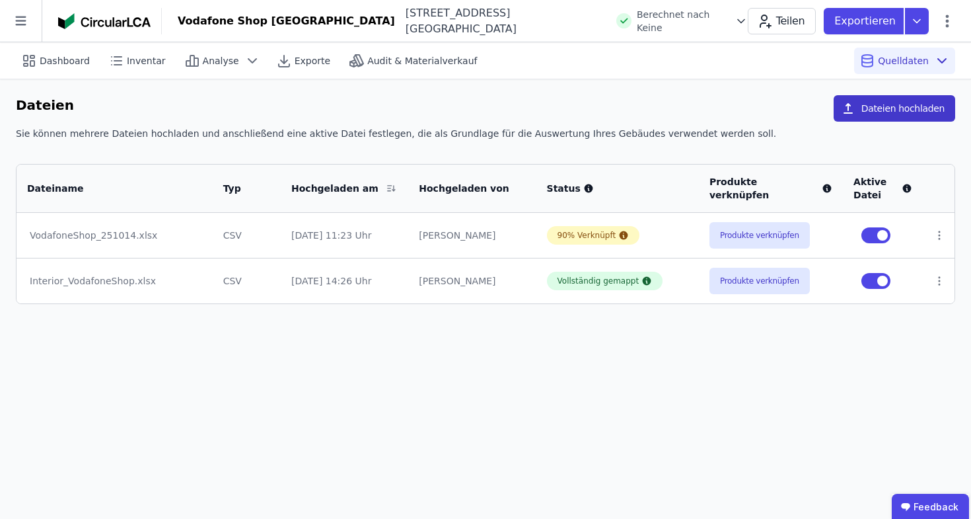
click at [889, 108] on button "Dateien hochladen" at bounding box center [895, 108] width 122 height 26
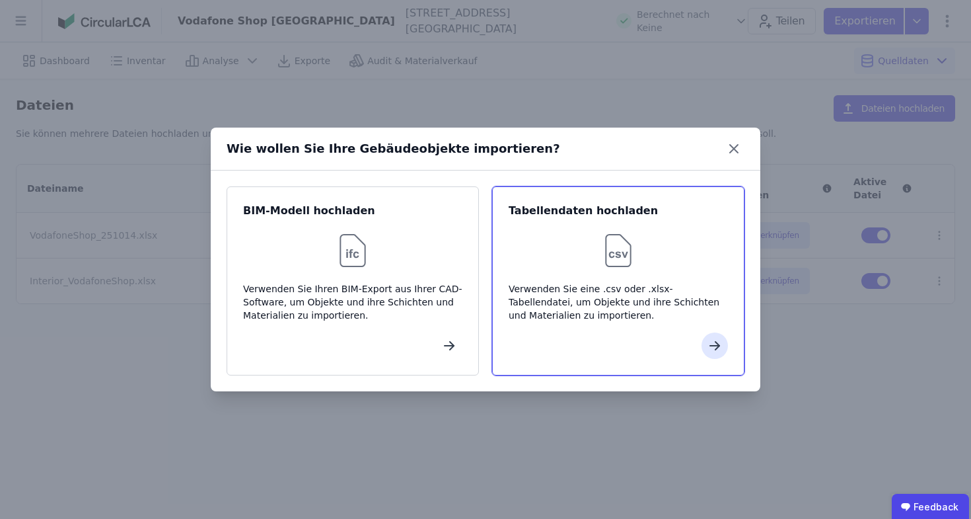
click at [535, 246] on div at bounding box center [618, 250] width 219 height 42
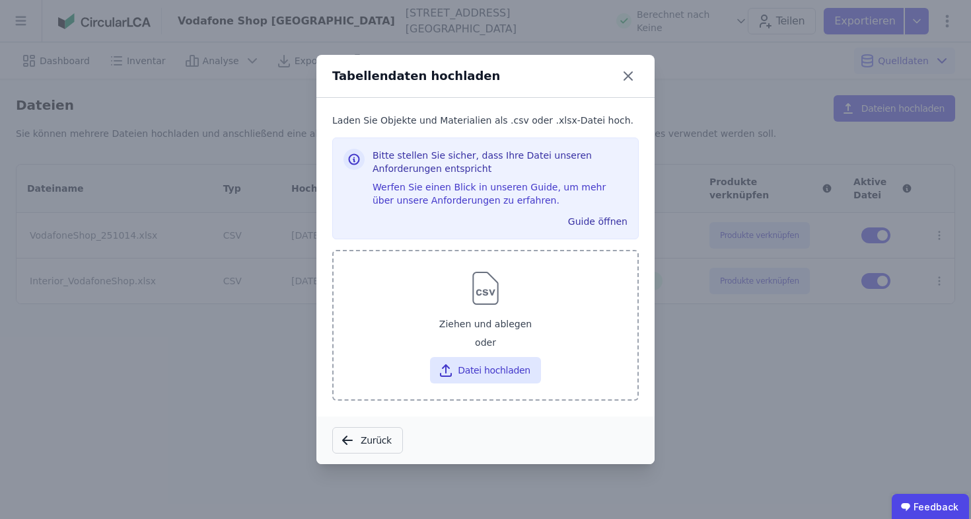
click at [529, 354] on div "Datei hochladen" at bounding box center [485, 368] width 283 height 32
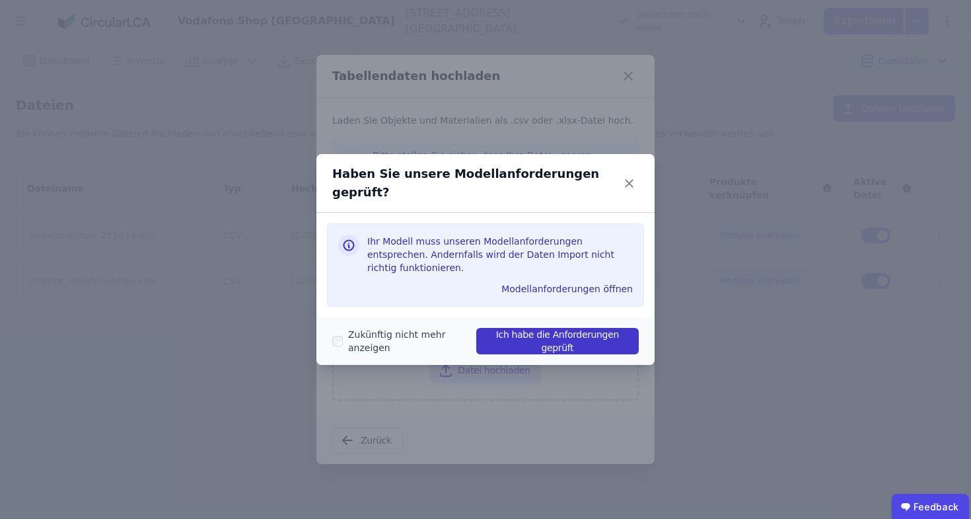
click at [536, 337] on button "Ich habe die Anforderungen geprüft" at bounding box center [557, 341] width 163 height 26
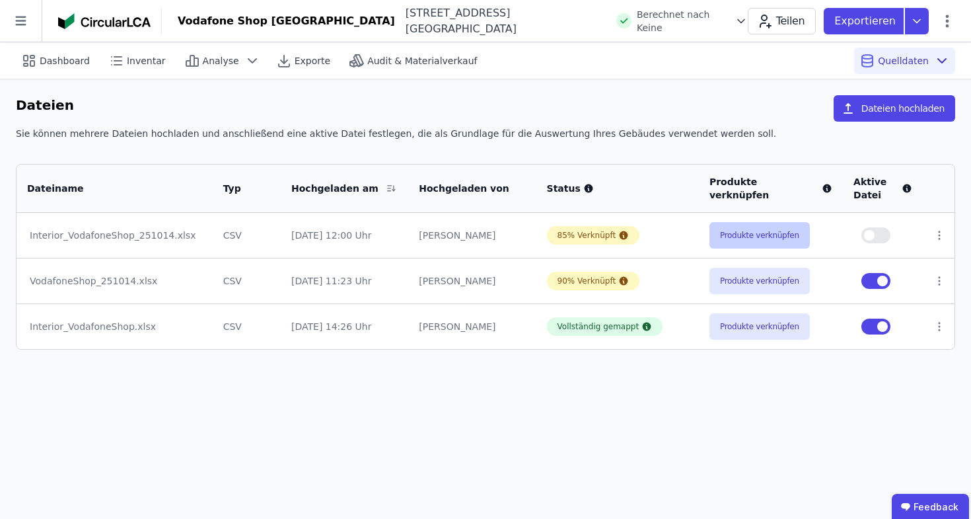
click at [791, 222] on button "Produkte verknüpfen" at bounding box center [760, 235] width 100 height 26
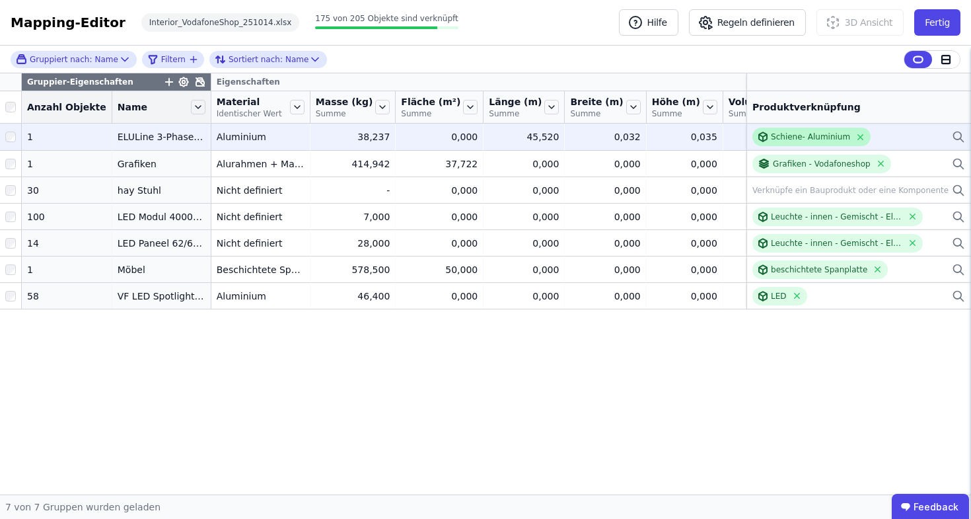
click at [834, 142] on div "Schiene- Aluminium" at bounding box center [810, 137] width 79 height 11
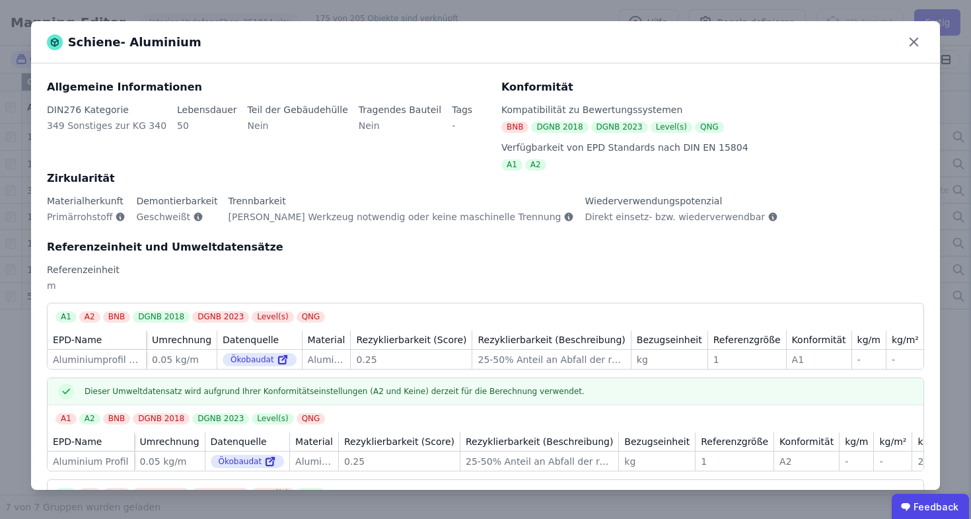
scroll to position [12, 0]
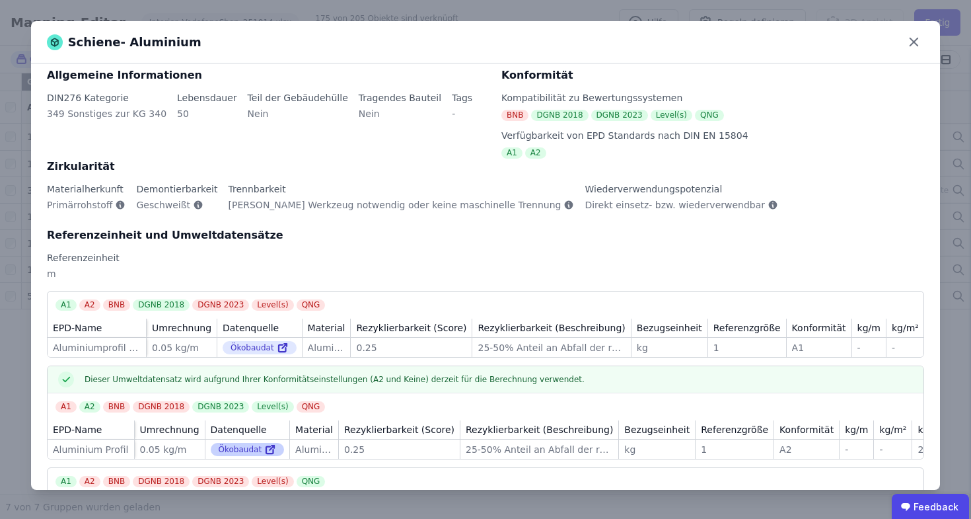
click at [264, 455] on icon at bounding box center [270, 449] width 12 height 16
click at [911, 42] on icon at bounding box center [914, 42] width 20 height 20
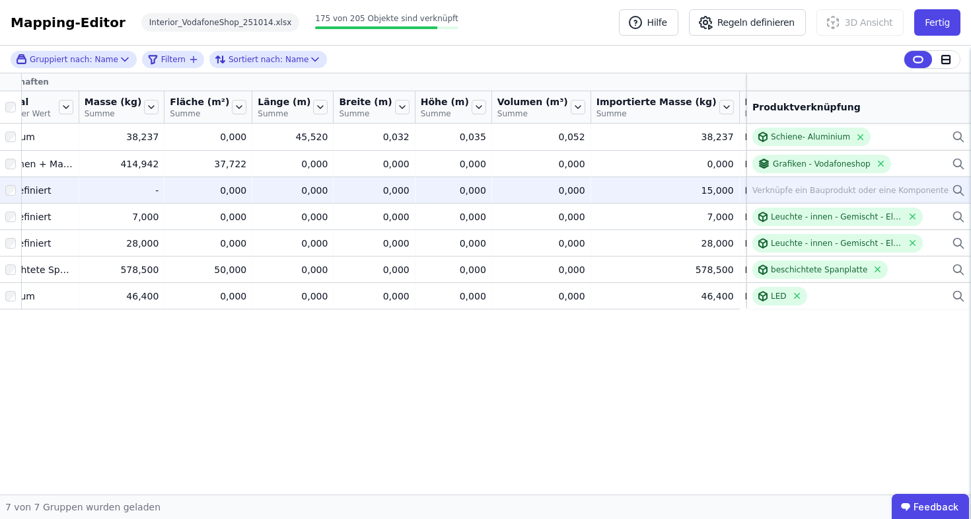
scroll to position [0, 231]
click at [646, 197] on div "15,000" at bounding box center [665, 190] width 137 height 13
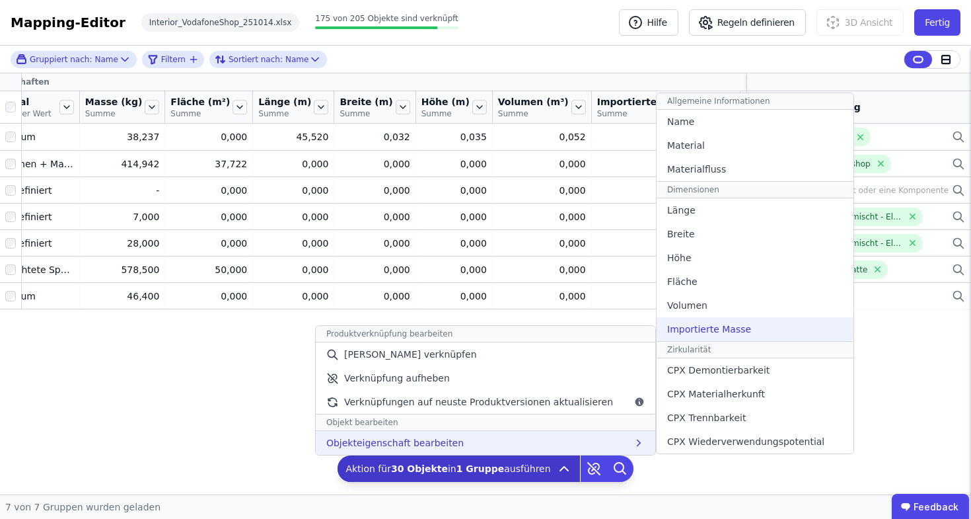
click at [726, 334] on span "Importierte Masse" at bounding box center [709, 328] width 84 height 13
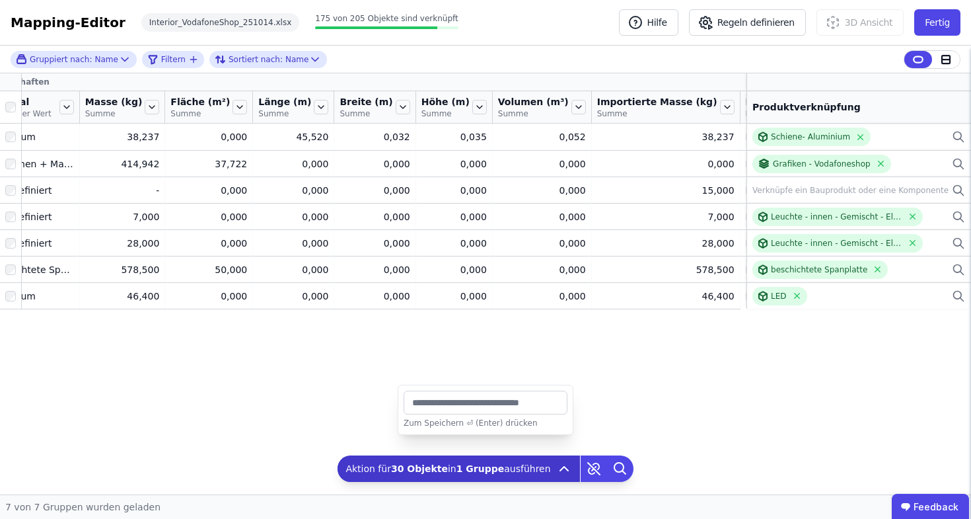
type input "*"
type input "**"
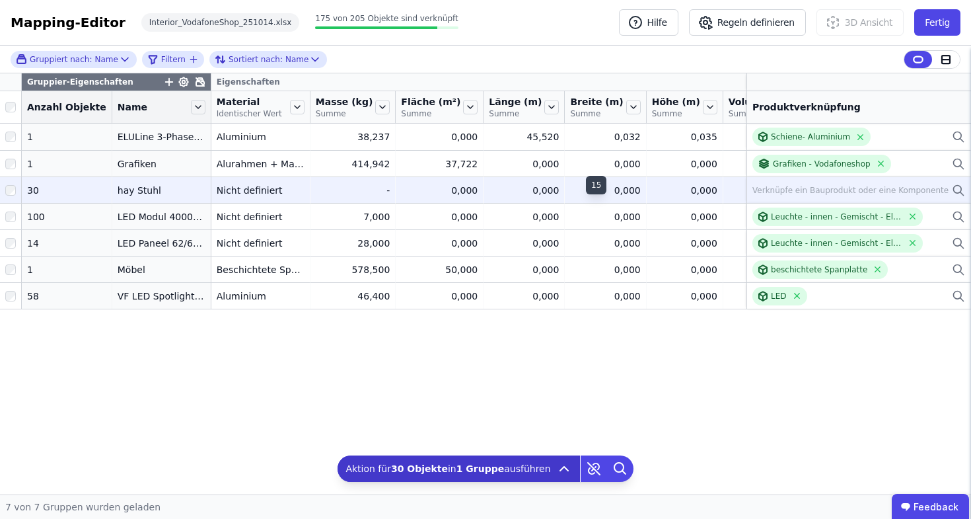
scroll to position [0, 0]
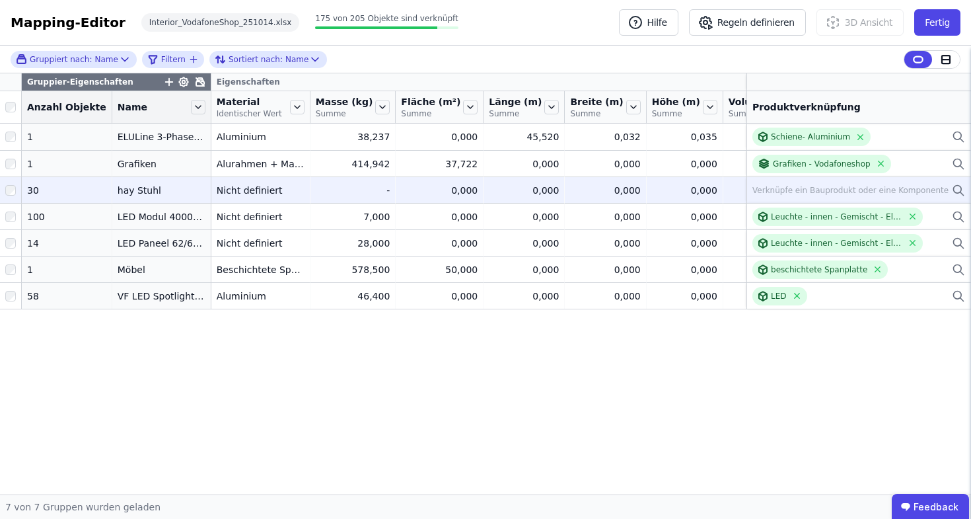
click at [950, 196] on div "Verknüpfe ein Bauprodukt oder eine Komponente" at bounding box center [859, 190] width 213 height 16
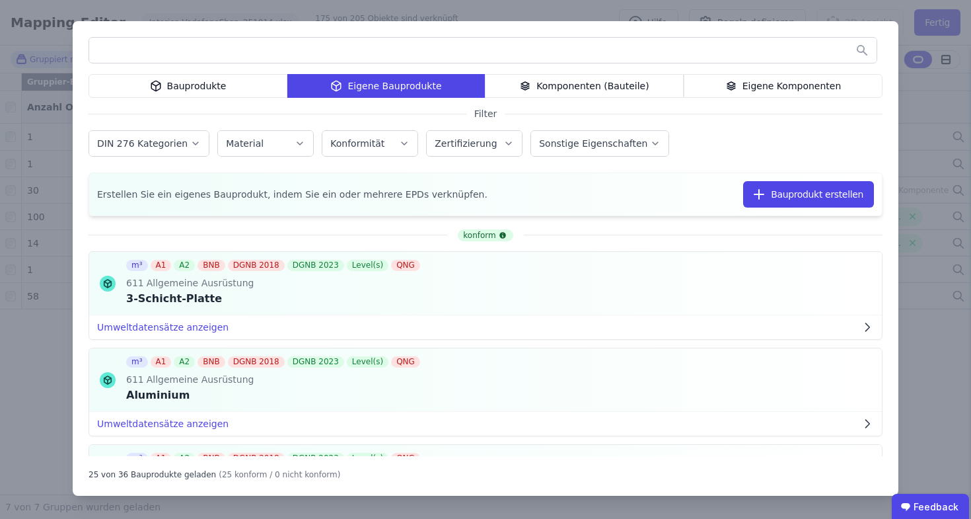
click at [229, 81] on div "Bauprodukte" at bounding box center [188, 86] width 199 height 24
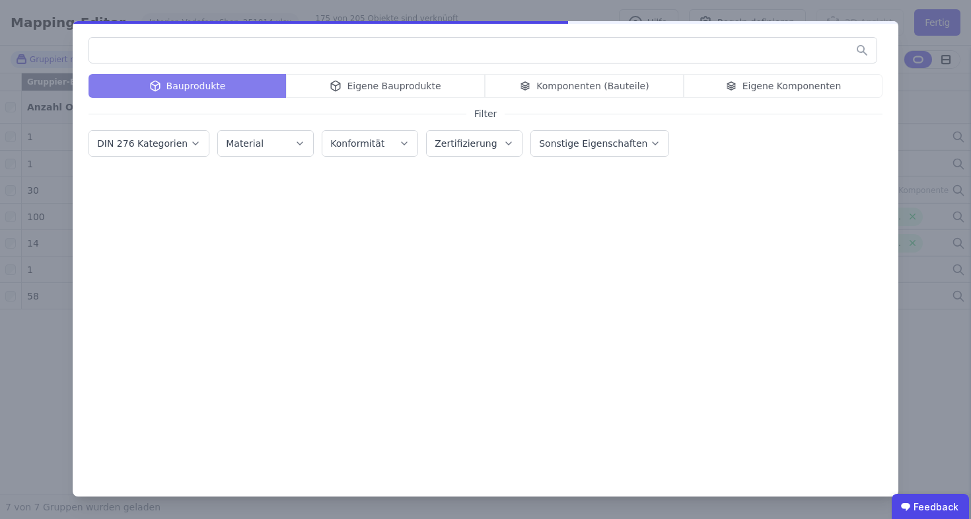
click at [247, 45] on input "text" at bounding box center [483, 50] width 788 height 24
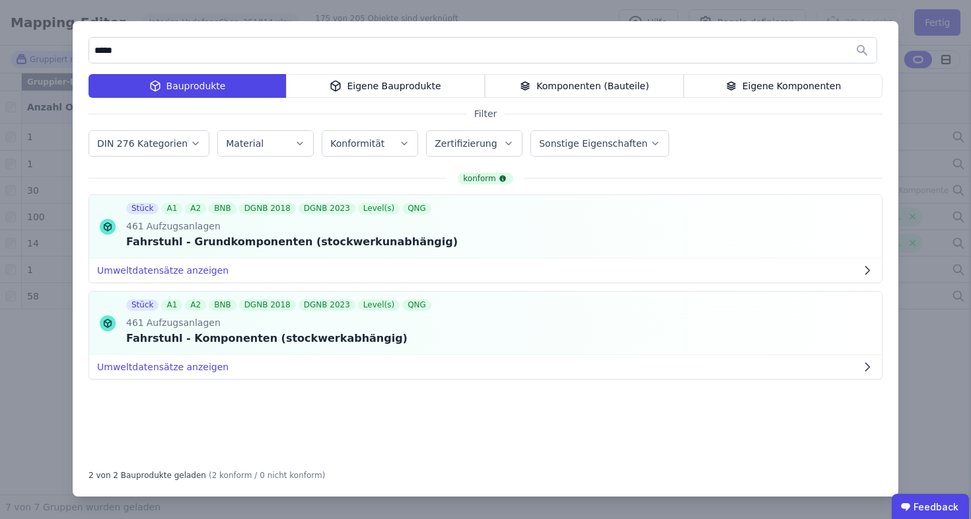
click at [96, 46] on input "*****" at bounding box center [483, 50] width 788 height 24
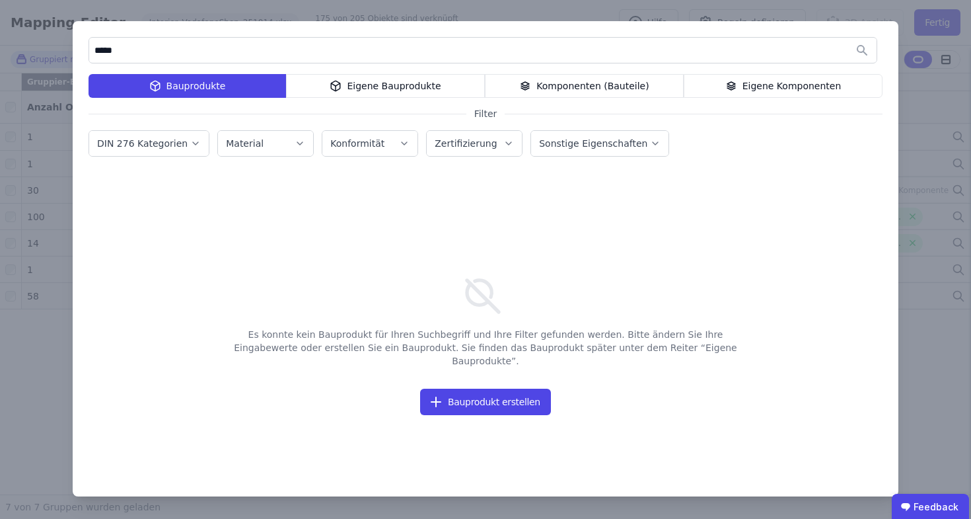
click at [340, 92] on icon at bounding box center [336, 86] width 12 height 16
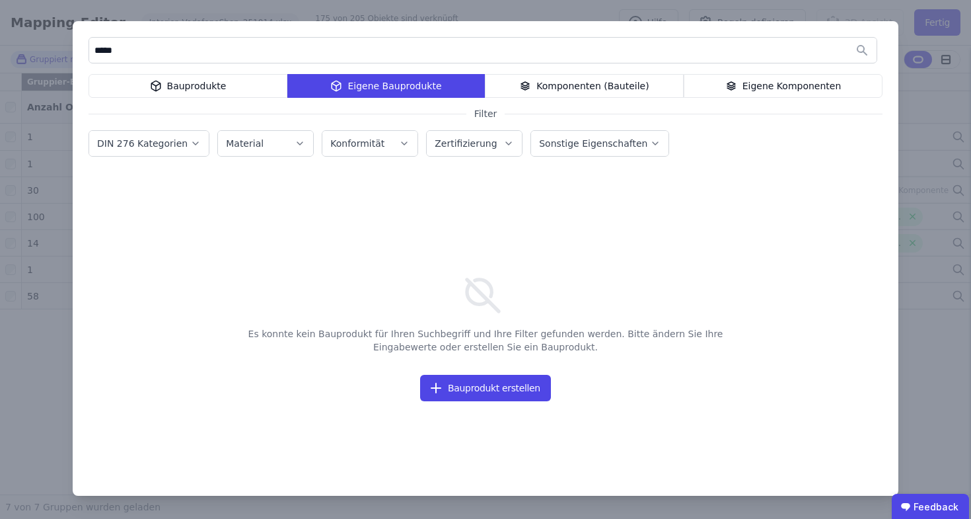
click at [103, 52] on input "*****" at bounding box center [483, 50] width 788 height 24
click at [104, 52] on input "*****" at bounding box center [483, 50] width 788 height 24
type input "*****"
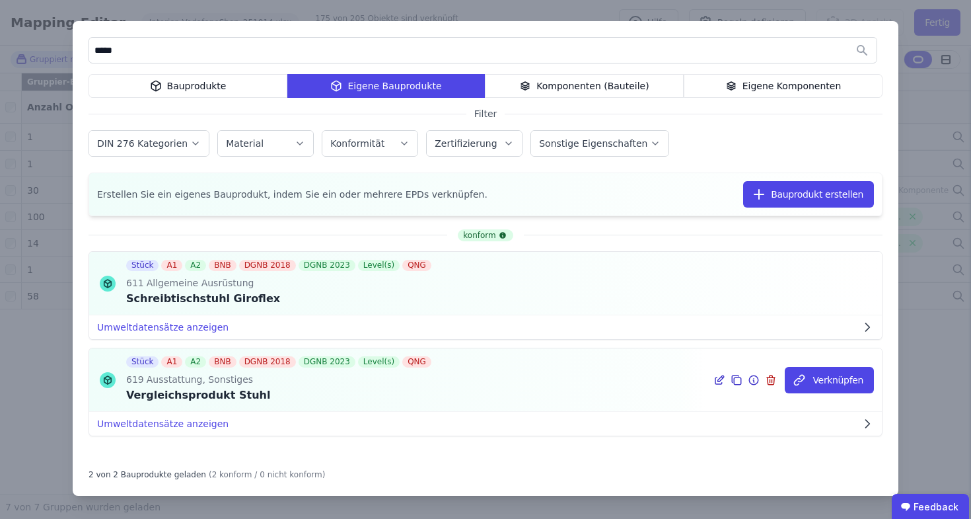
click at [714, 381] on icon at bounding box center [720, 380] width 12 height 16
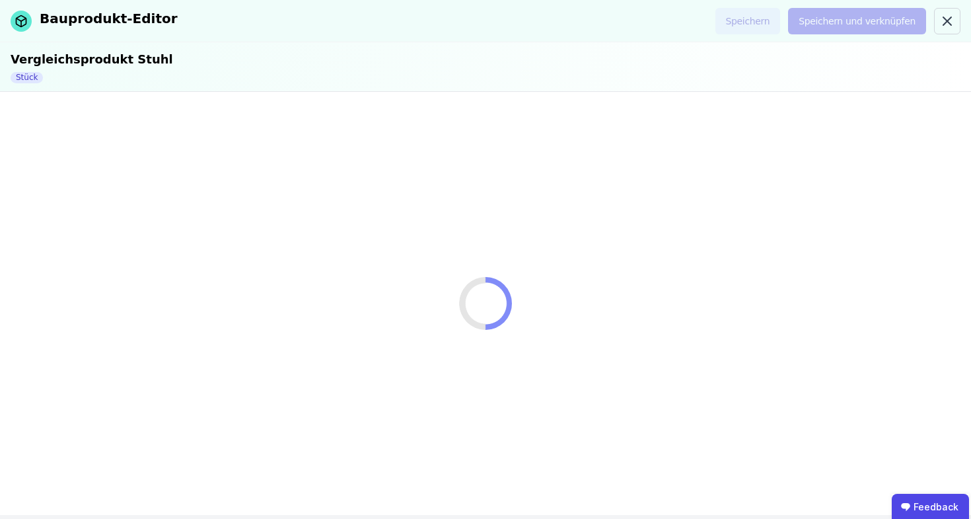
select select "**********"
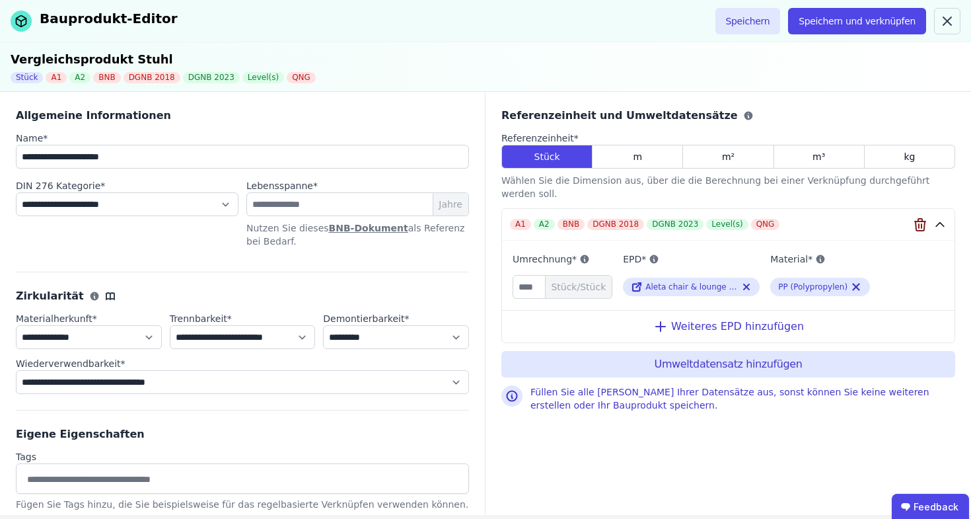
click at [923, 219] on icon "button" at bounding box center [921, 220] width 4 height 3
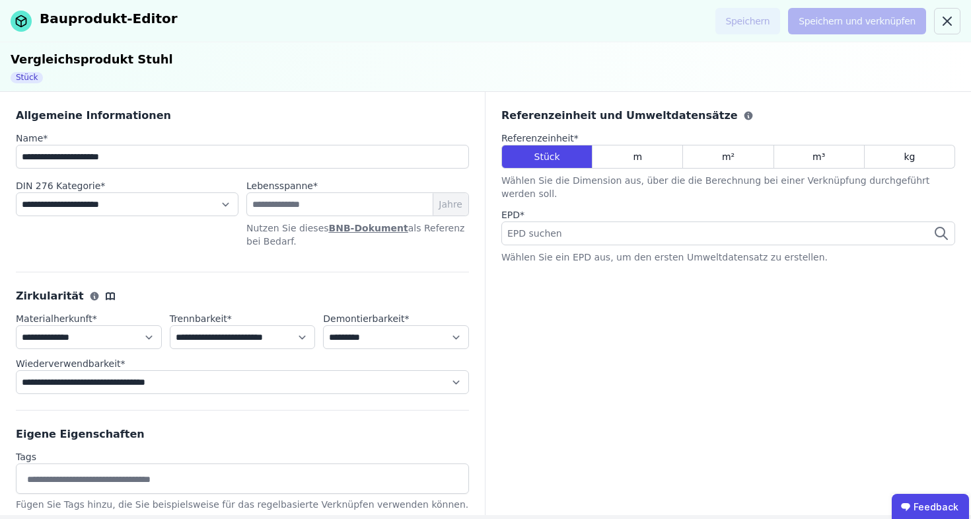
click at [723, 221] on div "EPD suchen" at bounding box center [729, 233] width 454 height 24
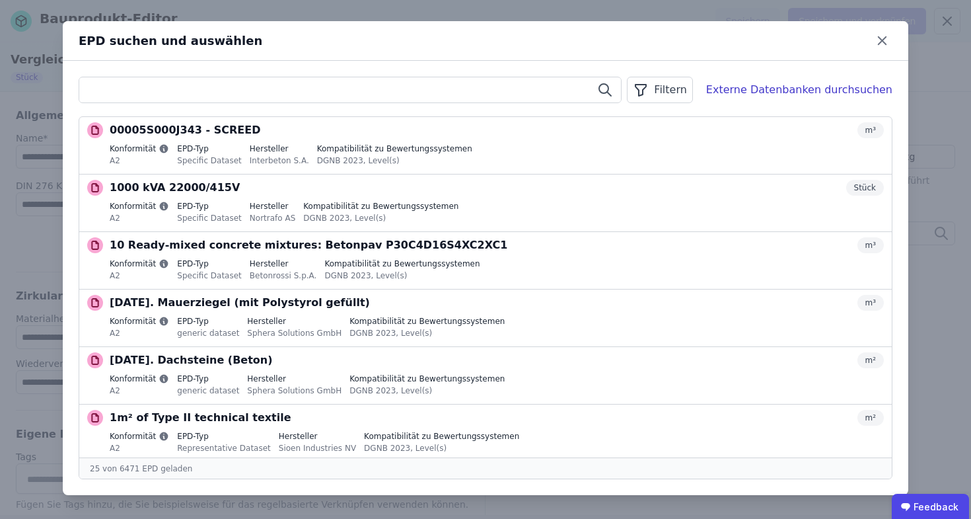
click at [123, 100] on input "text" at bounding box center [350, 90] width 542 height 24
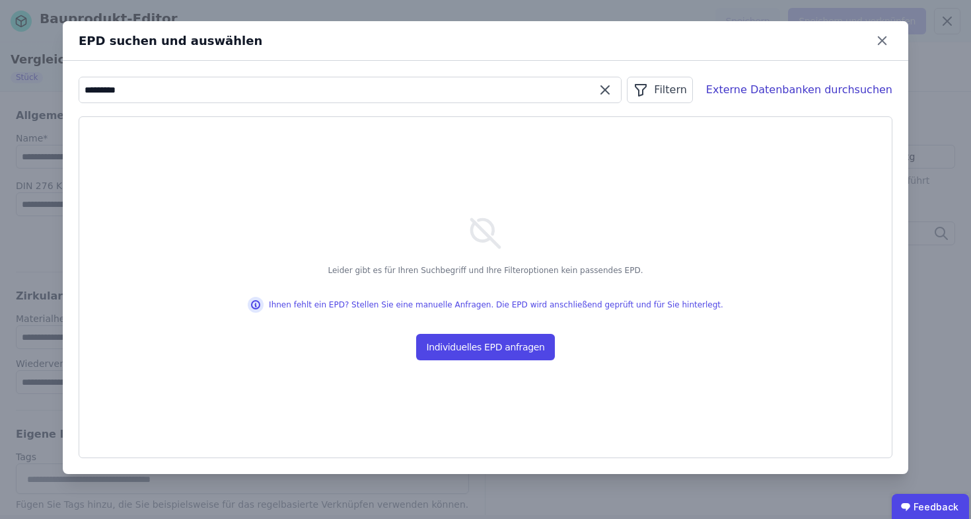
drag, startPoint x: 110, startPoint y: 87, endPoint x: 73, endPoint y: 89, distance: 37.7
click at [73, 89] on div "********* Filtern Externe Datenbanken durchsuchen Leider gibt es für Ihren Such…" at bounding box center [486, 267] width 846 height 413
click at [755, 92] on div "Externe Datenbanken durchsuchen" at bounding box center [799, 90] width 186 height 16
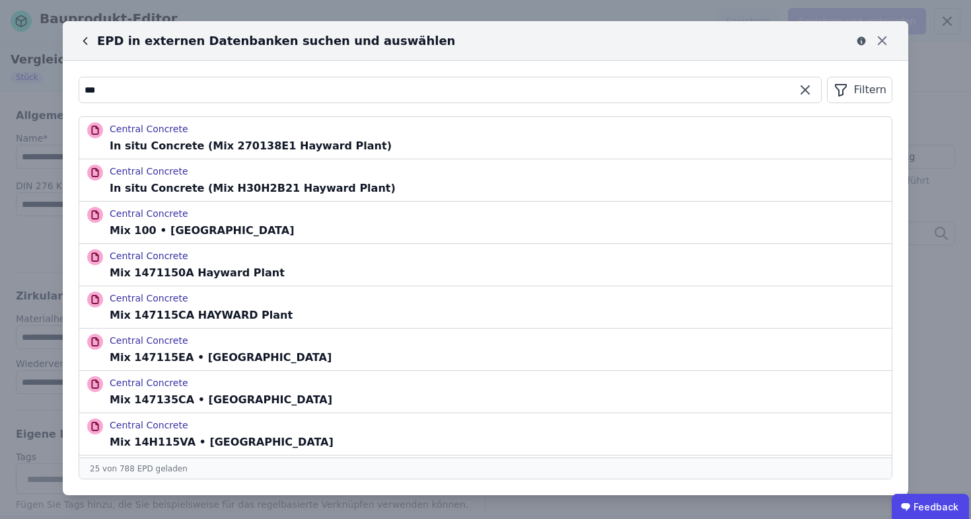
click at [259, 90] on input "***" at bounding box center [450, 90] width 742 height 24
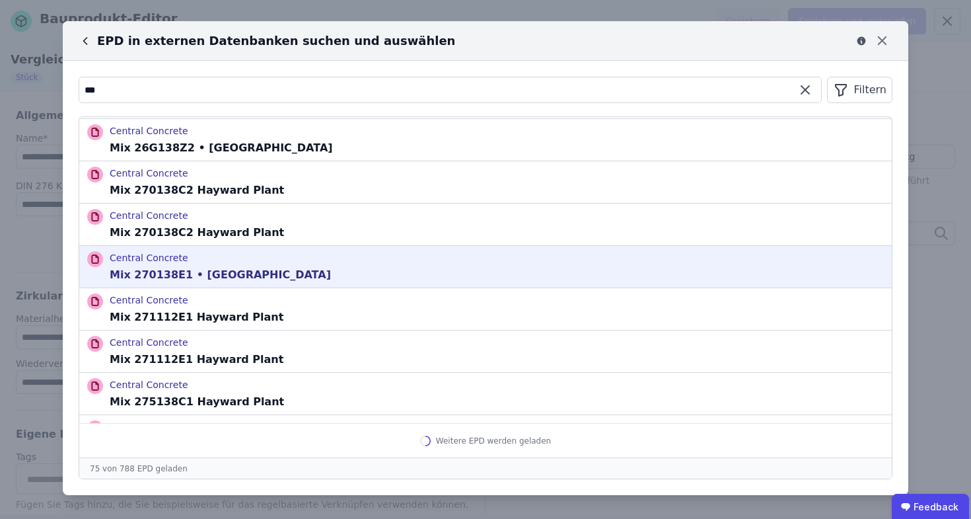
scroll to position [2866, 0]
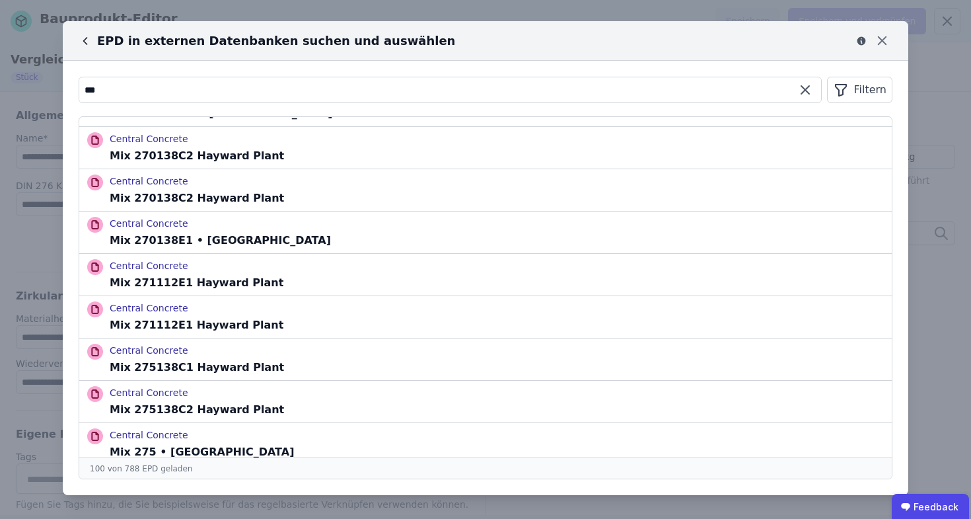
click at [171, 78] on input "***" at bounding box center [450, 90] width 742 height 24
click at [170, 79] on input "***" at bounding box center [450, 90] width 742 height 24
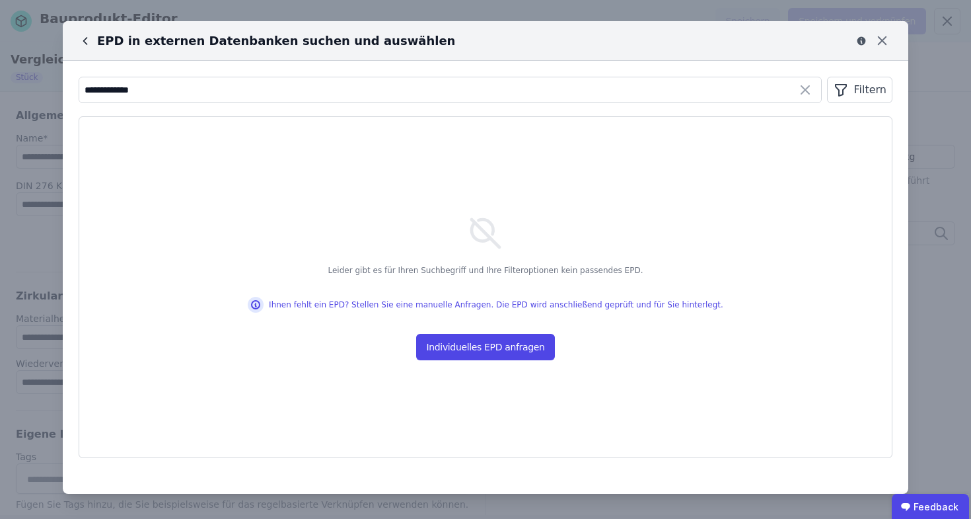
click at [91, 38] on icon at bounding box center [85, 40] width 13 height 13
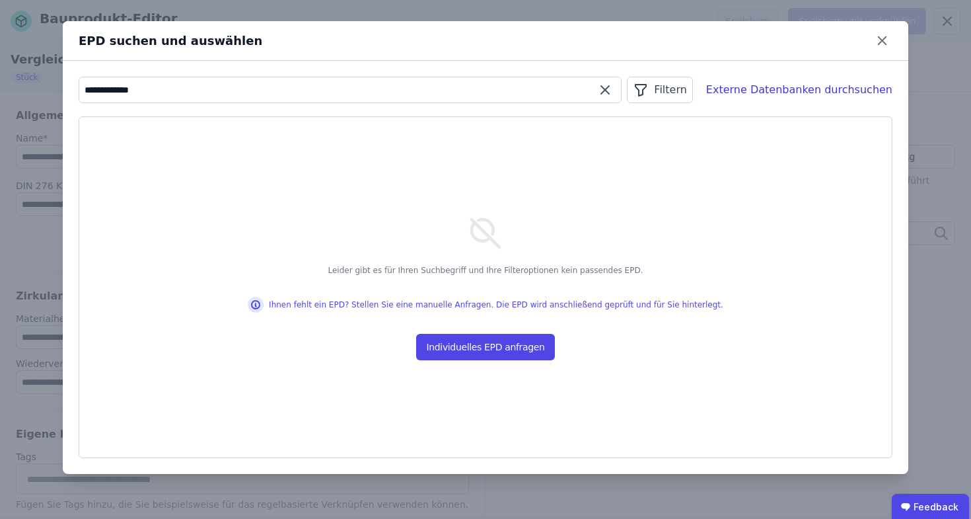
drag, startPoint x: 191, startPoint y: 84, endPoint x: 3, endPoint y: 81, distance: 188.4
click at [3, 81] on div "**********" at bounding box center [485, 259] width 971 height 519
click at [832, 93] on div "Externe Datenbanken durchsuchen" at bounding box center [799, 90] width 186 height 16
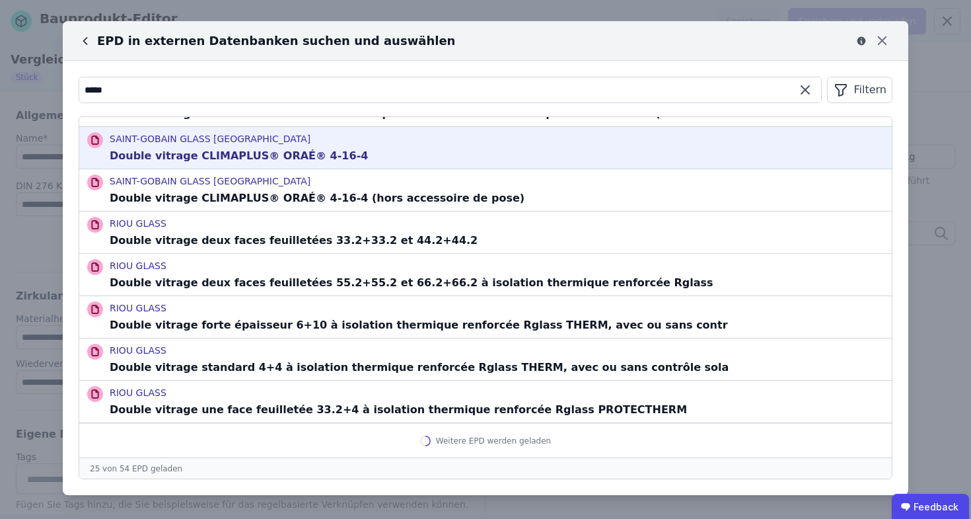
scroll to position [0, 0]
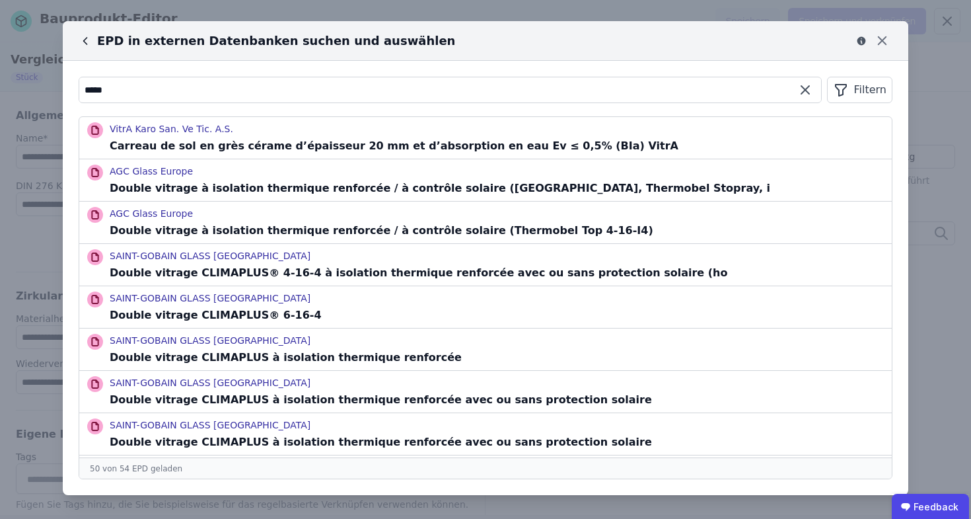
click at [213, 85] on input "*****" at bounding box center [450, 90] width 742 height 24
click at [87, 40] on icon at bounding box center [85, 40] width 13 height 13
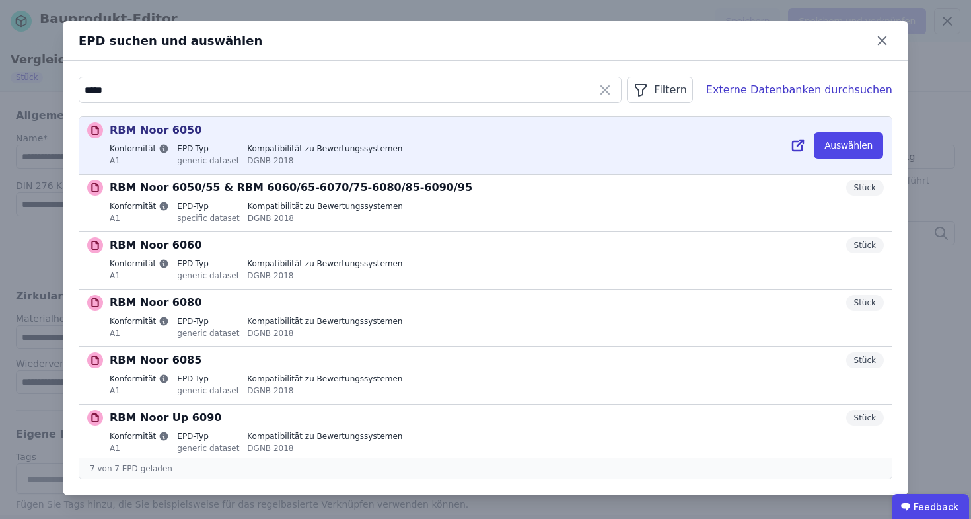
click at [219, 127] on div "RBM Noor 6050 Stück" at bounding box center [497, 130] width 774 height 16
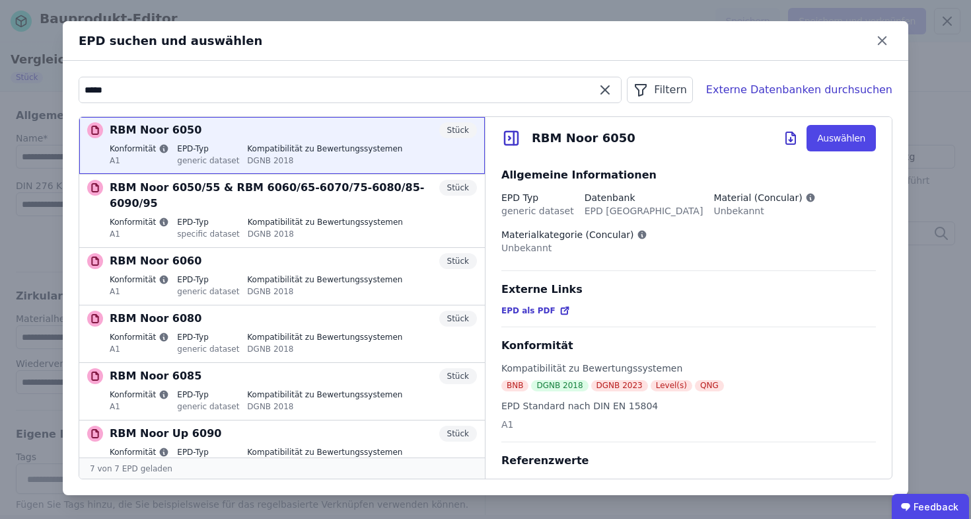
click at [566, 92] on input "****" at bounding box center [350, 90] width 542 height 24
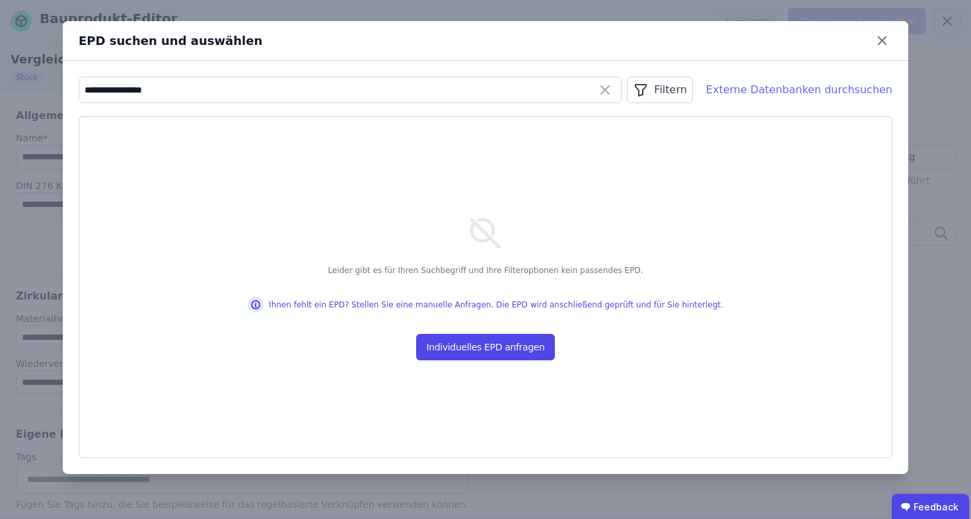
click at [843, 87] on div "Externe Datenbanken durchsuchen" at bounding box center [799, 90] width 186 height 16
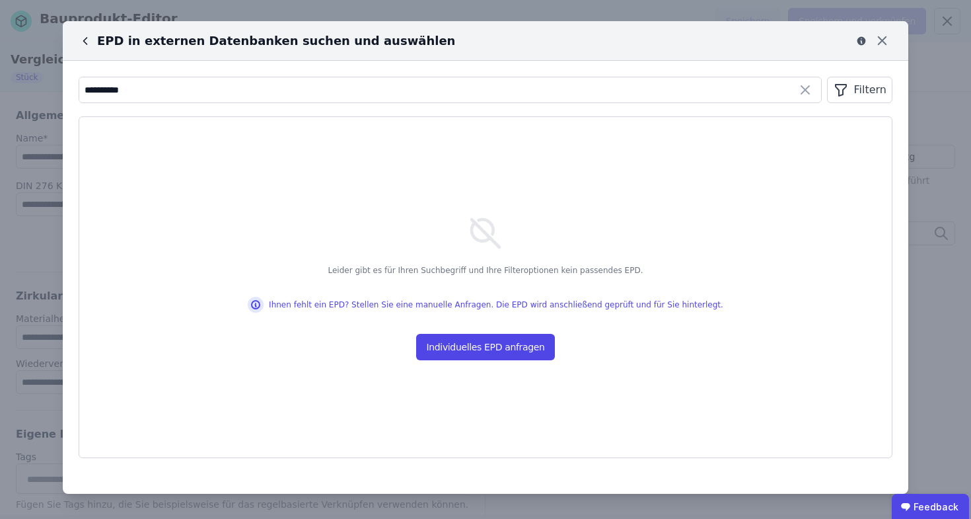
click at [95, 42] on div "EPD in externen Datenbanken suchen und auswählen" at bounding box center [267, 41] width 377 height 19
click at [82, 42] on icon at bounding box center [85, 40] width 13 height 13
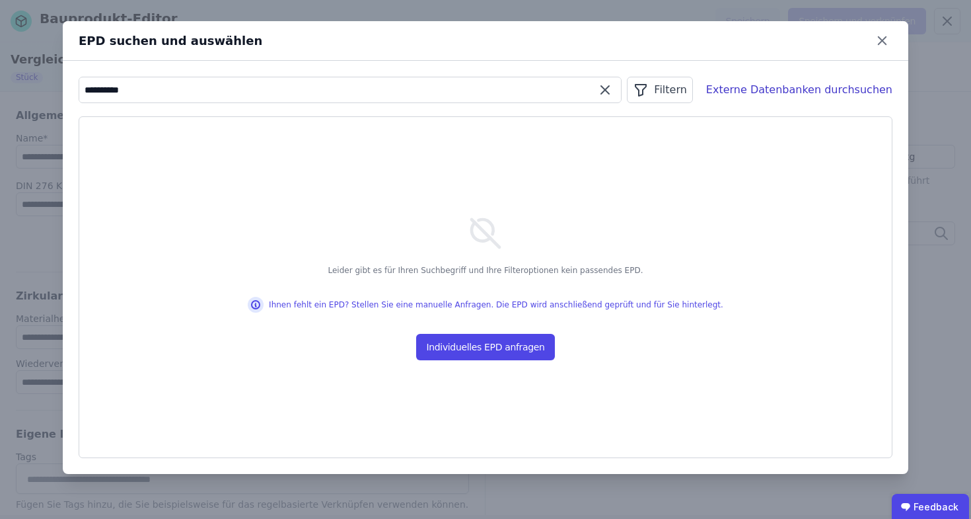
click at [184, 85] on input "**********" at bounding box center [350, 90] width 542 height 24
paste input "**********"
drag, startPoint x: 317, startPoint y: 91, endPoint x: 106, endPoint y: 89, distance: 210.8
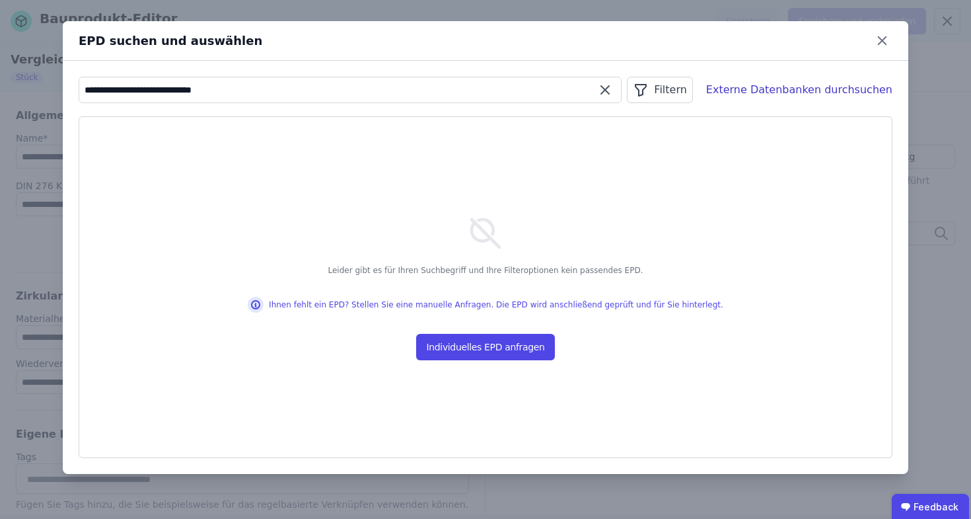
click at [106, 89] on input "**********" at bounding box center [350, 90] width 542 height 24
type input "**********"
click at [757, 87] on div "Externe Datenbanken durchsuchen" at bounding box center [799, 90] width 186 height 16
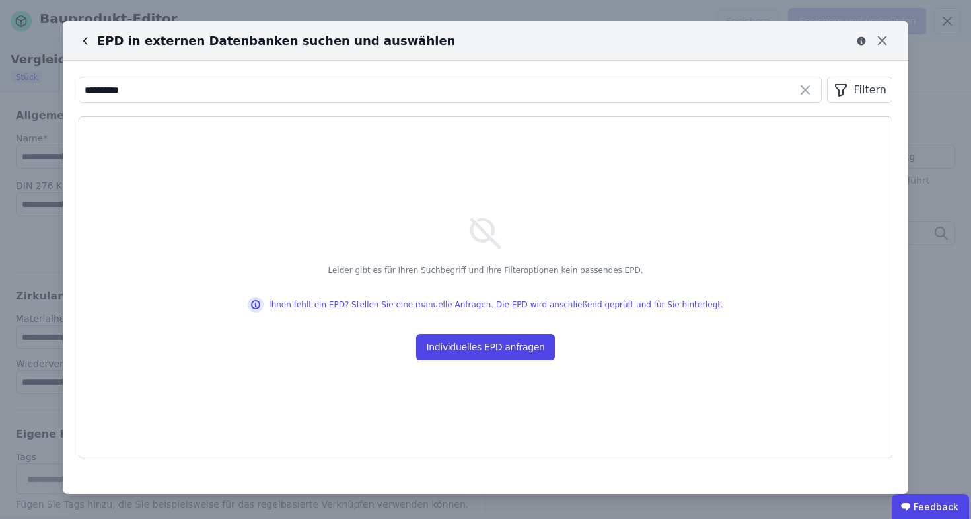
click at [87, 41] on icon at bounding box center [85, 40] width 13 height 13
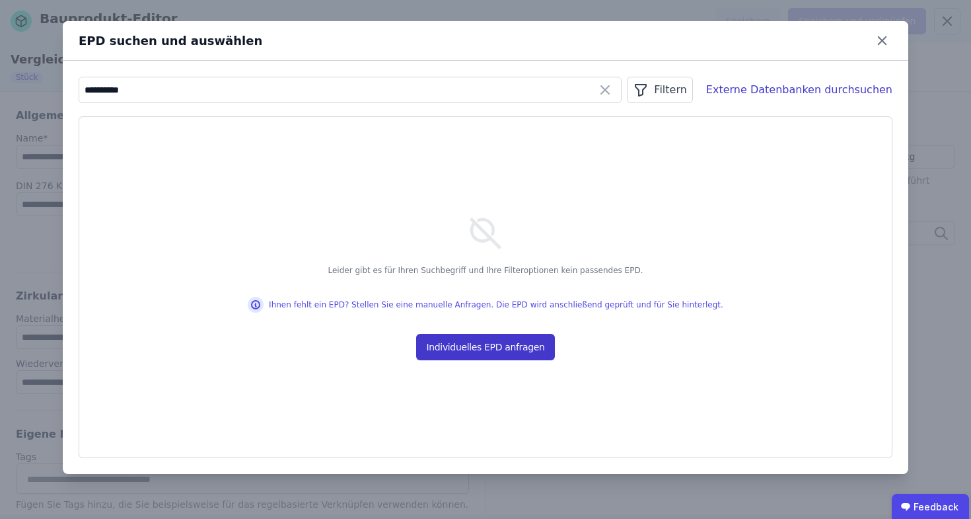
click at [516, 349] on button "Individuelles EPD anfragen" at bounding box center [485, 347] width 139 height 26
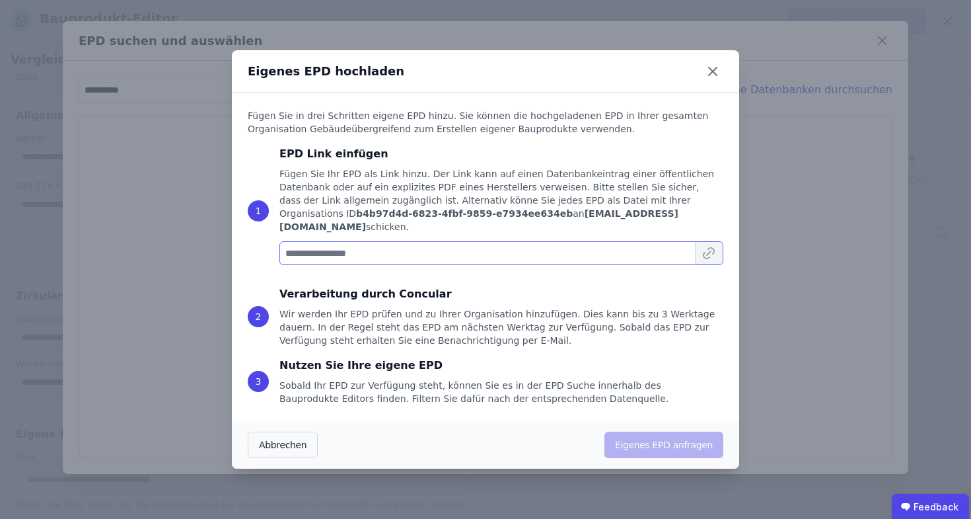
click at [307, 244] on input at bounding box center [502, 253] width 444 height 24
paste input "**********"
type input "**********"
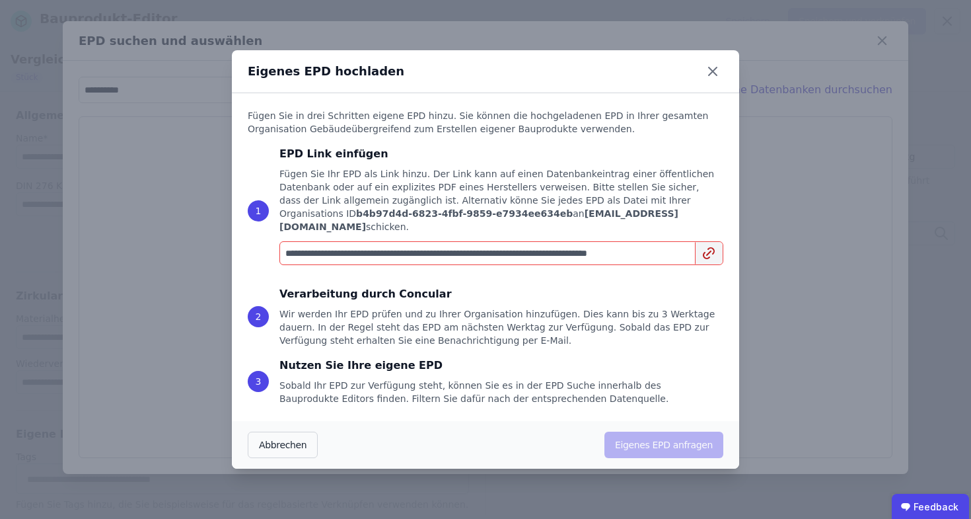
click at [571, 246] on input "**********" at bounding box center [502, 253] width 444 height 24
click at [362, 256] on input at bounding box center [502, 253] width 444 height 24
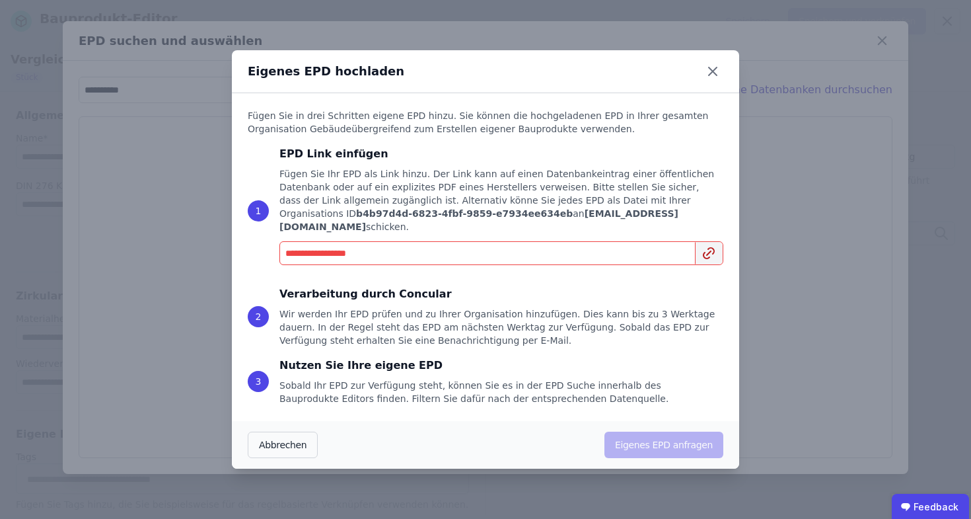
paste input "**********"
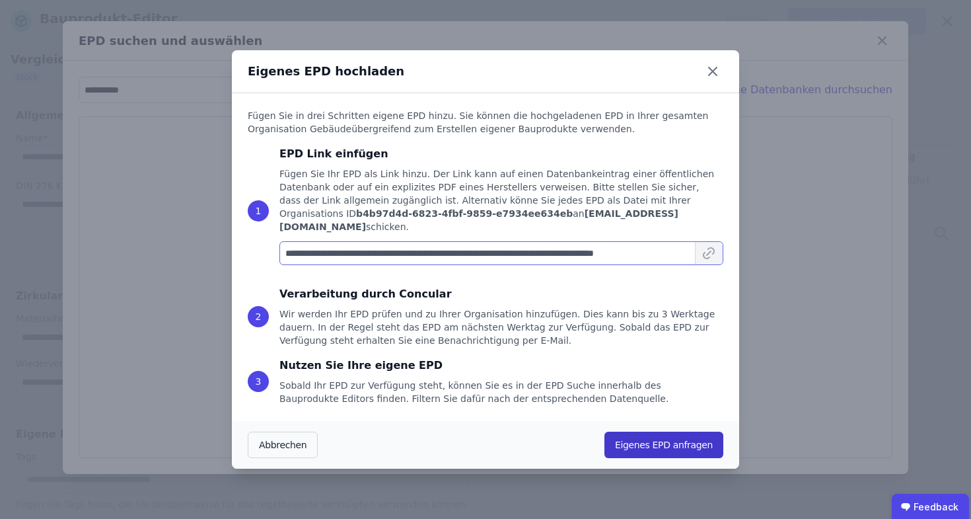
type input "**********"
click at [642, 436] on button "Eigenes EPD anfragen" at bounding box center [664, 445] width 119 height 26
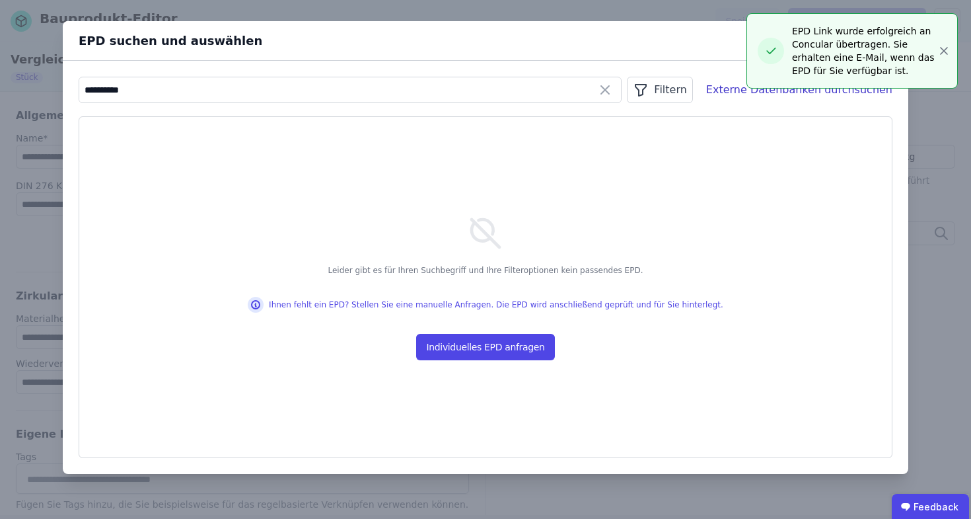
click at [939, 50] on div "**********" at bounding box center [485, 259] width 971 height 519
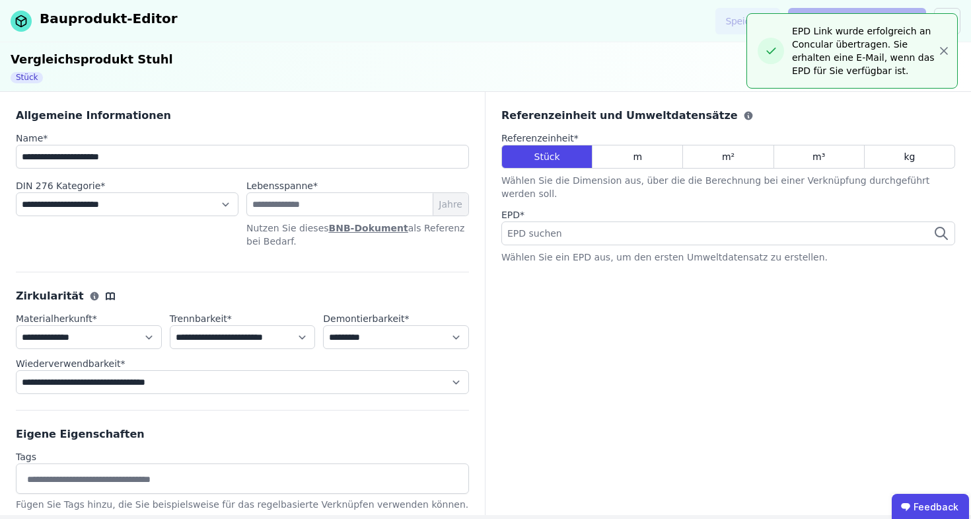
click at [953, 53] on div "EPD Link wurde erfolgreich an Concular übertragen. Sie erhalten eine E-Mail, we…" at bounding box center [852, 50] width 211 height 75
click at [951, 54] on div "EPD Link wurde erfolgreich an Concular übertragen. Sie erhalten eine E-Mail, we…" at bounding box center [852, 50] width 211 height 75
click at [932, 50] on div "EPD Link wurde erfolgreich an Concular übertragen. Sie erhalten eine E-Mail, we…" at bounding box center [864, 50] width 145 height 53
click at [940, 48] on icon "button" at bounding box center [944, 50] width 13 height 13
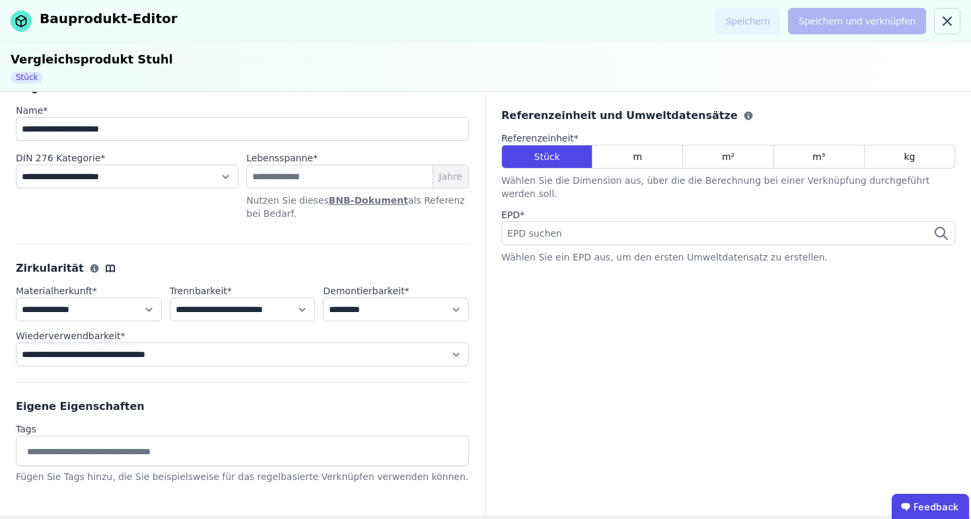
scroll to position [25, 0]
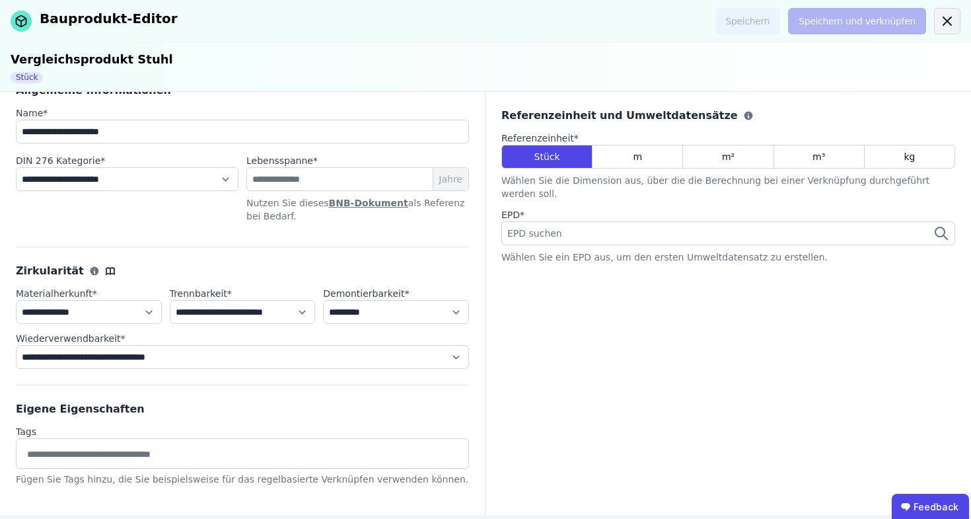
click at [946, 18] on icon at bounding box center [948, 21] width 16 height 16
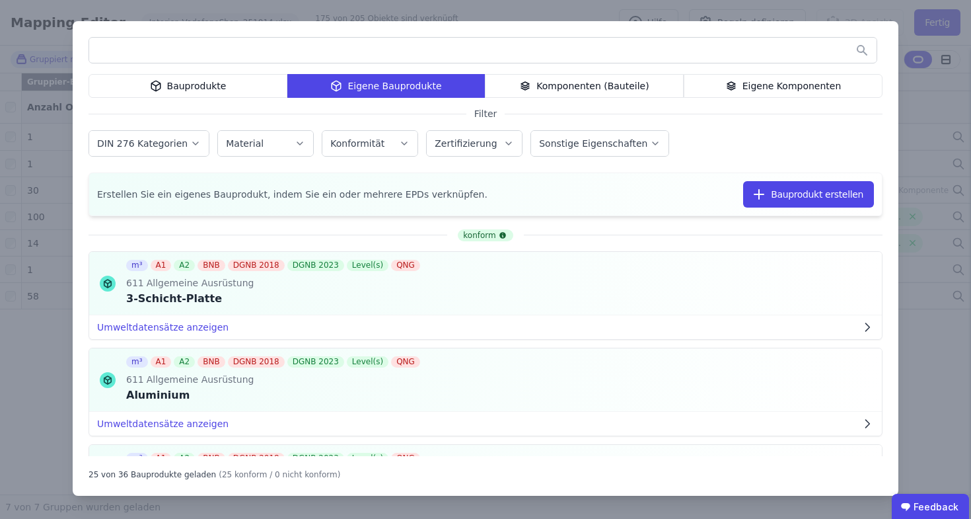
click at [599, 14] on div "Bauprodukte Eigene Bauprodukte Komponenten (Bauteile) Eigene Komponenten Filter…" at bounding box center [485, 259] width 971 height 519
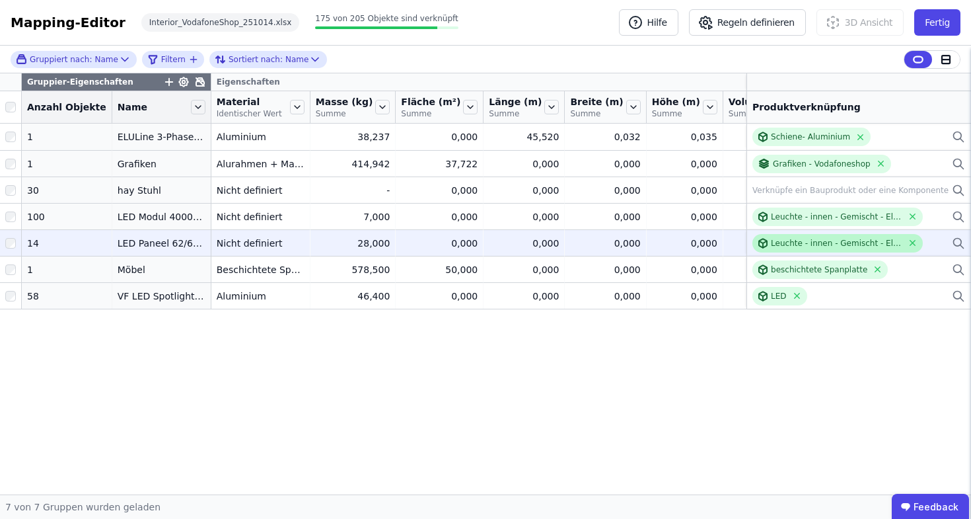
click at [795, 248] on div "Leuchte - innen - Gemischt - Elektronik - LED" at bounding box center [837, 243] width 132 height 11
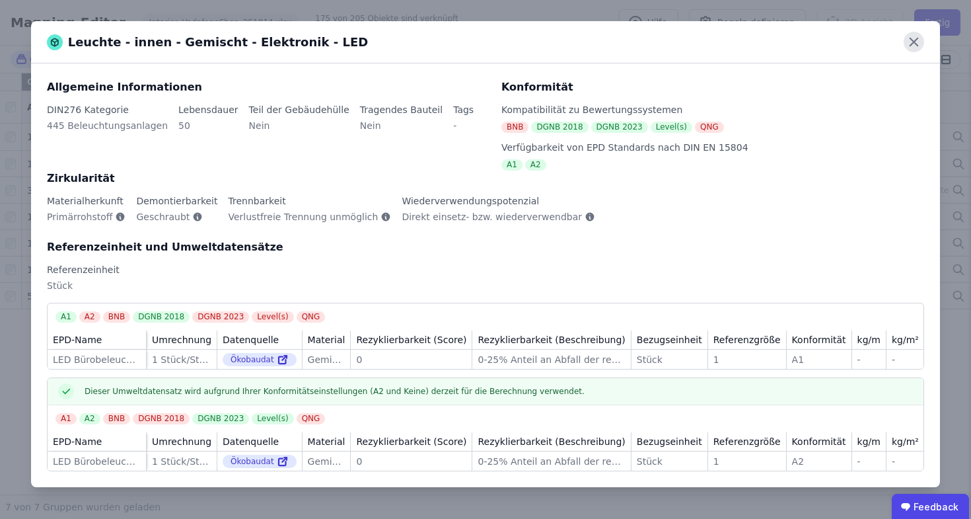
click at [913, 38] on icon at bounding box center [914, 42] width 20 height 20
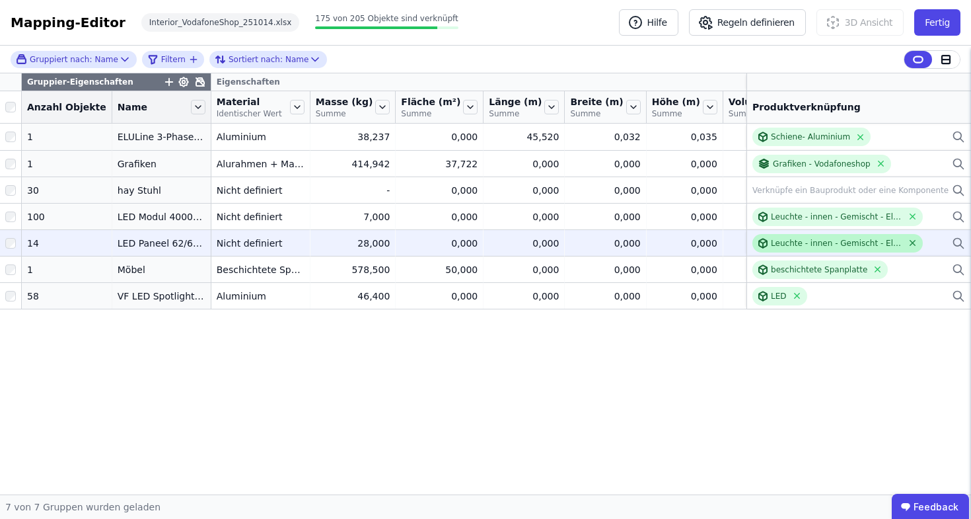
click at [911, 248] on icon at bounding box center [913, 243] width 10 height 10
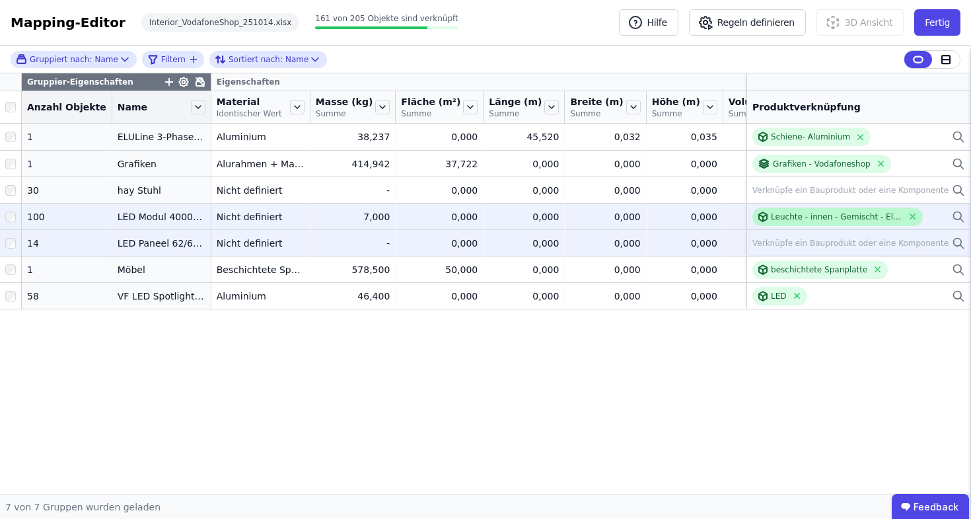
click at [800, 226] on div "Leuchte - innen - Gemischt - Elektronik - LED" at bounding box center [838, 217] width 170 height 19
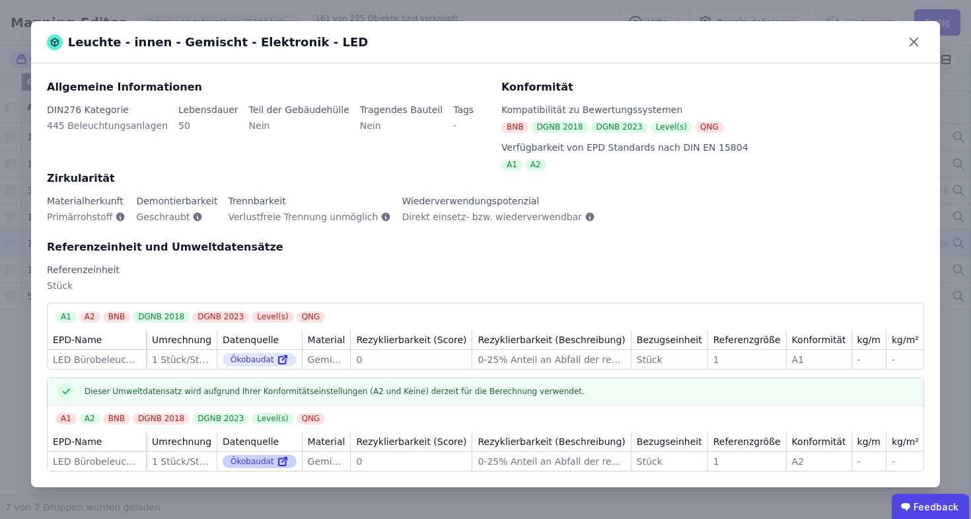
click at [258, 466] on div "Ökobaudat" at bounding box center [260, 461] width 74 height 13
click at [282, 461] on icon at bounding box center [284, 459] width 5 height 5
click at [907, 38] on icon at bounding box center [914, 42] width 20 height 20
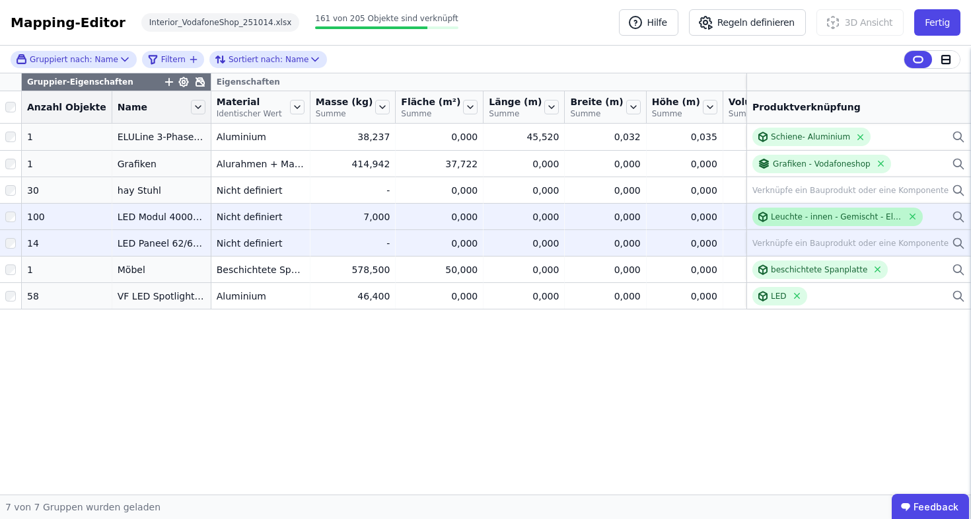
click at [920, 226] on div "Leuchte - innen - Gemischt - Elektronik - LED" at bounding box center [838, 217] width 170 height 19
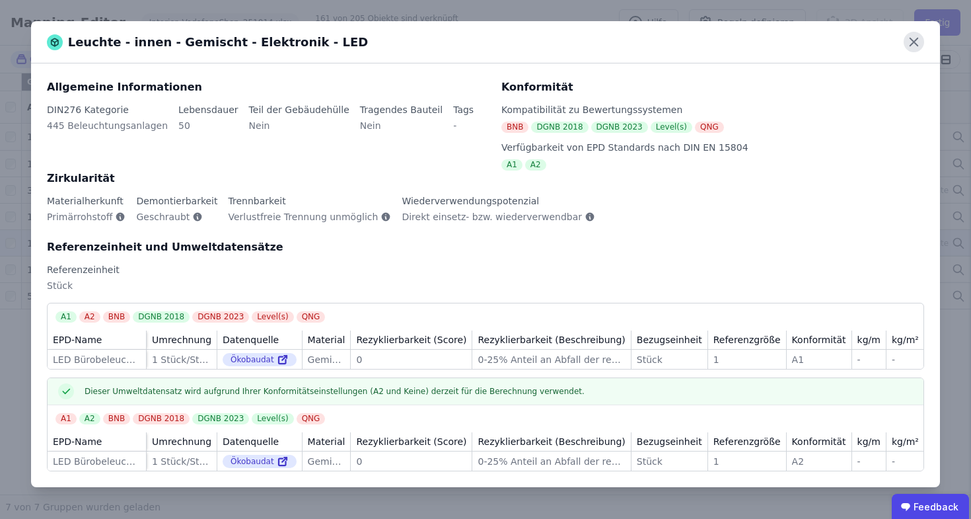
click at [911, 42] on icon at bounding box center [914, 42] width 20 height 20
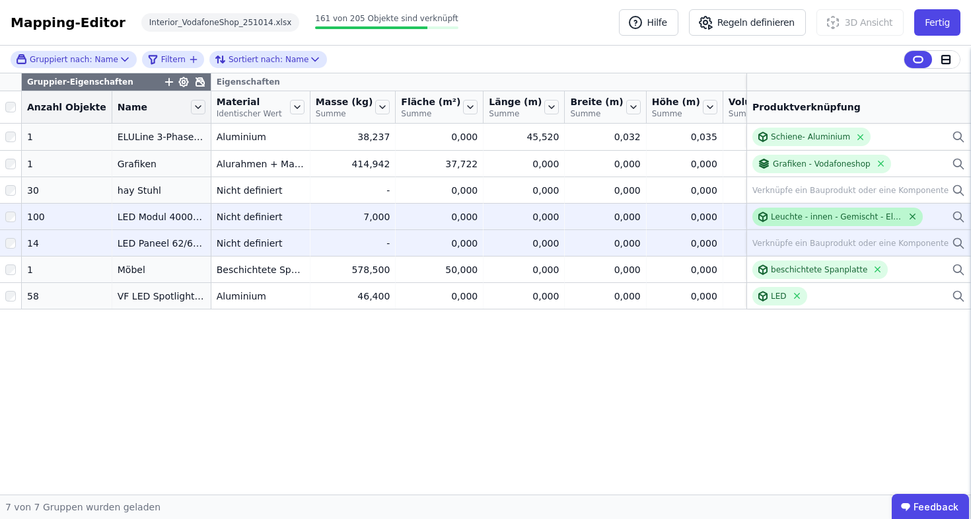
click at [911, 219] on icon at bounding box center [912, 216] width 5 height 5
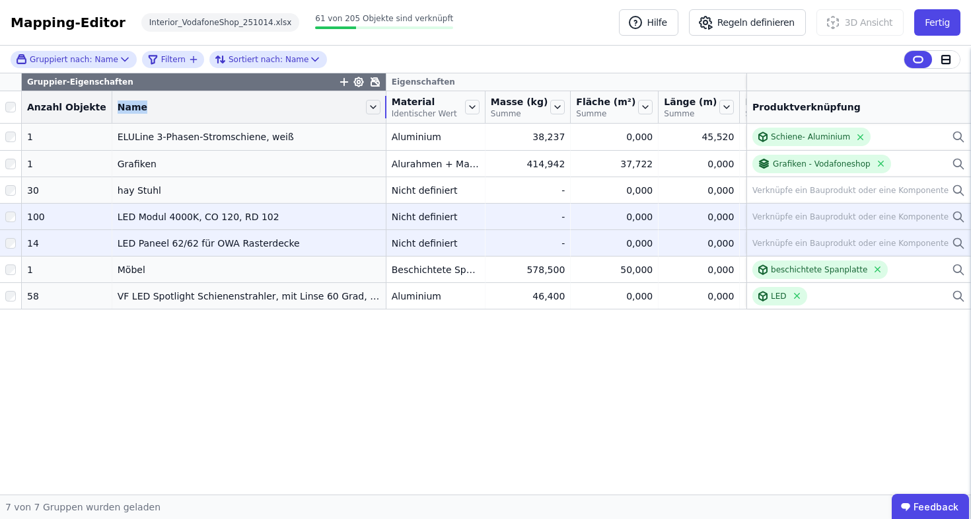
drag, startPoint x: 199, startPoint y: 104, endPoint x: 375, endPoint y: 102, distance: 175.8
click at [375, 102] on tr "Anzahl Objekte Name Material Identischer Wert Masse (kg) Summe Fläche (m²) Summ…" at bounding box center [733, 107] width 1466 height 32
click at [958, 224] on icon at bounding box center [958, 217] width 13 height 16
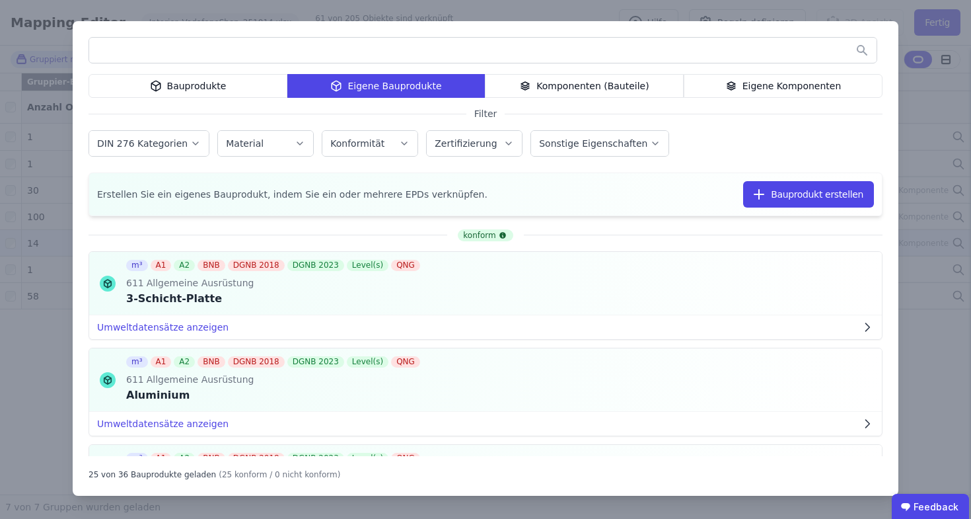
click at [230, 43] on input "text" at bounding box center [483, 50] width 788 height 24
type input "***"
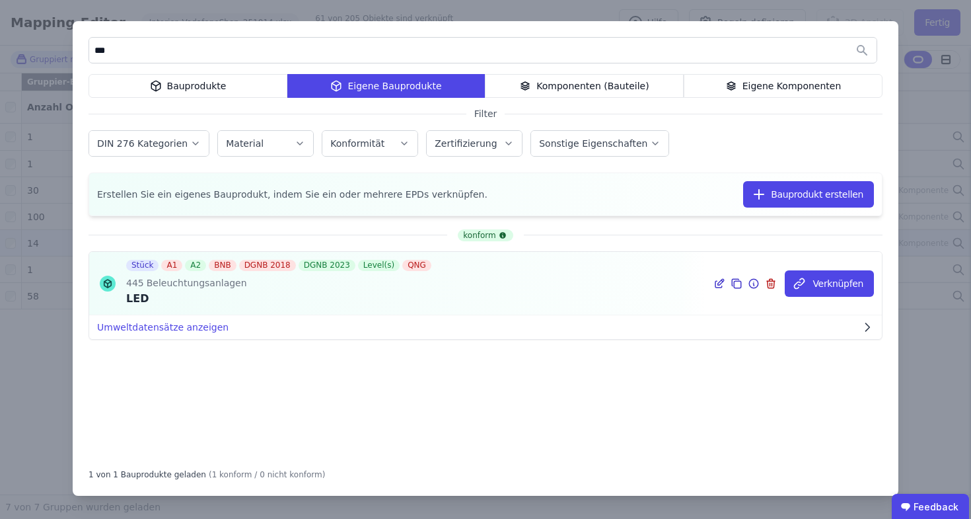
click at [257, 291] on div "LED" at bounding box center [280, 299] width 308 height 16
click at [718, 285] on icon at bounding box center [719, 284] width 7 height 7
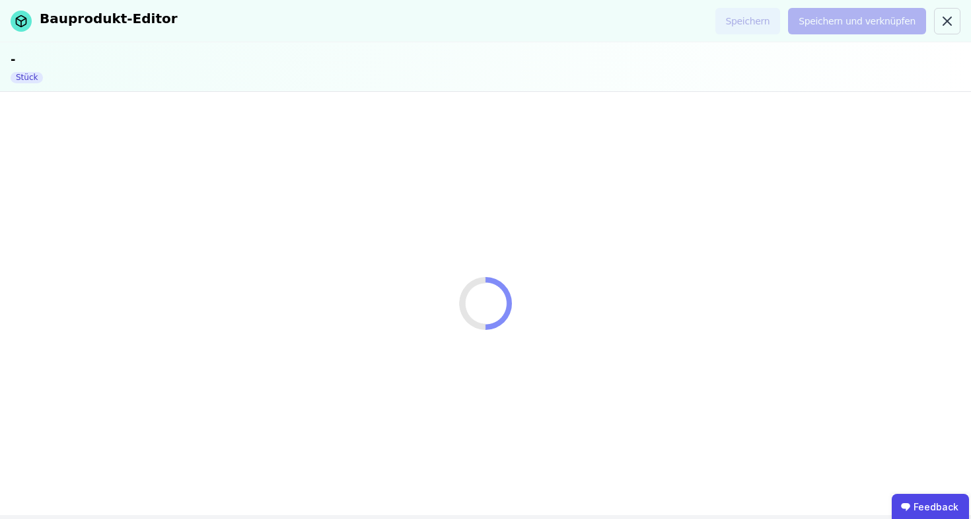
select select "**********"
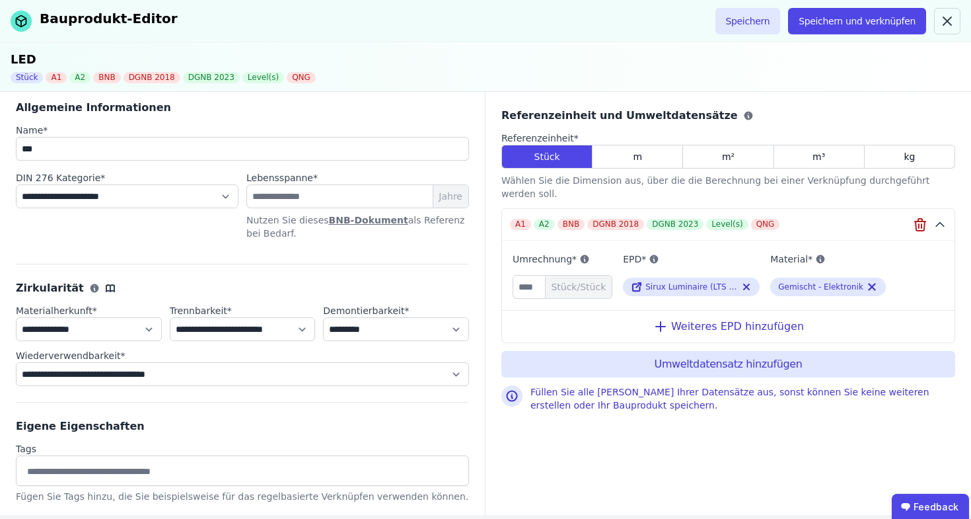
scroll to position [28, 0]
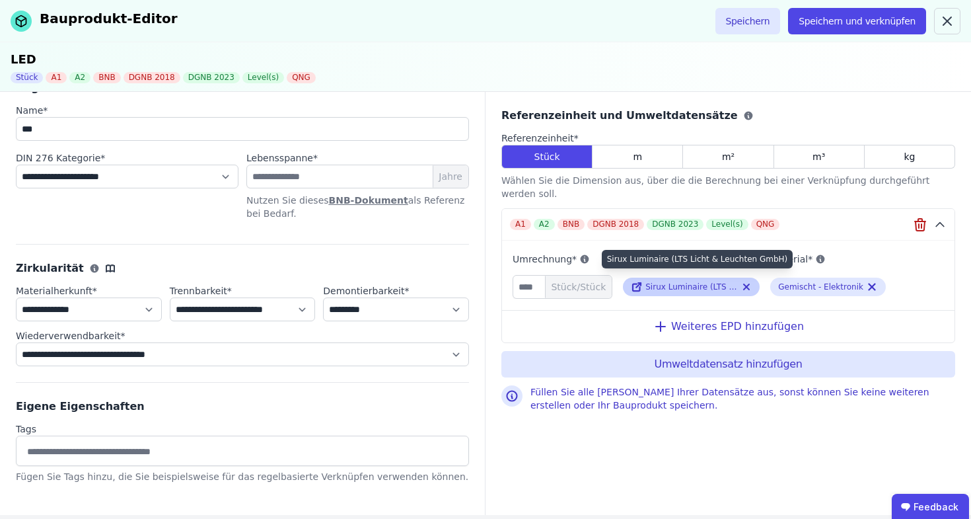
click at [712, 282] on span "Sirux Luminaire (LTS Licht & Leuchten GmbH)" at bounding box center [736, 286] width 181 height 9
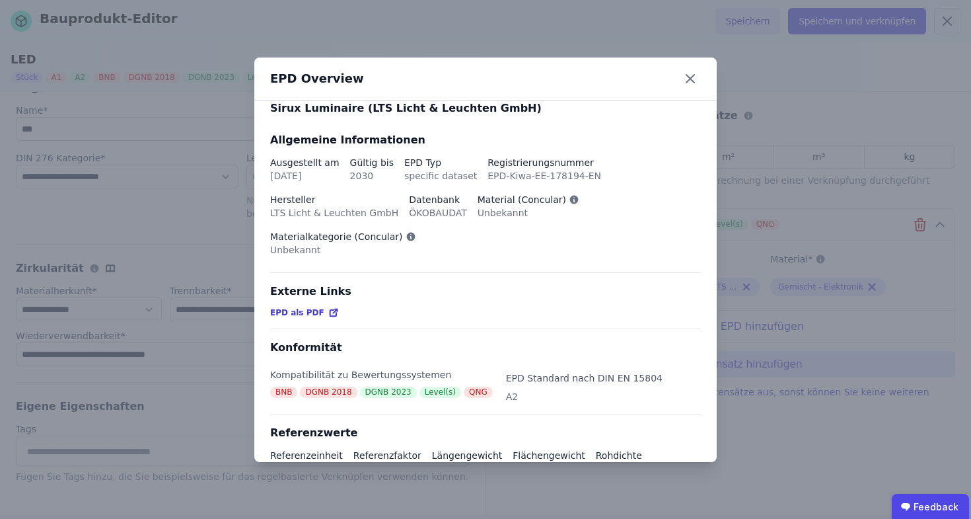
scroll to position [44, 0]
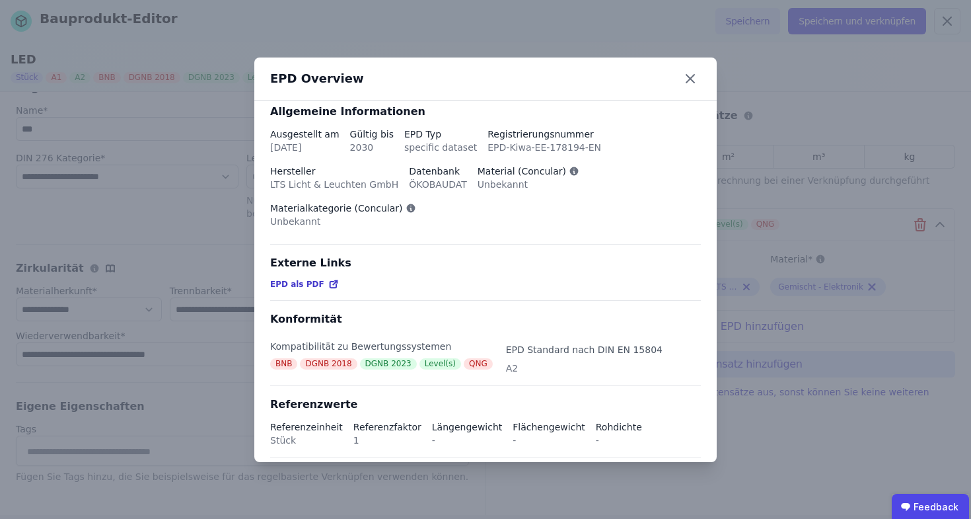
click at [303, 287] on span "EPD als PDF" at bounding box center [297, 284] width 54 height 11
click at [681, 75] on icon at bounding box center [690, 78] width 21 height 21
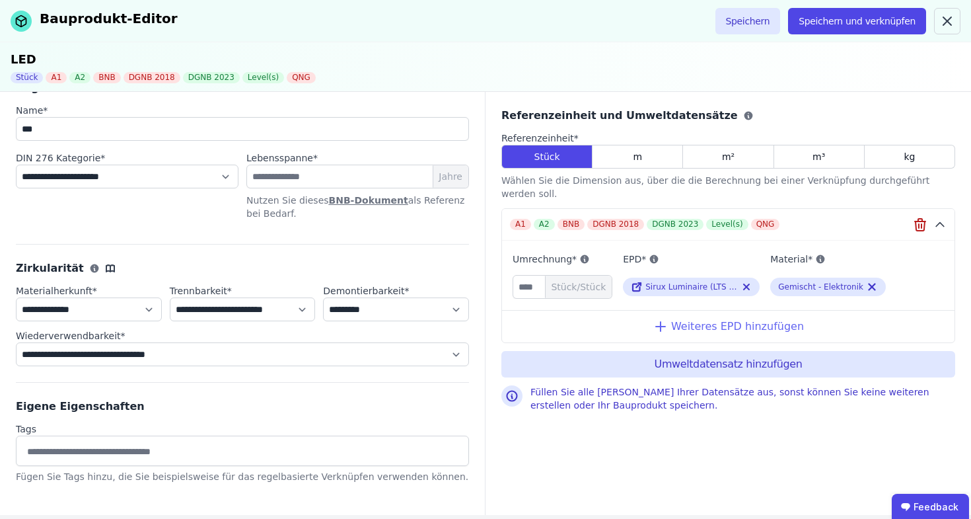
click at [691, 321] on div "Weiteres EPD hinzufügen" at bounding box center [728, 326] width 453 height 32
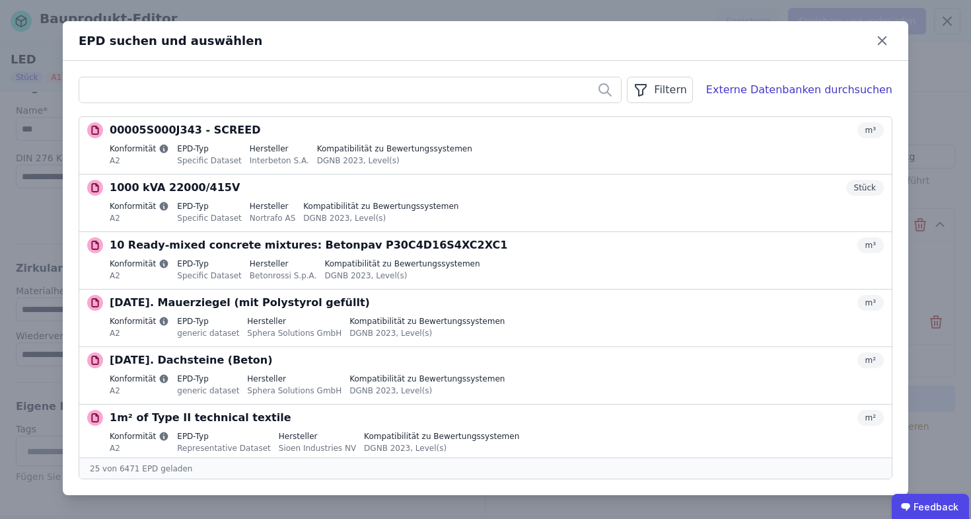
click at [323, 94] on input "text" at bounding box center [350, 90] width 542 height 24
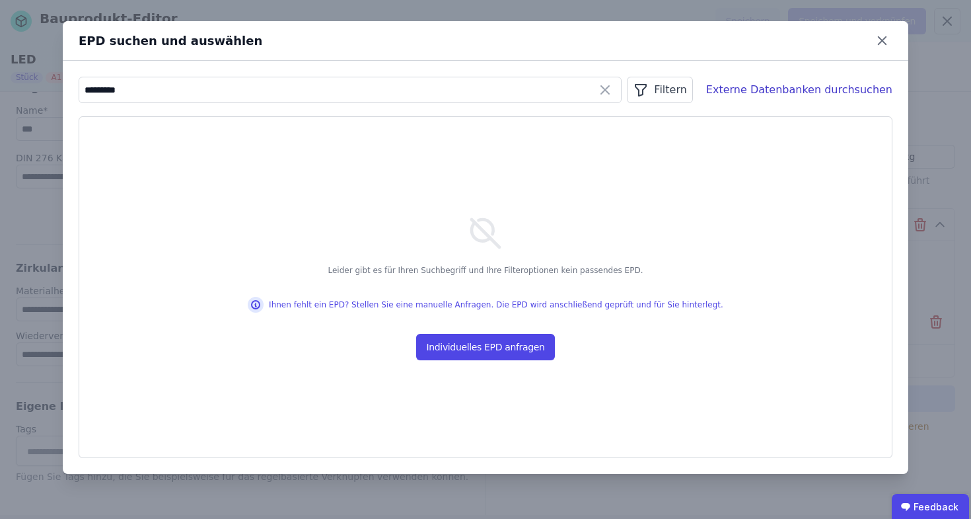
type input "*********"
click at [850, 90] on div "Externe Datenbanken durchsuchen" at bounding box center [799, 90] width 186 height 16
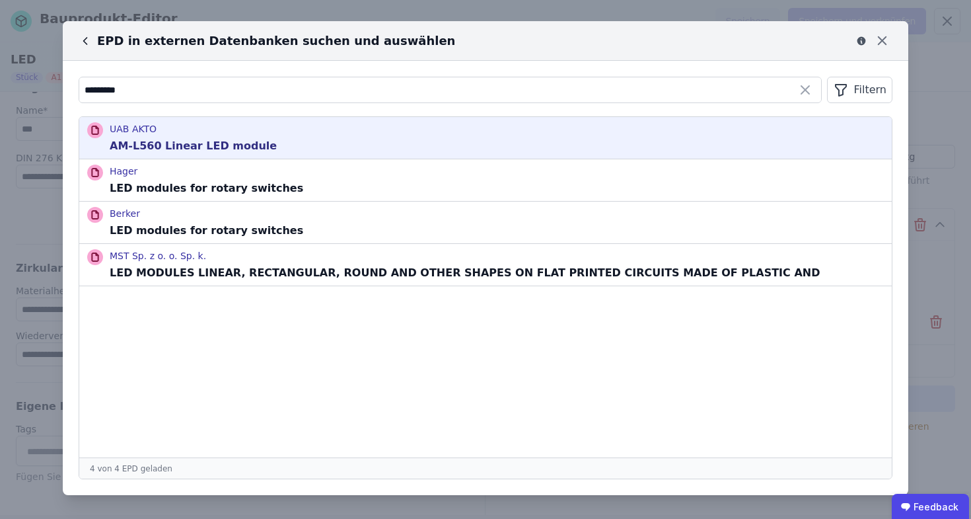
click at [542, 132] on div "UAB AKTO AM-L560 Linear LED module" at bounding box center [485, 138] width 813 height 42
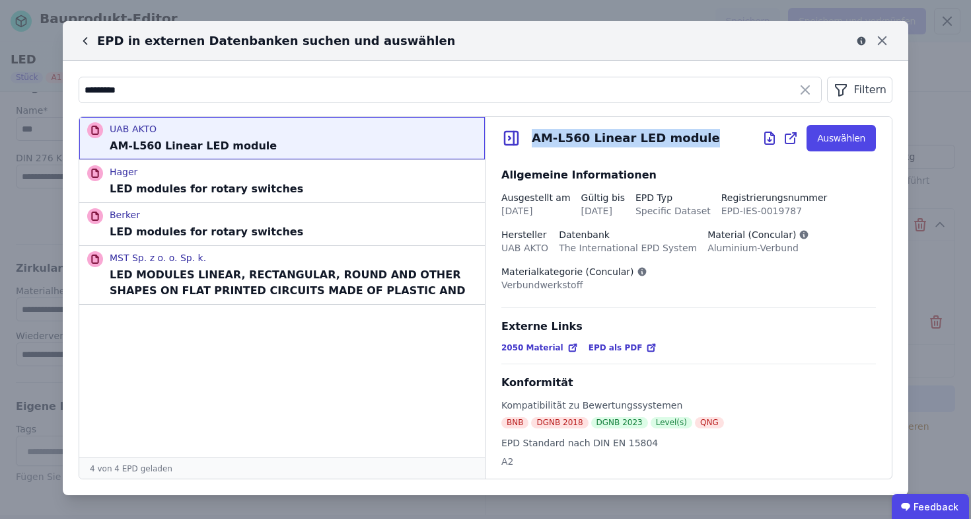
drag, startPoint x: 535, startPoint y: 137, endPoint x: 702, endPoint y: 138, distance: 167.9
click at [702, 138] on div "AM-L560 Linear LED module Auswählen" at bounding box center [689, 138] width 406 height 42
copy div "AM-L560 Linear LED module"
click at [523, 348] on span "2050 Material" at bounding box center [533, 347] width 62 height 11
click at [630, 352] on div "EPD als PDF" at bounding box center [623, 347] width 69 height 11
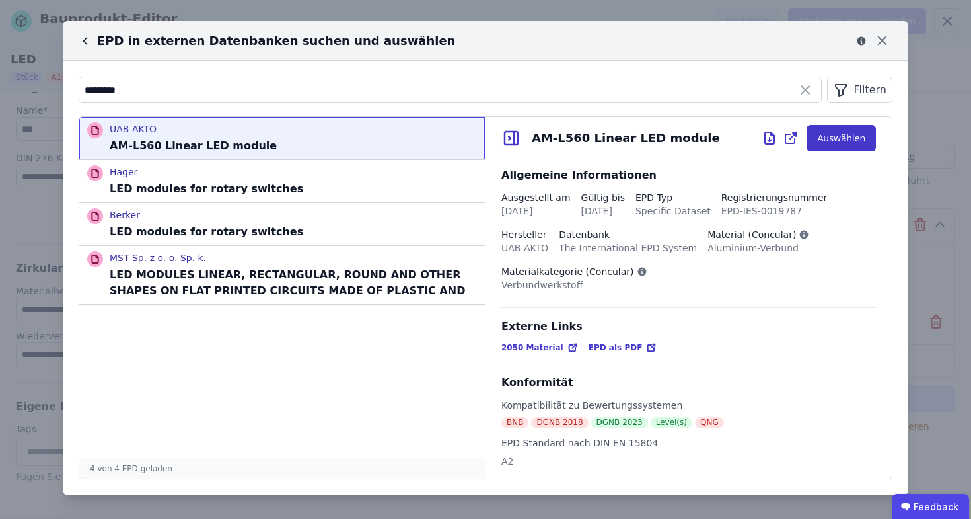
click at [855, 139] on button "Auswählen" at bounding box center [841, 138] width 69 height 26
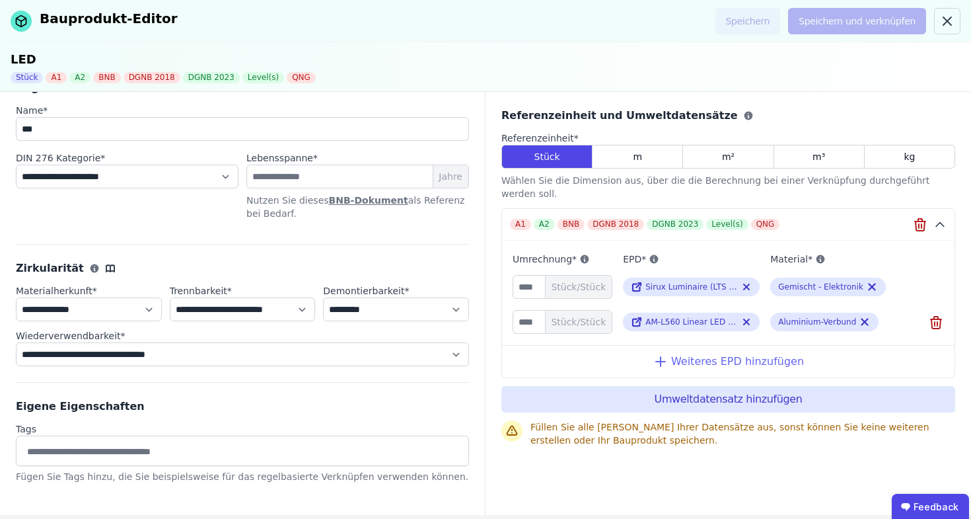
click at [791, 357] on div "Weiteres EPD hinzufügen" at bounding box center [728, 361] width 453 height 32
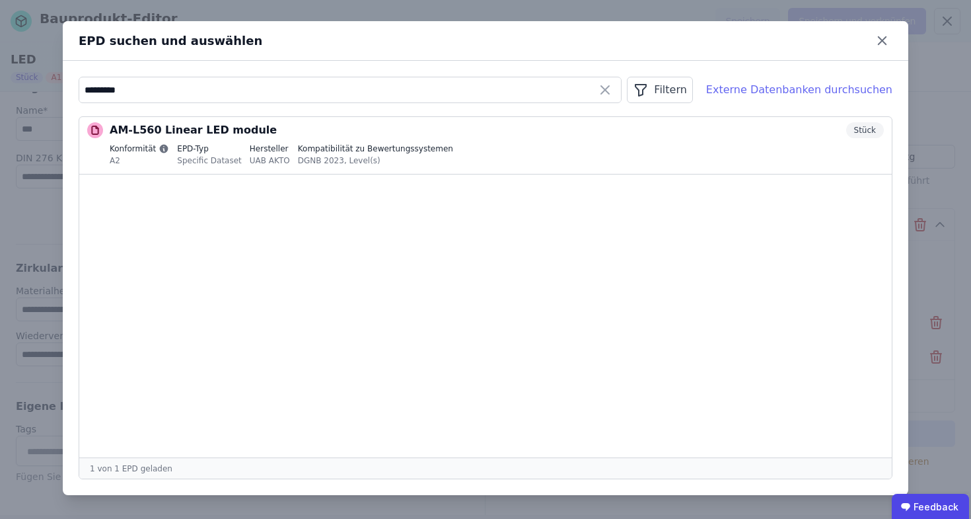
type input "*********"
click at [817, 96] on div "Externe Datenbanken durchsuchen" at bounding box center [799, 90] width 186 height 16
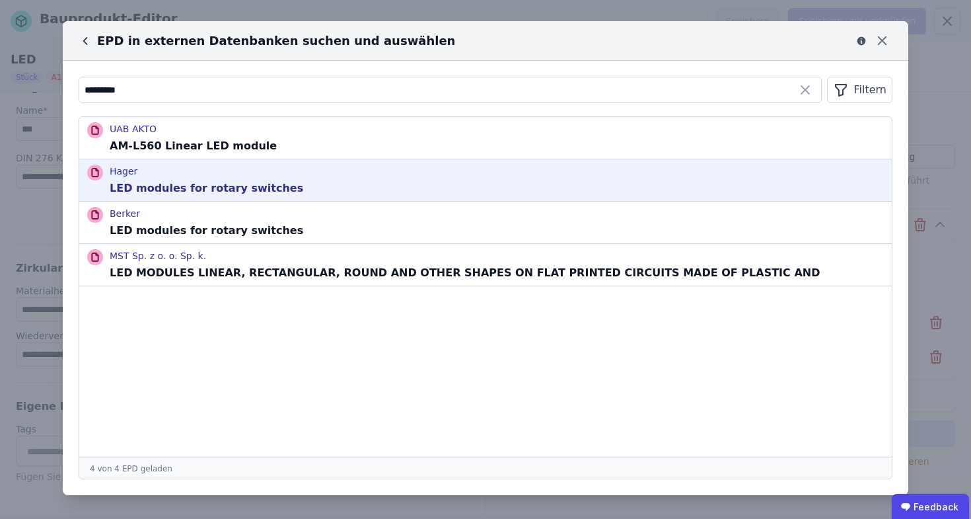
click at [211, 186] on p "LED modules for rotary switches" at bounding box center [207, 188] width 194 height 16
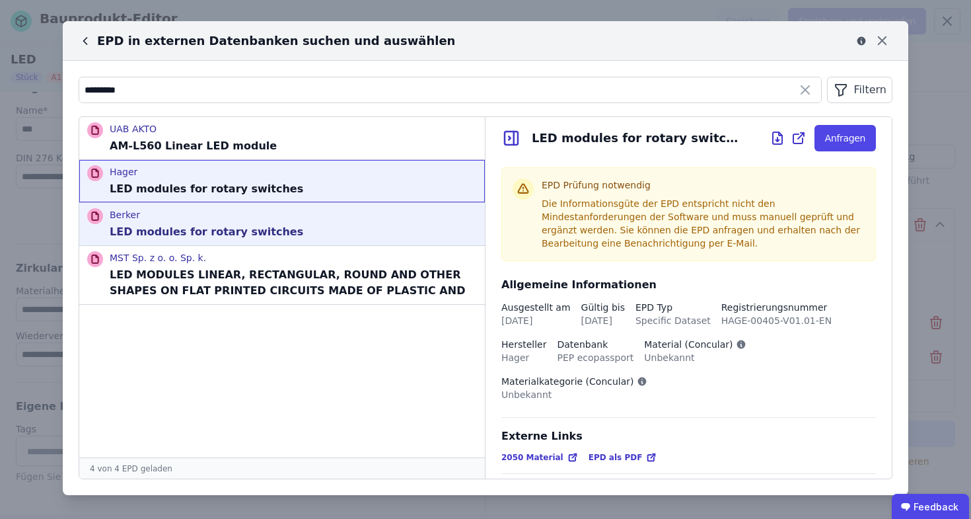
click at [217, 217] on p "Berker" at bounding box center [207, 214] width 194 height 13
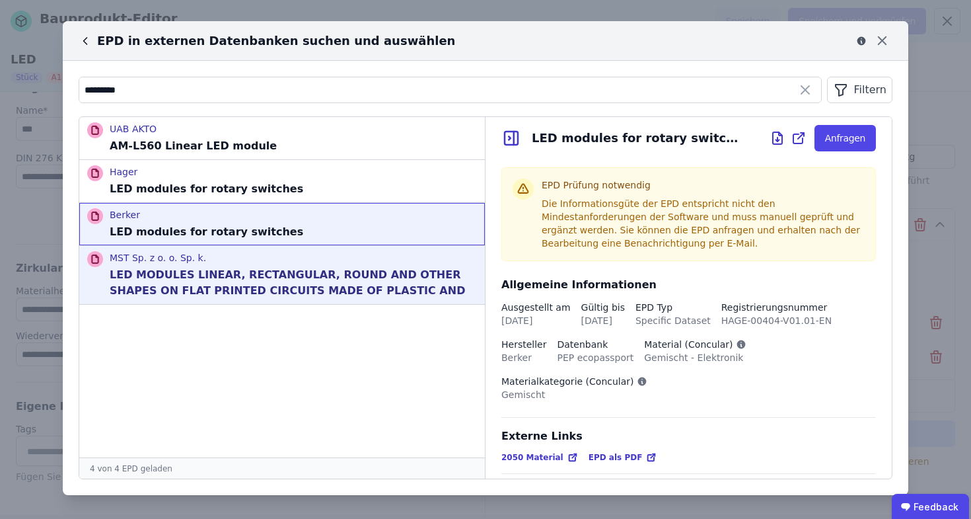
click at [293, 286] on p "LED MODULES LINEAR, RECTANGULAR, ROUND AND OTHER SHAPES ON FLAT PRINTED CIRCUIT…" at bounding box center [293, 283] width 367 height 32
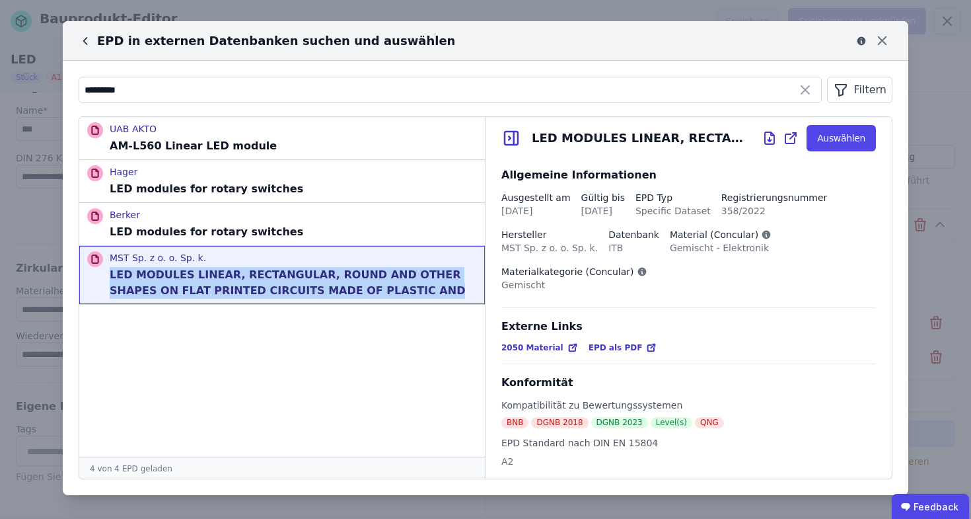
drag, startPoint x: 111, startPoint y: 276, endPoint x: 381, endPoint y: 289, distance: 270.0
click at [381, 289] on p "LED MODULES LINEAR, RECTANGULAR, ROUND AND OTHER SHAPES ON FLAT PRINTED CIRCUIT…" at bounding box center [293, 283] width 367 height 32
copy p "LED MODULES LINEAR, RECTANGULAR, ROUND AND OTHER SHAPES ON FLAT PRINTED CIRCUIT…"
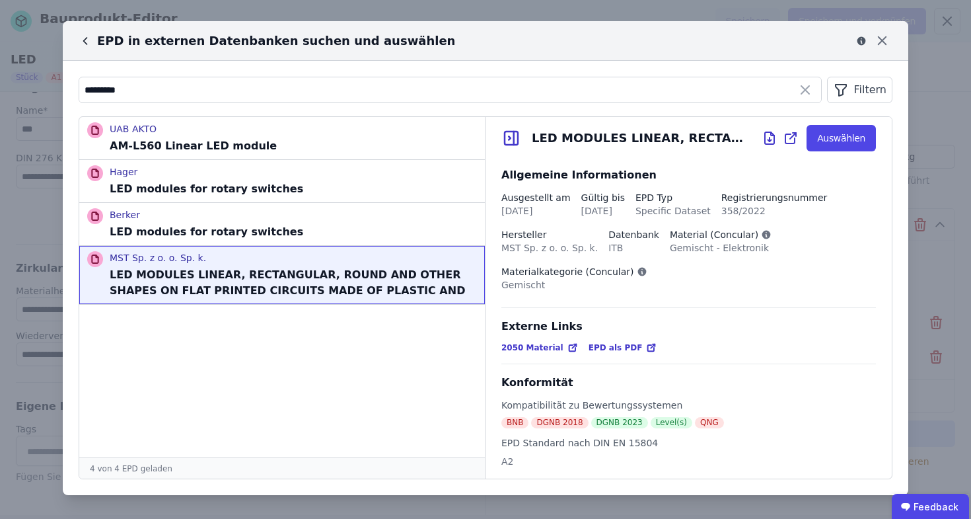
click at [541, 348] on span "2050 Material" at bounding box center [533, 347] width 62 height 11
click at [589, 344] on span "EPD als PDF" at bounding box center [616, 347] width 54 height 11
click at [832, 129] on button "Auswählen" at bounding box center [841, 138] width 69 height 26
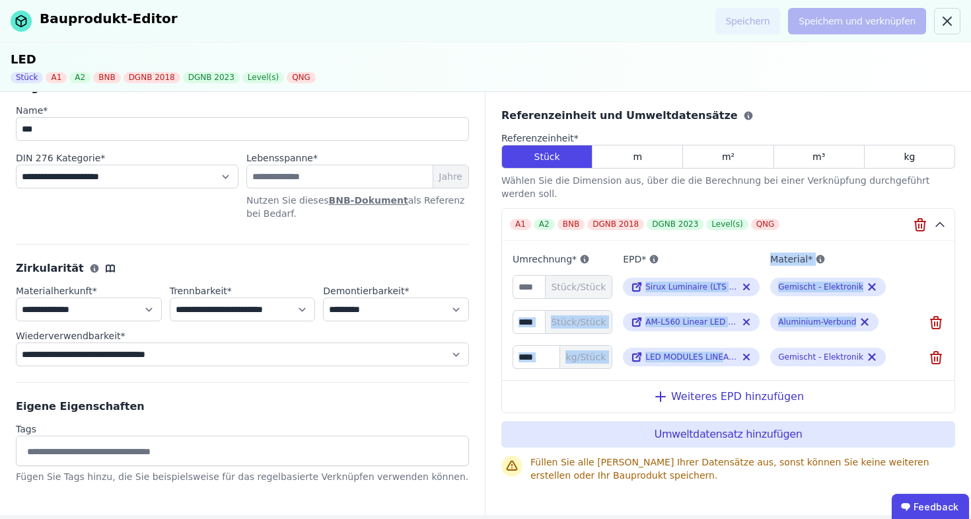
drag, startPoint x: 723, startPoint y: 344, endPoint x: 722, endPoint y: 261, distance: 82.6
click at [722, 261] on div "Umrechnung* * Stück/Stück EPD* Sirux Luminaire (LTS Licht & Leuchten GmbH) Mate…" at bounding box center [728, 305] width 453 height 129
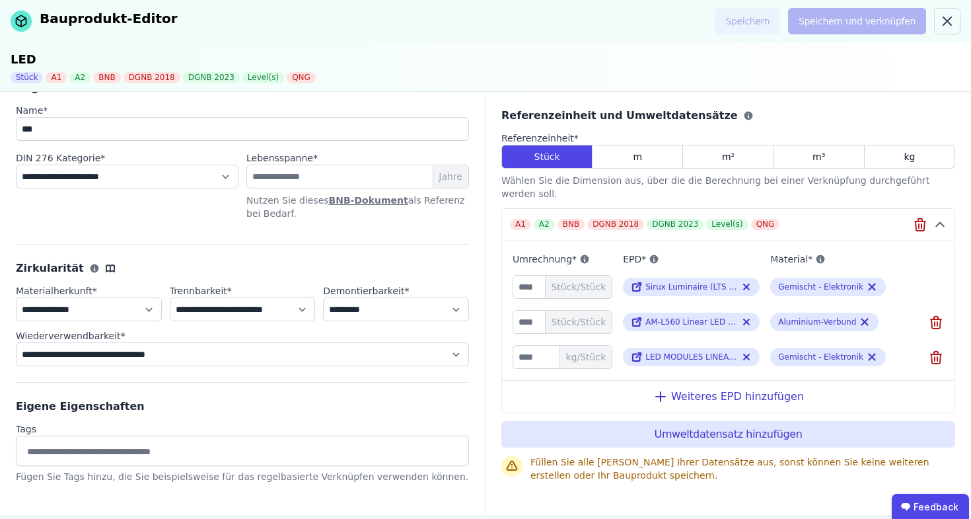
click at [884, 359] on div "Umrechnung* * Stück/Stück EPD* Sirux Luminaire (LTS Licht & Leuchten GmbH) Mate…" at bounding box center [728, 327] width 453 height 172
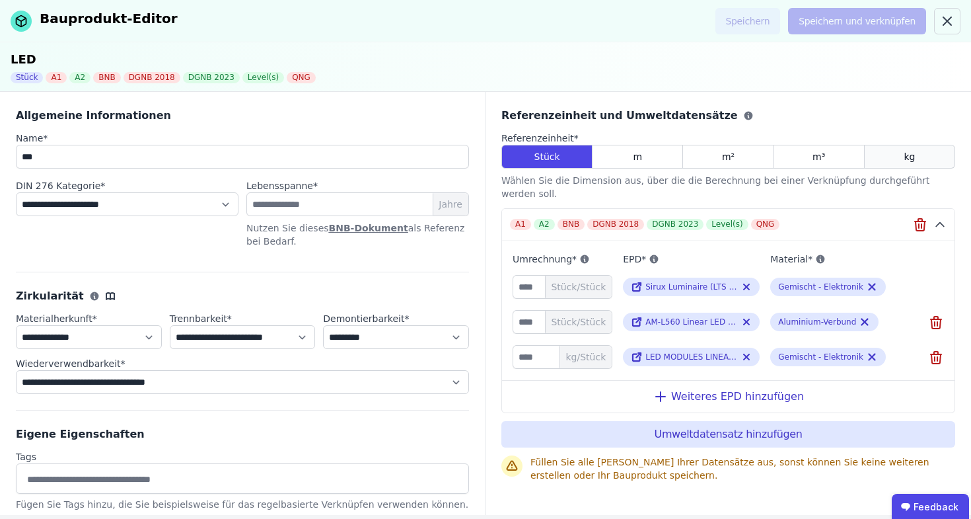
click at [934, 159] on div "kg" at bounding box center [910, 157] width 91 height 24
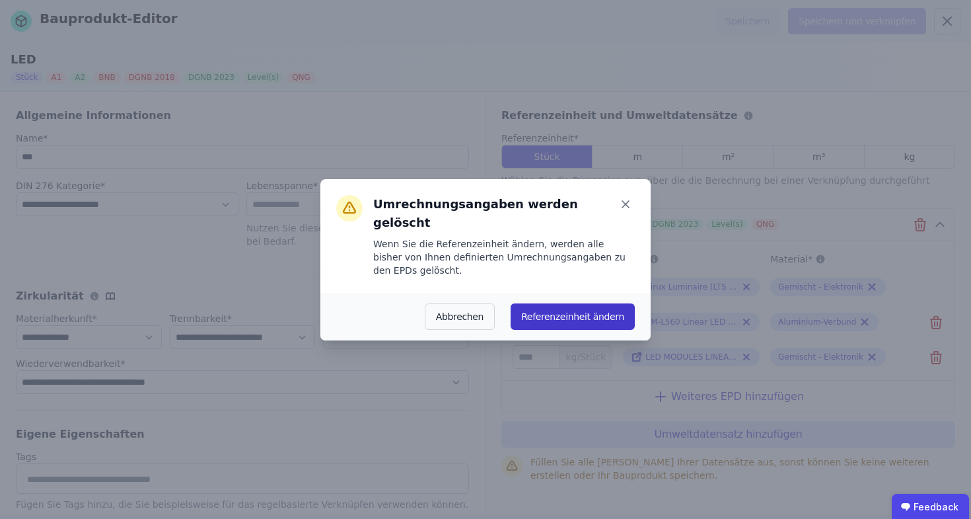
click at [622, 307] on button "Referenzeinheit ändern" at bounding box center [573, 316] width 124 height 26
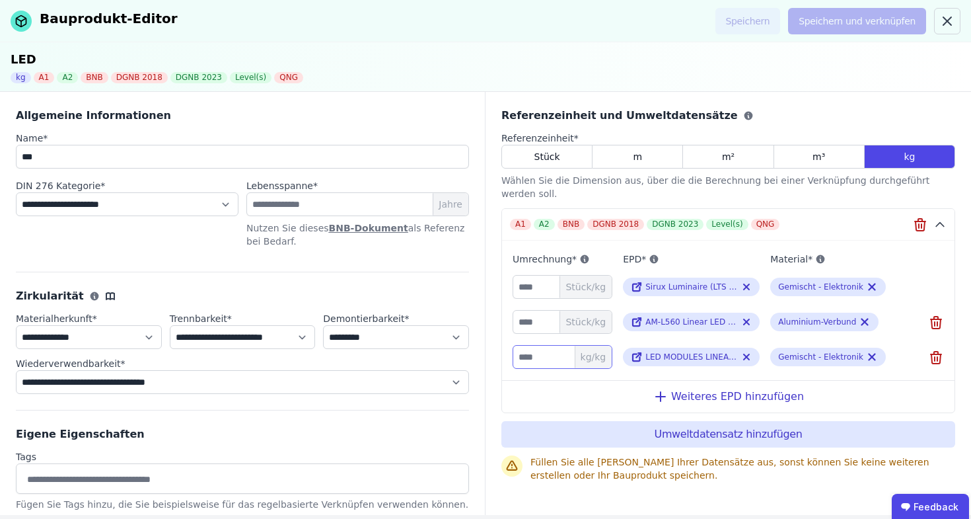
click at [532, 345] on input "number" at bounding box center [563, 357] width 100 height 24
click at [605, 358] on div "Umrechnung* Stück/kg EPD* Sirux Luminaire (LTS Licht & Leuchten GmbH) Material*…" at bounding box center [728, 327] width 453 height 172
click at [544, 345] on input "*" at bounding box center [563, 357] width 100 height 24
drag, startPoint x: 543, startPoint y: 344, endPoint x: 471, endPoint y: 338, distance: 72.3
click at [471, 338] on div "**********" at bounding box center [485, 303] width 971 height 423
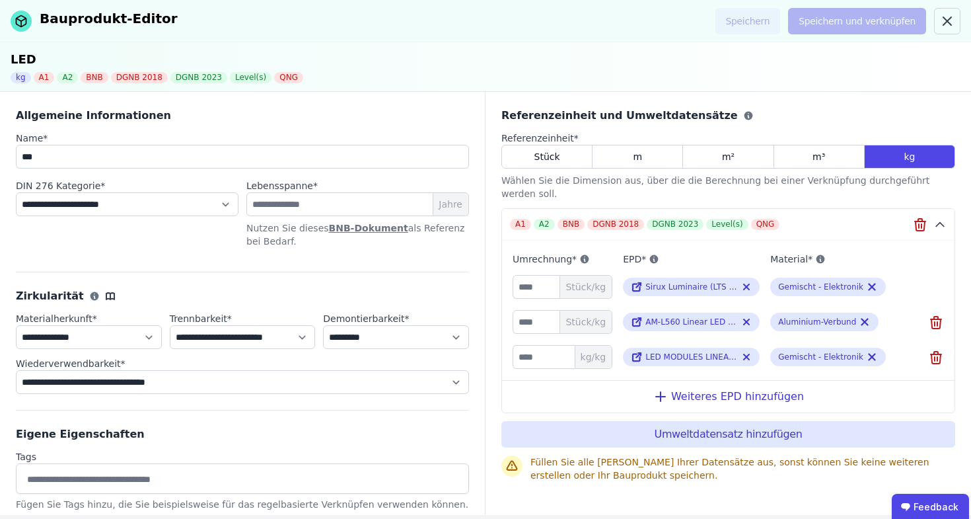
click at [701, 254] on div "EPD* Sirux Luminaire (LTS Licht & Leuchten GmbH)" at bounding box center [691, 275] width 137 height 48
click at [529, 345] on input "***" at bounding box center [563, 357] width 100 height 24
type input "***"
click at [537, 380] on div "Weiteres EPD hinzufügen" at bounding box center [728, 396] width 453 height 32
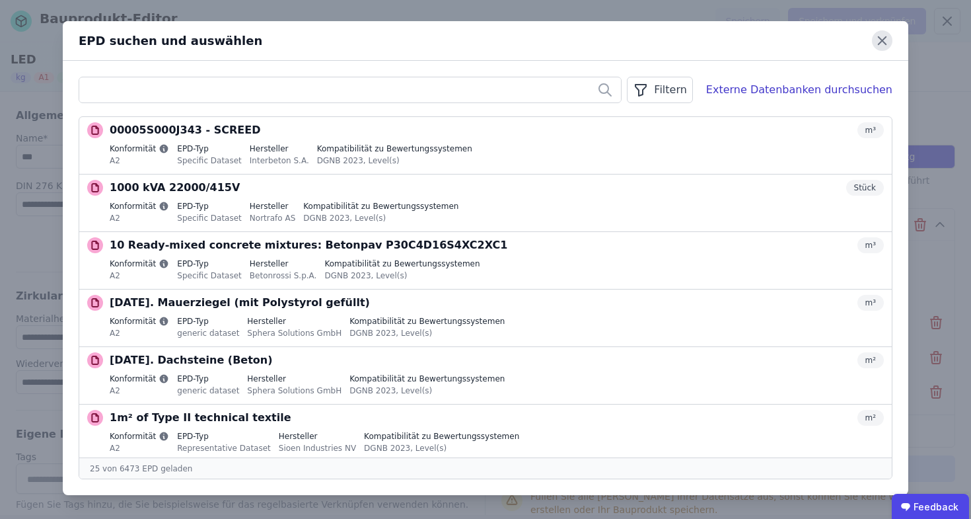
click at [892, 44] on icon at bounding box center [882, 40] width 20 height 20
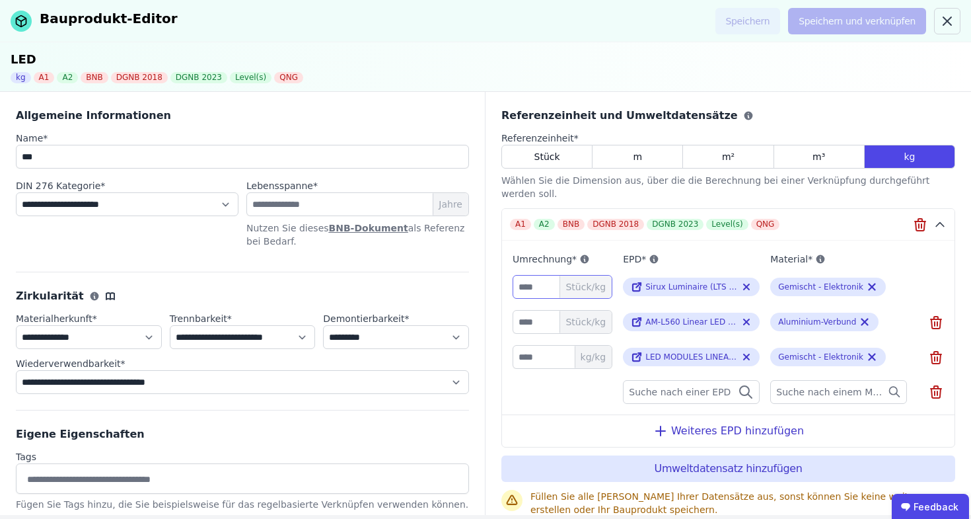
click at [529, 283] on input "number" at bounding box center [563, 287] width 100 height 24
click at [849, 235] on button "A1 A2 BNB DGNB 2018 DGNB 2023 Level(s) QNG" at bounding box center [728, 225] width 453 height 32
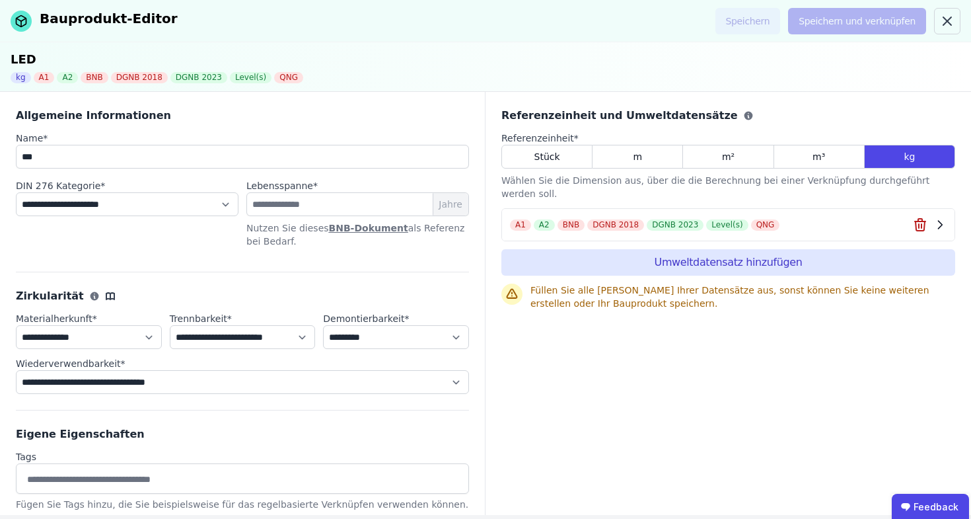
click at [758, 219] on div "QNG" at bounding box center [765, 224] width 29 height 11
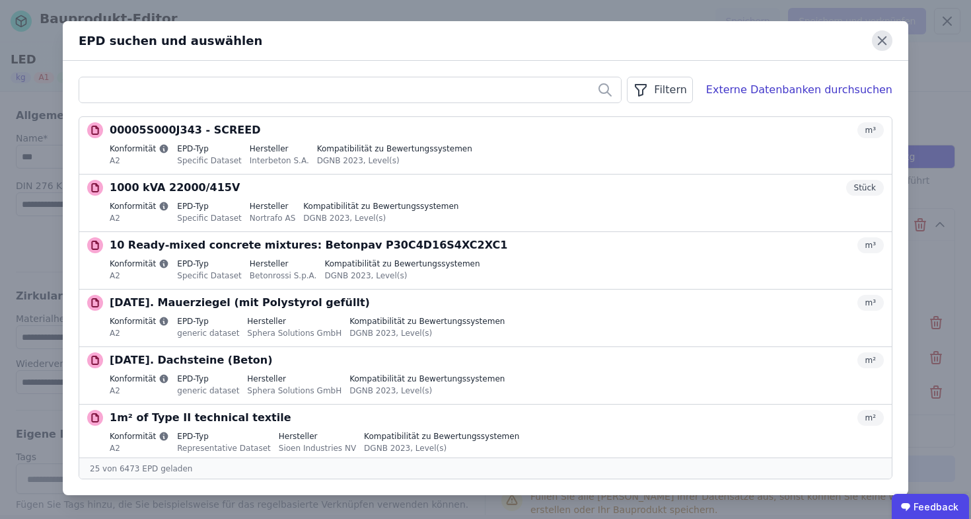
click at [884, 46] on icon at bounding box center [882, 40] width 20 height 20
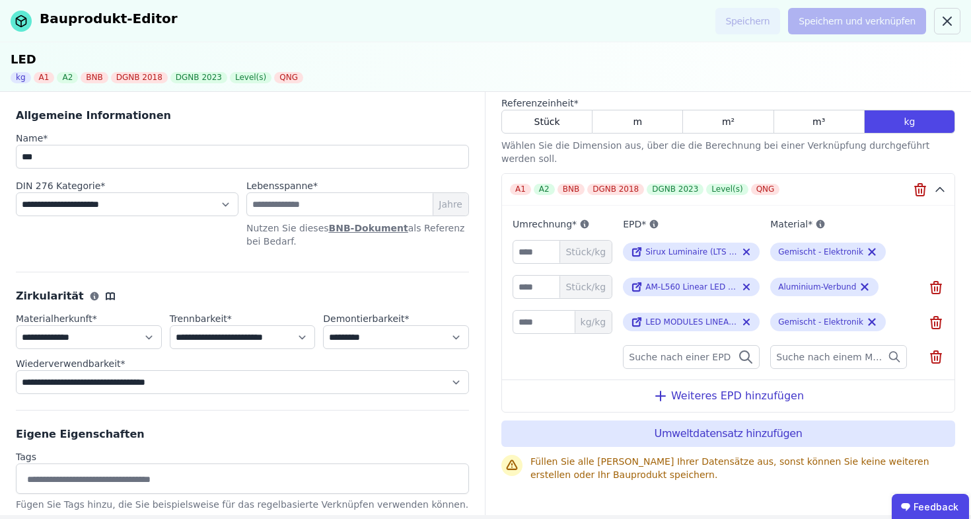
scroll to position [36, 0]
click at [661, 244] on div "Sirux Luminaire (LTS Licht & Leuchten GmbH)" at bounding box center [691, 250] width 137 height 19
click at [637, 251] on icon at bounding box center [639, 248] width 5 height 5
click at [637, 249] on icon at bounding box center [639, 248] width 5 height 5
click at [744, 251] on icon at bounding box center [746, 250] width 5 height 5
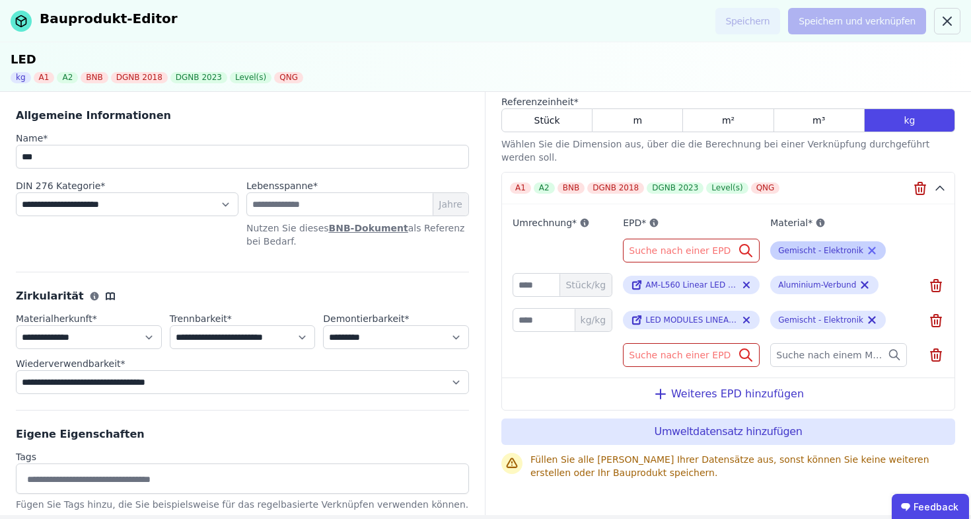
click at [868, 252] on icon at bounding box center [872, 251] width 12 height 16
click at [695, 244] on span "Suche nach einer EPD" at bounding box center [681, 250] width 104 height 13
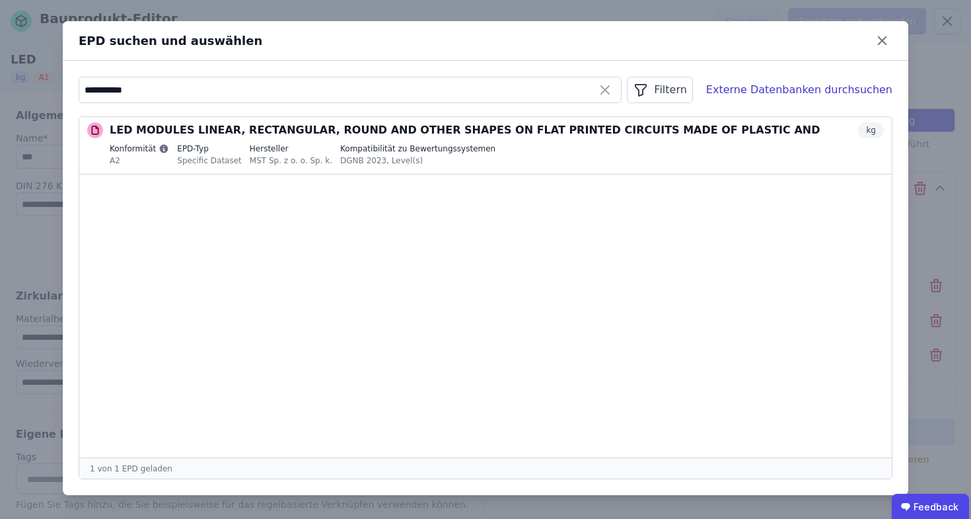
type input "**********"
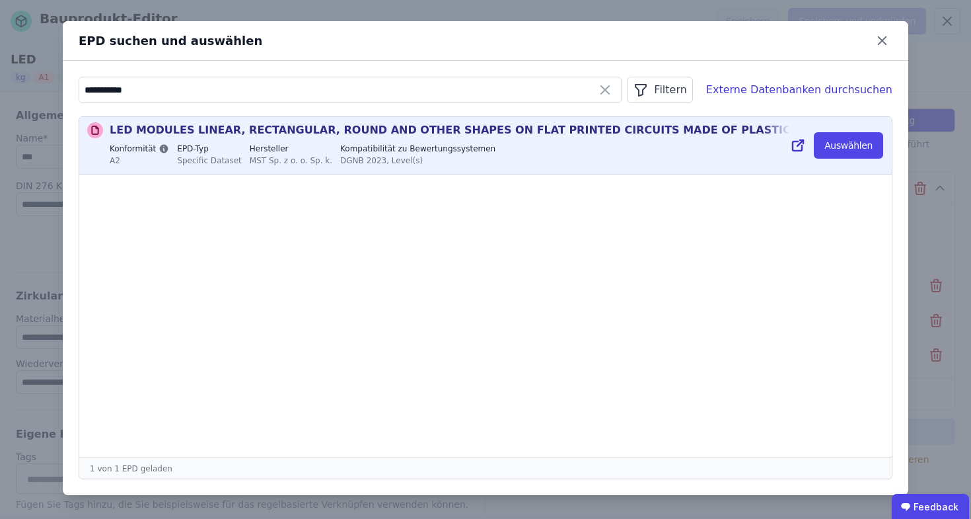
drag, startPoint x: 394, startPoint y: 92, endPoint x: 785, endPoint y: 148, distance: 395.2
click at [785, 148] on li "LED MODULES LINEAR, RECTANGULAR, ROUND AND OTHER SHAPES ON FLAT PRINTED CIRCUIT…" at bounding box center [485, 145] width 813 height 57
click at [839, 138] on button "Auswählen" at bounding box center [848, 145] width 69 height 26
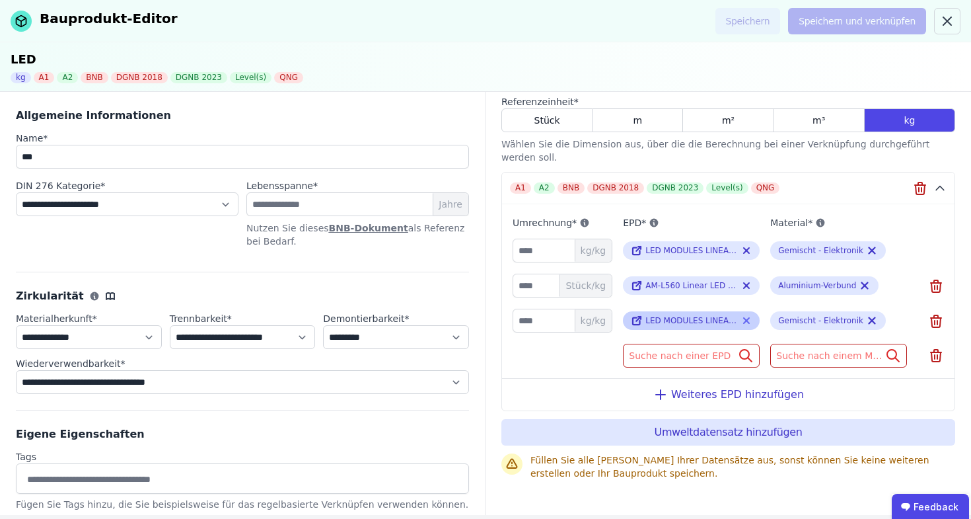
click at [741, 321] on icon at bounding box center [746, 321] width 11 height 16
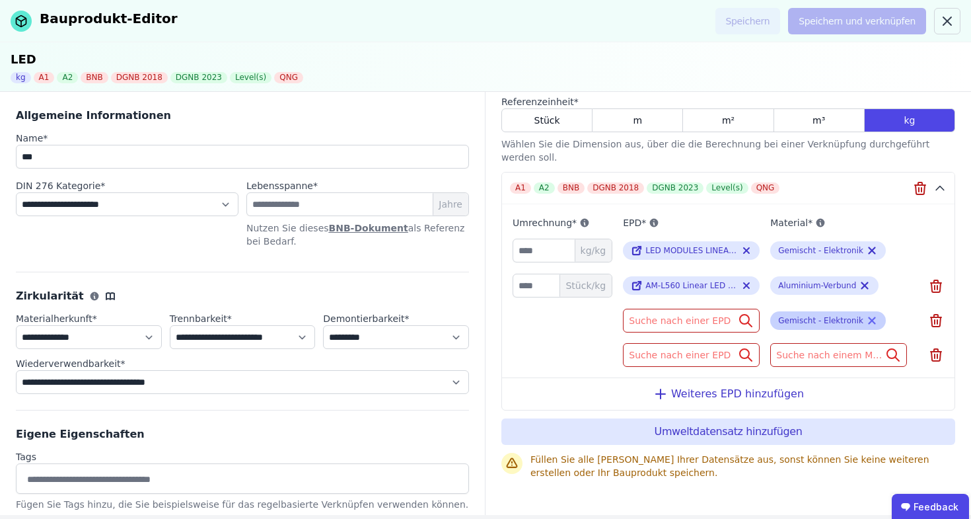
click at [866, 319] on icon at bounding box center [872, 321] width 12 height 16
click at [537, 252] on input "number" at bounding box center [563, 251] width 100 height 24
type input "*"
type input "***"
click at [556, 340] on div "Umrechnung* *** kg/kg EPD* LED MODULES LINEAR, RECTANGULAR, ROUND AND OTHER SHA…" at bounding box center [728, 285] width 453 height 163
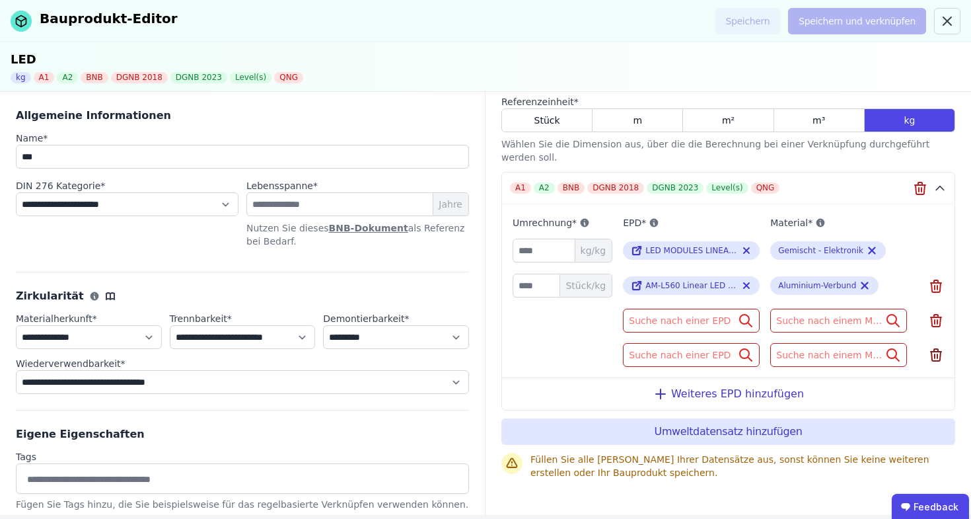
click at [928, 355] on icon at bounding box center [936, 355] width 16 height 16
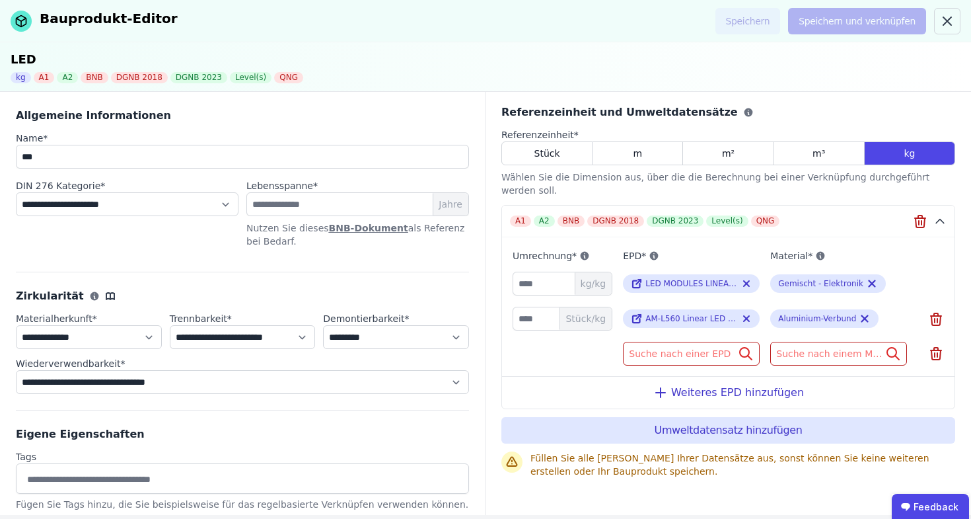
scroll to position [2, 0]
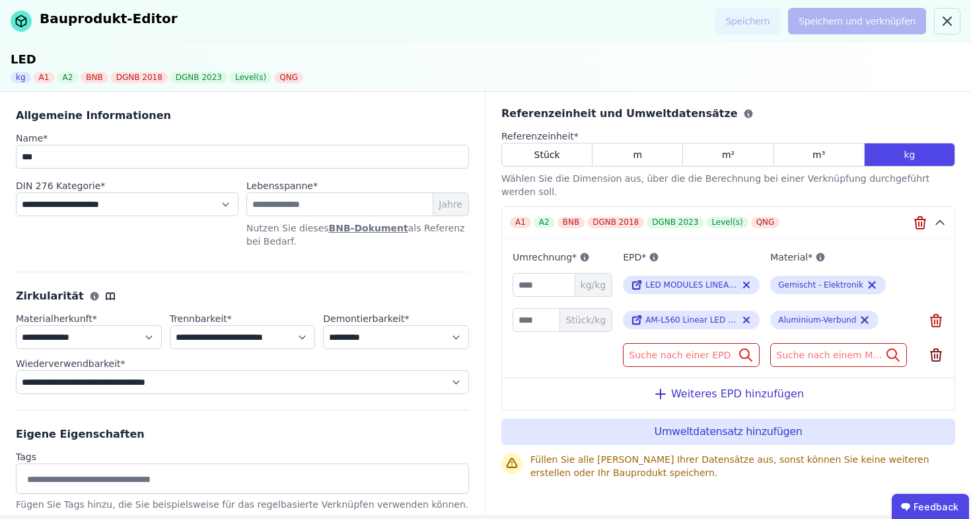
click at [928, 358] on icon at bounding box center [936, 355] width 16 height 16
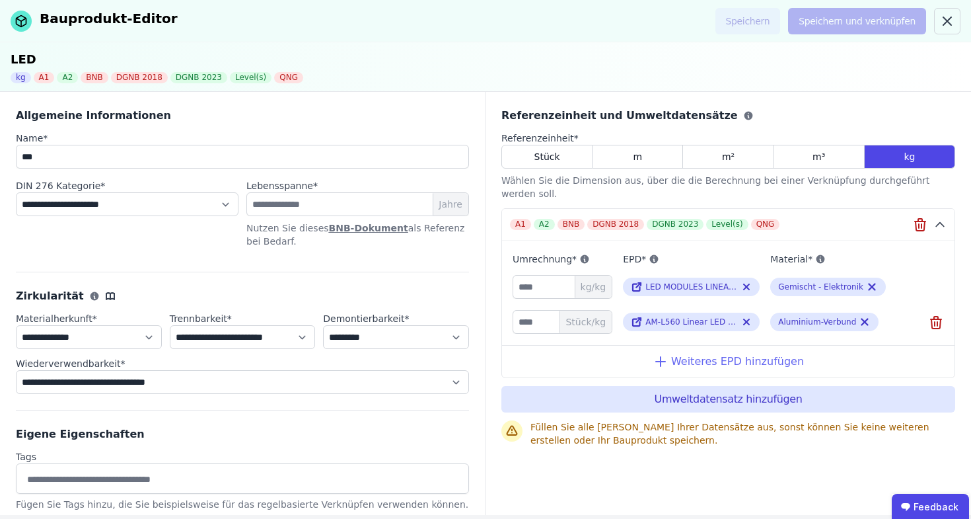
scroll to position [0, 0]
click at [636, 314] on icon at bounding box center [637, 322] width 12 height 16
click at [940, 319] on icon at bounding box center [936, 323] width 9 height 9
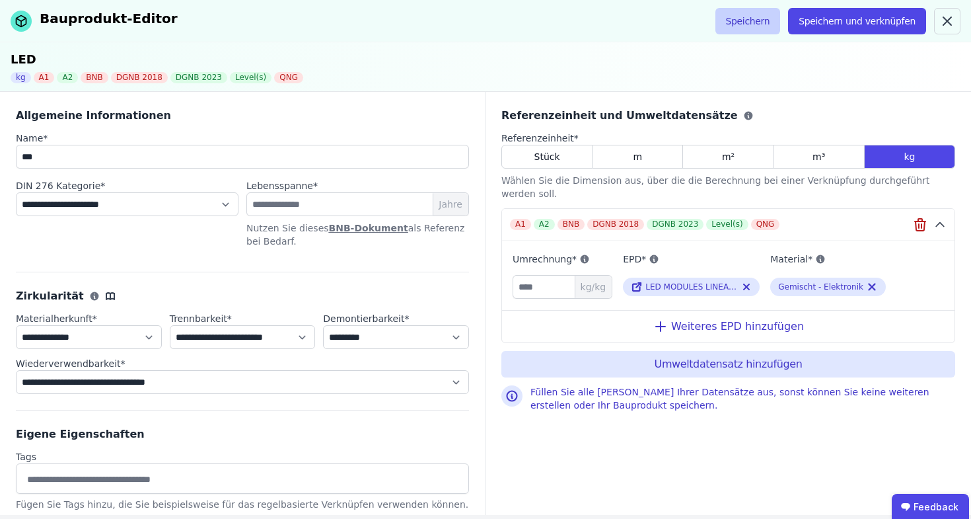
click at [752, 19] on button "Speichern" at bounding box center [748, 21] width 65 height 26
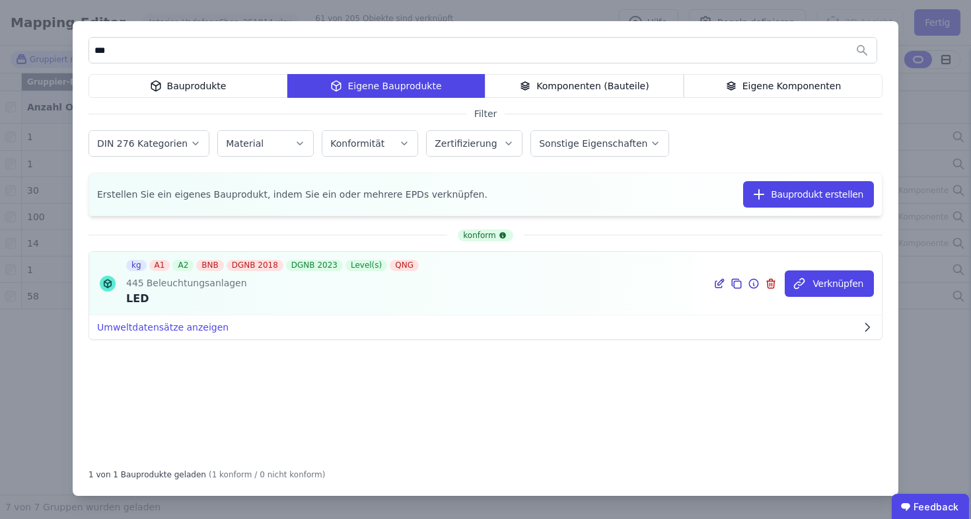
type input "***"
click at [722, 285] on icon at bounding box center [720, 284] width 12 height 16
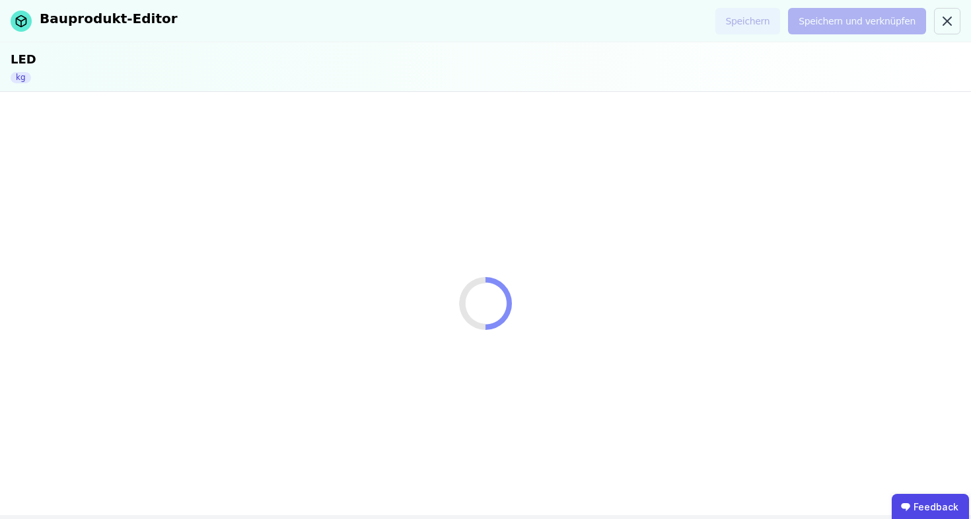
select select "**********"
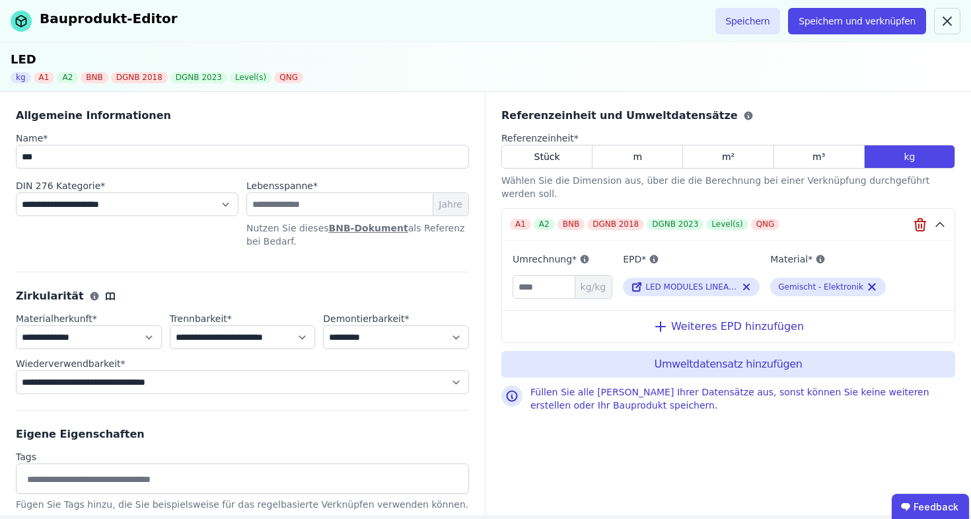
click at [116, 143] on div "Name *" at bounding box center [242, 138] width 453 height 13
click at [112, 154] on input "***" at bounding box center [242, 157] width 453 height 24
type input "*********"
click at [768, 19] on button "Speichern" at bounding box center [748, 21] width 65 height 26
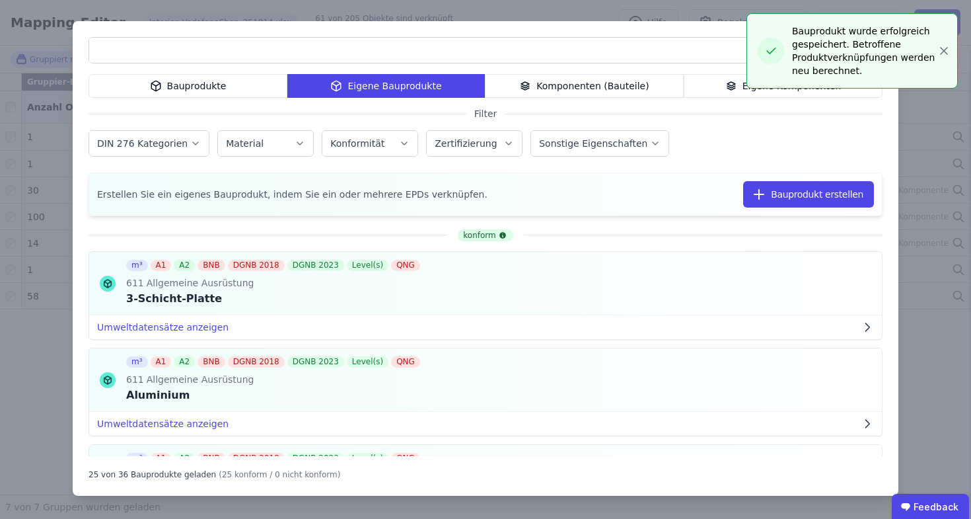
click at [561, 14] on div "Bauprodukte Eigene Bauprodukte Komponenten (Bauteile) Eigene Komponenten Filter…" at bounding box center [485, 259] width 971 height 519
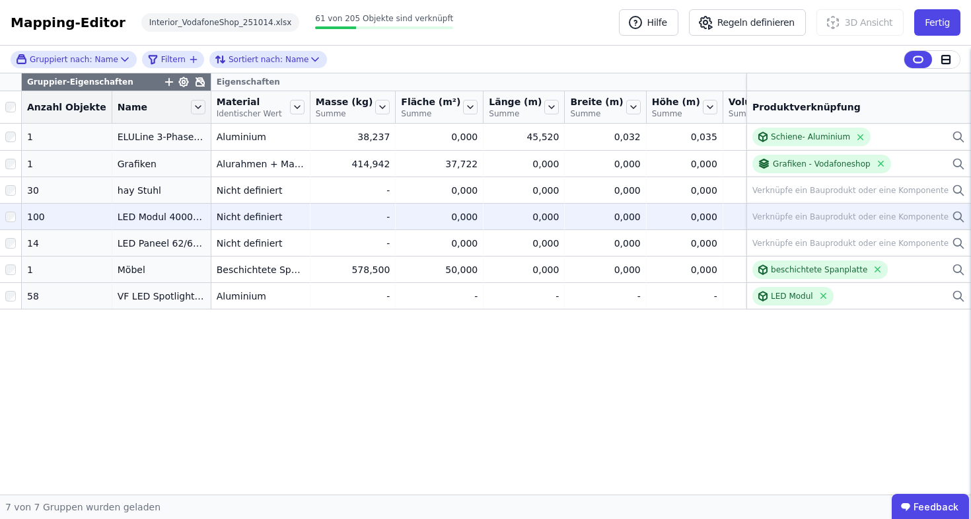
click at [956, 219] on icon at bounding box center [958, 215] width 8 height 8
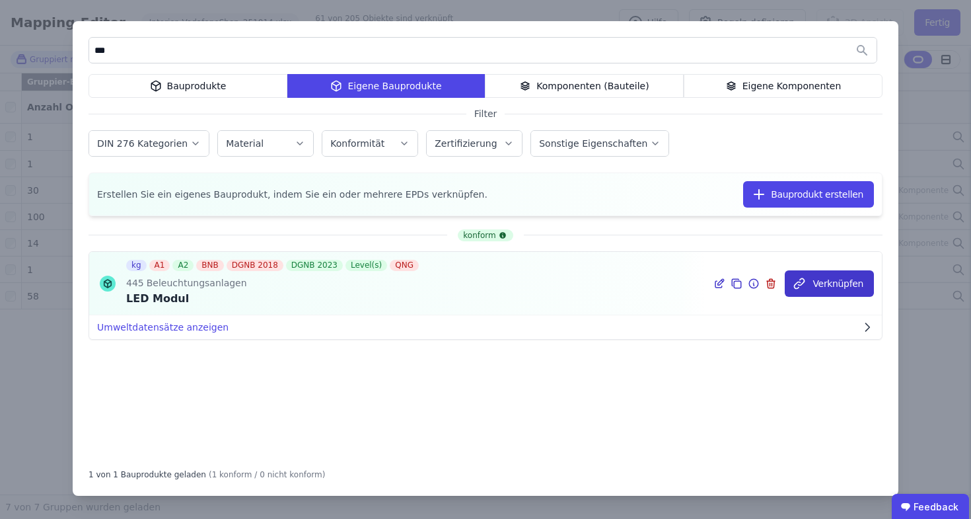
type input "***"
click at [836, 282] on button "Verknüpfen" at bounding box center [829, 283] width 89 height 26
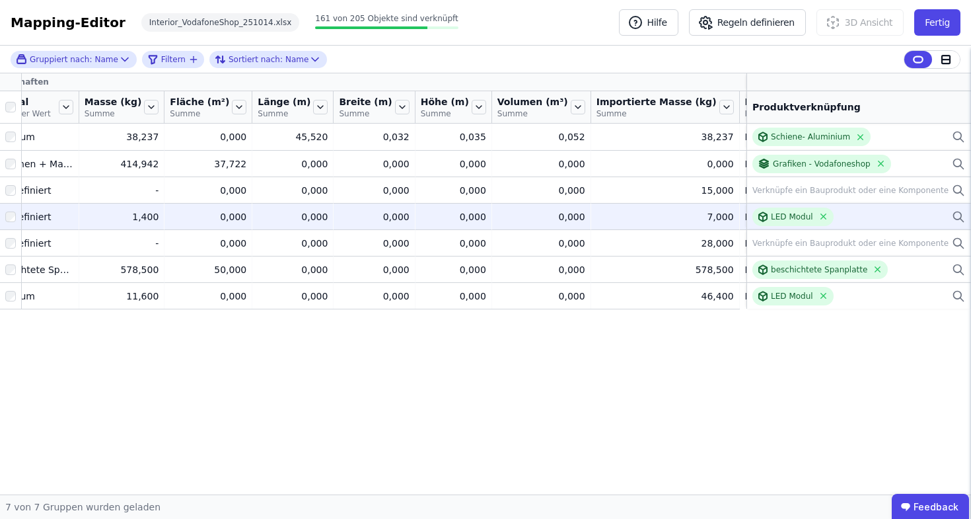
scroll to position [0, 231]
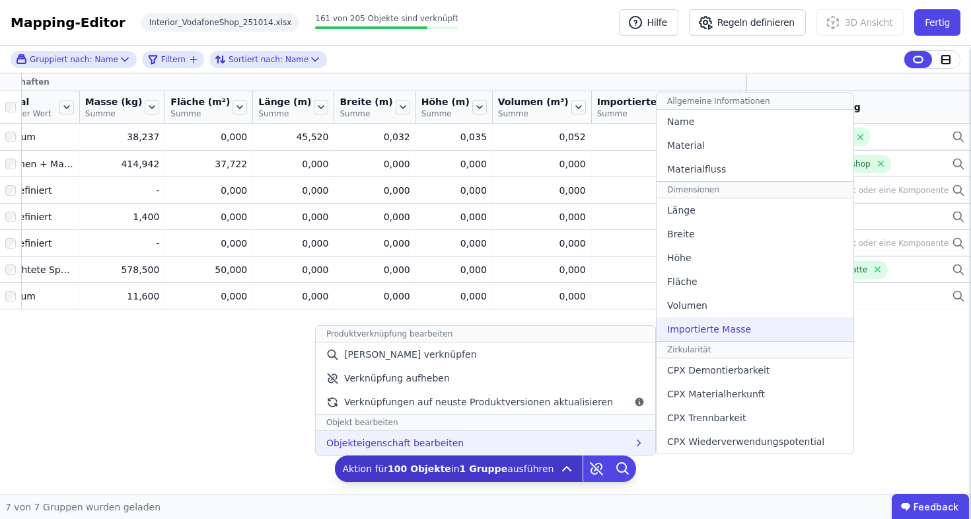
click at [773, 324] on div "Importierte Masse" at bounding box center [755, 329] width 197 height 24
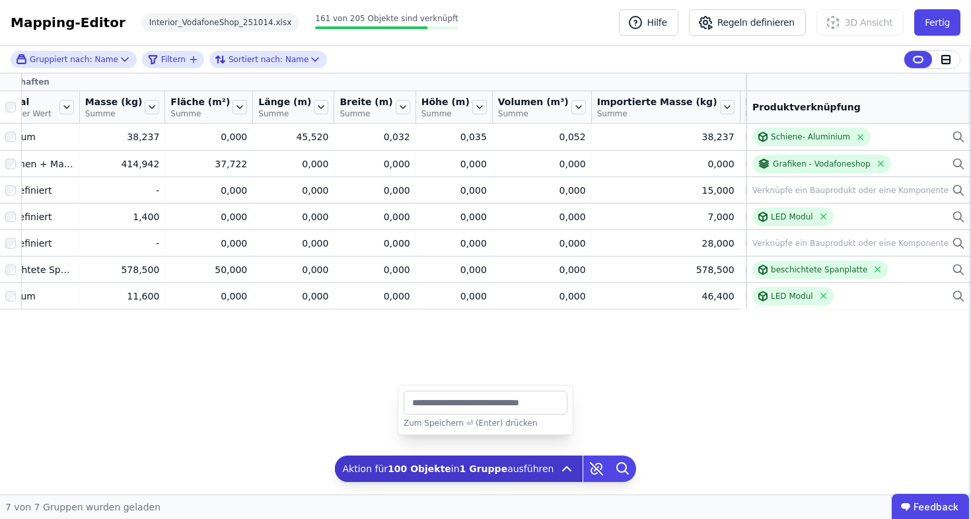
type input "*"
type input "***"
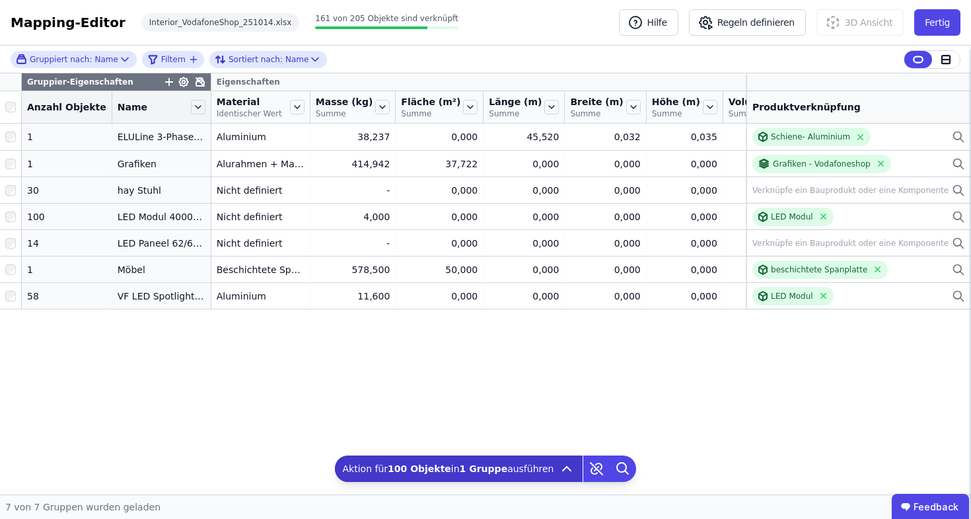
scroll to position [0, 0]
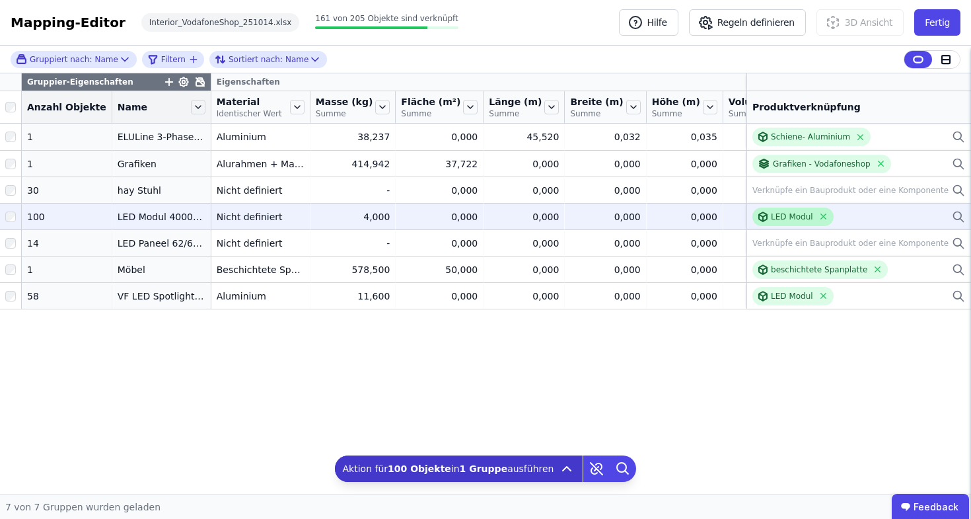
click at [773, 222] on div "LED Modul" at bounding box center [792, 216] width 42 height 11
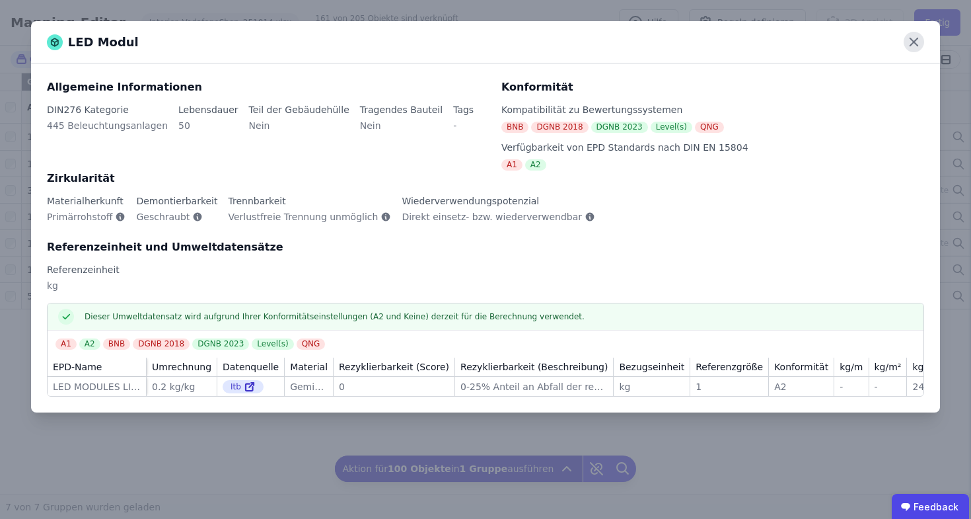
click at [907, 38] on icon at bounding box center [914, 42] width 20 height 20
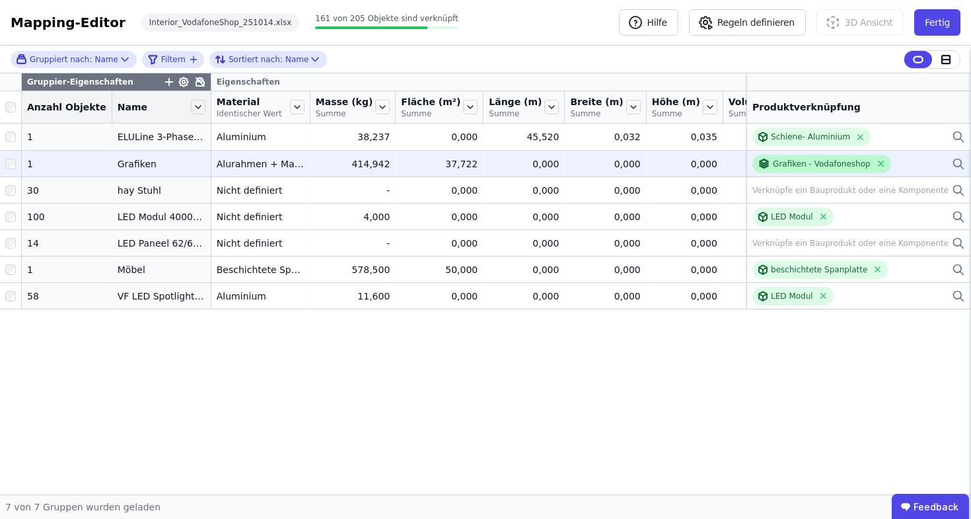
click at [821, 169] on div "Grafiken - Vodafoneshop" at bounding box center [822, 164] width 98 height 11
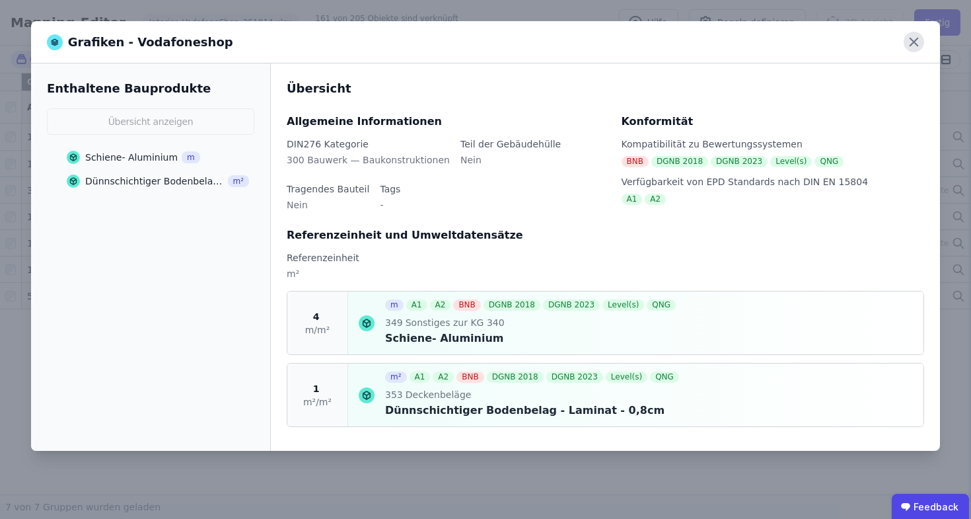
click at [909, 44] on icon at bounding box center [914, 42] width 20 height 20
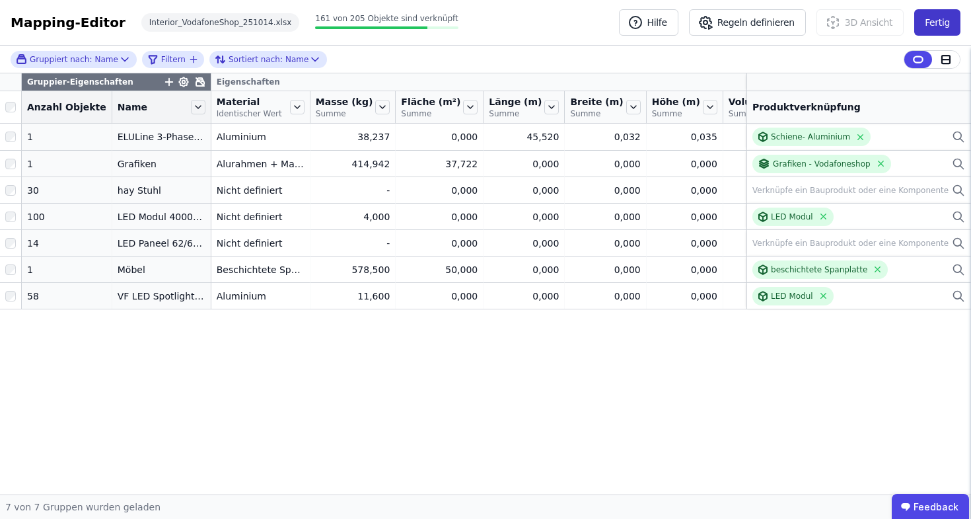
click at [932, 28] on button "Fertig" at bounding box center [938, 22] width 46 height 26
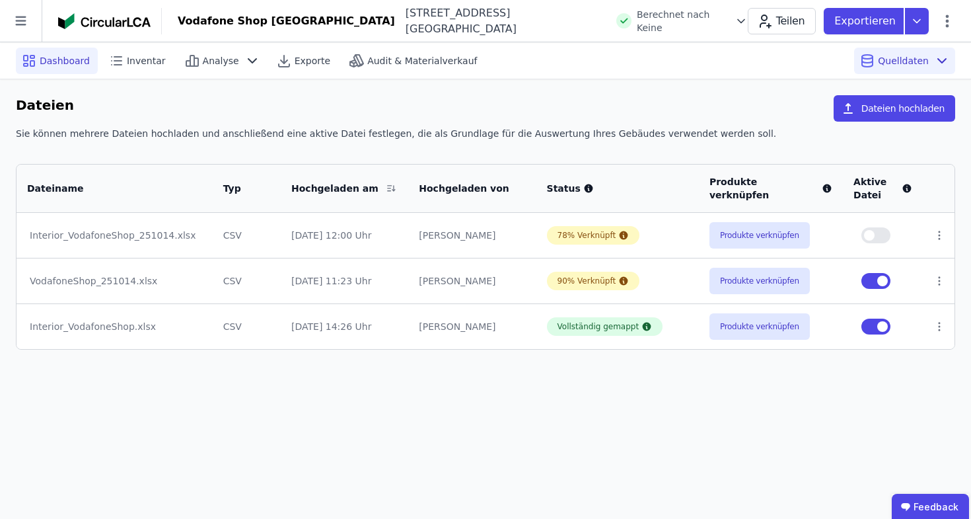
click at [93, 62] on div "Dashboard" at bounding box center [57, 61] width 82 height 26
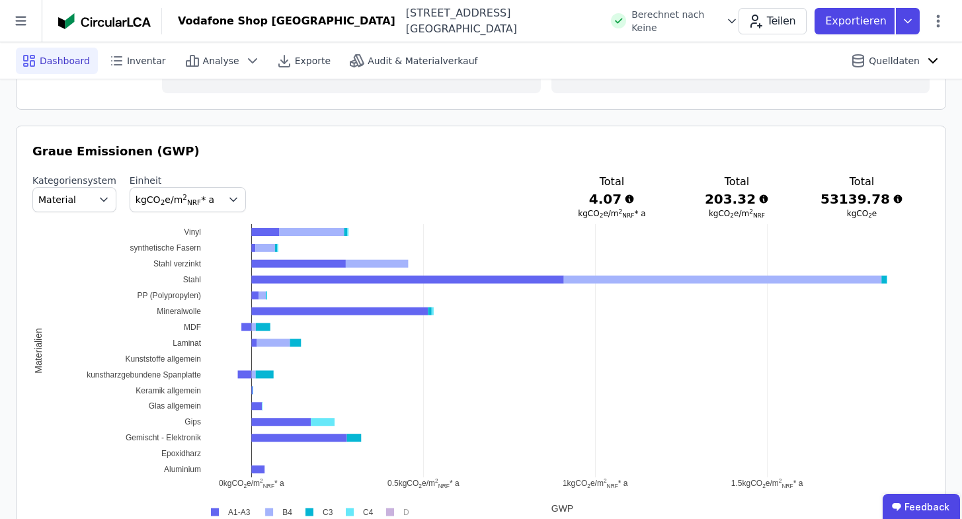
scroll to position [683, 0]
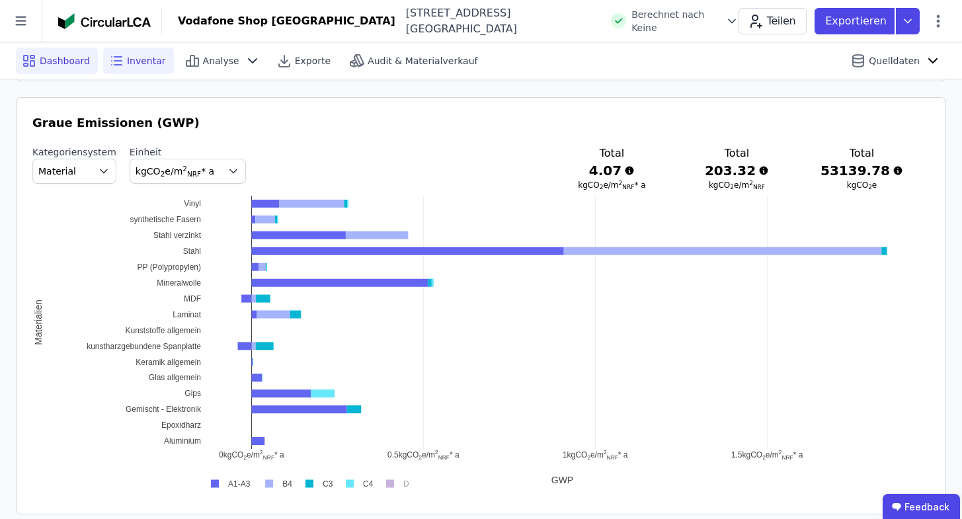
click at [122, 57] on div "Inventar" at bounding box center [138, 61] width 71 height 26
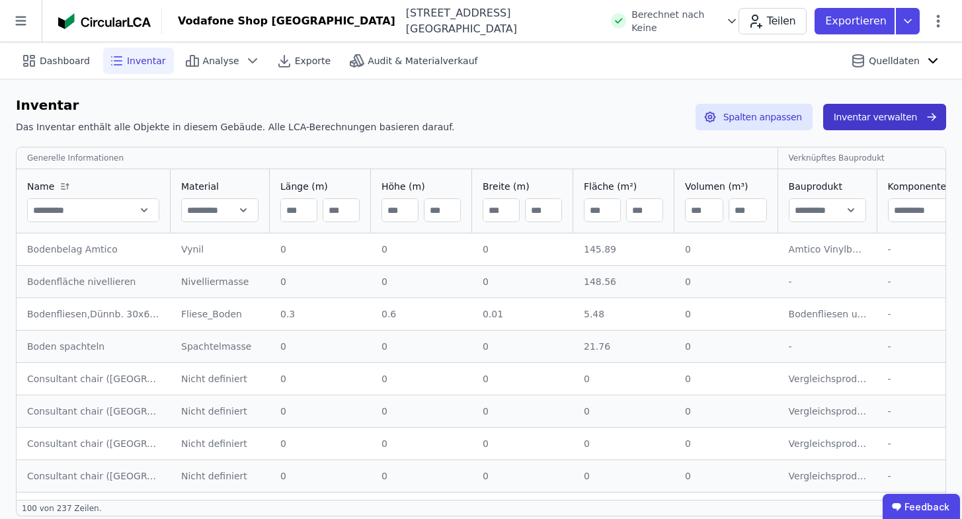
click at [897, 112] on button "Inventar verwalten" at bounding box center [884, 117] width 123 height 26
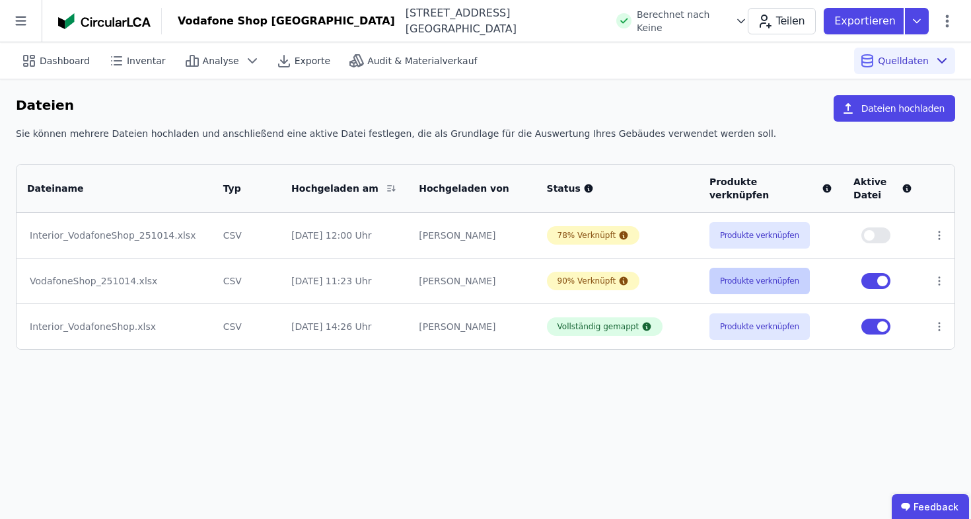
click at [758, 289] on button "Produkte verknüpfen" at bounding box center [760, 281] width 100 height 26
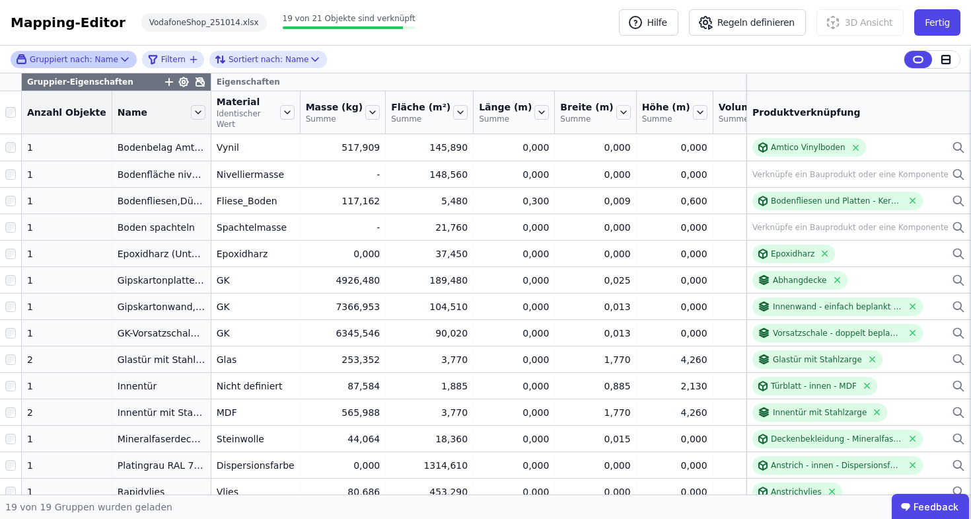
click at [100, 63] on div "Gruppiert nach: Name" at bounding box center [67, 59] width 102 height 11
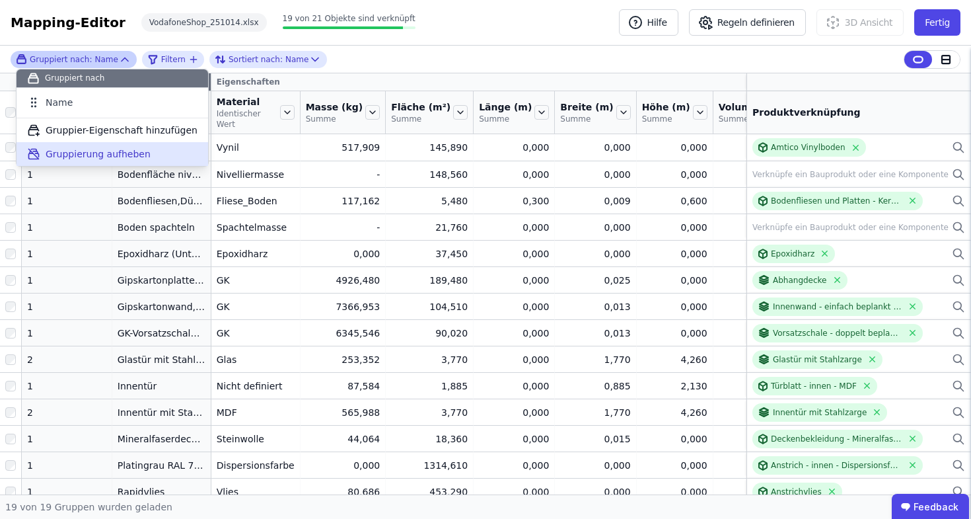
click at [98, 153] on span "Gruppierung aufheben" at bounding box center [98, 153] width 105 height 13
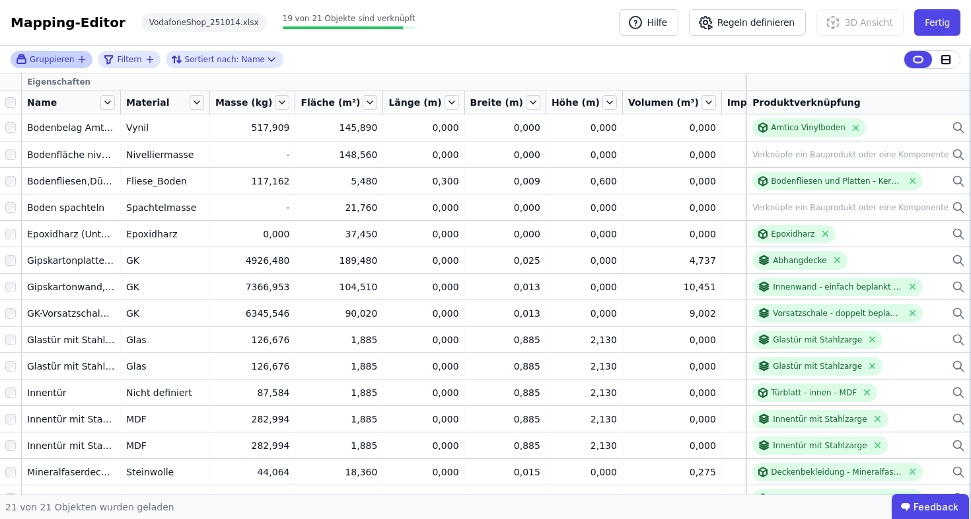
scroll to position [3, 0]
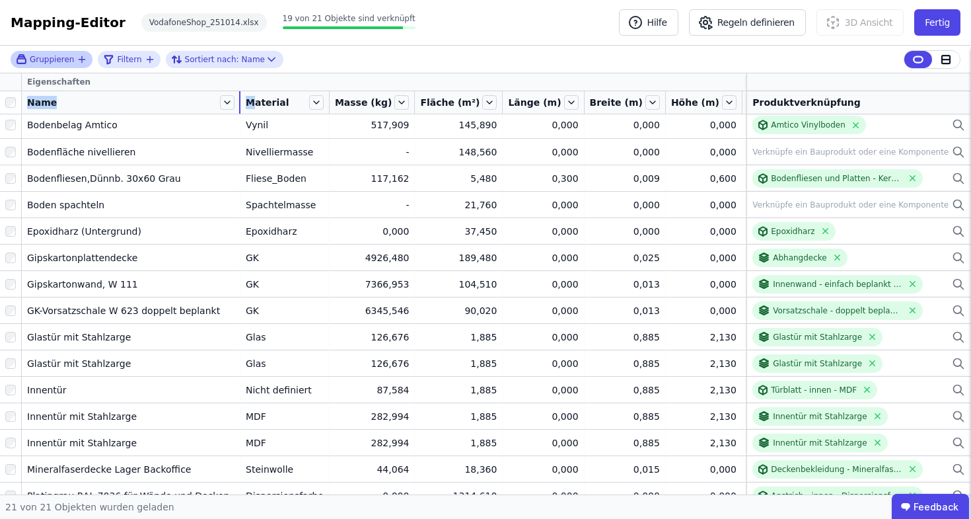
drag, startPoint x: 120, startPoint y: 95, endPoint x: 240, endPoint y: 96, distance: 119.6
click at [240, 96] on tr "Name Material Masse (kg) Fläche (m²) Länge (m) Breite (m) Höhe (m) Volumen (m³)…" at bounding box center [655, 102] width 1310 height 23
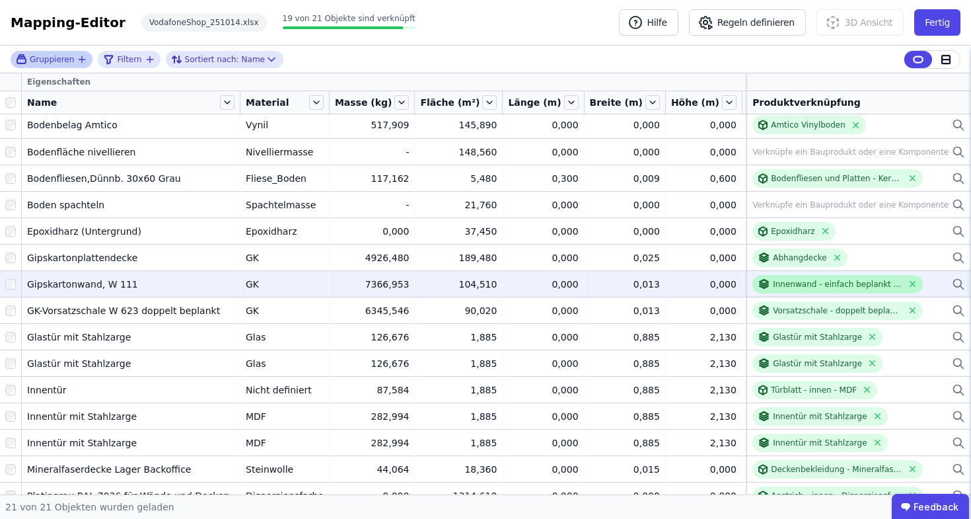
click at [785, 284] on div "Innenwand - einfach beplankt - W.111" at bounding box center [838, 284] width 130 height 11
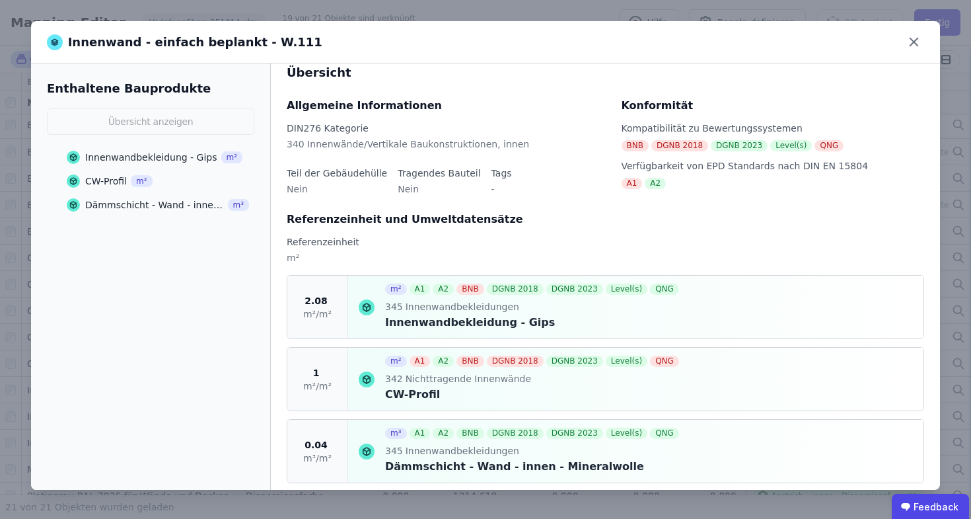
scroll to position [33, 0]
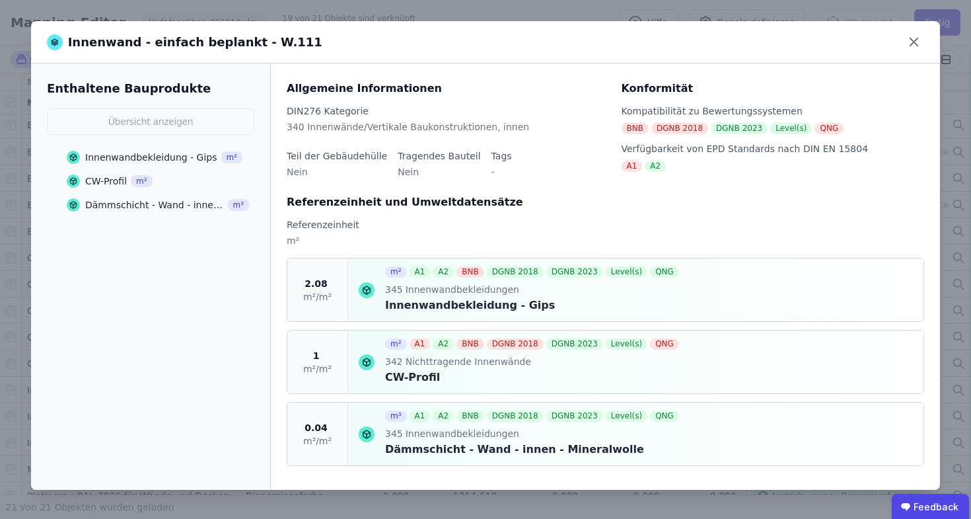
click at [149, 161] on div "Innenwandbekleidung - Gips" at bounding box center [151, 157] width 132 height 13
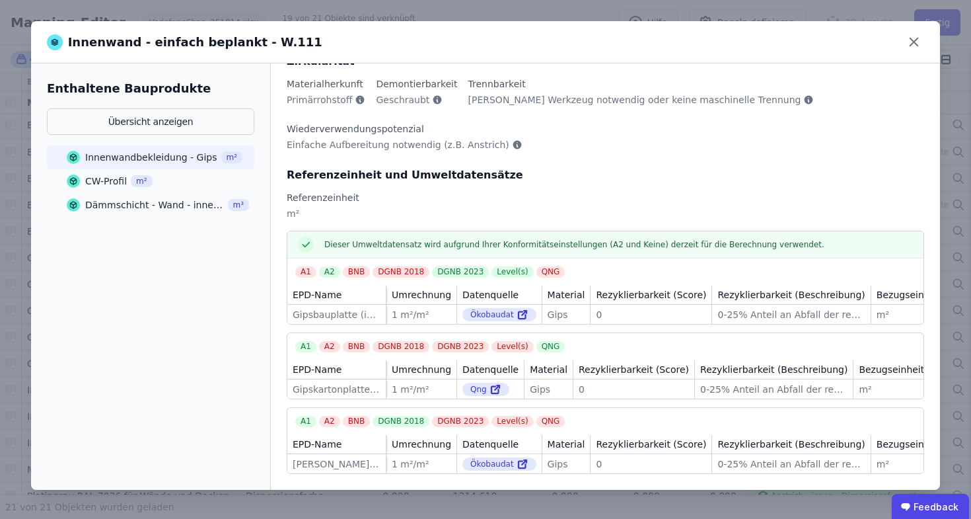
scroll to position [0, 0]
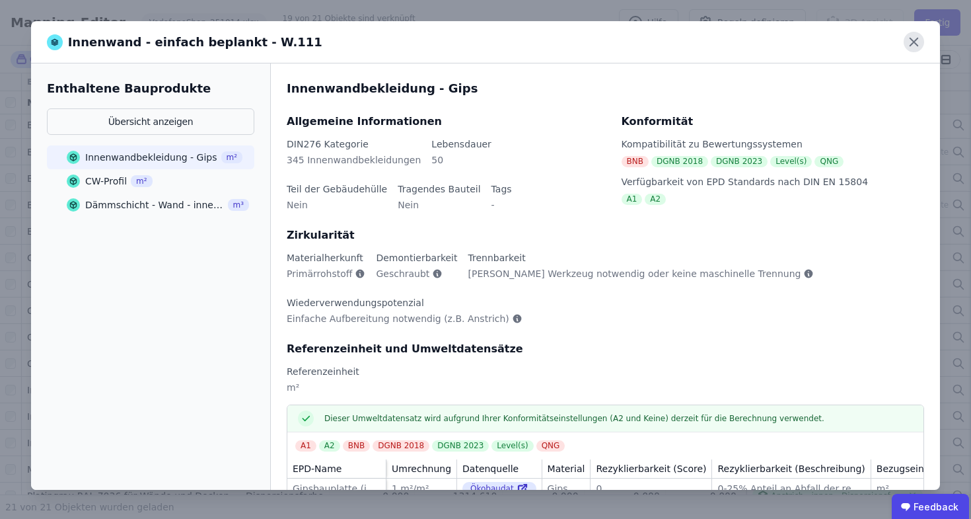
click at [916, 44] on icon at bounding box center [914, 42] width 8 height 8
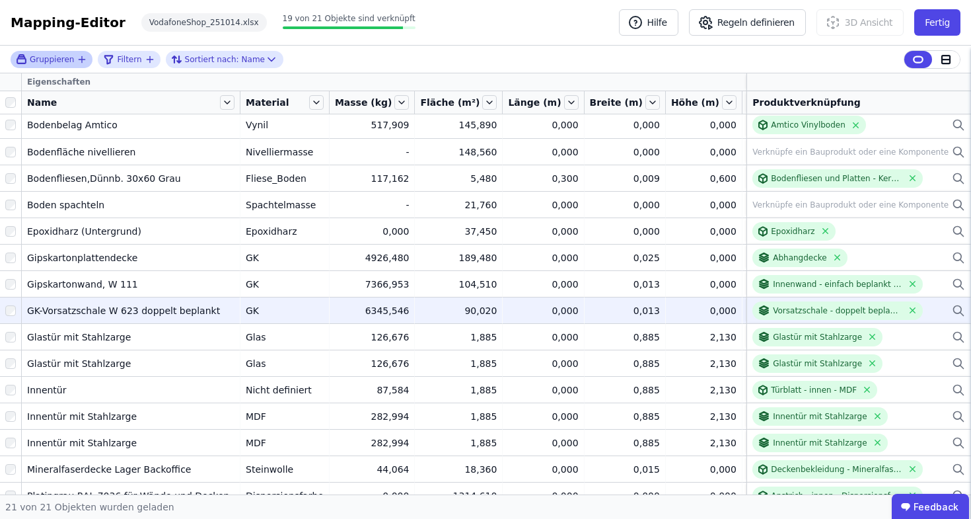
click at [246, 310] on div "GK" at bounding box center [285, 310] width 78 height 13
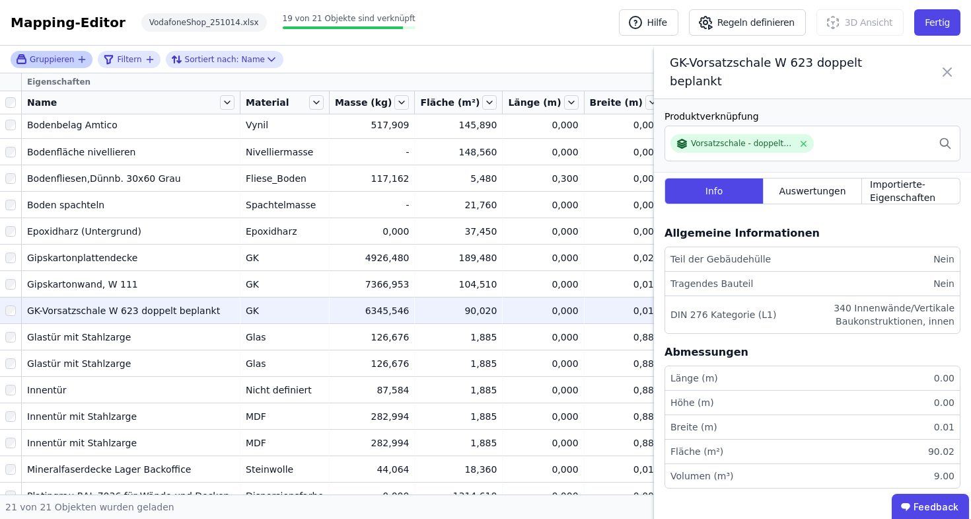
click at [954, 73] on div "GK-Vorsatzschale W 623 doppelt beplankt" at bounding box center [812, 73] width 317 height 54
click at [954, 73] on icon at bounding box center [948, 72] width 16 height 37
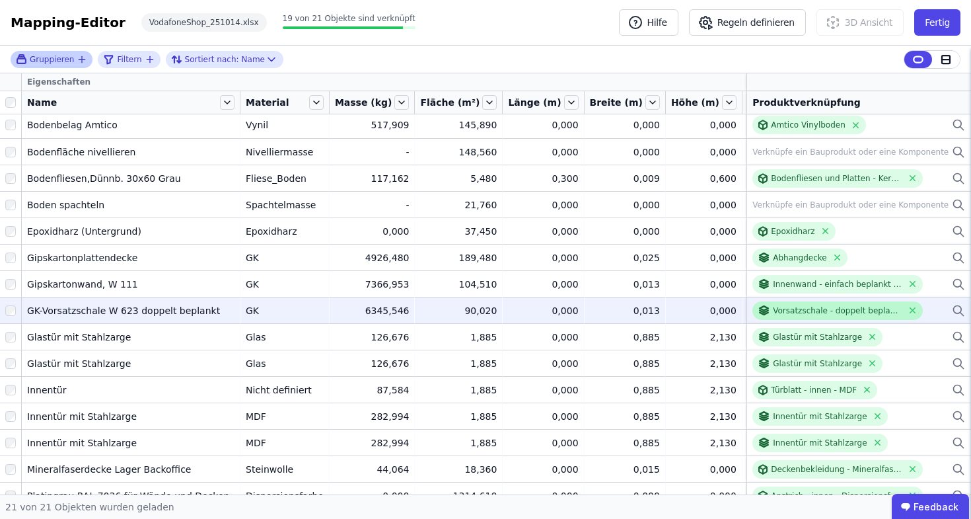
click at [812, 315] on div "Vorsatzschale - doppelt beplankt - W.623" at bounding box center [838, 310] width 130 height 11
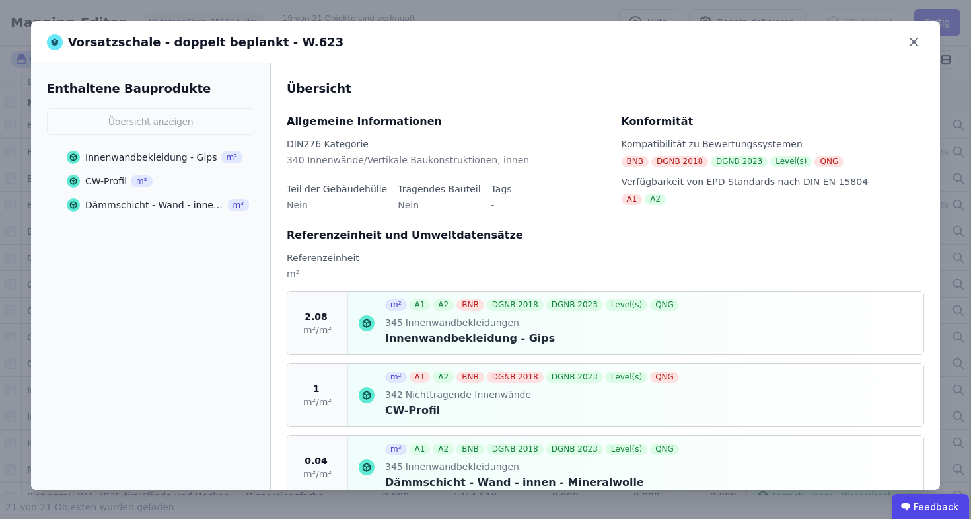
scroll to position [33, 0]
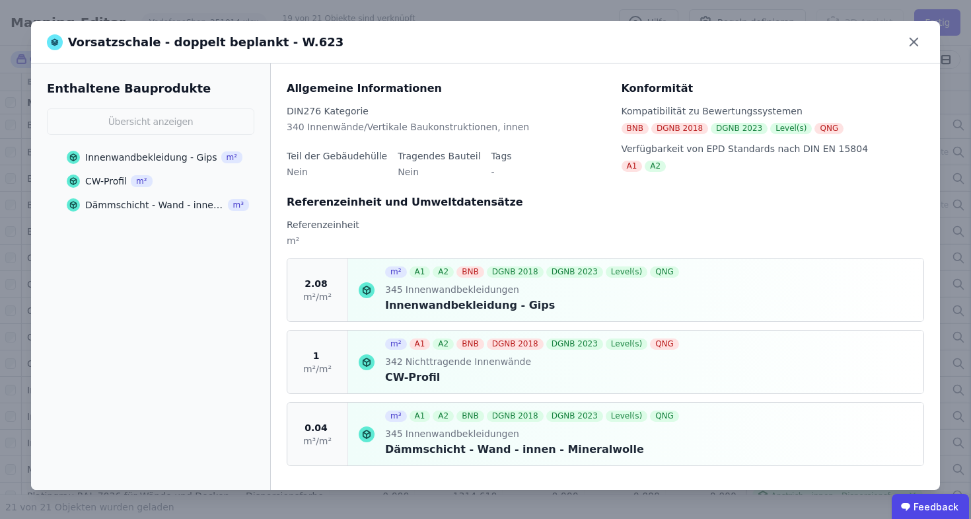
click at [144, 157] on div "Innenwandbekleidung - Gips" at bounding box center [151, 157] width 132 height 13
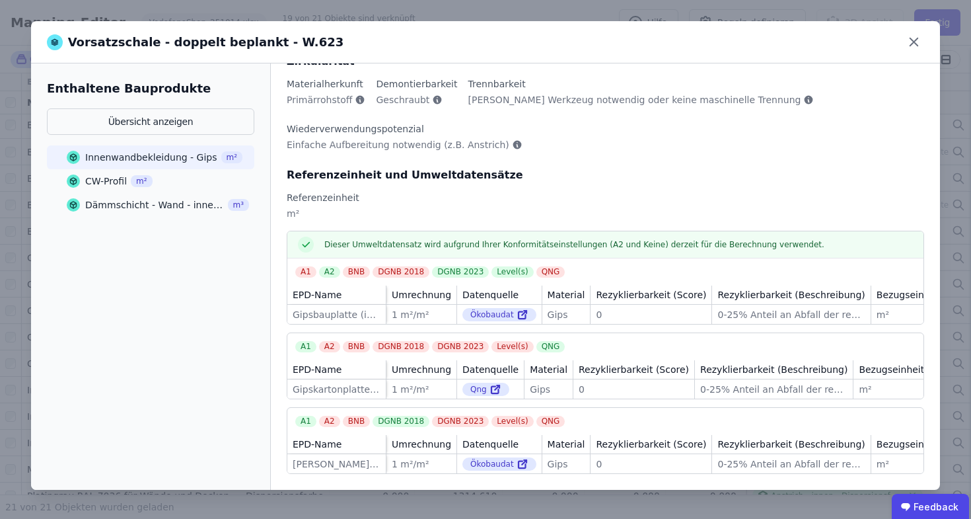
scroll to position [0, 0]
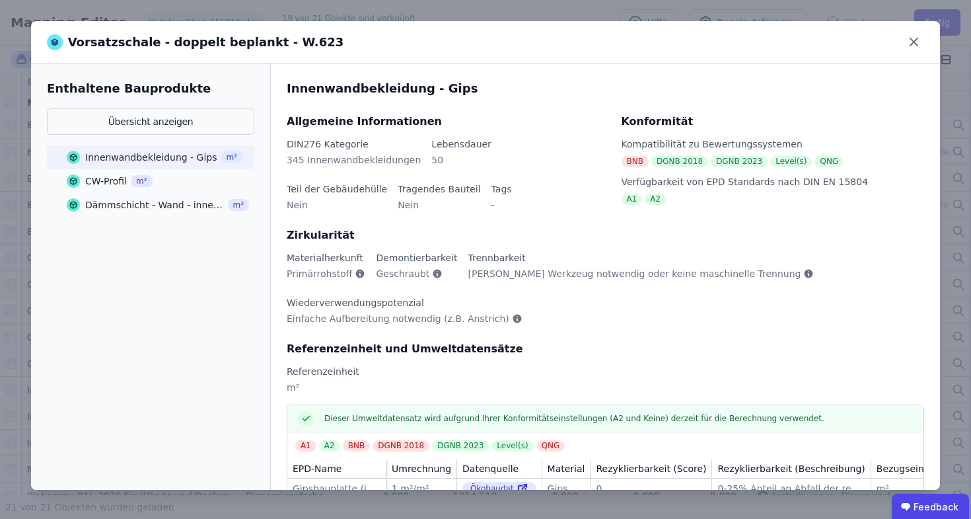
click at [88, 178] on div "CW-Profil" at bounding box center [106, 180] width 42 height 13
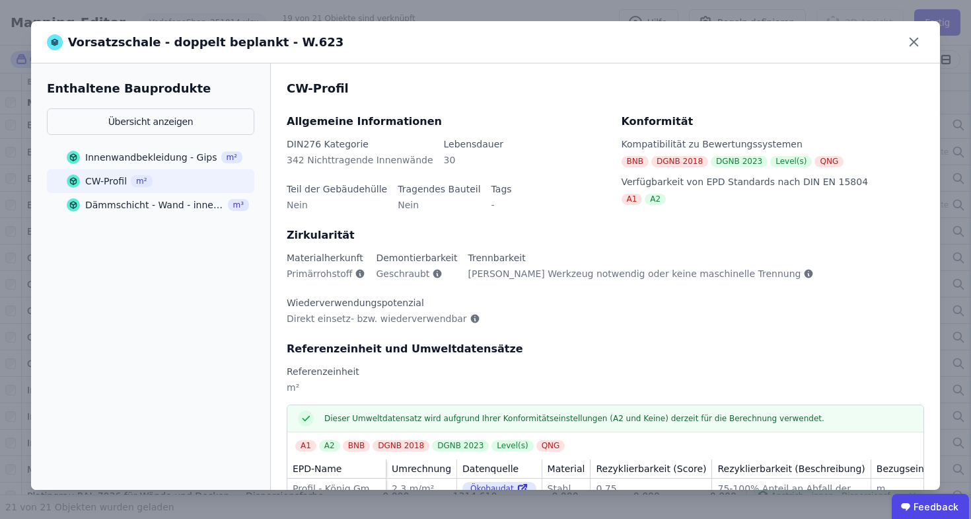
scroll to position [30, 0]
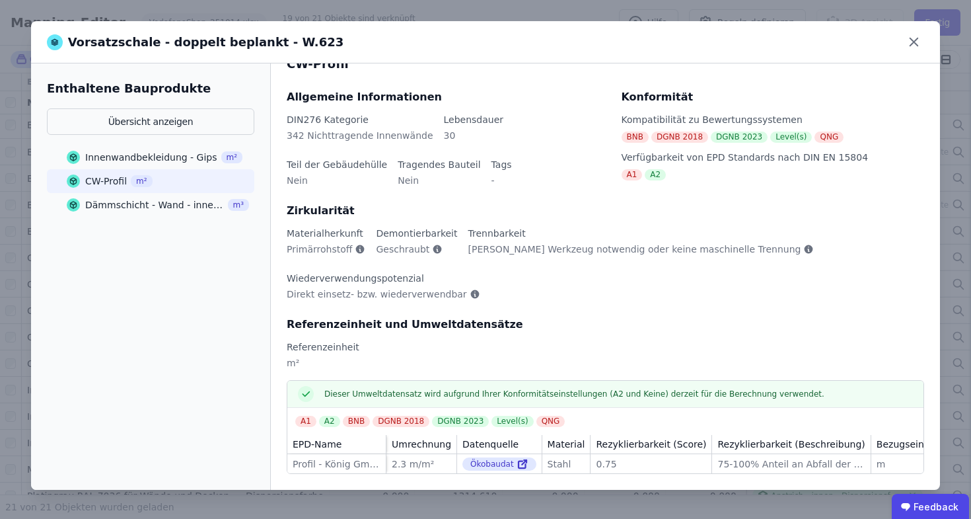
click at [89, 204] on div "Dämmschicht - Wand - innen - Mineralwolle" at bounding box center [154, 204] width 139 height 13
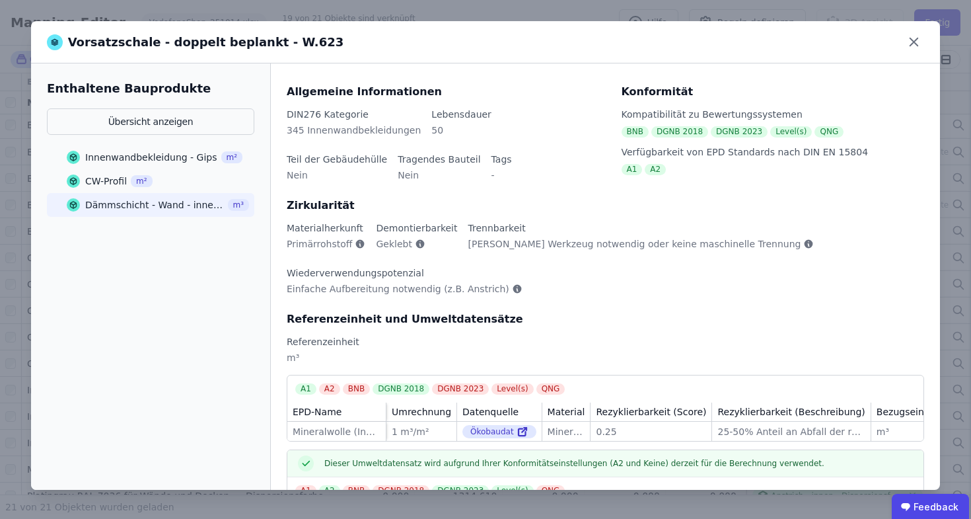
scroll to position [254, 0]
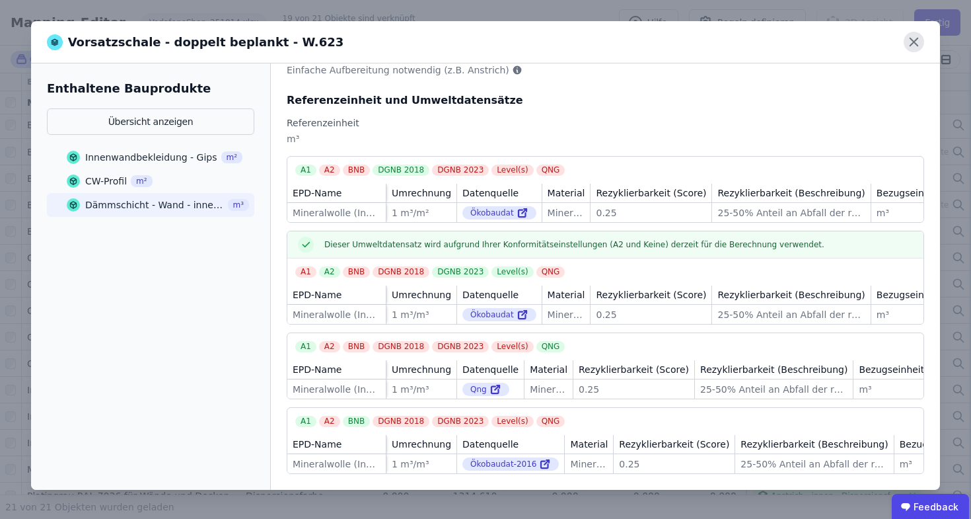
click at [918, 47] on icon at bounding box center [914, 42] width 20 height 20
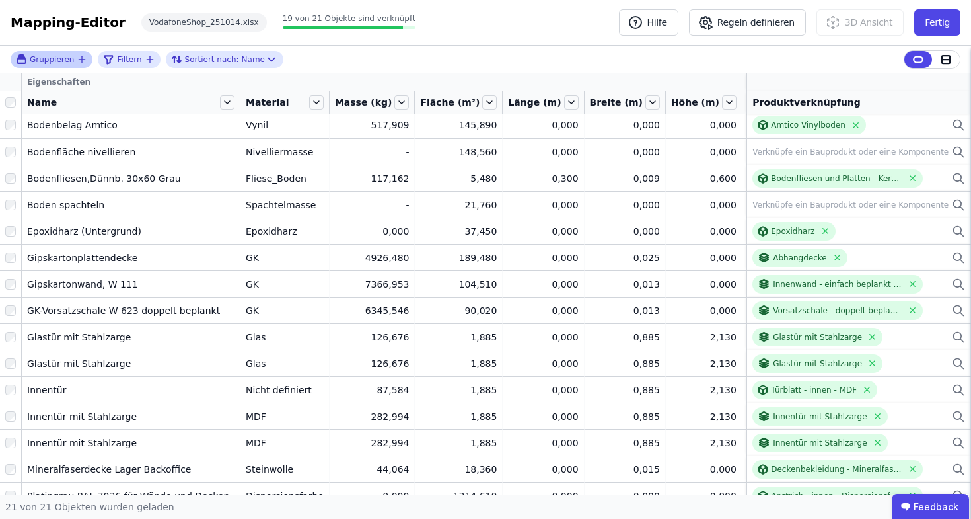
scroll to position [0, 0]
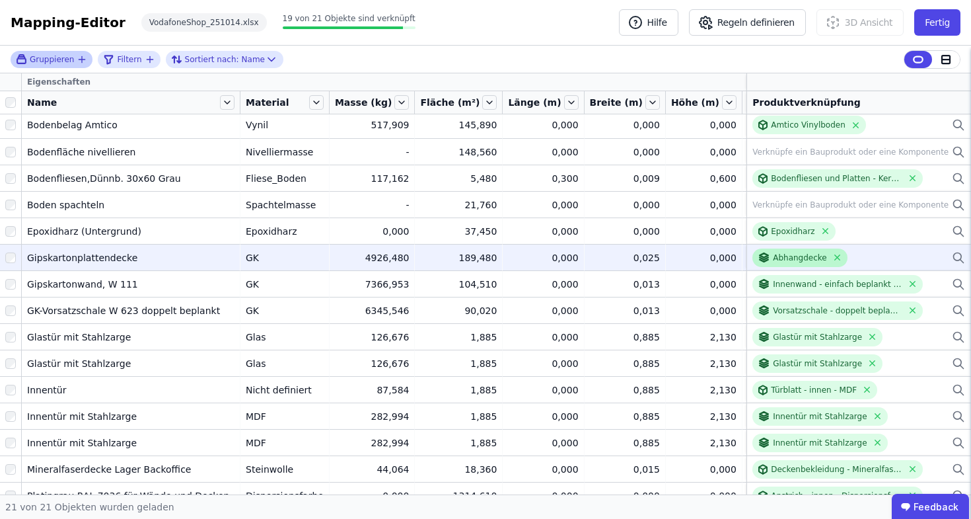
click at [785, 260] on div "Abhangdecke" at bounding box center [800, 257] width 54 height 11
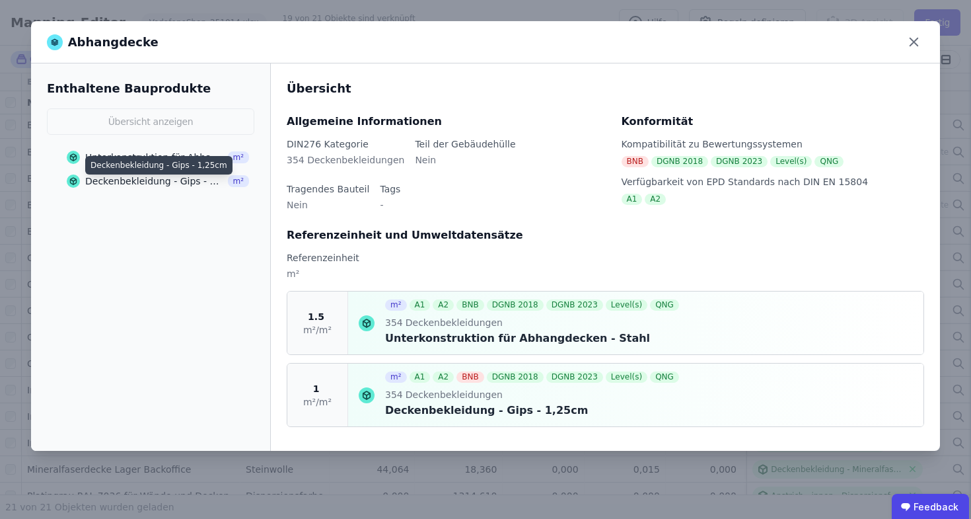
click at [116, 182] on div "Deckenbekleidung - Gips - 1,25cm" at bounding box center [154, 180] width 139 height 13
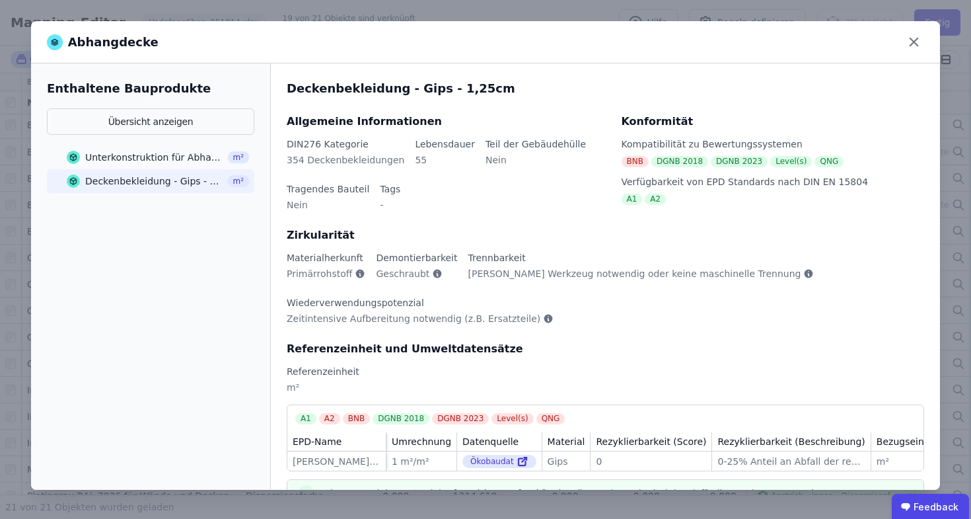
scroll to position [190, 0]
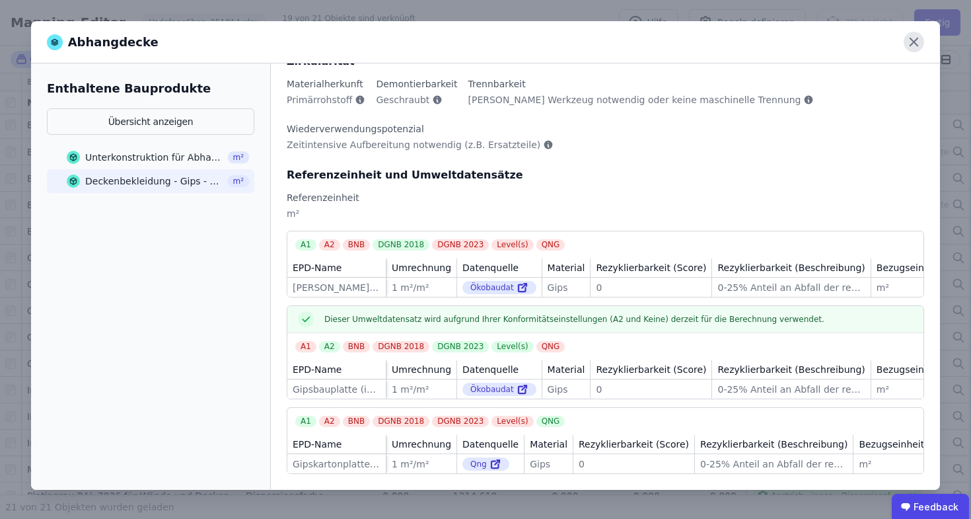
click at [904, 38] on icon at bounding box center [914, 42] width 20 height 20
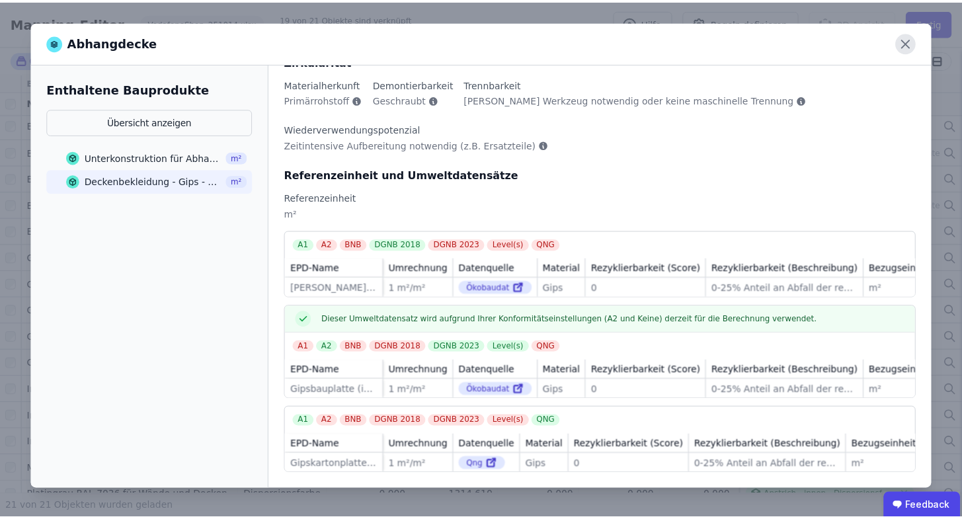
scroll to position [0, 0]
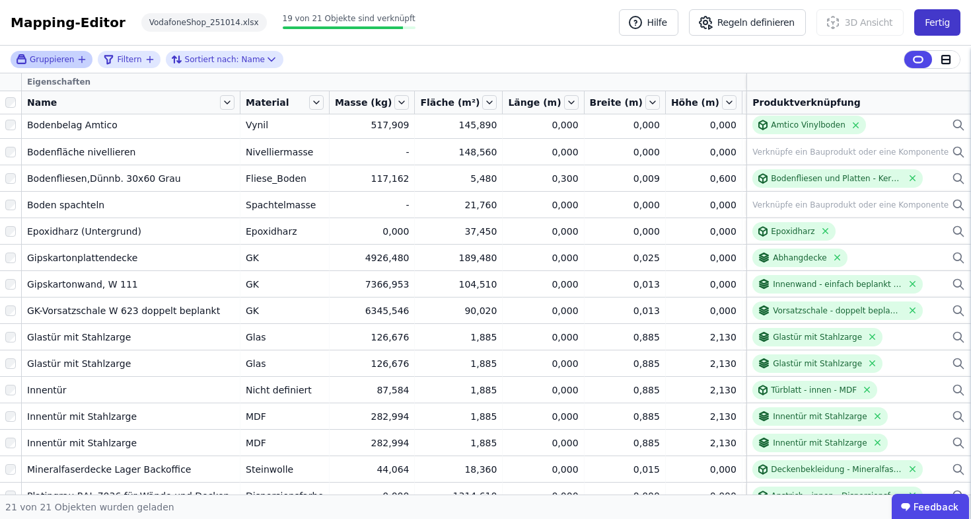
click at [936, 17] on button "Fertig" at bounding box center [938, 22] width 46 height 26
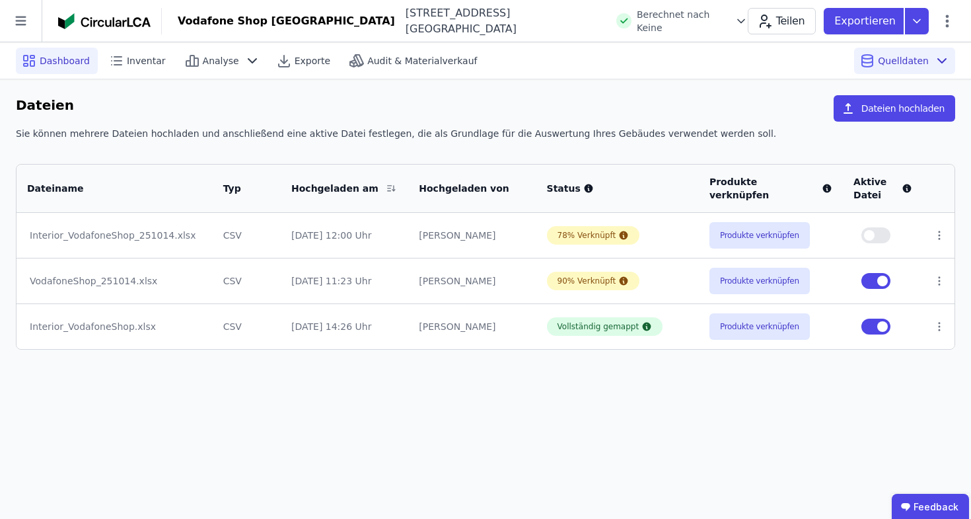
click at [60, 71] on div "Dashboard" at bounding box center [57, 61] width 82 height 26
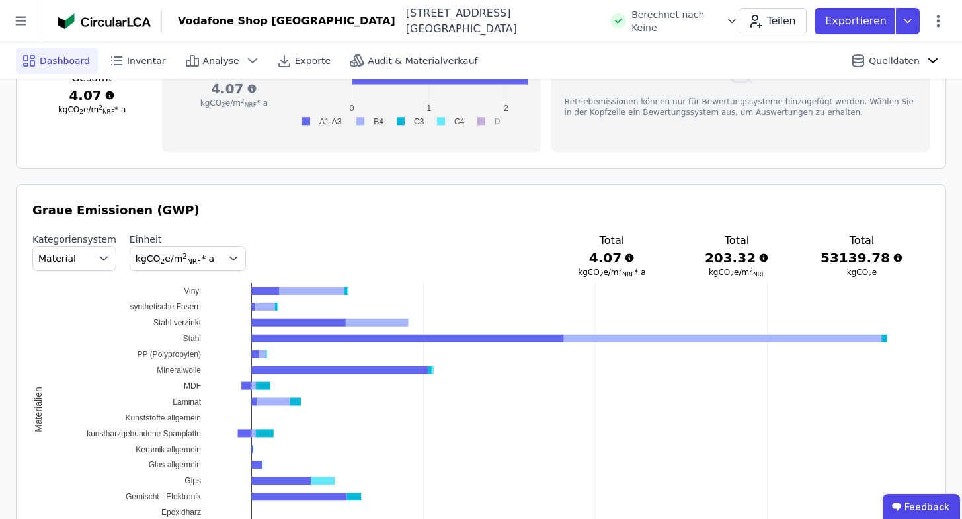
scroll to position [669, 0]
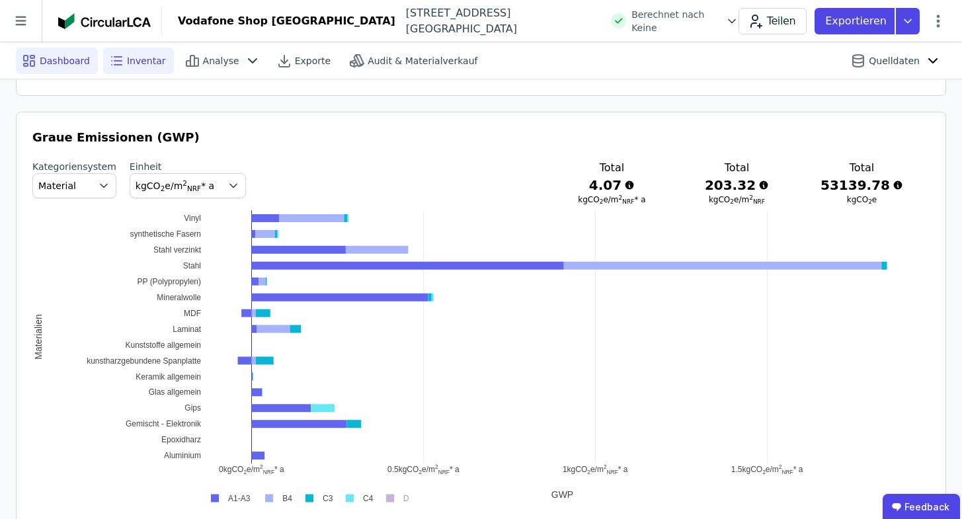
click at [149, 65] on span "Inventar" at bounding box center [146, 60] width 39 height 13
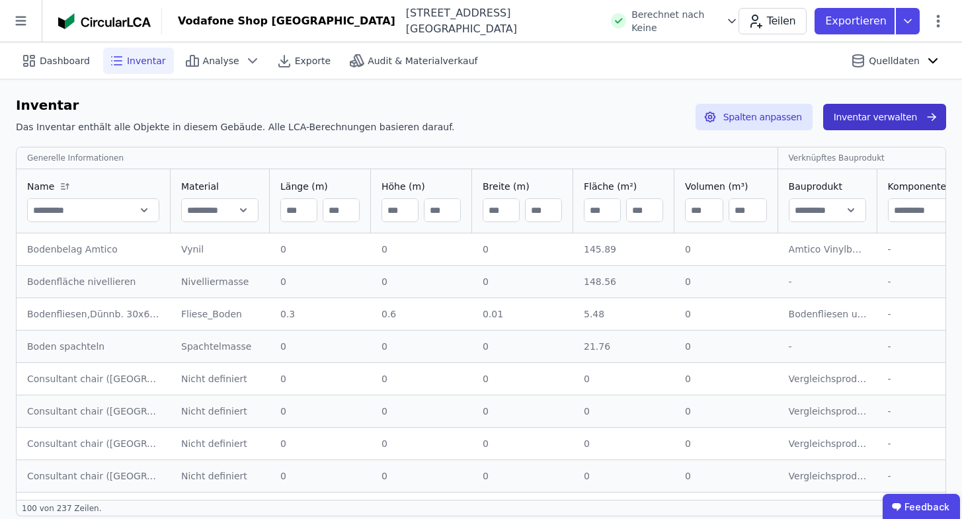
click at [915, 116] on button "Inventar verwalten" at bounding box center [884, 117] width 123 height 26
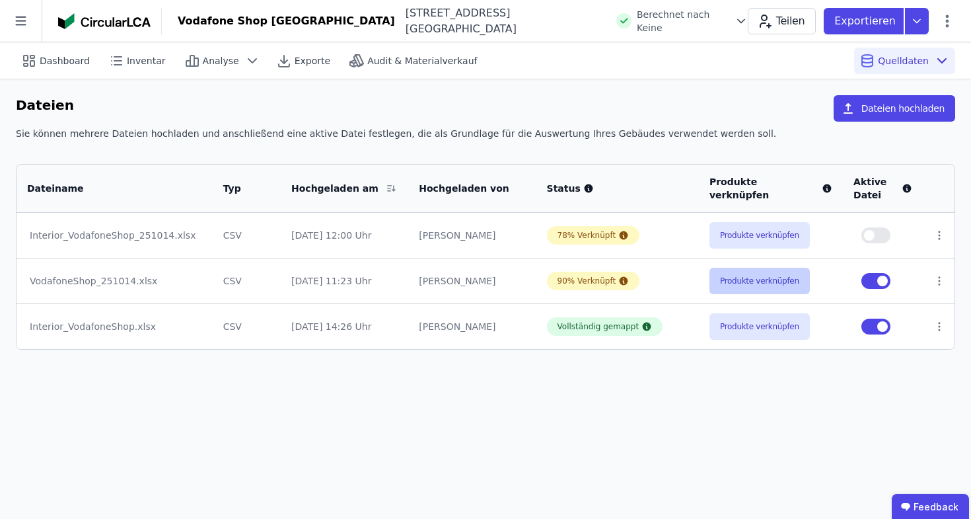
click at [745, 278] on button "Produkte verknüpfen" at bounding box center [760, 281] width 100 height 26
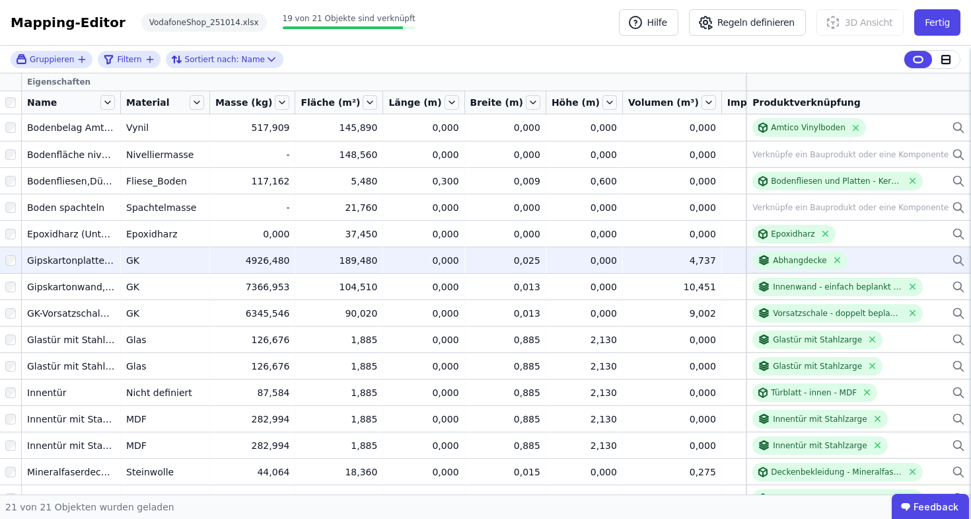
scroll to position [186, 0]
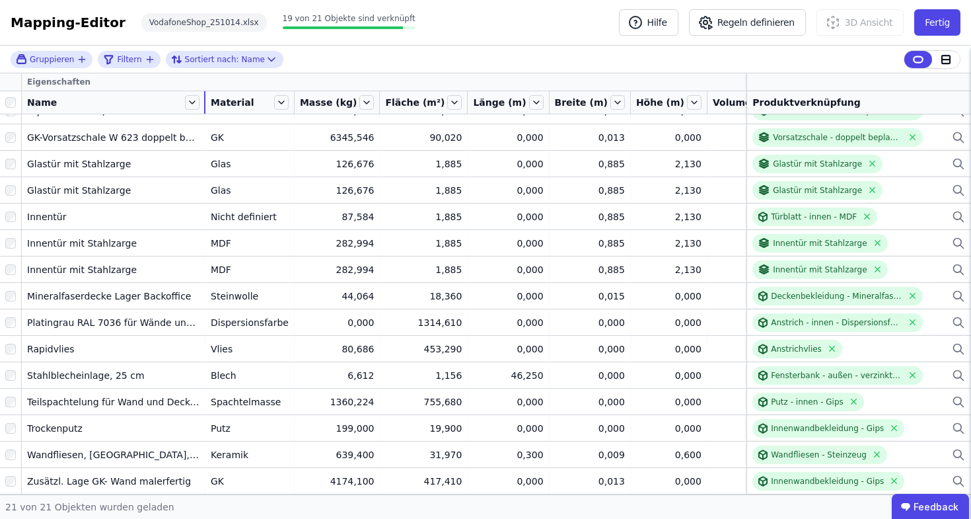
drag, startPoint x: 120, startPoint y: 106, endPoint x: 205, endPoint y: 101, distance: 85.4
click at [205, 101] on div at bounding box center [204, 102] width 1 height 22
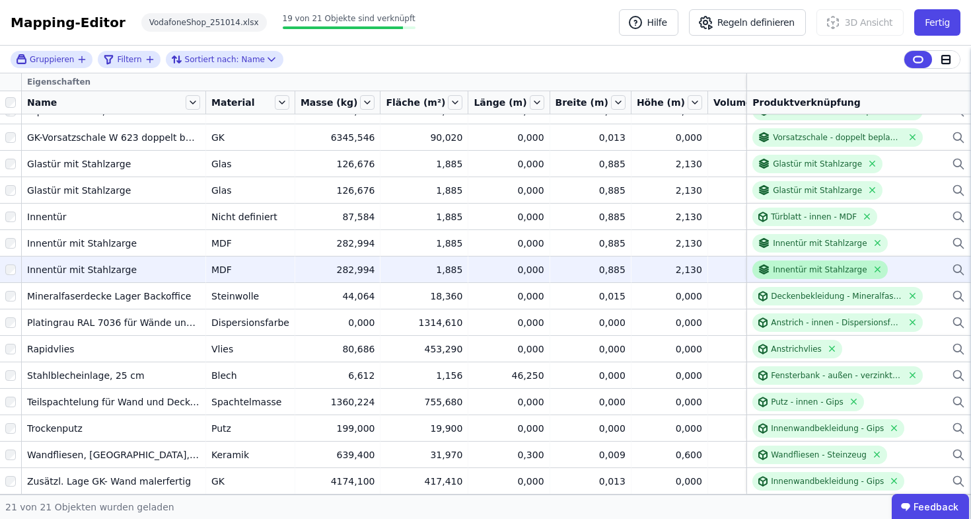
click at [805, 264] on div "Innentür mit Stahlzarge" at bounding box center [820, 269] width 94 height 11
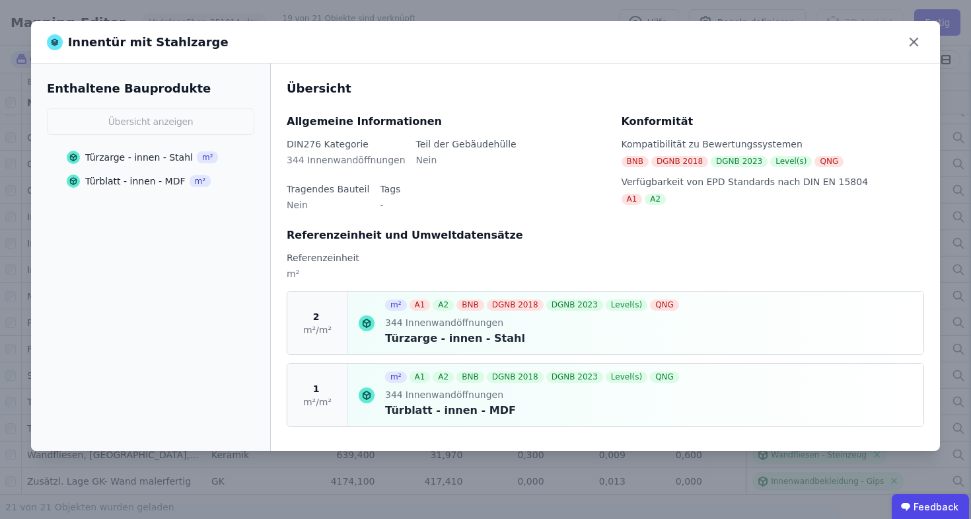
click at [101, 157] on div "Türzarge - innen - Stahl" at bounding box center [139, 157] width 108 height 13
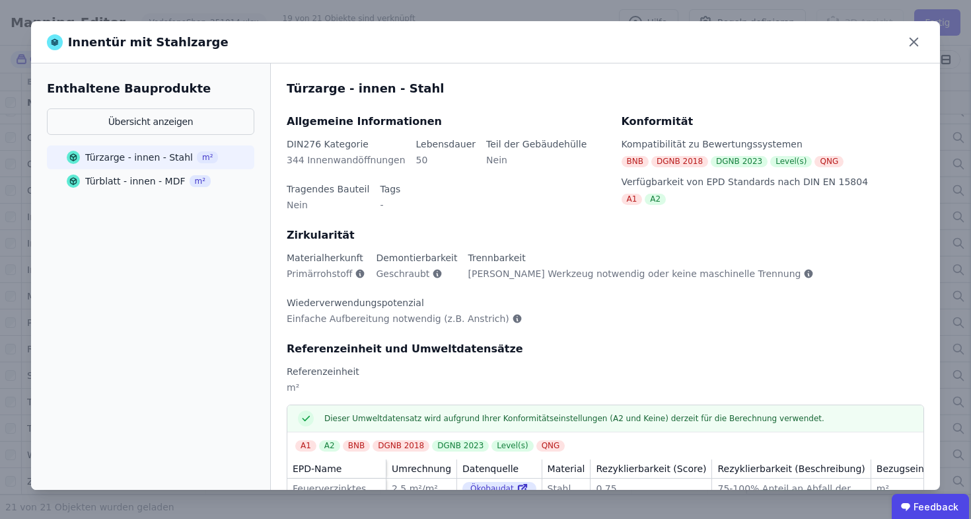
scroll to position [30, 0]
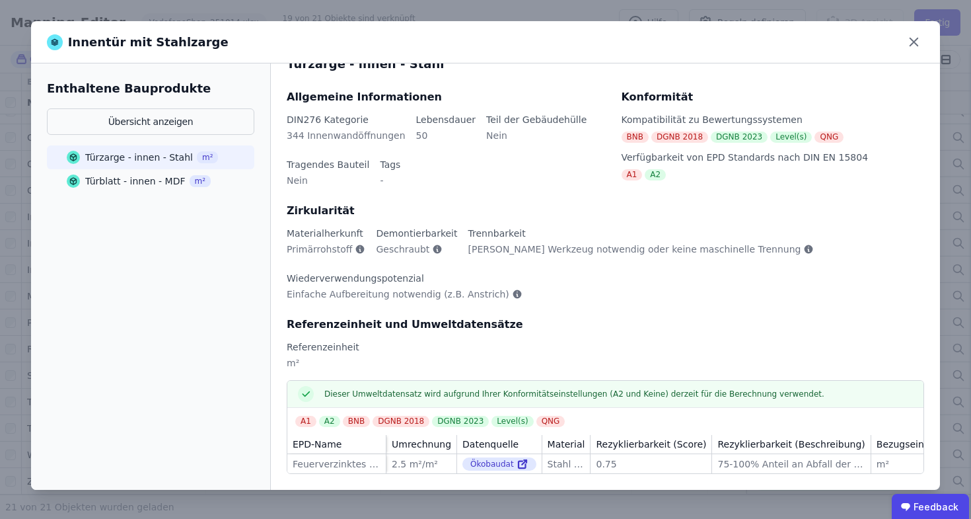
click at [658, 467] on td "0.75 0.75" at bounding box center [652, 463] width 122 height 19
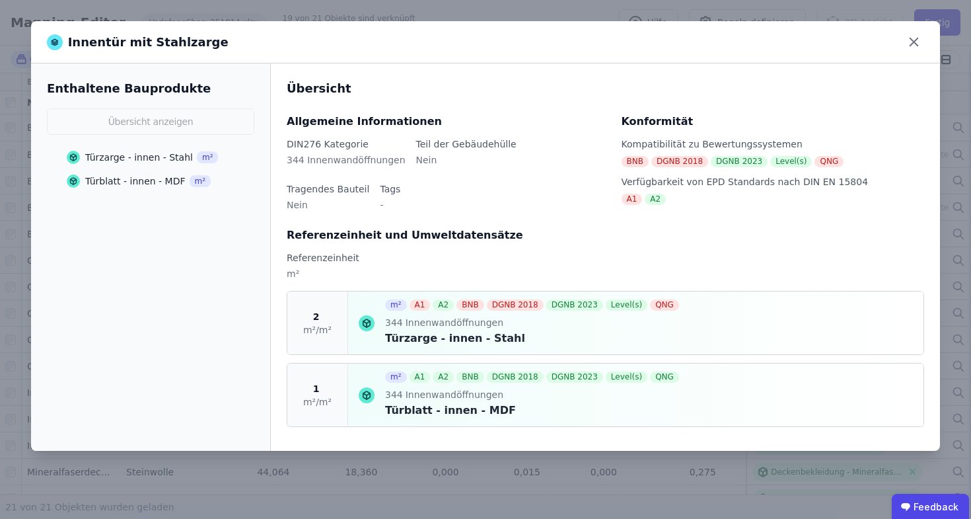
click at [149, 150] on div "Türzarge - innen - Stahl m²" at bounding box center [142, 157] width 151 height 24
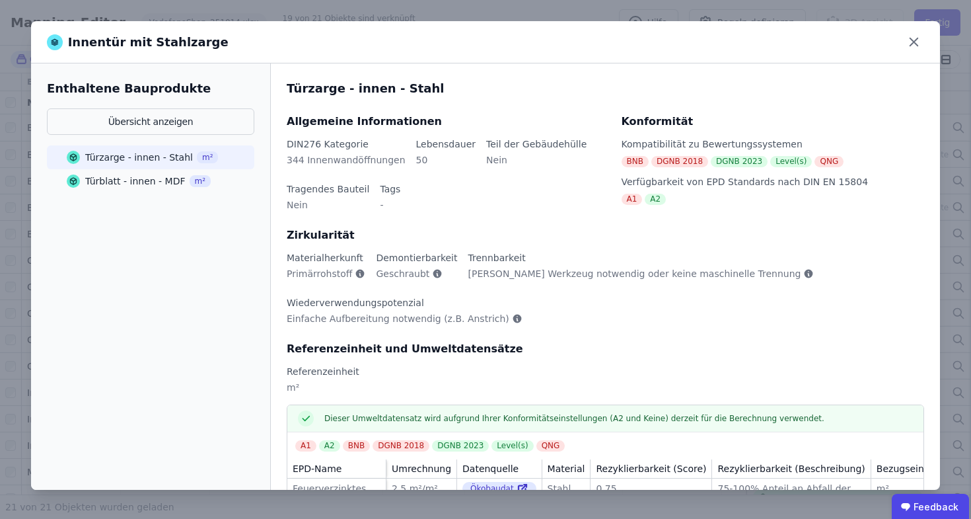
scroll to position [30, 0]
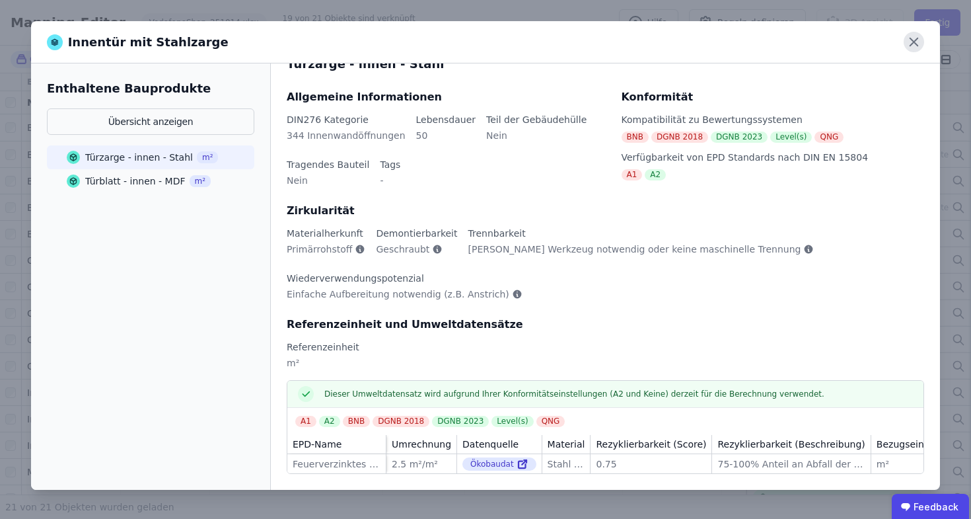
click at [916, 47] on icon at bounding box center [914, 42] width 20 height 20
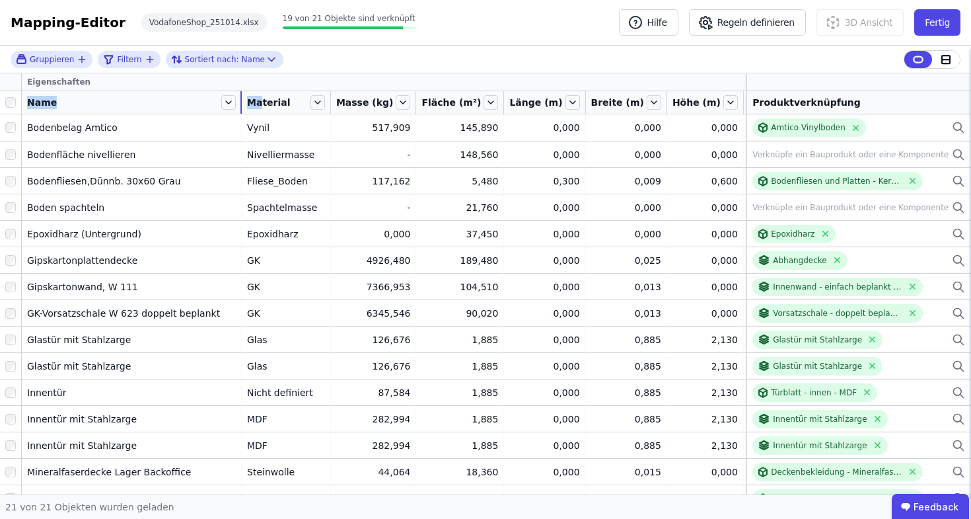
drag, startPoint x: 120, startPoint y: 107, endPoint x: 241, endPoint y: 104, distance: 121.0
click at [241, 104] on tr "Name Material Masse (kg) Fläche (m²) Länge (m) Breite (m) Höhe (m) Volumen (m³)…" at bounding box center [656, 102] width 1312 height 23
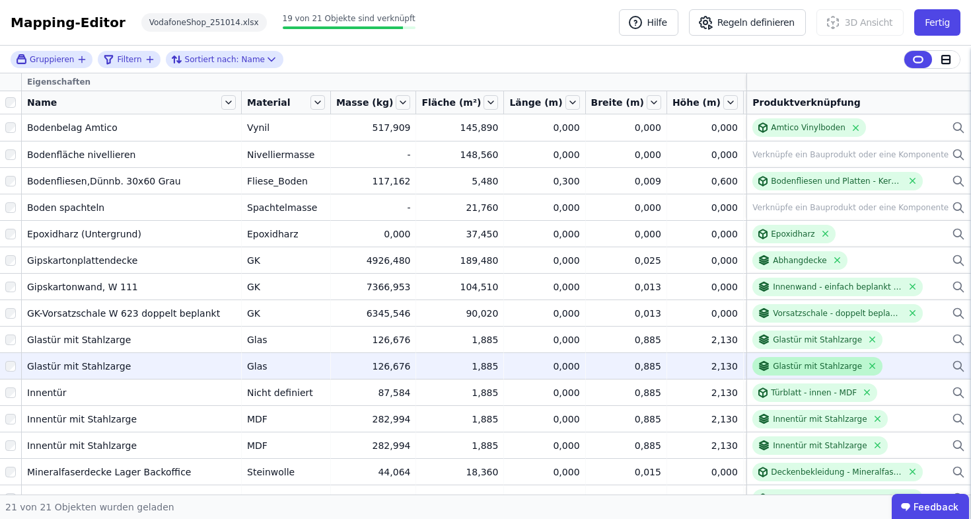
click at [761, 363] on div at bounding box center [765, 365] width 15 height 13
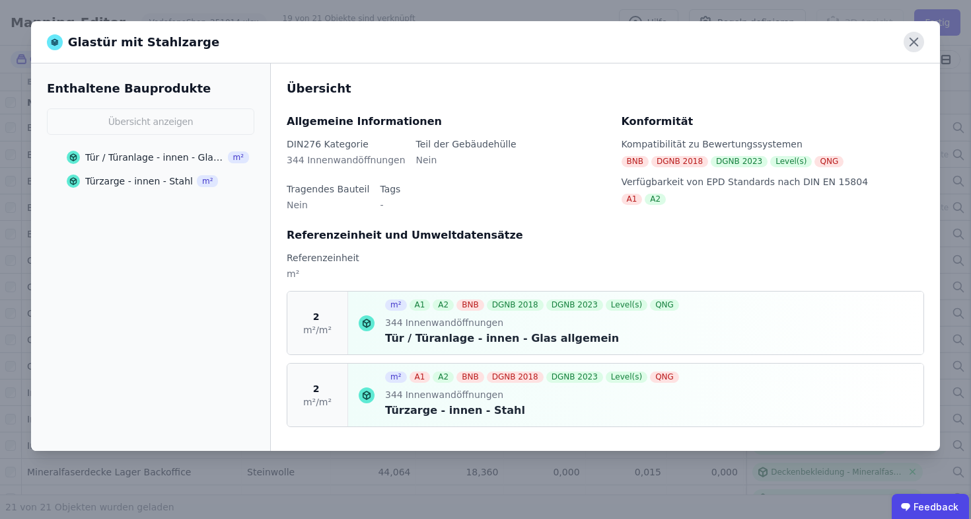
click at [923, 45] on icon at bounding box center [914, 42] width 20 height 20
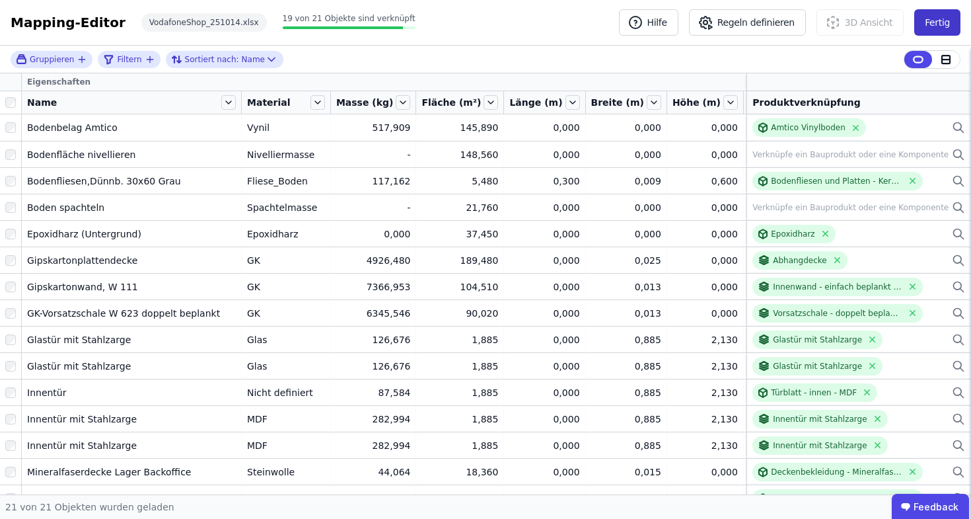
click at [954, 34] on button "Fertig" at bounding box center [938, 22] width 46 height 26
